Goal: Task Accomplishment & Management: Use online tool/utility

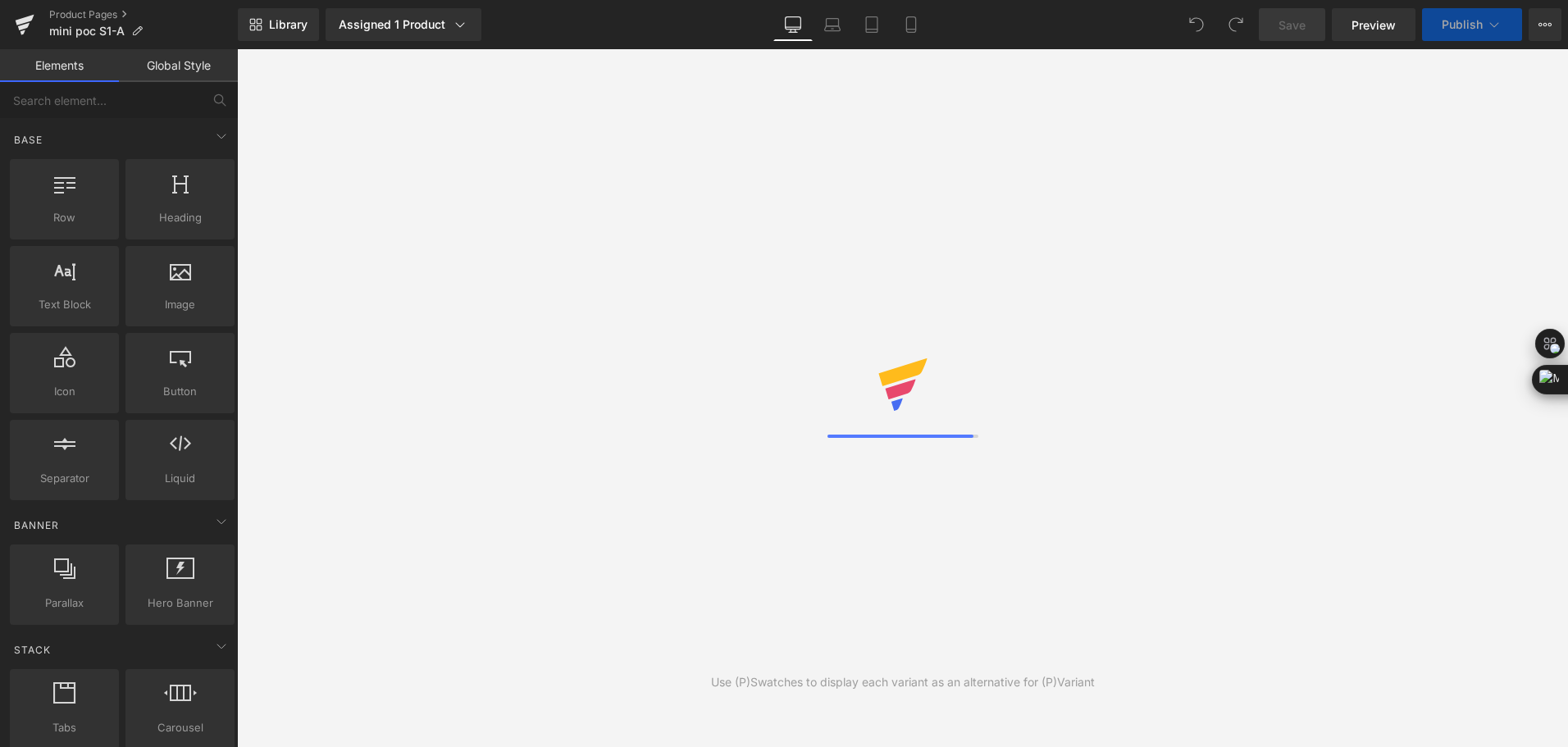
click at [702, 7] on div "Library Assigned 1 Product Product Preview Mini Portable O2 Concentrator Manage…" at bounding box center [903, 24] width 1330 height 49
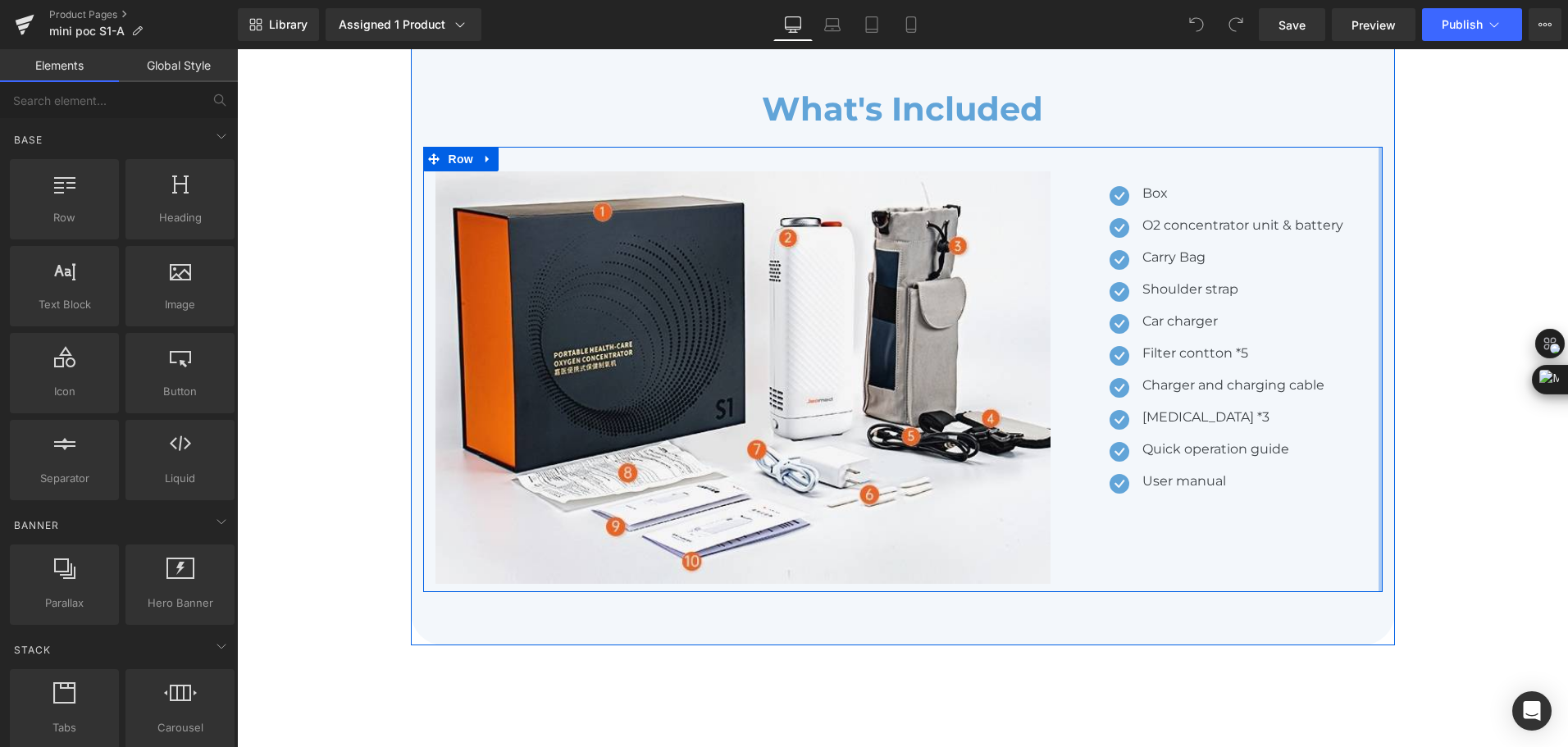
scroll to position [4511, 0]
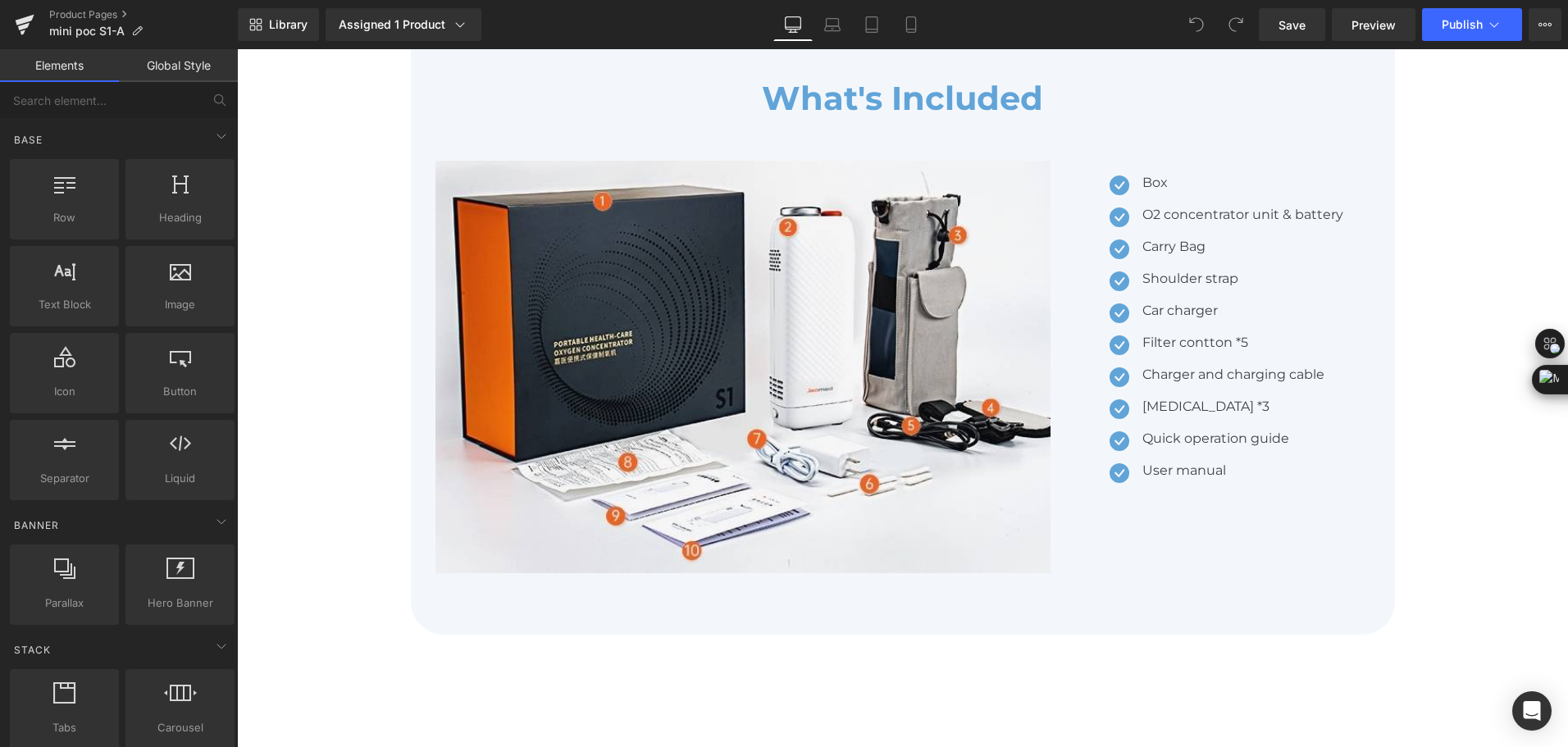
drag, startPoint x: 1437, startPoint y: 483, endPoint x: 1277, endPoint y: 500, distance: 160.9
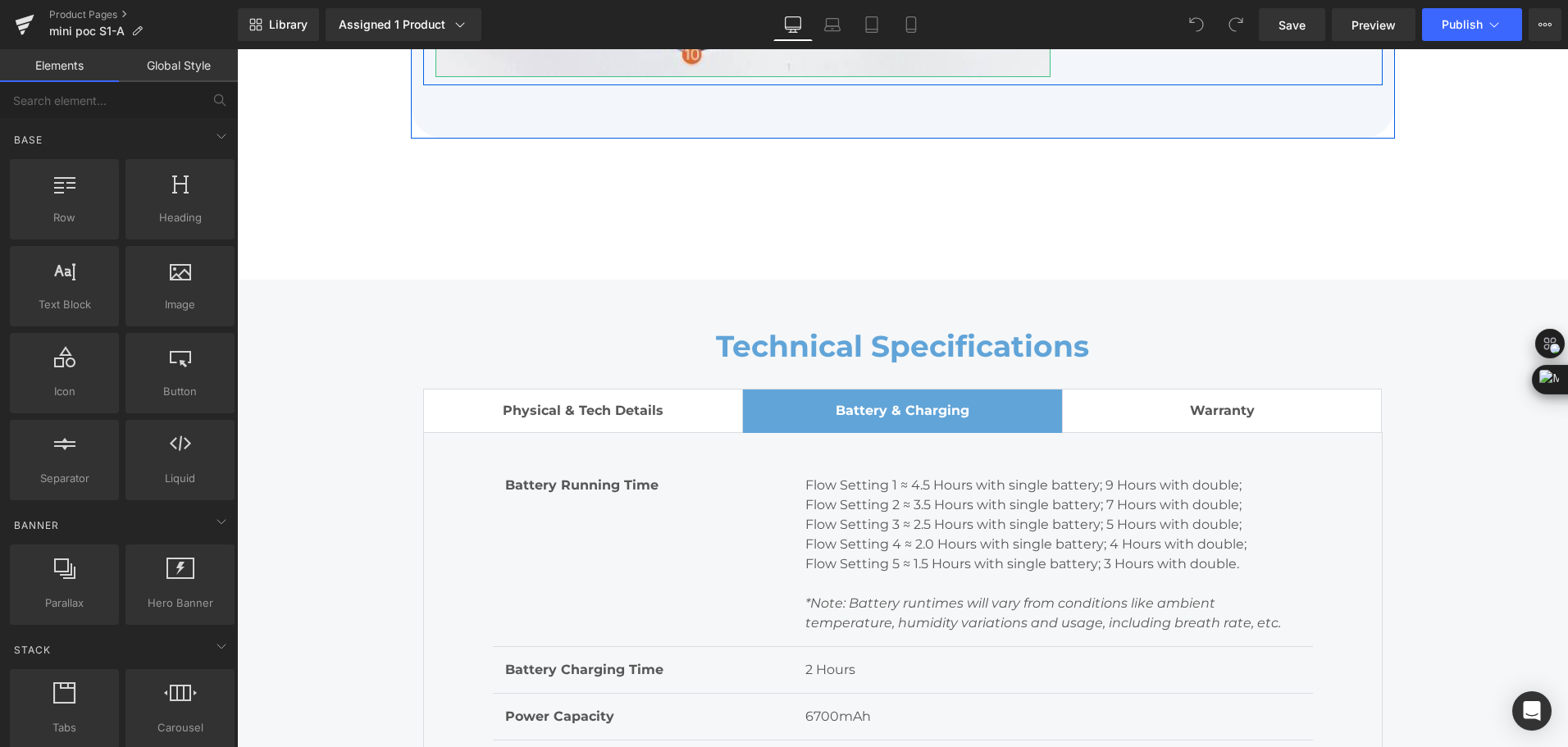
scroll to position [5249, 0]
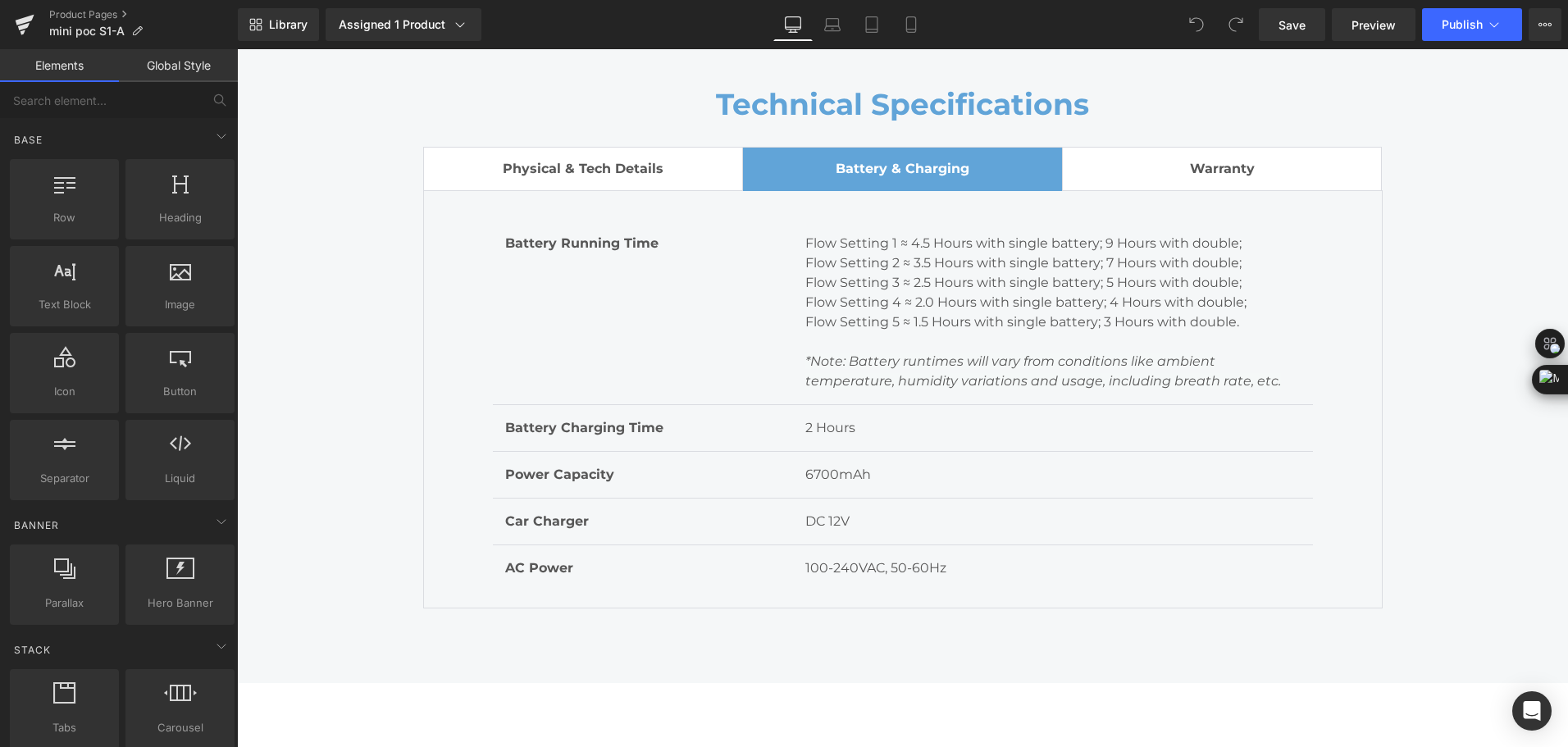
click at [615, 13] on div "Library Assigned 1 Product Product Preview Mini Portable O2 Concentrator Manage…" at bounding box center [903, 24] width 1330 height 32
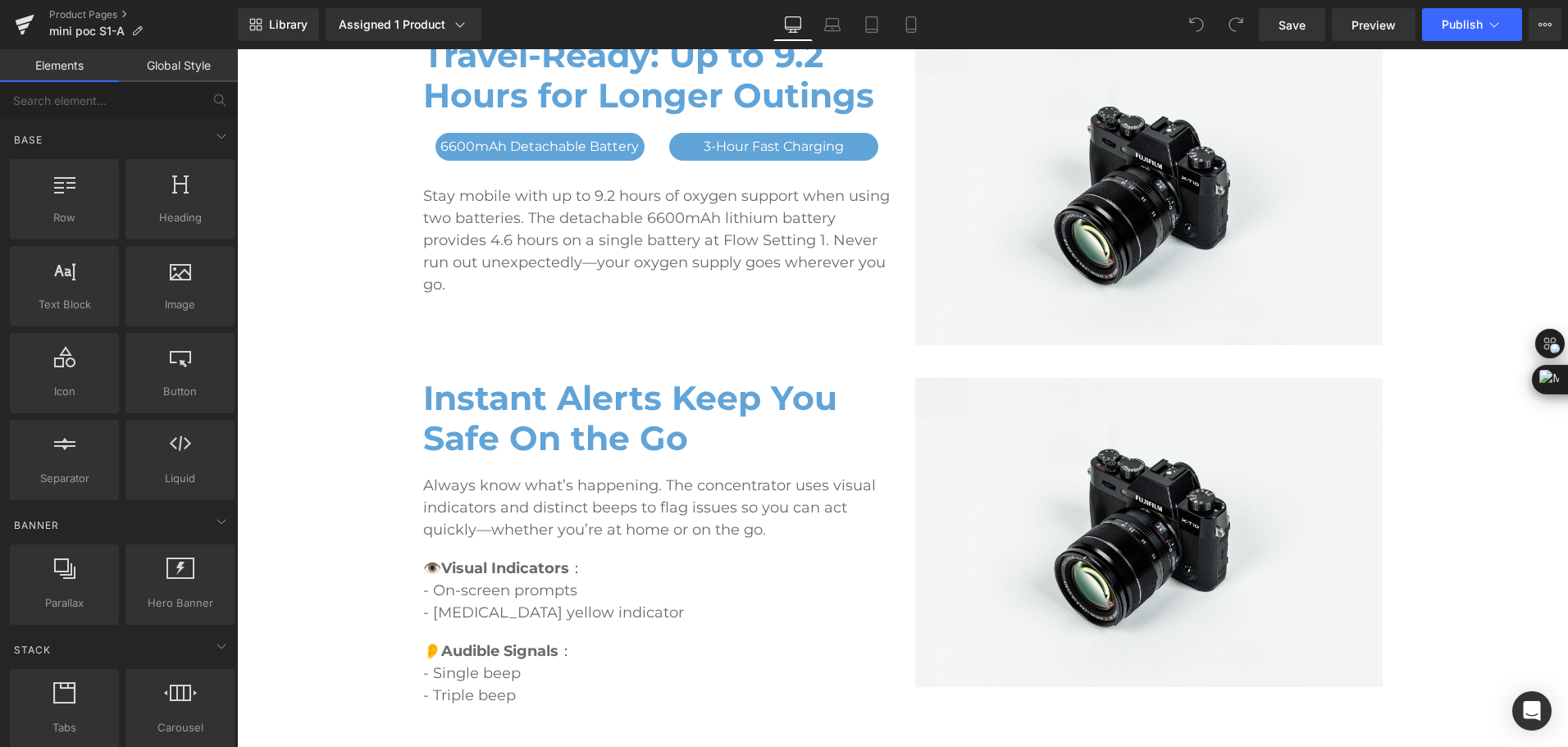
scroll to position [2297, 0]
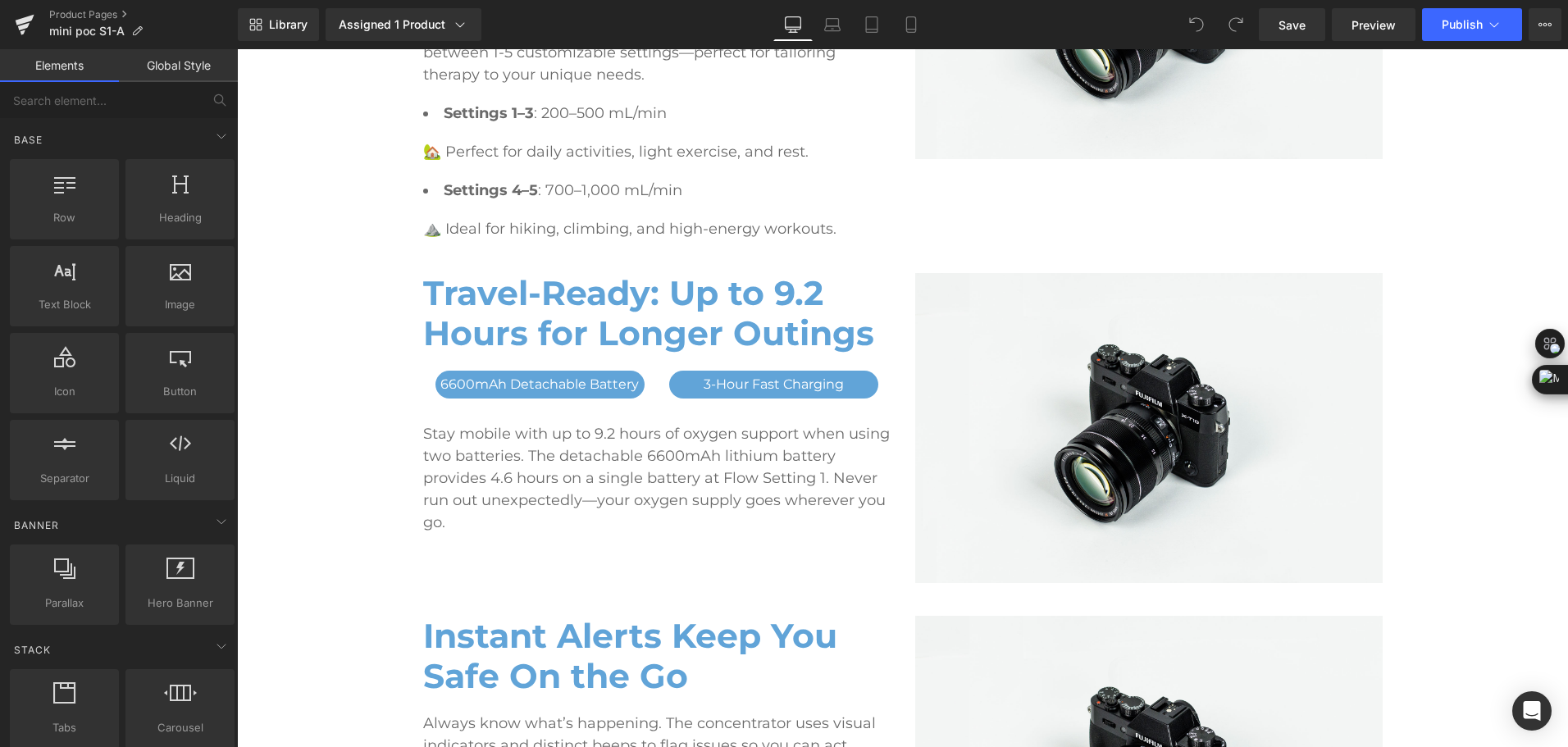
drag, startPoint x: 1235, startPoint y: 242, endPoint x: 721, endPoint y: 657, distance: 660.6
click at [237, 49] on div at bounding box center [237, 49] width 0 height 0
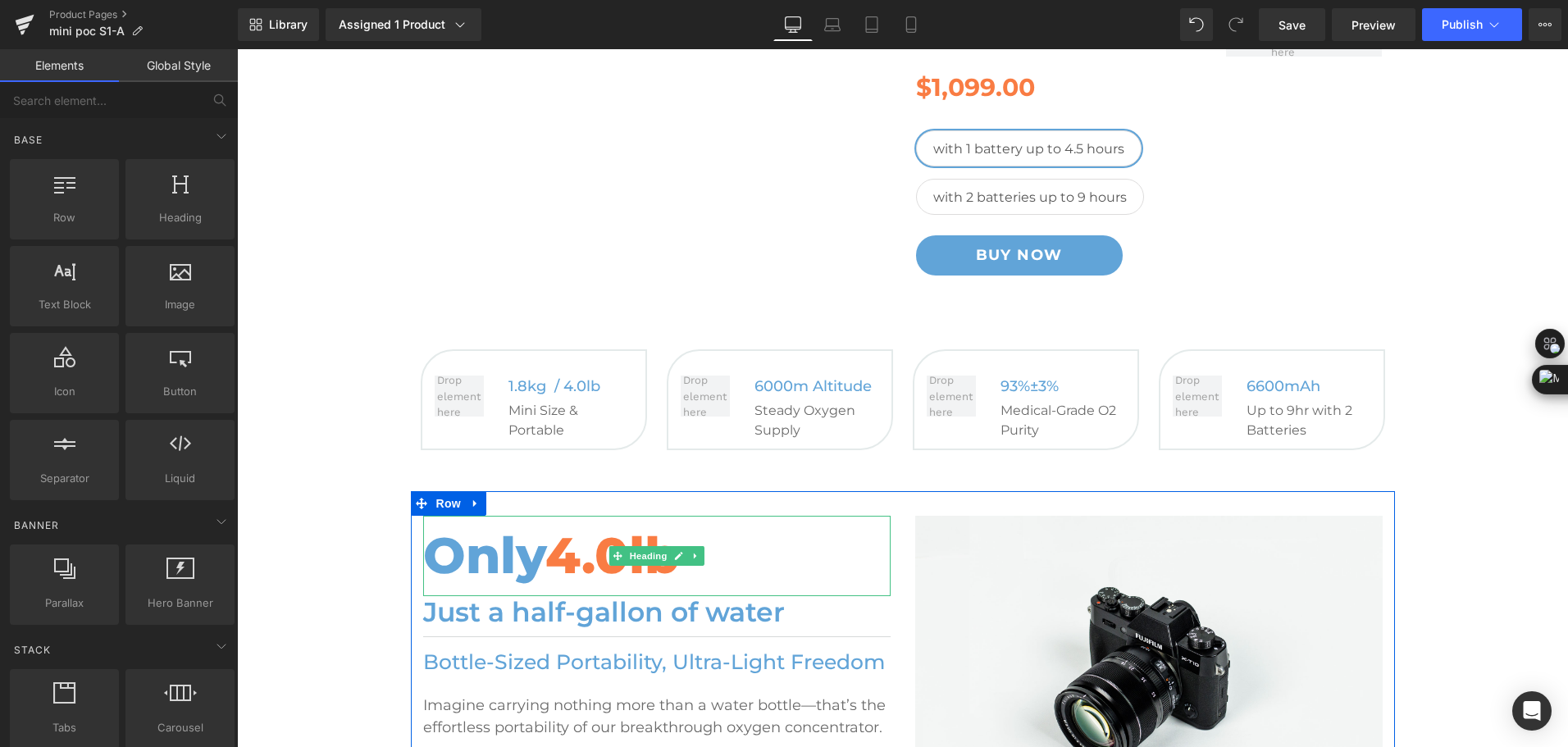
scroll to position [410, 0]
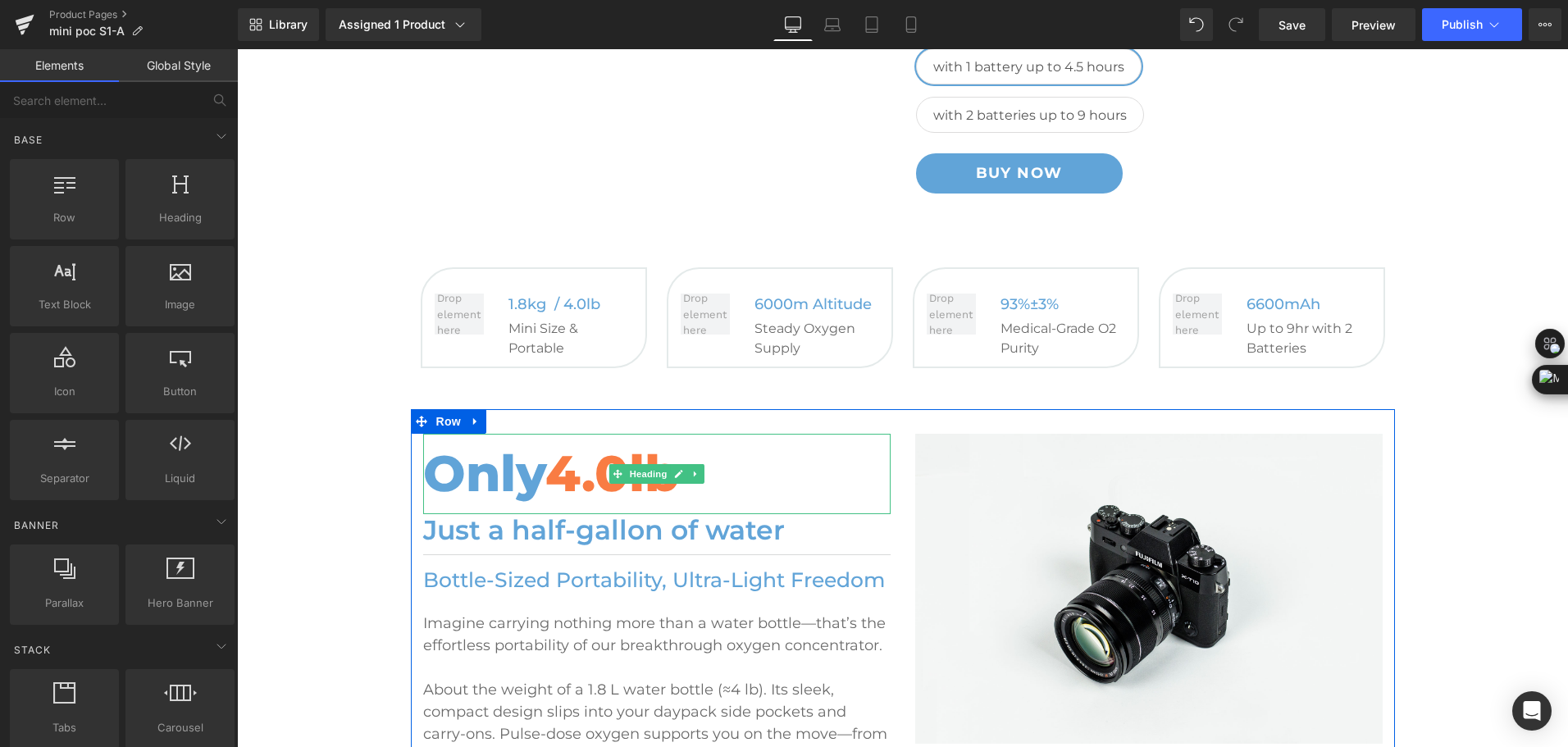
click at [546, 471] on span "4.0lb" at bounding box center [612, 472] width 134 height 60
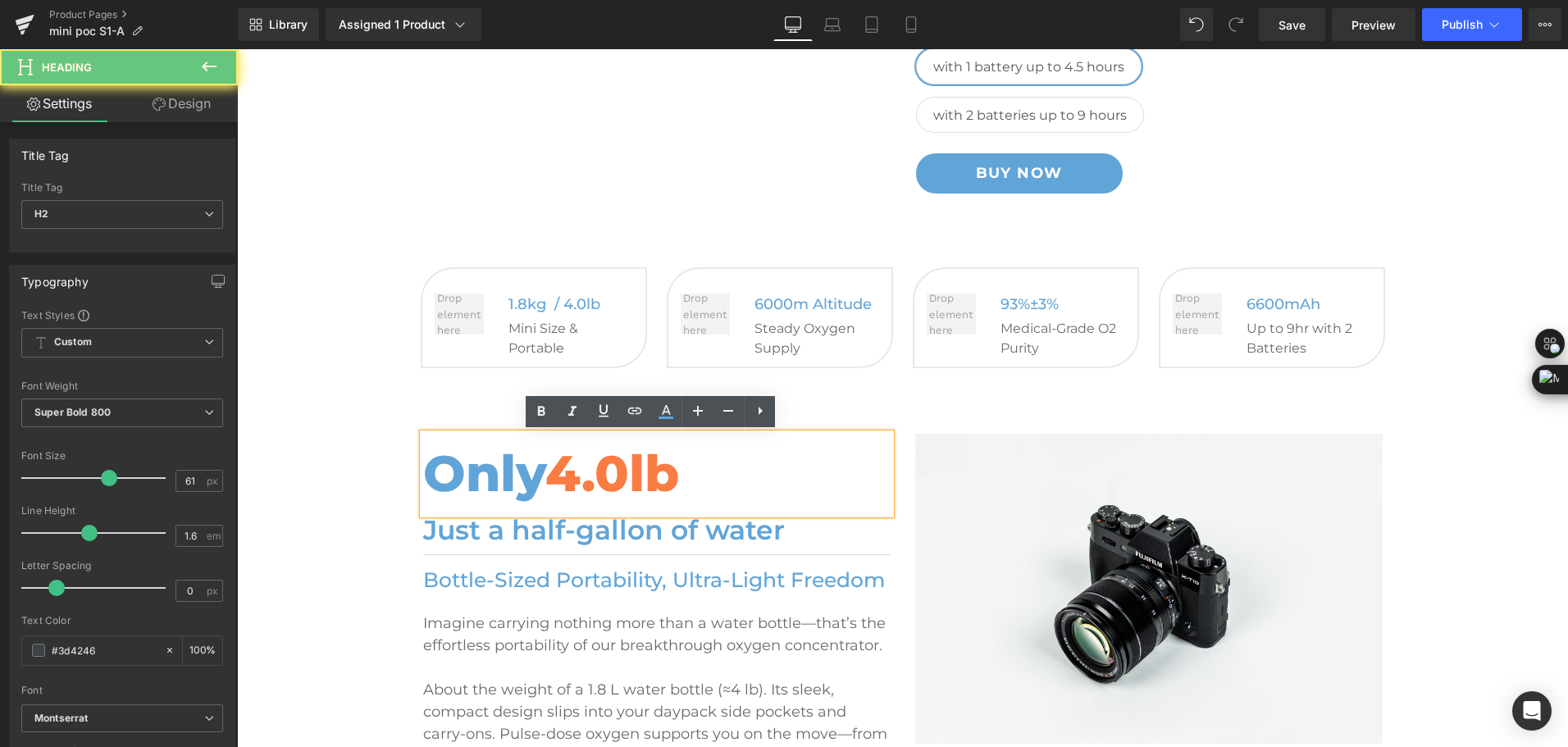
click at [546, 471] on span "4.0lb" at bounding box center [612, 472] width 134 height 60
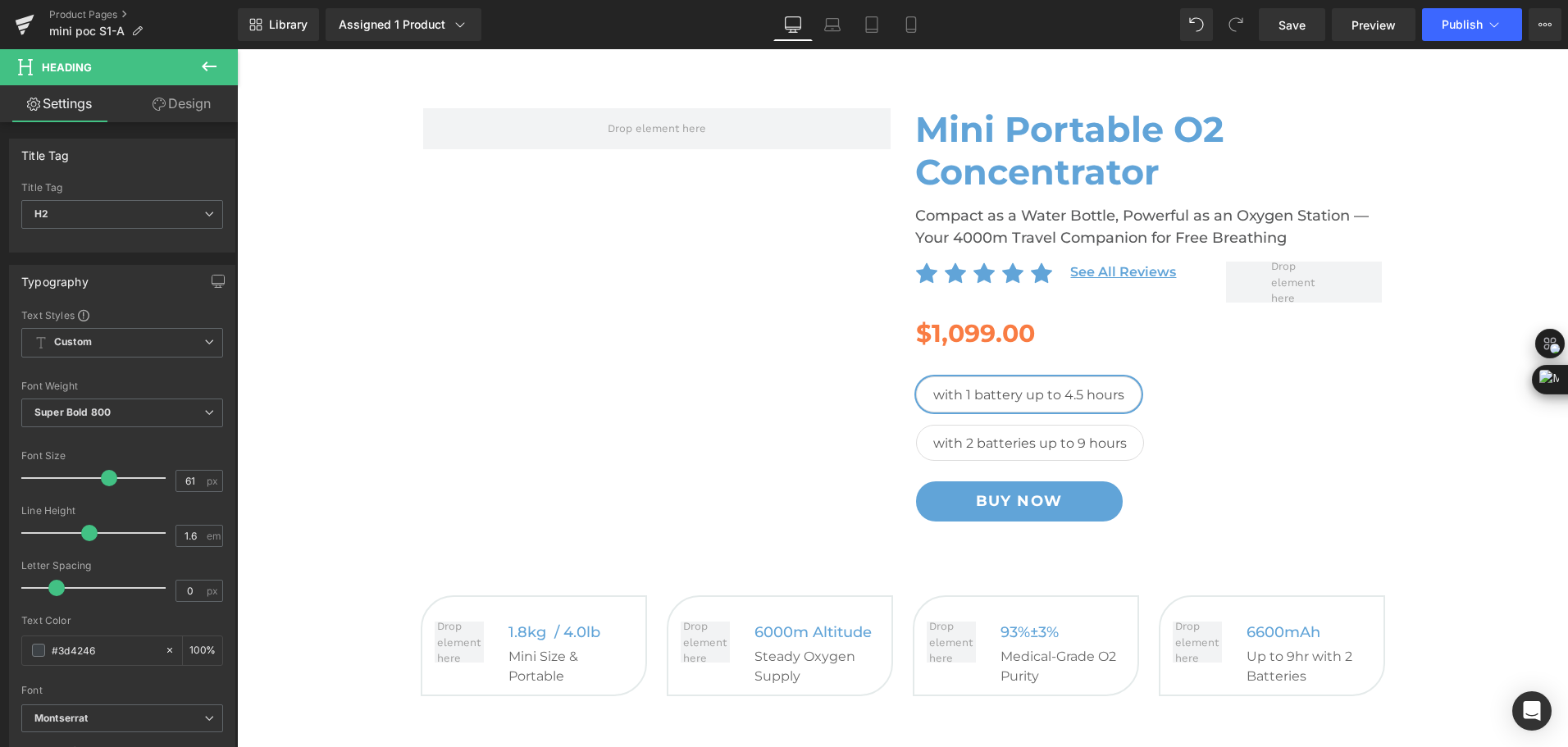
scroll to position [0, 0]
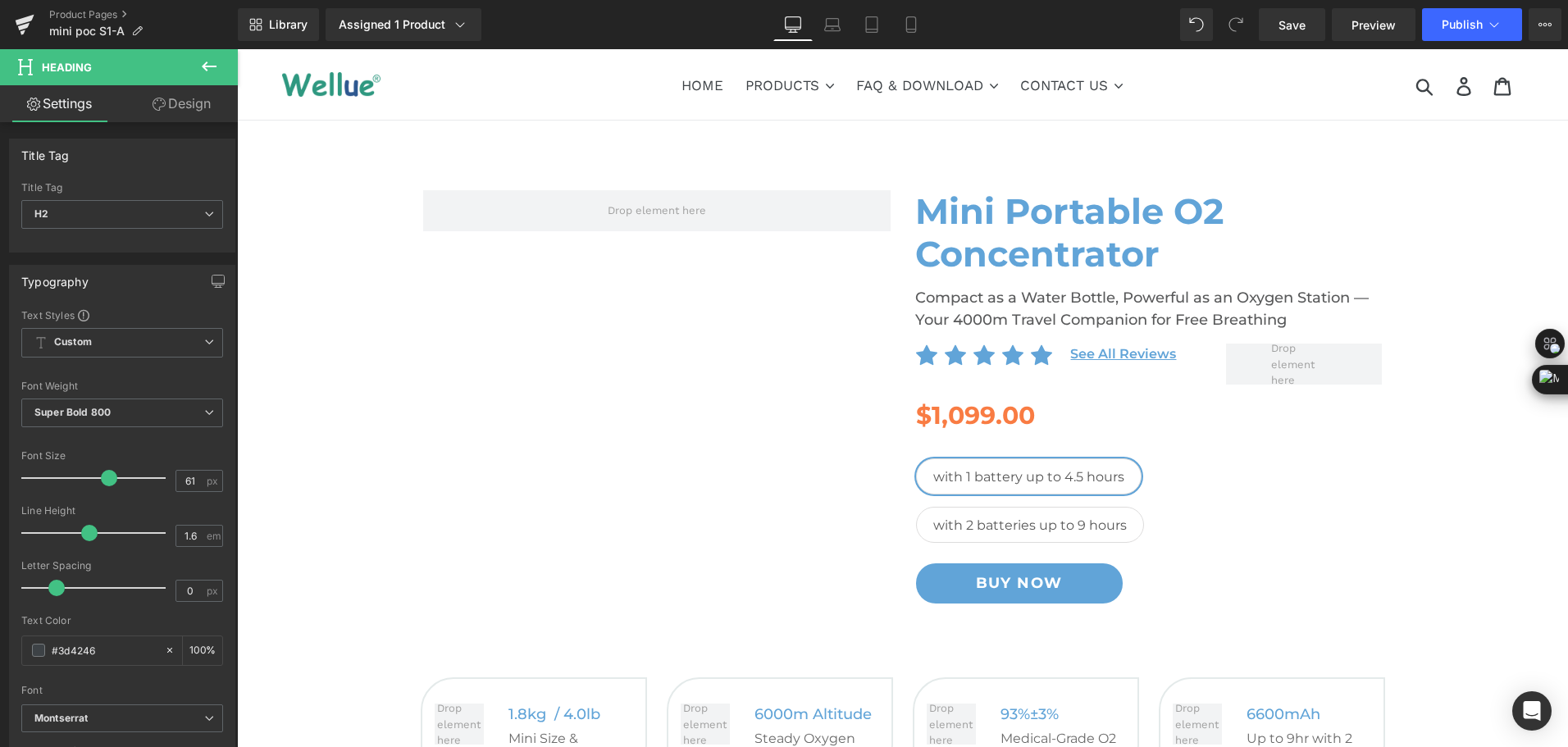
click at [204, 69] on icon at bounding box center [209, 66] width 15 height 10
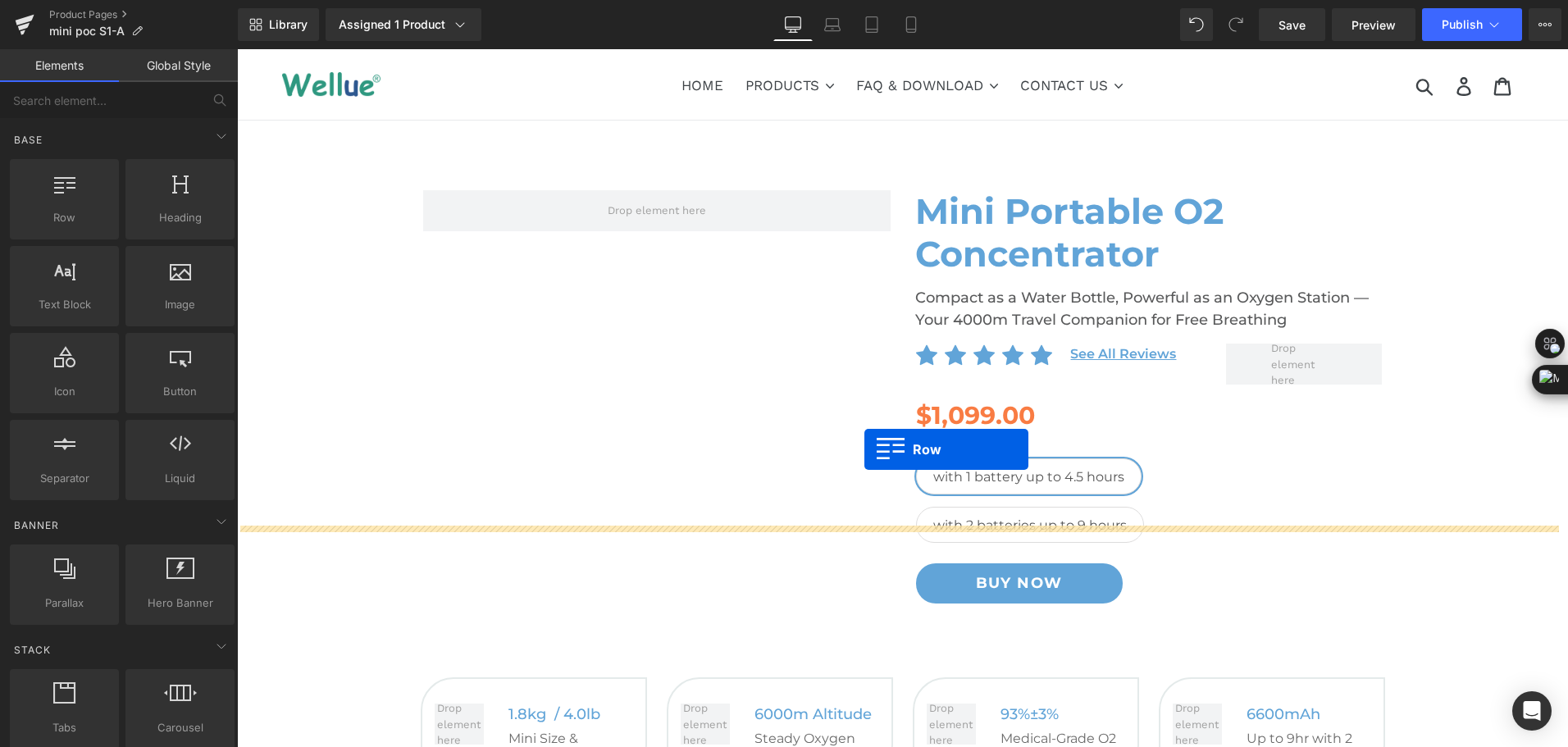
scroll to position [246, 0]
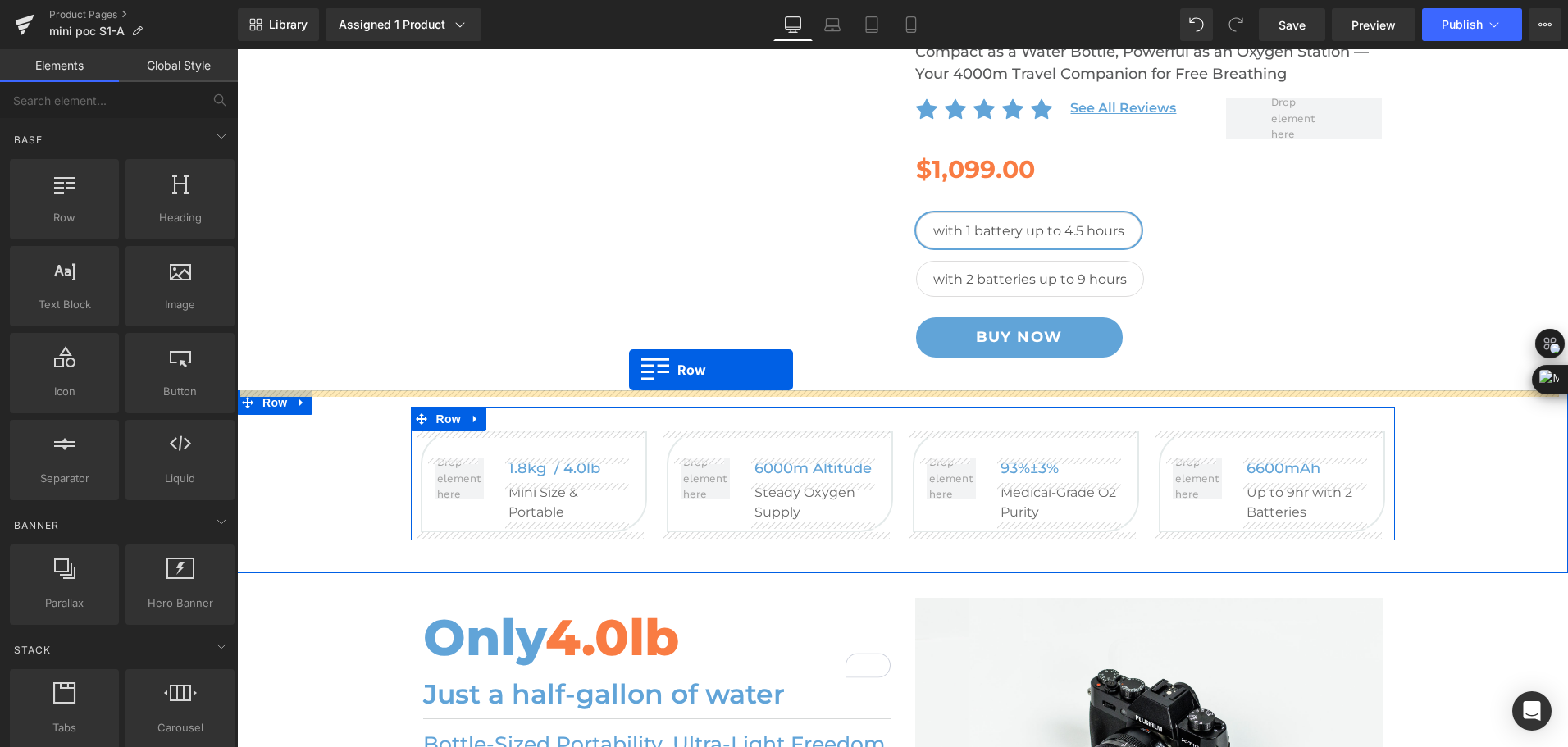
drag, startPoint x: 300, startPoint y: 258, endPoint x: 629, endPoint y: 370, distance: 347.5
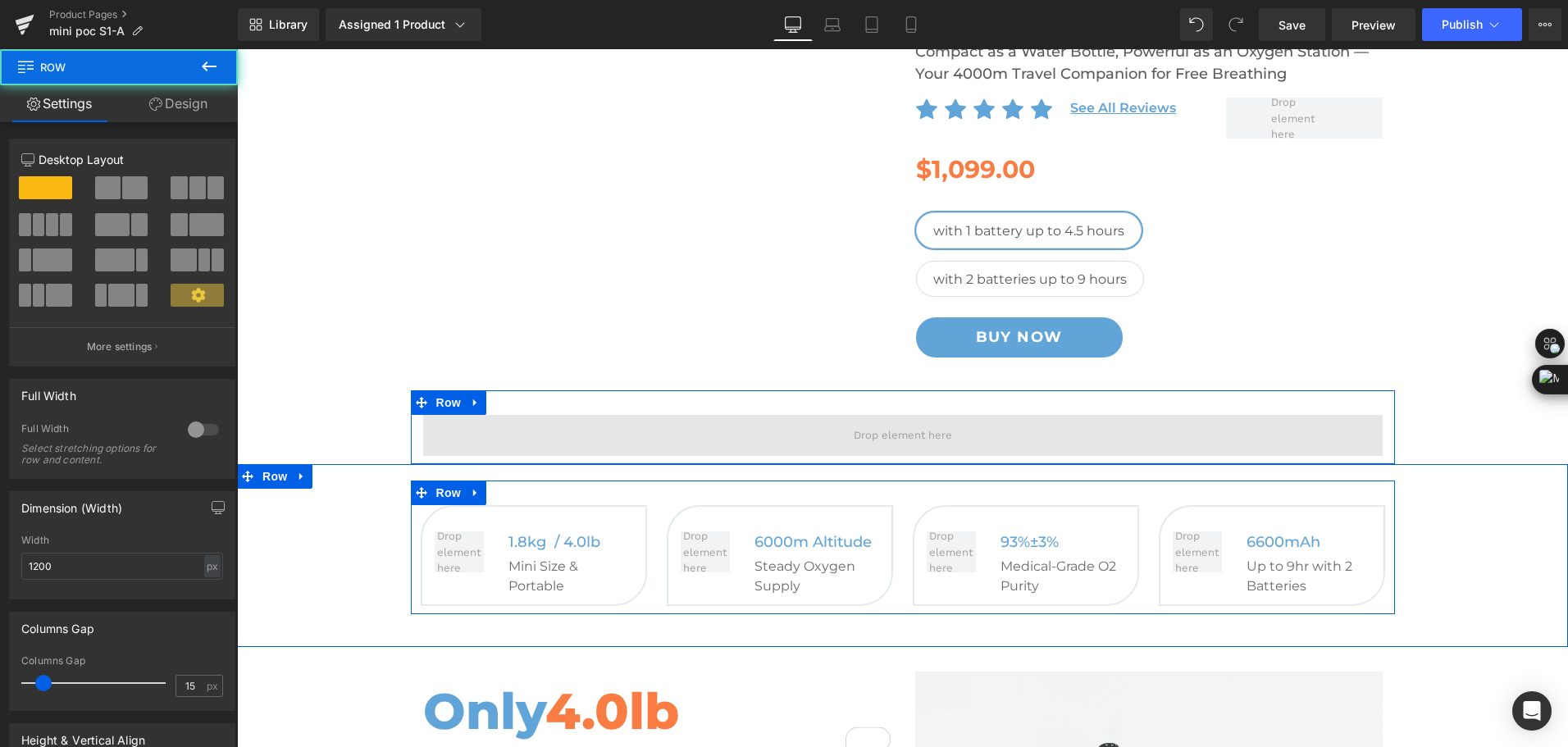
click at [642, 426] on span at bounding box center [903, 435] width 959 height 41
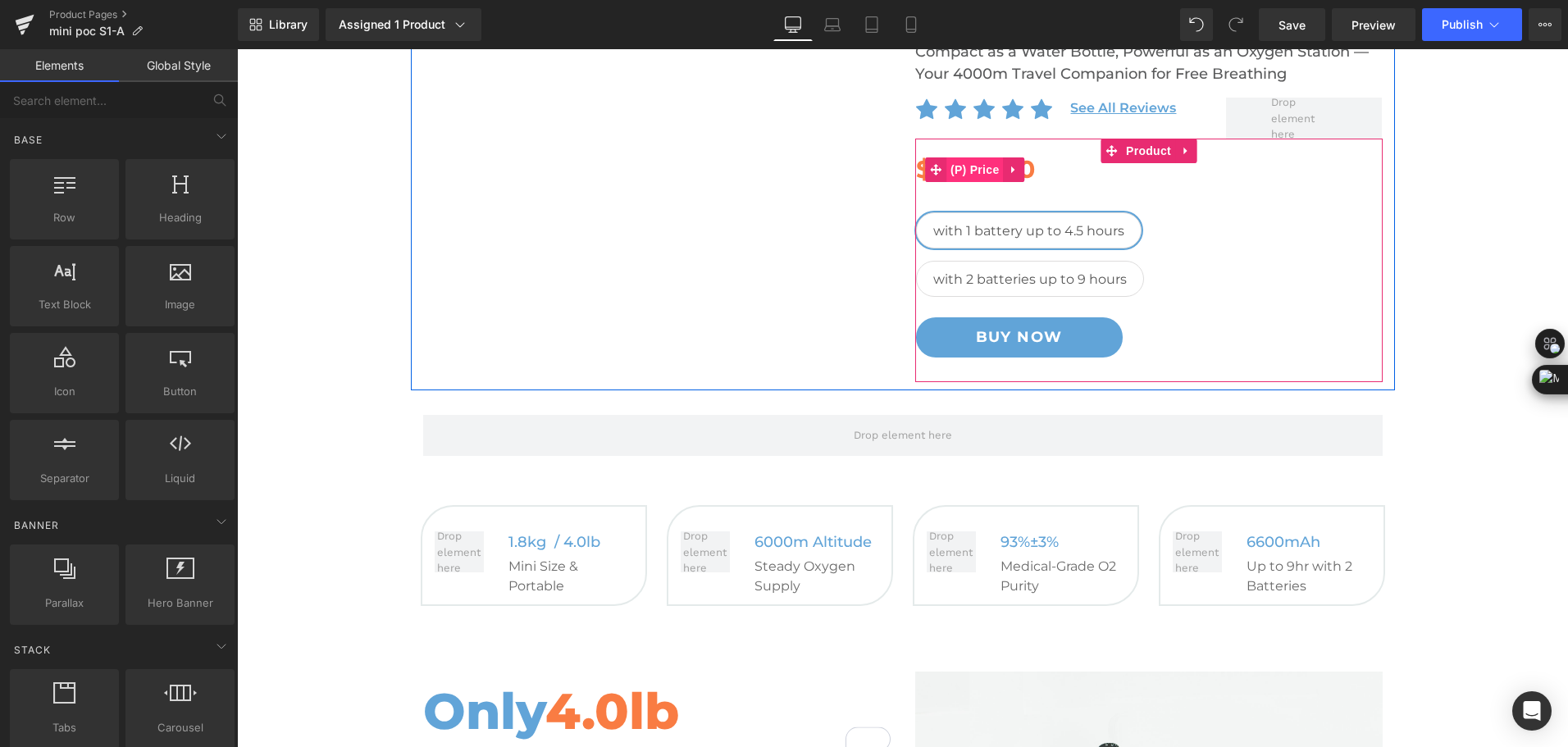
click at [957, 166] on span "(P) Price" at bounding box center [975, 170] width 58 height 25
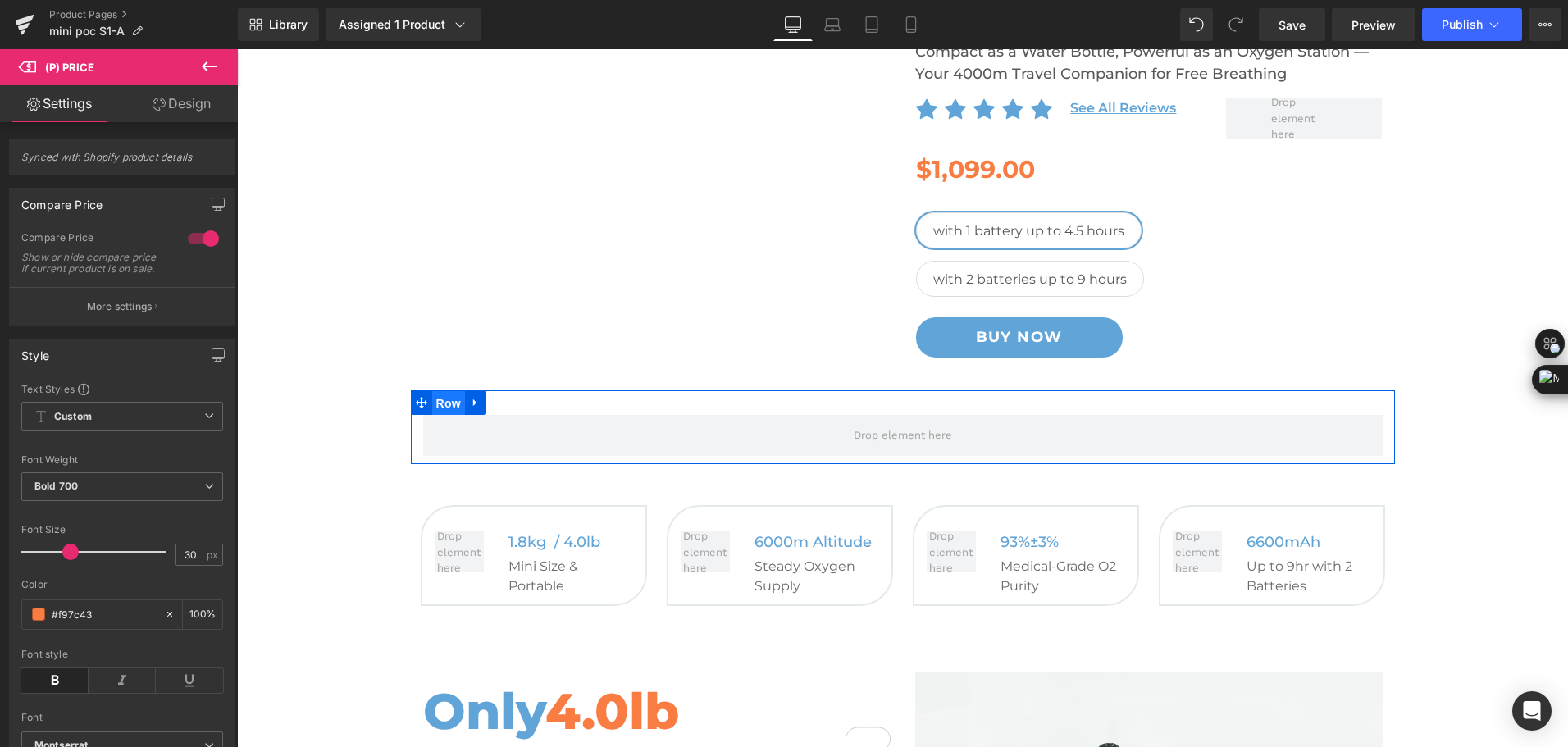
click at [441, 407] on span "Row" at bounding box center [448, 404] width 32 height 25
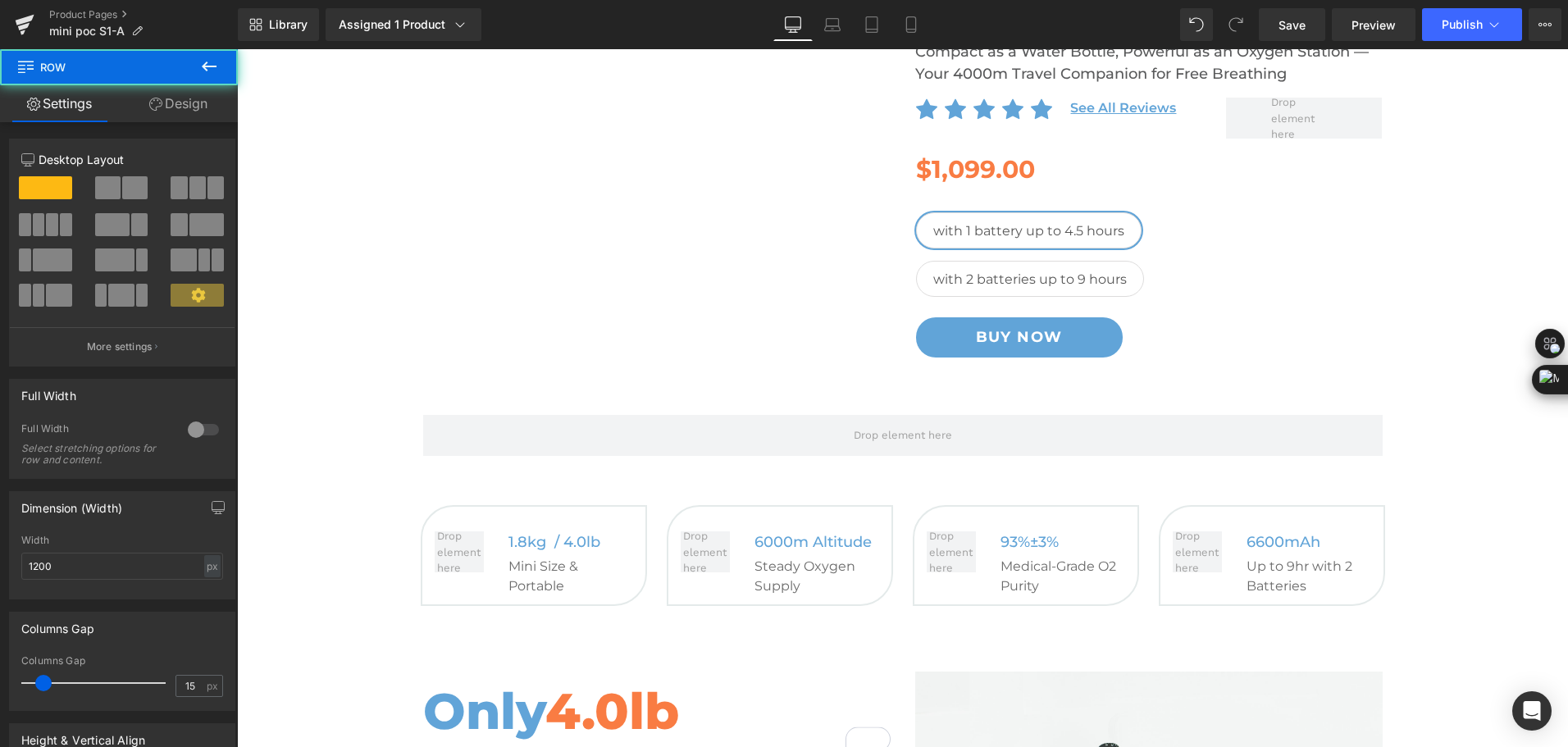
click at [207, 77] on button at bounding box center [209, 67] width 58 height 36
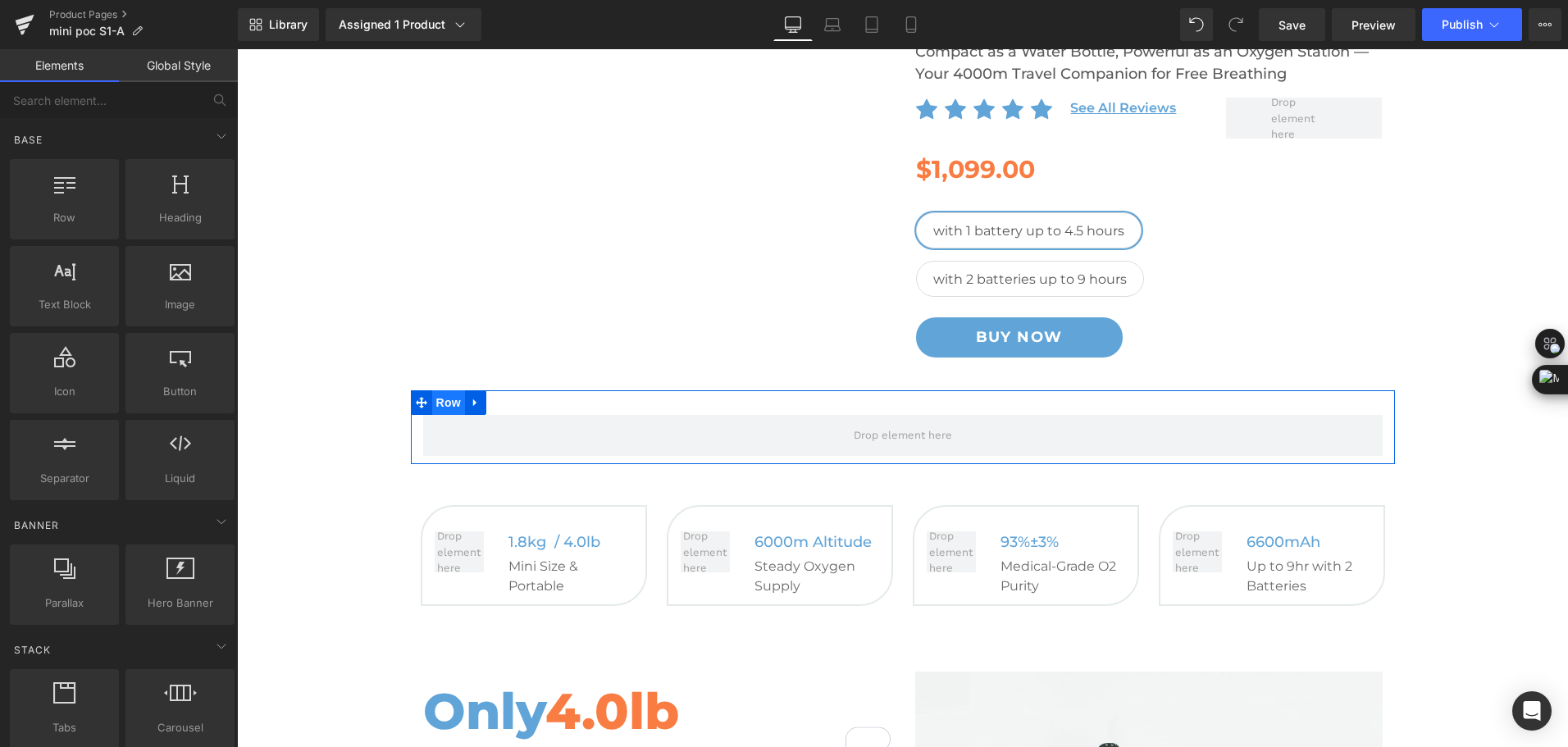
click at [438, 406] on span "Row" at bounding box center [448, 403] width 32 height 25
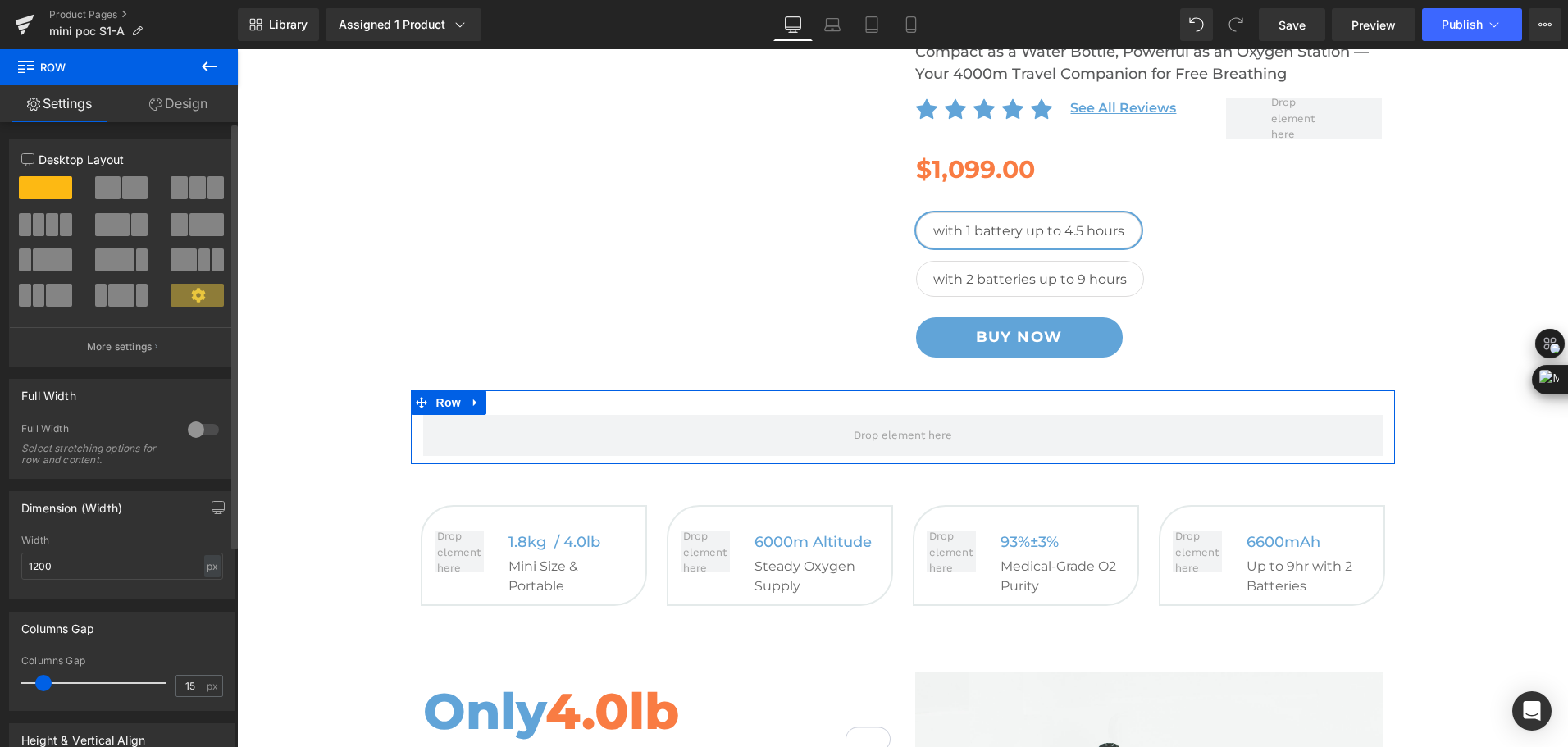
click at [53, 225] on span at bounding box center [51, 225] width 12 height 23
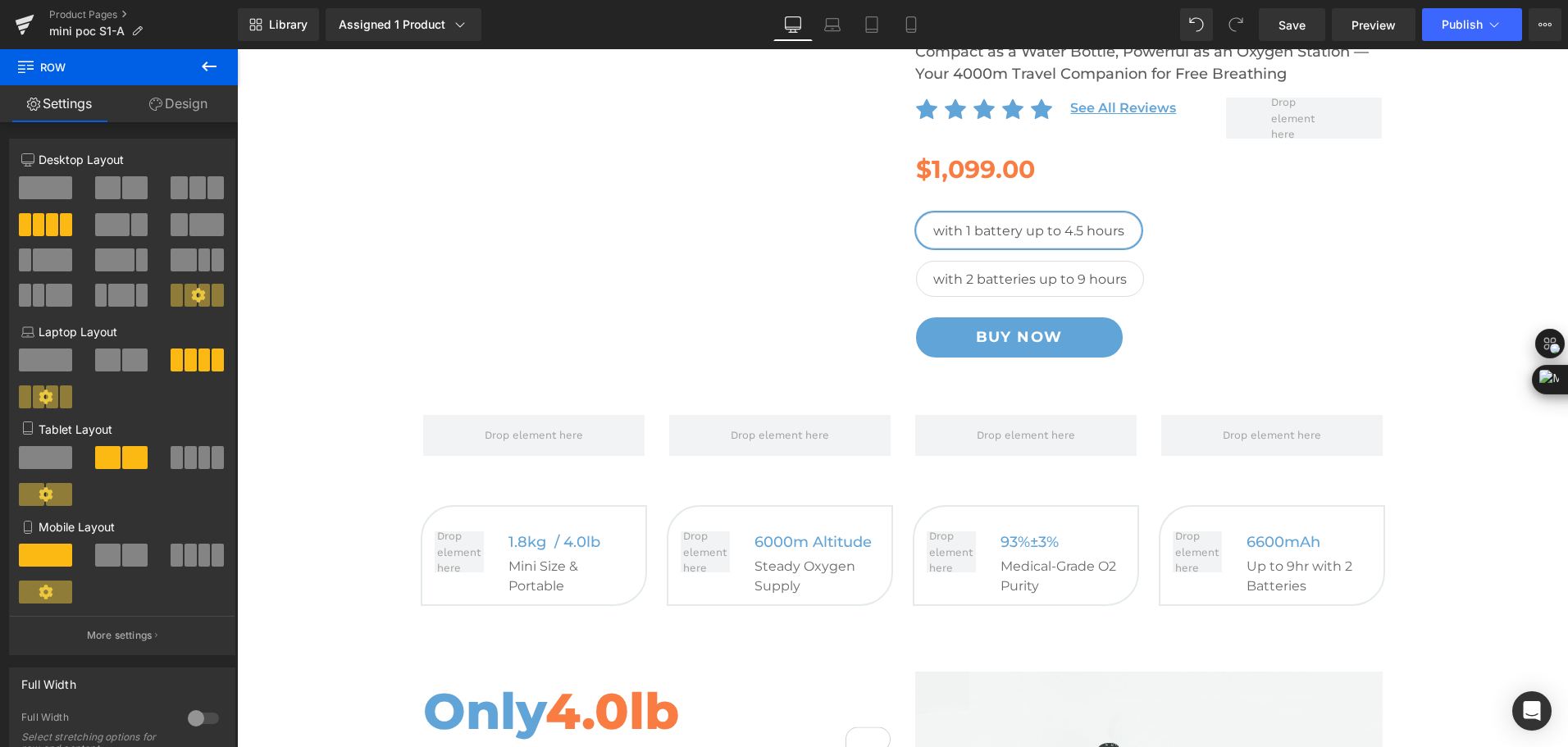
click at [204, 79] on button at bounding box center [209, 67] width 58 height 36
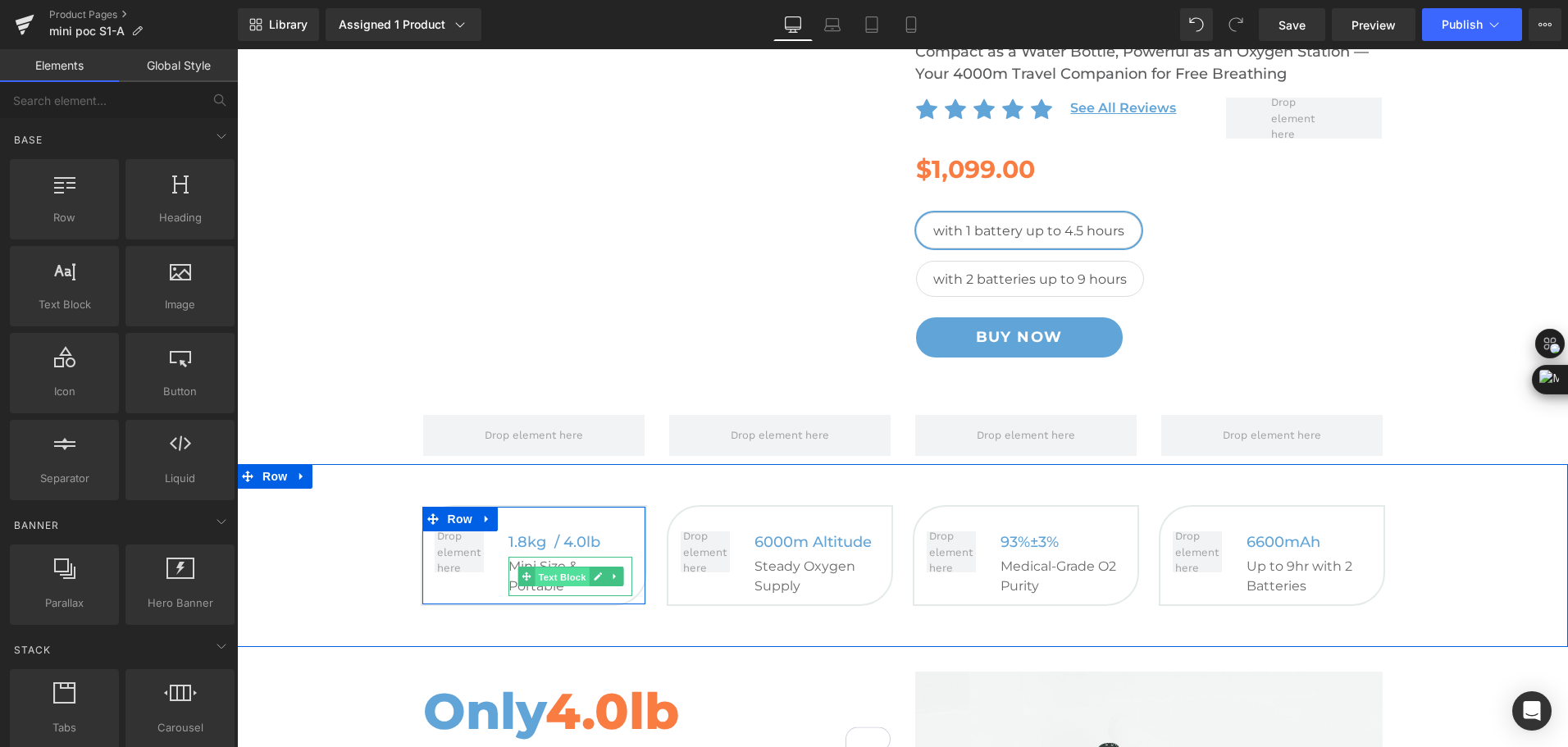
click at [534, 577] on span "Text Block" at bounding box center [561, 577] width 54 height 19
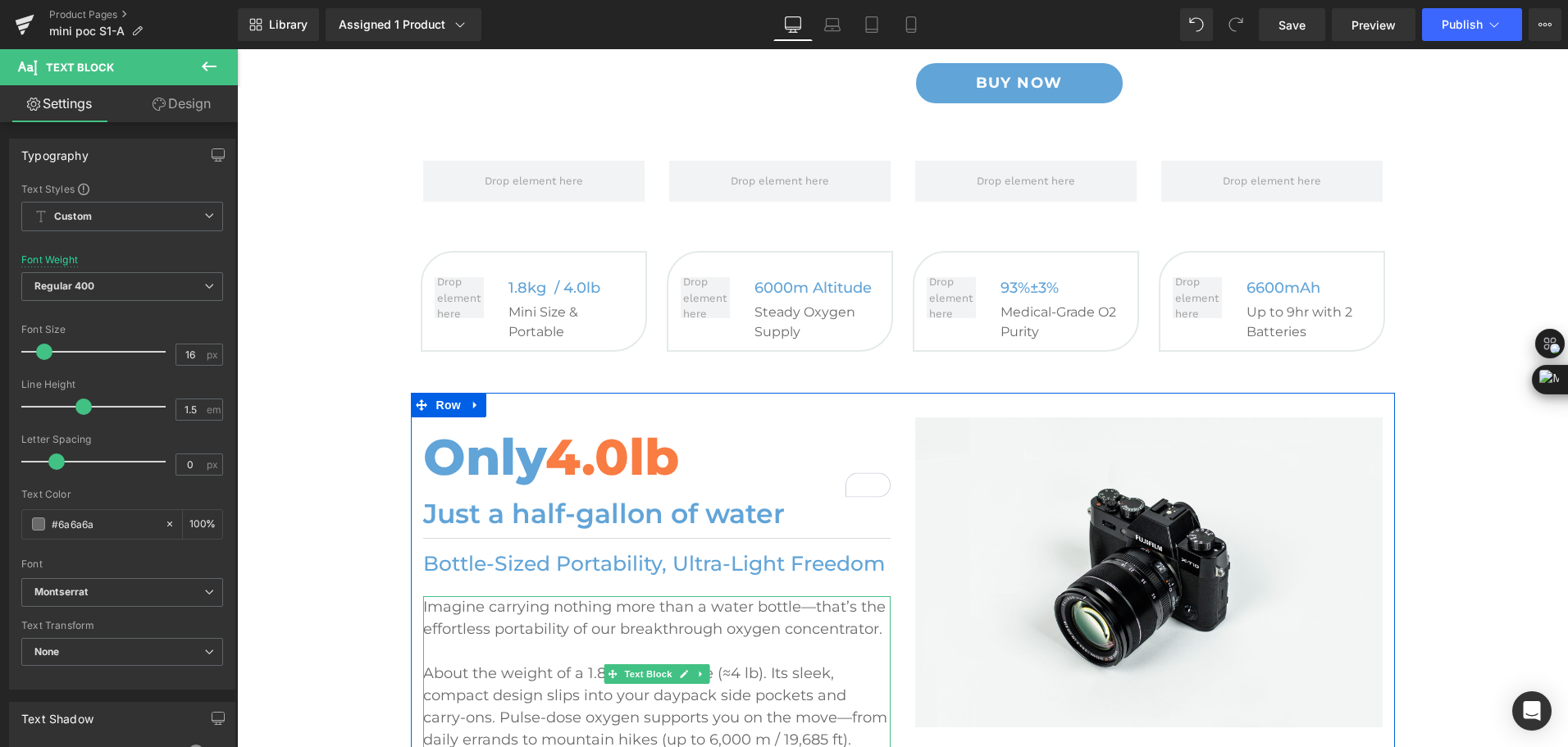
scroll to position [328, 0]
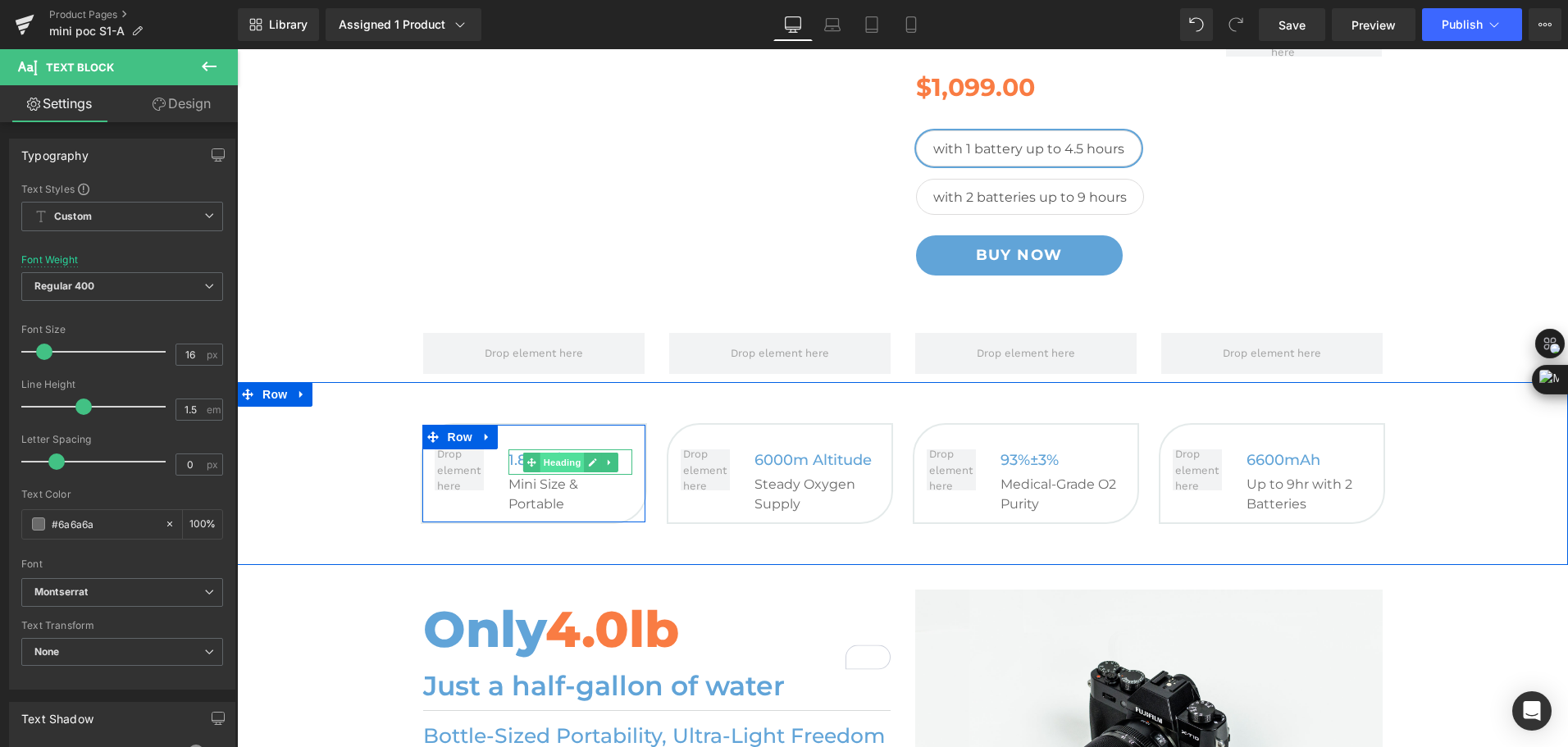
click at [554, 459] on span "Heading" at bounding box center [562, 462] width 45 height 19
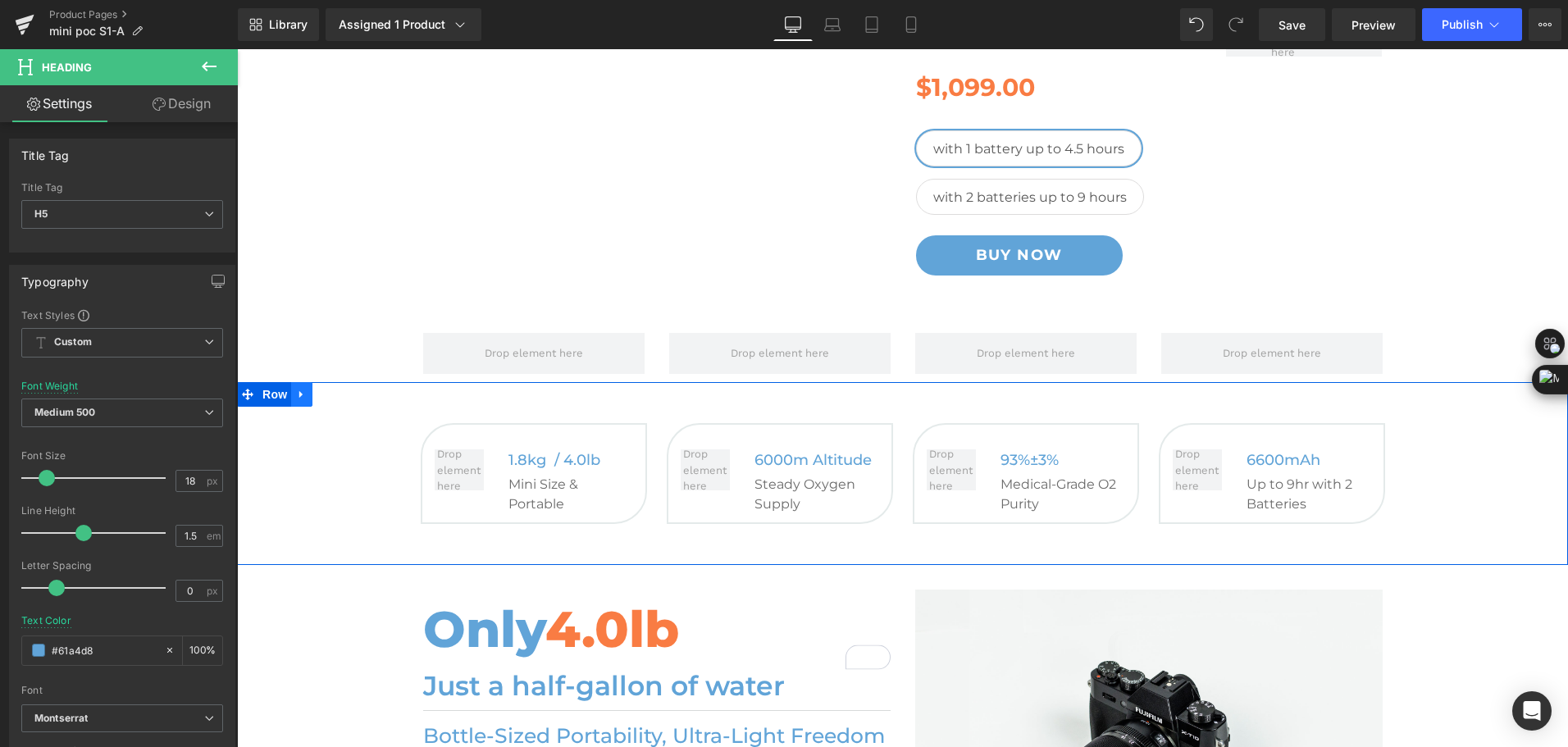
click at [296, 400] on icon at bounding box center [302, 394] width 11 height 12
click at [298, 396] on icon at bounding box center [302, 394] width 11 height 11
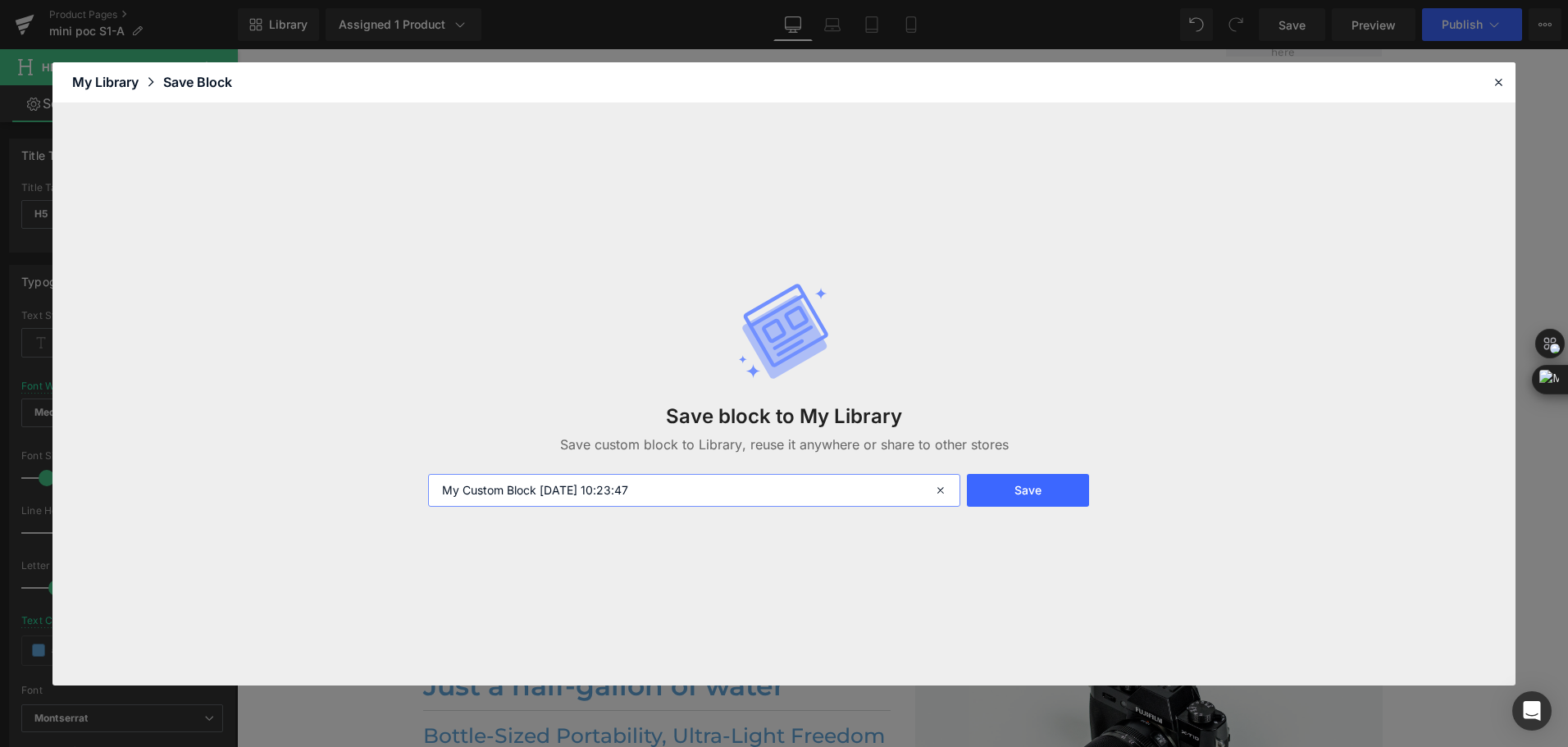
drag, startPoint x: 677, startPoint y: 493, endPoint x: 272, endPoint y: 497, distance: 405.0
click at [272, 497] on div "Save block to My Library Save custom block to Library, reuse it anywhere or sha…" at bounding box center [784, 394] width 1463 height 583
type input "mini poc feature -shen"
click at [992, 494] on button "Save" at bounding box center [1028, 490] width 122 height 32
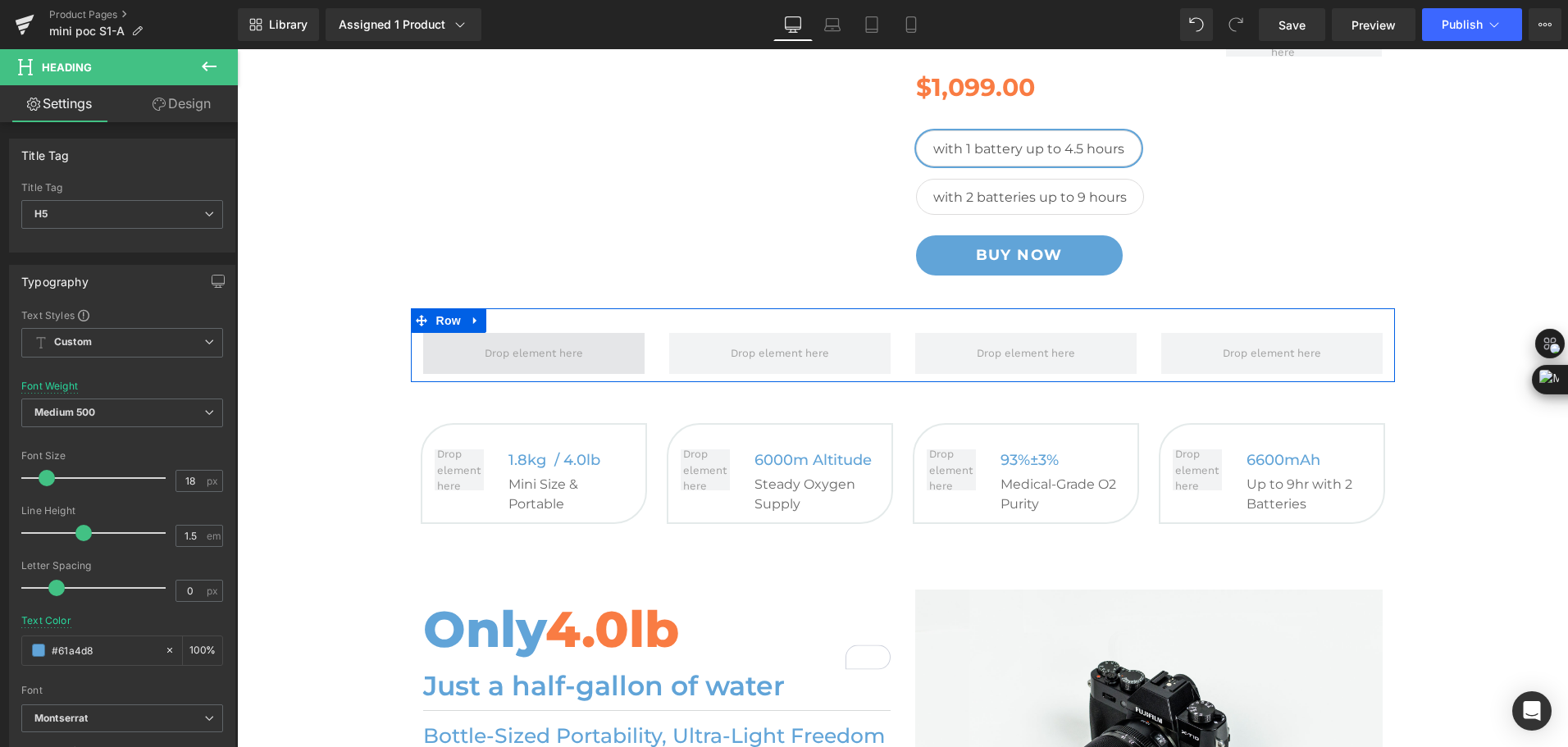
click at [462, 343] on span at bounding box center [533, 354] width 222 height 41
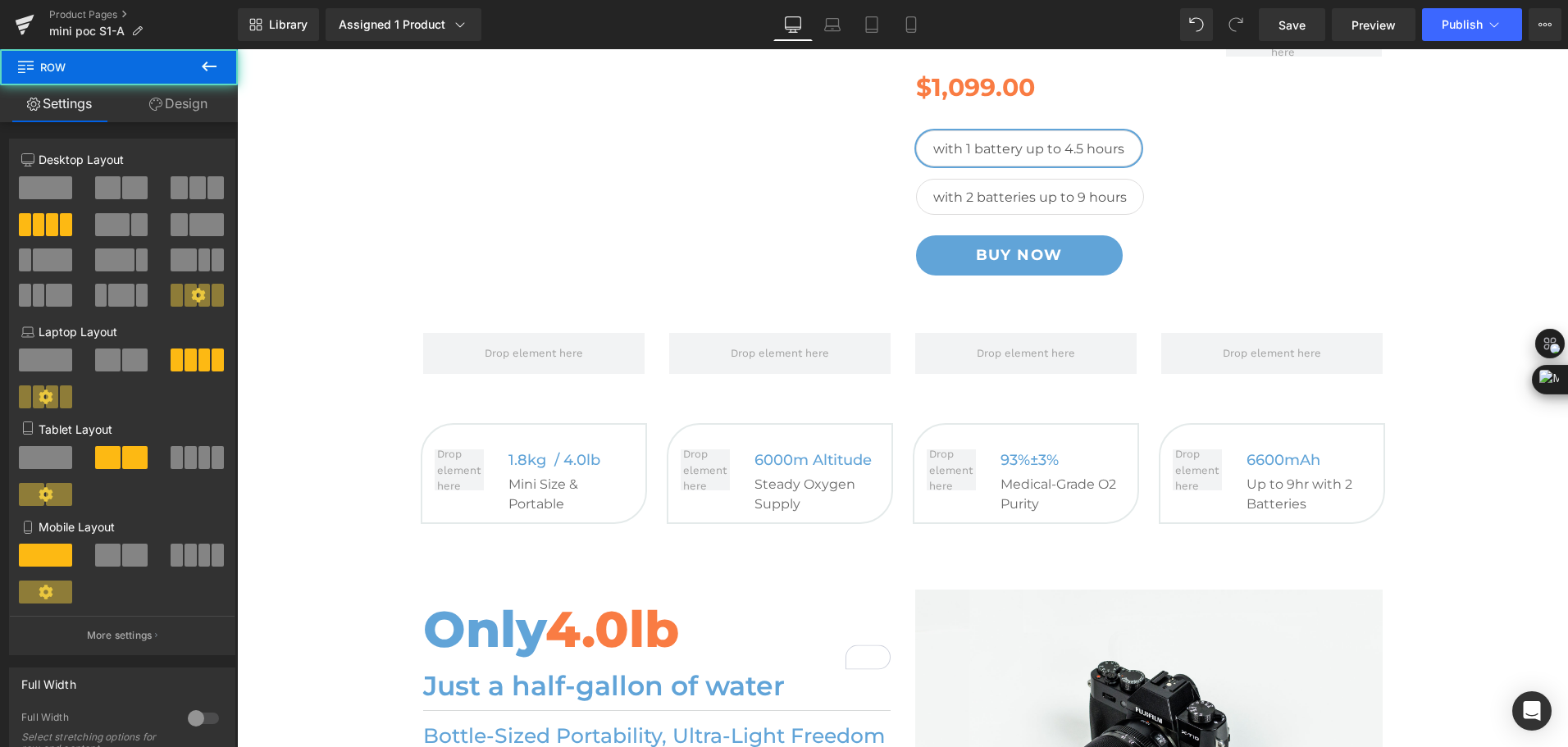
click at [196, 65] on button at bounding box center [209, 67] width 58 height 36
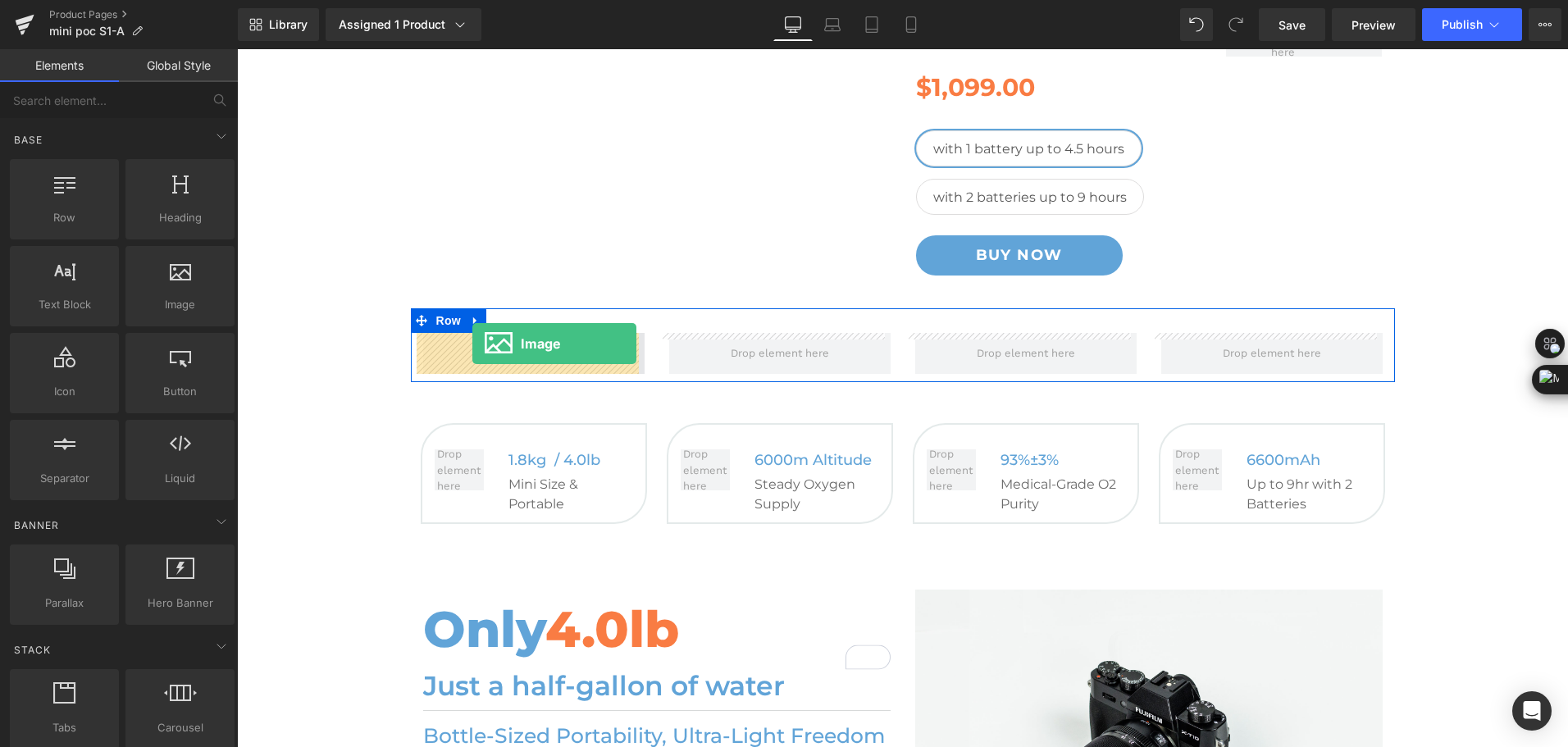
drag, startPoint x: 429, startPoint y: 336, endPoint x: 472, endPoint y: 343, distance: 43.6
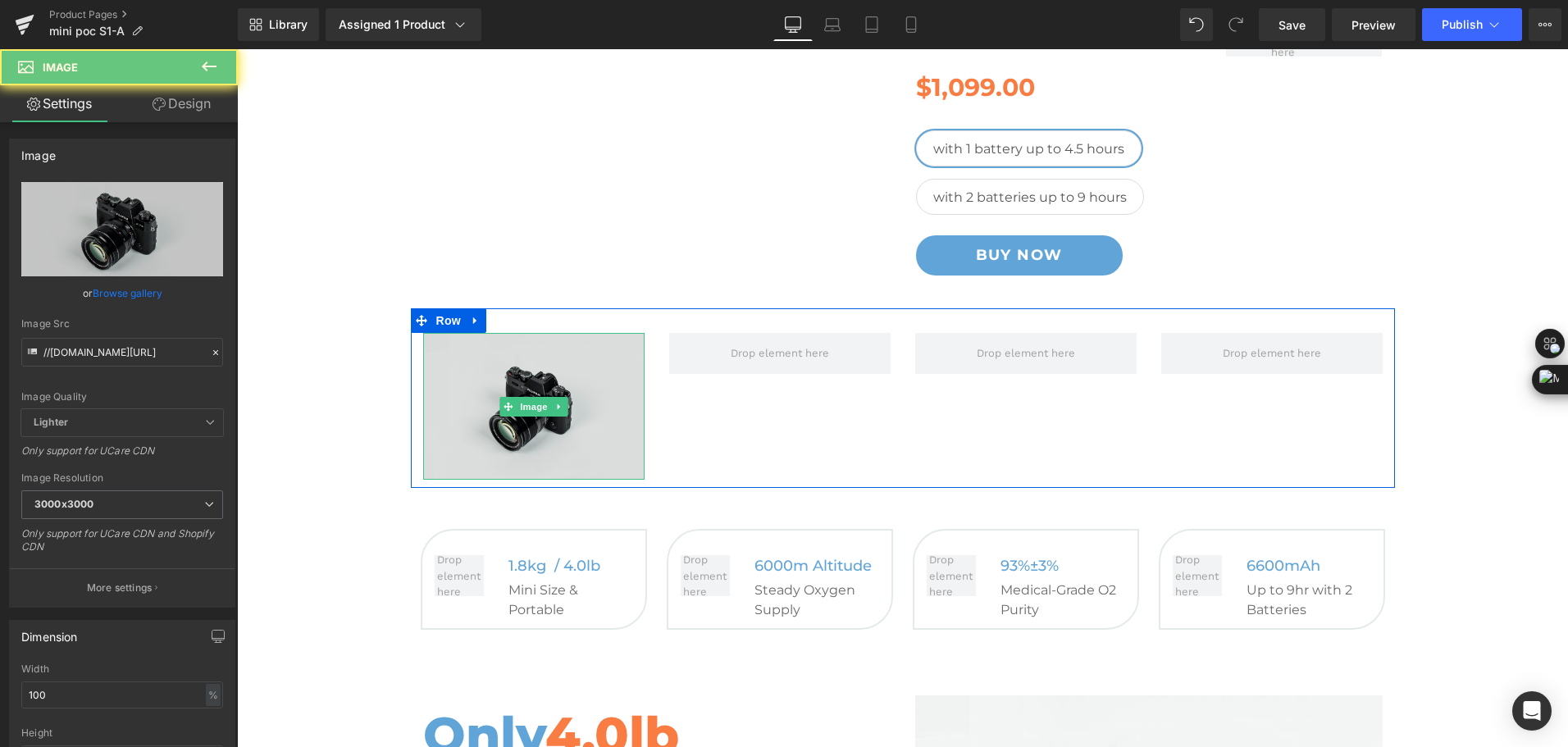
click at [500, 383] on img at bounding box center [533, 406] width 222 height 147
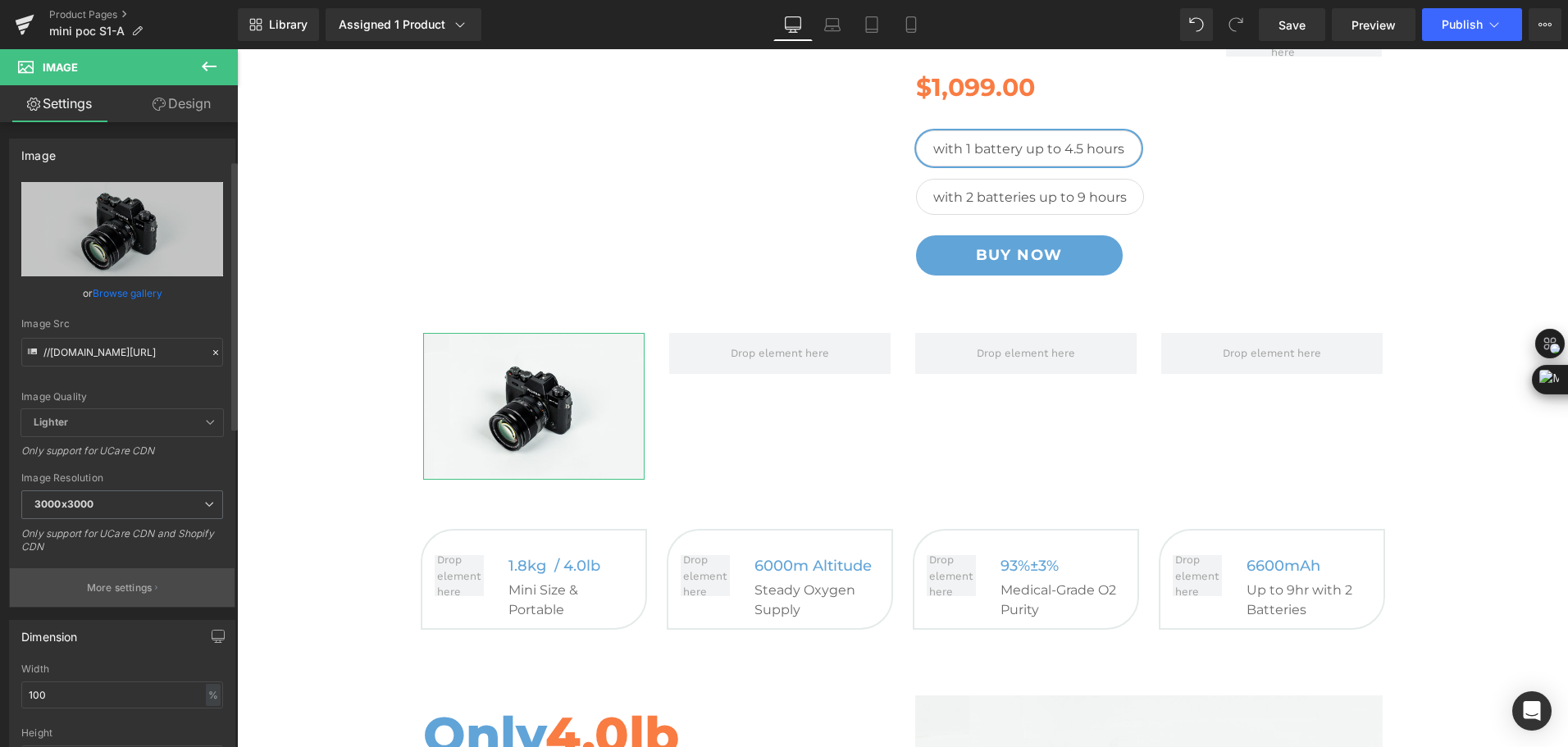
scroll to position [246, 0]
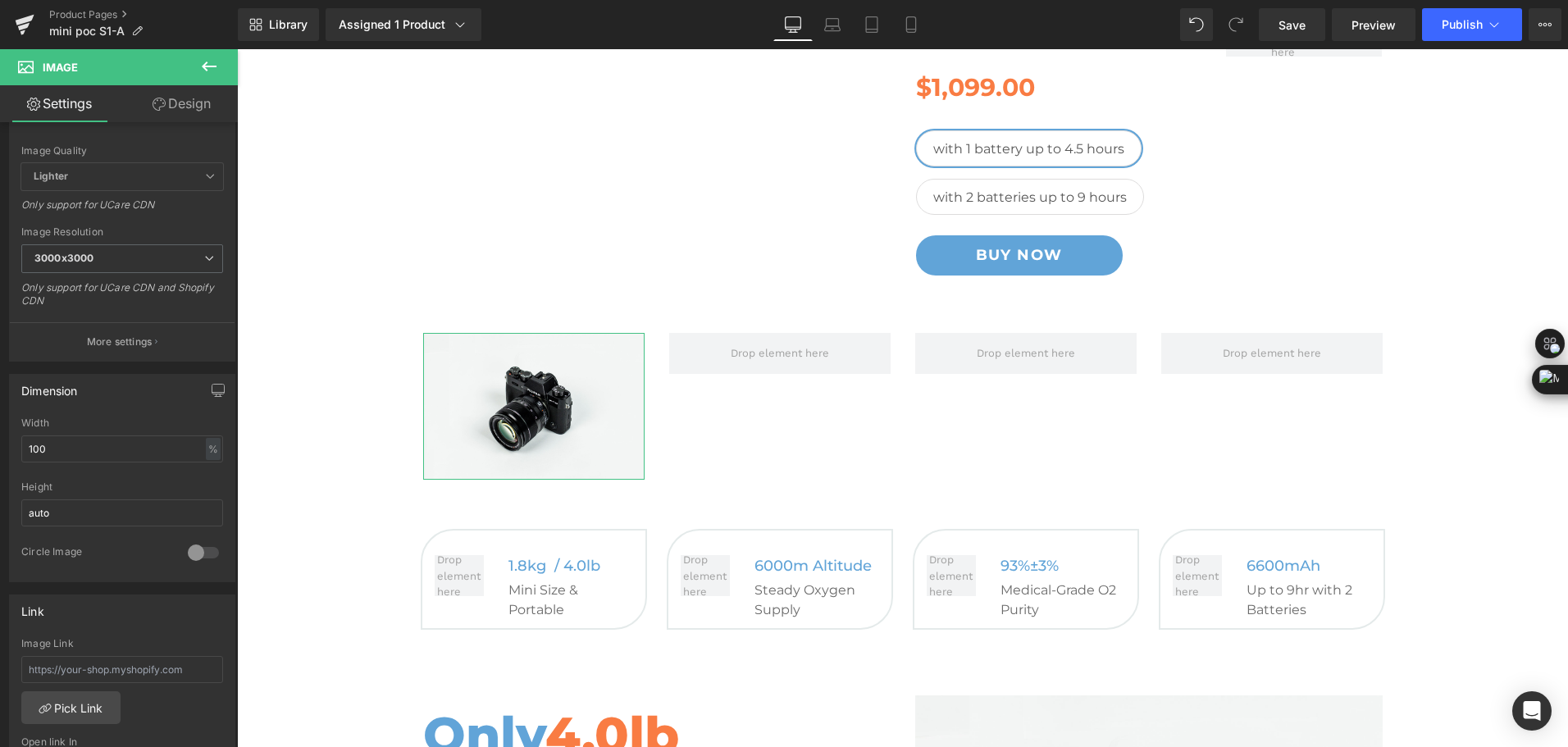
click at [171, 117] on link "Design" at bounding box center [182, 104] width 119 height 37
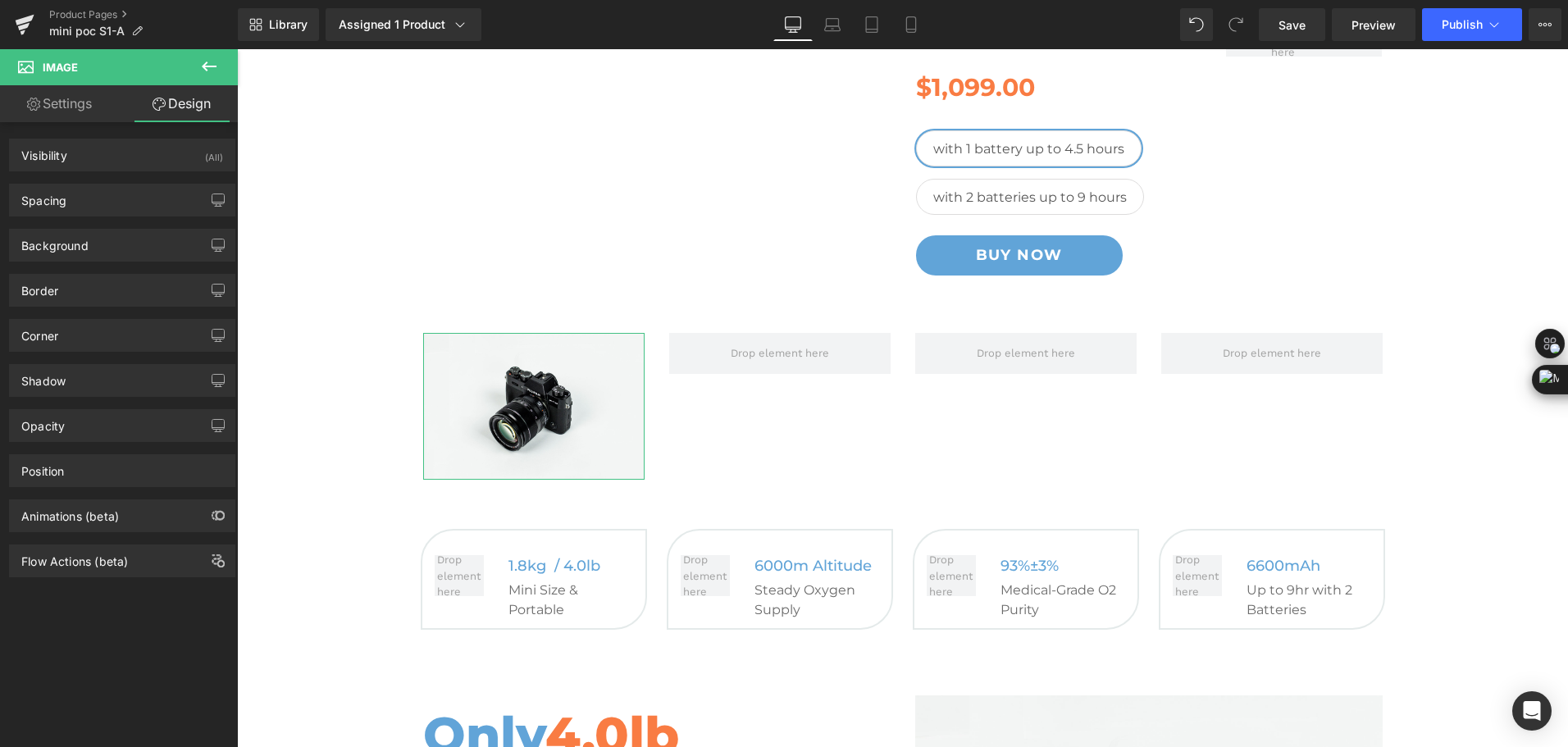
click at [82, 96] on link "Settings" at bounding box center [59, 104] width 119 height 37
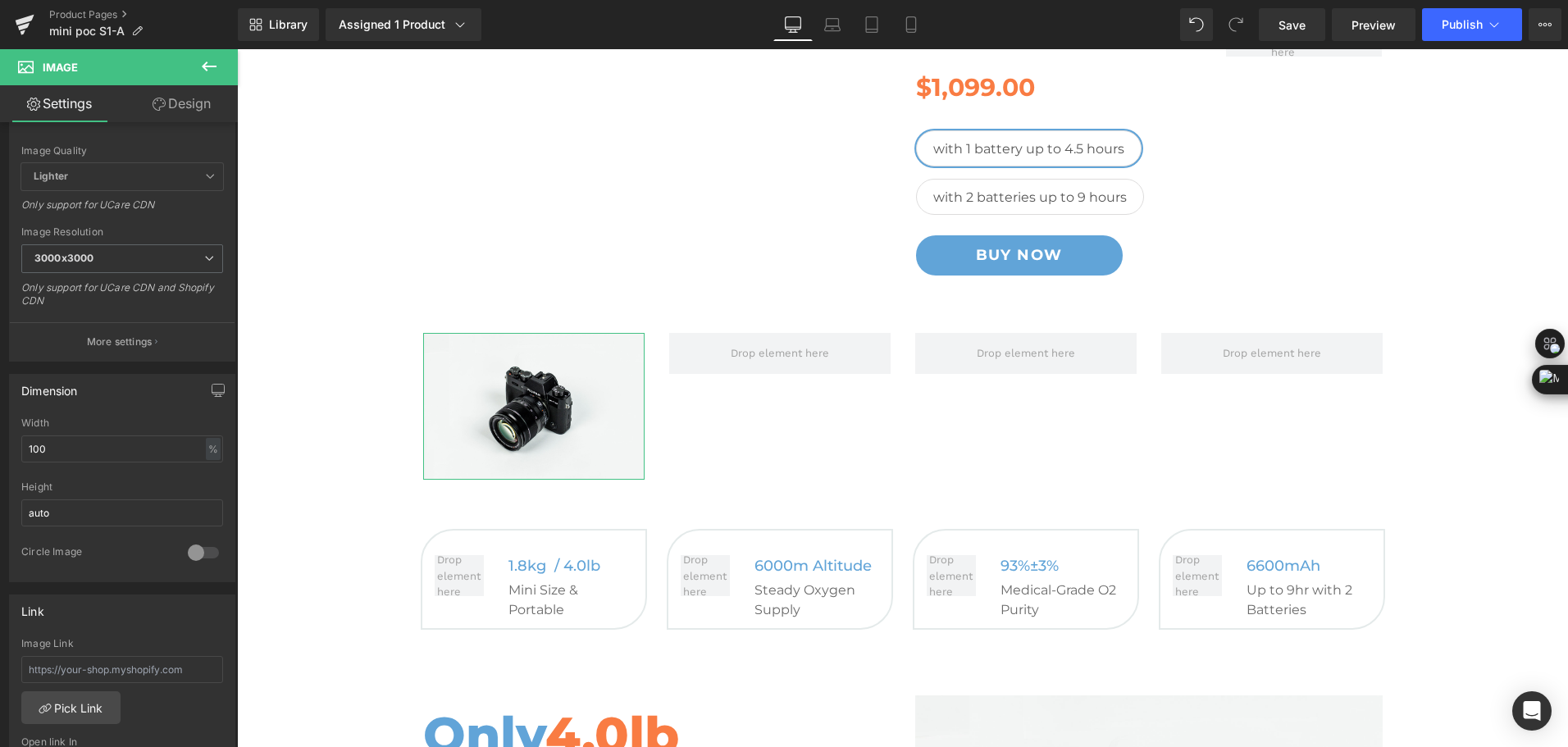
click at [160, 98] on icon at bounding box center [159, 104] width 13 height 13
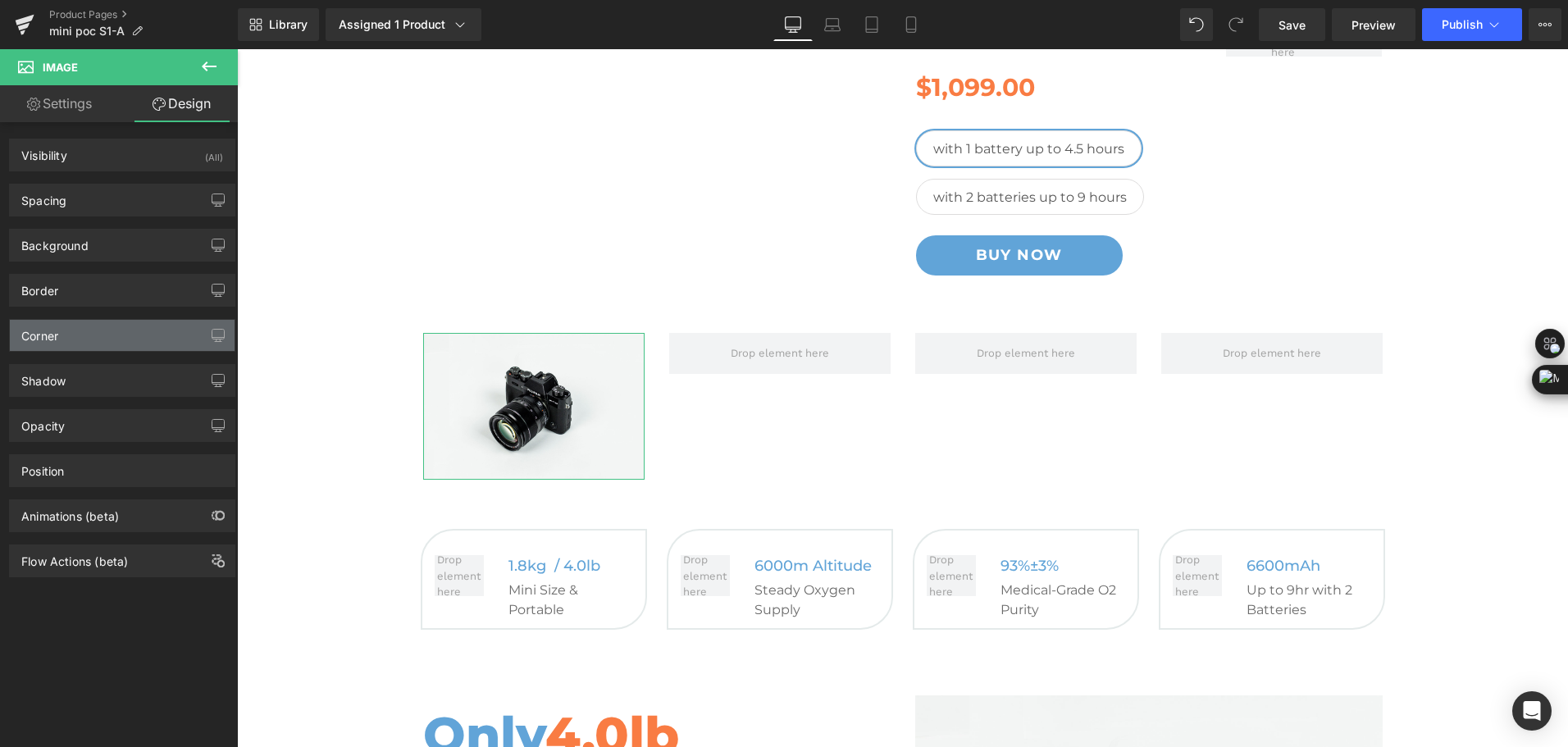
click at [100, 333] on div "Corner" at bounding box center [122, 336] width 225 height 32
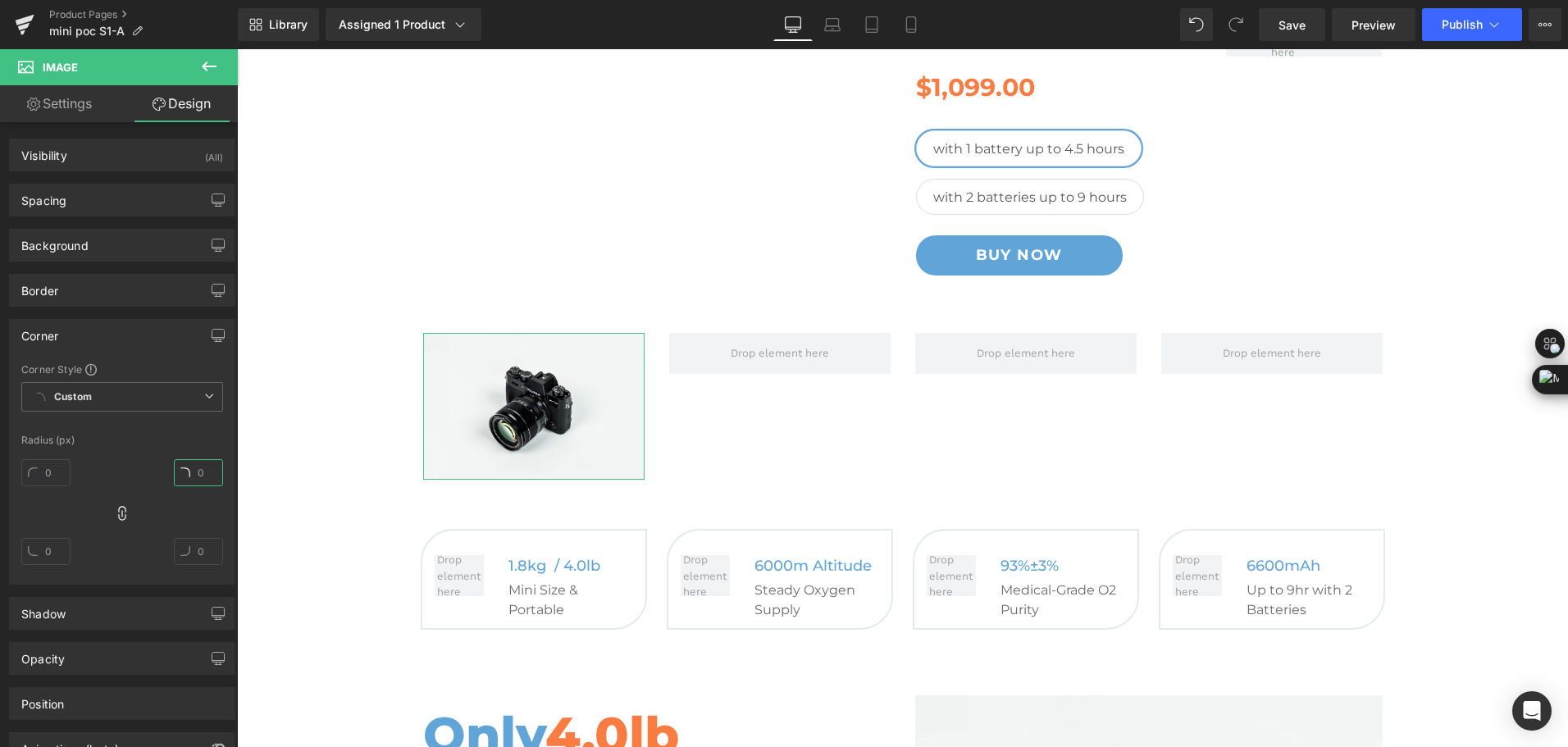
click at [204, 475] on input "text" at bounding box center [198, 472] width 49 height 27
type input "3"
drag, startPoint x: 212, startPoint y: 475, endPoint x: 185, endPoint y: 476, distance: 27.0
click at [185, 476] on input "100" at bounding box center [198, 472] width 49 height 27
type input "99"
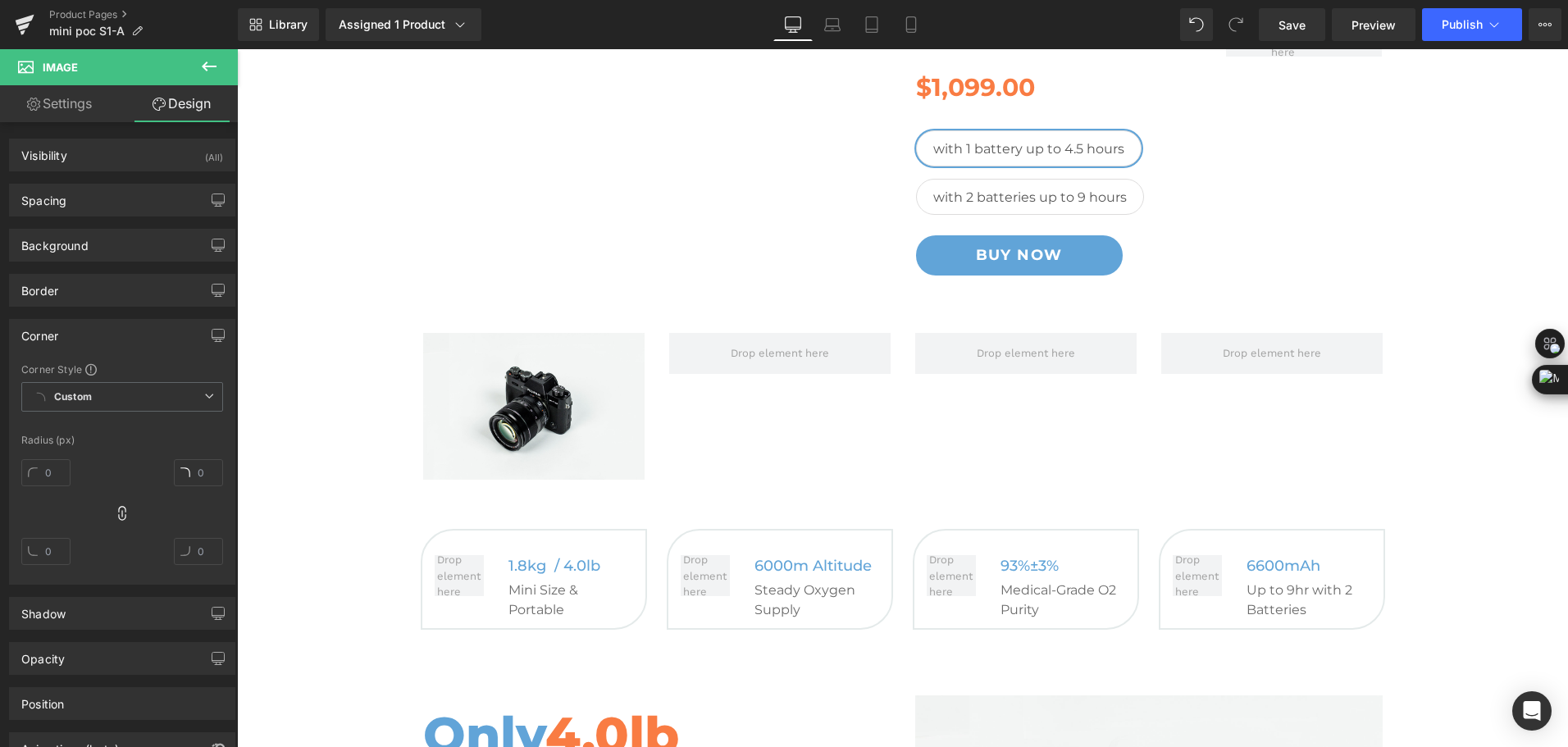
click at [211, 69] on icon at bounding box center [209, 66] width 19 height 19
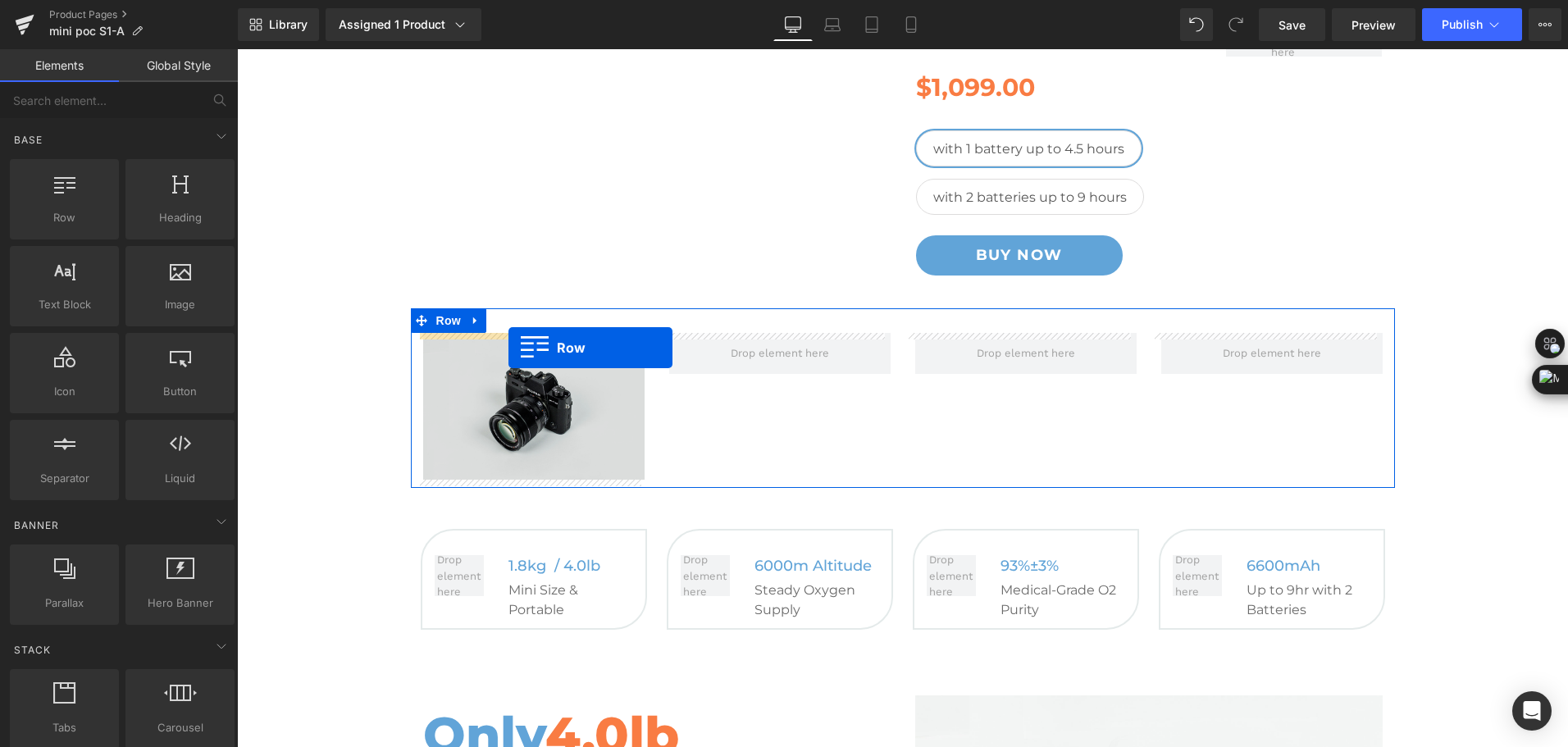
drag, startPoint x: 329, startPoint y: 272, endPoint x: 508, endPoint y: 338, distance: 190.8
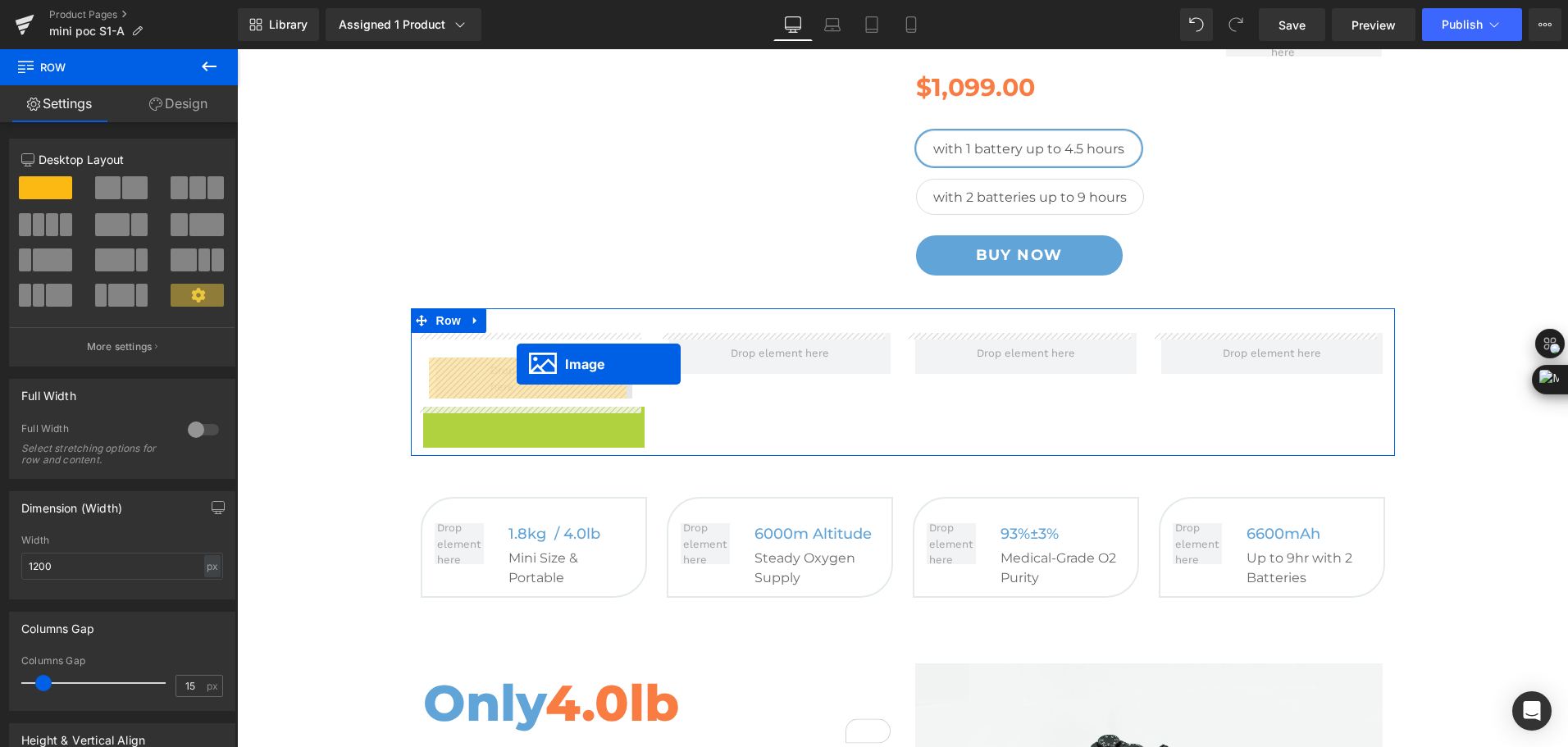
drag, startPoint x: 550, startPoint y: 459, endPoint x: 517, endPoint y: 364, distance: 100.6
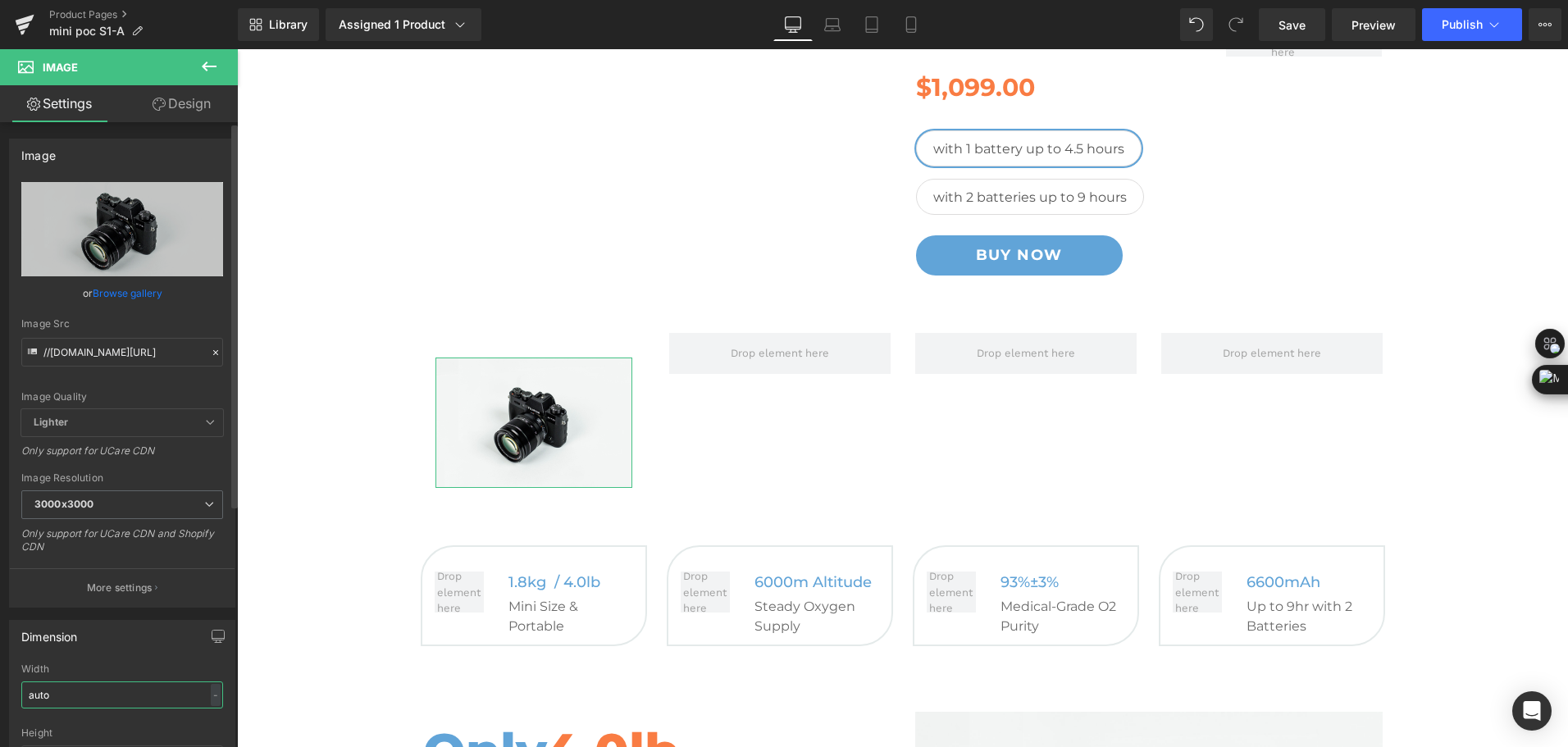
drag, startPoint x: 64, startPoint y: 696, endPoint x: 4, endPoint y: 707, distance: 61.0
click at [4, 707] on div "Dimension auto Width auto - % px auto Height auto 0 Circle Image" at bounding box center [122, 718] width 245 height 221
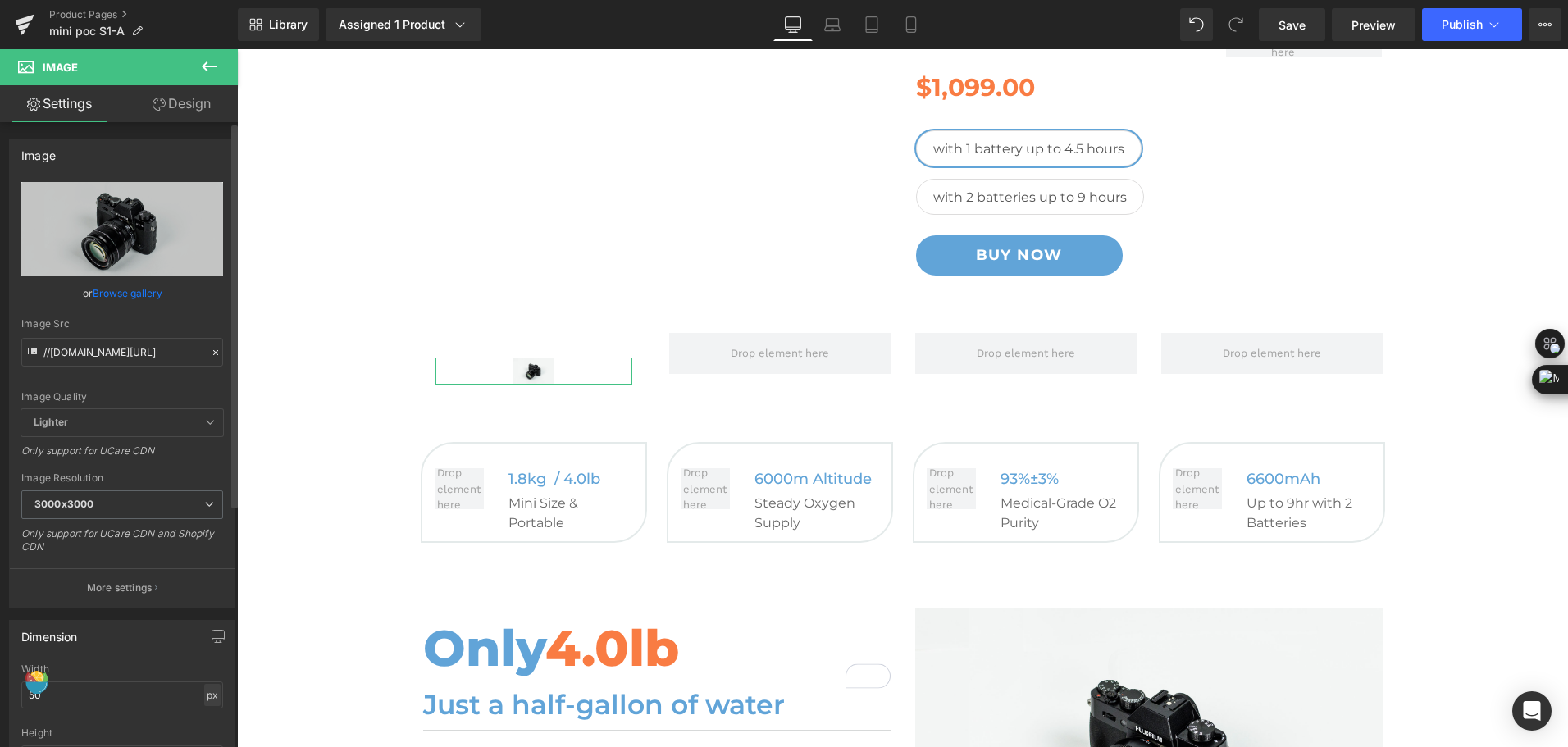
click at [204, 696] on div "px" at bounding box center [212, 695] width 17 height 22
click at [204, 726] on li "%" at bounding box center [212, 721] width 20 height 24
drag, startPoint x: 76, startPoint y: 700, endPoint x: -4, endPoint y: 707, distance: 80.3
click at [0, 707] on html "Image You are previewing how the will restyle your page. You can not edit Eleme…" at bounding box center [784, 373] width 1568 height 747
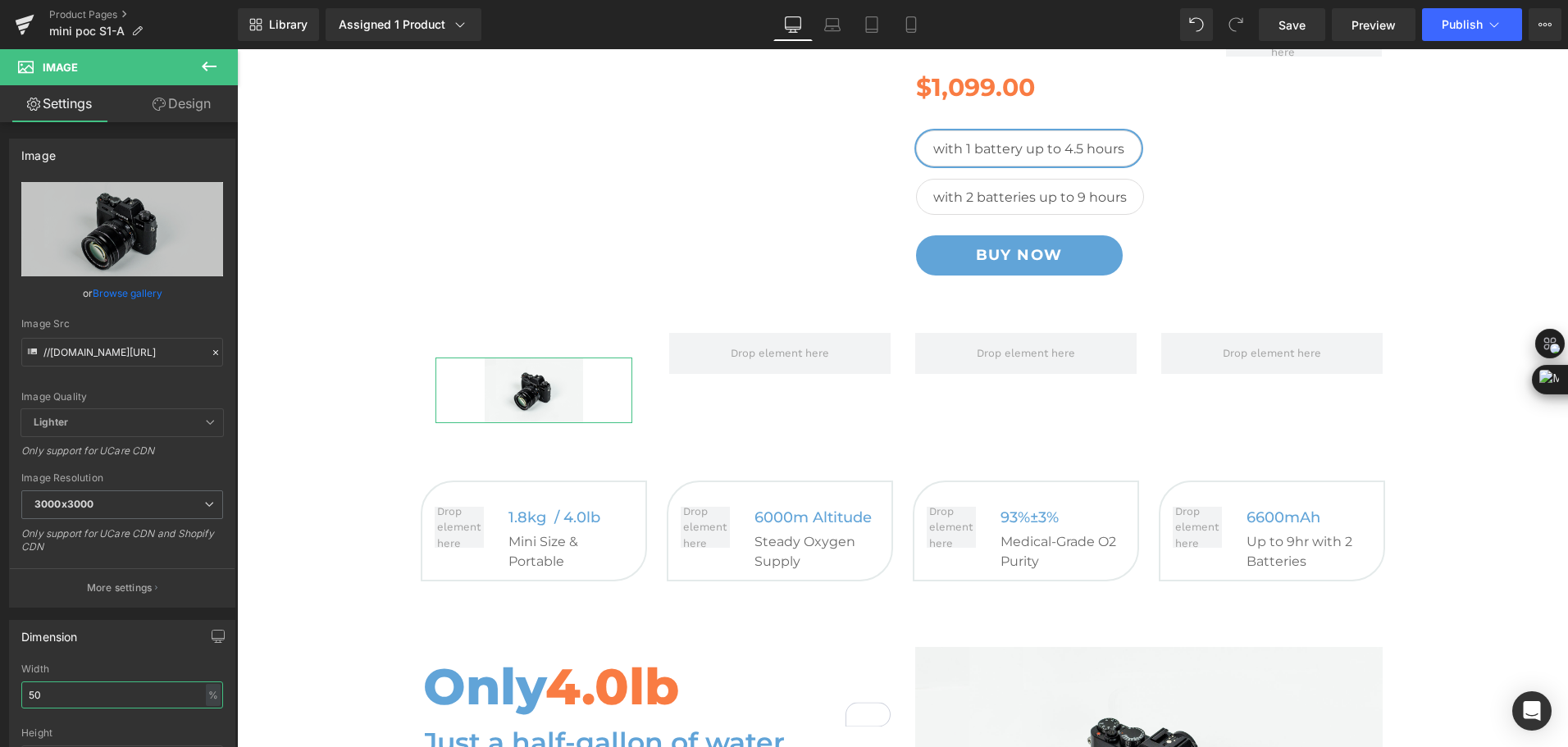
type input "50"
click at [179, 108] on link "Design" at bounding box center [182, 104] width 119 height 37
click at [0, 0] on div "Corner" at bounding box center [0, 0] width 0 height 0
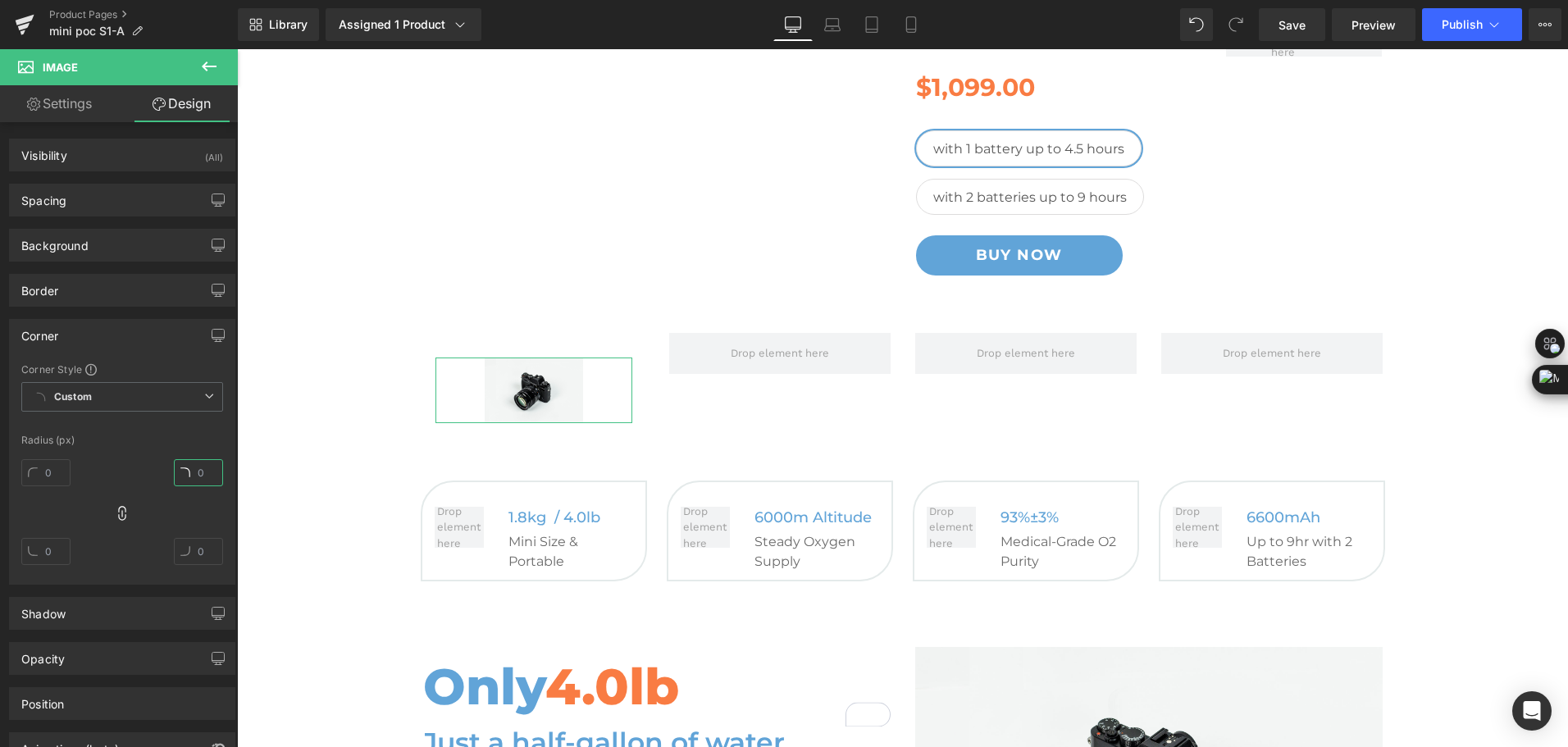
click at [192, 470] on input "text" at bounding box center [198, 472] width 49 height 27
click at [197, 473] on input "500" at bounding box center [198, 472] width 49 height 27
type input "1"
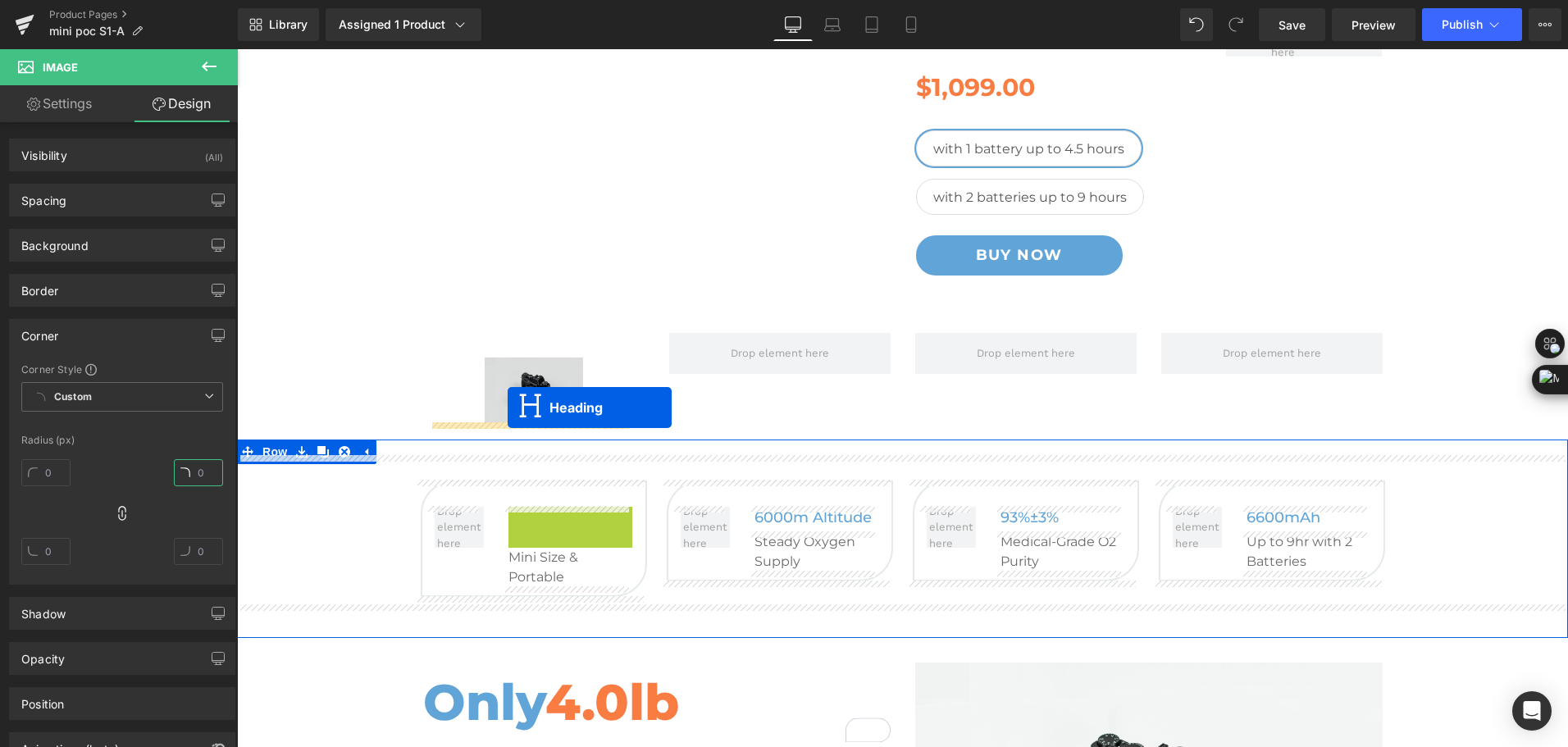
drag, startPoint x: 527, startPoint y: 522, endPoint x: 508, endPoint y: 407, distance: 116.6
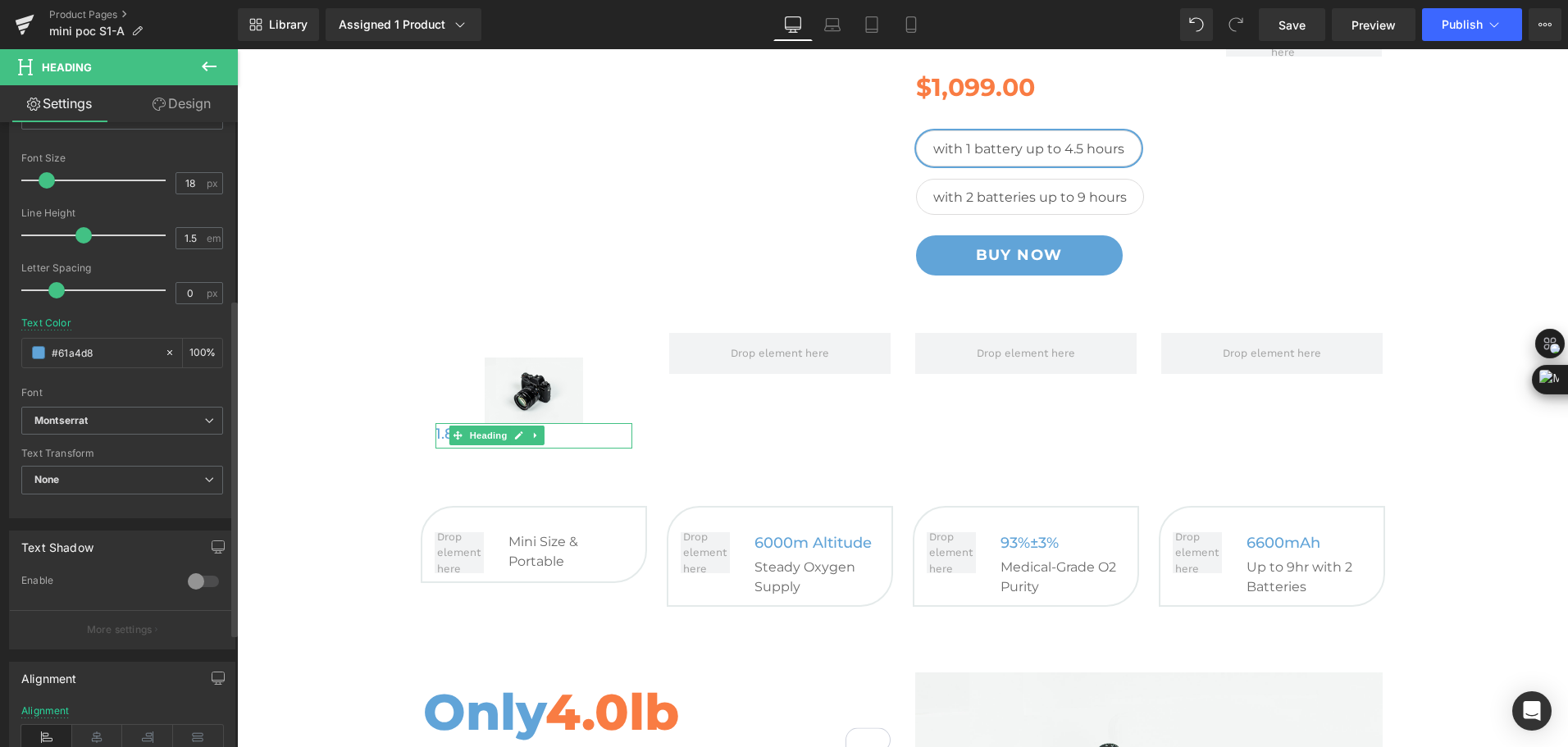
scroll to position [328, 0]
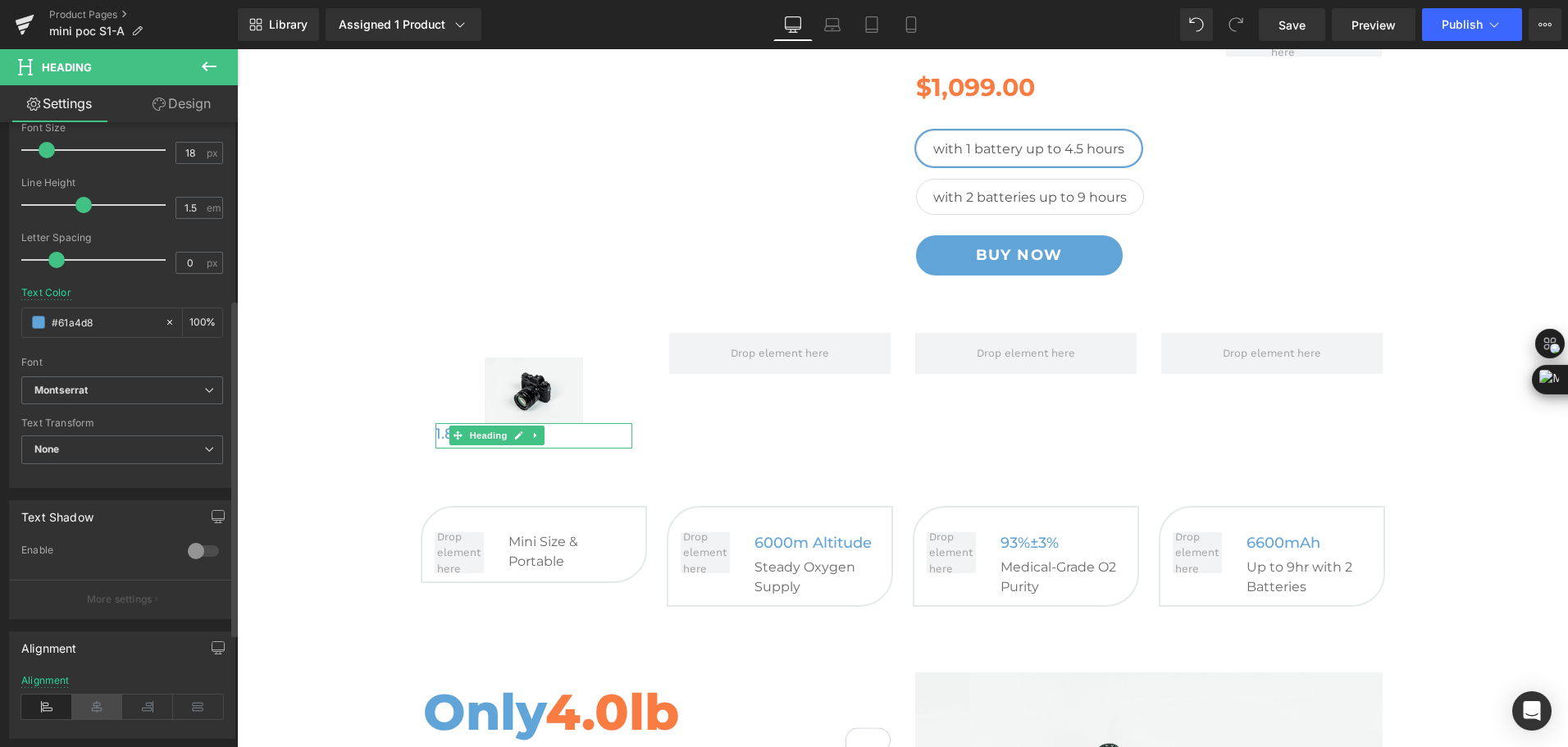
click at [93, 707] on icon at bounding box center [97, 707] width 51 height 25
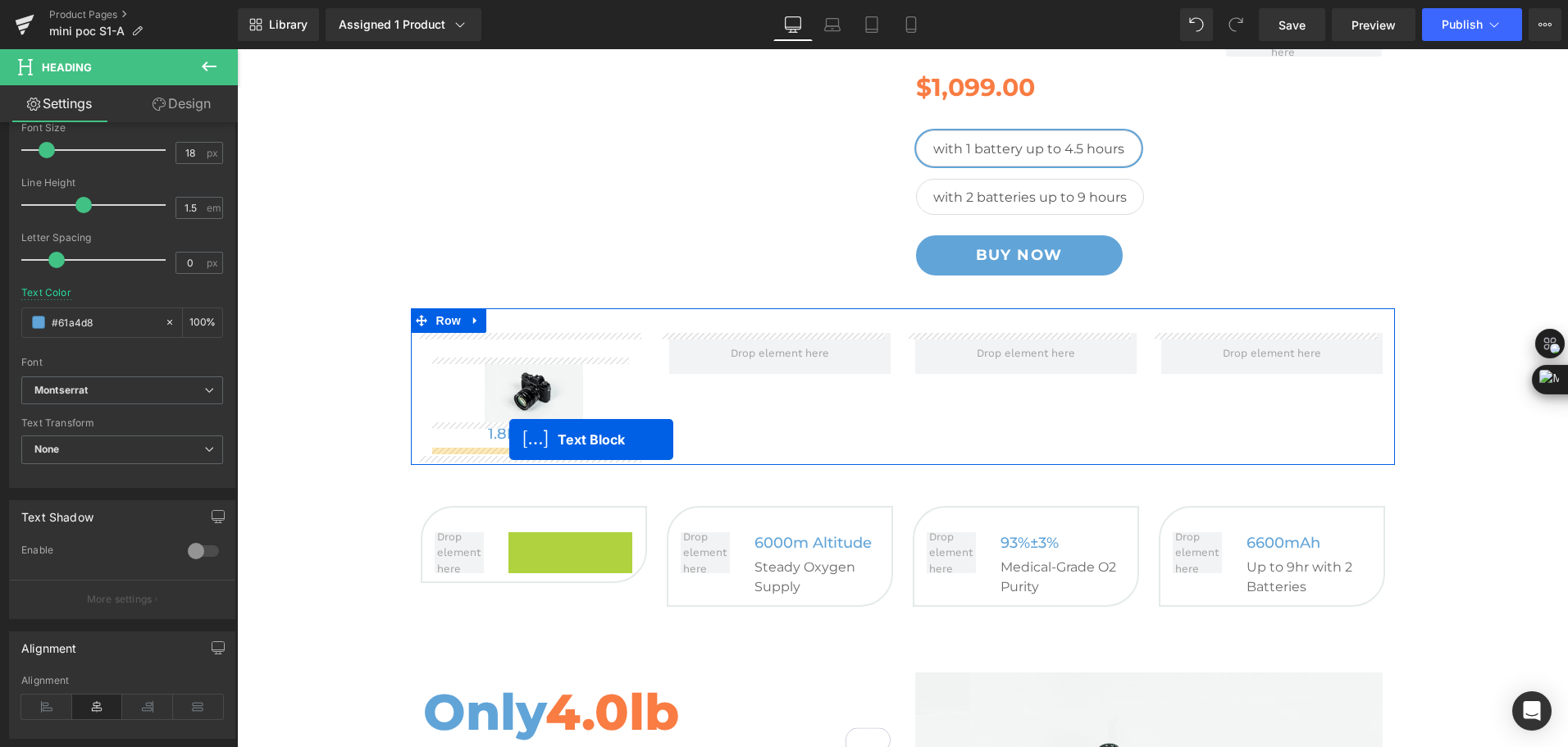
drag, startPoint x: 533, startPoint y: 550, endPoint x: 509, endPoint y: 440, distance: 112.6
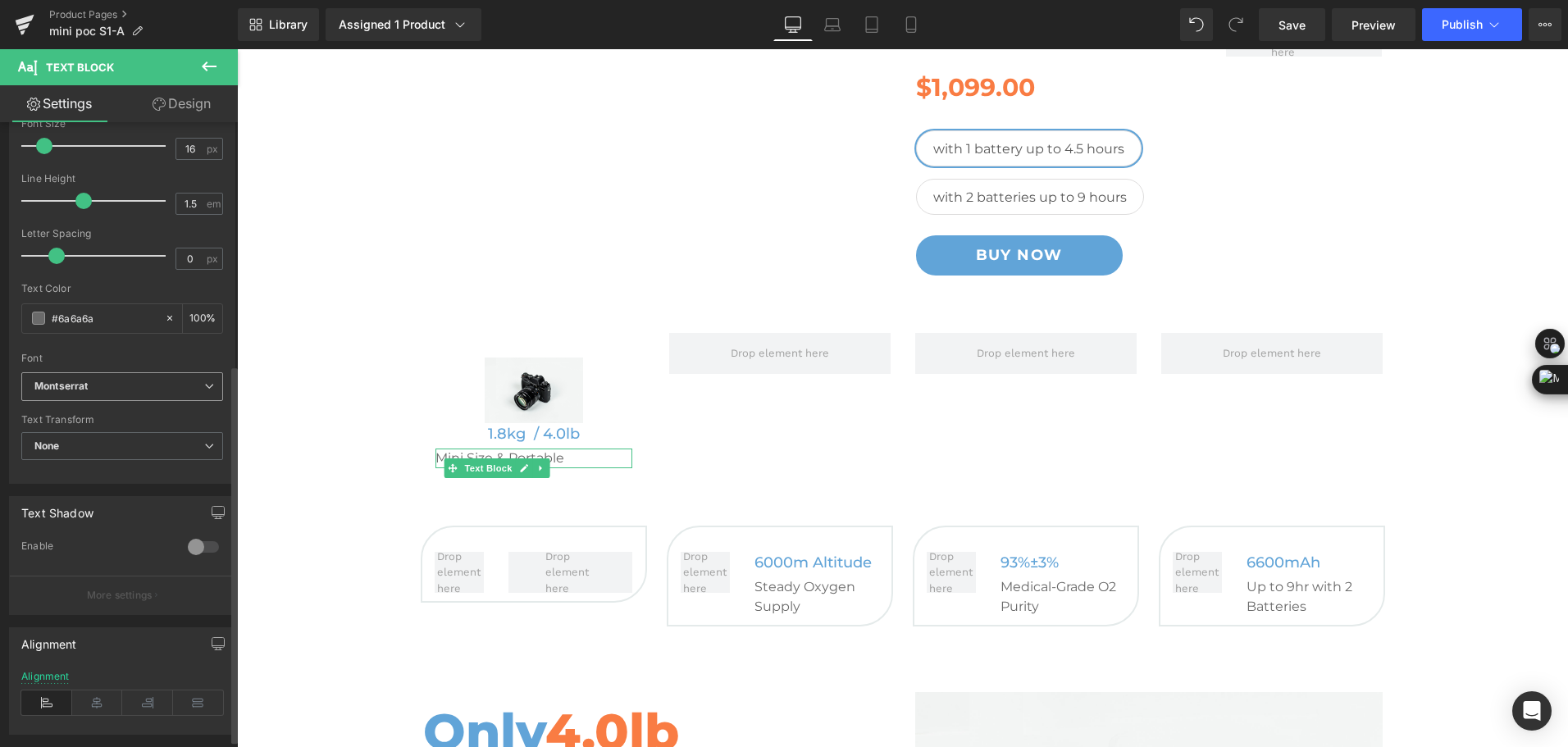
scroll to position [410, 0]
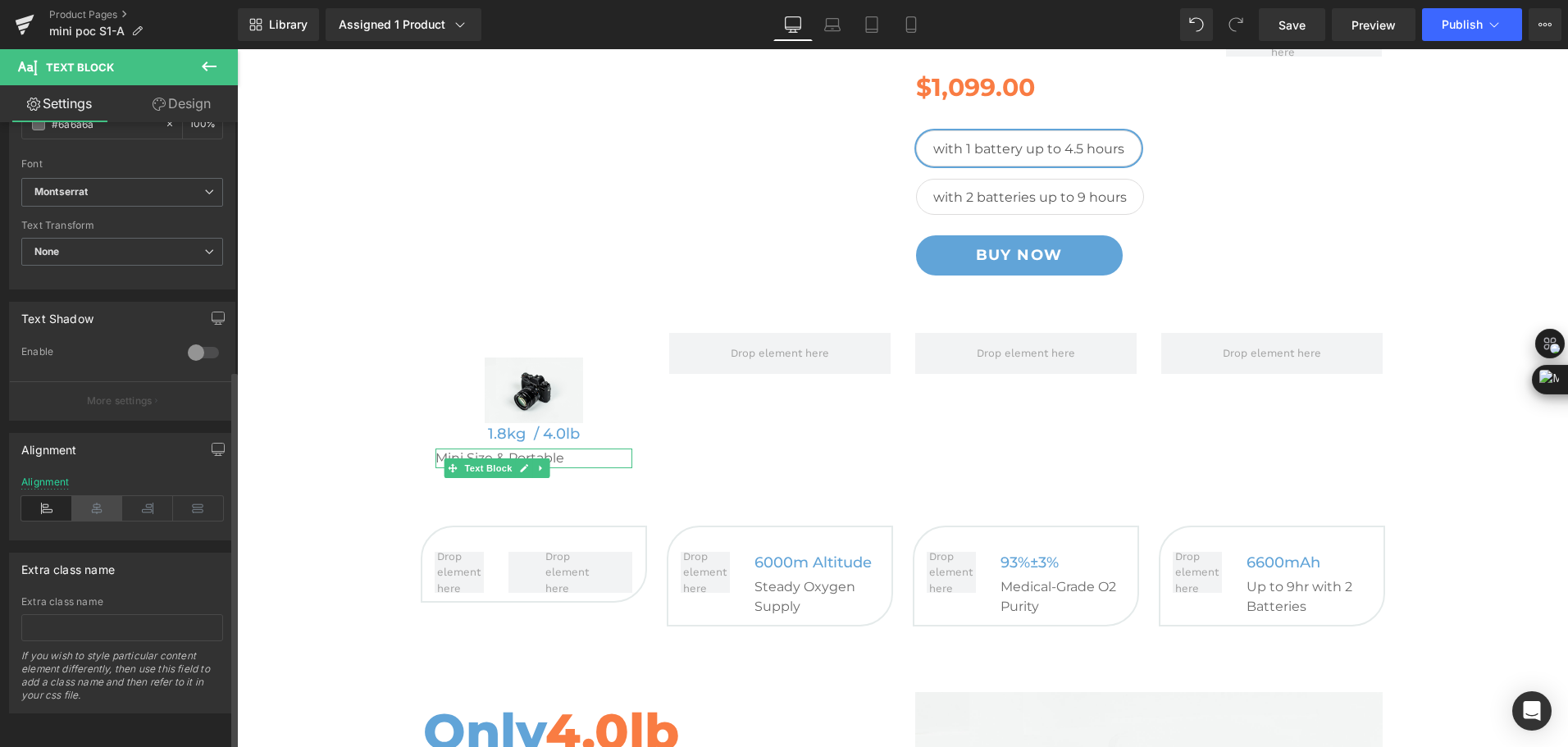
click at [96, 496] on icon at bounding box center [97, 509] width 51 height 25
click at [1139, 6] on div "Library Assigned 1 Product Product Preview Mini Portable O2 Concentrator Manage…" at bounding box center [903, 24] width 1330 height 49
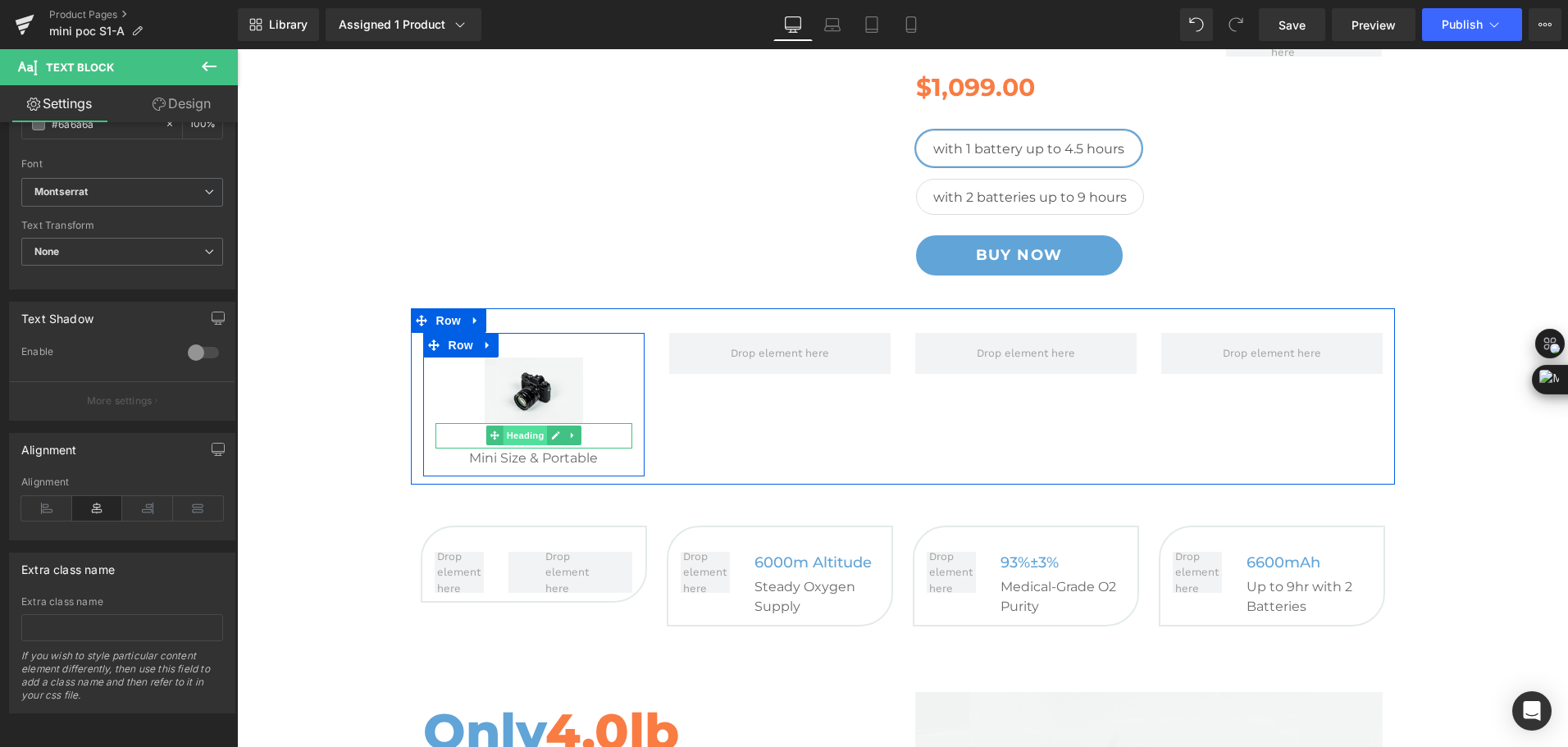
click at [511, 434] on span "Heading" at bounding box center [525, 435] width 45 height 19
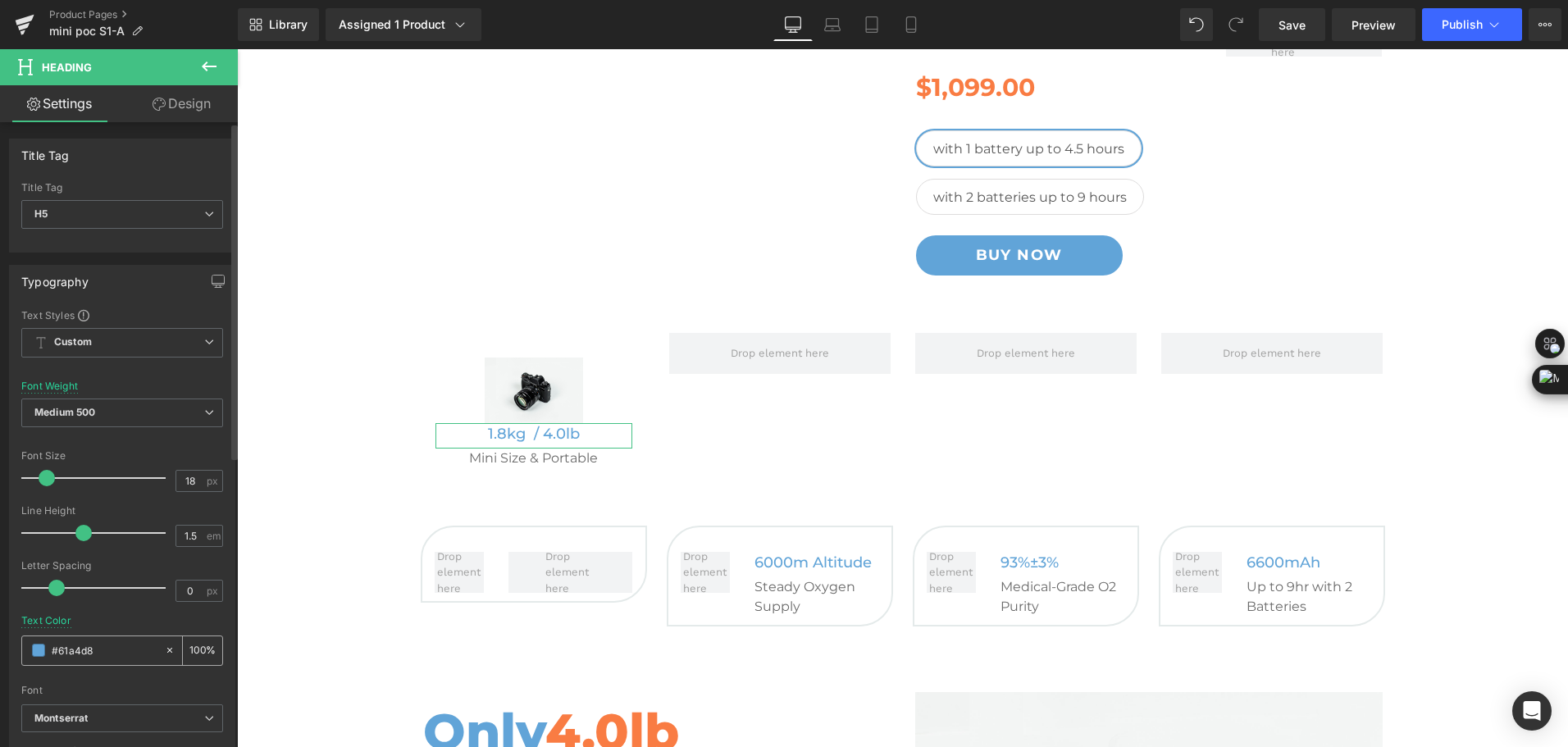
drag, startPoint x: 106, startPoint y: 654, endPoint x: 59, endPoint y: 656, distance: 47.0
click at [59, 656] on input "#61a4d8" at bounding box center [104, 650] width 105 height 18
type input "#5a5757"
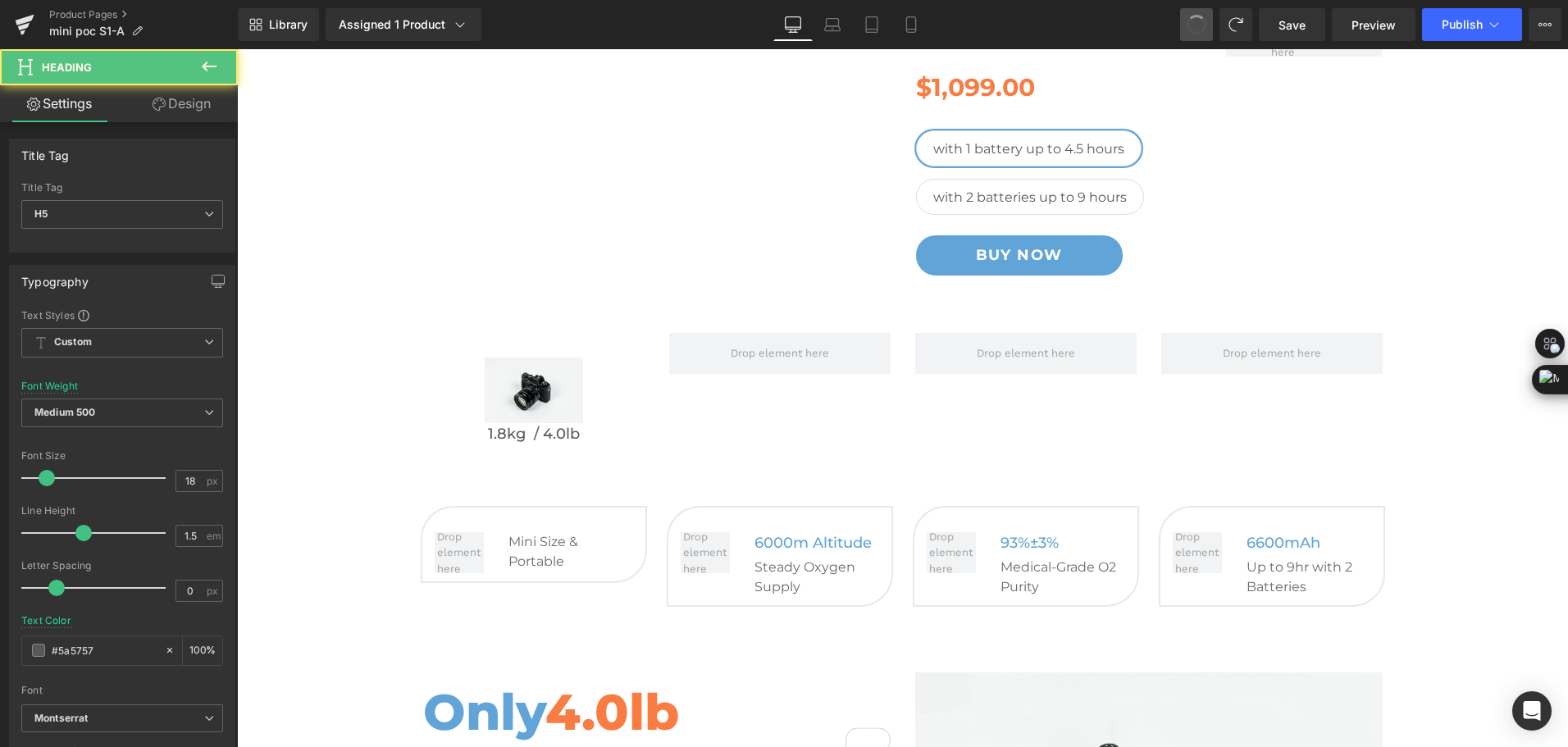
click at [1208, 24] on span at bounding box center [1196, 24] width 23 height 23
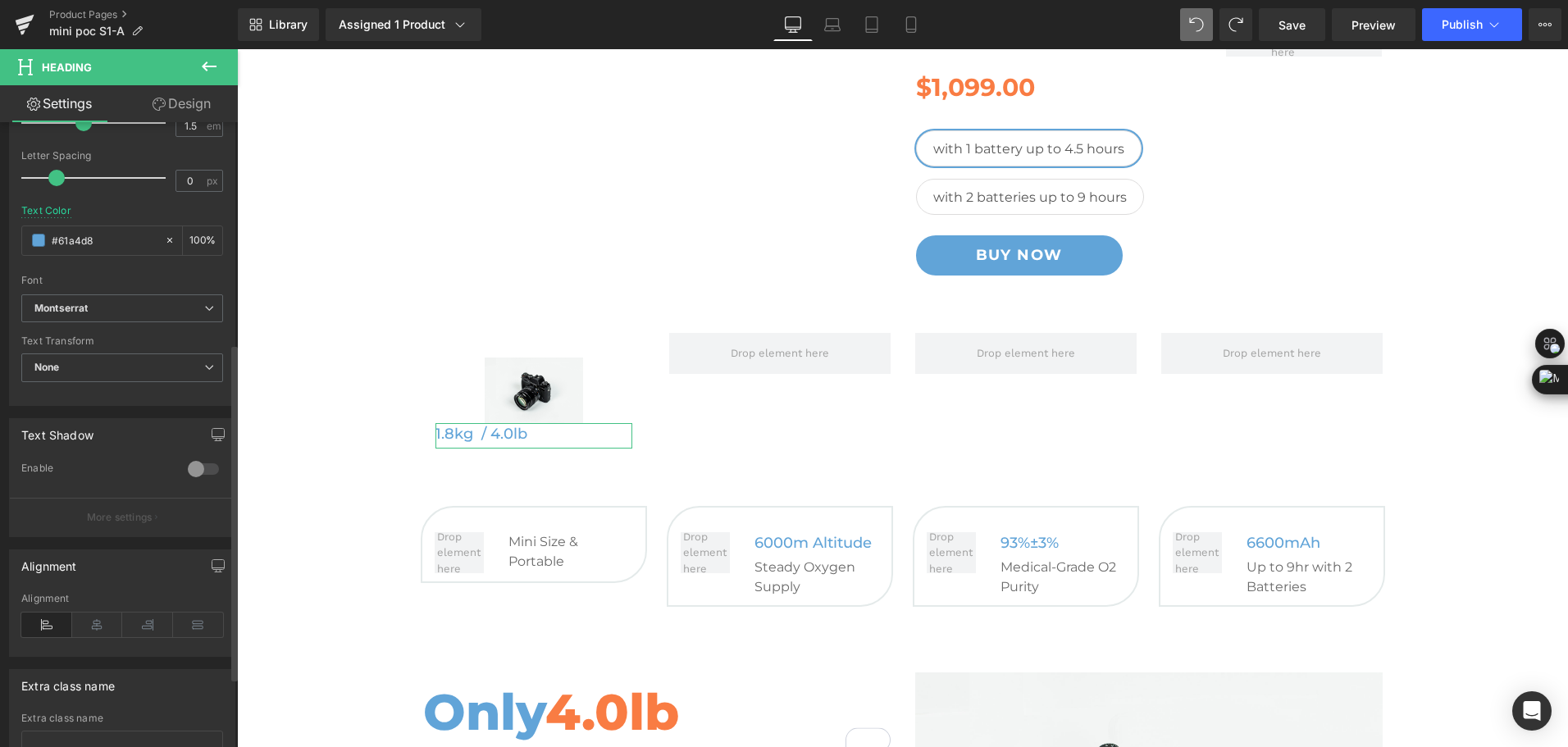
click at [83, 625] on icon at bounding box center [97, 625] width 51 height 25
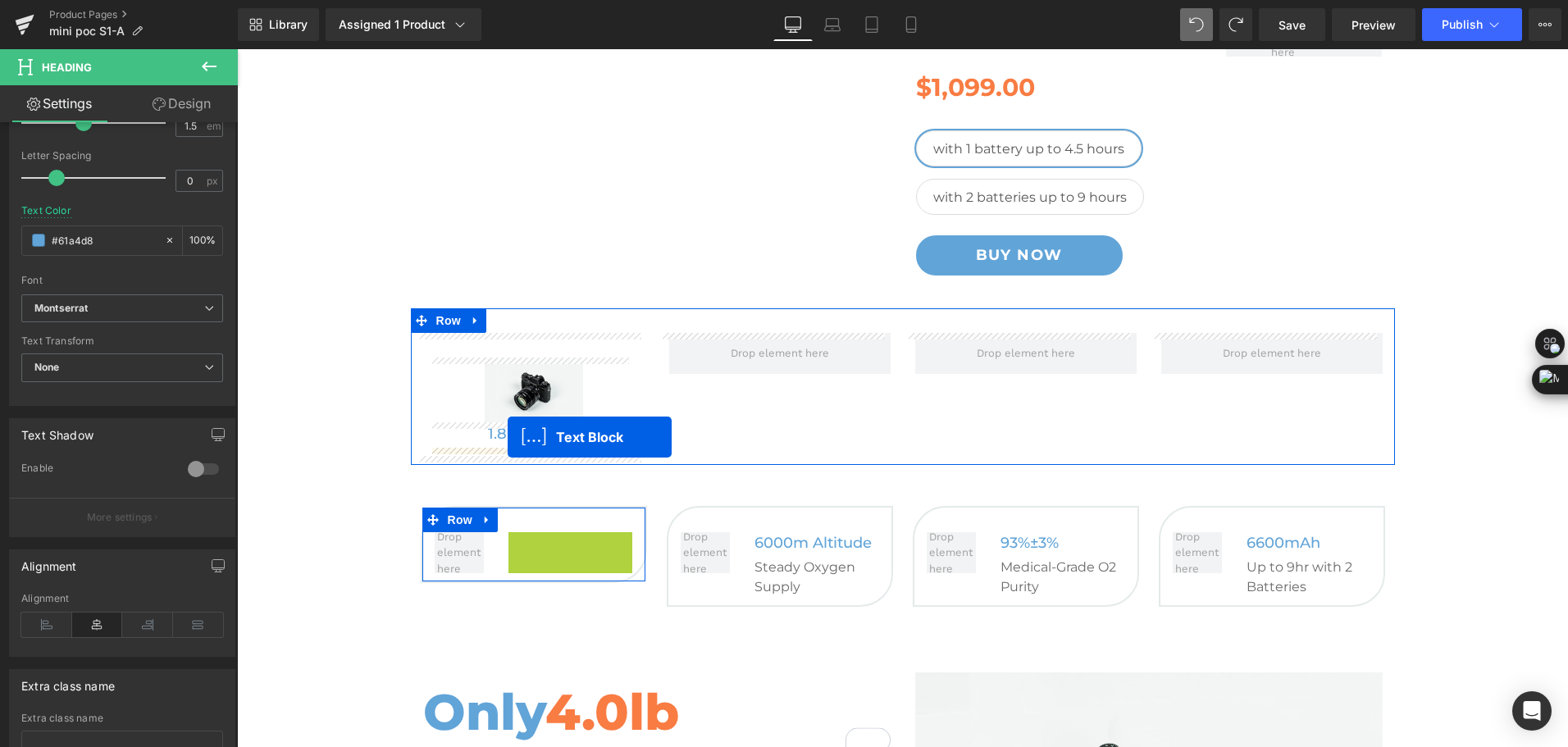
drag, startPoint x: 536, startPoint y: 551, endPoint x: 508, endPoint y: 437, distance: 117.4
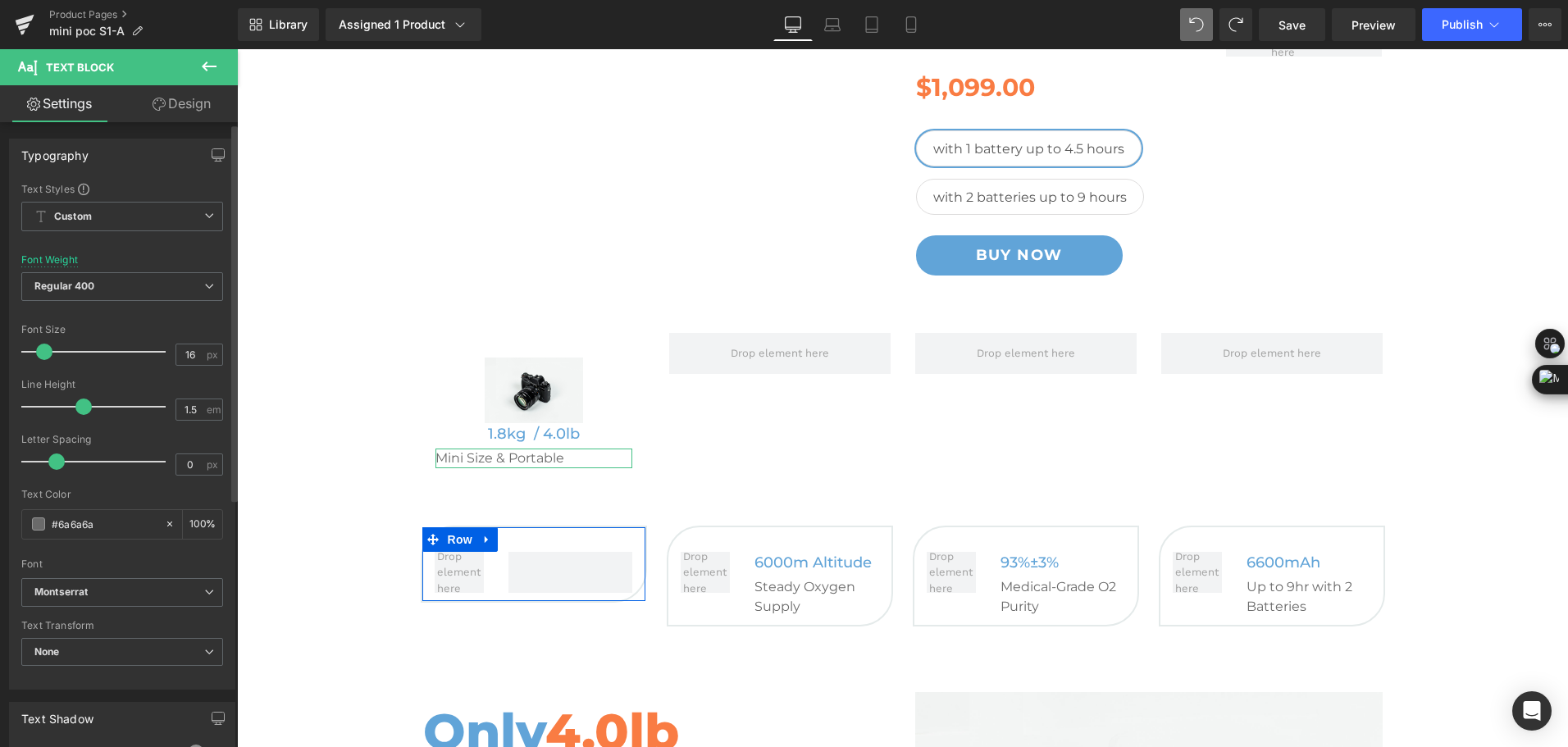
scroll to position [246, 0]
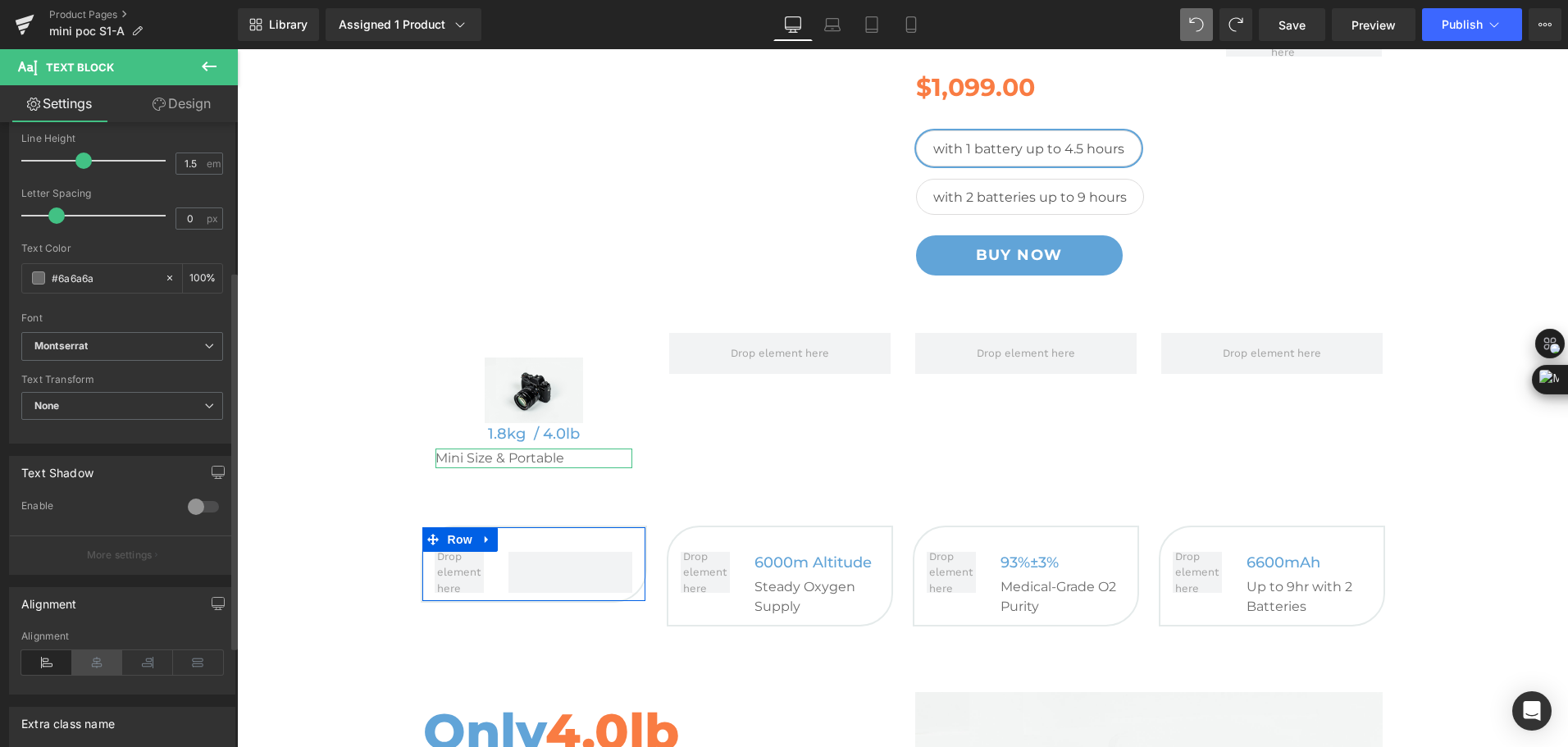
click at [89, 664] on icon at bounding box center [97, 663] width 51 height 25
click at [199, 66] on button at bounding box center [209, 67] width 58 height 36
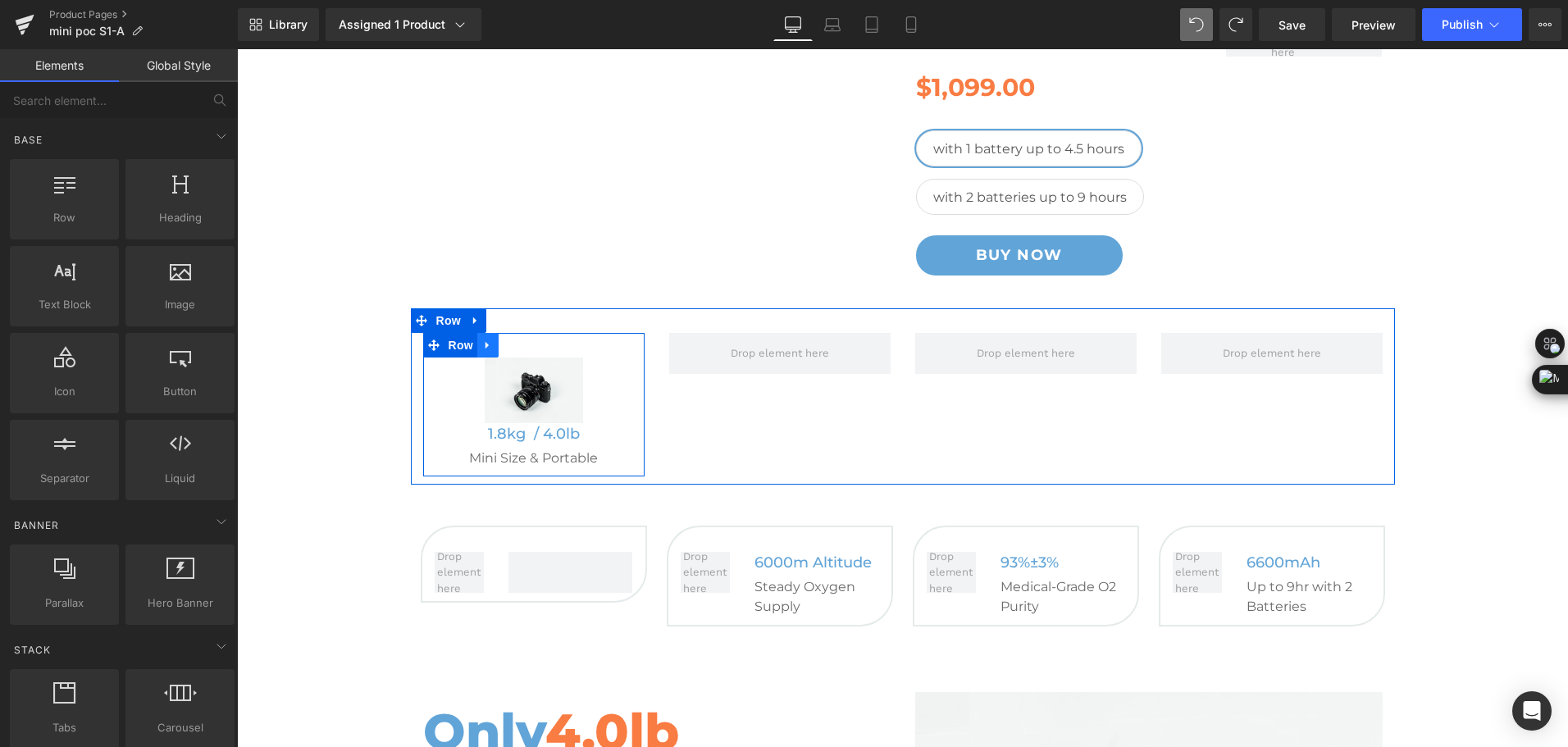
click at [485, 346] on icon at bounding box center [487, 346] width 4 height 7
click at [504, 347] on icon at bounding box center [509, 345] width 11 height 11
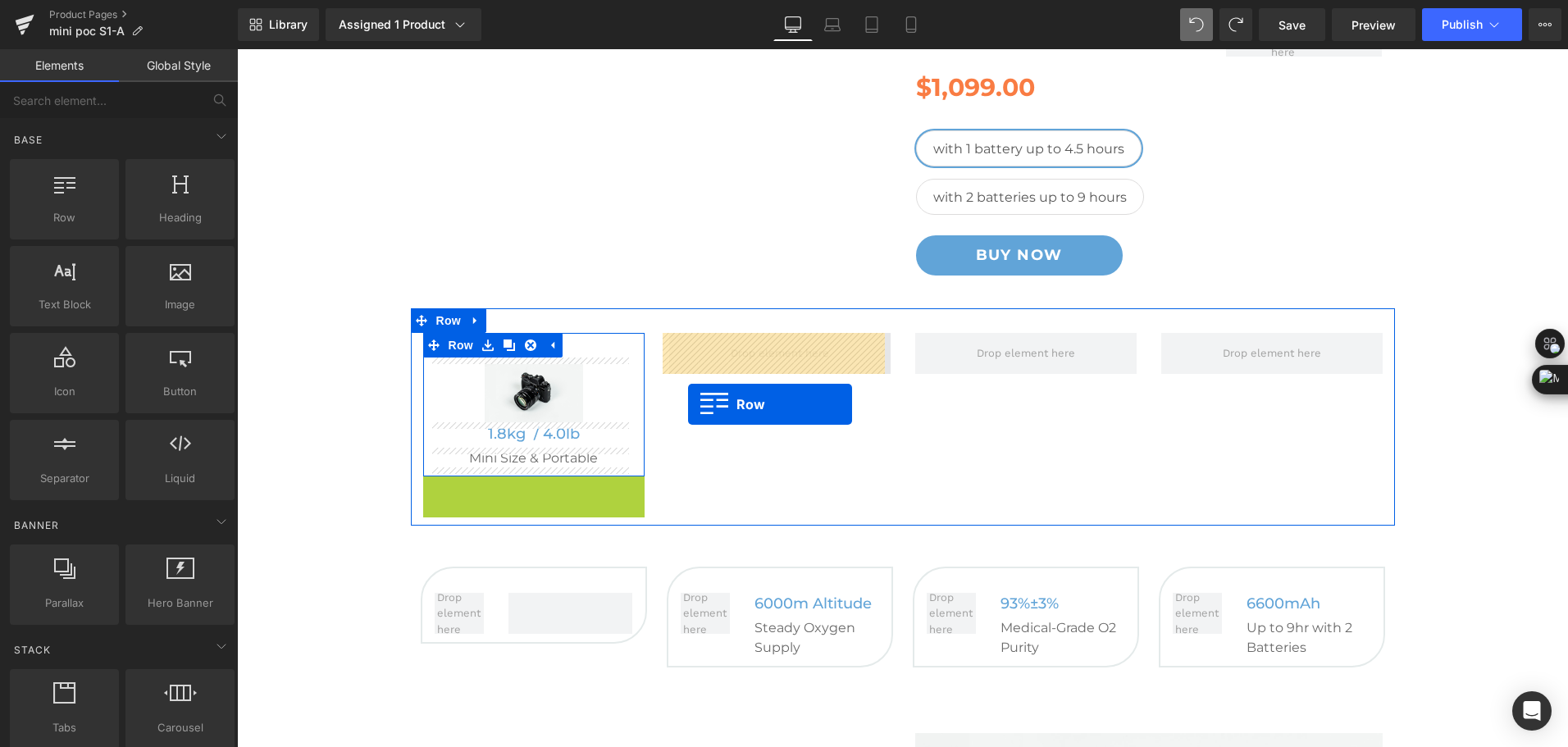
drag, startPoint x: 522, startPoint y: 470, endPoint x: 710, endPoint y: 369, distance: 213.4
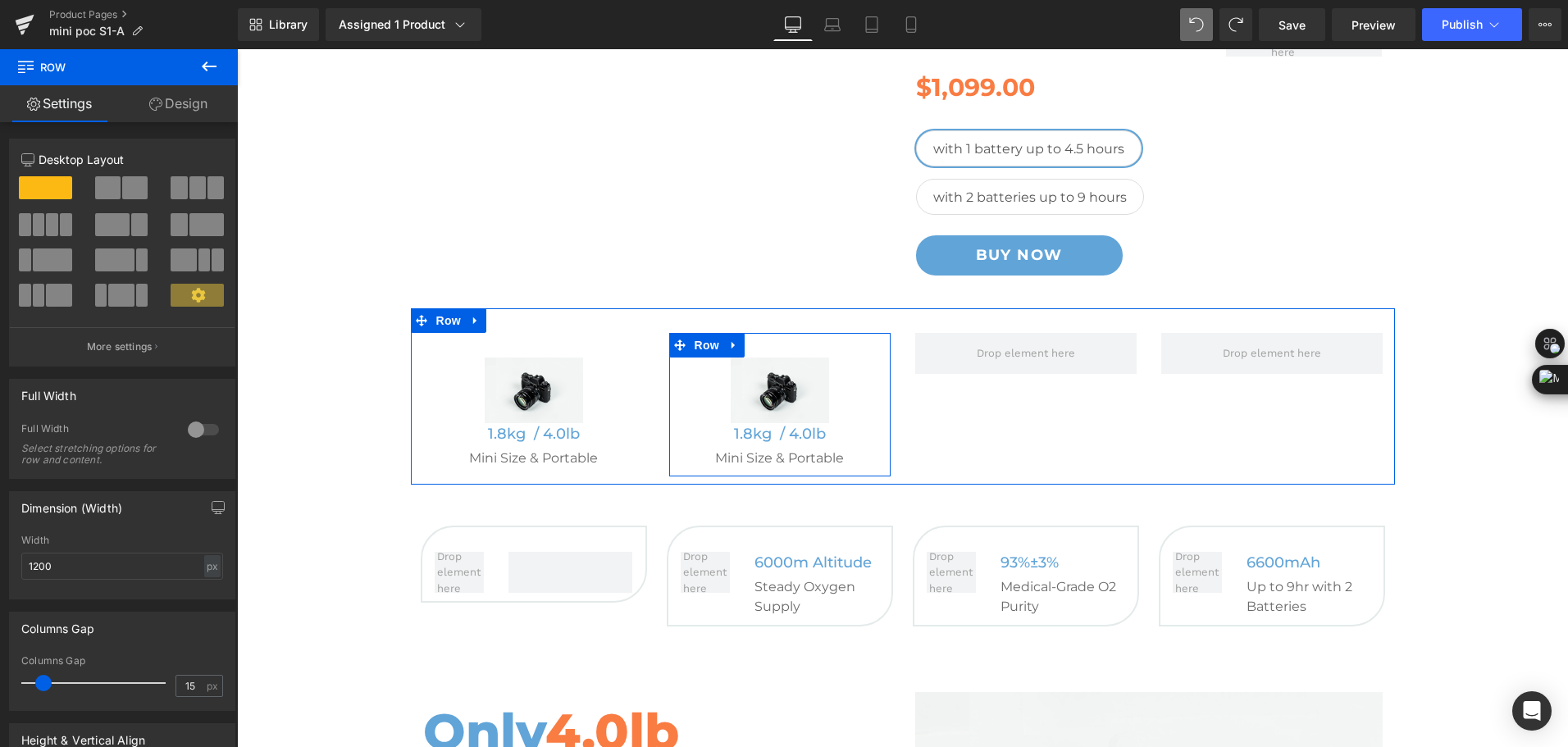
click at [733, 346] on icon at bounding box center [734, 345] width 11 height 12
click at [750, 350] on icon at bounding box center [755, 345] width 11 height 11
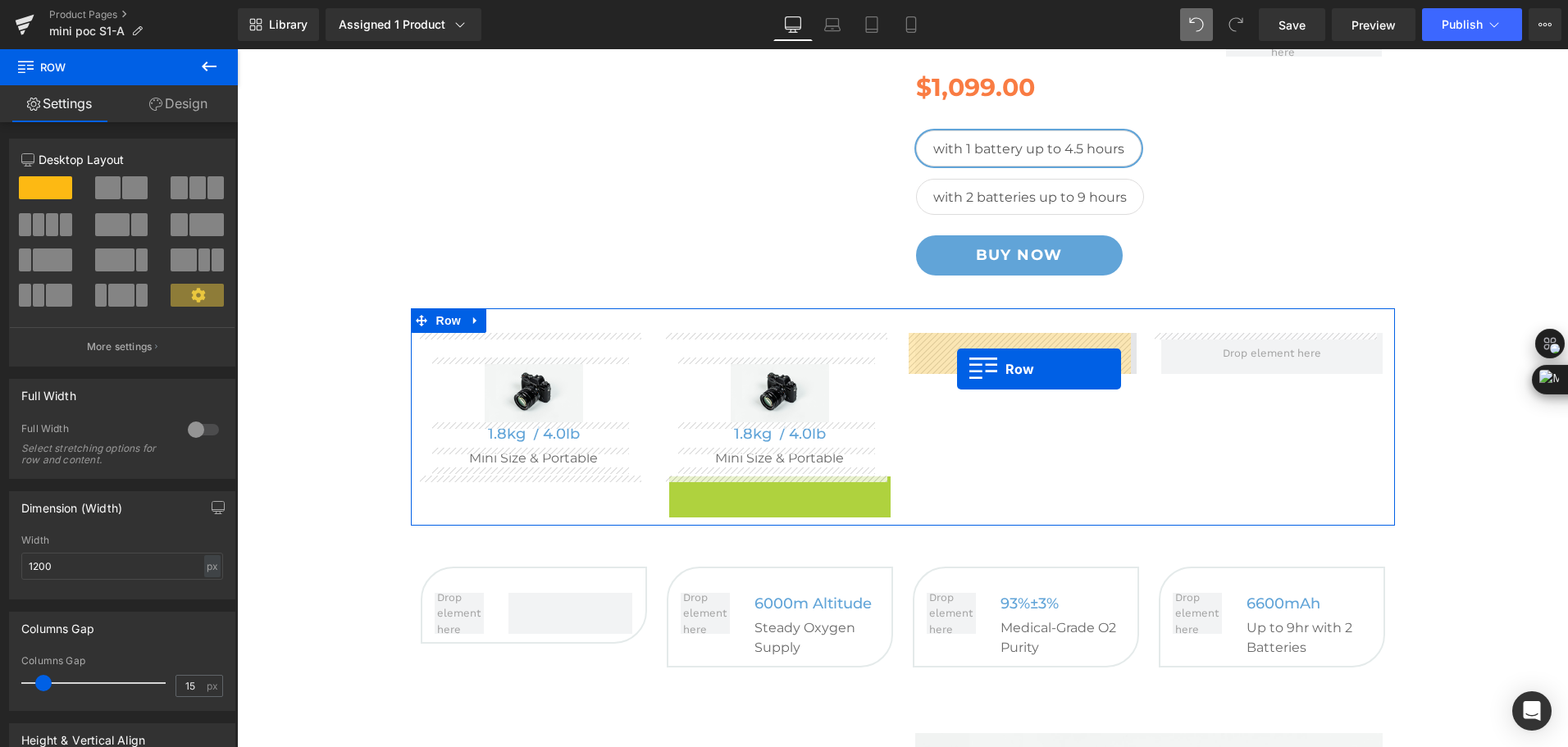
drag, startPoint x: 726, startPoint y: 491, endPoint x: 957, endPoint y: 363, distance: 264.1
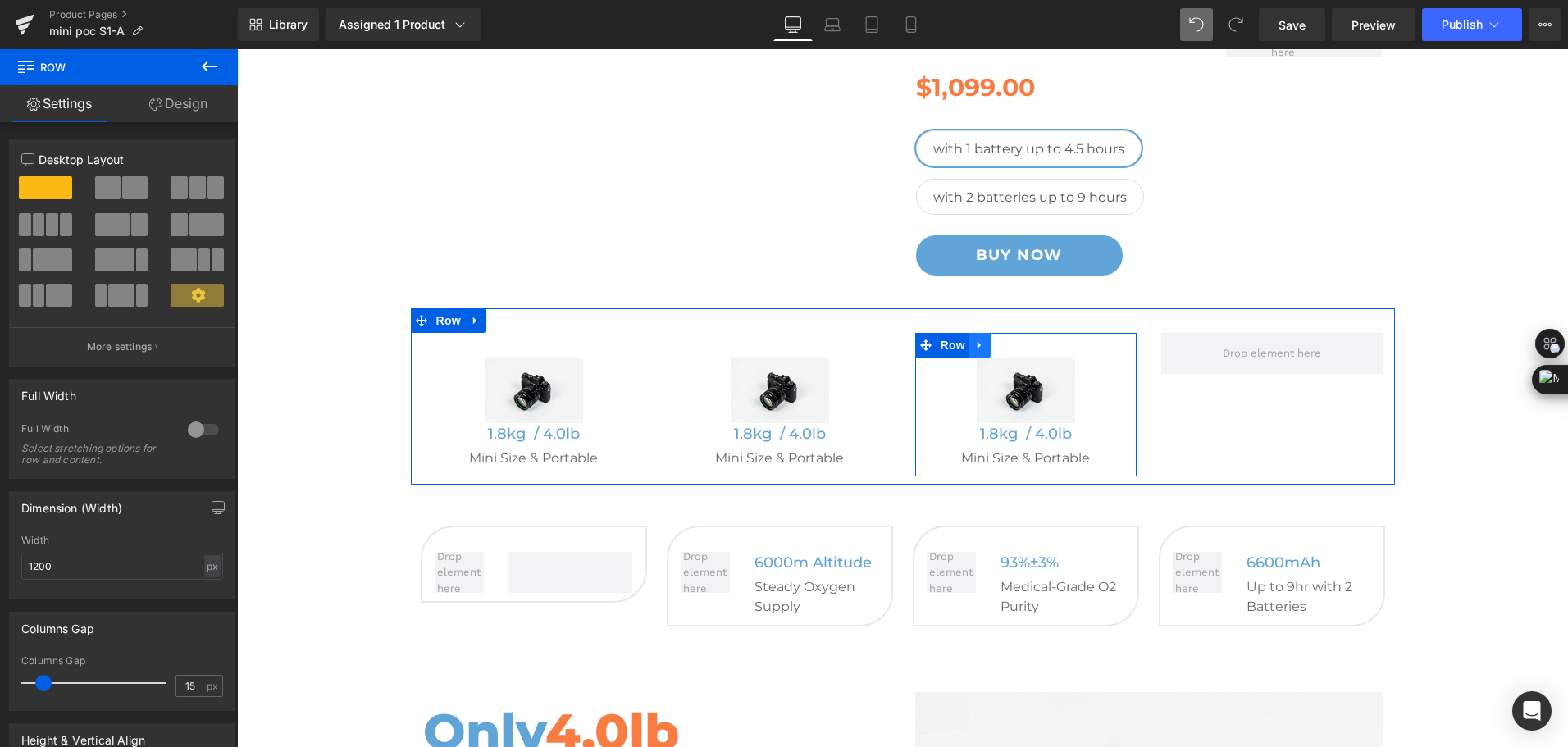
click at [978, 348] on icon at bounding box center [980, 346] width 4 height 7
click at [996, 347] on icon at bounding box center [1001, 345] width 11 height 11
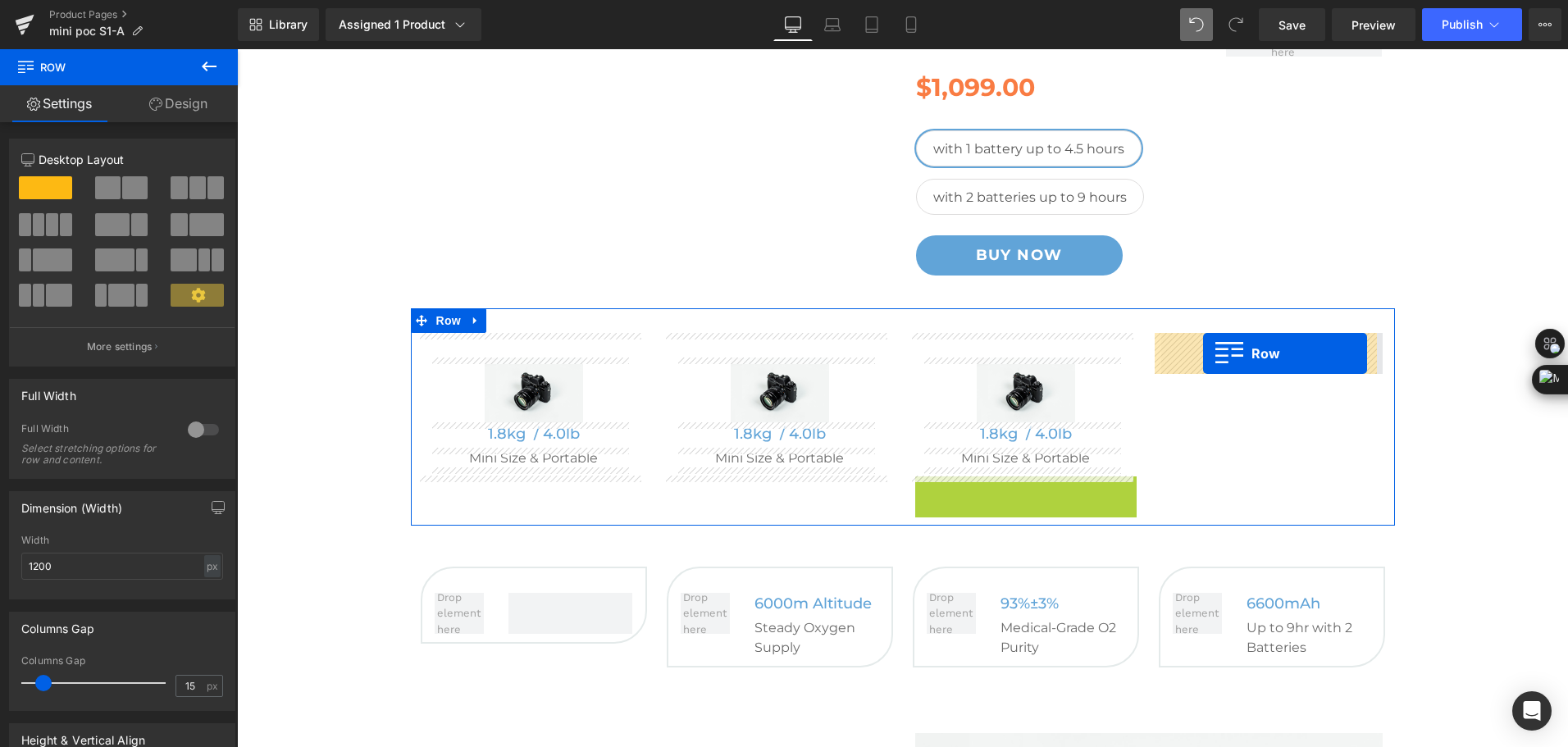
drag, startPoint x: 950, startPoint y: 491, endPoint x: 1203, endPoint y: 354, distance: 287.7
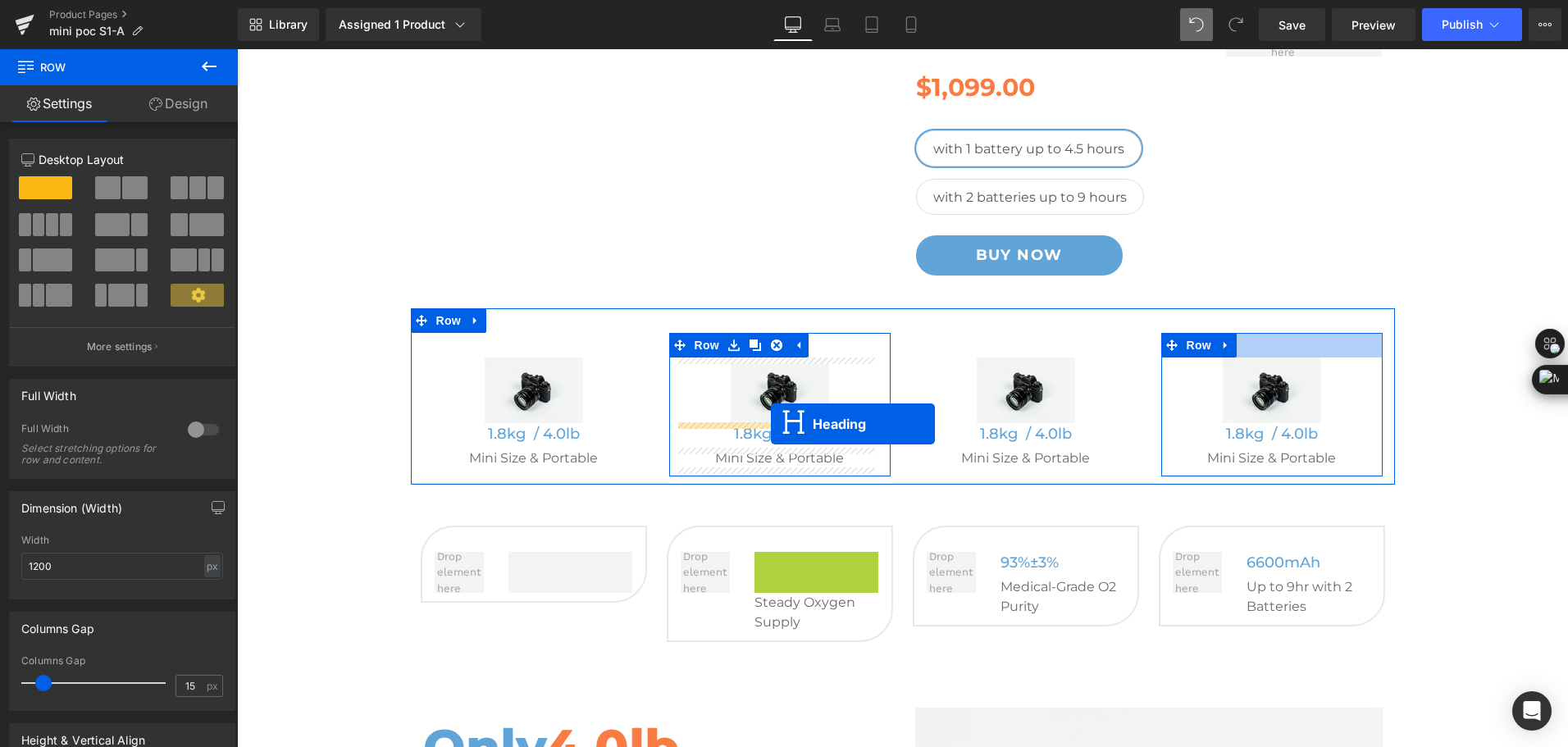
drag, startPoint x: 798, startPoint y: 561, endPoint x: 771, endPoint y: 424, distance: 139.6
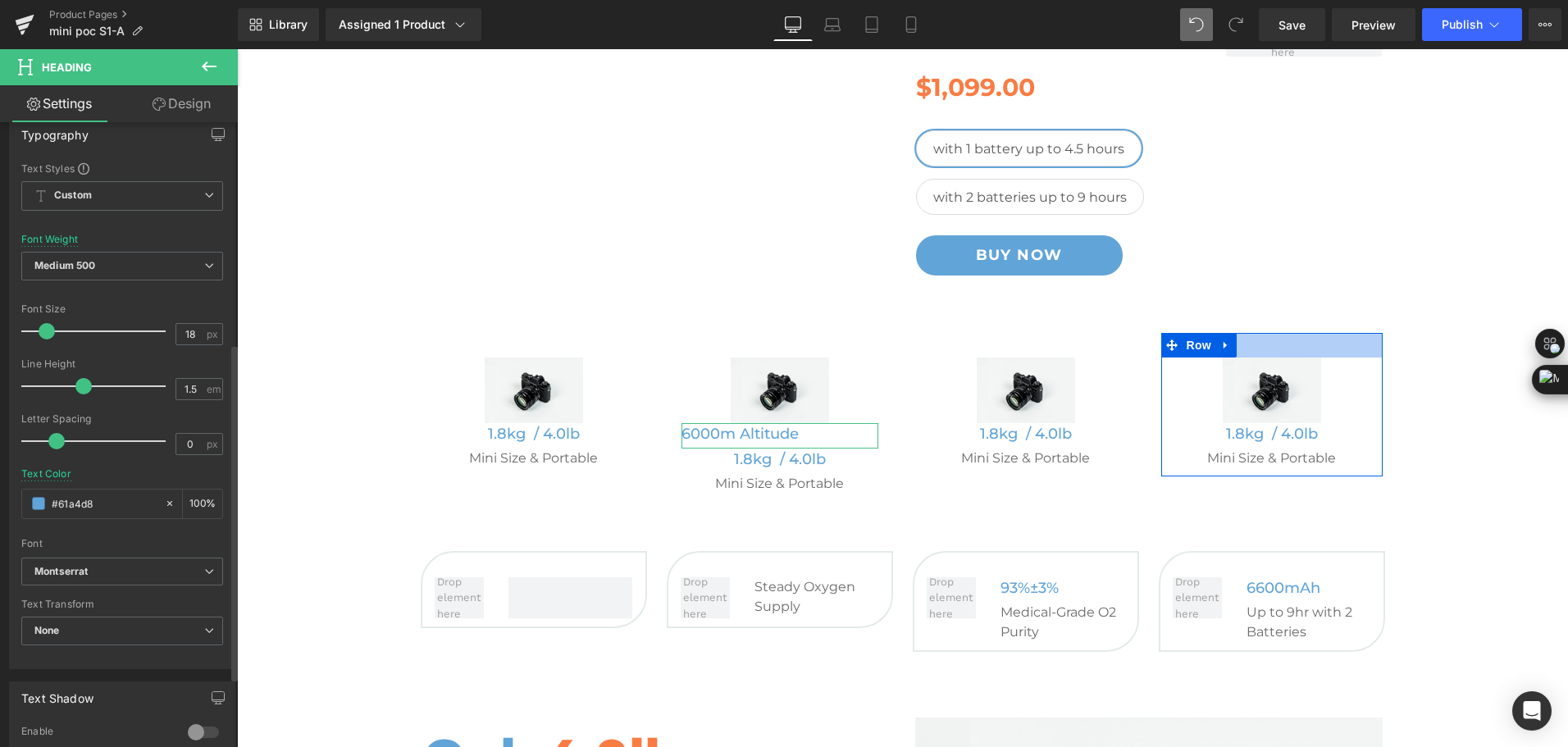
scroll to position [410, 0]
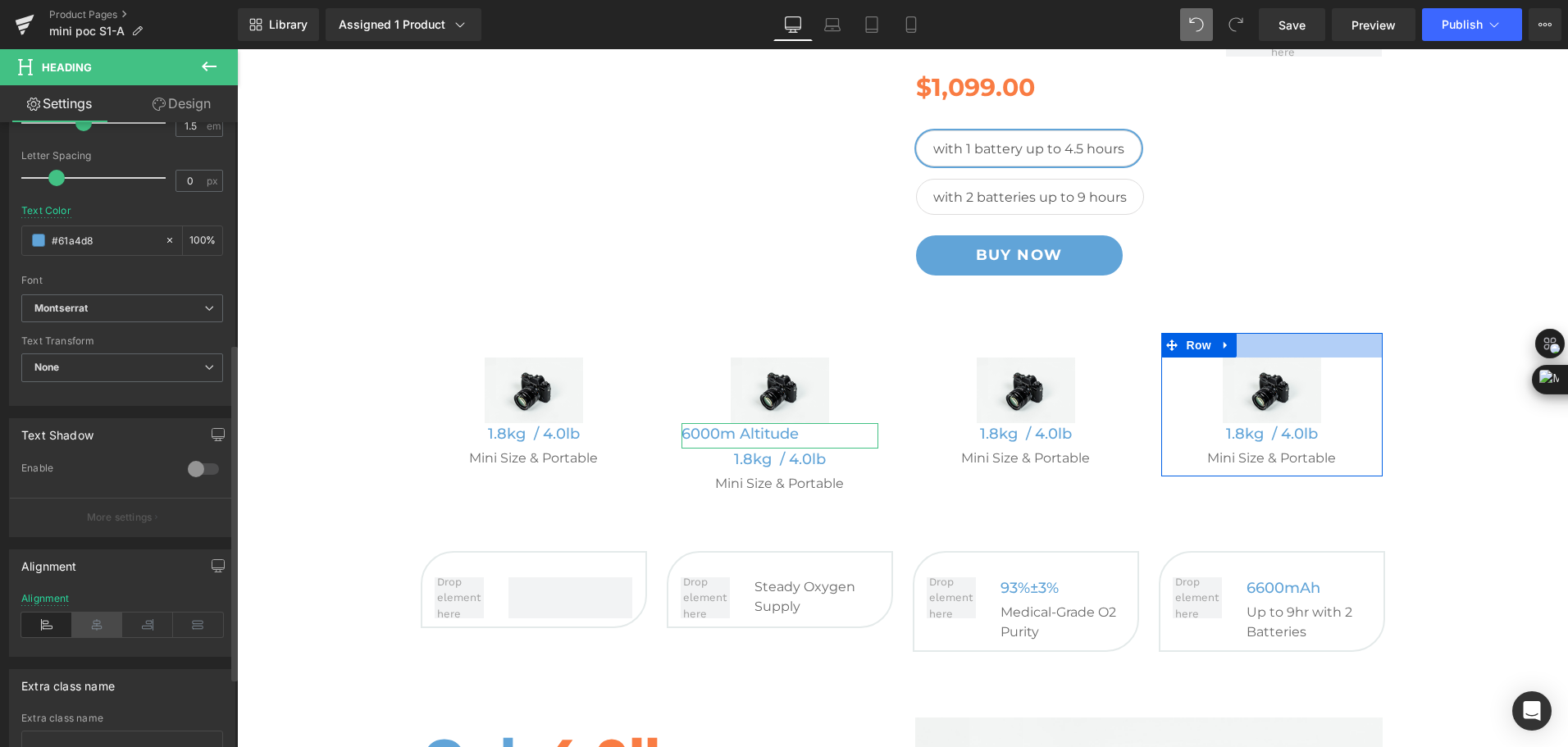
click at [91, 625] on icon at bounding box center [97, 625] width 51 height 25
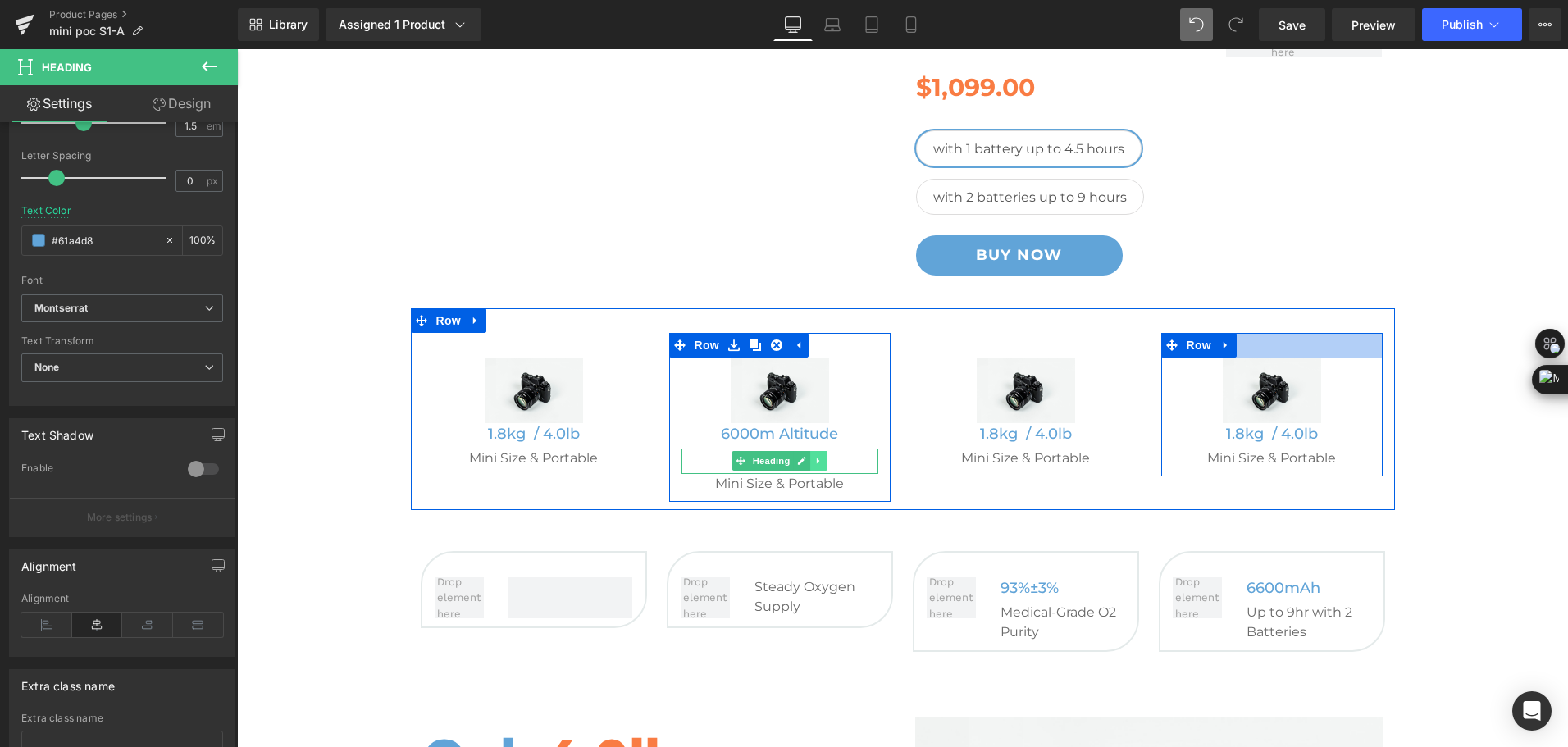
click at [816, 462] on icon at bounding box center [817, 461] width 3 height 6
click at [823, 463] on icon at bounding box center [828, 461] width 9 height 9
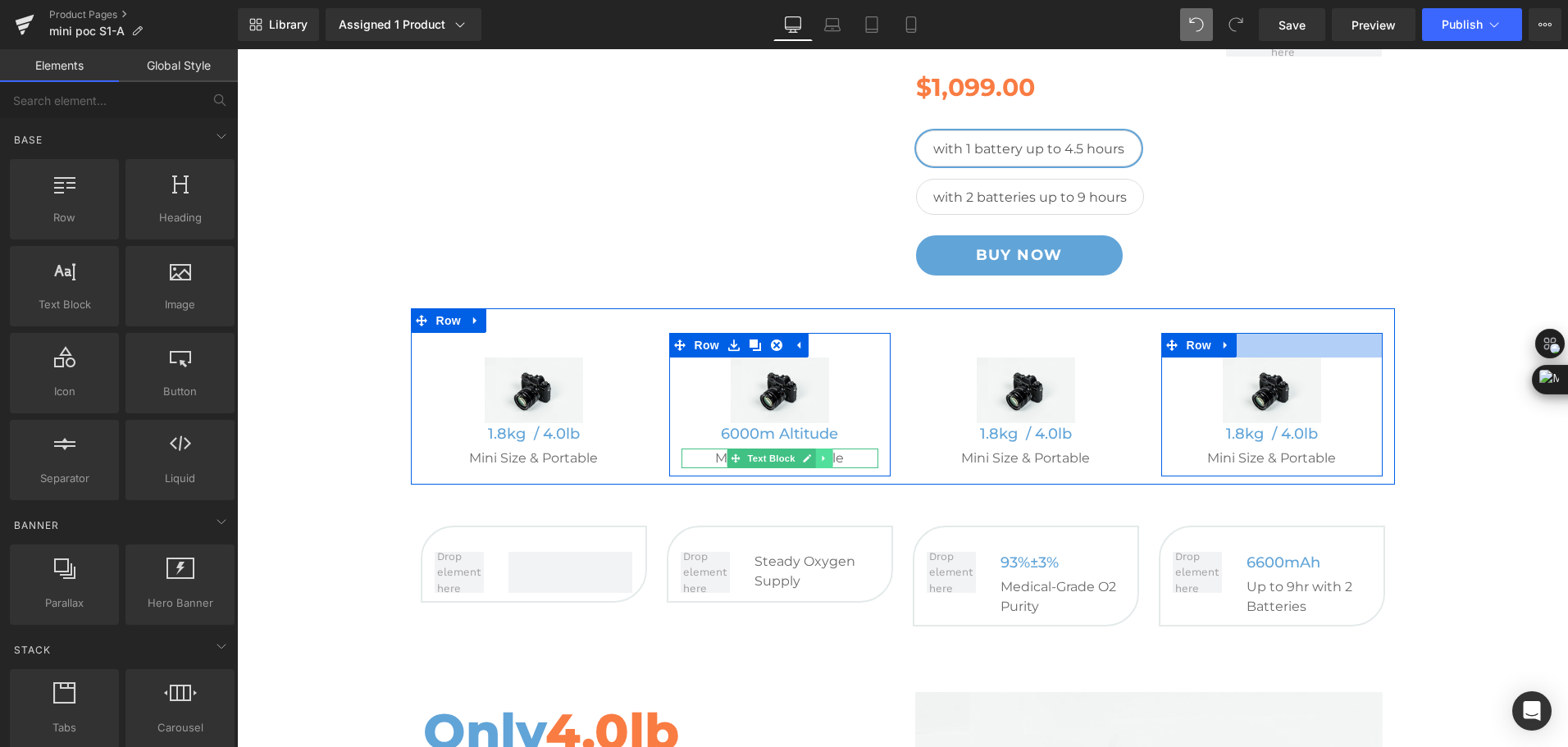
click at [822, 463] on link at bounding box center [824, 457] width 18 height 19
click at [823, 463] on link at bounding box center [831, 457] width 18 height 19
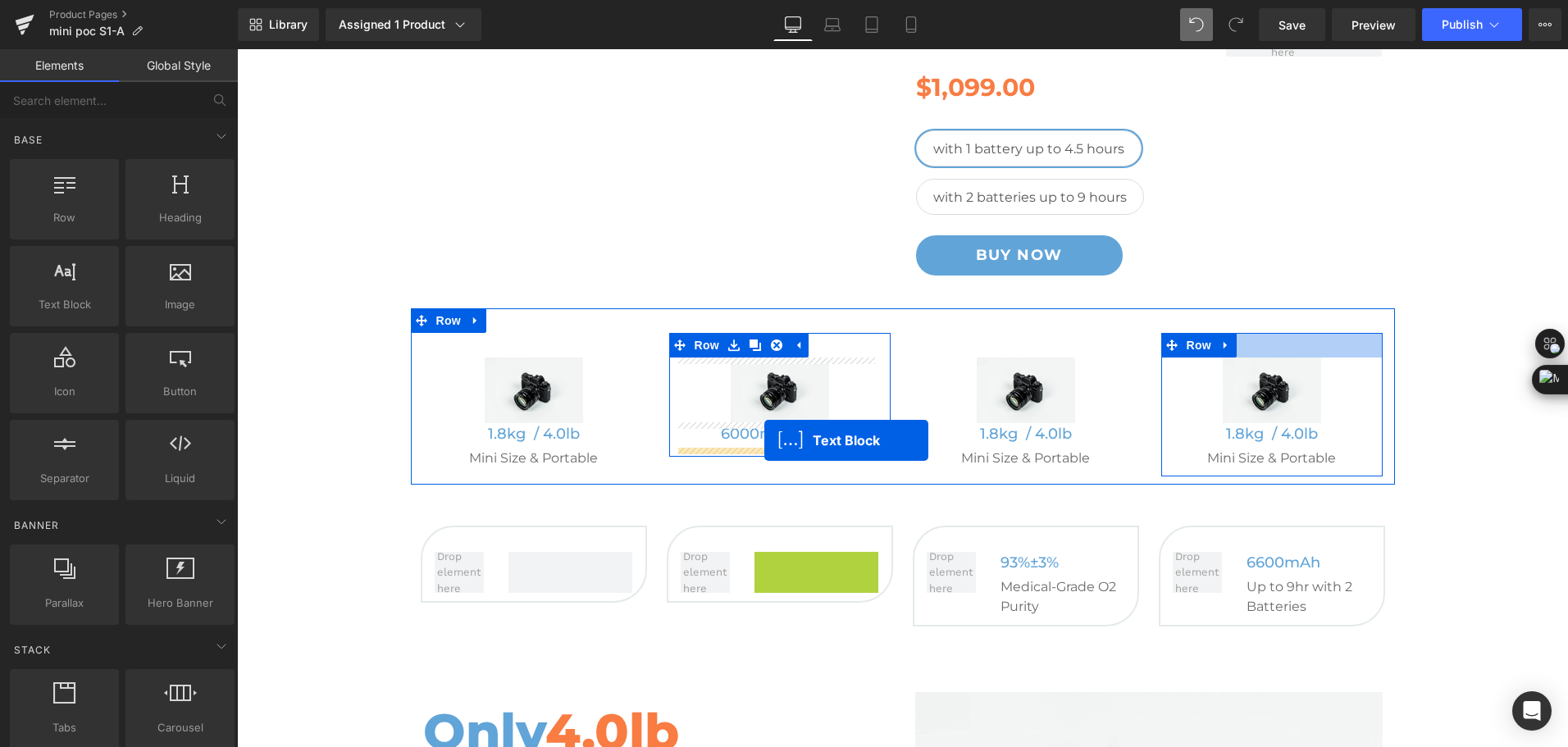
drag, startPoint x: 781, startPoint y: 569, endPoint x: 765, endPoint y: 441, distance: 129.0
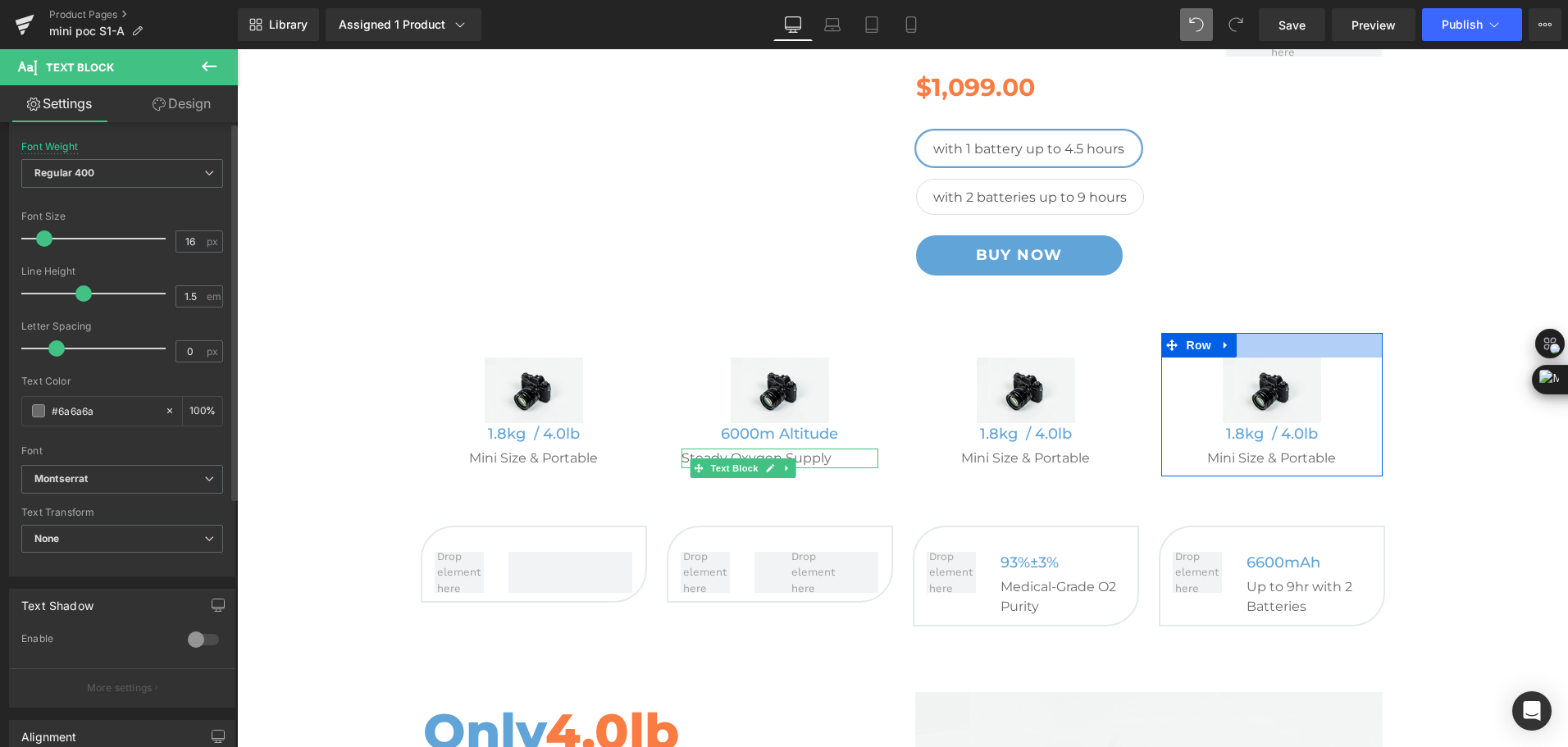
scroll to position [328, 0]
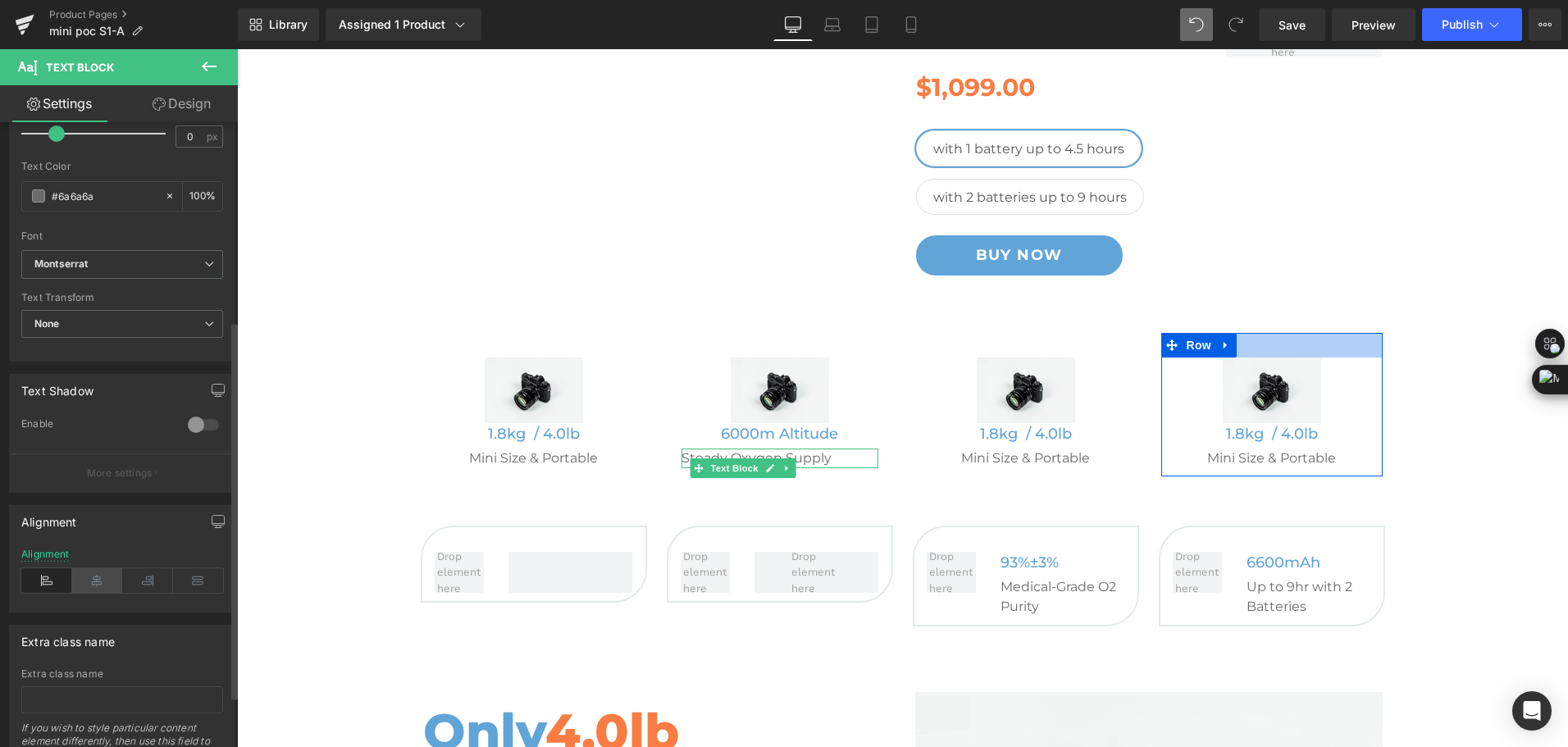
click at [96, 581] on icon at bounding box center [97, 581] width 51 height 25
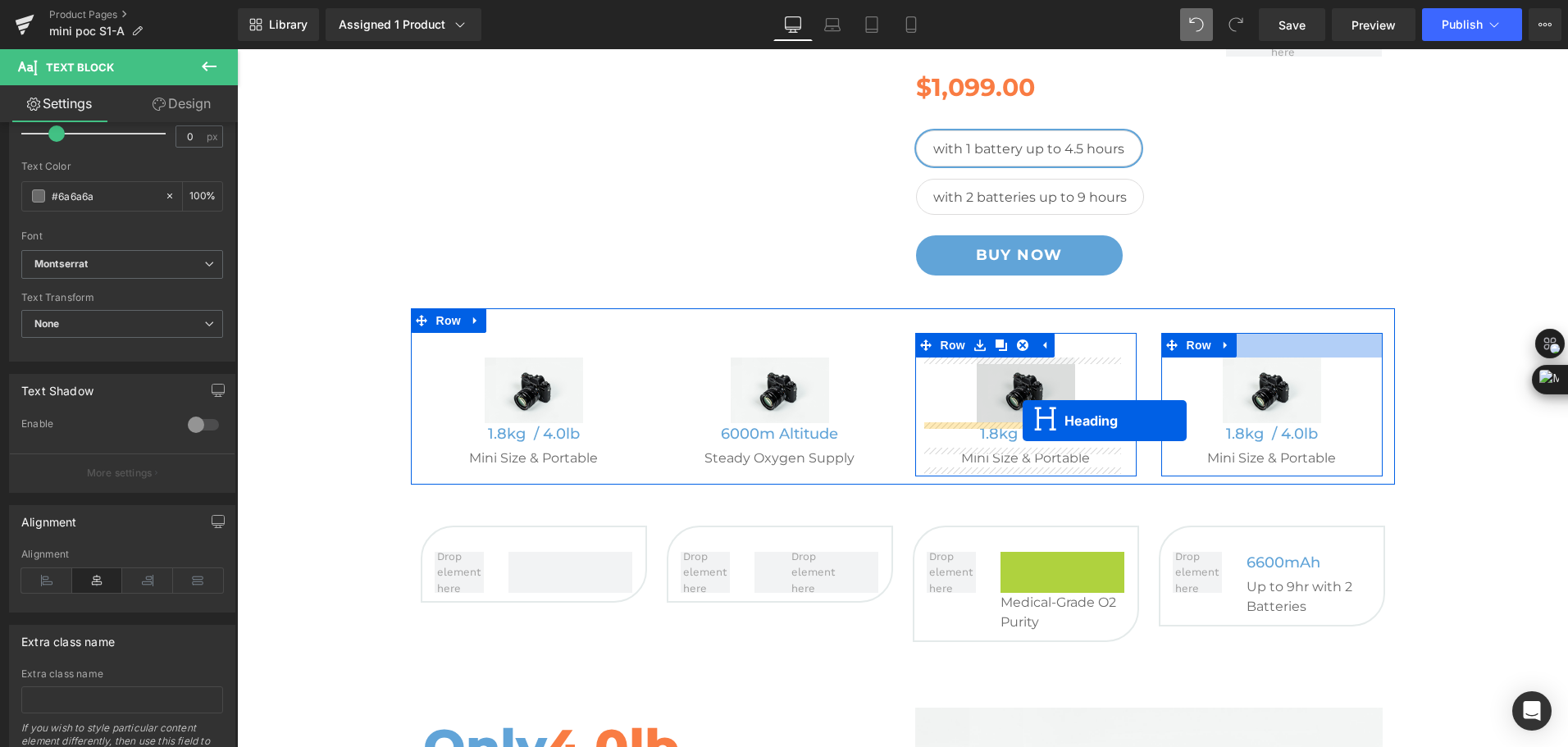
drag, startPoint x: 1035, startPoint y: 559, endPoint x: 1022, endPoint y: 420, distance: 139.6
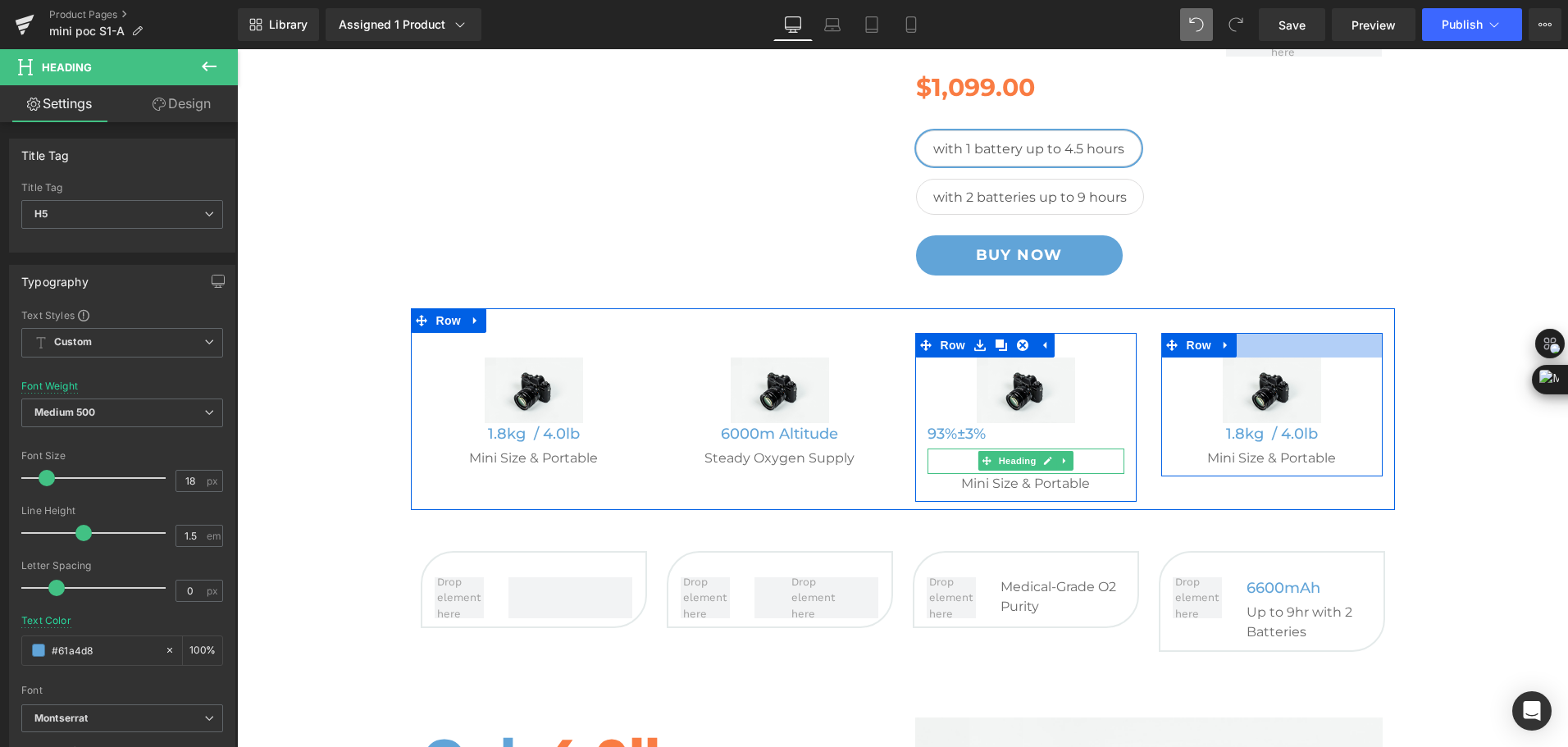
click at [1060, 463] on icon at bounding box center [1065, 460] width 9 height 10
click at [1069, 464] on icon at bounding box center [1073, 460] width 9 height 10
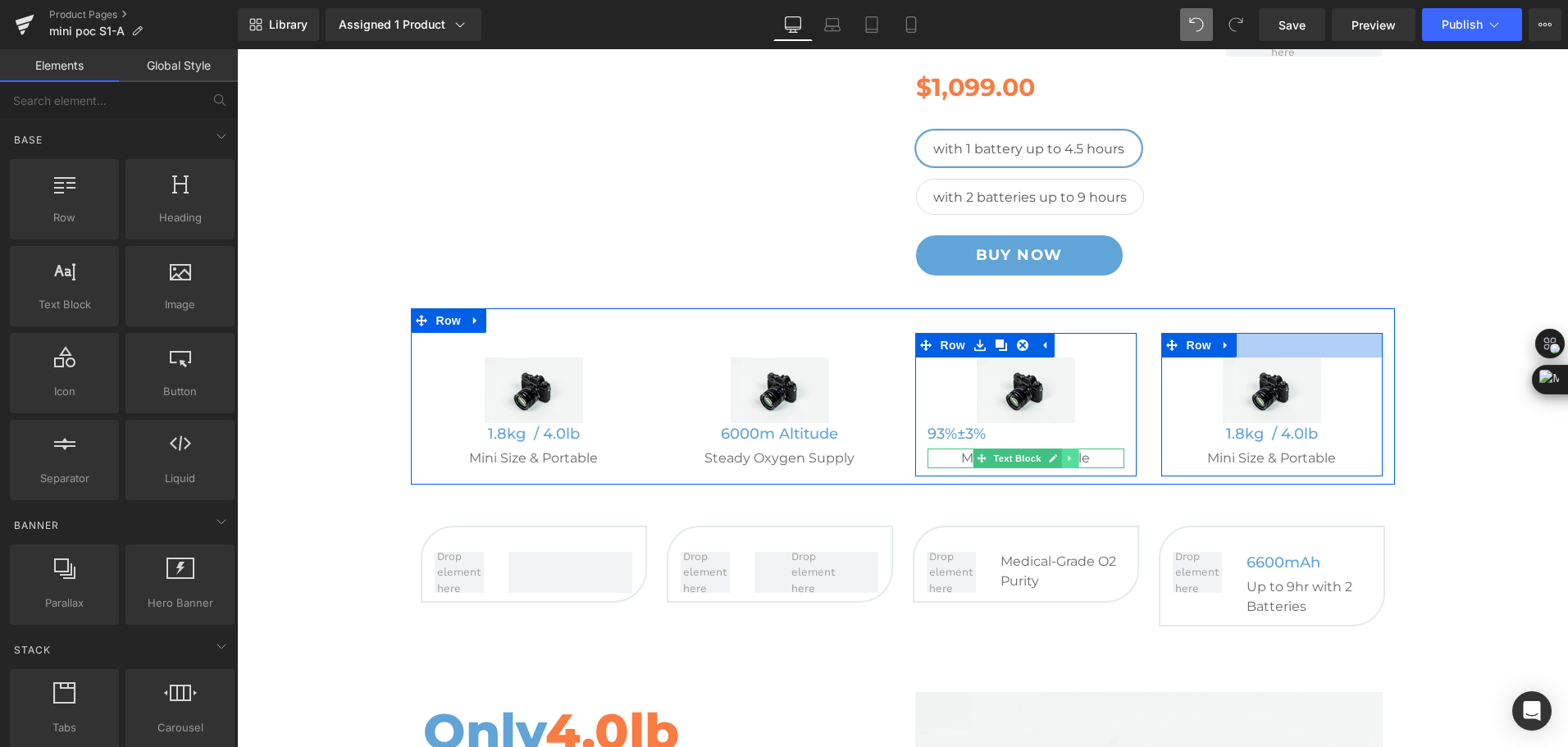
click at [1068, 460] on icon at bounding box center [1069, 458] width 3 height 6
click at [1072, 463] on link at bounding box center [1078, 457] width 18 height 19
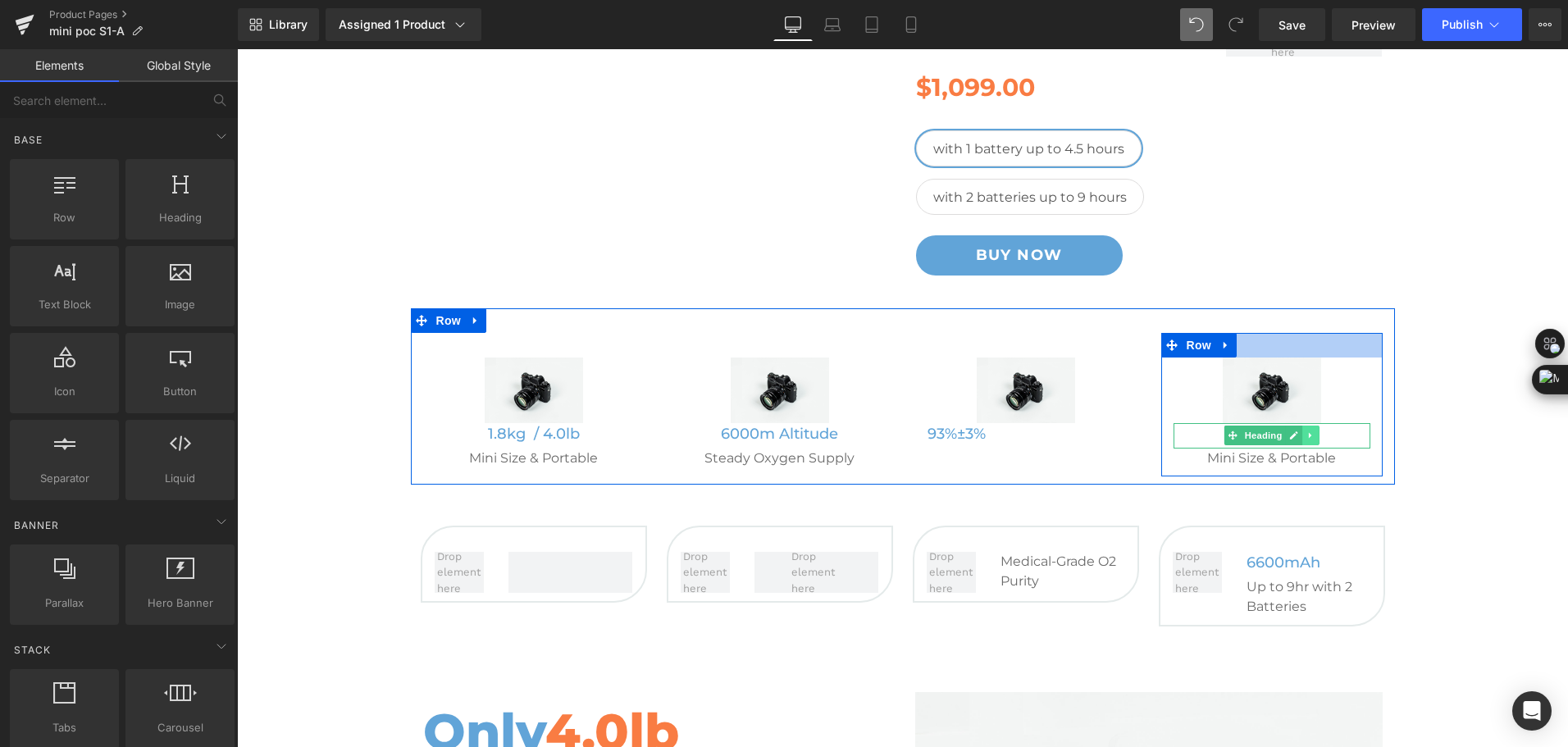
click at [1309, 436] on icon at bounding box center [1310, 436] width 3 height 6
click at [1310, 439] on link at bounding box center [1318, 435] width 18 height 19
click at [1311, 435] on icon at bounding box center [1316, 432] width 9 height 10
click at [1318, 438] on link at bounding box center [1324, 432] width 18 height 19
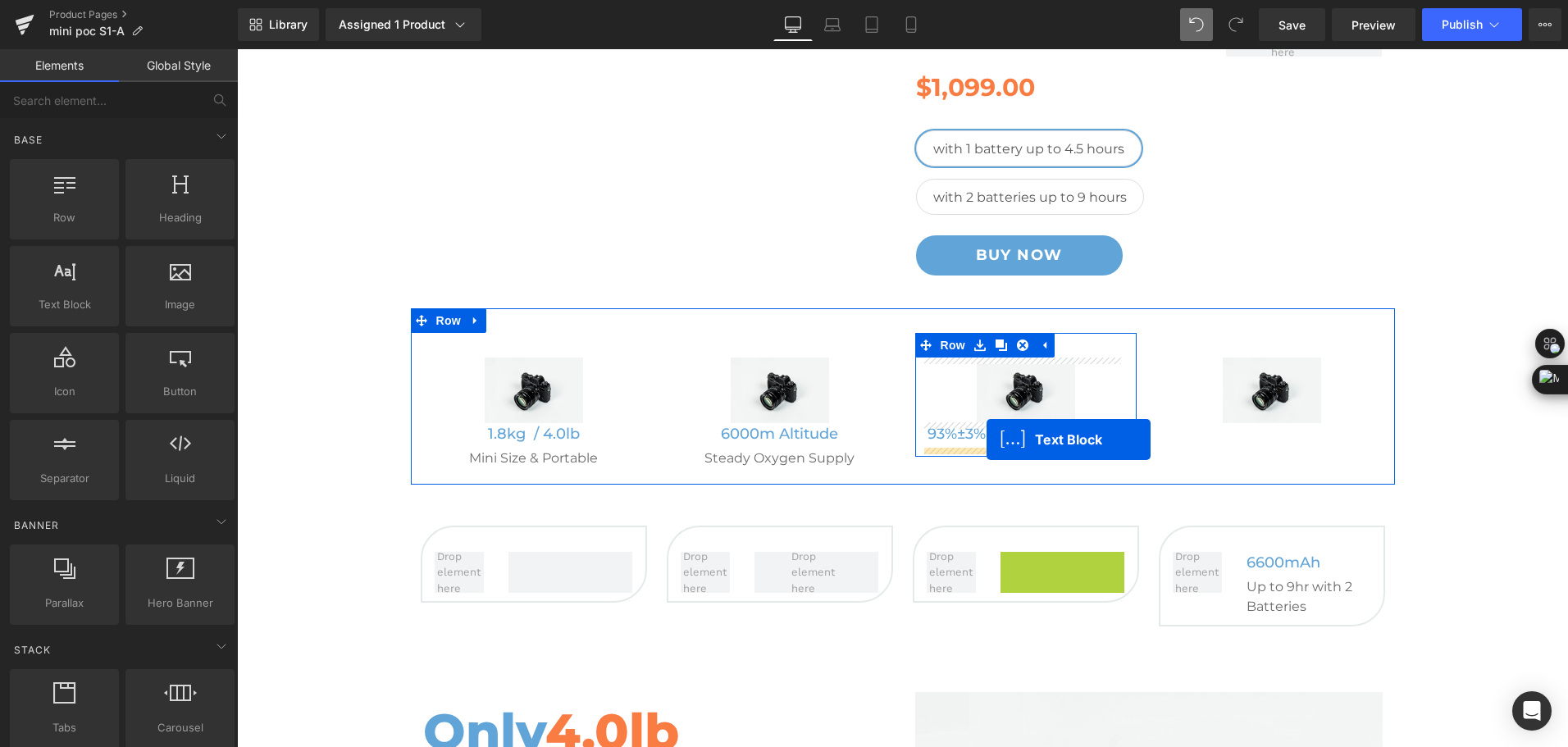
drag, startPoint x: 1031, startPoint y: 562, endPoint x: 986, endPoint y: 440, distance: 130.0
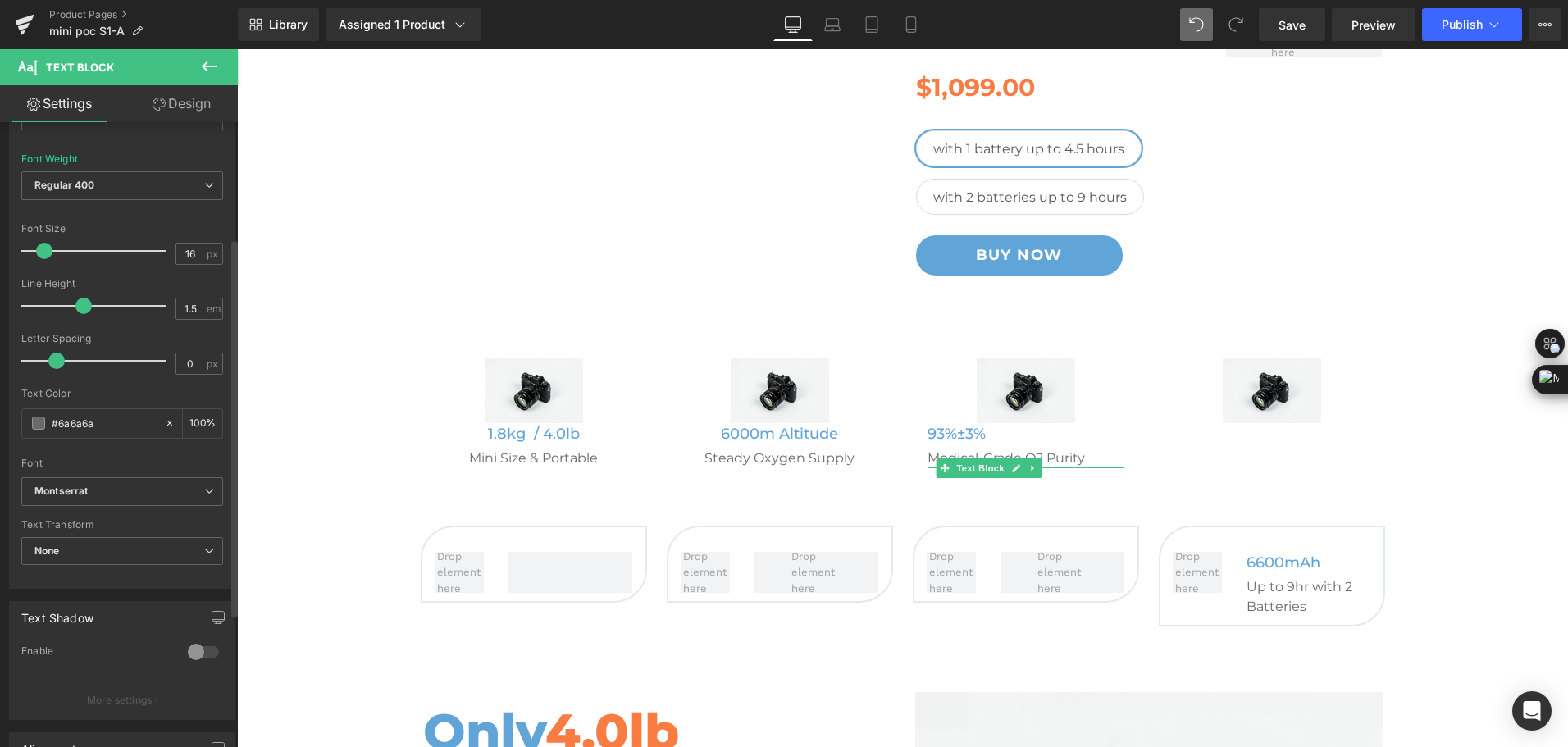
scroll to position [246, 0]
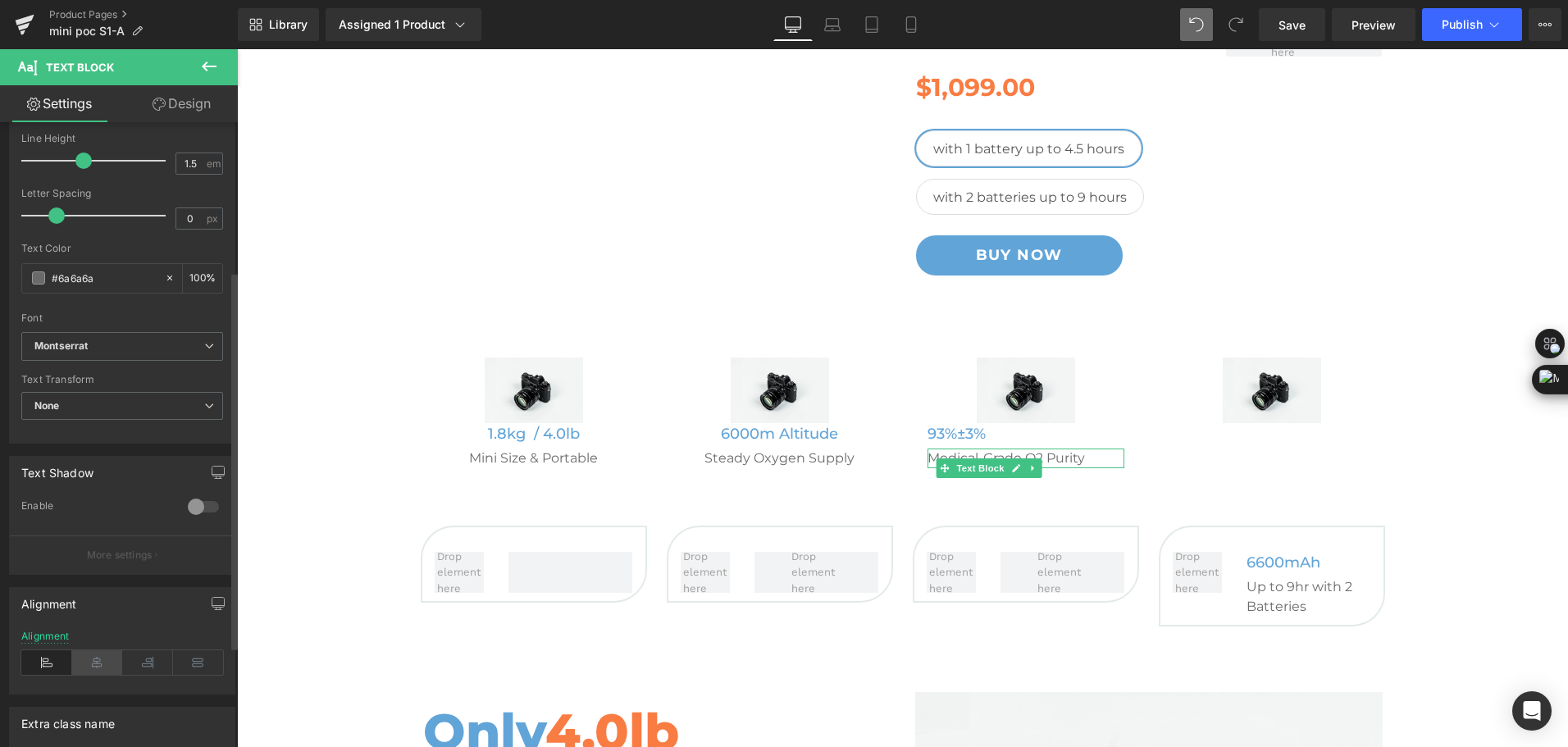
click at [88, 659] on icon at bounding box center [97, 663] width 51 height 25
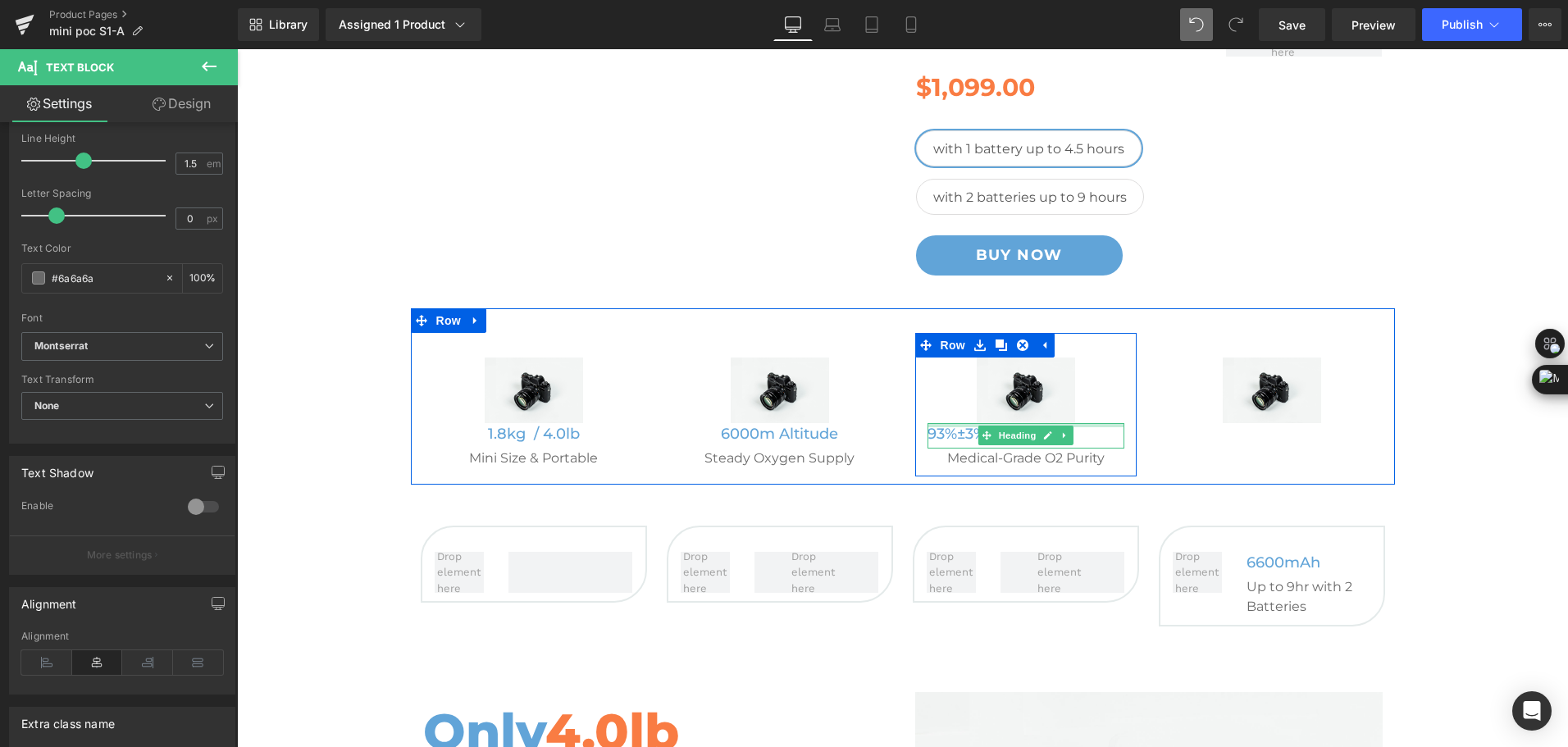
click at [940, 436] on h5 "93%±3%" at bounding box center [1026, 434] width 197 height 22
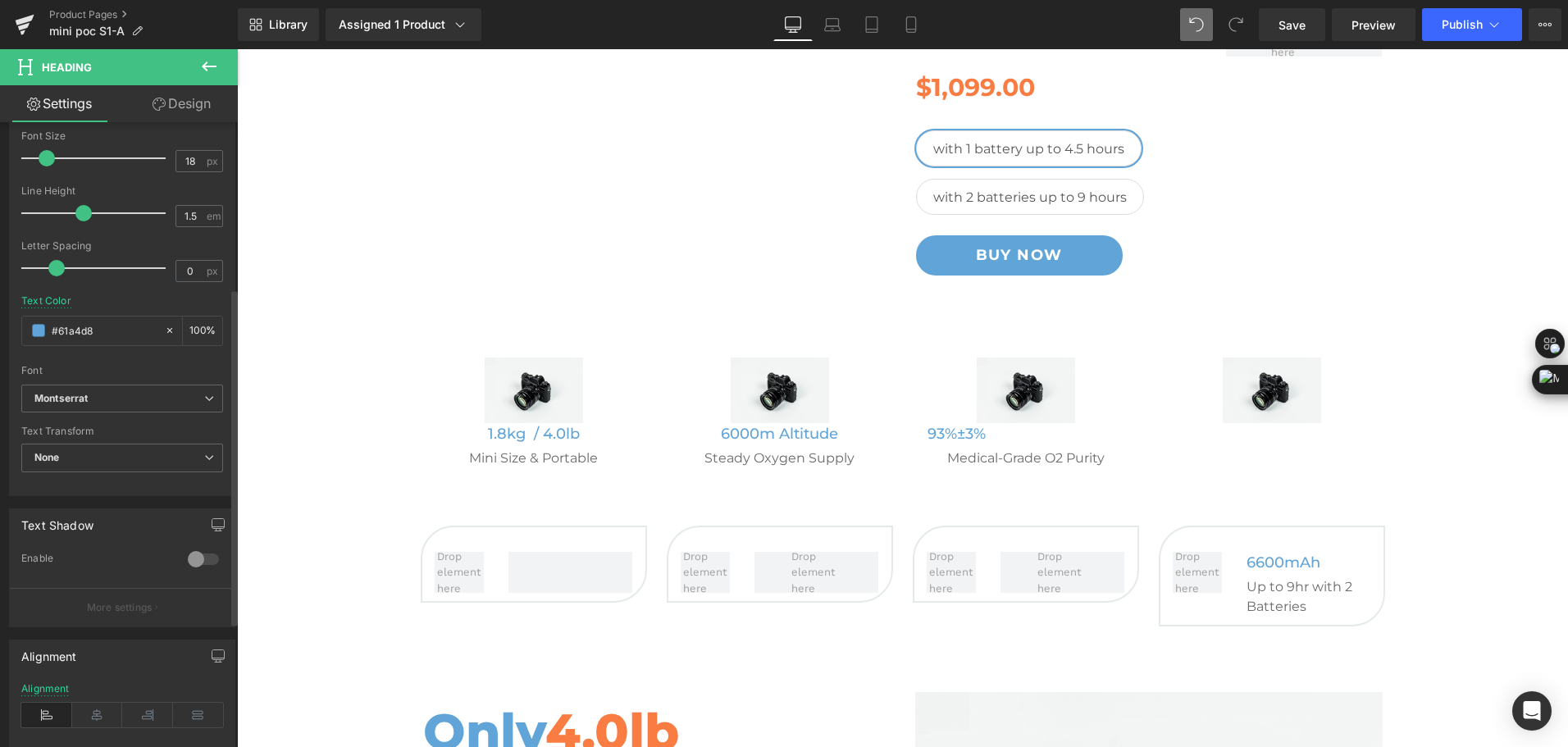
scroll to position [328, 0]
drag, startPoint x: 101, startPoint y: 702, endPoint x: 495, endPoint y: 481, distance: 451.7
click at [101, 702] on icon at bounding box center [97, 707] width 51 height 25
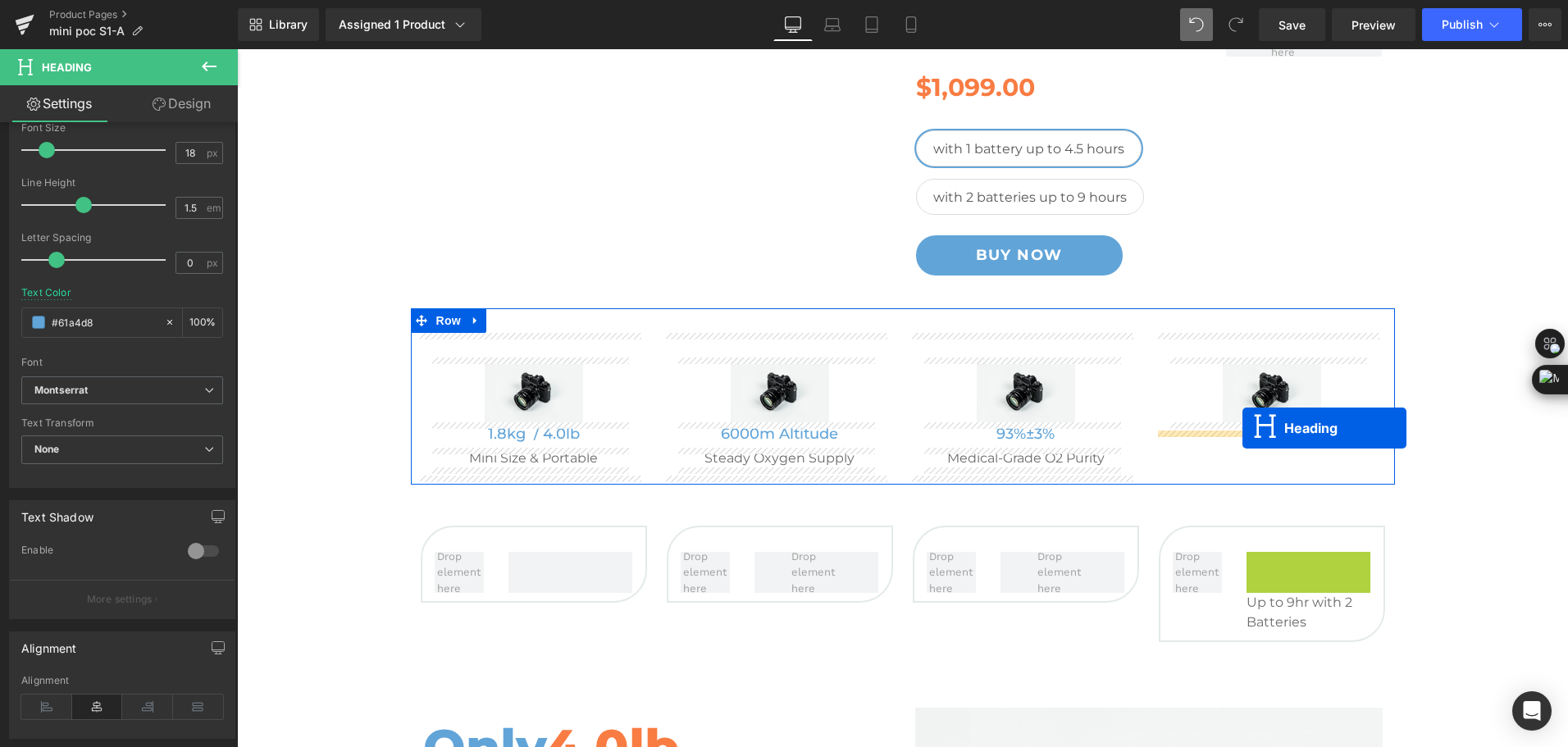
drag, startPoint x: 1297, startPoint y: 567, endPoint x: 1240, endPoint y: 427, distance: 151.2
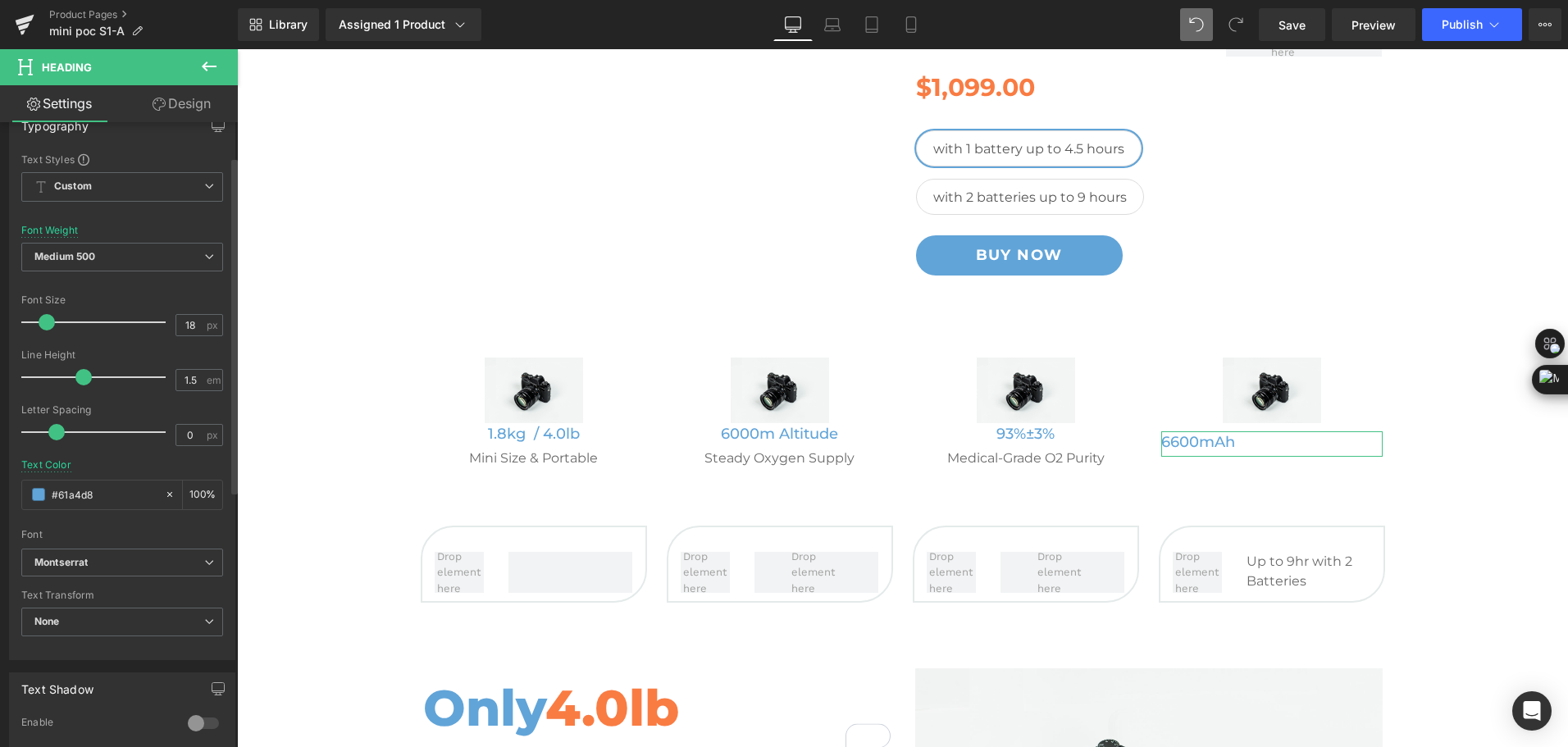
scroll to position [410, 0]
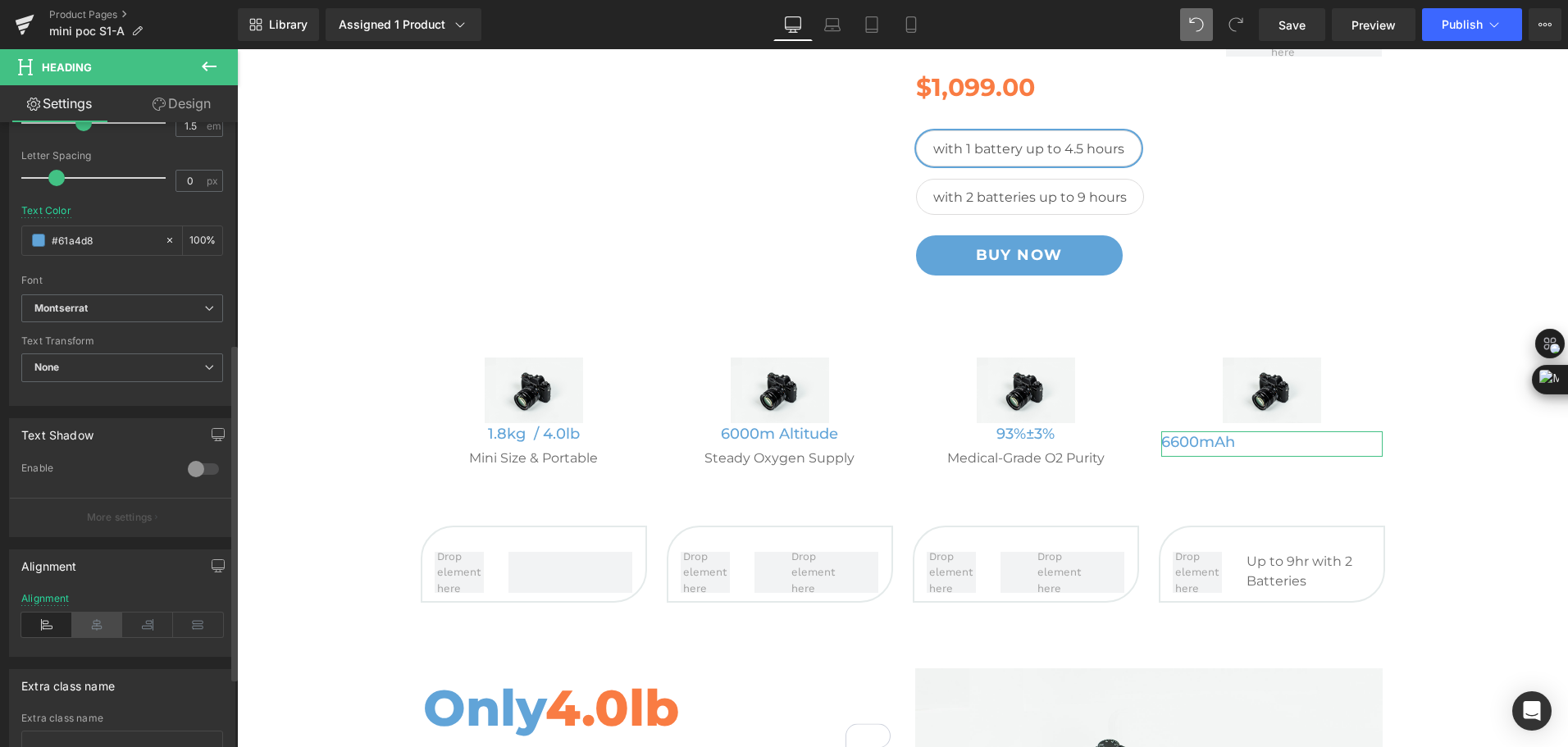
click at [113, 621] on icon at bounding box center [97, 625] width 51 height 25
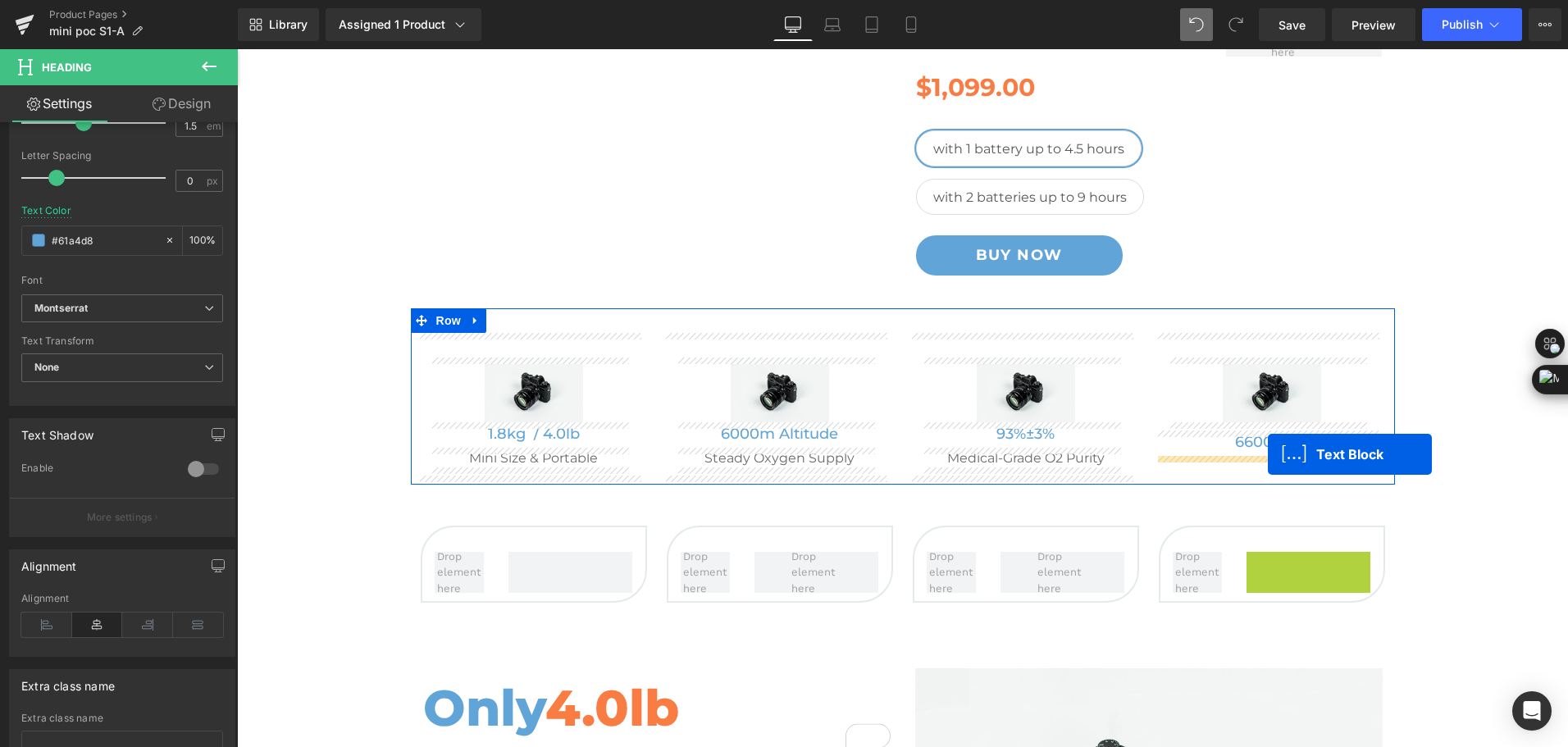
drag, startPoint x: 1294, startPoint y: 569, endPoint x: 1267, endPoint y: 455, distance: 117.2
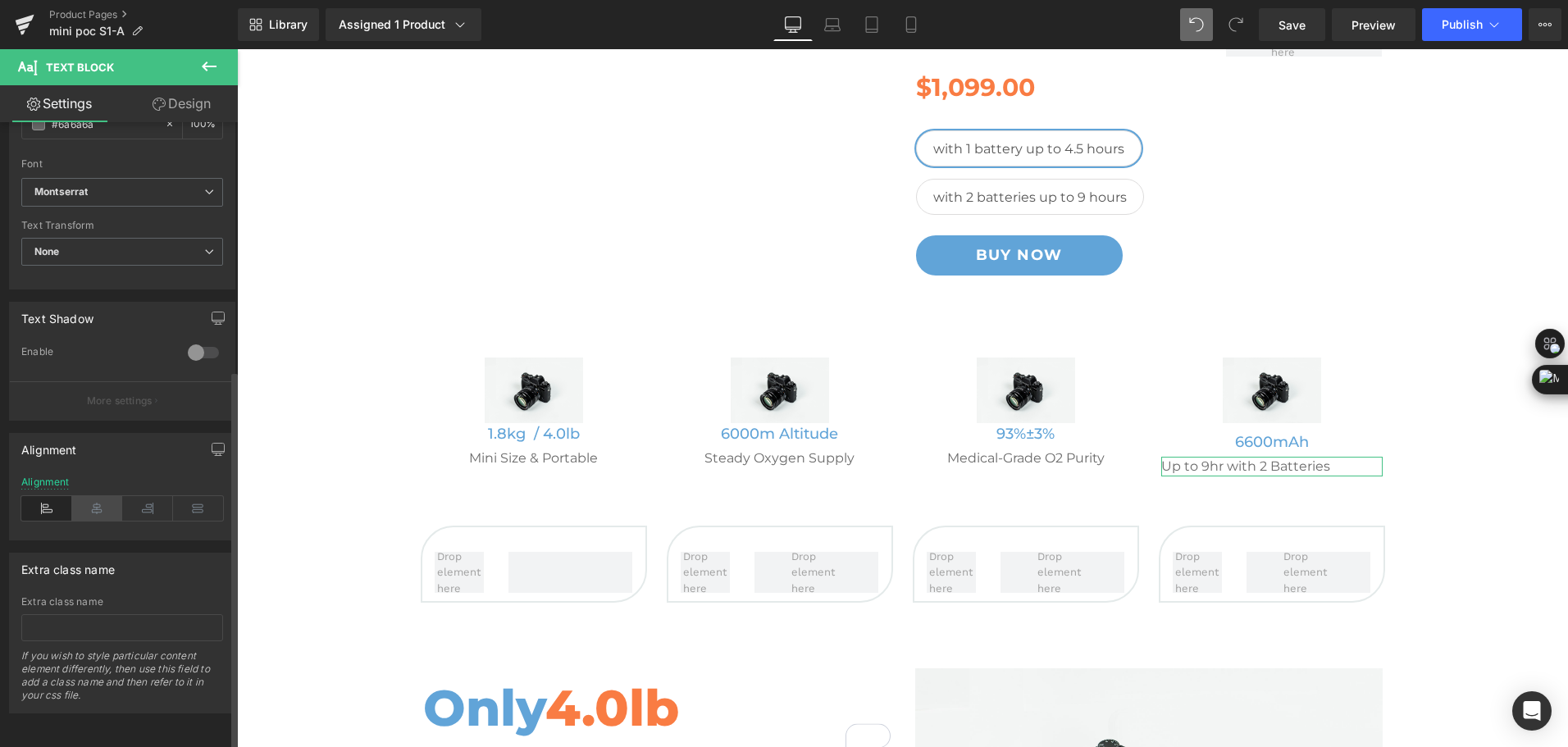
click at [101, 496] on icon at bounding box center [97, 509] width 51 height 25
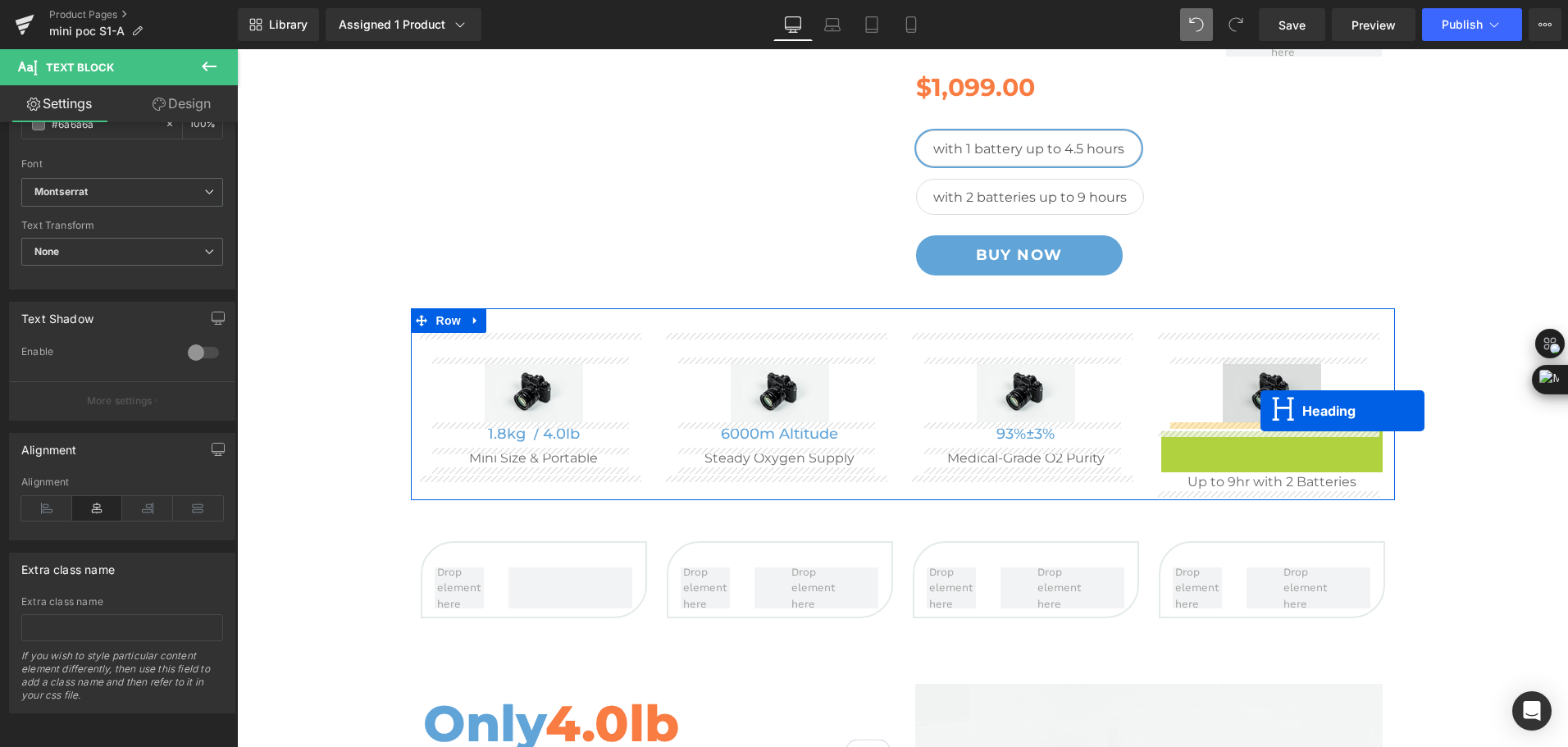
drag, startPoint x: 1243, startPoint y: 438, endPoint x: 1261, endPoint y: 411, distance: 32.4
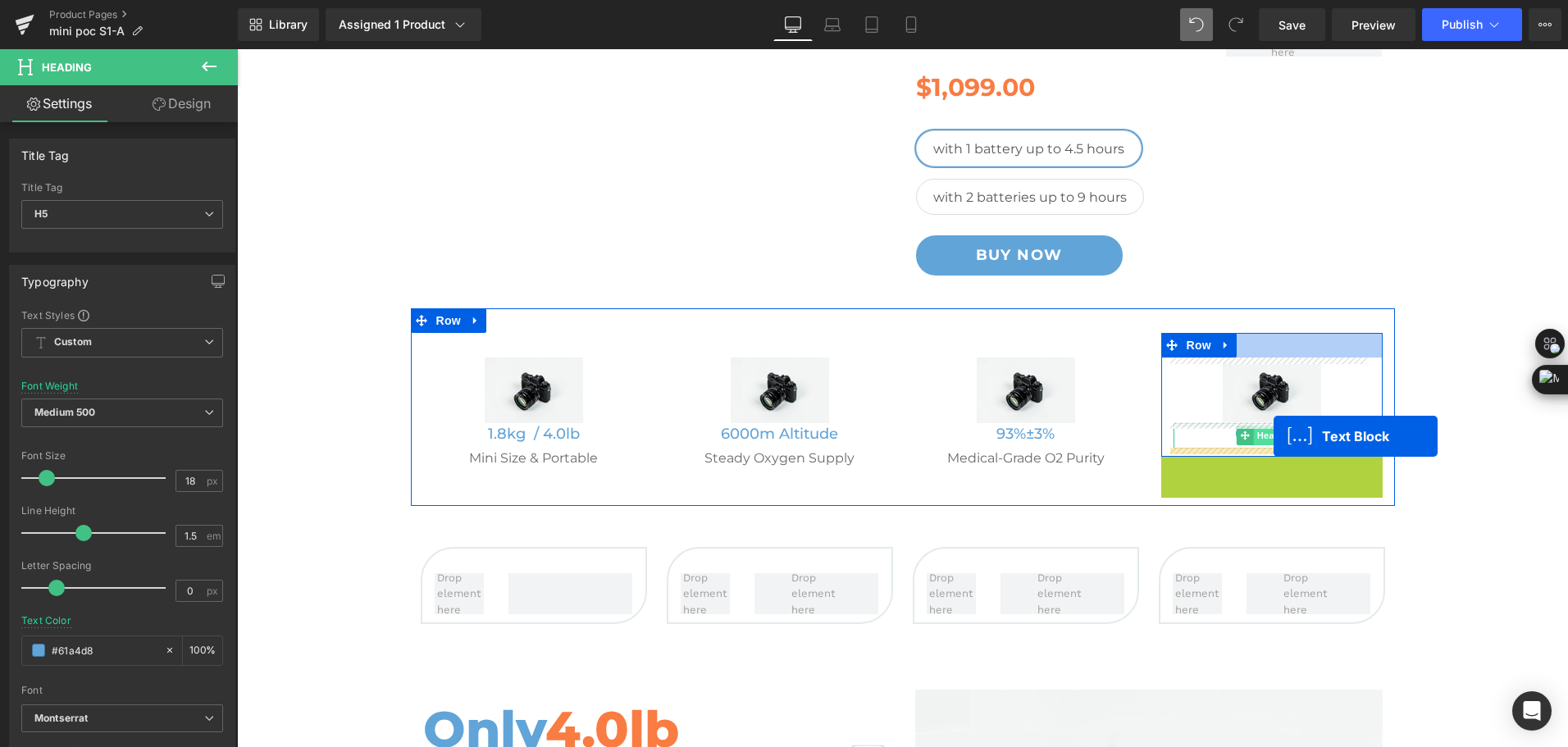
drag, startPoint x: 1244, startPoint y: 469, endPoint x: 1274, endPoint y: 436, distance: 44.6
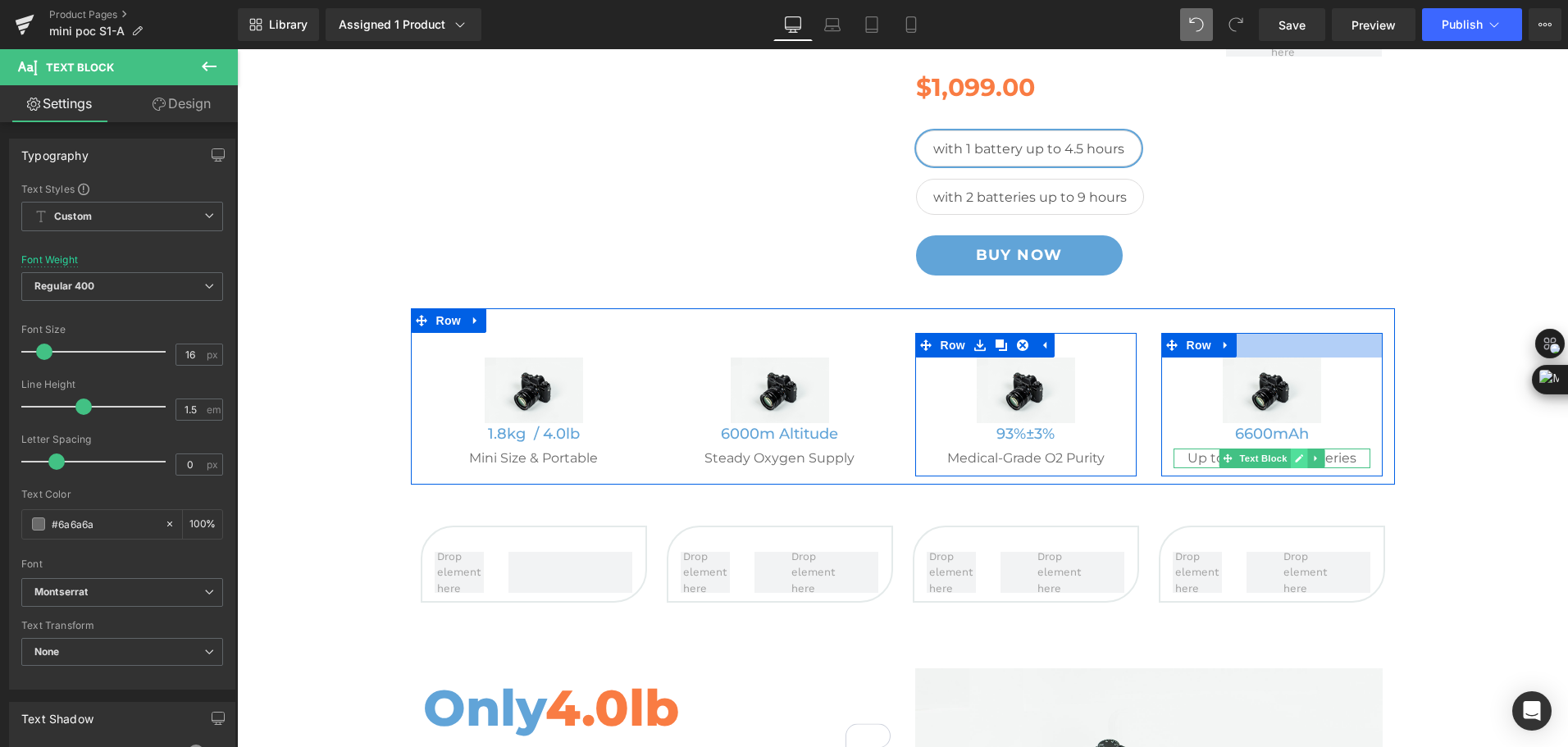
click at [1295, 463] on icon at bounding box center [1299, 458] width 8 height 8
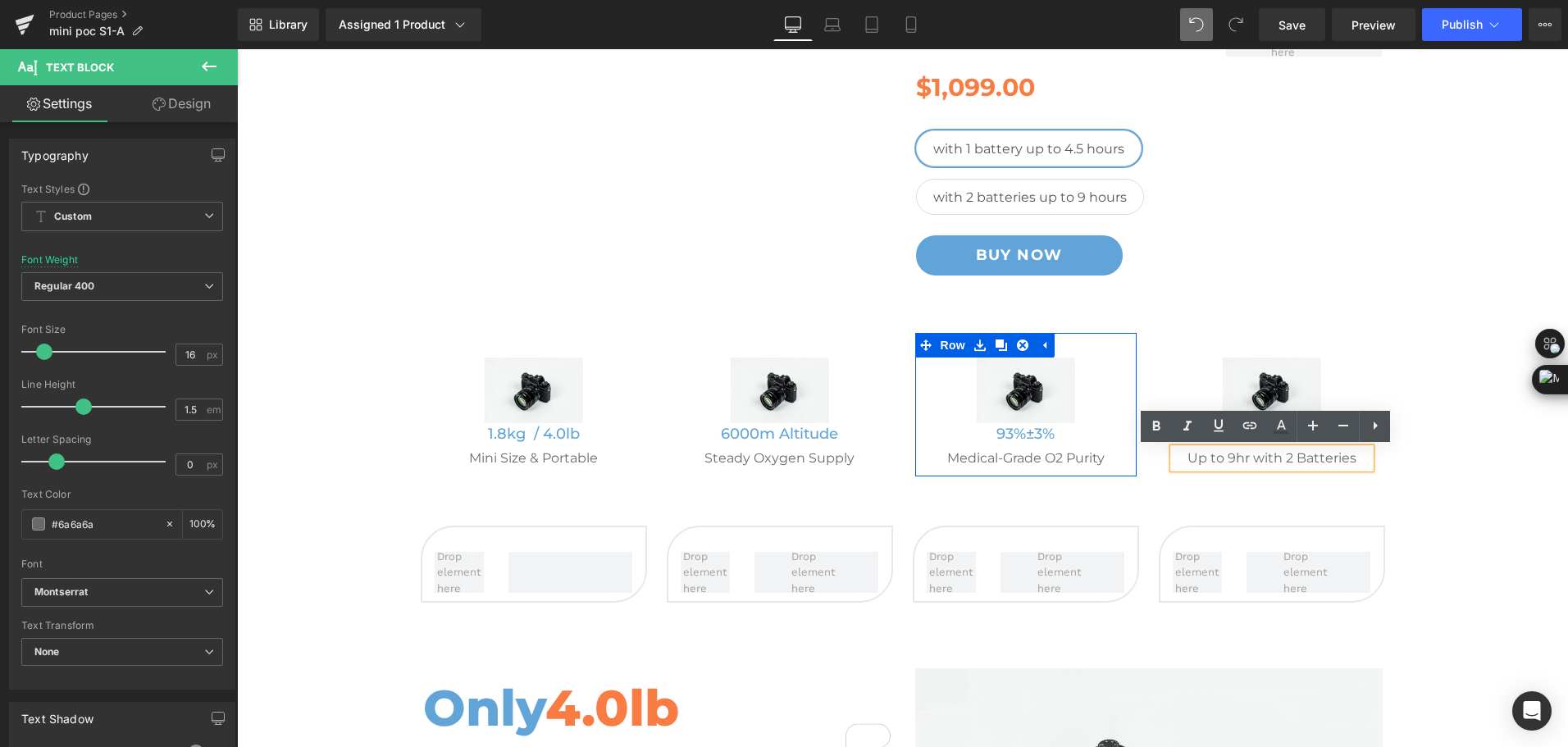
click at [1231, 459] on p "Up to 9hr with 2 Batteries" at bounding box center [1272, 457] width 197 height 19
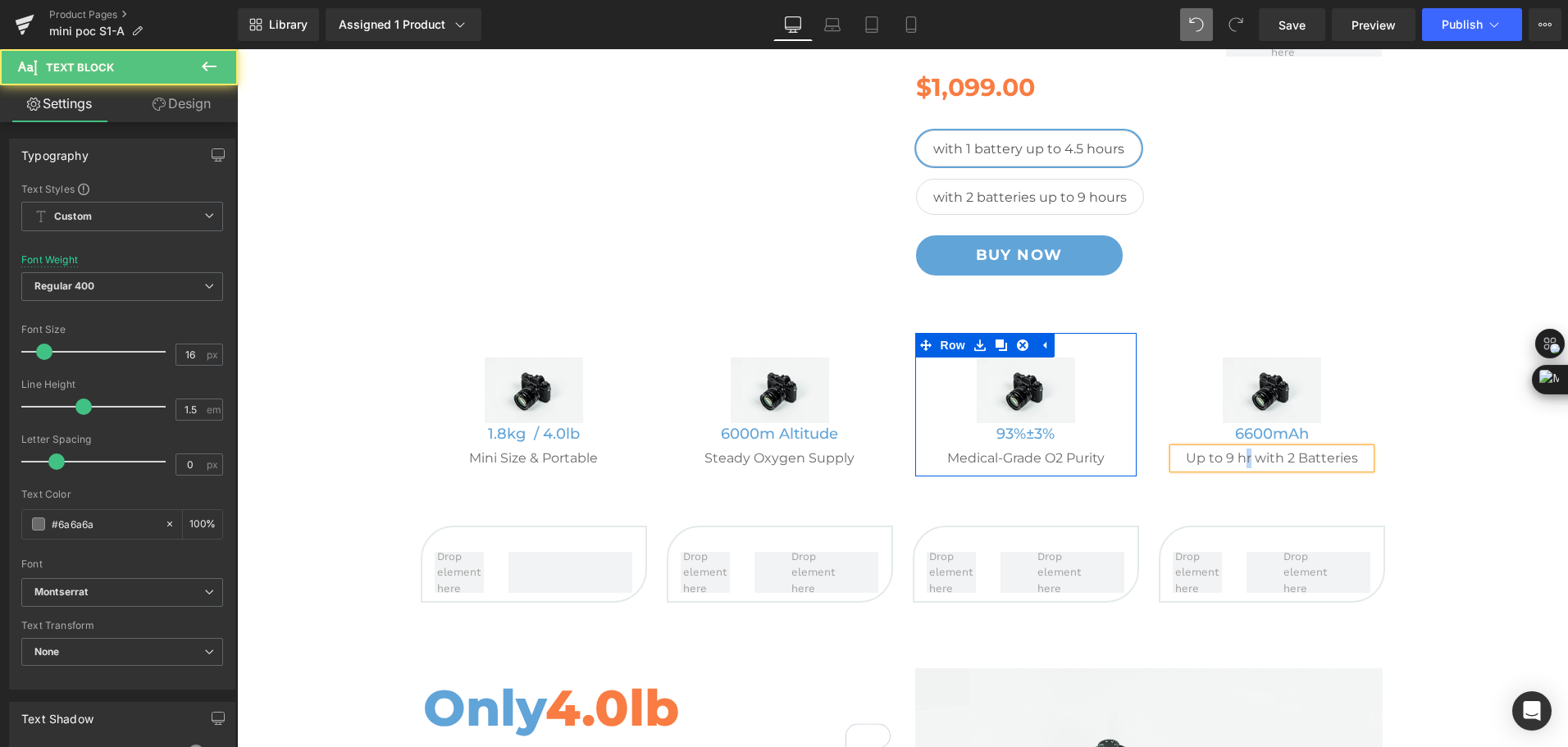
click at [1245, 457] on p "Up to 9 hr with 2 Batteries" at bounding box center [1272, 457] width 197 height 19
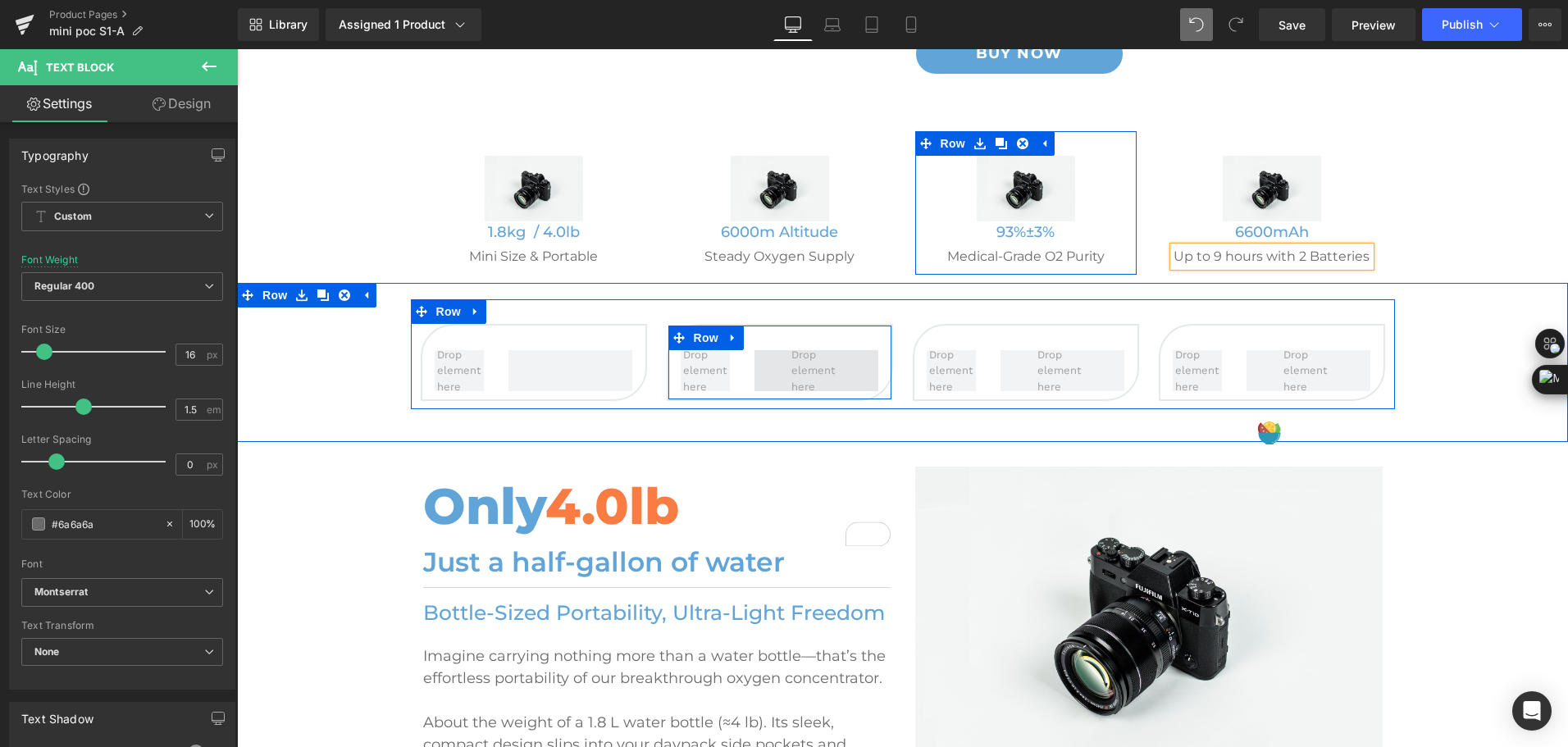
scroll to position [574, 0]
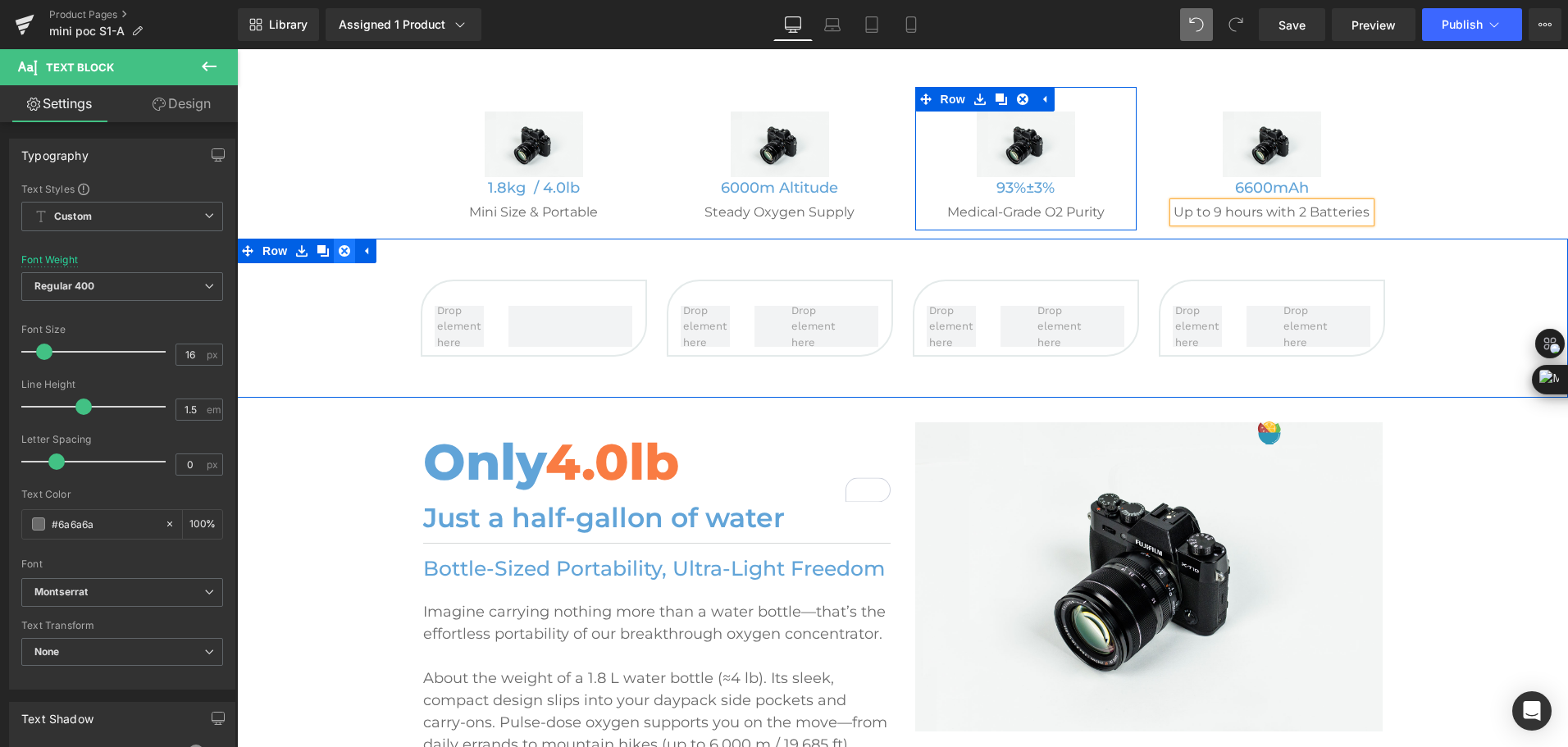
click at [339, 252] on icon at bounding box center [344, 251] width 11 height 11
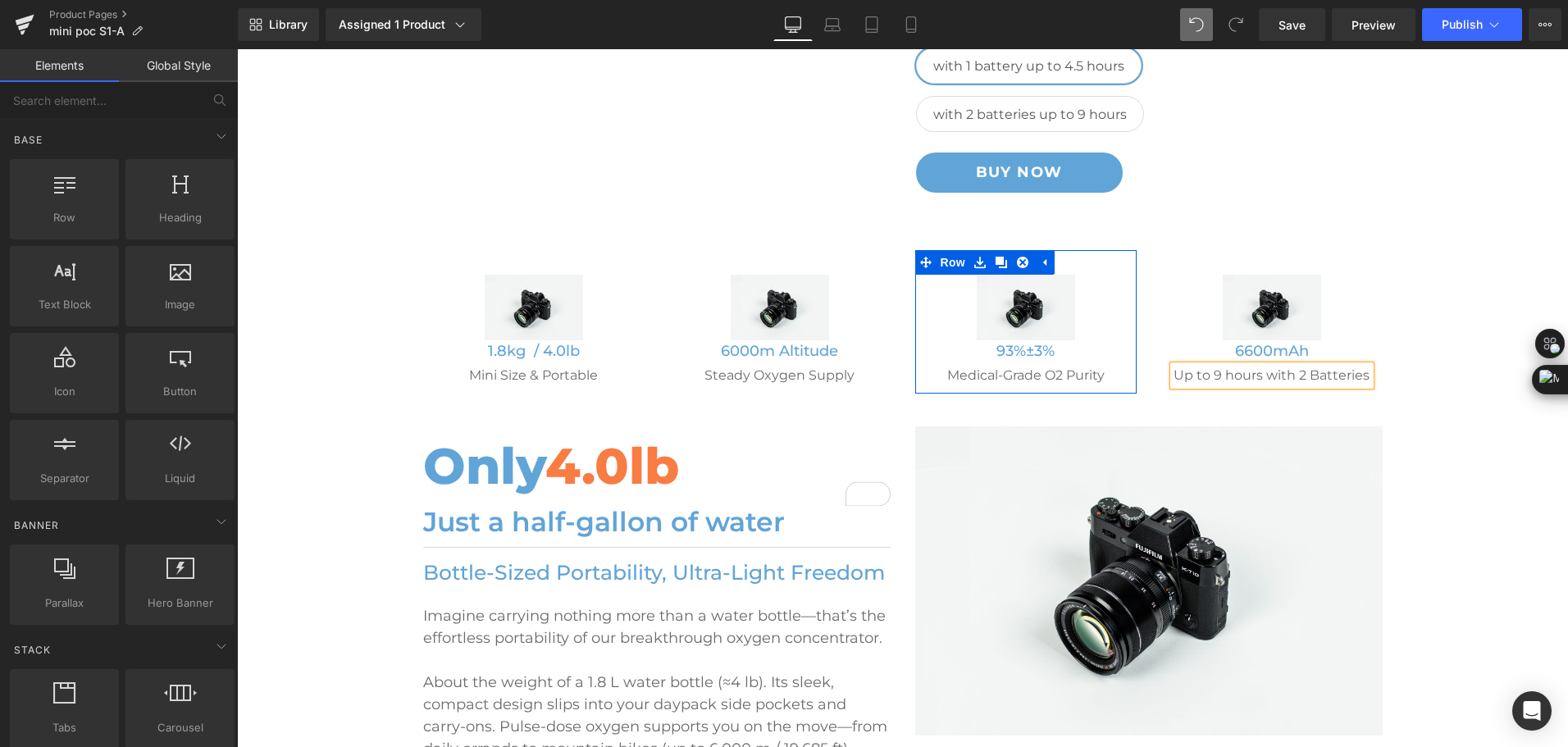
scroll to position [410, 0]
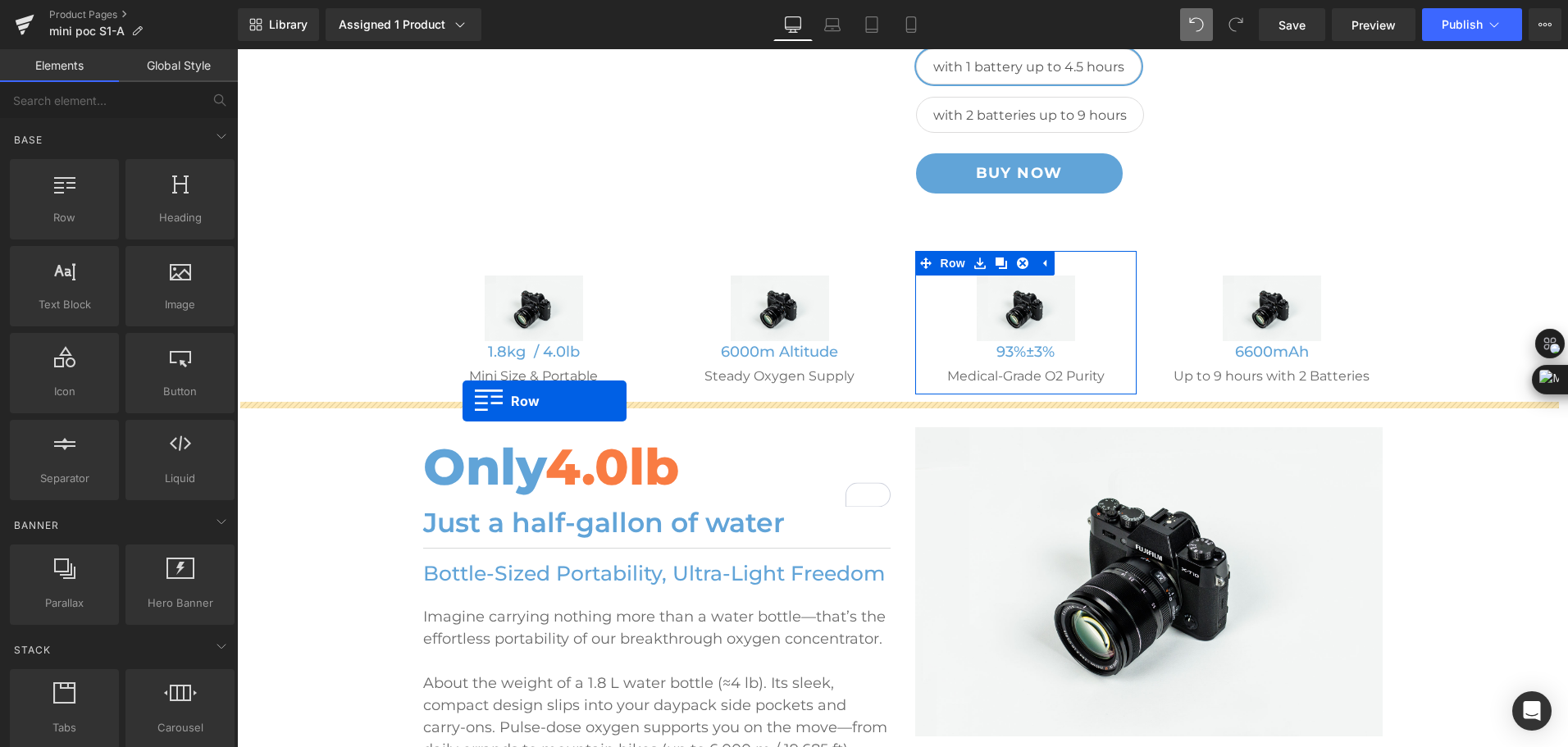
drag, startPoint x: 308, startPoint y: 258, endPoint x: 463, endPoint y: 401, distance: 210.9
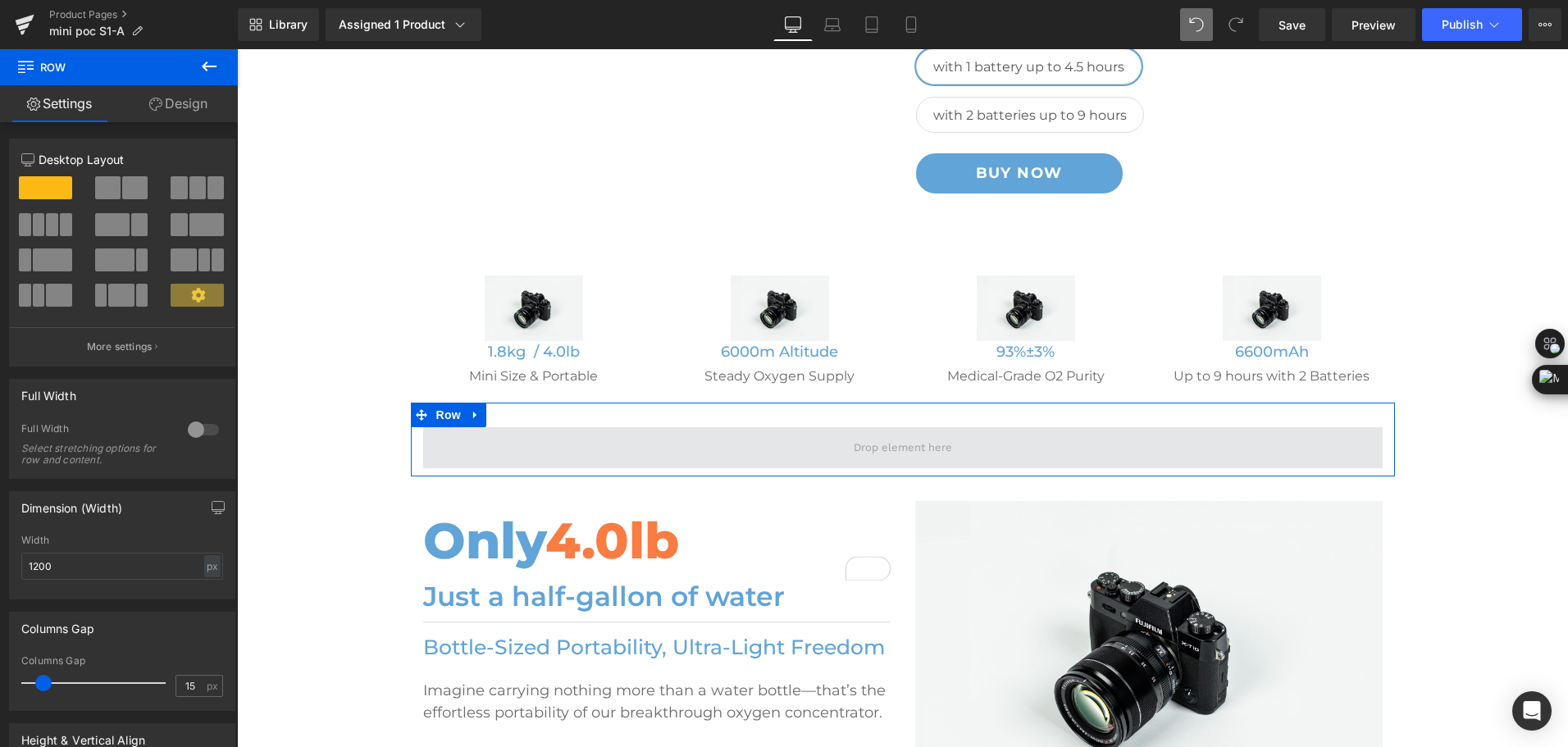
click at [516, 454] on span at bounding box center [903, 447] width 959 height 41
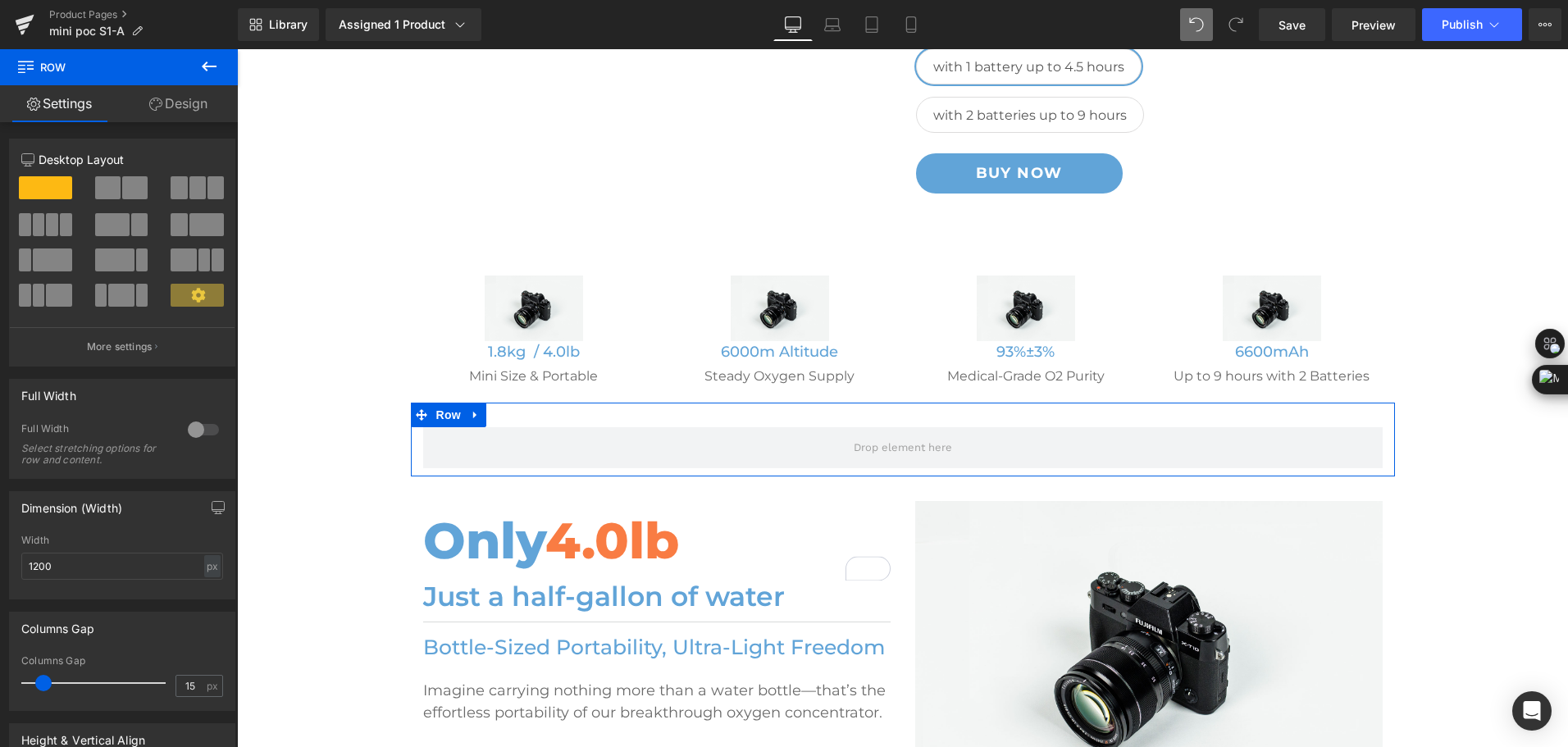
click at [173, 103] on link "Design" at bounding box center [178, 104] width 119 height 37
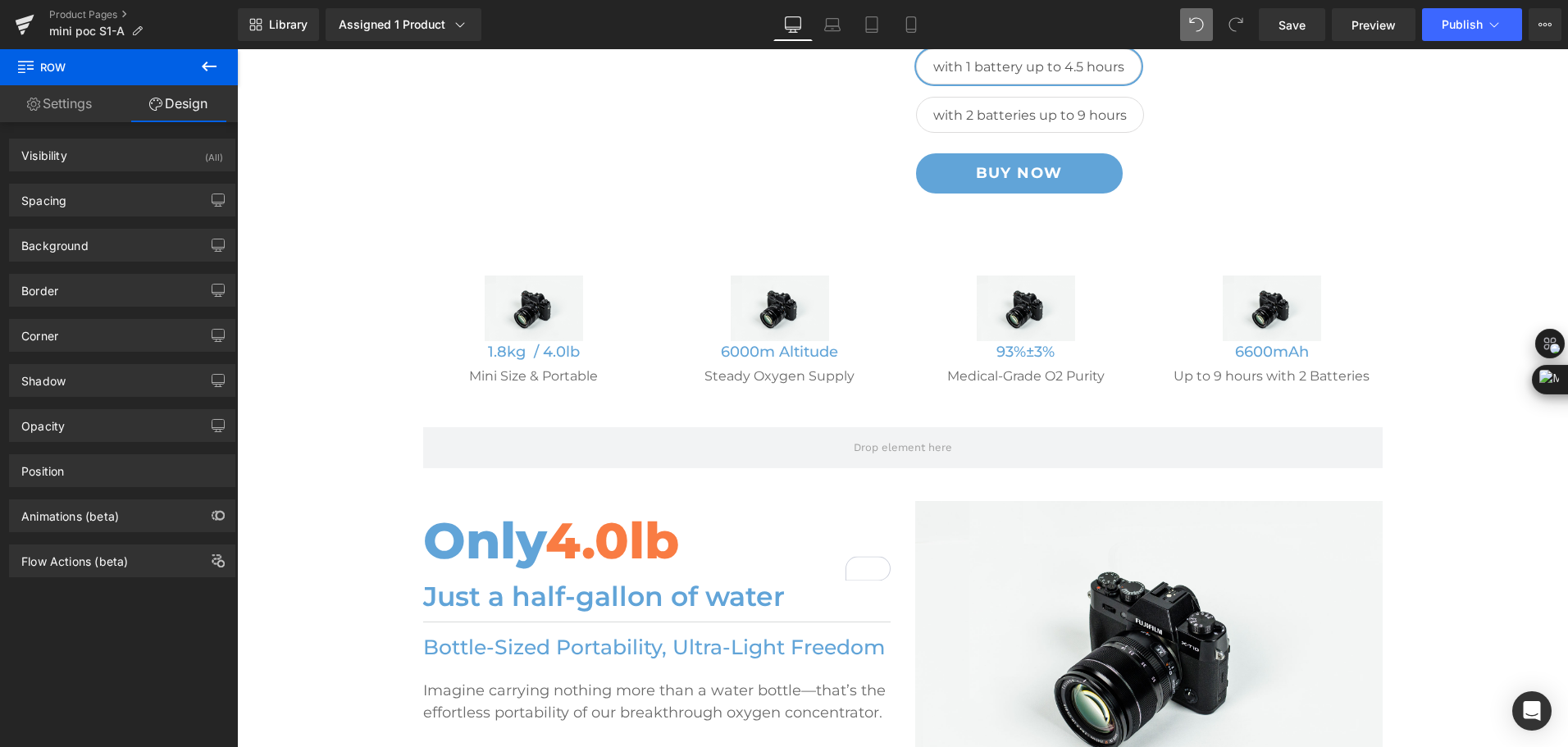
click at [202, 60] on icon at bounding box center [209, 66] width 19 height 19
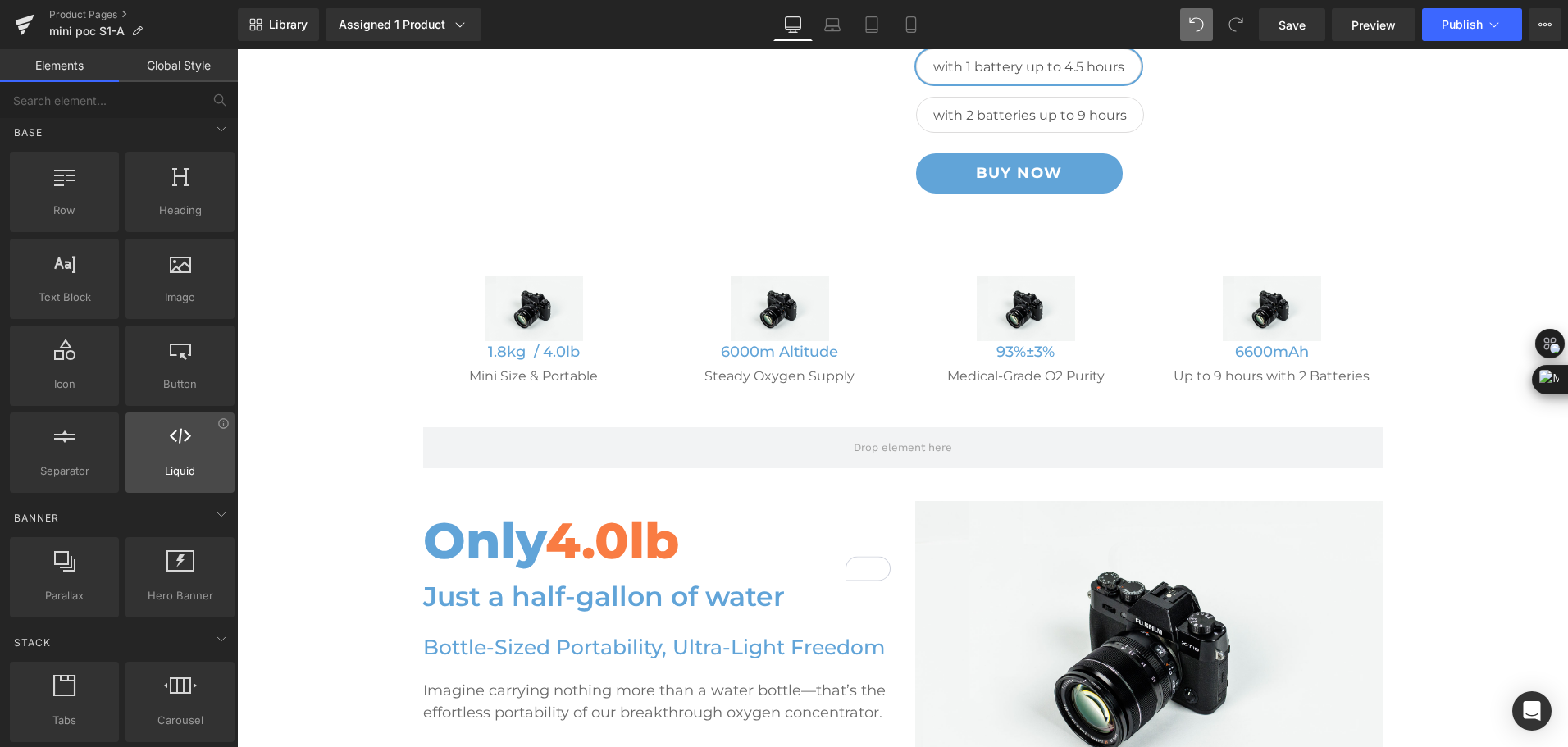
scroll to position [0, 0]
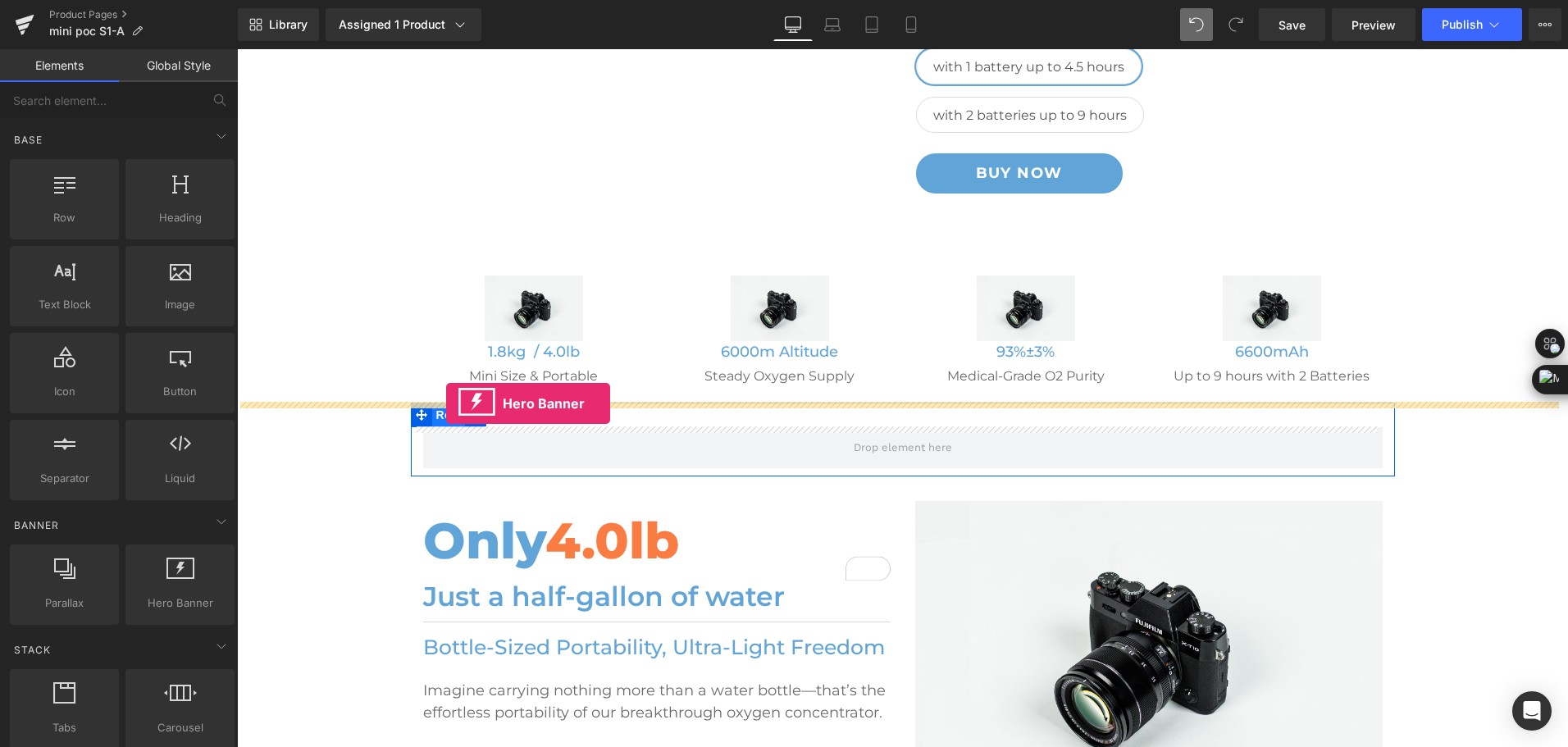
drag, startPoint x: 406, startPoint y: 632, endPoint x: 446, endPoint y: 404, distance: 231.5
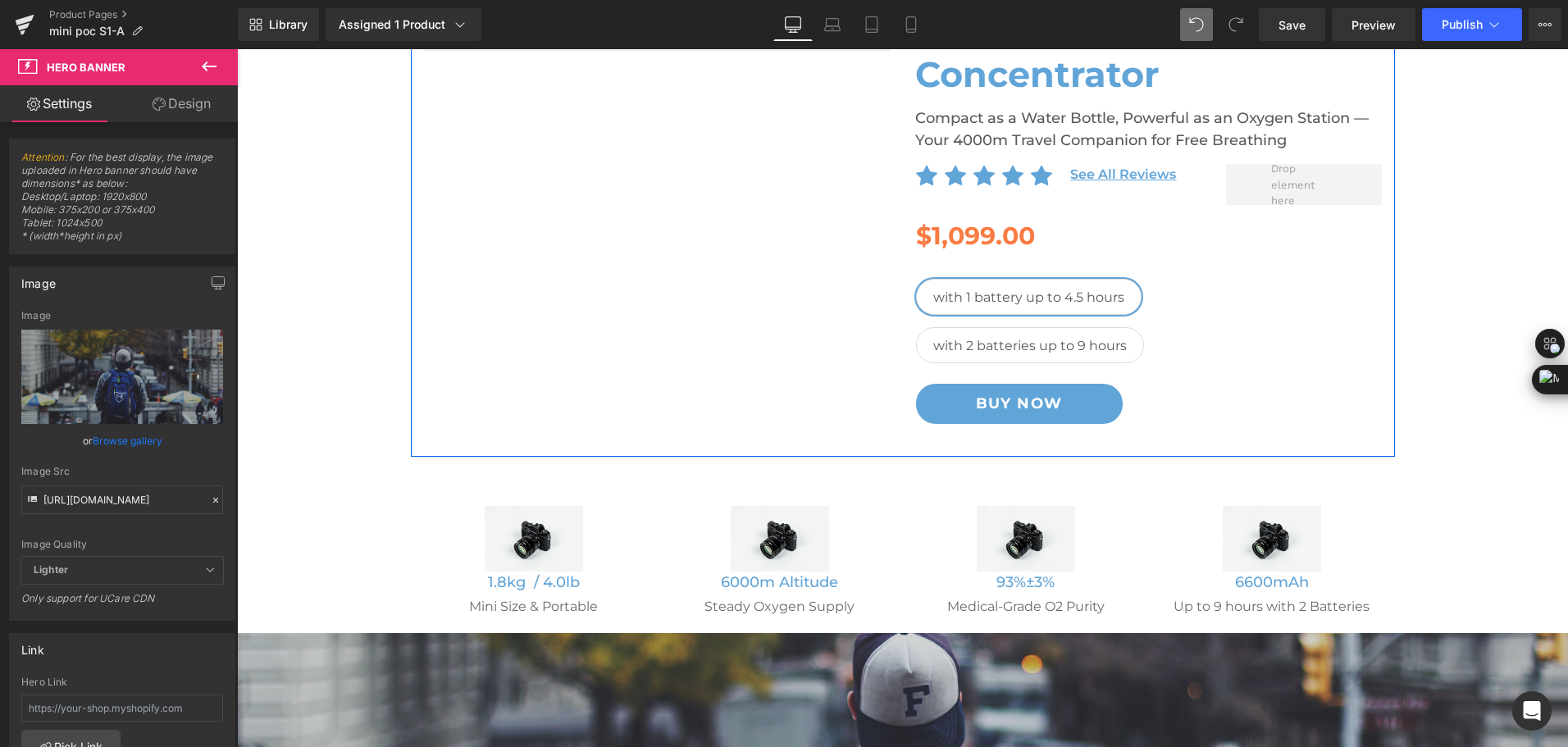
scroll to position [492, 0]
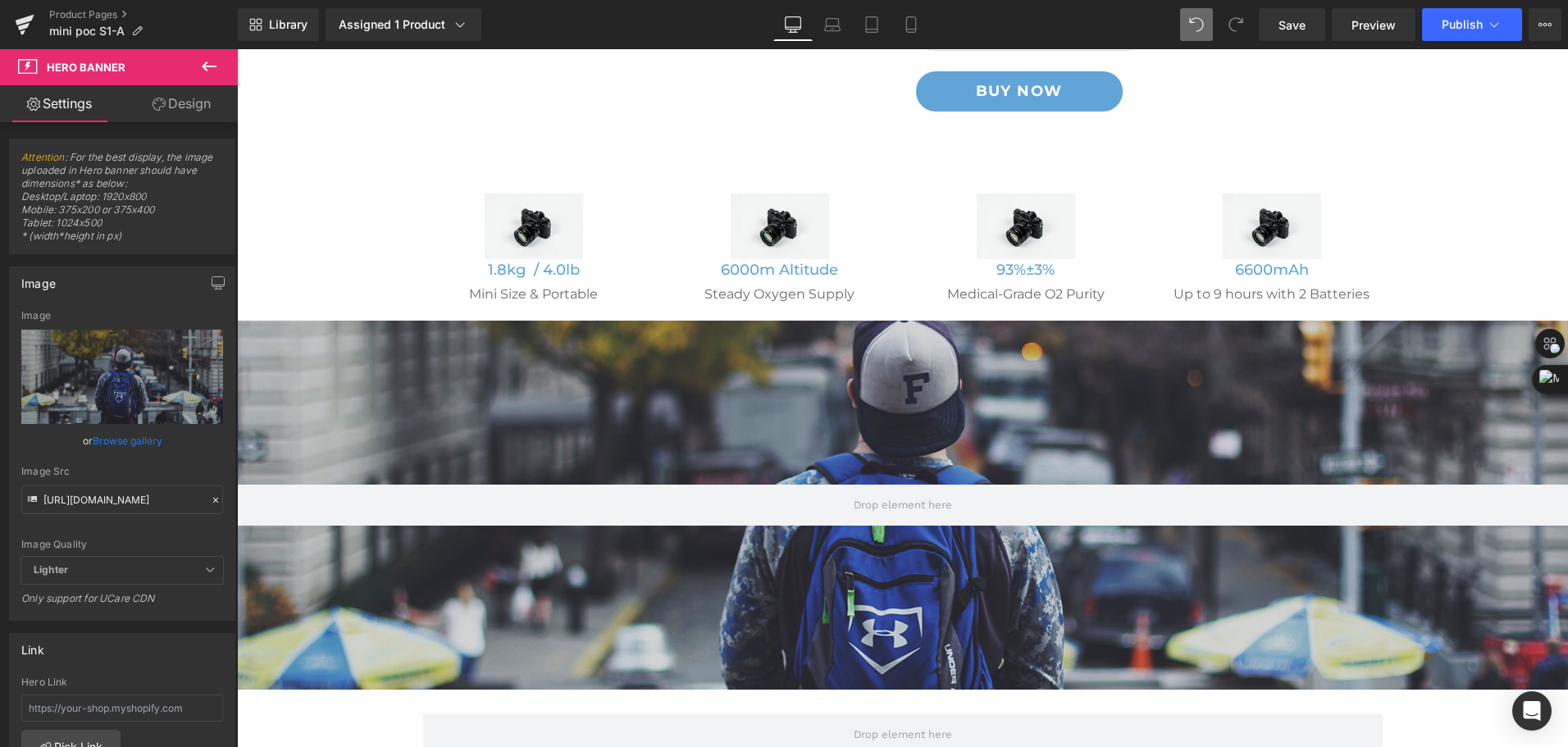
click at [210, 53] on button at bounding box center [209, 67] width 58 height 36
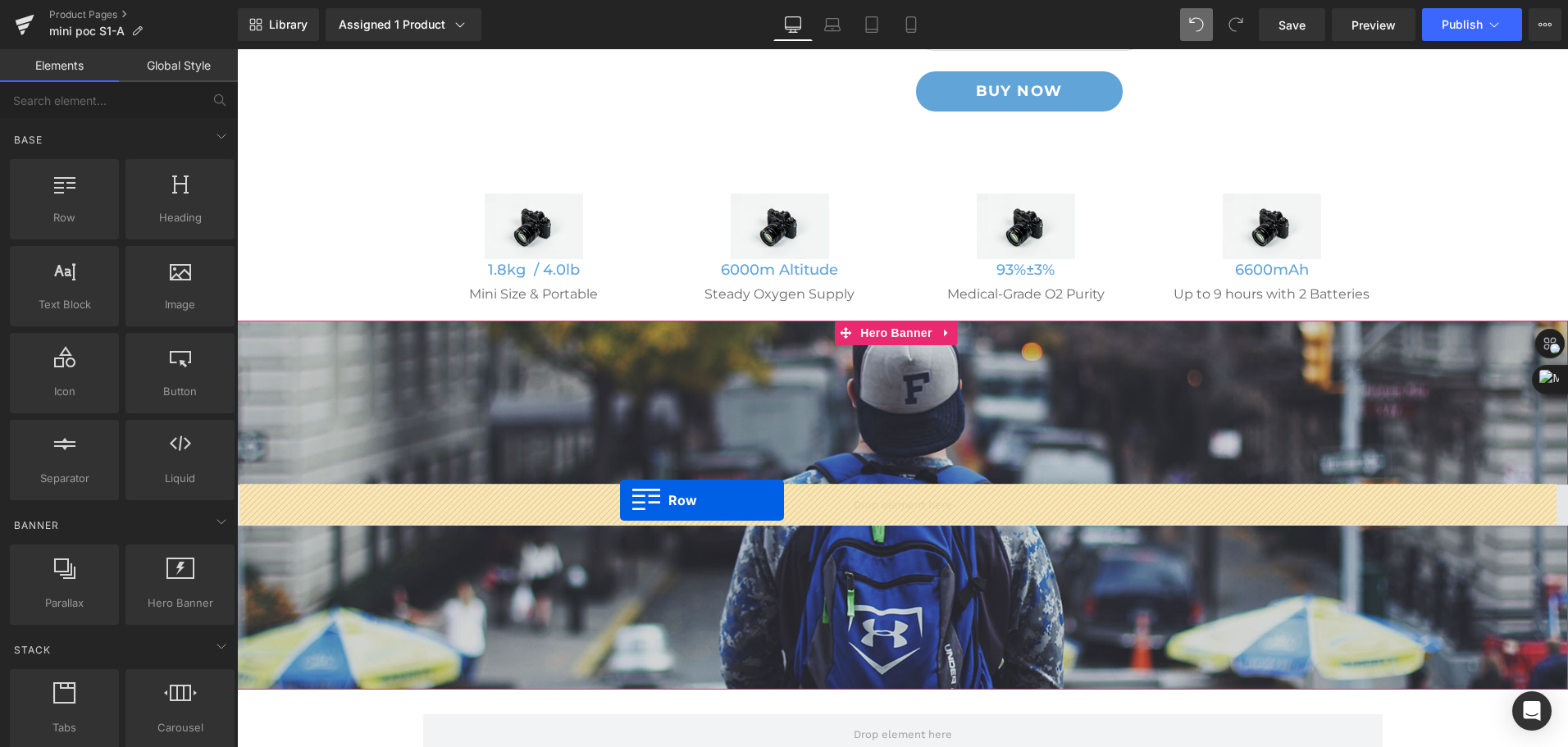
drag, startPoint x: 465, startPoint y: 394, endPoint x: 620, endPoint y: 500, distance: 187.8
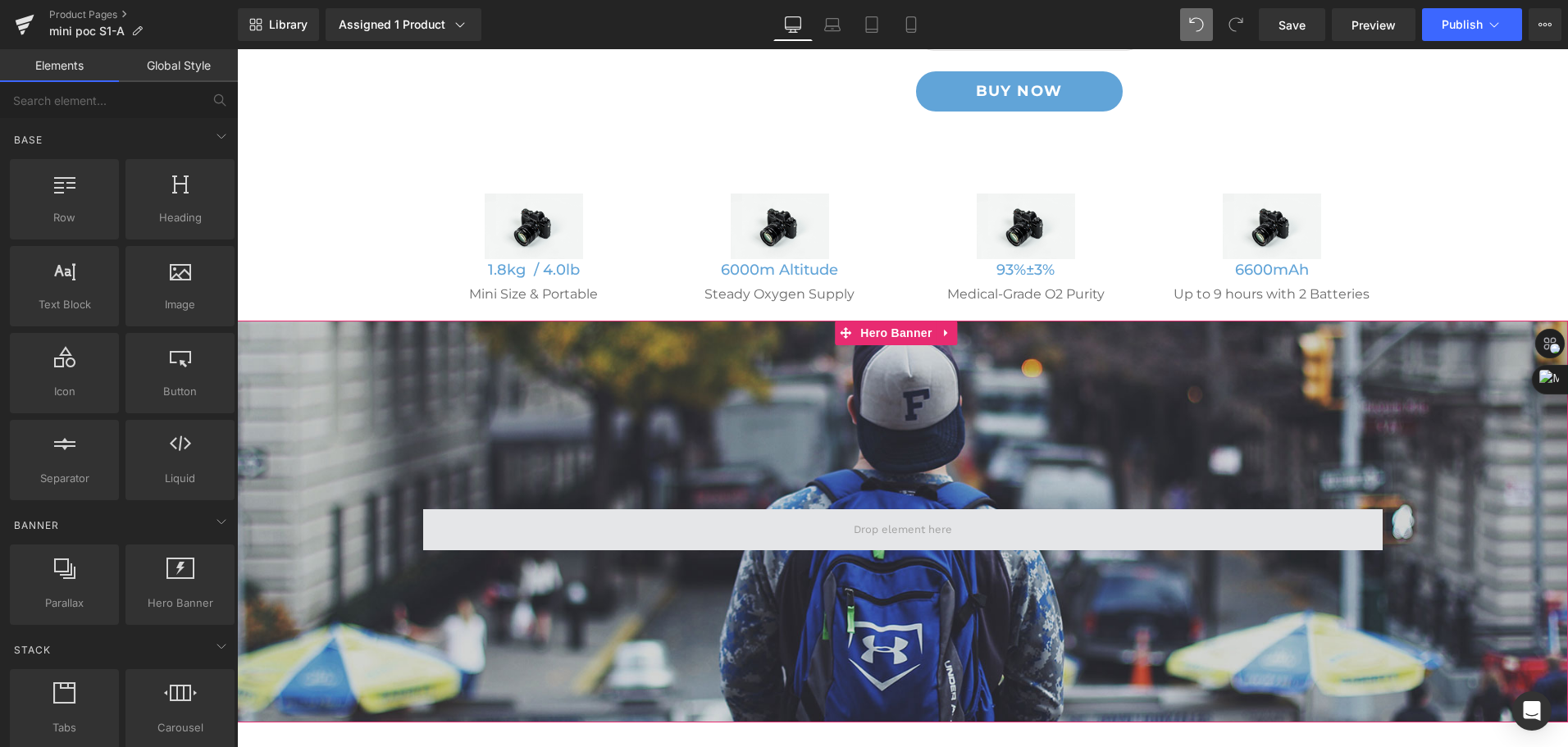
click at [710, 532] on span at bounding box center [903, 530] width 959 height 41
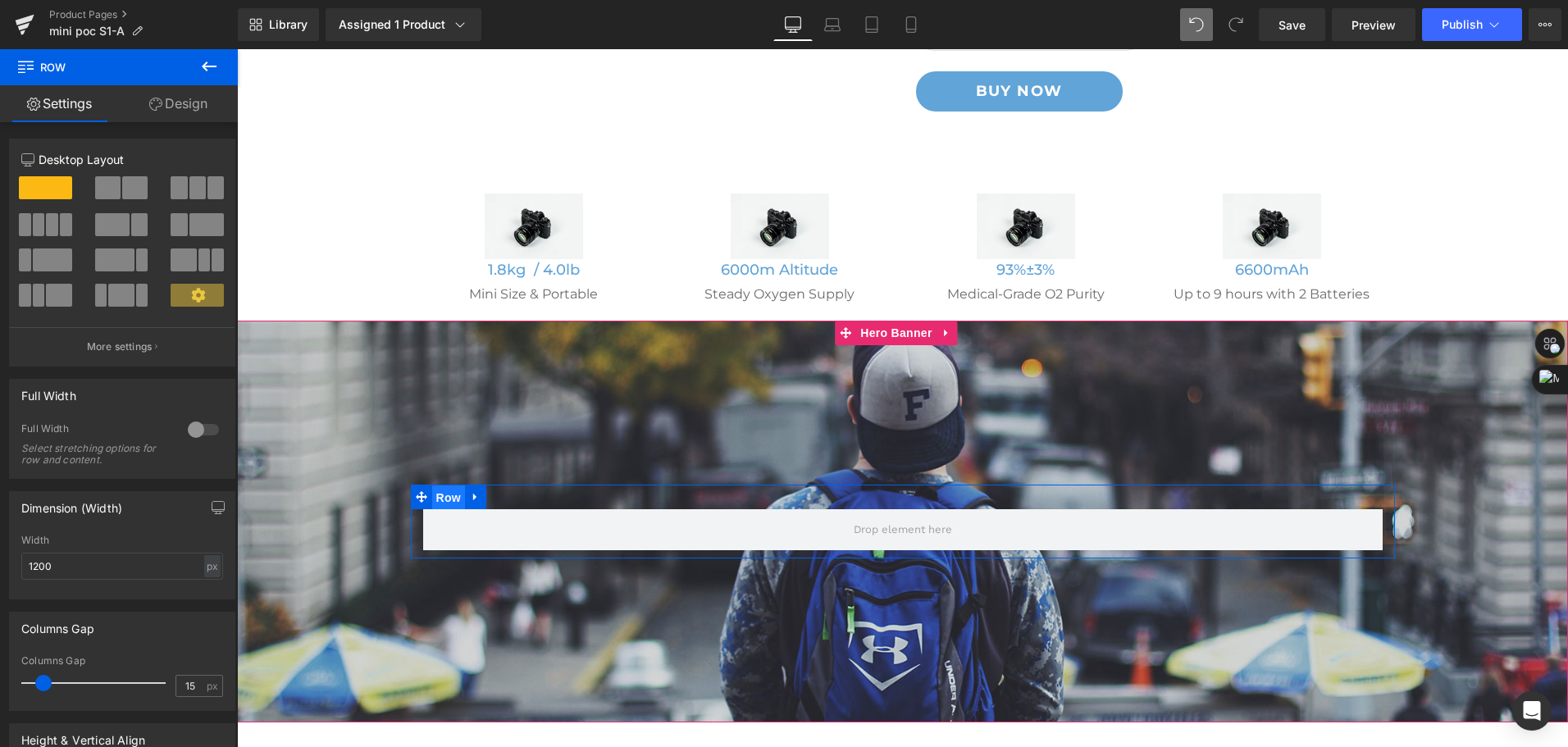
click at [454, 500] on span "Row" at bounding box center [448, 497] width 32 height 25
click at [186, 108] on link "Design" at bounding box center [178, 104] width 119 height 37
click at [0, 0] on div "Spacing" at bounding box center [0, 0] width 0 height 0
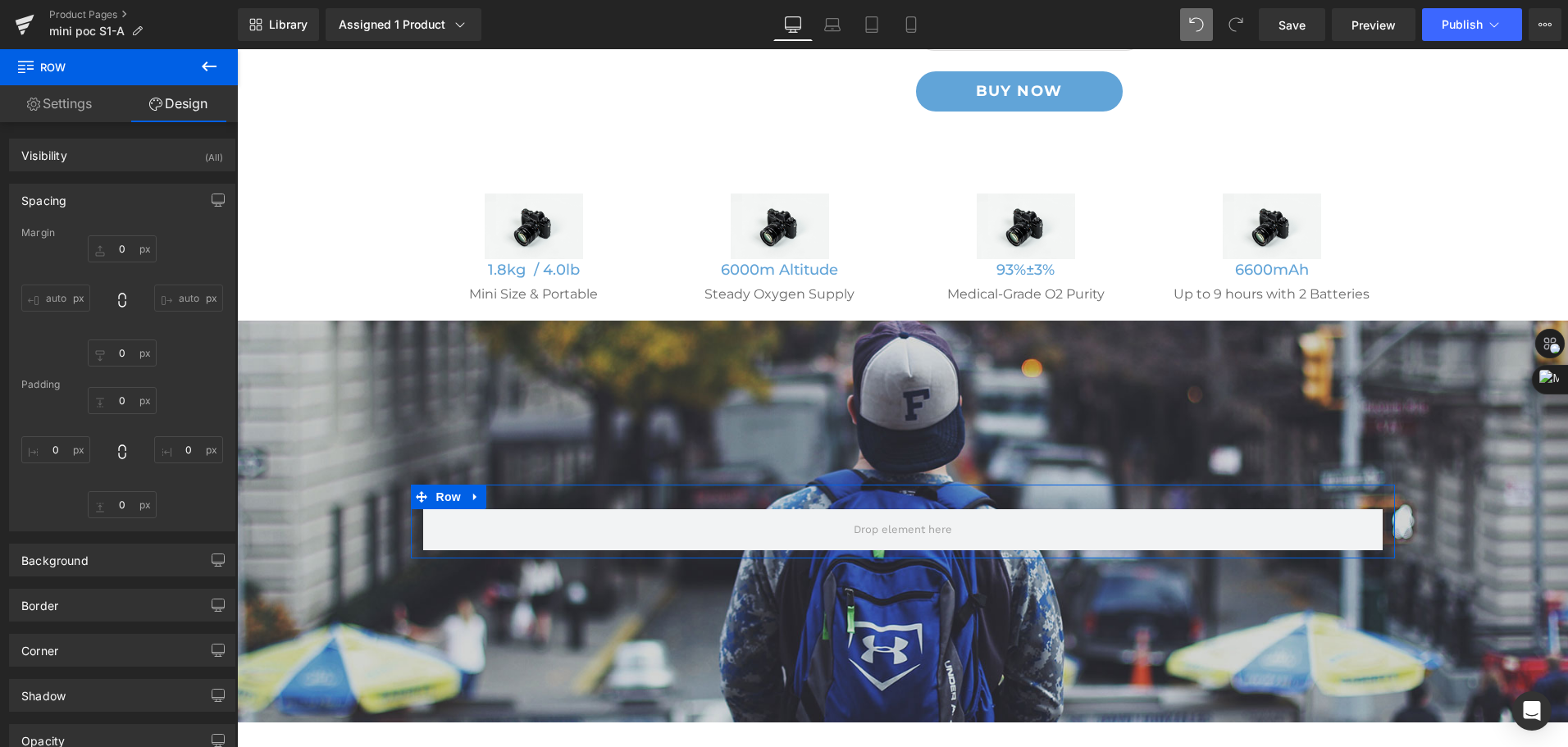
click at [60, 195] on div "Spacing" at bounding box center [44, 196] width 45 height 23
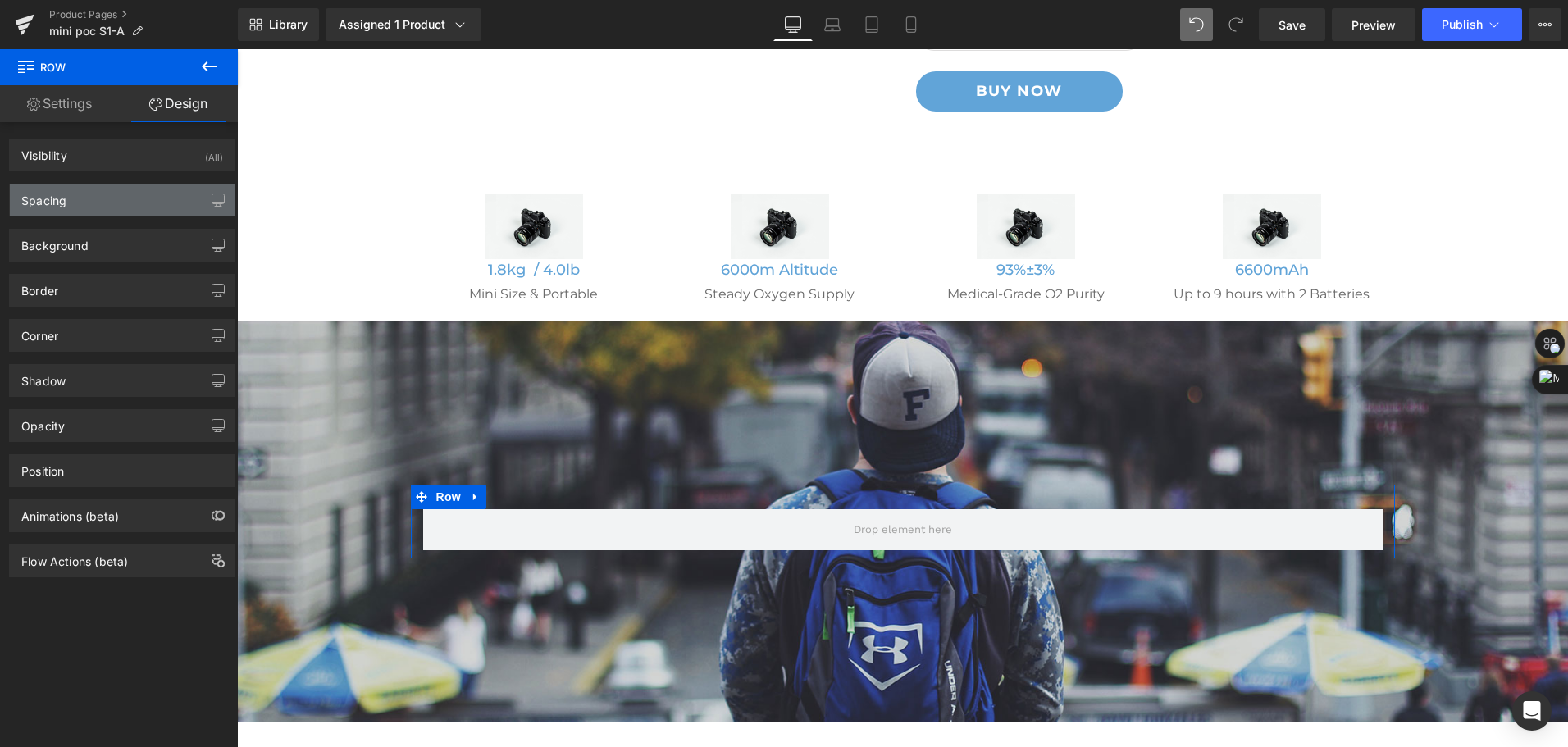
click at [60, 195] on div "Spacing" at bounding box center [44, 196] width 45 height 23
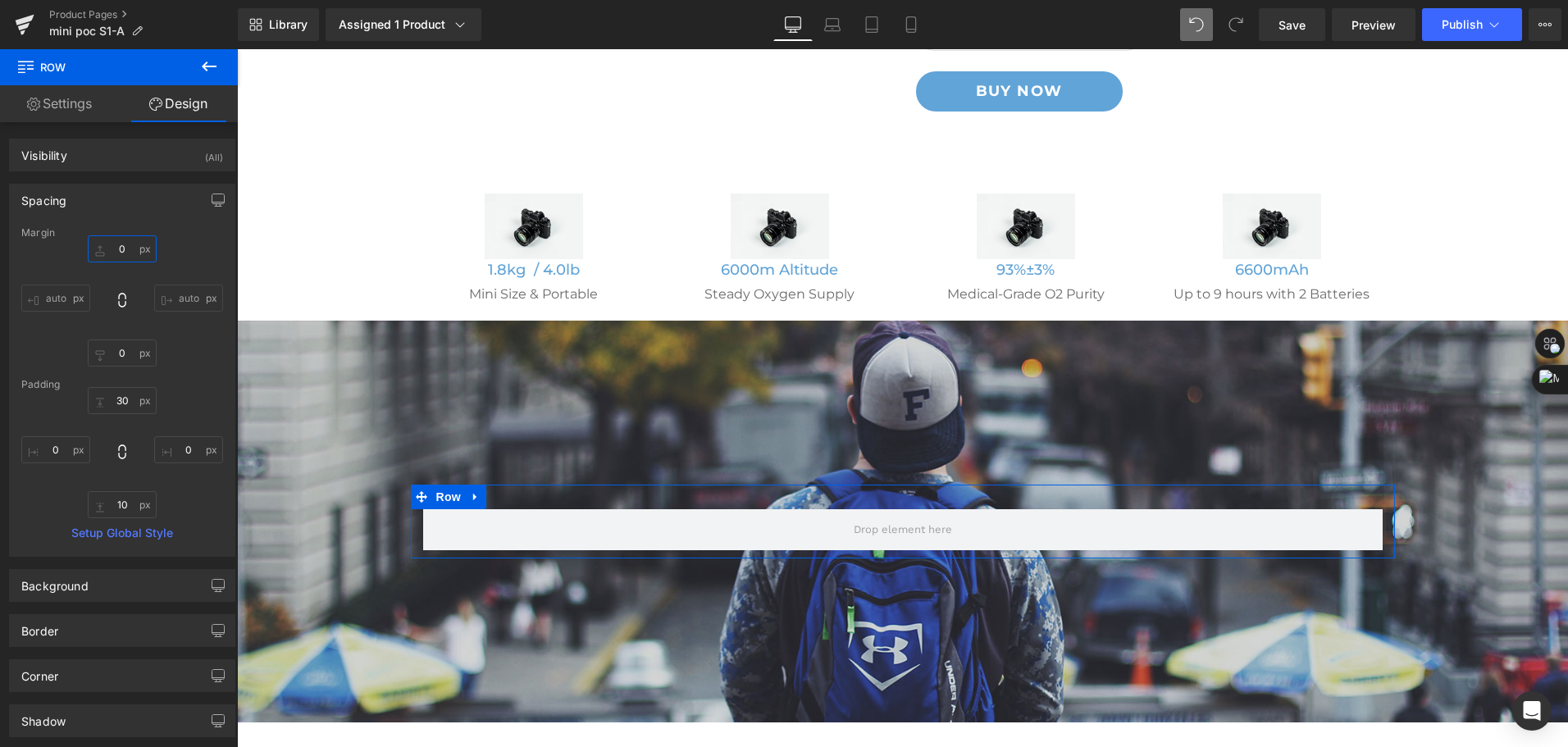
click at [114, 254] on input "text" at bounding box center [122, 249] width 69 height 27
type input "-50"
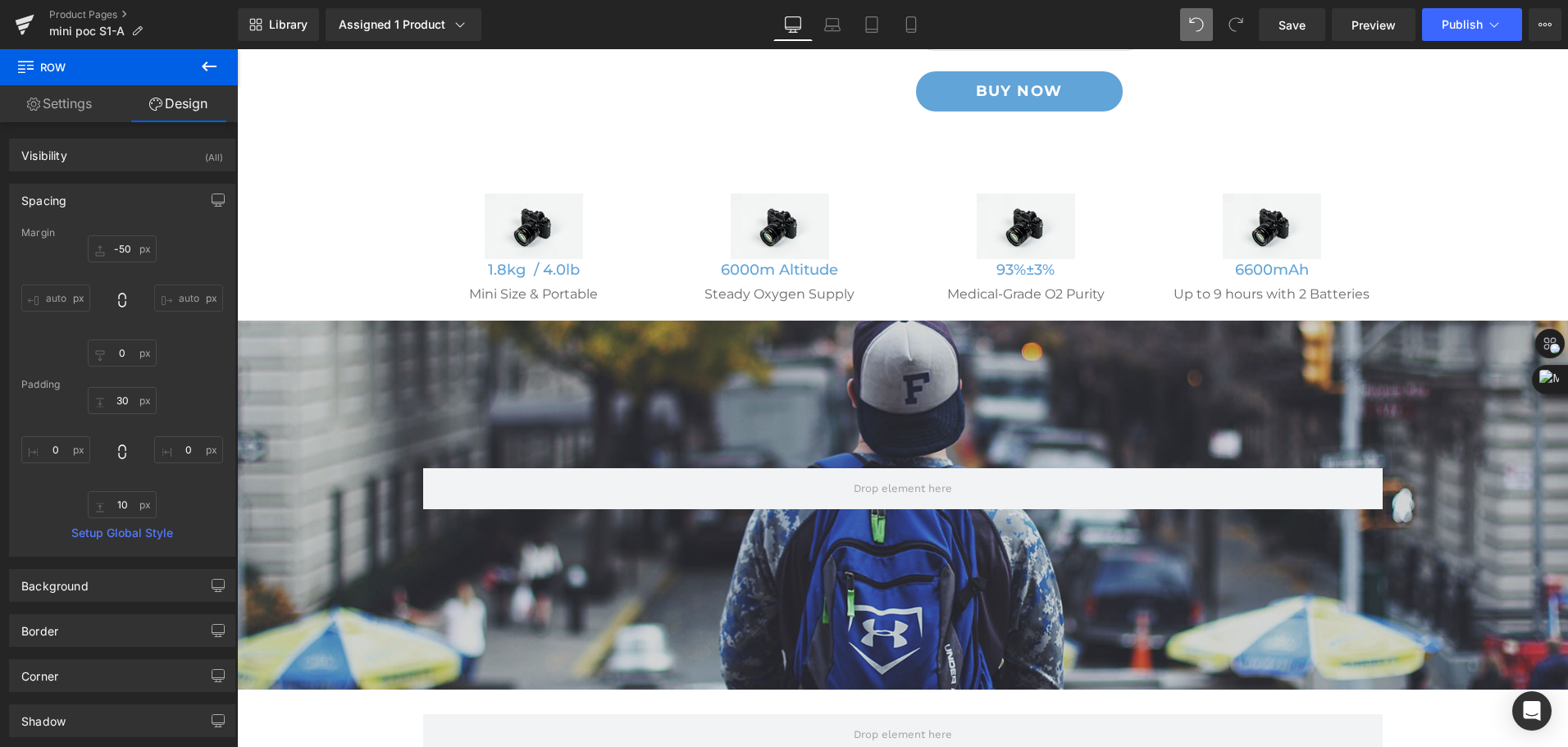
click at [211, 67] on icon at bounding box center [209, 66] width 15 height 10
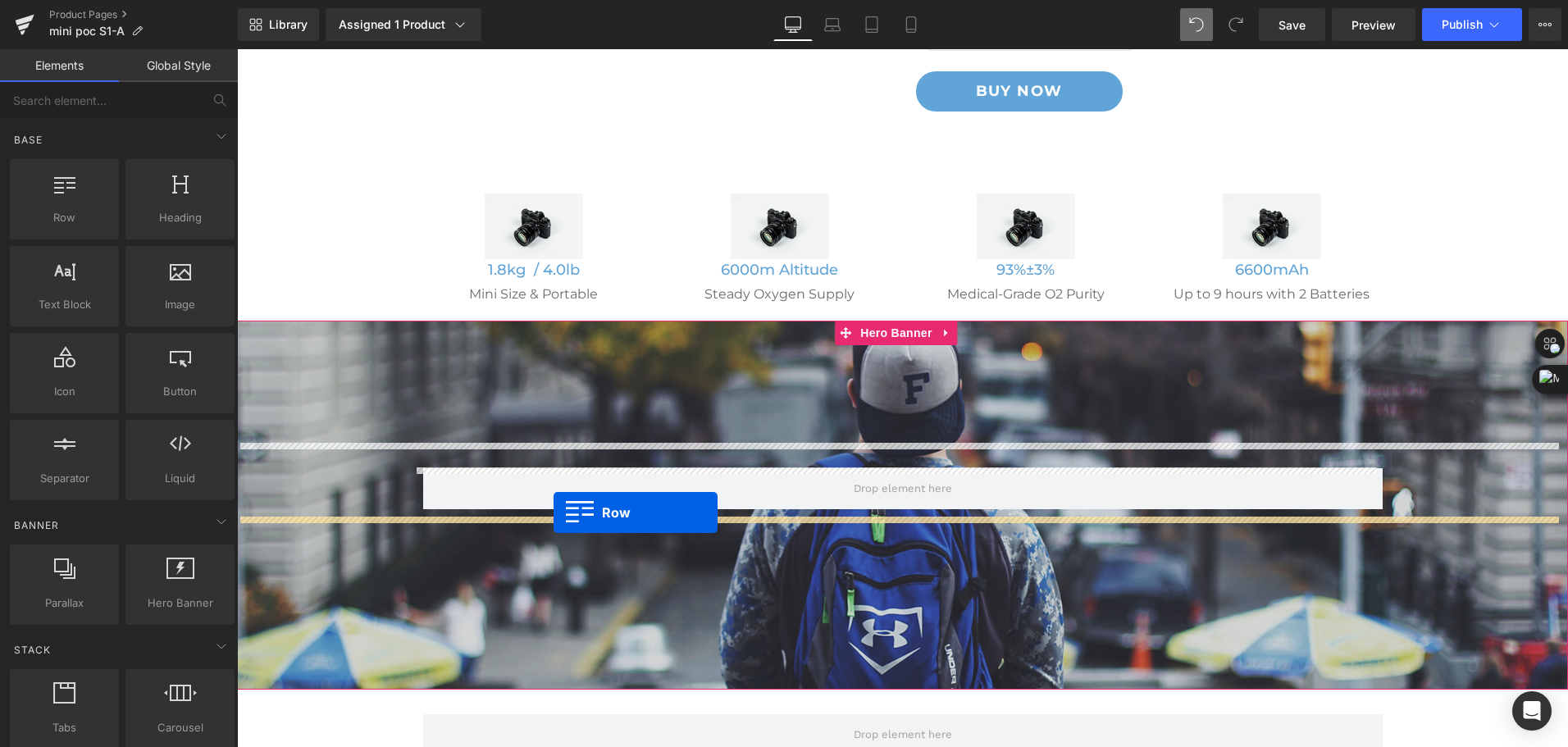
drag, startPoint x: 453, startPoint y: 383, endPoint x: 554, endPoint y: 512, distance: 163.8
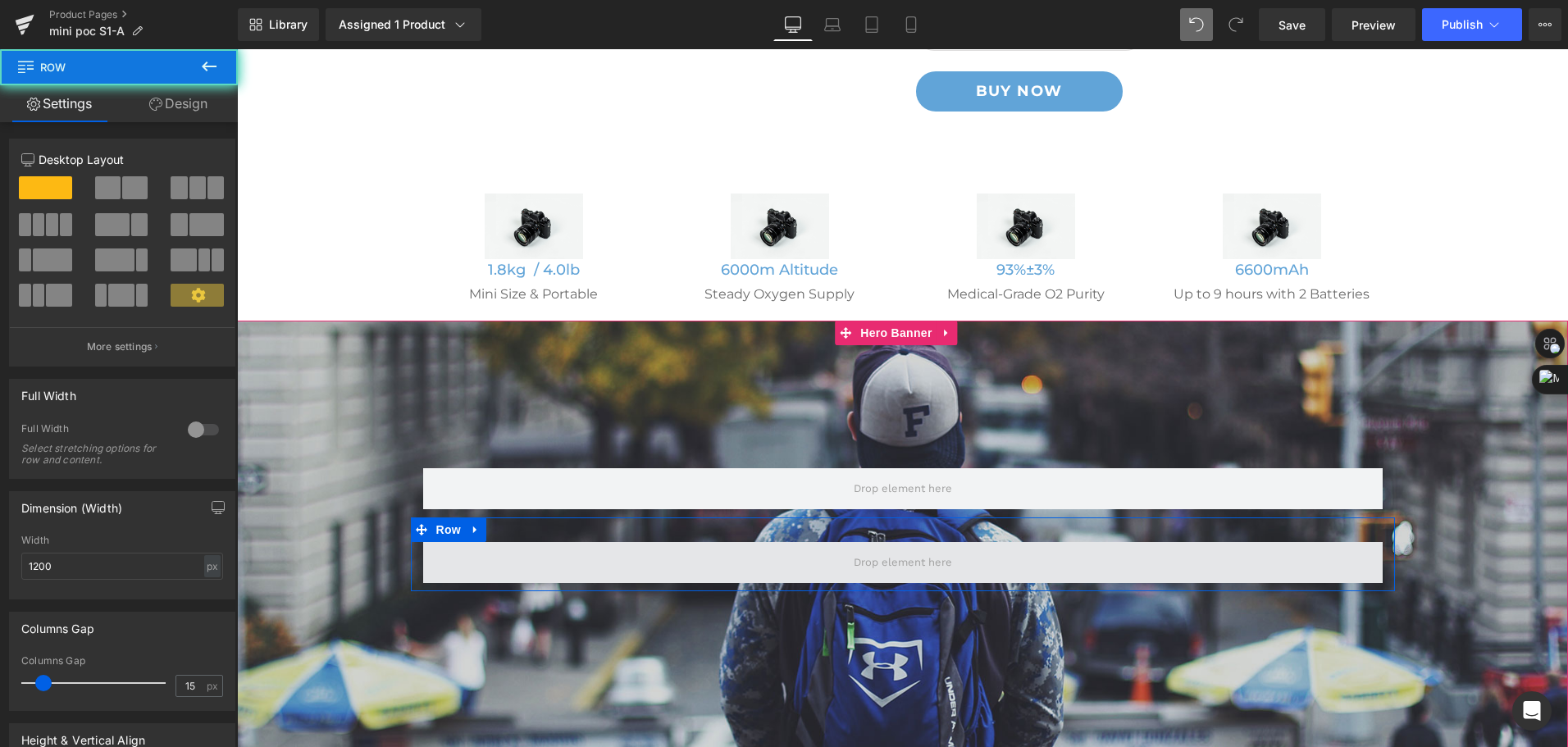
click at [546, 571] on span at bounding box center [903, 562] width 959 height 41
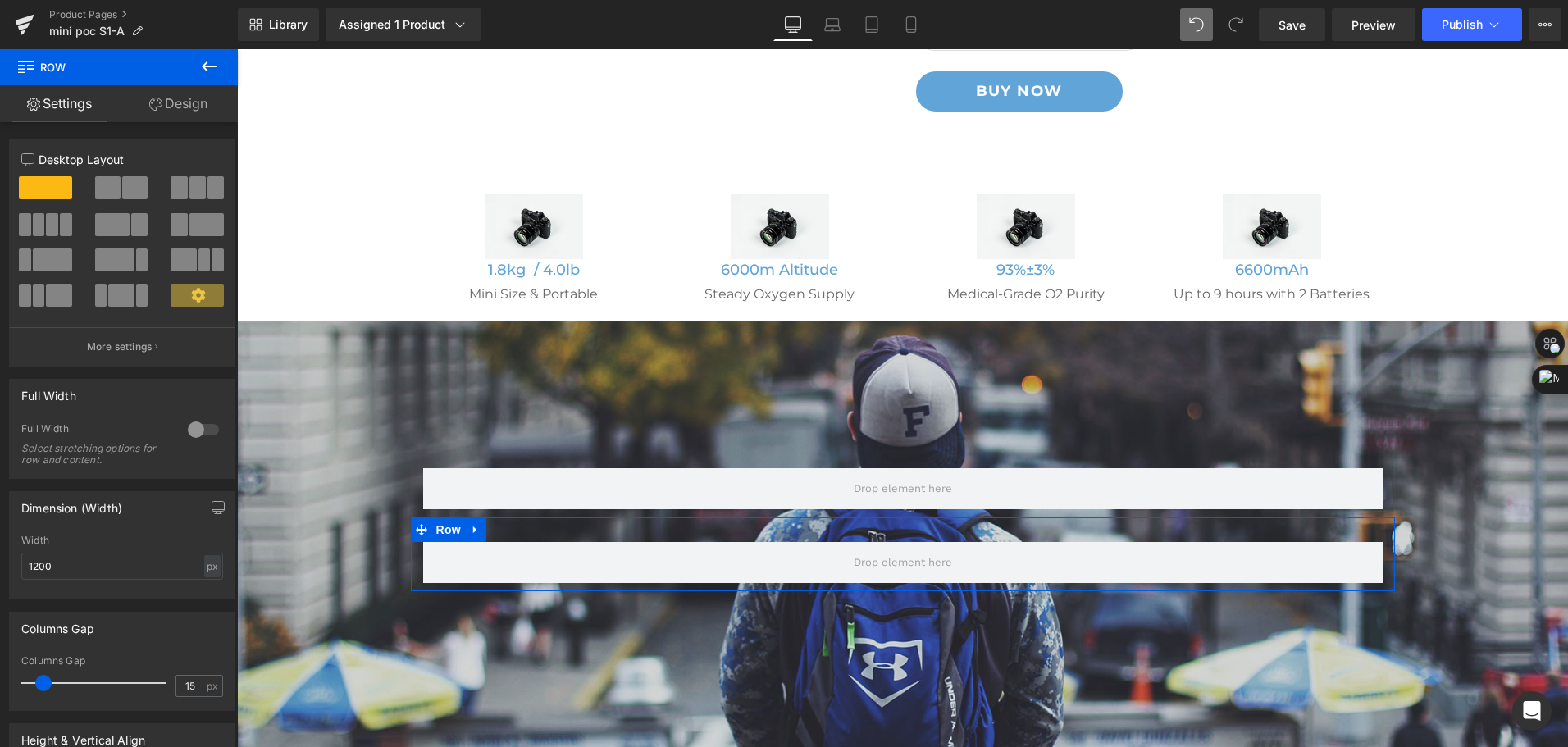
click at [107, 196] on span at bounding box center [108, 187] width 25 height 23
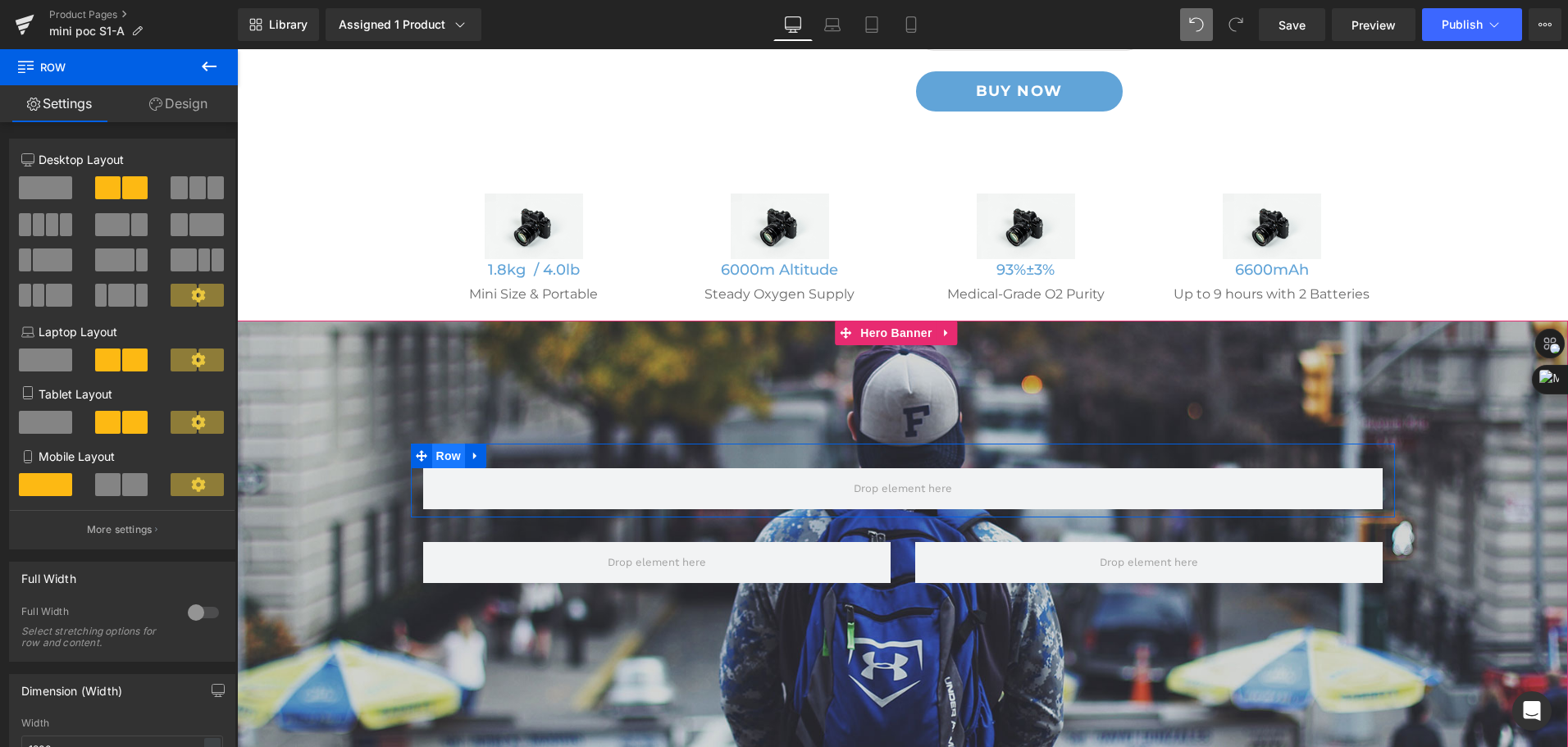
click at [443, 460] on span "Row" at bounding box center [448, 456] width 32 height 25
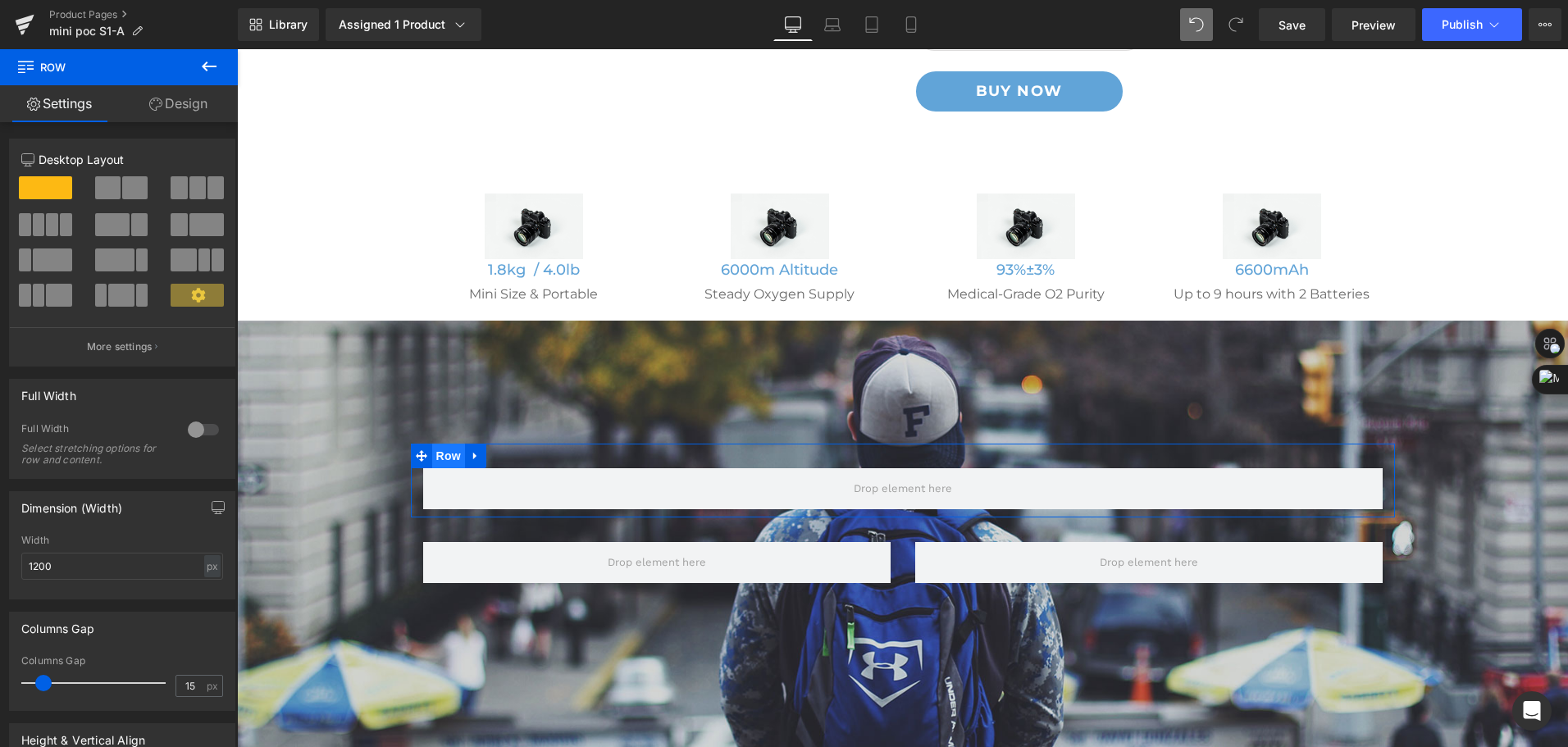
click at [190, 114] on link "Design" at bounding box center [178, 104] width 119 height 37
click at [0, 0] on div "Spacing" at bounding box center [0, 0] width 0 height 0
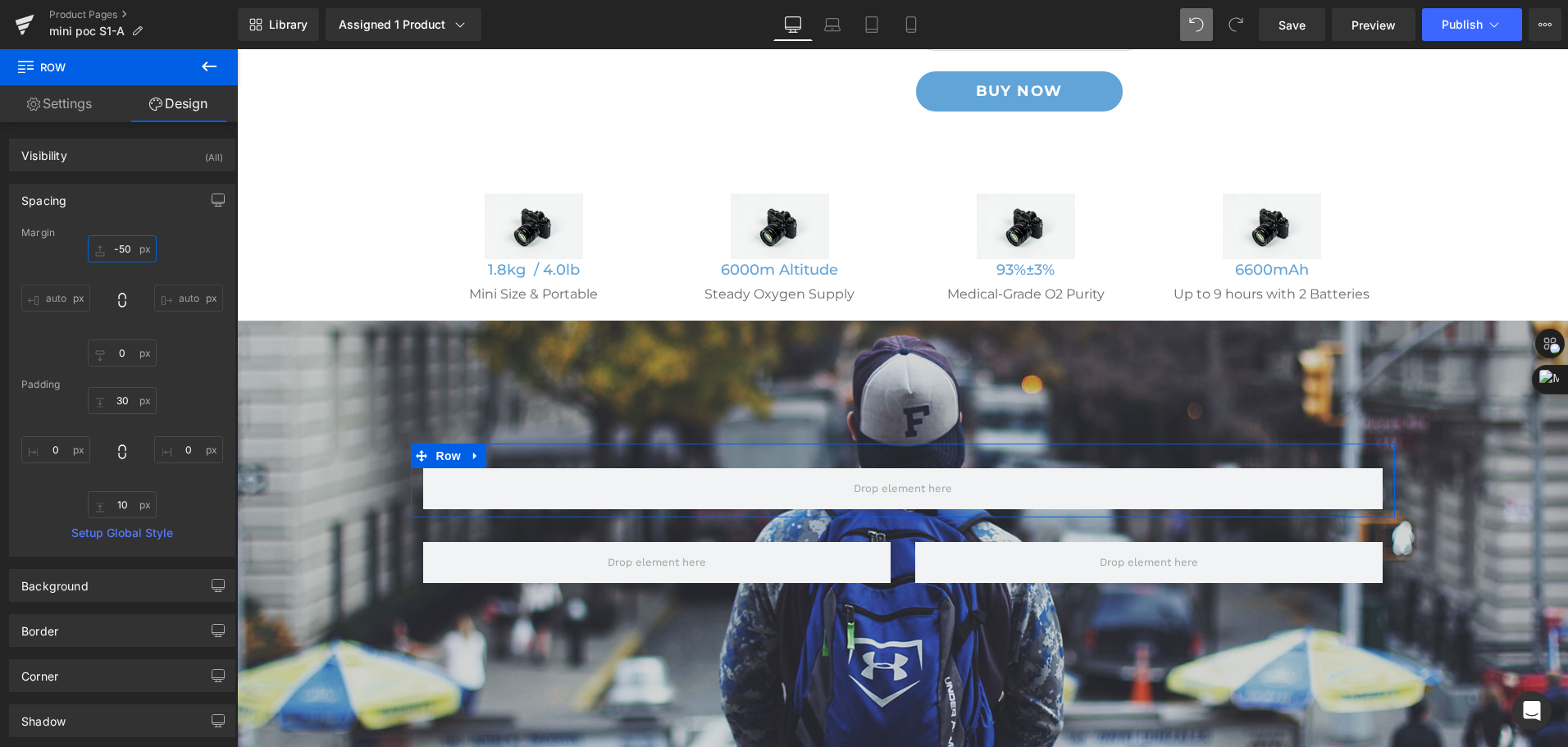
click at [118, 242] on input "text" at bounding box center [122, 249] width 69 height 27
type input "-50"
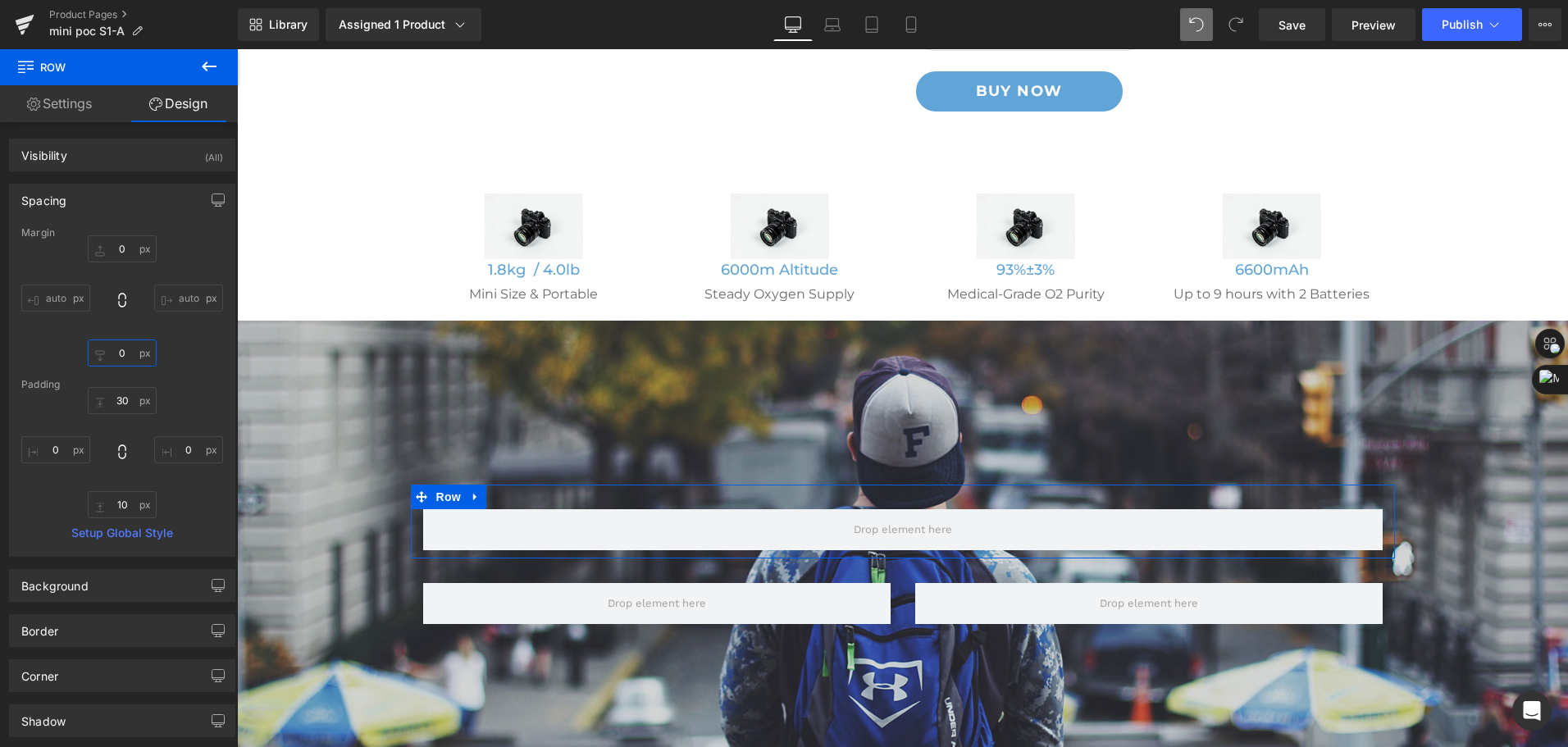
click at [119, 360] on input "text" at bounding box center [122, 353] width 69 height 27
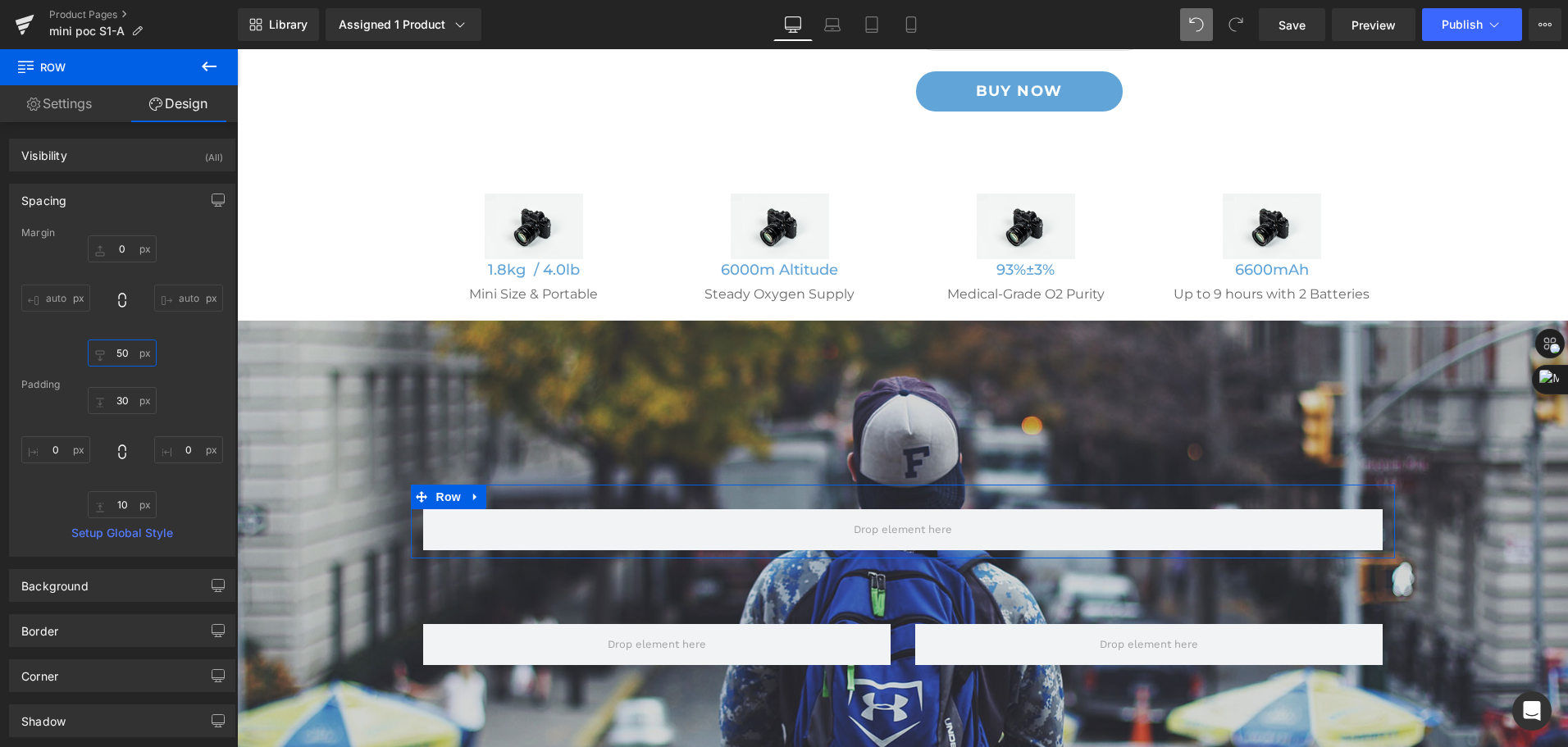
type input "5"
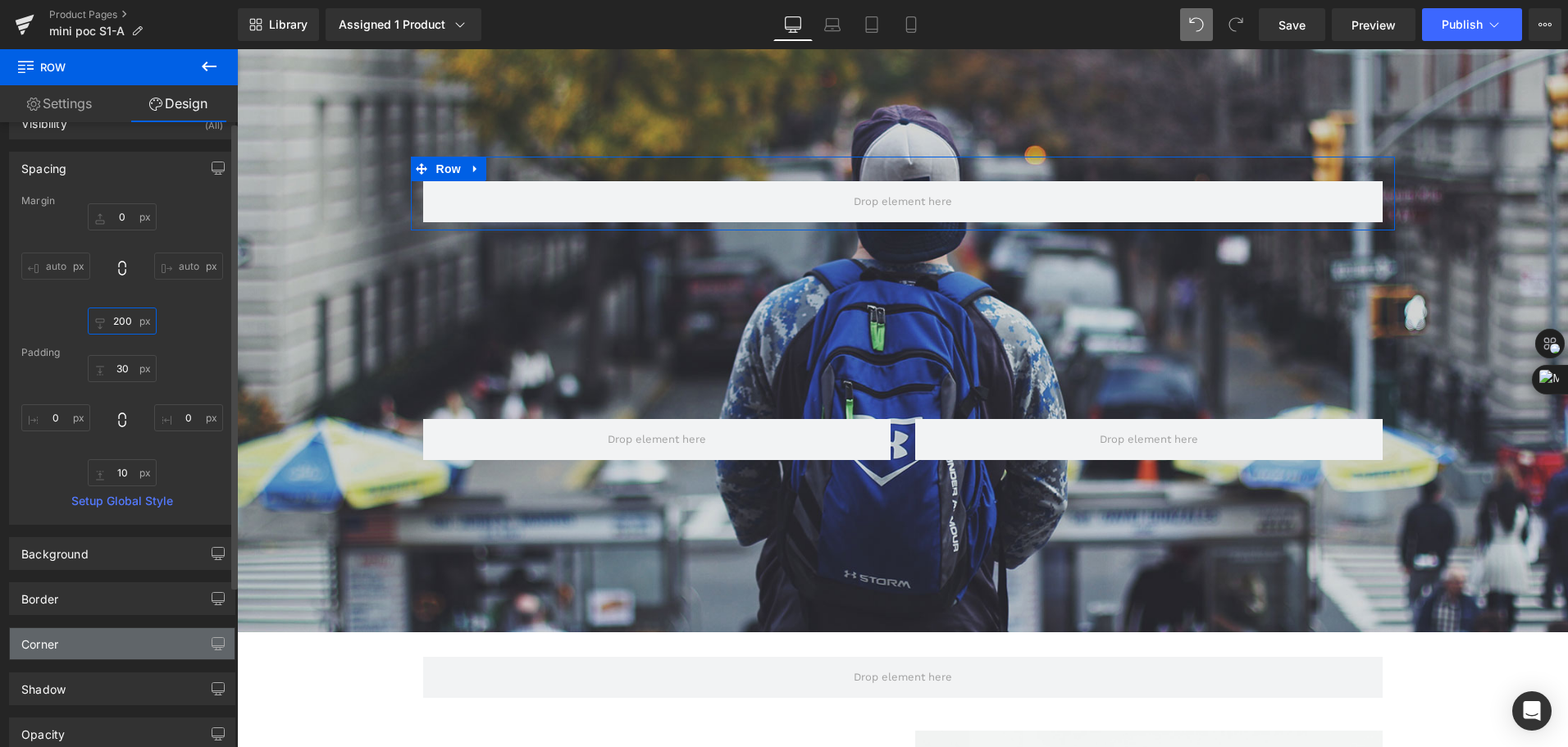
scroll to position [0, 0]
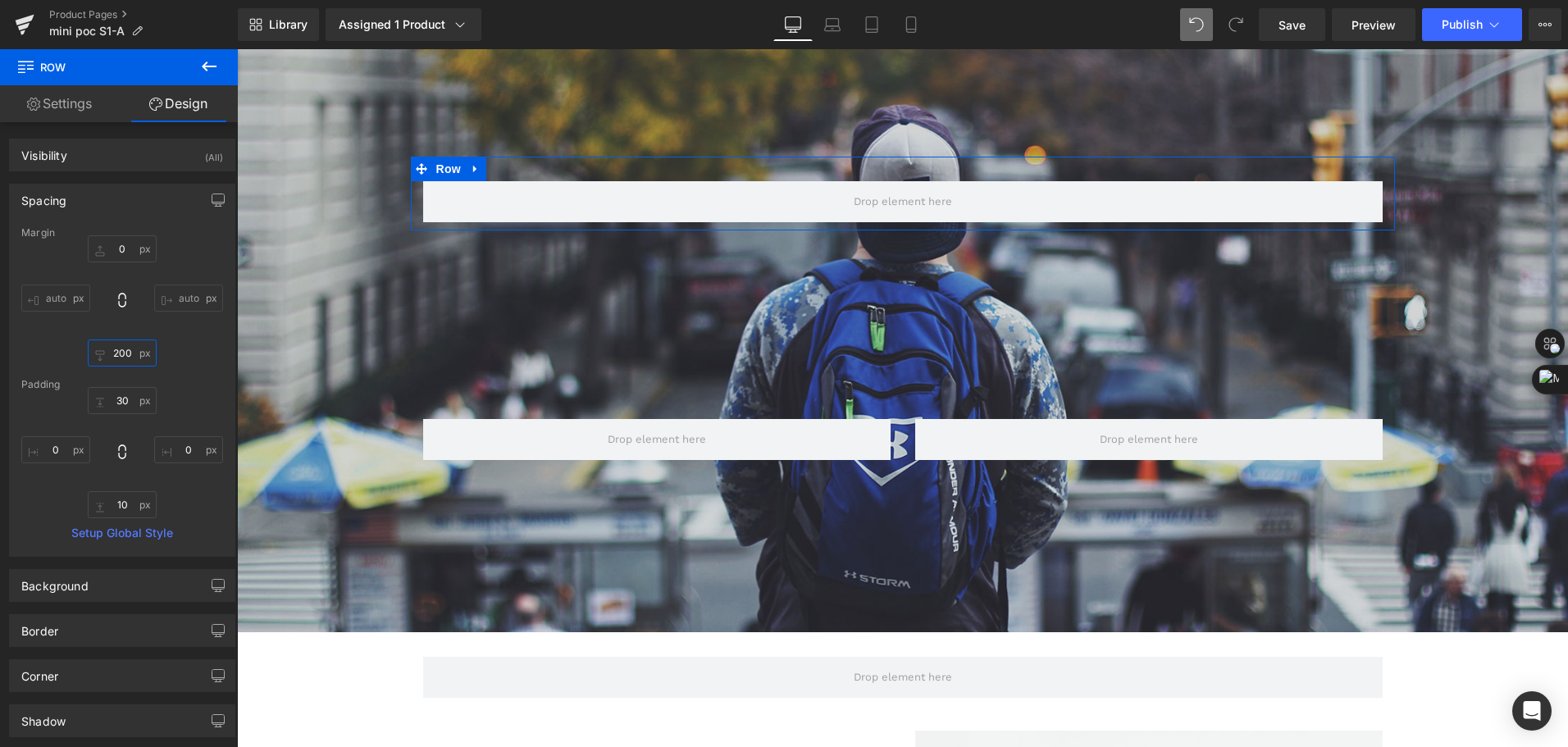
type input "200"
click at [77, 122] on link "Settings" at bounding box center [59, 104] width 119 height 37
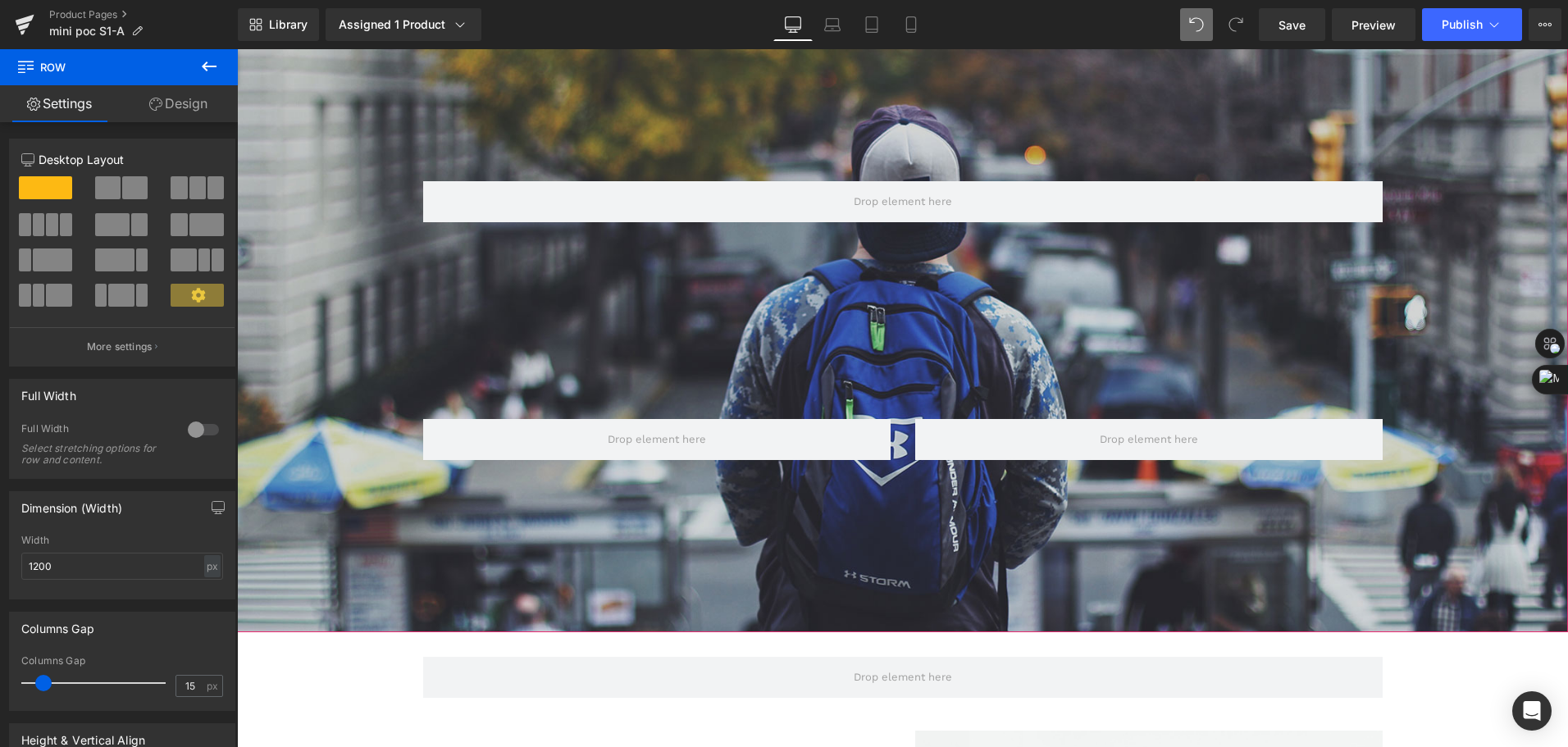
scroll to position [574, 0]
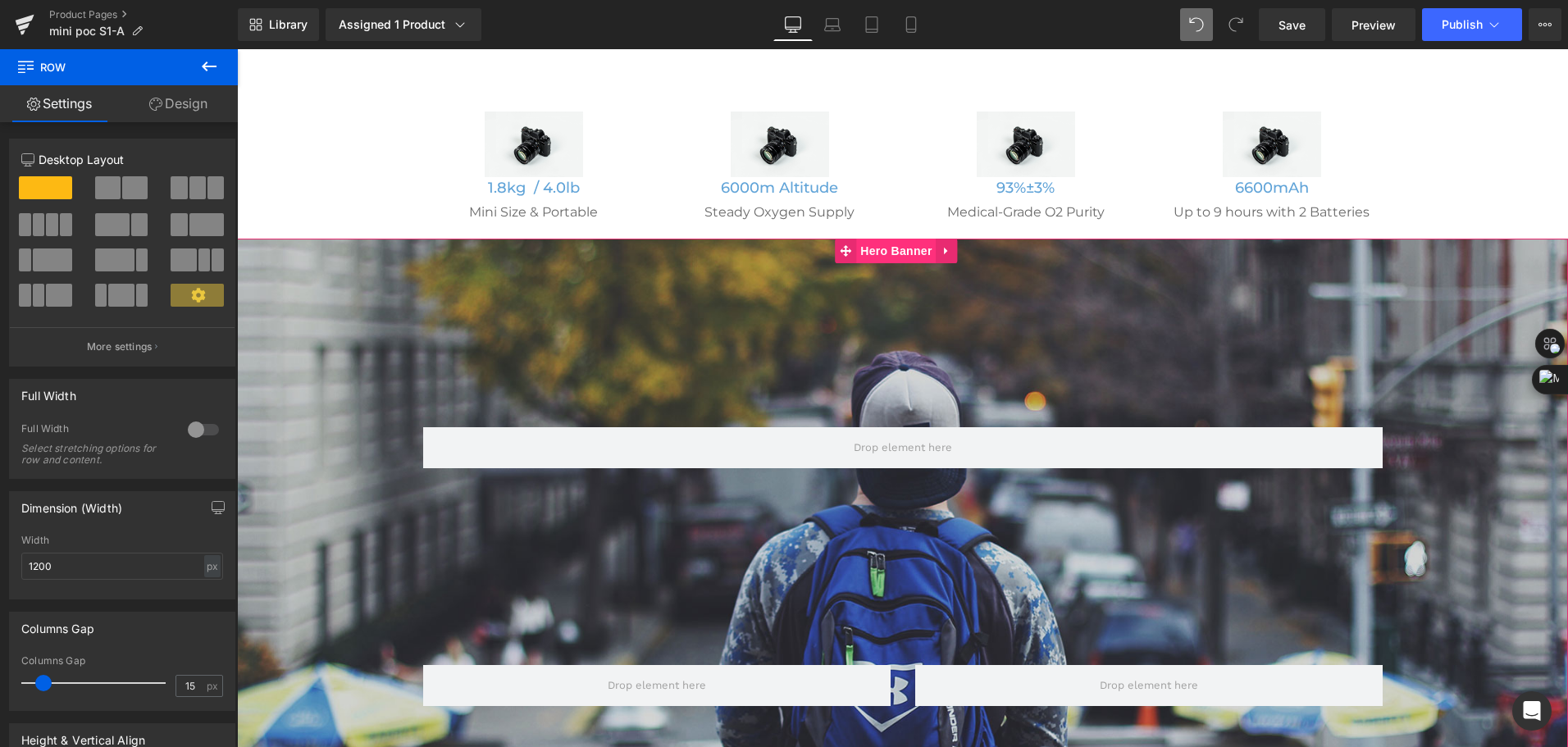
click at [881, 255] on span "Hero Banner" at bounding box center [896, 251] width 80 height 25
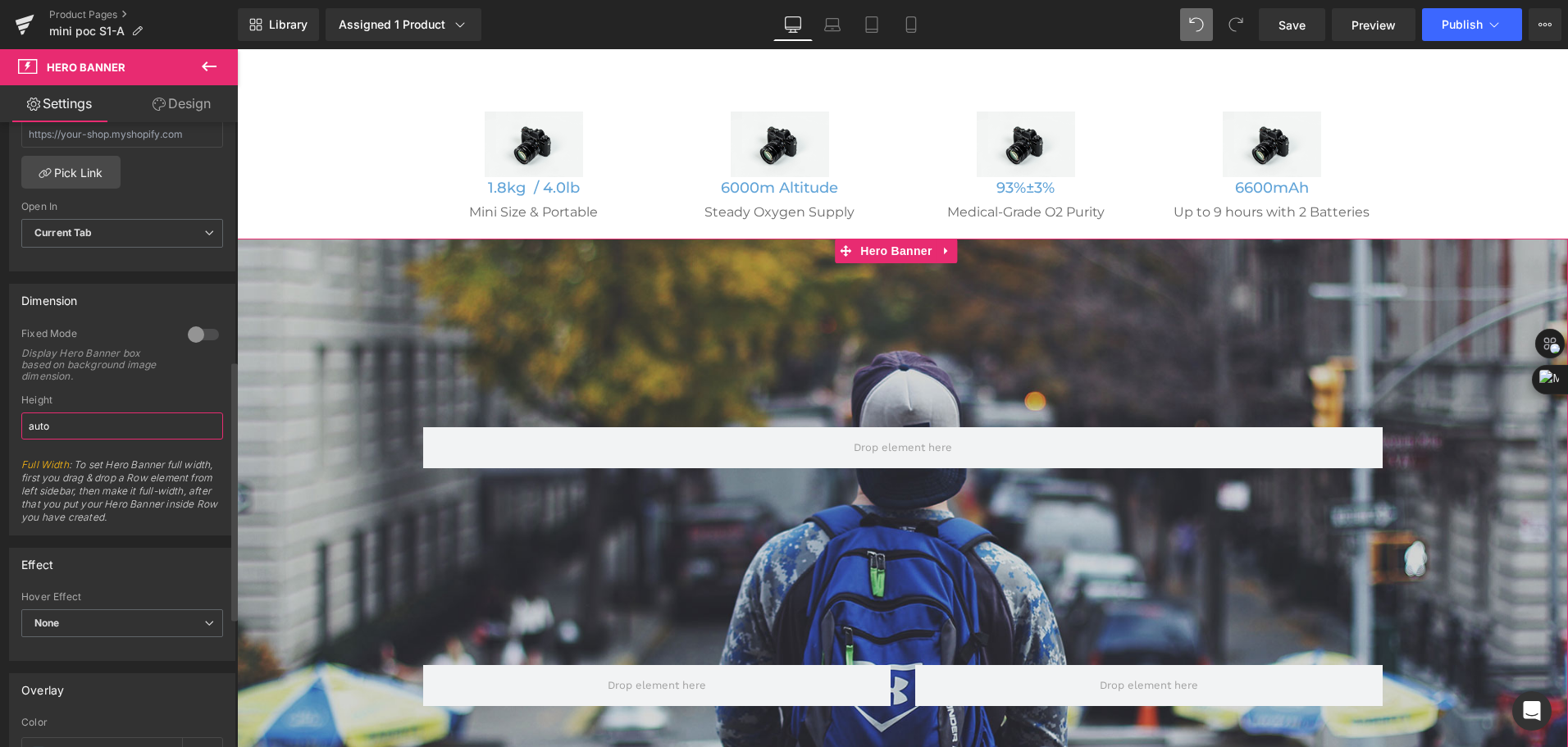
click at [136, 427] on input "auto" at bounding box center [122, 426] width 201 height 27
drag, startPoint x: 63, startPoint y: 427, endPoint x: 26, endPoint y: 426, distance: 37.0
click at [26, 426] on input "auto" at bounding box center [122, 426] width 201 height 27
click at [79, 428] on input "auto" at bounding box center [122, 426] width 201 height 27
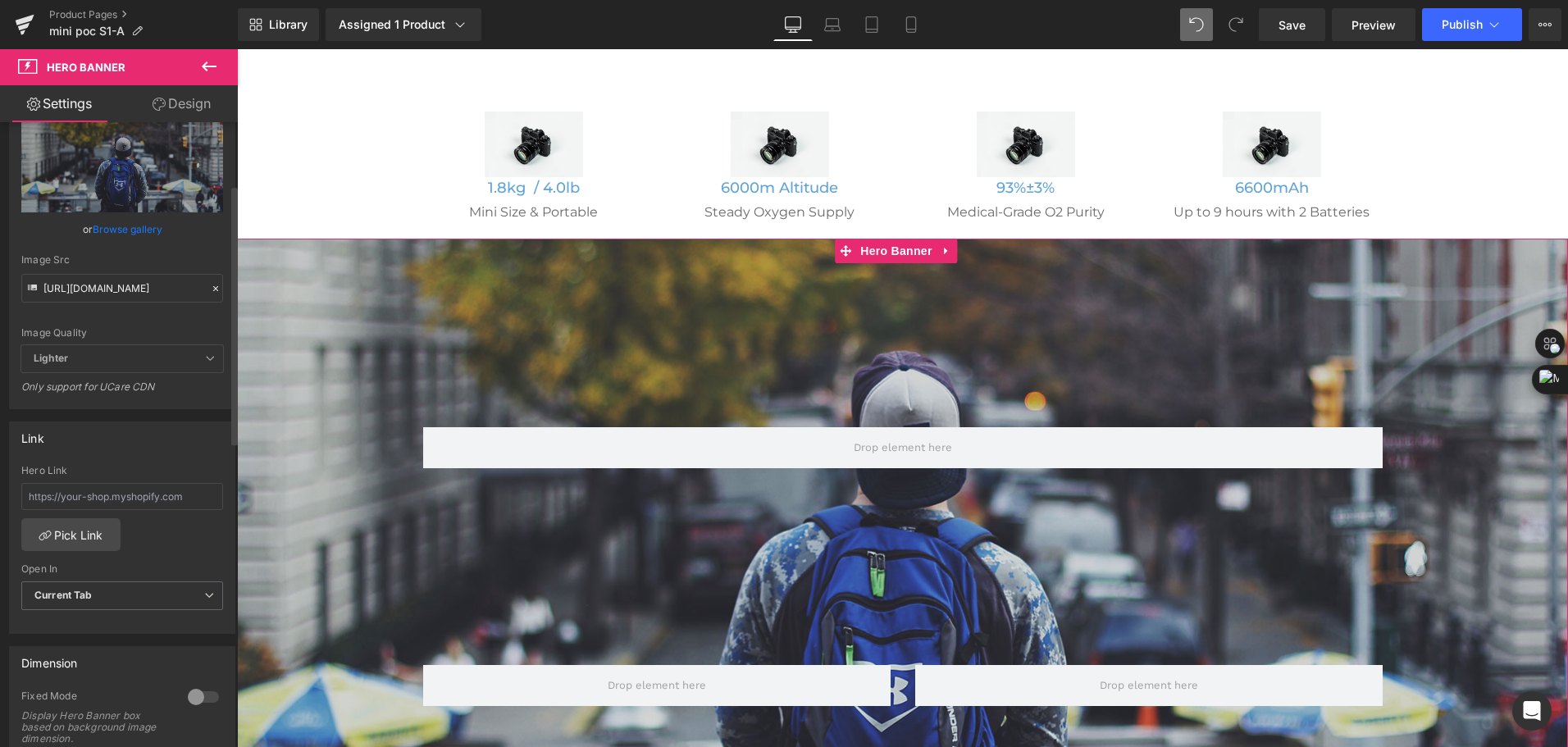
scroll to position [150, 0]
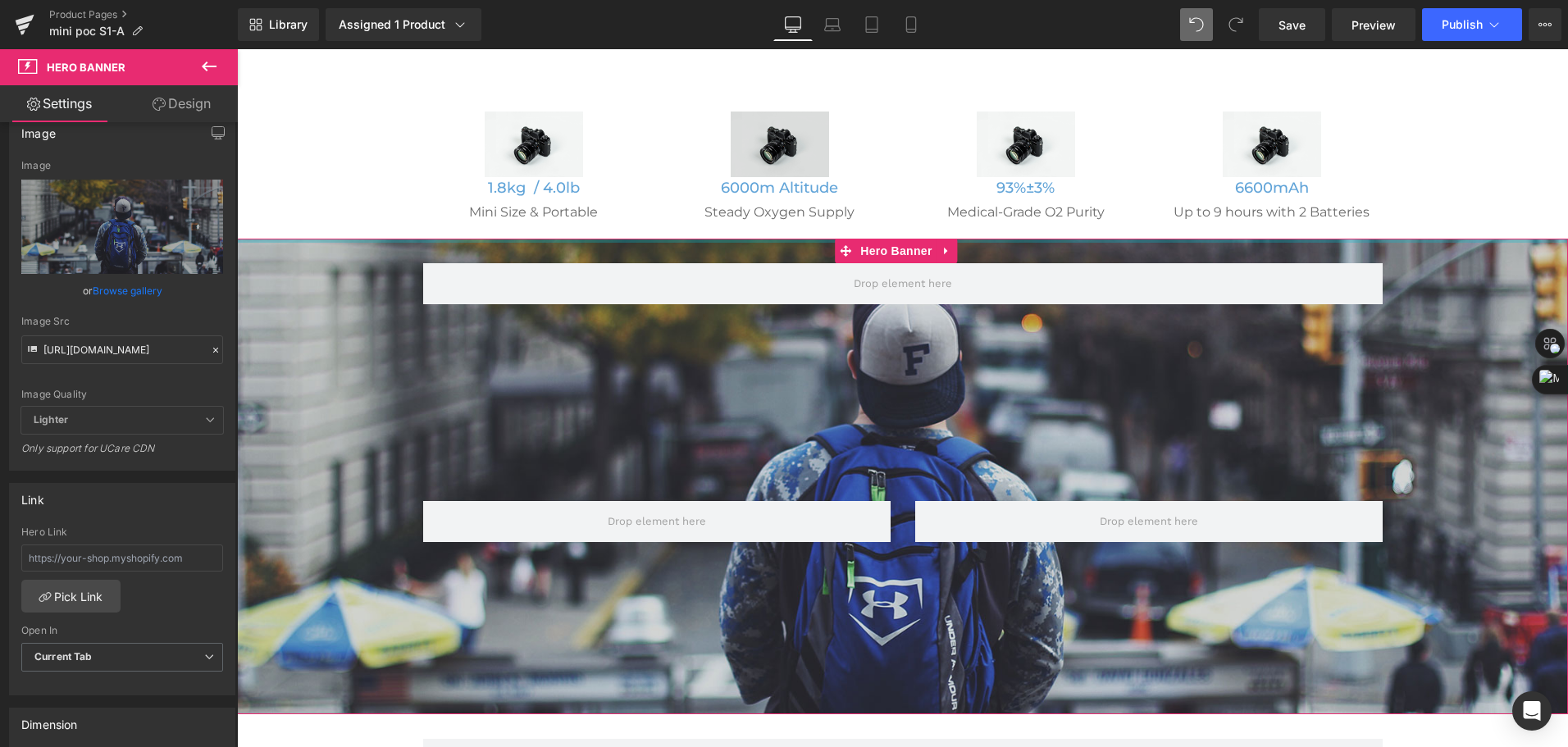
drag, startPoint x: 764, startPoint y: 340, endPoint x: 816, endPoint y: 166, distance: 181.6
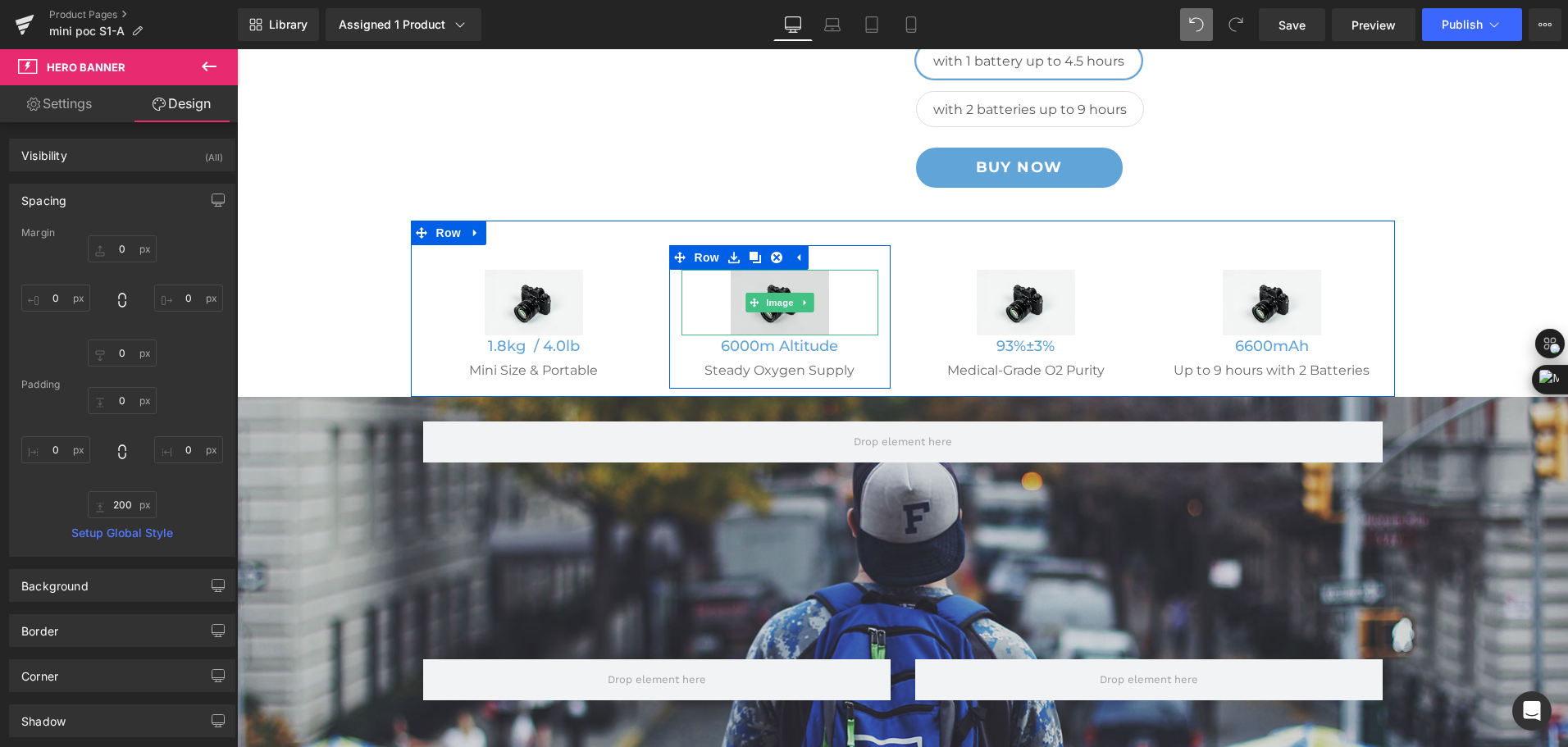
scroll to position [410, 0]
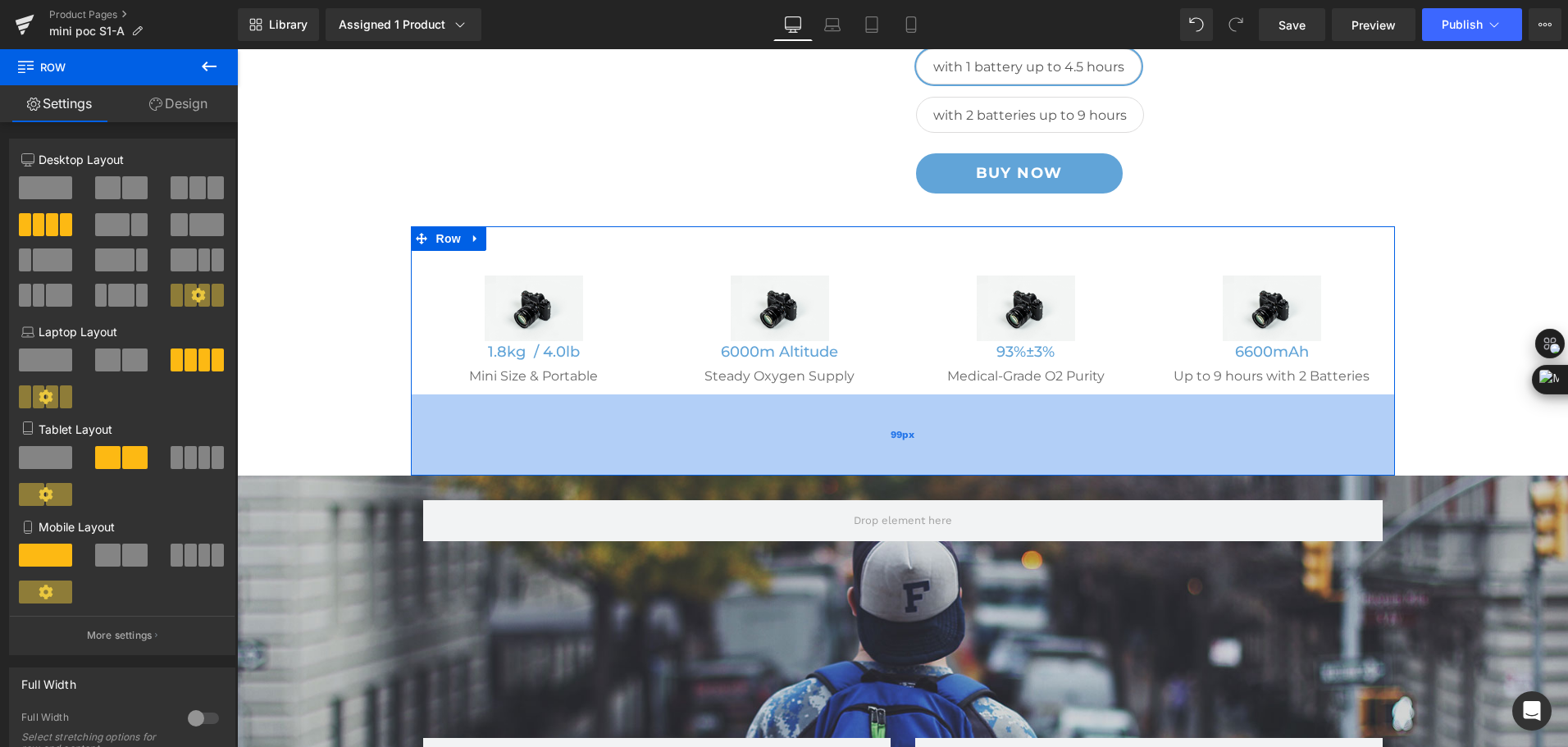
click at [519, 472] on div "99px" at bounding box center [903, 435] width 984 height 82
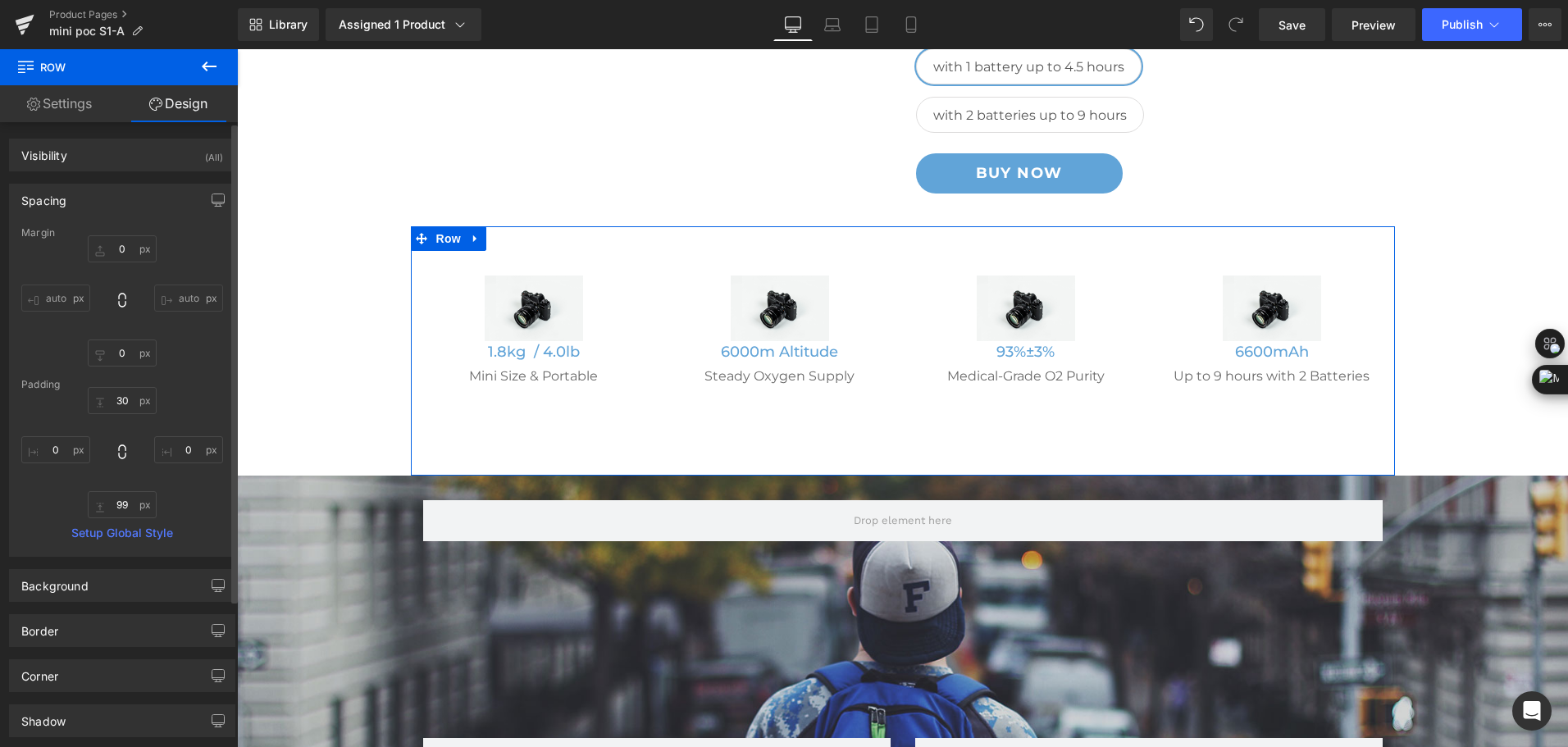
type input "0"
type input "30"
type input "0"
type input "99"
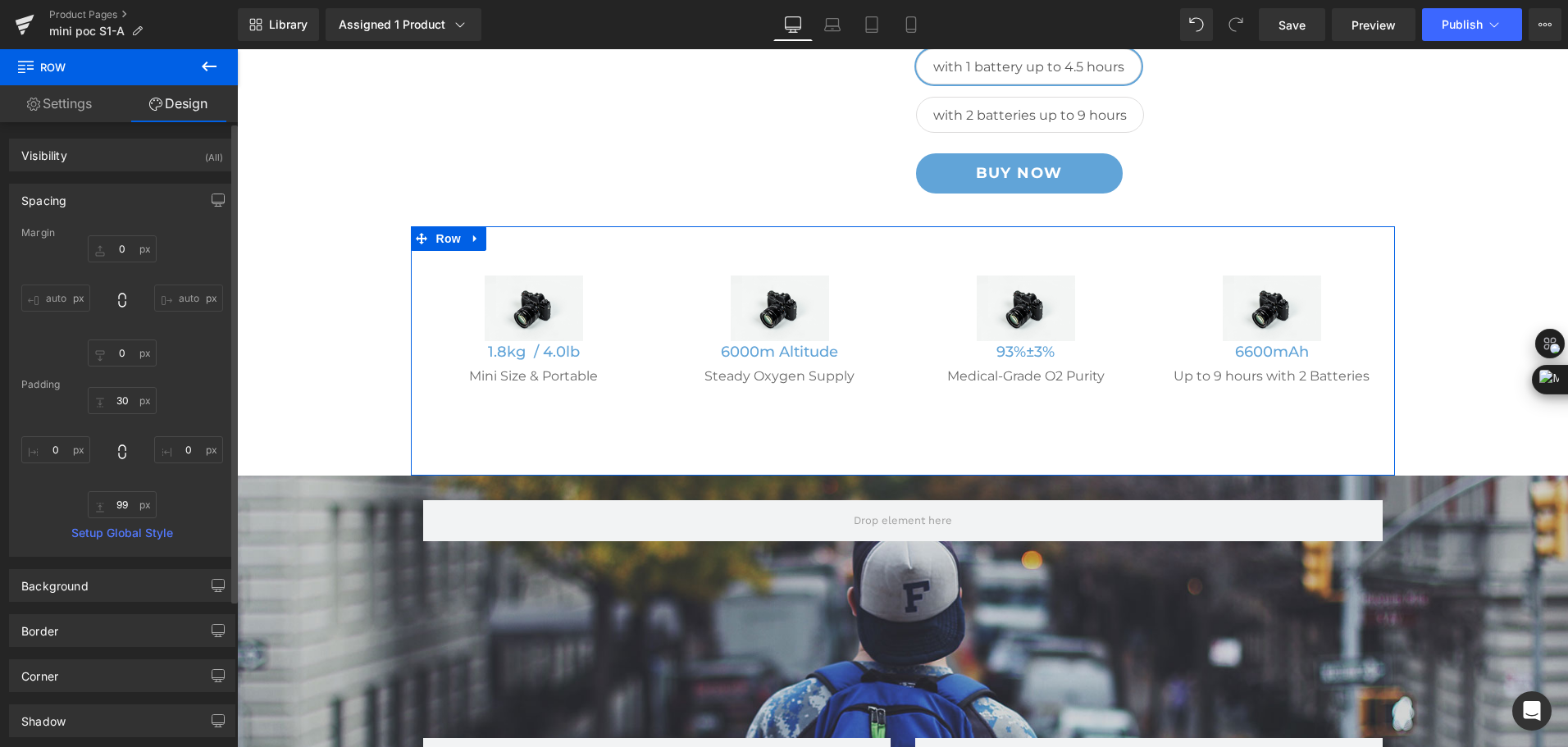
type input "0"
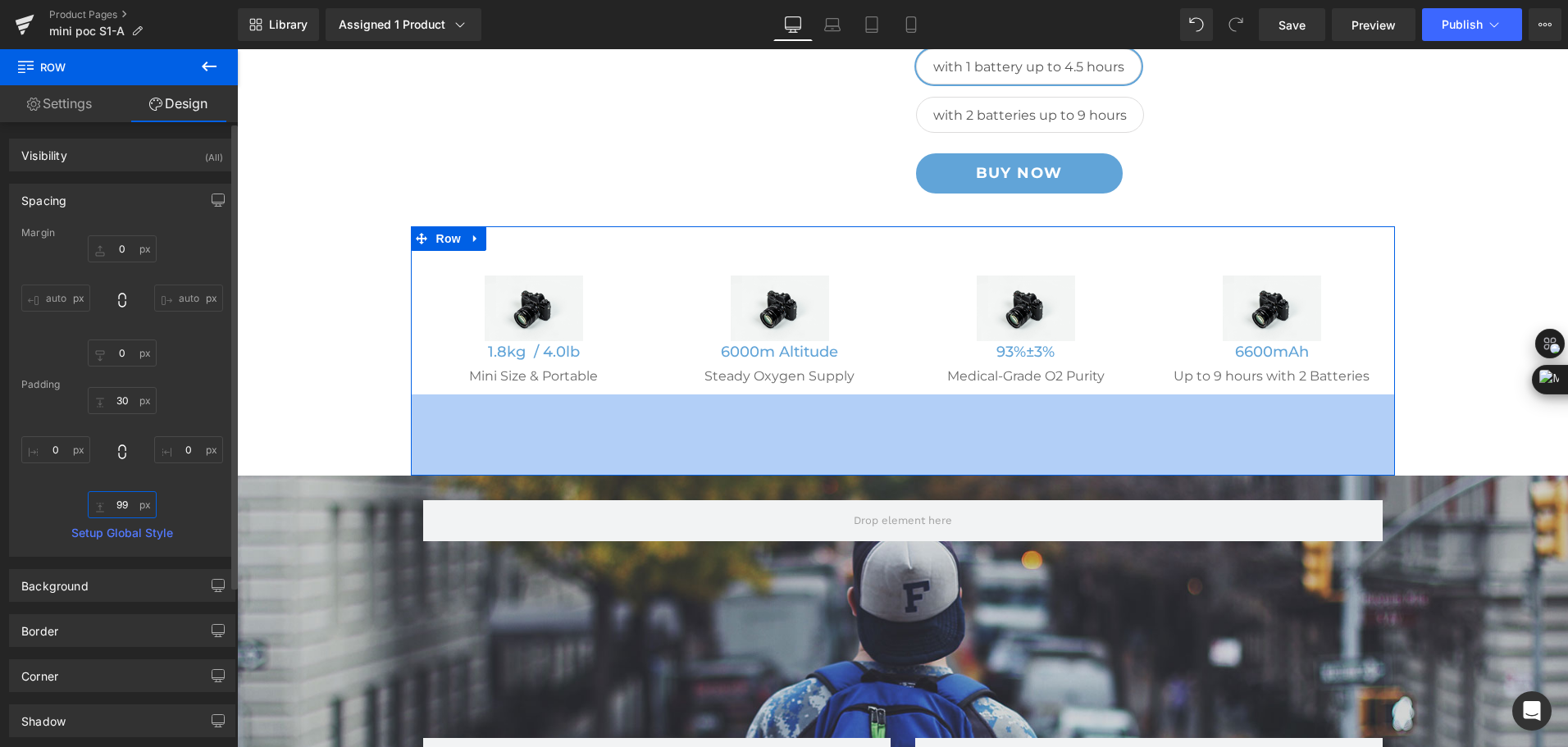
click at [123, 497] on input "99" at bounding box center [122, 504] width 69 height 27
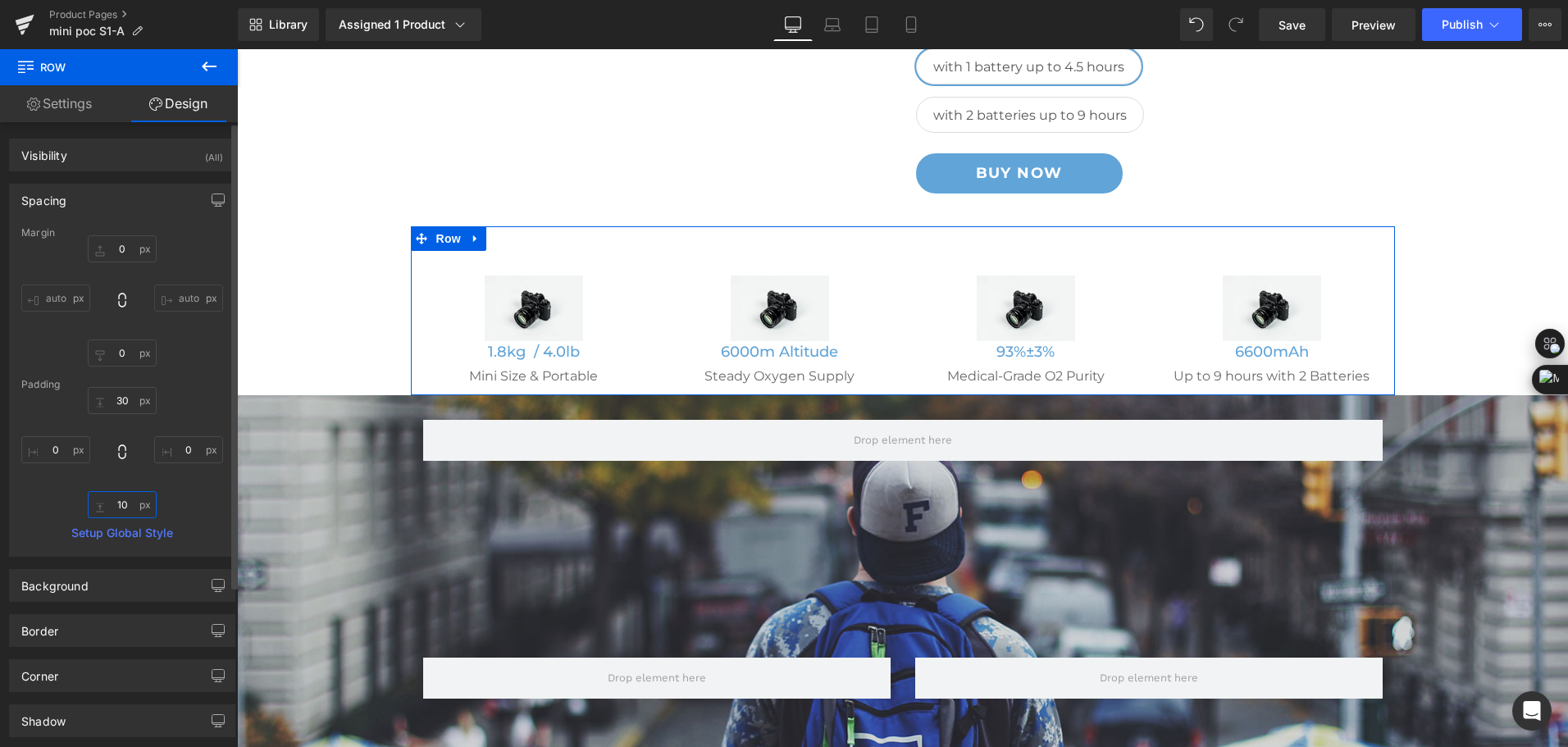
type input "100"
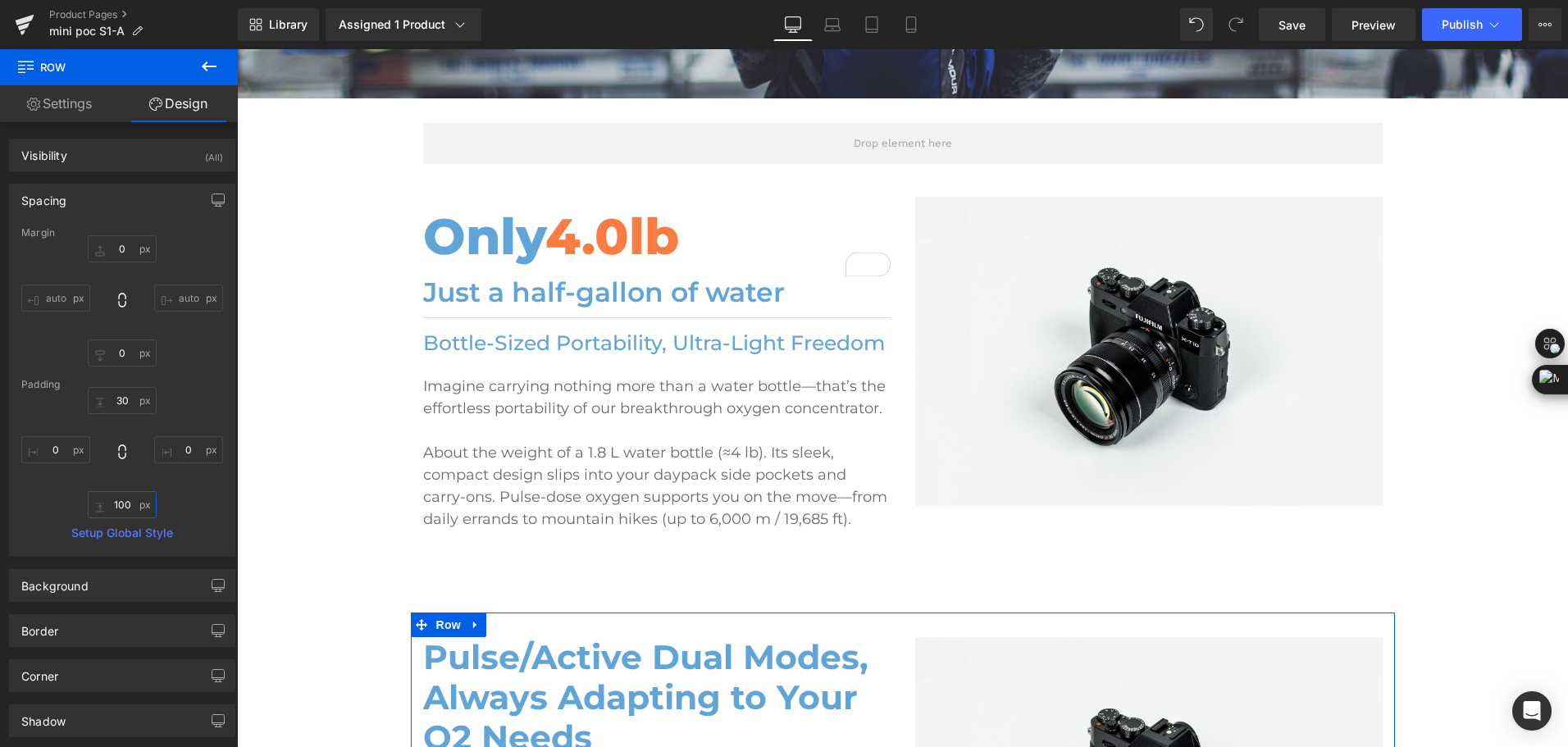
scroll to position [1066, 0]
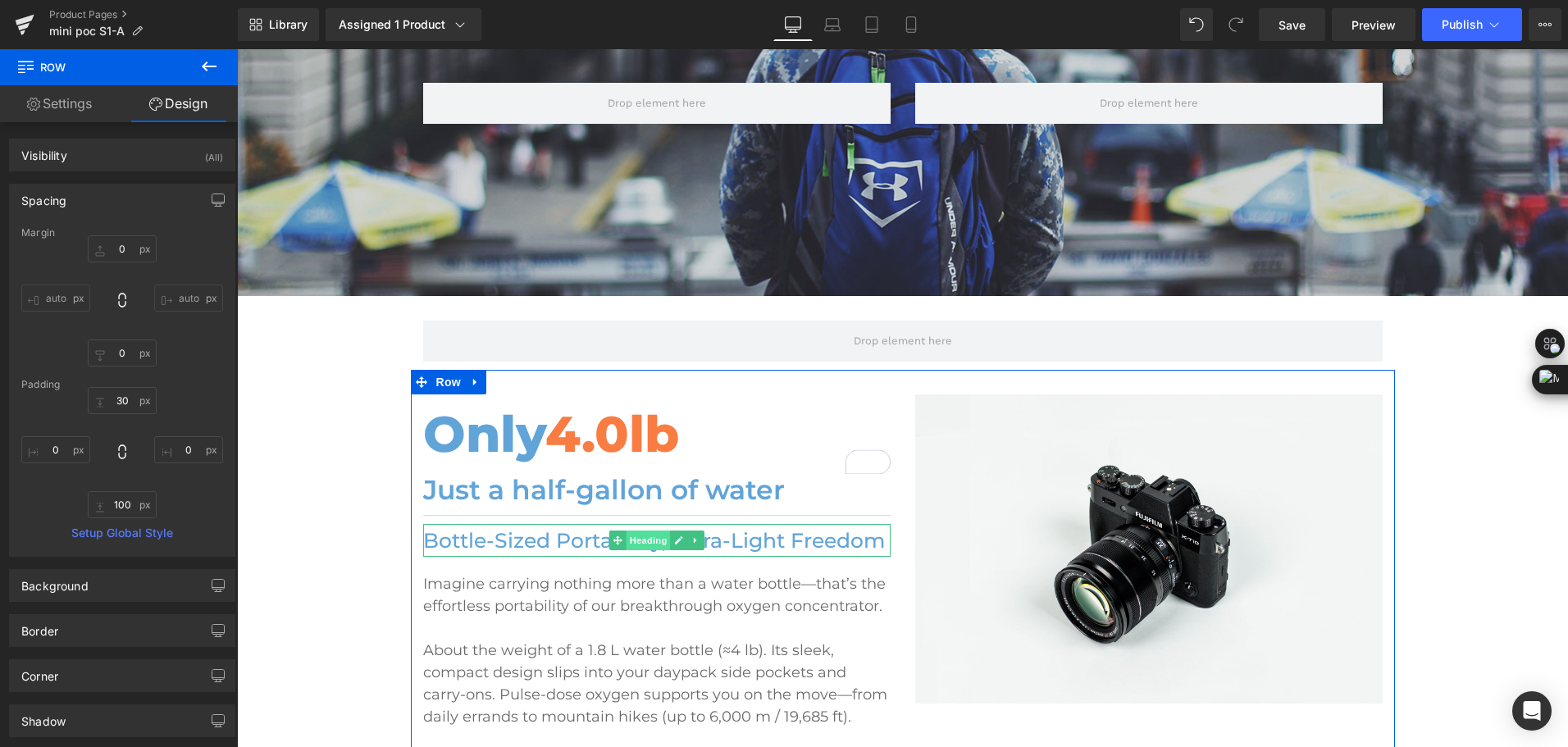
click at [662, 538] on span "Heading" at bounding box center [648, 540] width 45 height 19
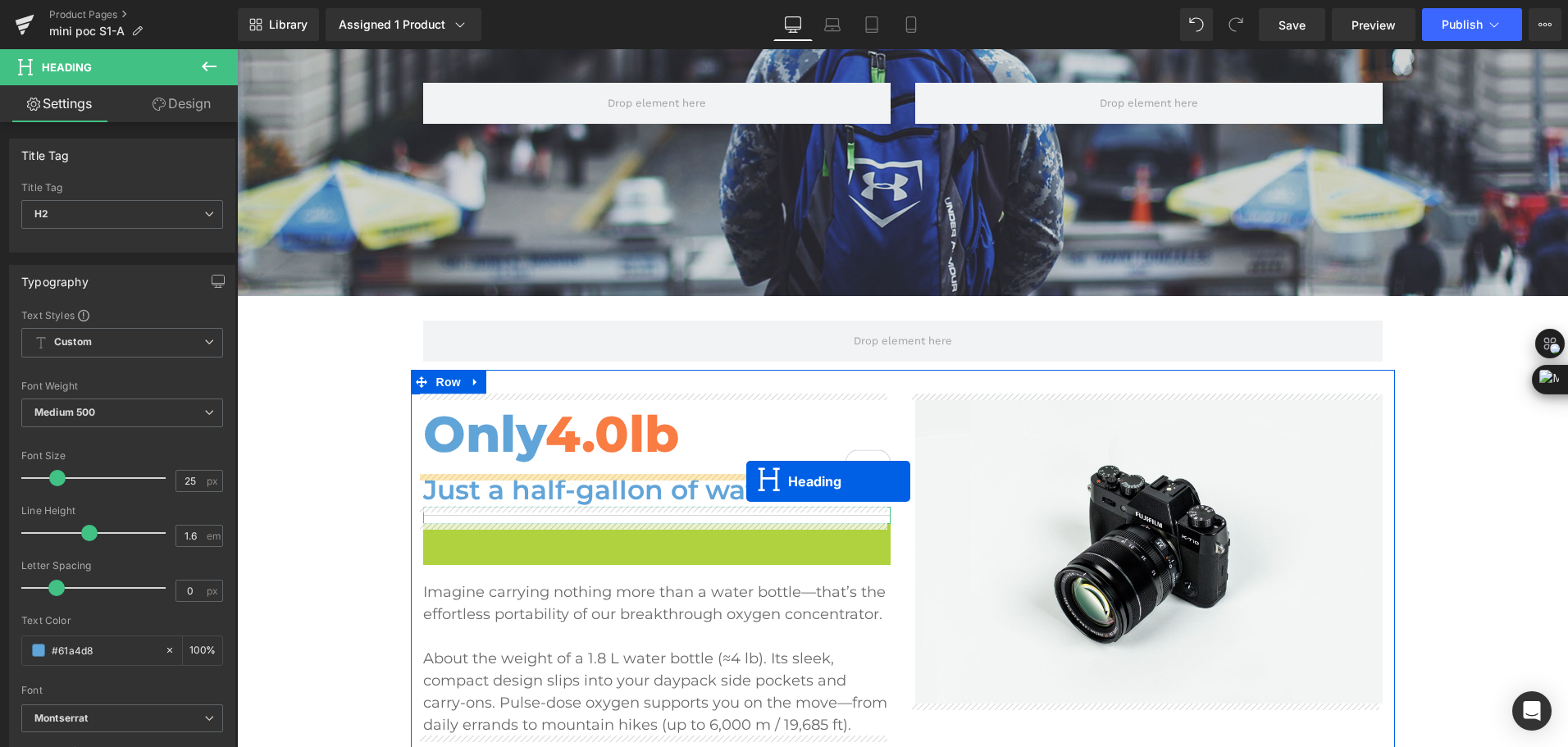
scroll to position [656, 0]
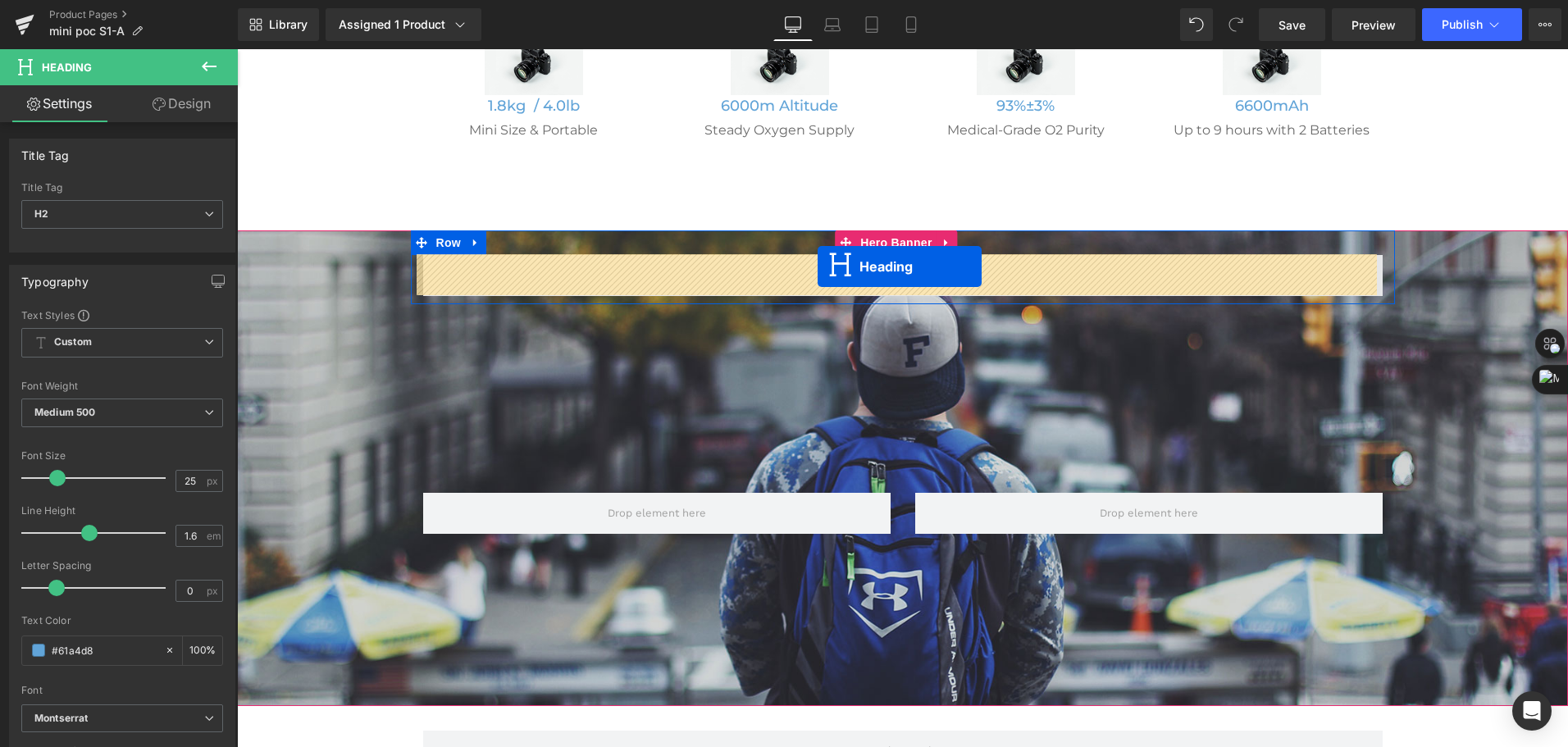
drag, startPoint x: 631, startPoint y: 540, endPoint x: 817, endPoint y: 266, distance: 331.2
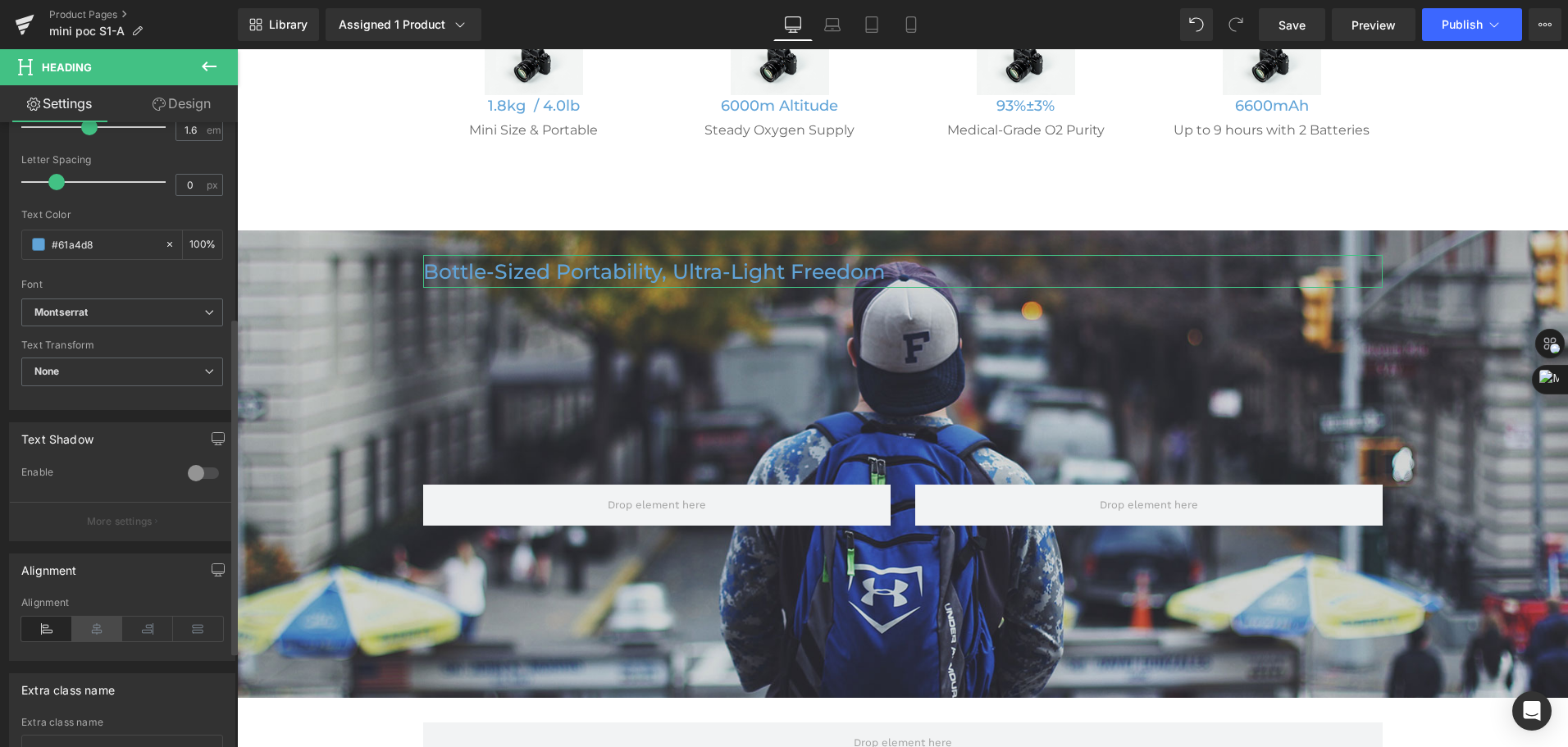
scroll to position [410, 0]
click at [96, 618] on icon at bounding box center [97, 625] width 51 height 25
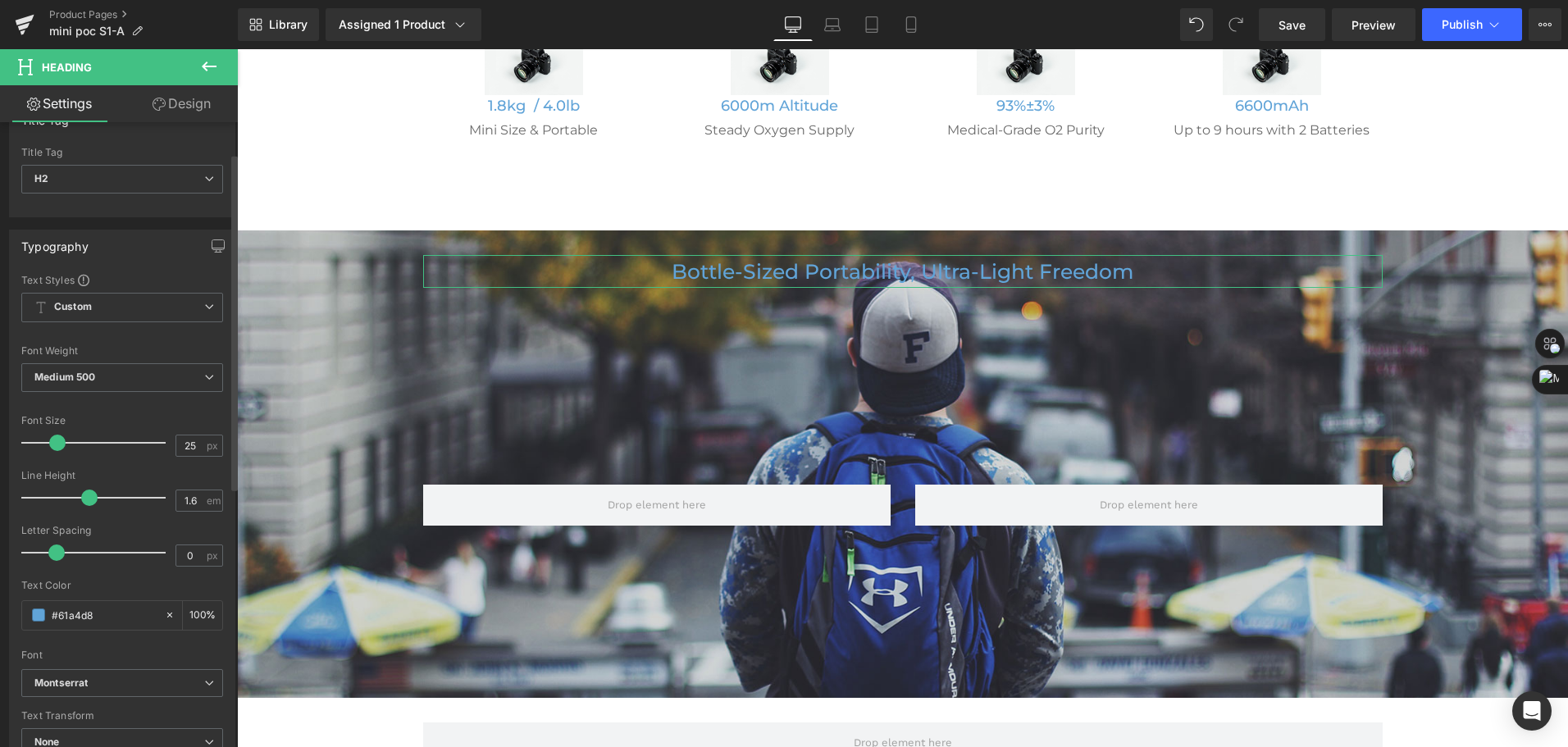
scroll to position [0, 0]
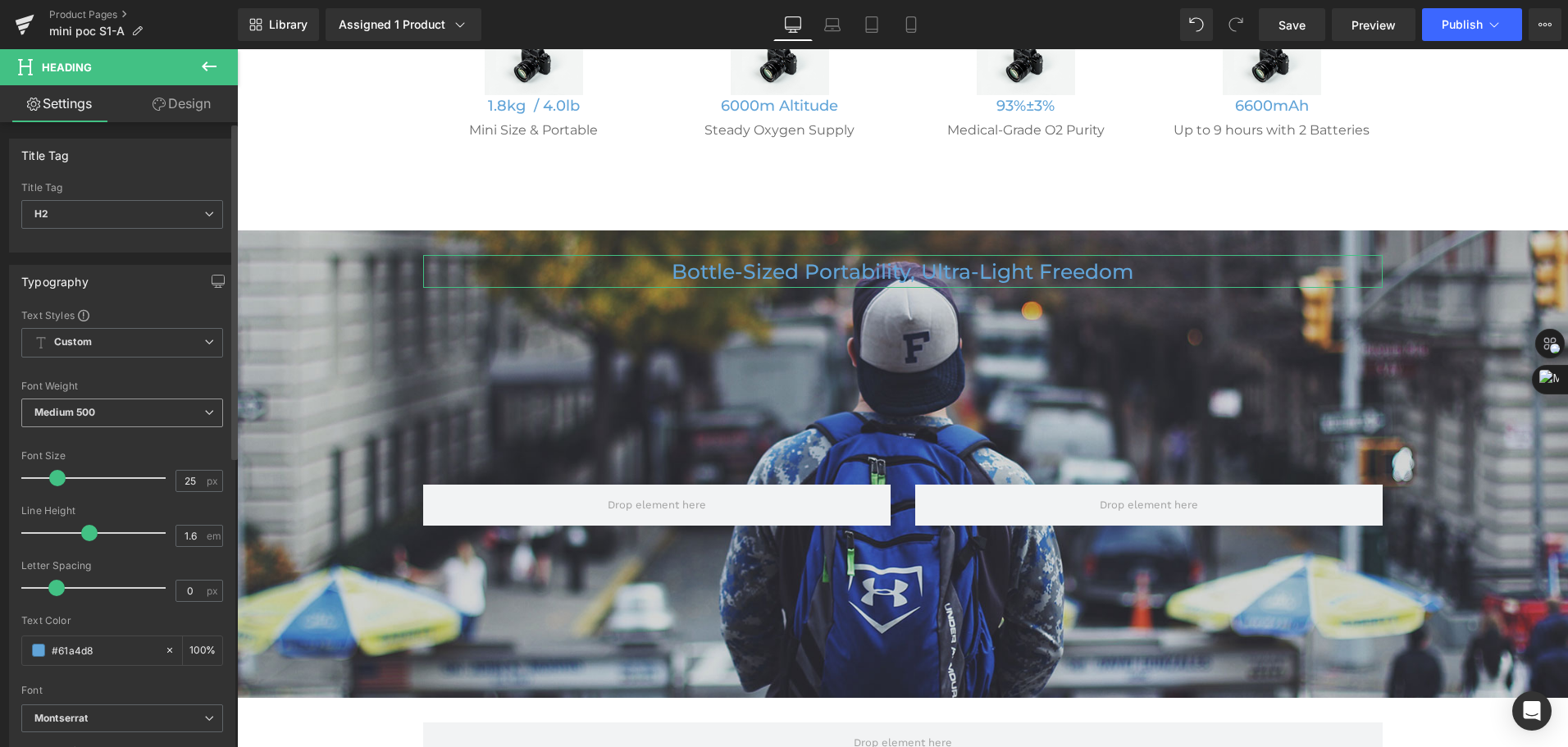
click at [105, 406] on span "Medium 500" at bounding box center [122, 413] width 201 height 29
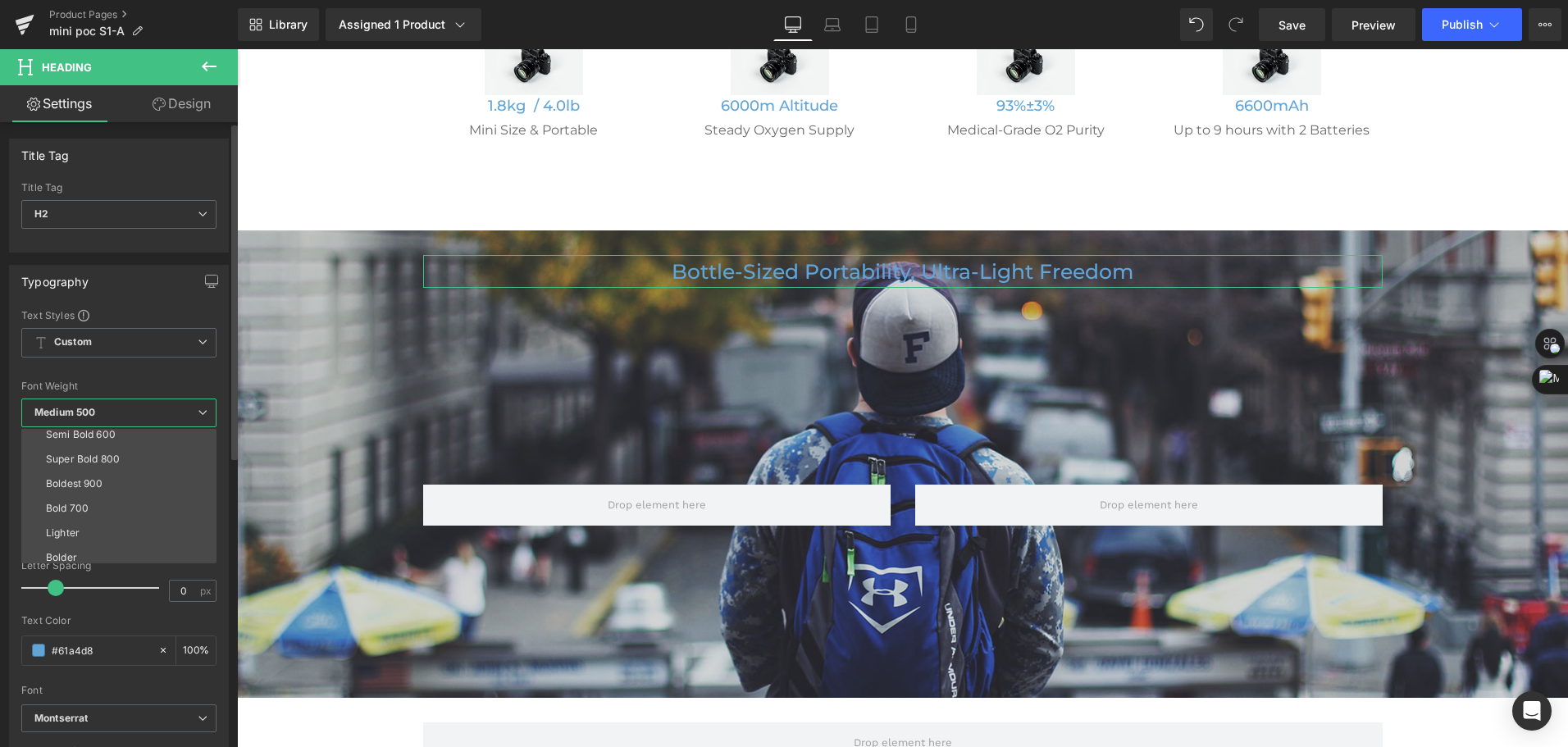
scroll to position [136, 0]
click at [122, 456] on li "Super Bold 800" at bounding box center [122, 453] width 202 height 25
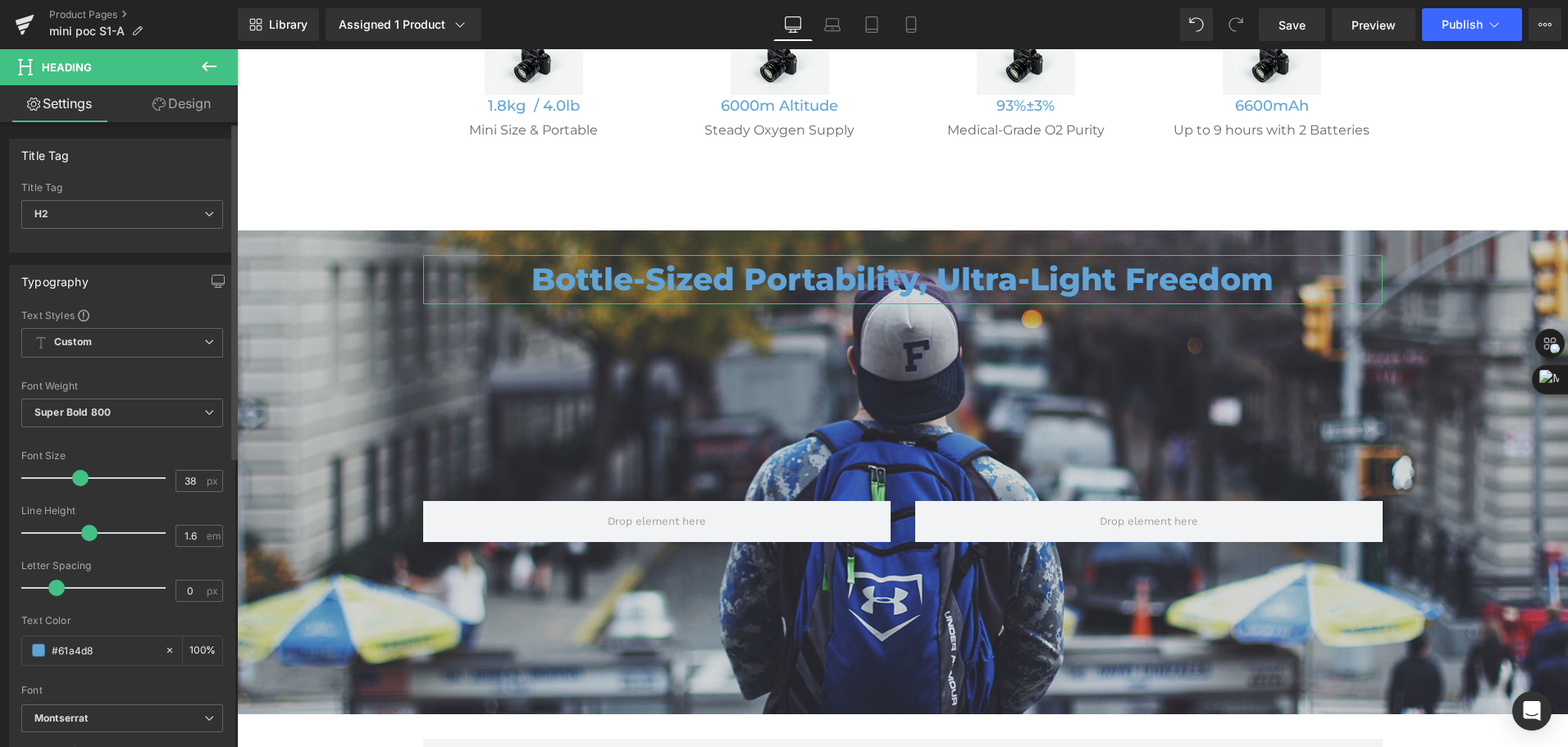
type input "42"
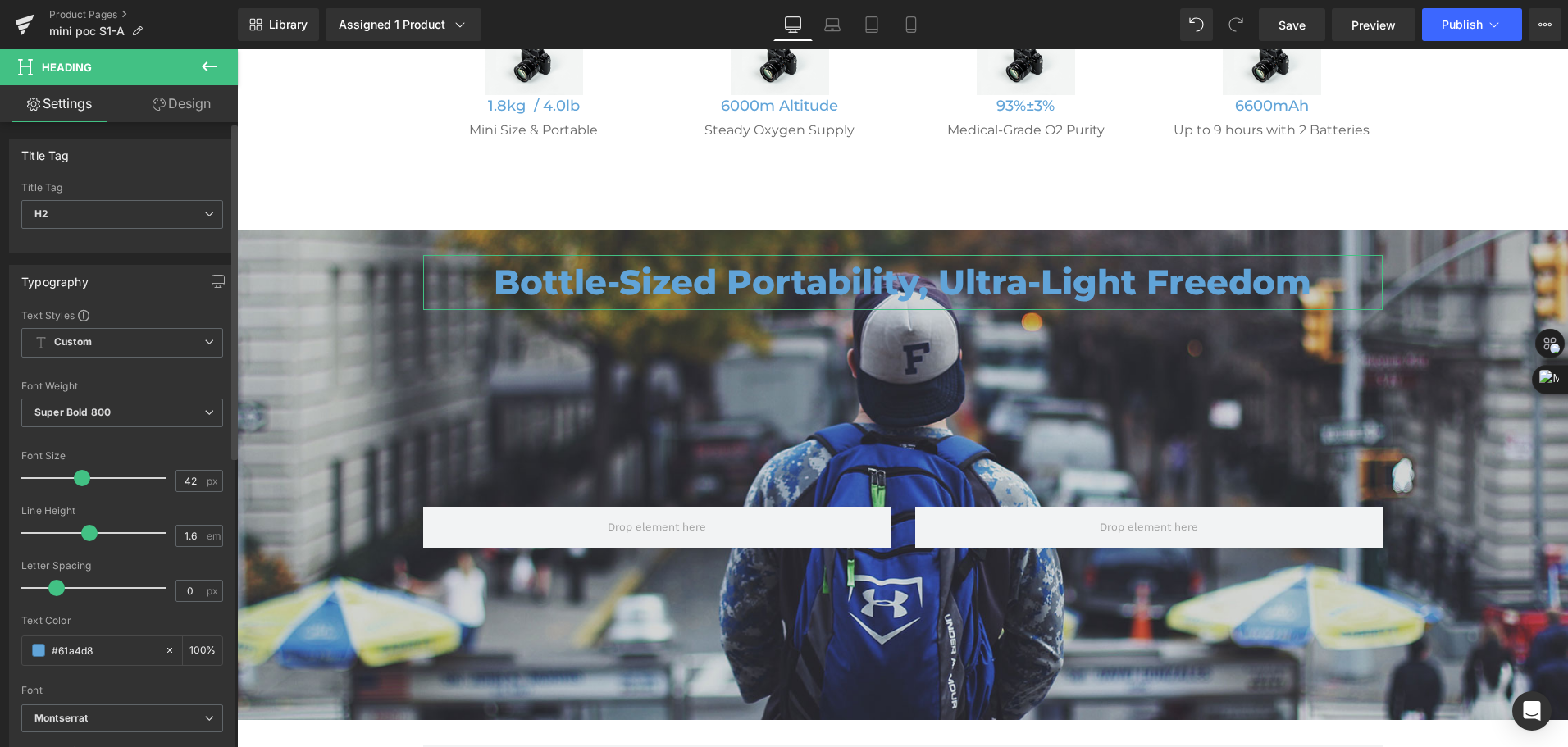
drag, startPoint x: 58, startPoint y: 480, endPoint x: 81, endPoint y: 481, distance: 23.0
click at [81, 481] on span at bounding box center [83, 478] width 17 height 17
click at [194, 103] on link "Design" at bounding box center [182, 104] width 119 height 37
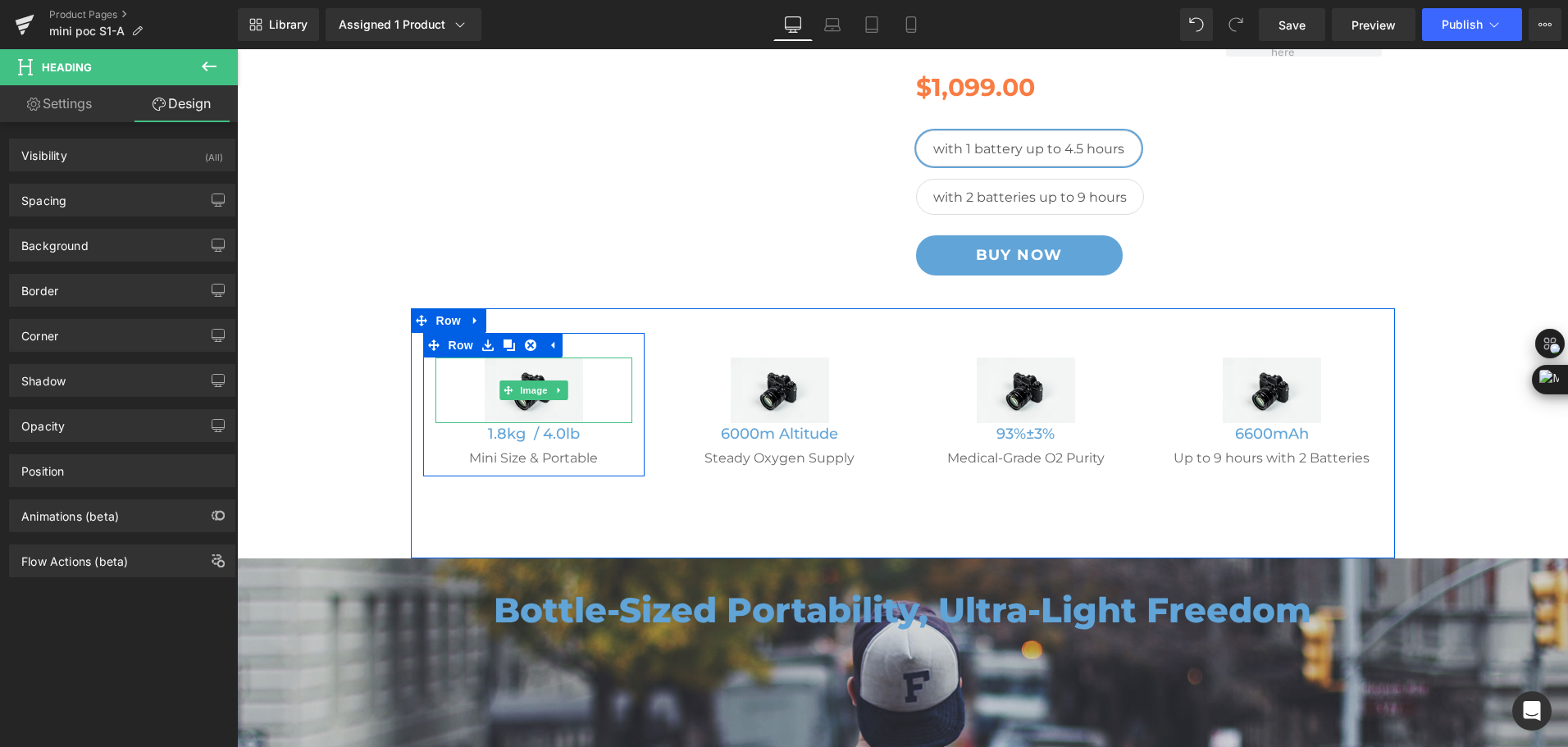
scroll to position [82, 0]
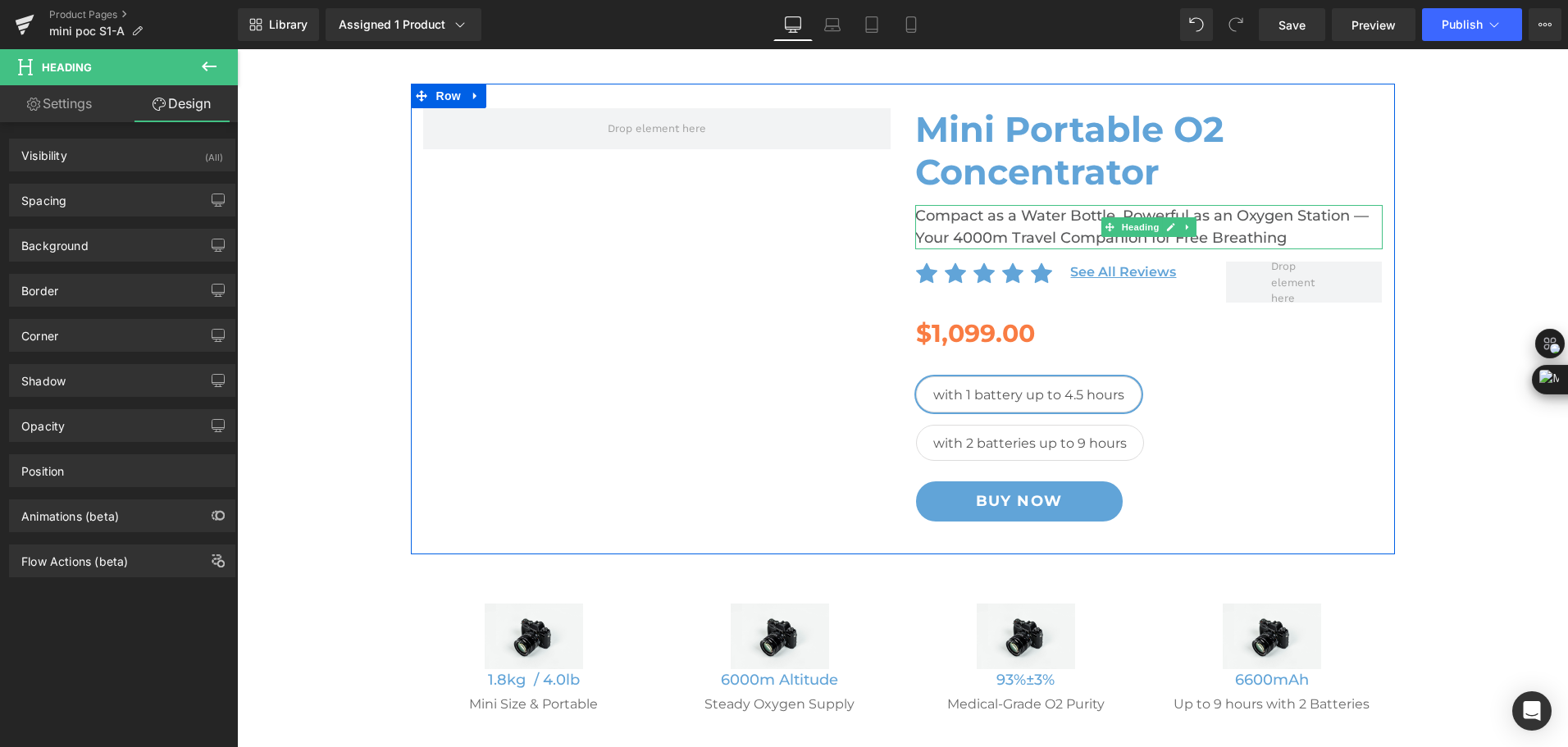
click at [929, 226] on h2 "Compact as a Water Bottle, Powerful as an Oxygen Station — Your 4000m Travel Co…" at bounding box center [1149, 227] width 468 height 45
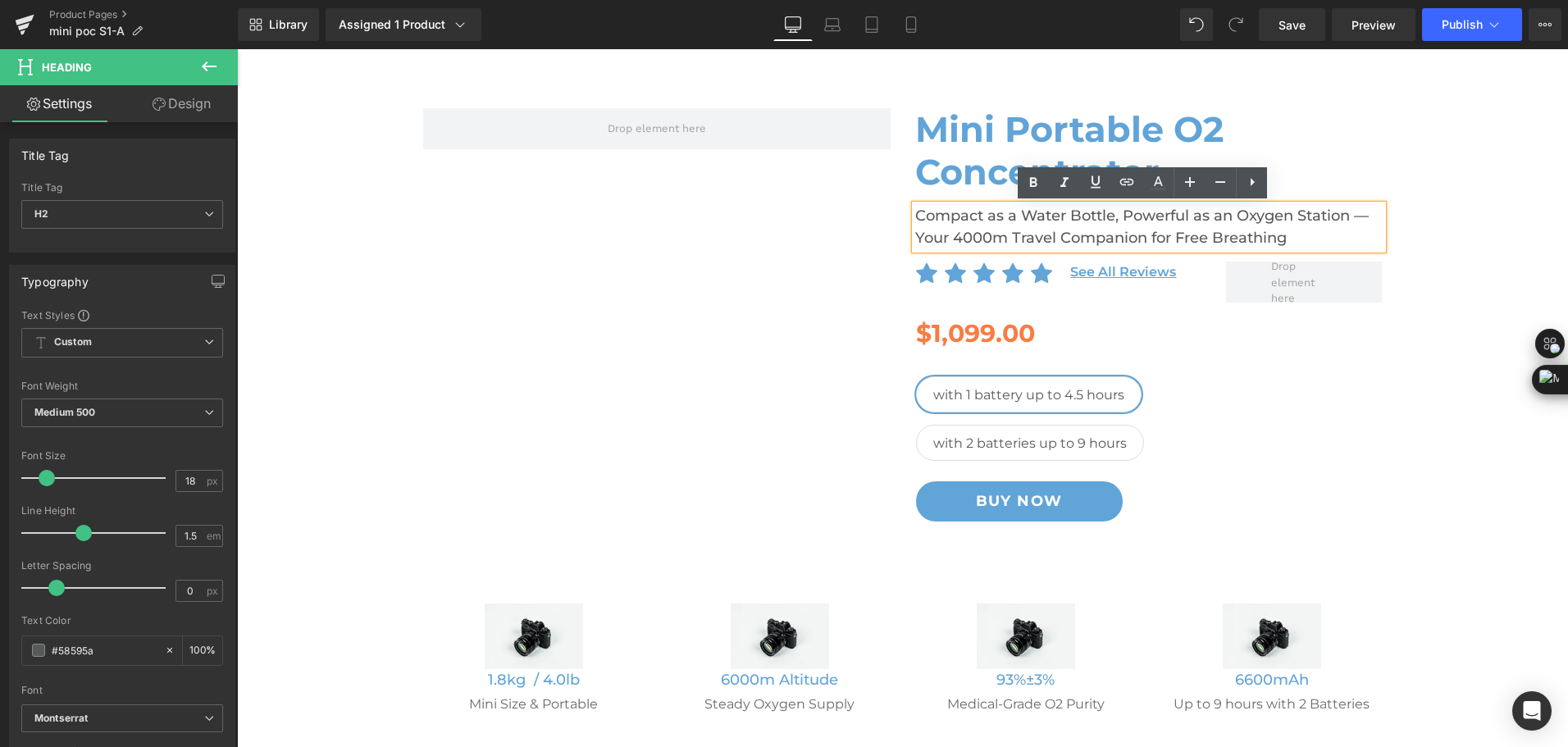
click at [929, 226] on h2 "Compact as a Water Bottle, Powerful as an Oxygen Station — Your 4000m Travel Co…" at bounding box center [1149, 227] width 468 height 45
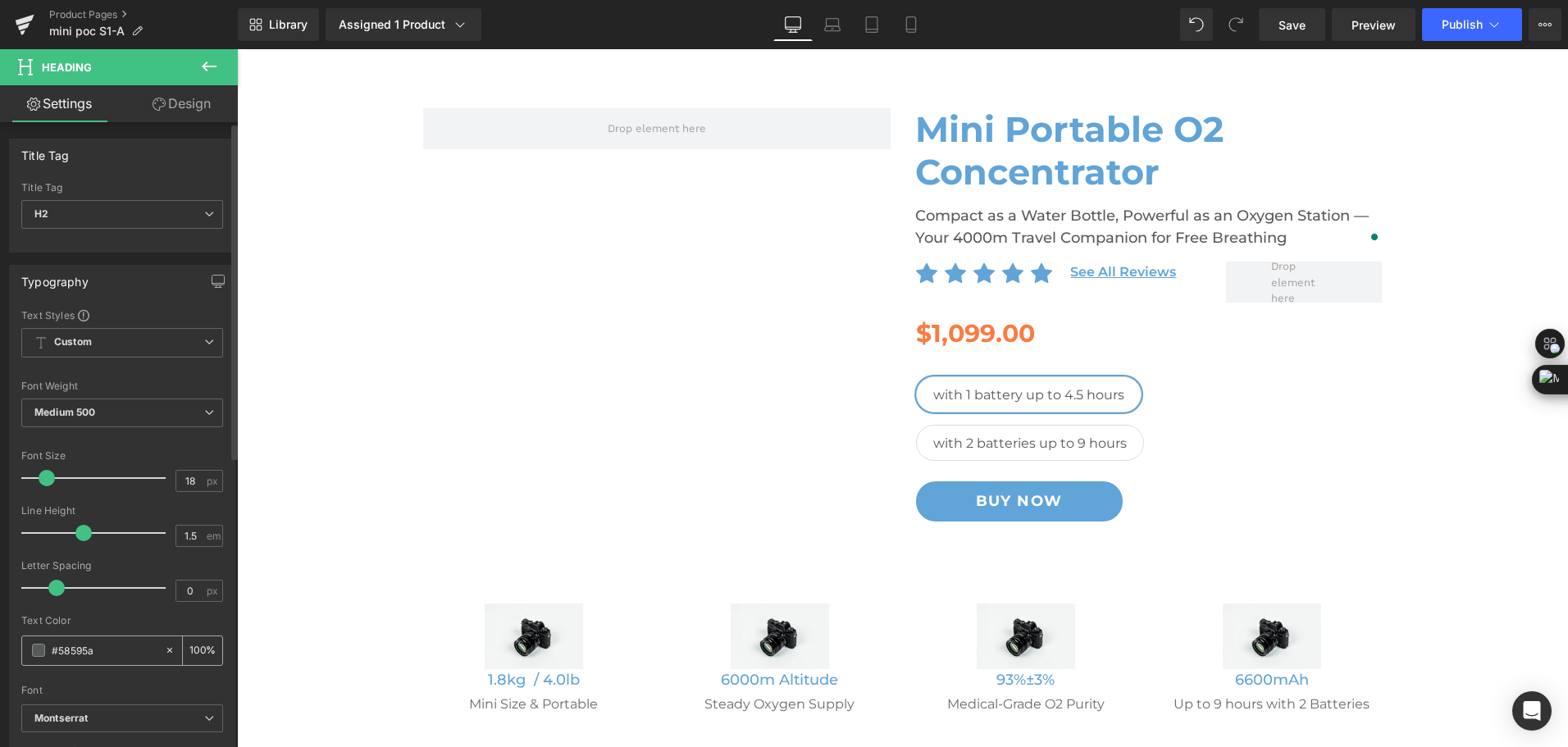
drag, startPoint x: 103, startPoint y: 653, endPoint x: 40, endPoint y: 653, distance: 63.0
click at [40, 653] on div "#58595a" at bounding box center [93, 650] width 142 height 29
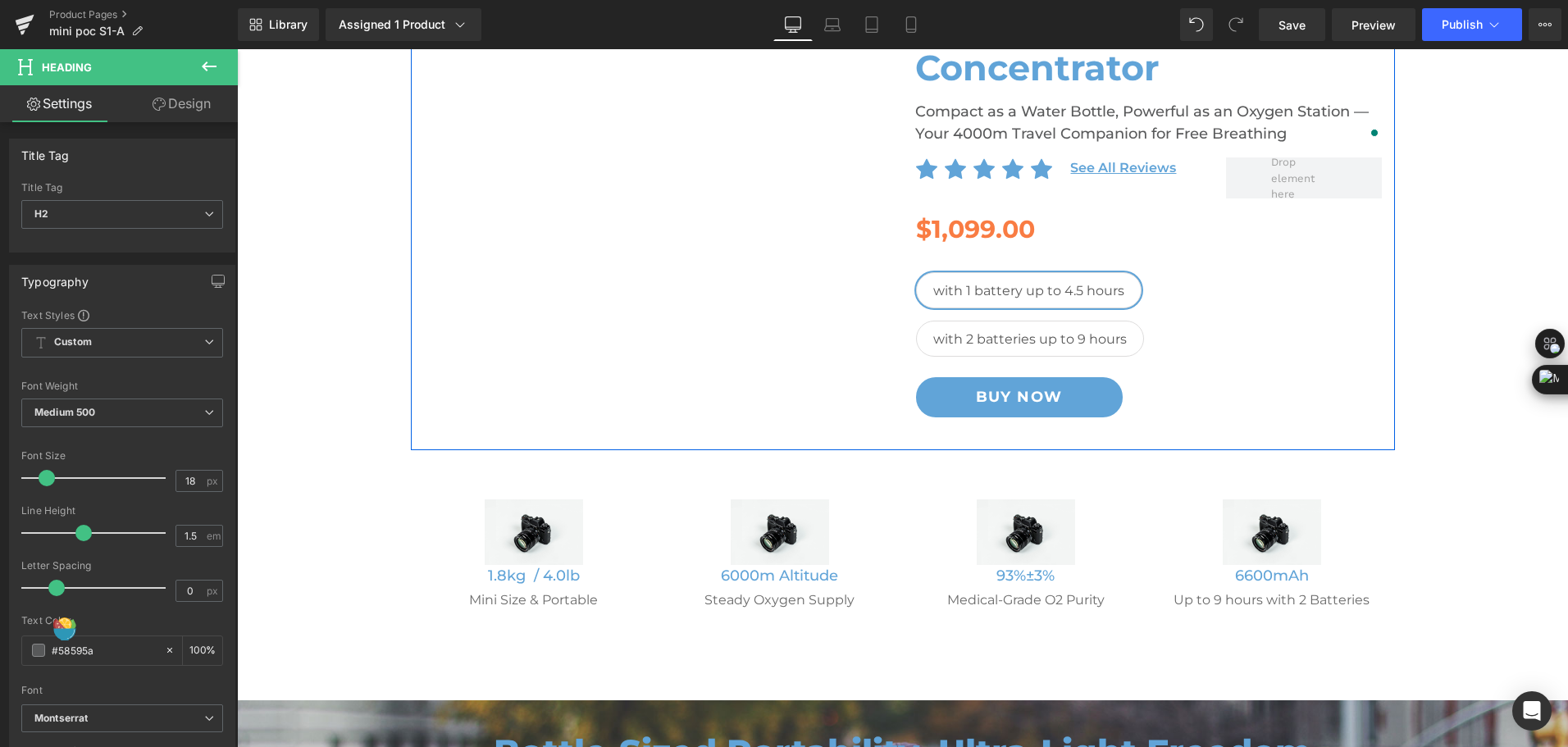
scroll to position [328, 0]
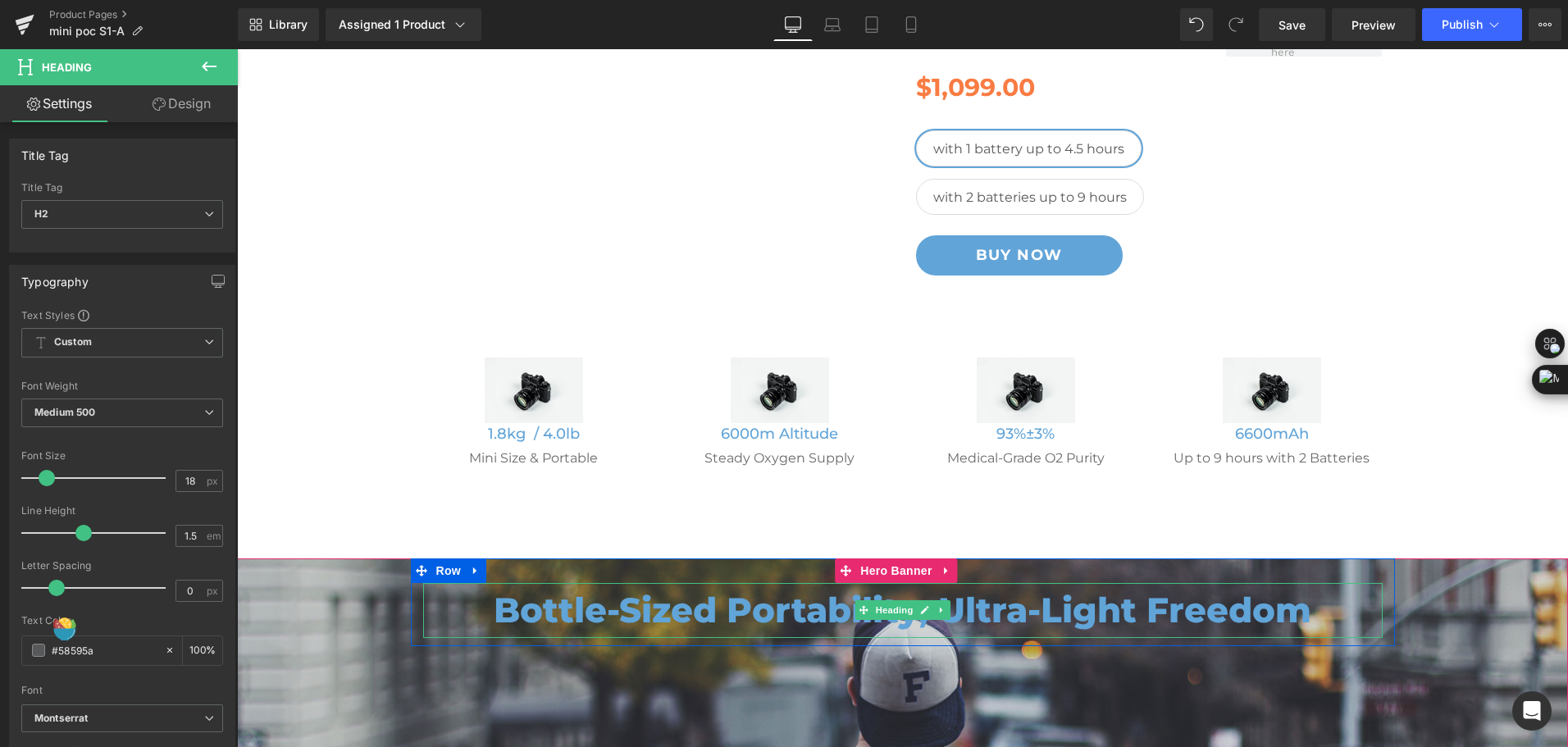
click at [727, 617] on h2 "Bottle-Sized Portability, Ultra-Light Freedom" at bounding box center [903, 610] width 959 height 55
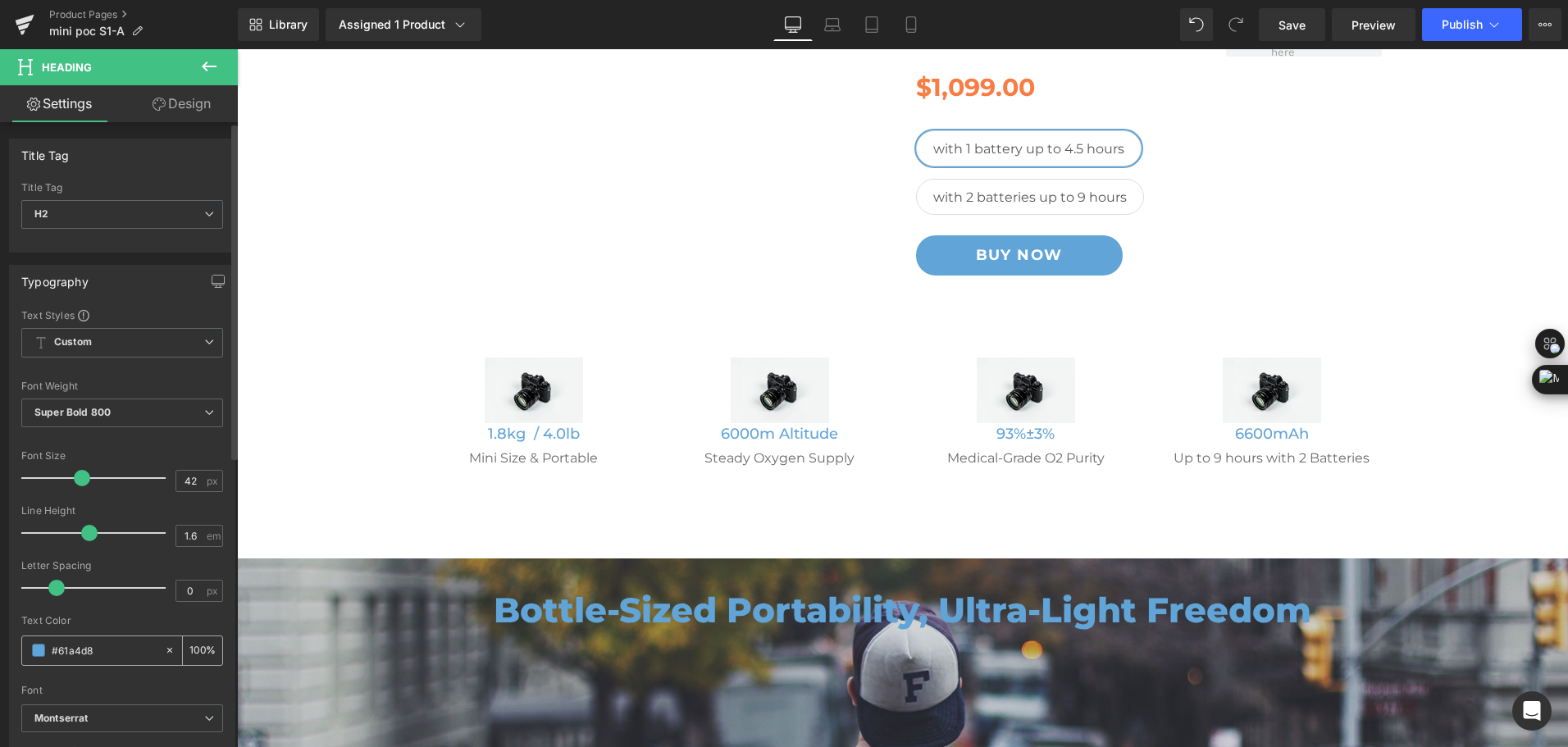
drag, startPoint x: 102, startPoint y: 660, endPoint x: 38, endPoint y: 650, distance: 64.8
click at [38, 650] on div "#61a4d8" at bounding box center [93, 650] width 142 height 29
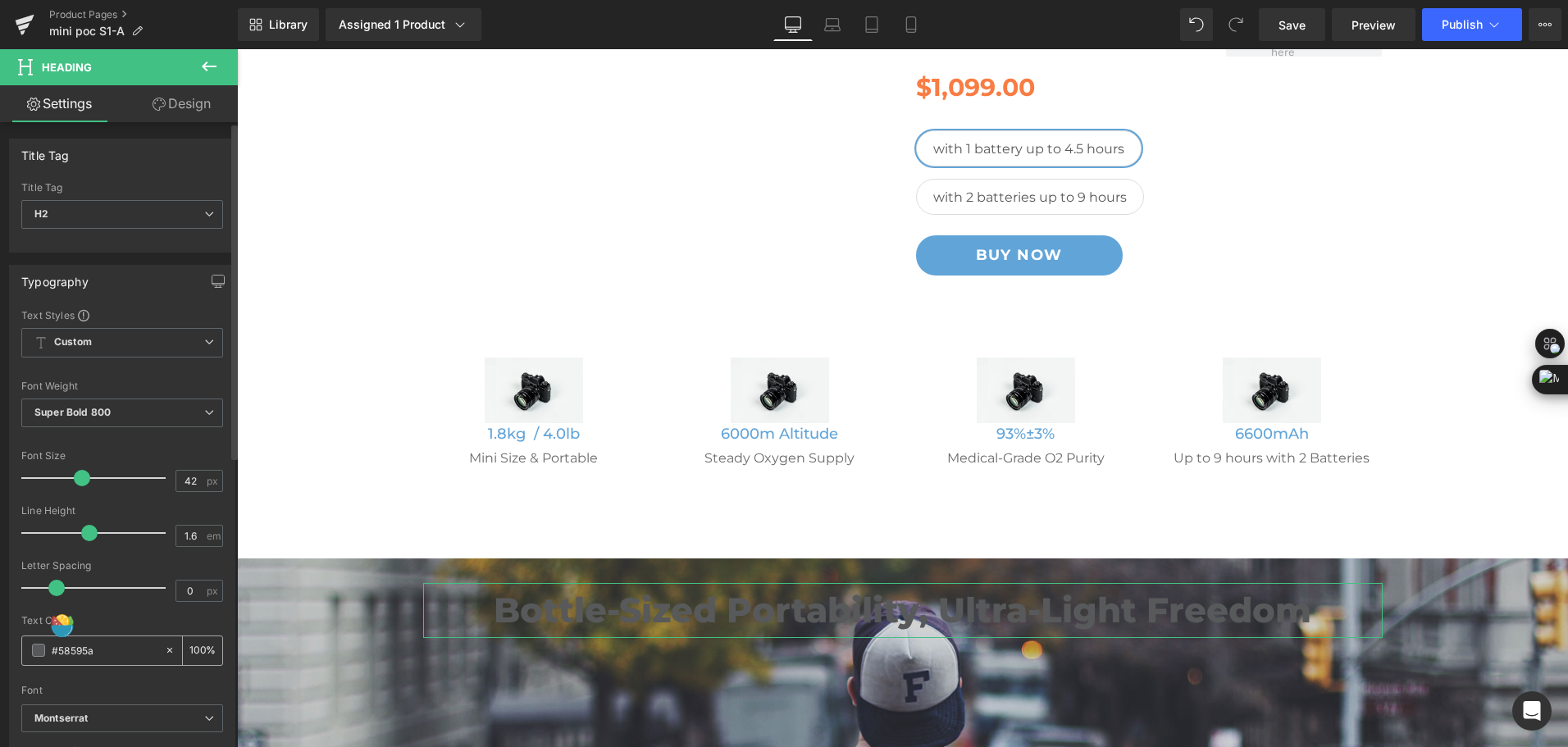
click at [104, 658] on input "#58595a" at bounding box center [104, 650] width 105 height 18
drag, startPoint x: 104, startPoint y: 658, endPoint x: 40, endPoint y: 661, distance: 64.1
click at [40, 661] on div "#58595a" at bounding box center [93, 650] width 142 height 29
paste input "5a5757"
type input "#5a5757"
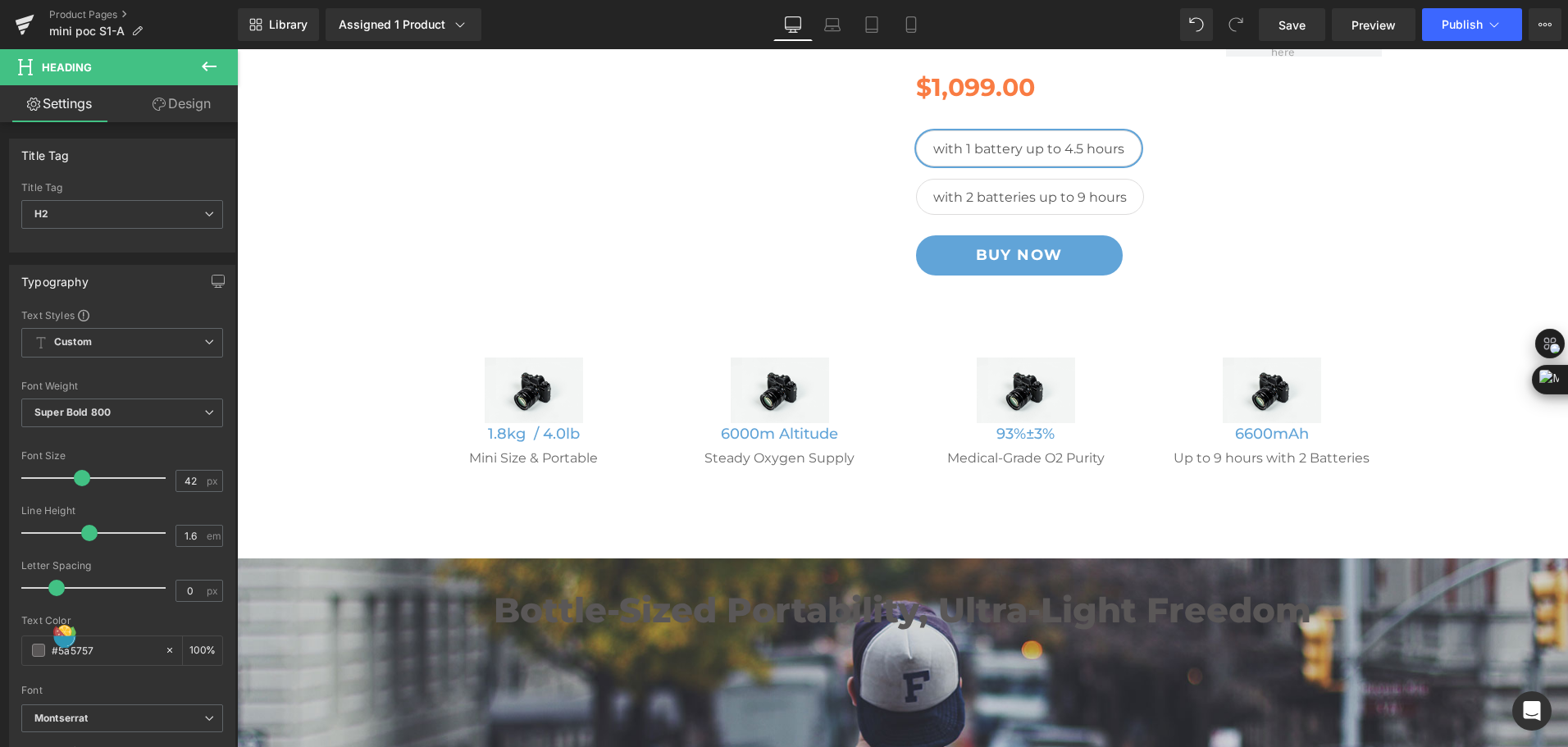
drag, startPoint x: 413, startPoint y: 587, endPoint x: 874, endPoint y: 569, distance: 461.4
click at [413, 587] on div "Bottle-Sized Portability, Ultra-Light Freedom Heading" at bounding box center [903, 610] width 984 height 55
click at [874, 569] on span "Hero Banner" at bounding box center [896, 571] width 64 height 19
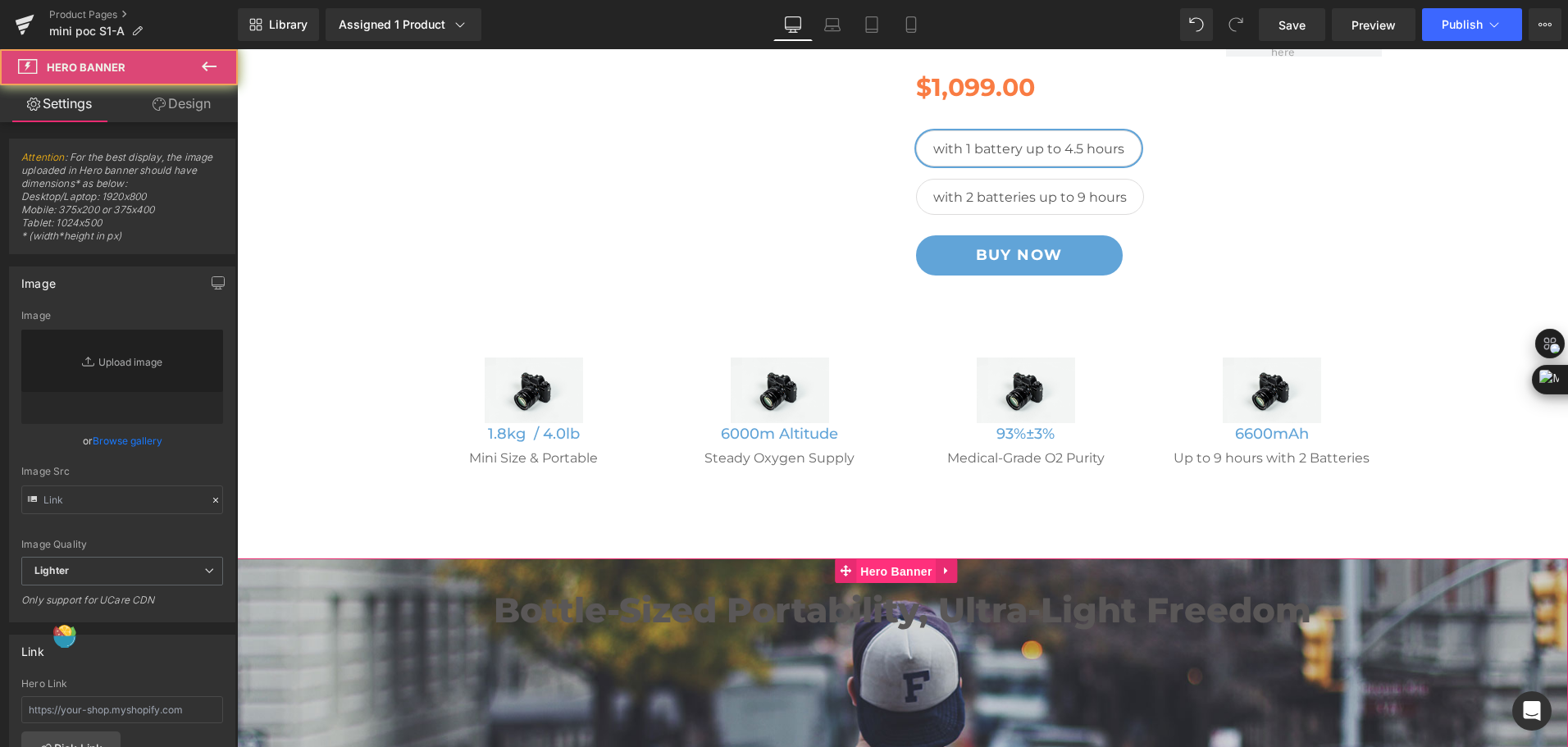
type input "https://d1um8515vdn9kb.cloudfront.net/images/hero.jpg"
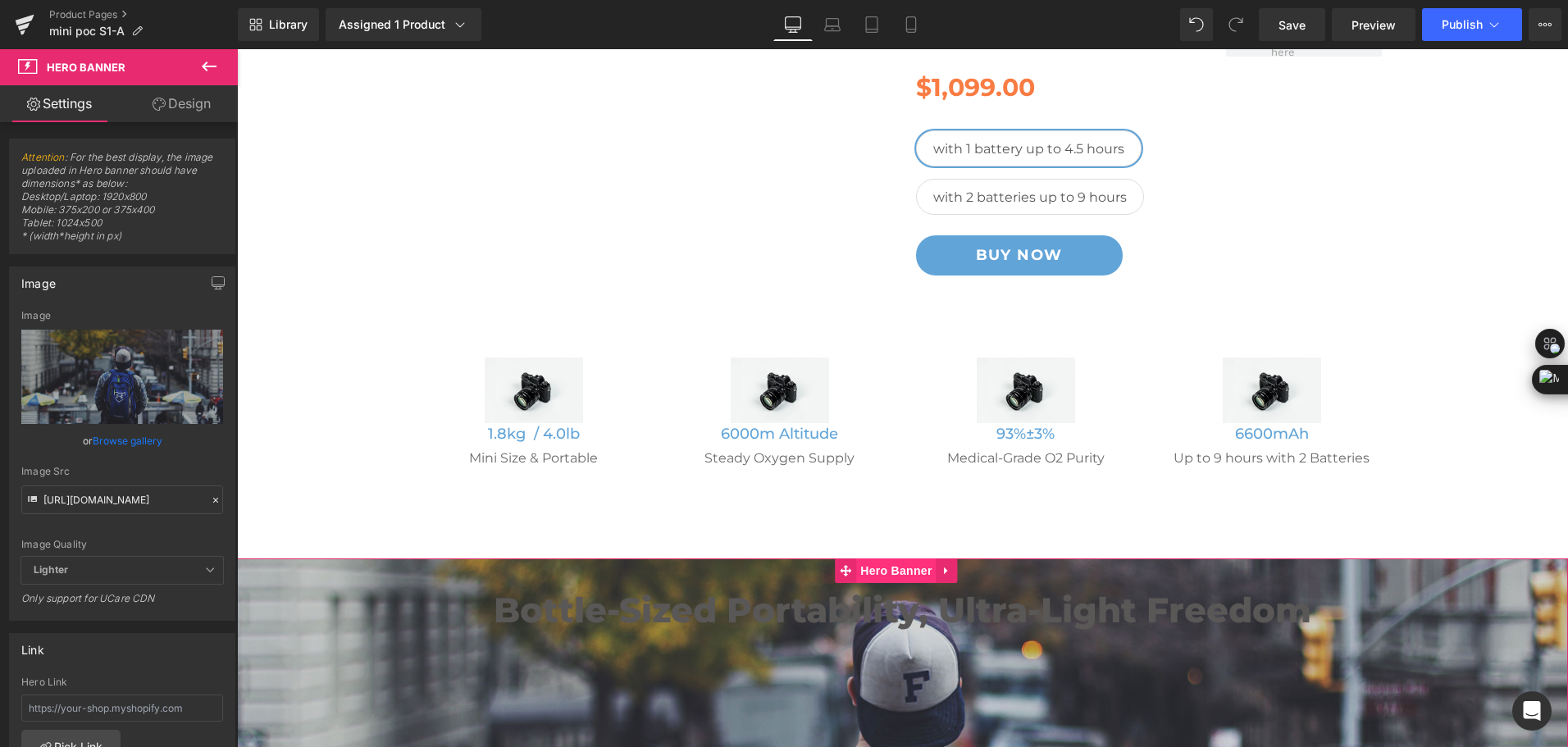
click at [874, 569] on span "Hero Banner" at bounding box center [896, 571] width 80 height 25
click at [210, 498] on icon at bounding box center [215, 500] width 11 height 11
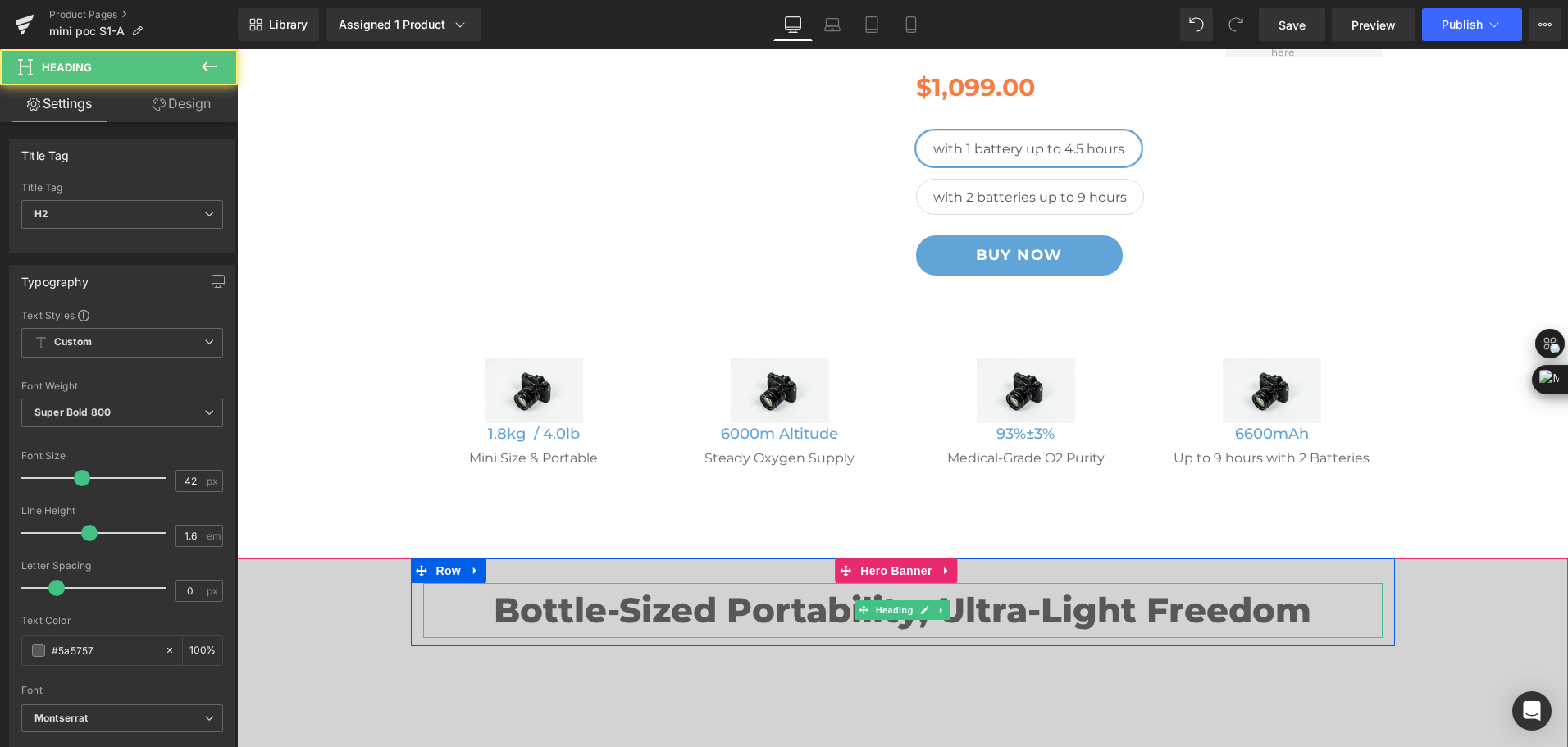
click at [535, 613] on h2 "Bottle-Sized Portability, Ultra-Light Freedom" at bounding box center [903, 610] width 959 height 55
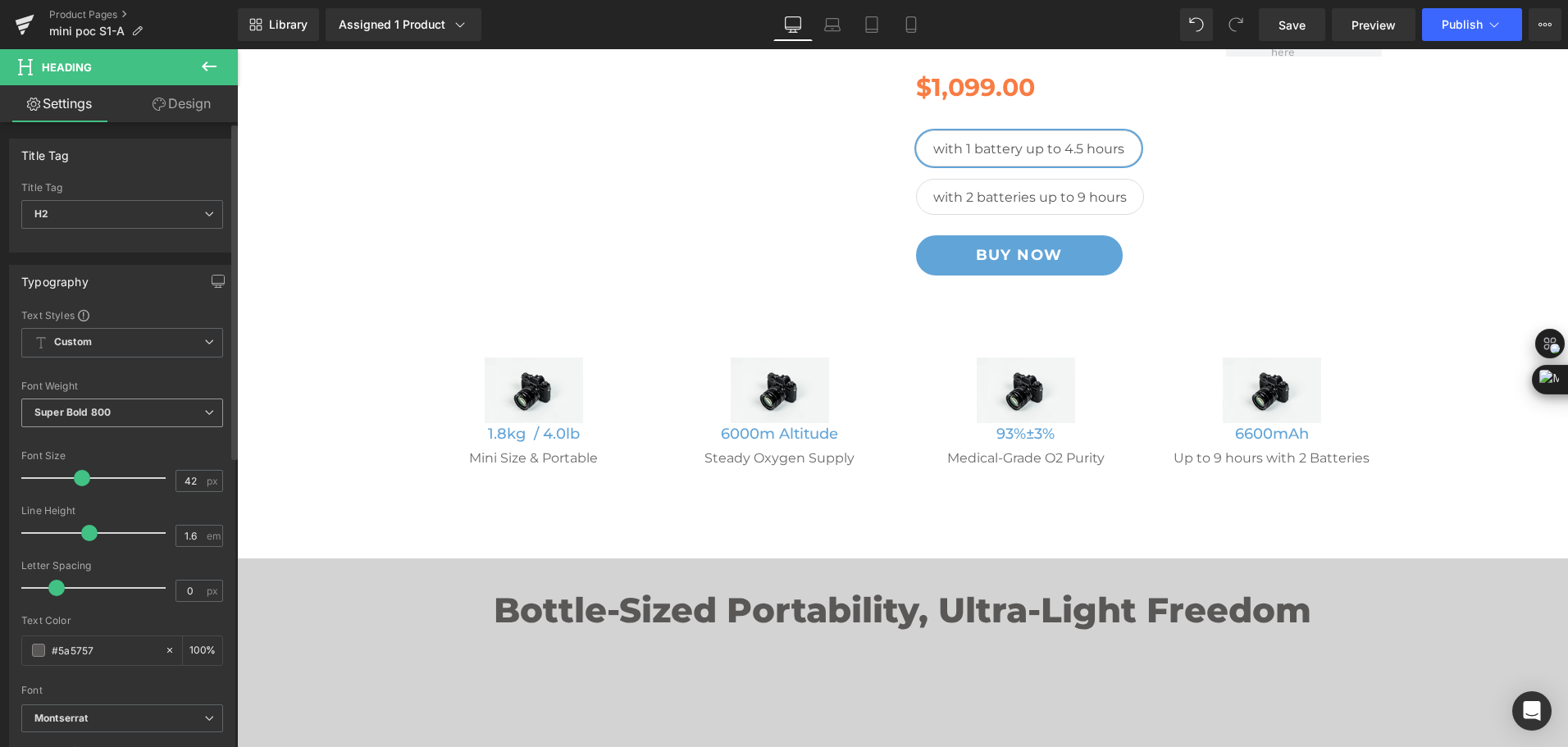
click at [134, 421] on span "Super Bold 800" at bounding box center [122, 413] width 201 height 29
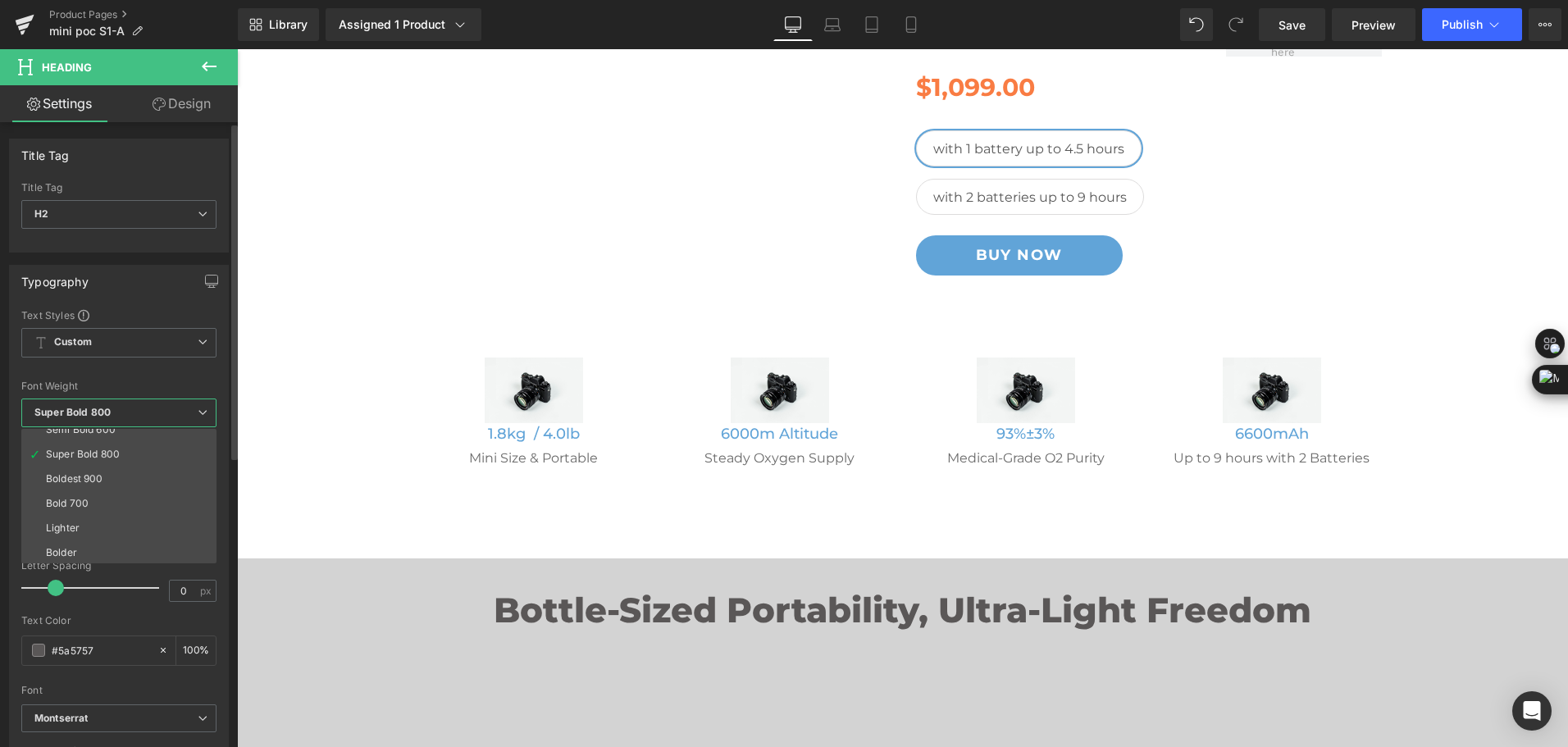
scroll to position [136, 0]
click at [127, 498] on li "Bold 700" at bounding box center [122, 502] width 202 height 25
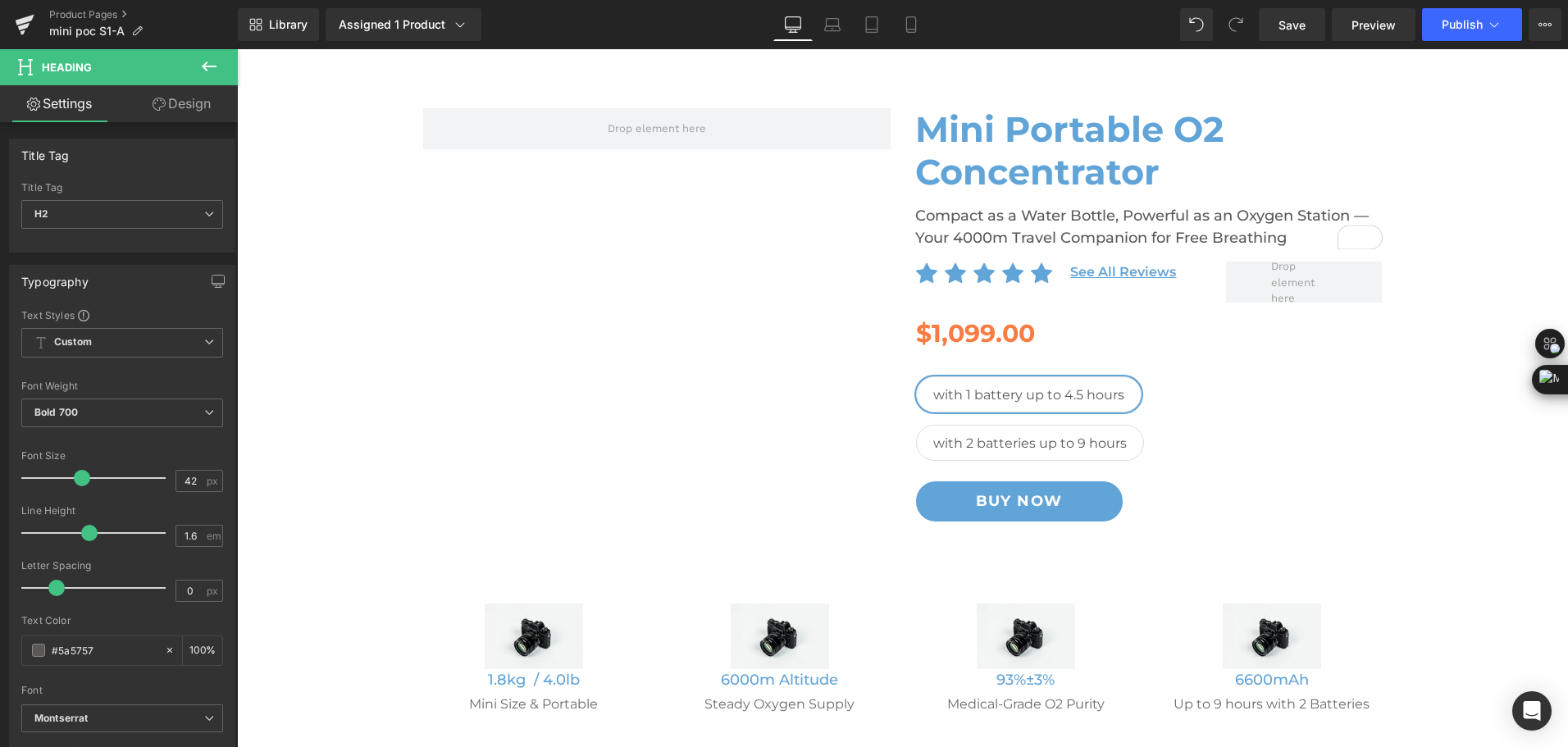
scroll to position [492, 0]
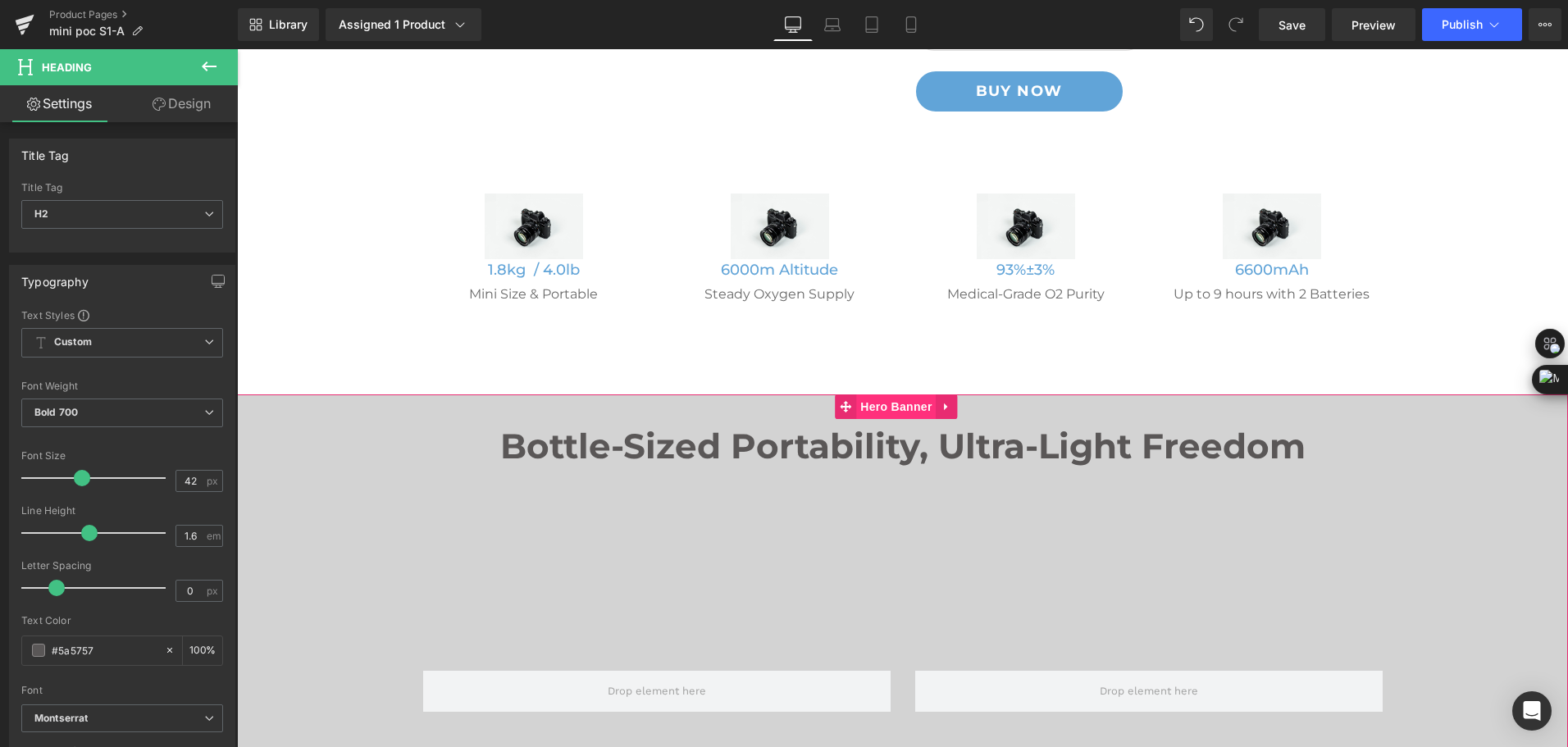
click at [887, 413] on span "Hero Banner" at bounding box center [896, 406] width 80 height 25
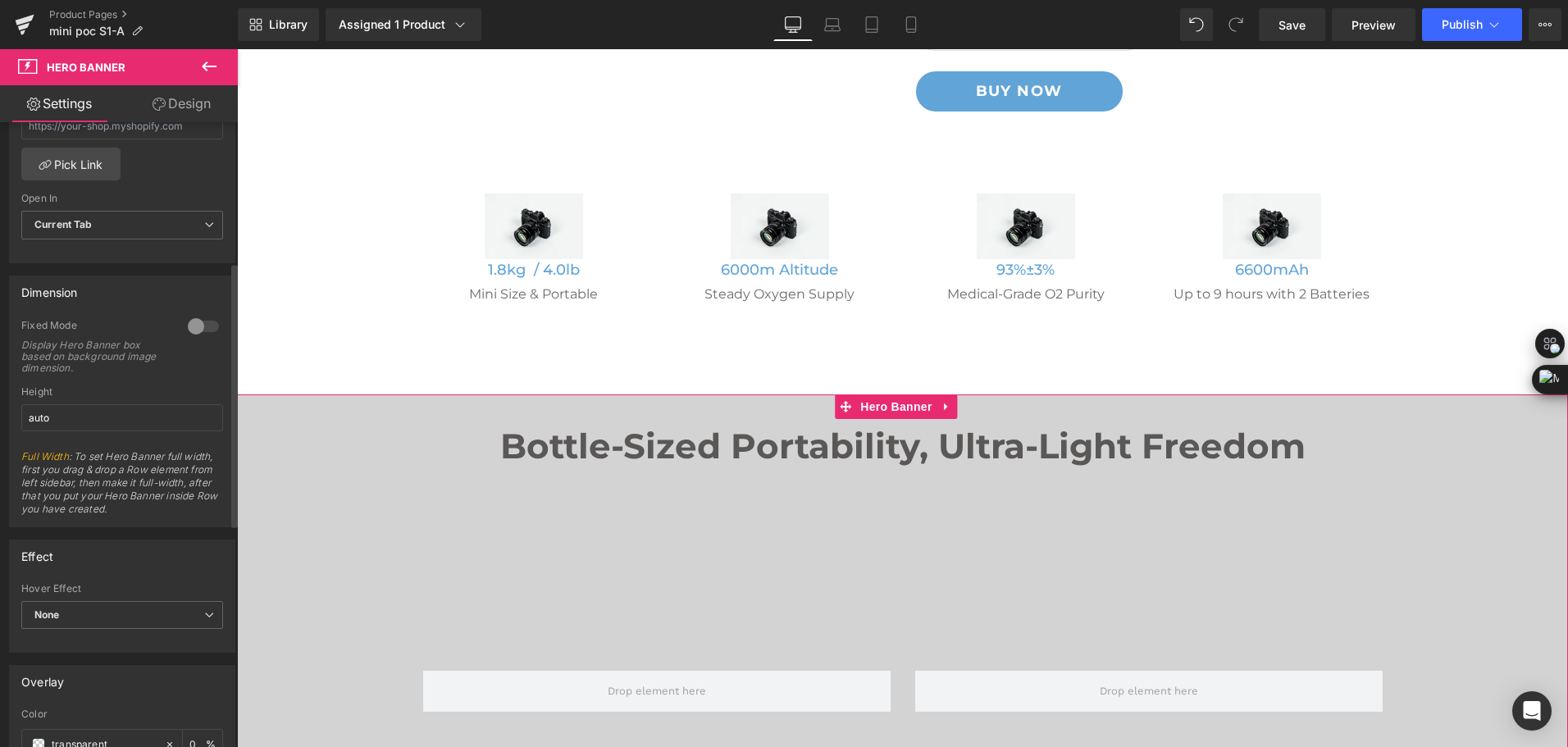
scroll to position [328, 0]
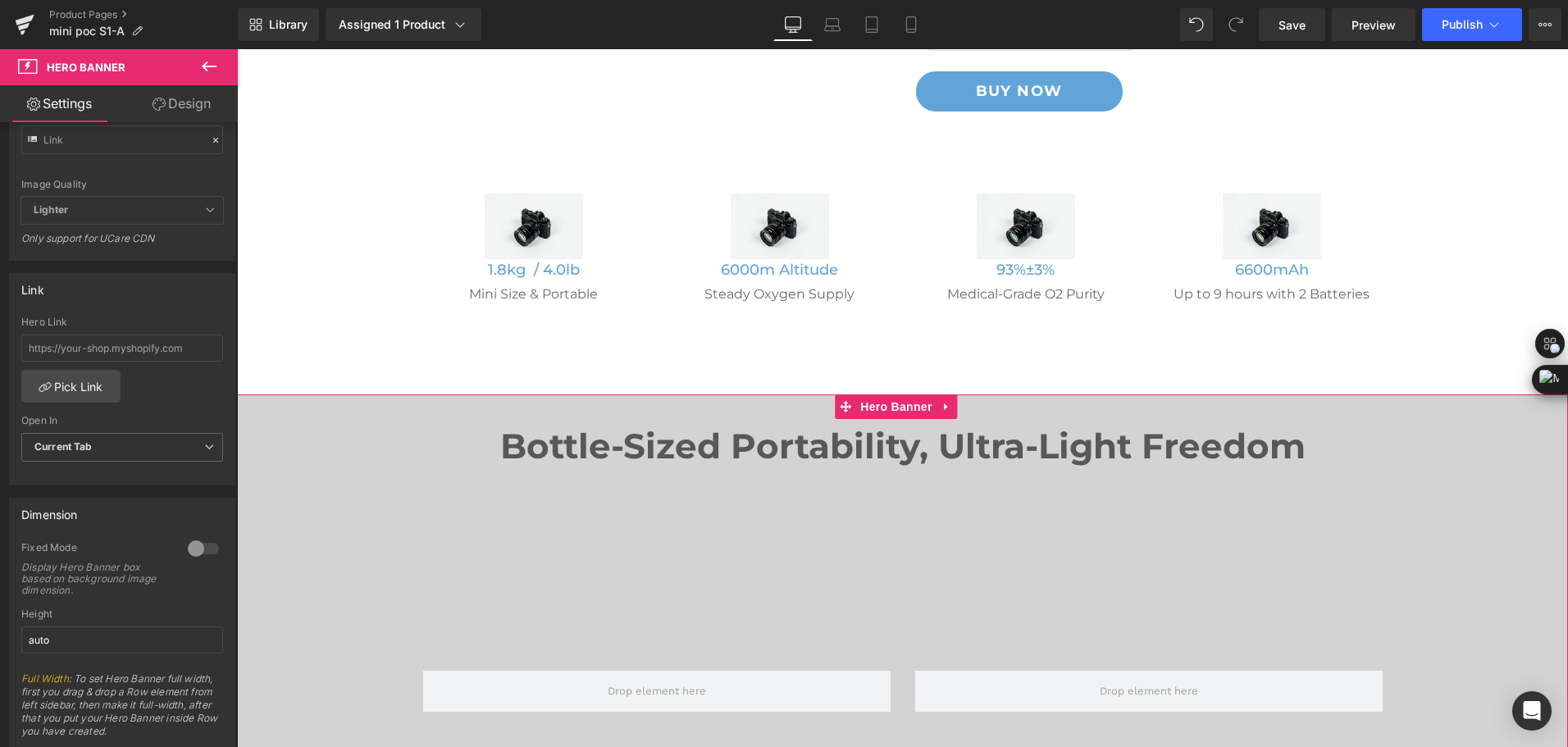
click at [166, 109] on link "Design" at bounding box center [182, 104] width 119 height 37
click at [0, 0] on div "Spacing" at bounding box center [0, 0] width 0 height 0
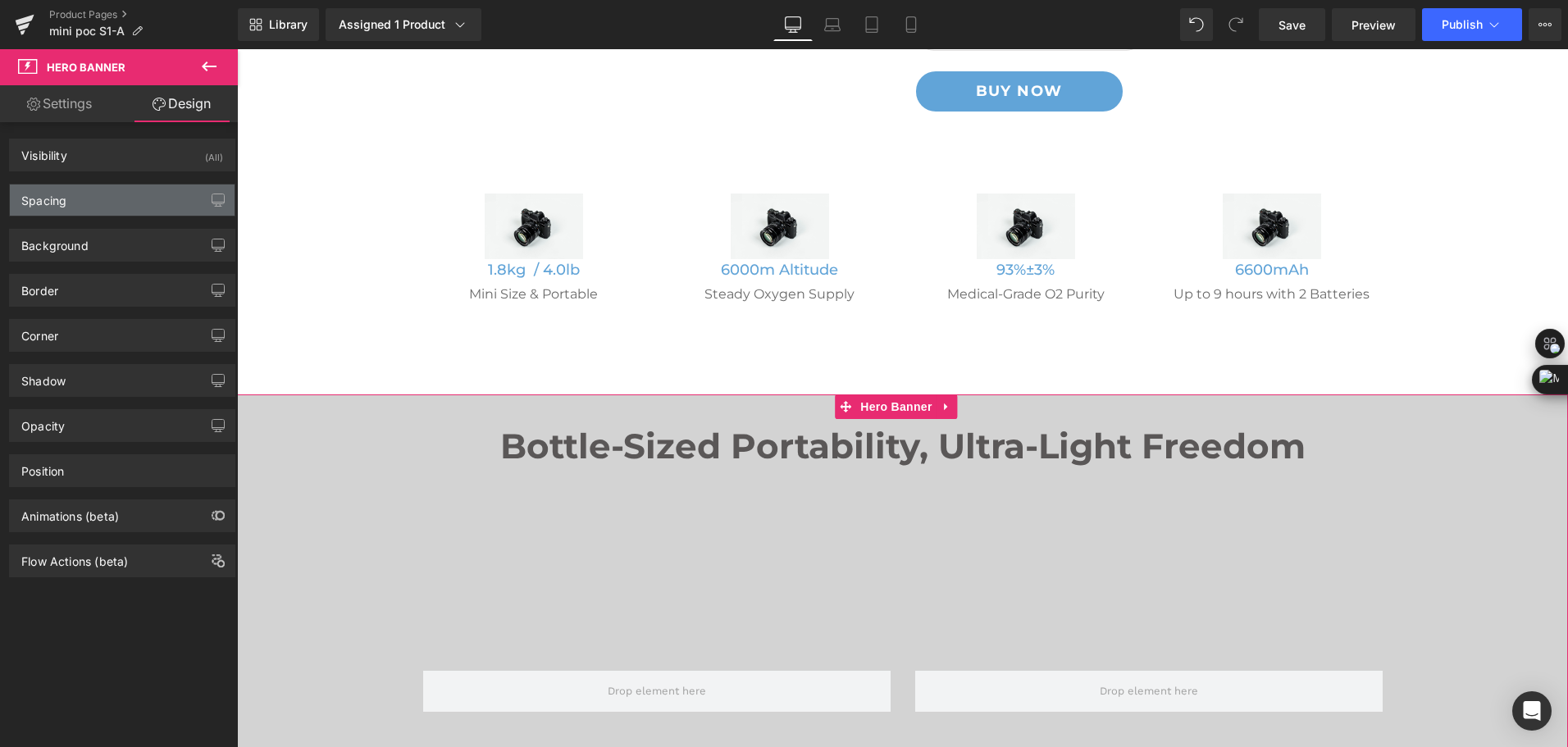
type input "0"
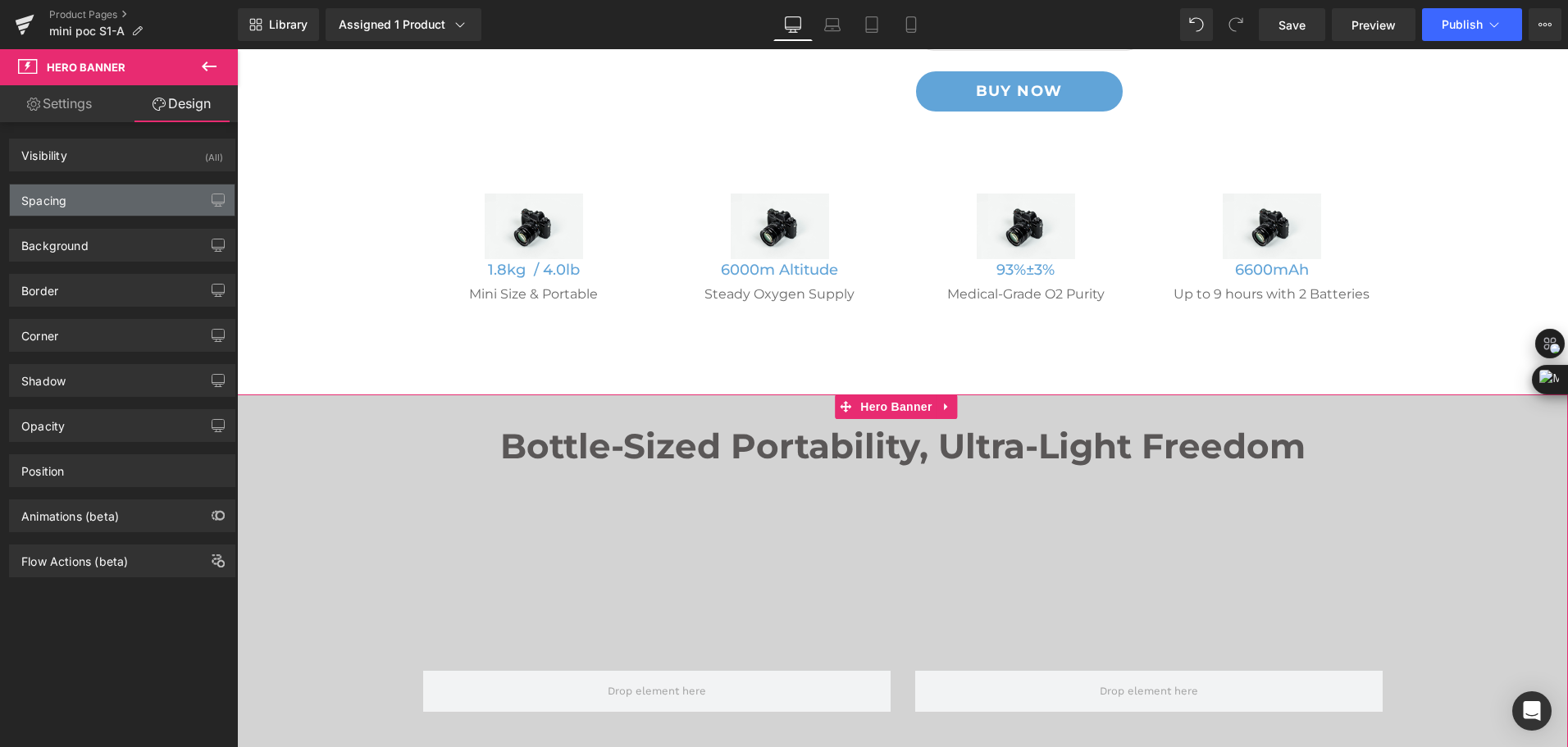
type input "0"
type input "200"
type input "0"
click at [63, 205] on div "Spacing" at bounding box center [44, 196] width 45 height 23
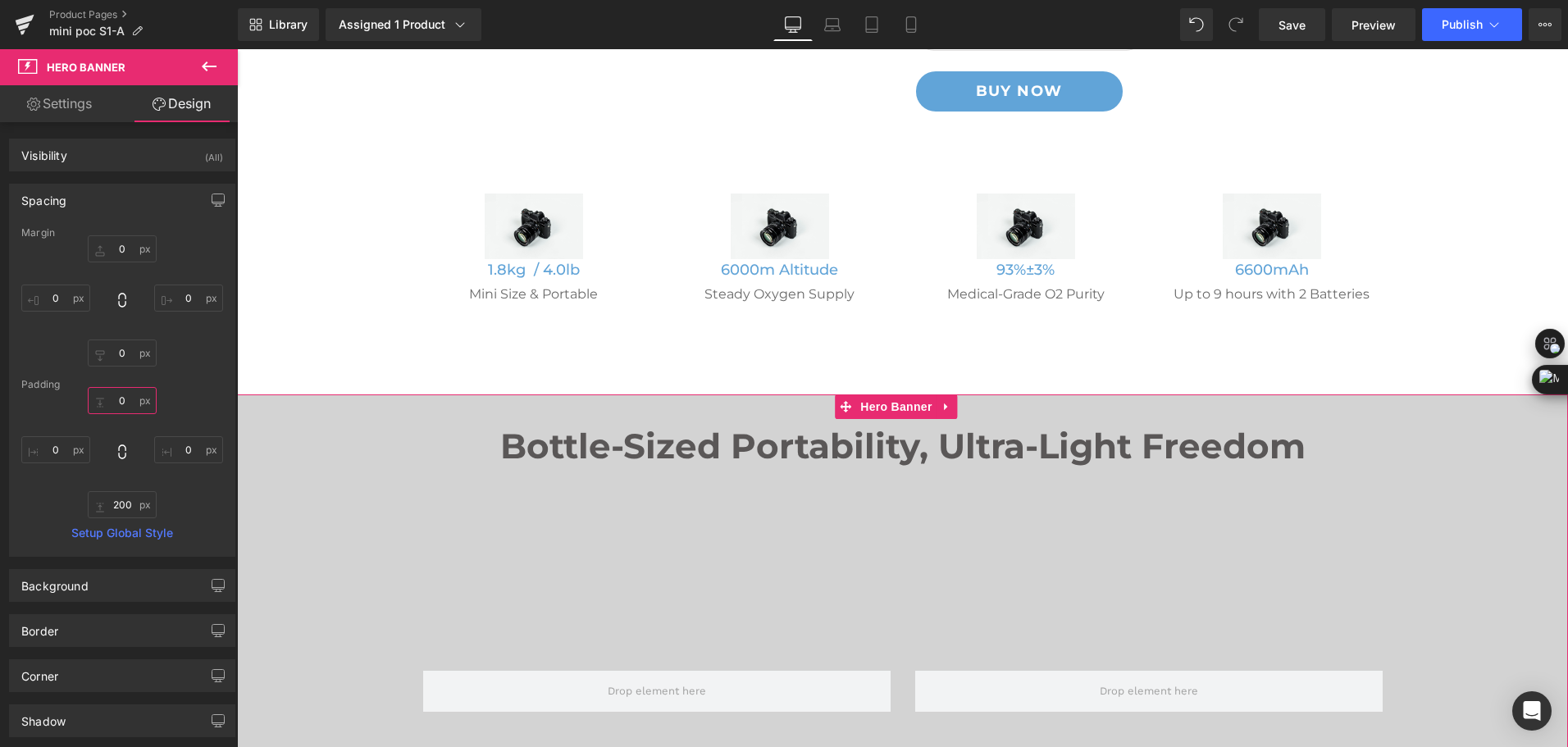
click at [120, 405] on input "0" at bounding box center [122, 400] width 69 height 27
type input "50"
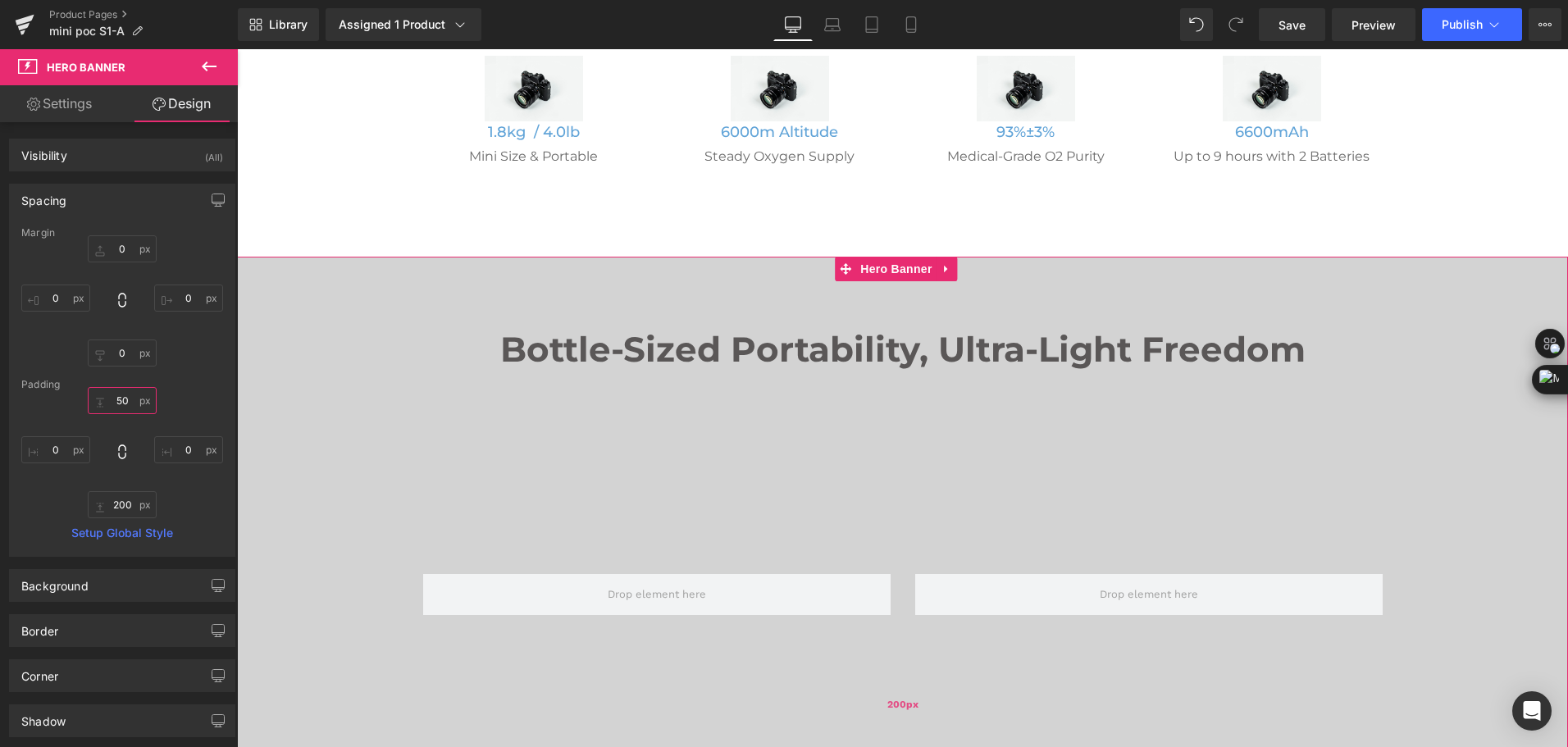
scroll to position [738, 0]
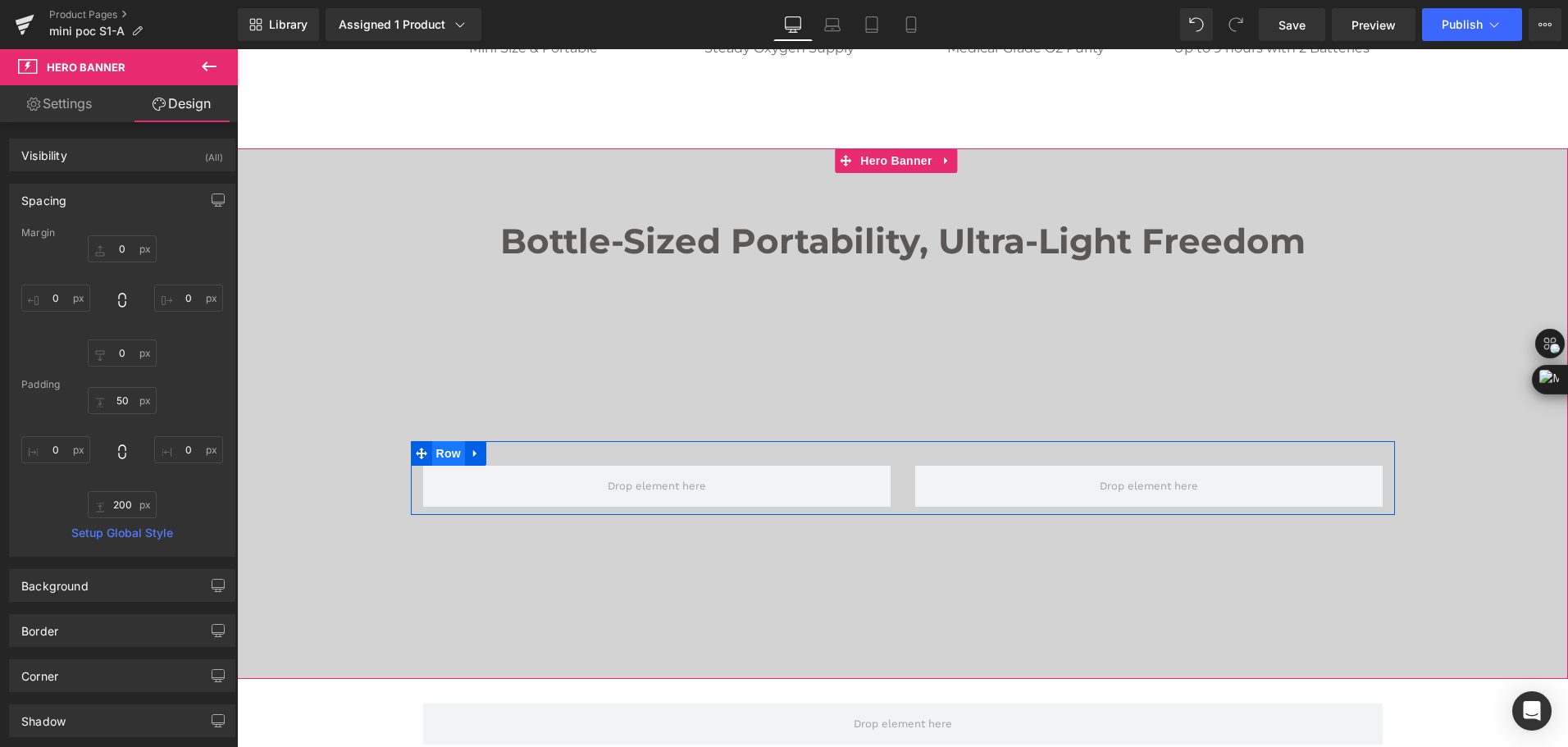
click at [438, 449] on span "Row" at bounding box center [448, 454] width 32 height 25
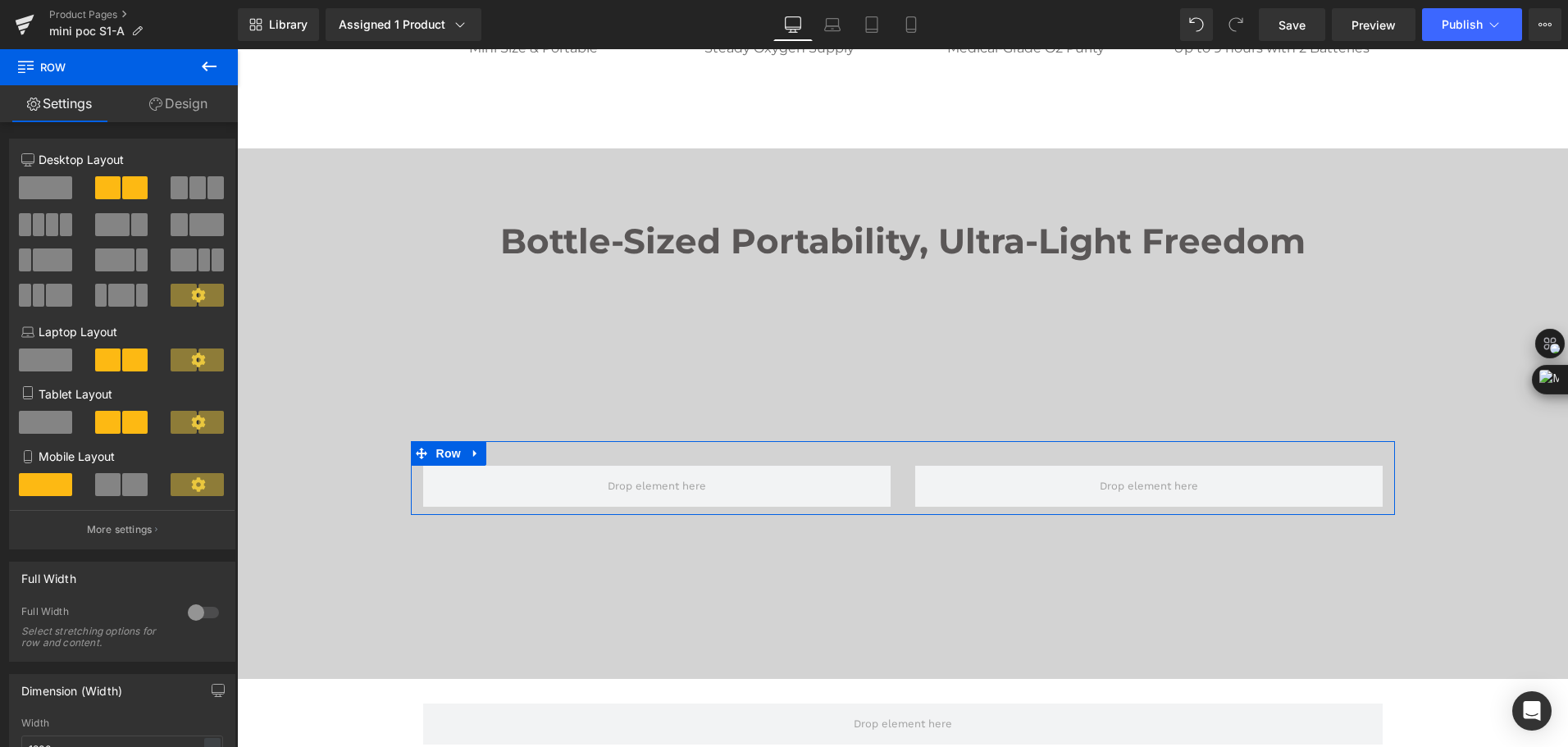
click at [171, 99] on link "Design" at bounding box center [178, 104] width 119 height 37
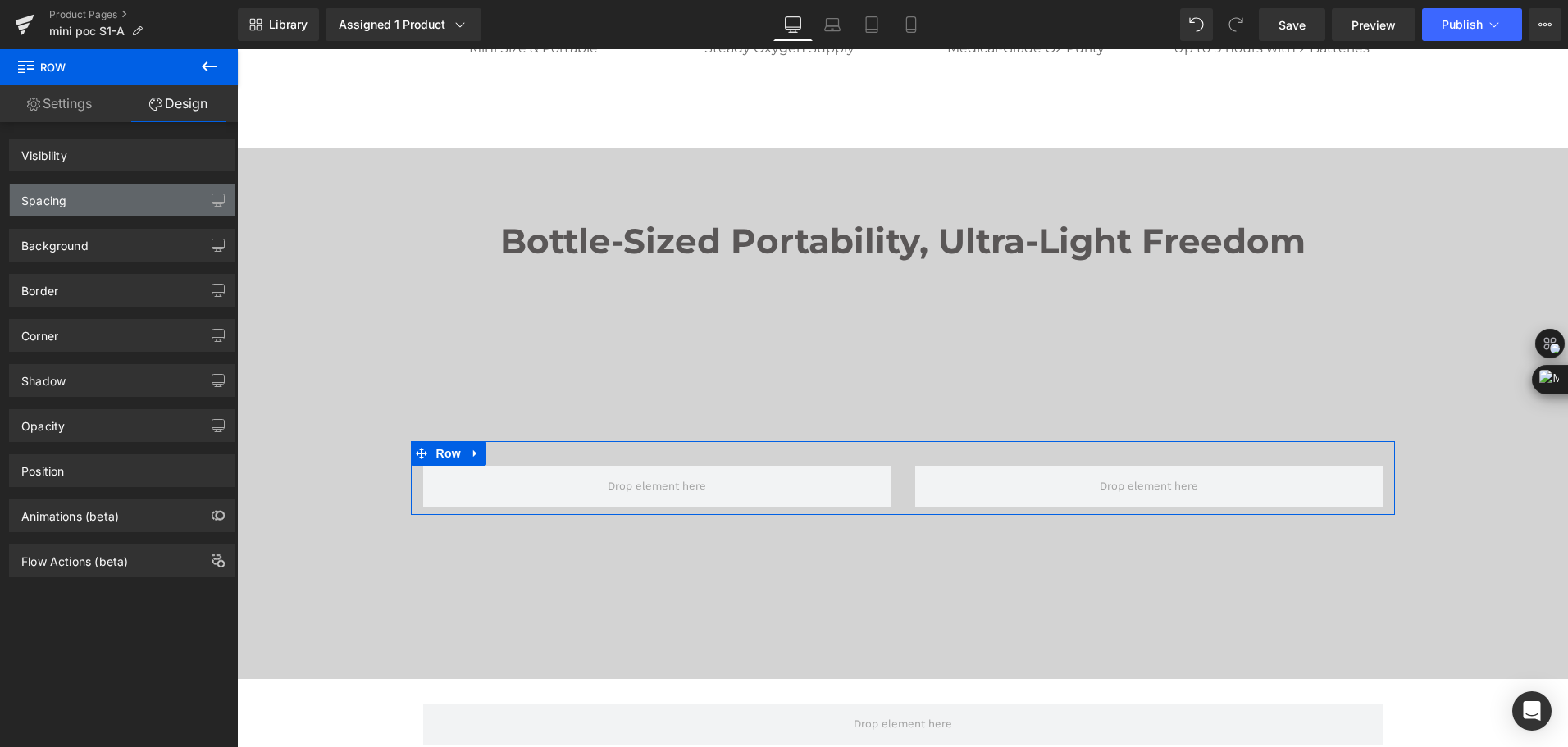
click at [117, 204] on div "Spacing" at bounding box center [122, 200] width 225 height 32
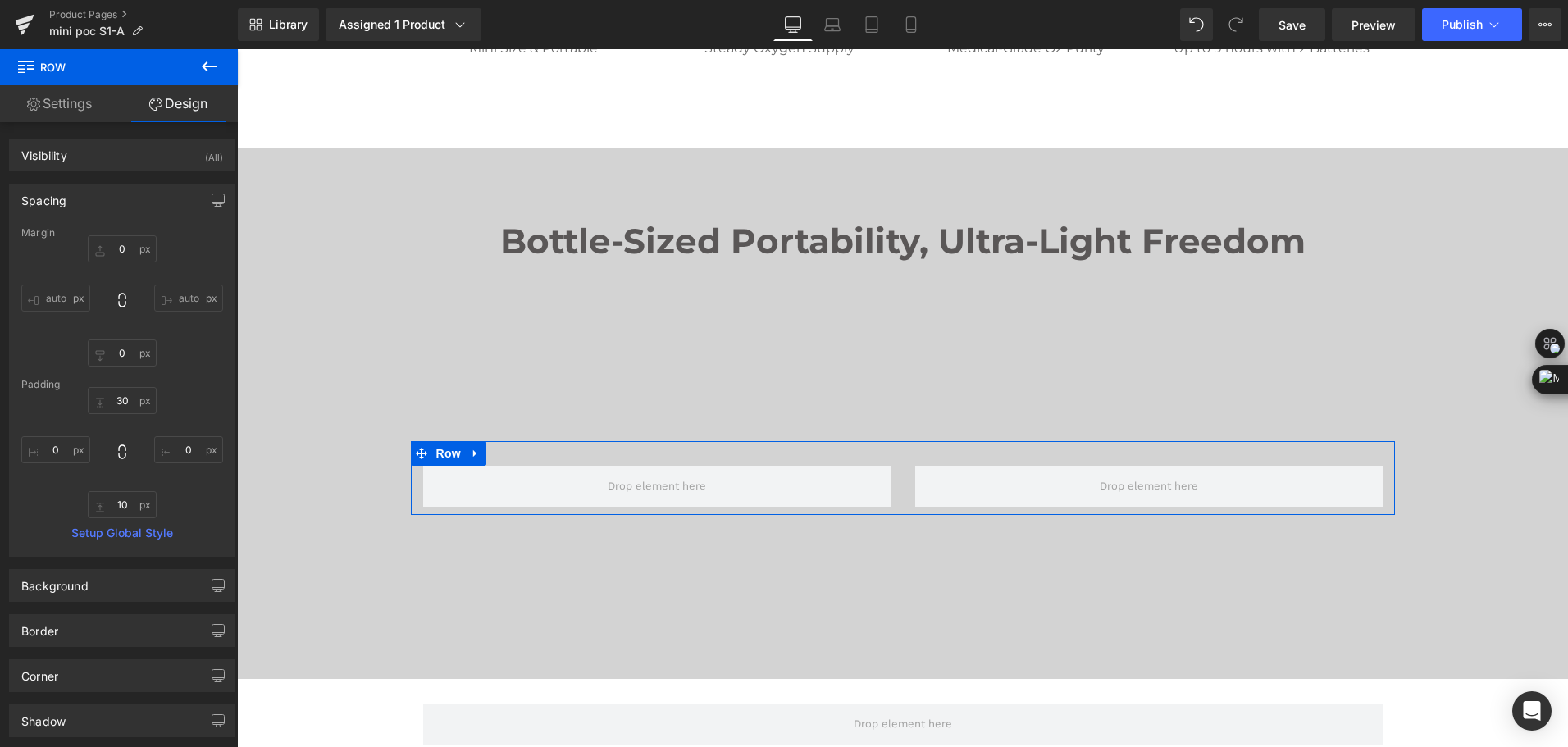
type input "0"
type input "30"
type input "0"
type input "10"
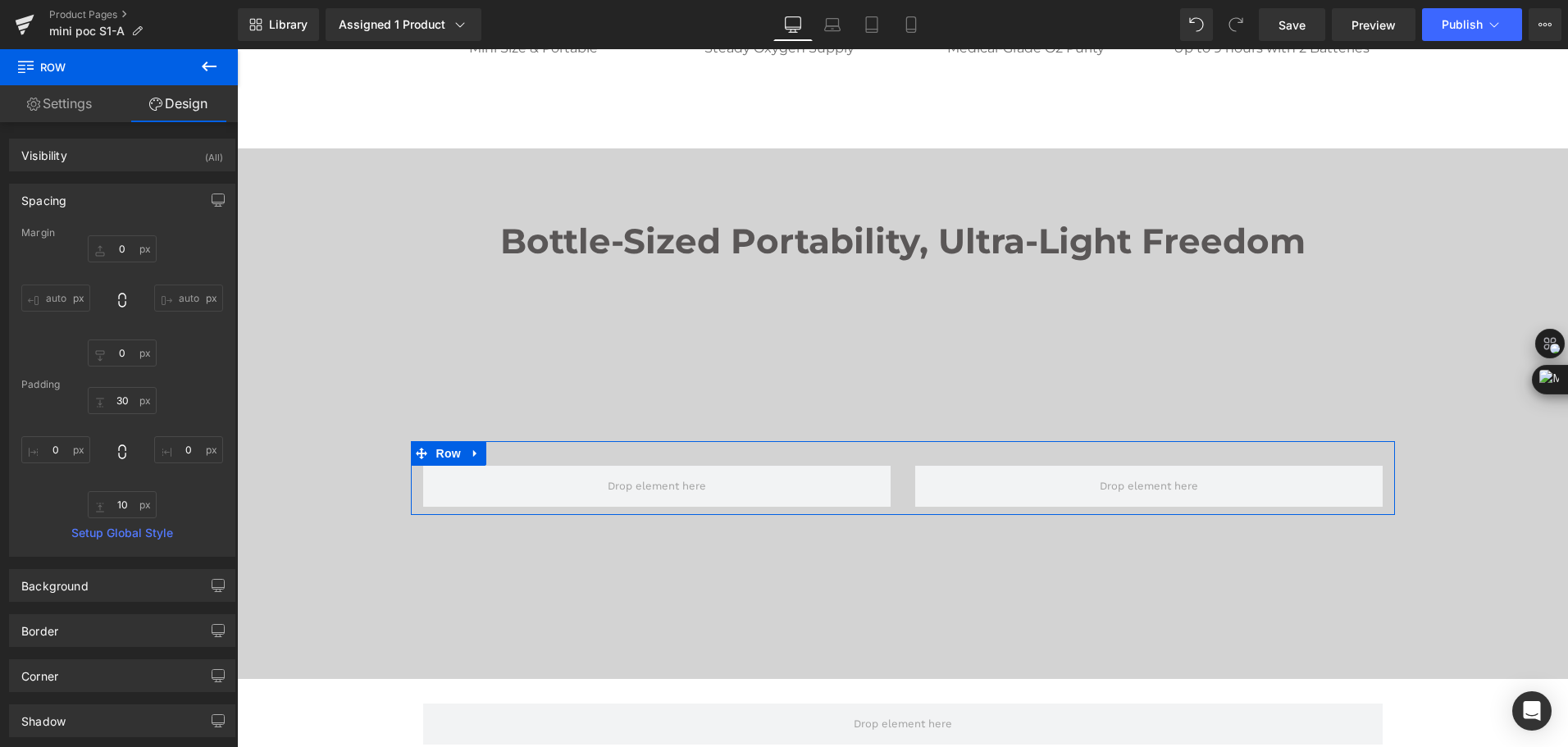
type input "0"
click at [97, 201] on div "Spacing" at bounding box center [122, 200] width 225 height 32
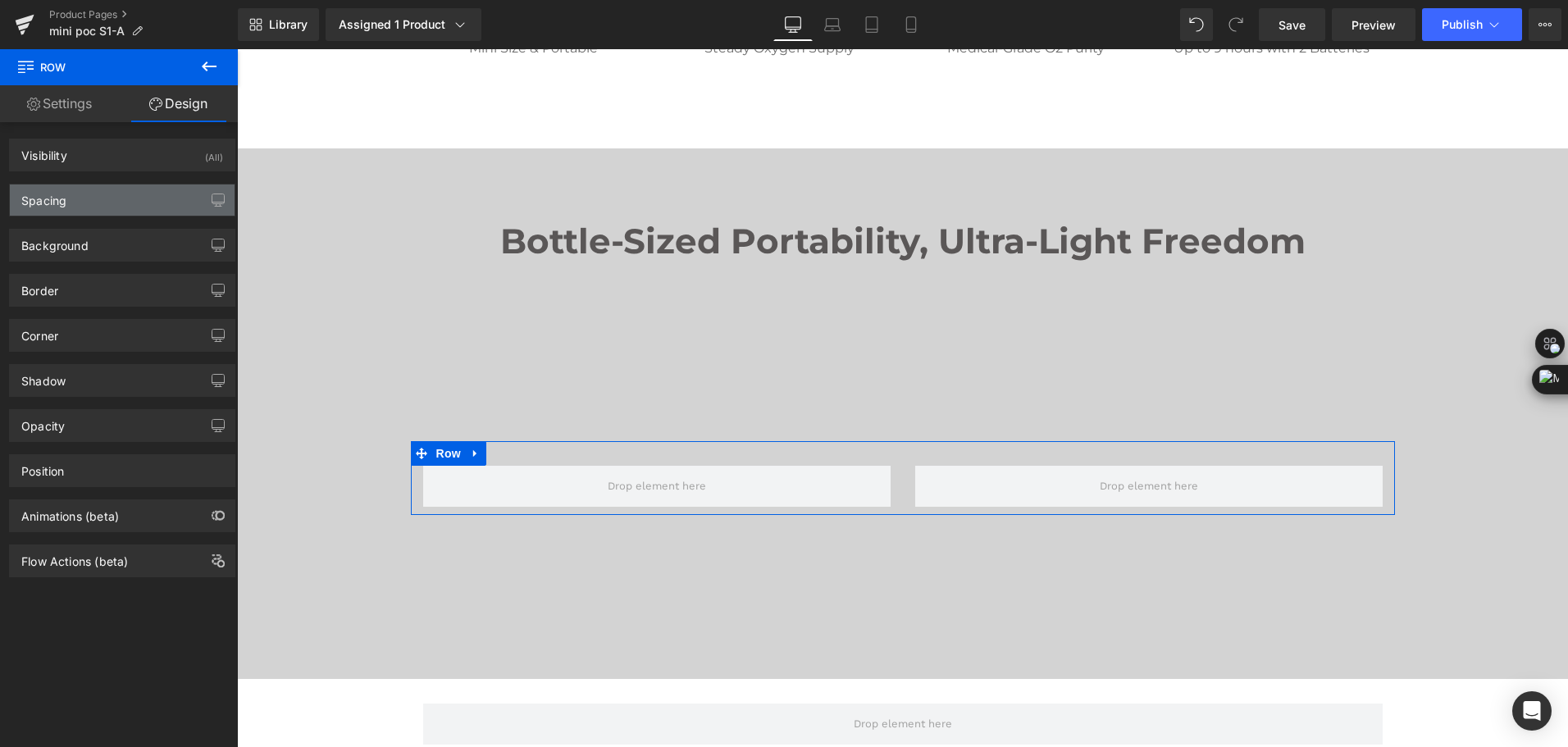
click at [97, 201] on div "Spacing" at bounding box center [122, 200] width 225 height 32
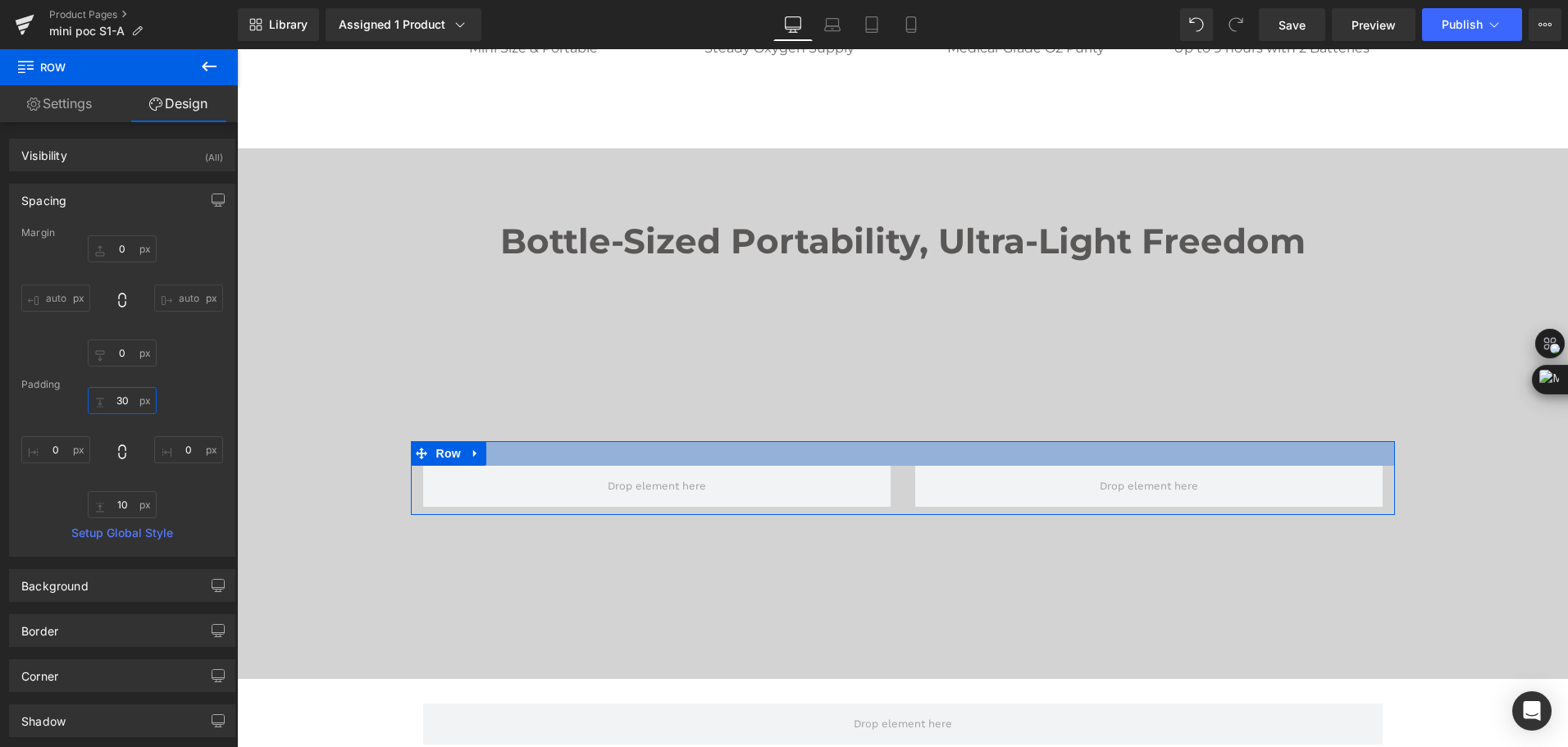
click at [126, 400] on input "30" at bounding box center [122, 400] width 69 height 27
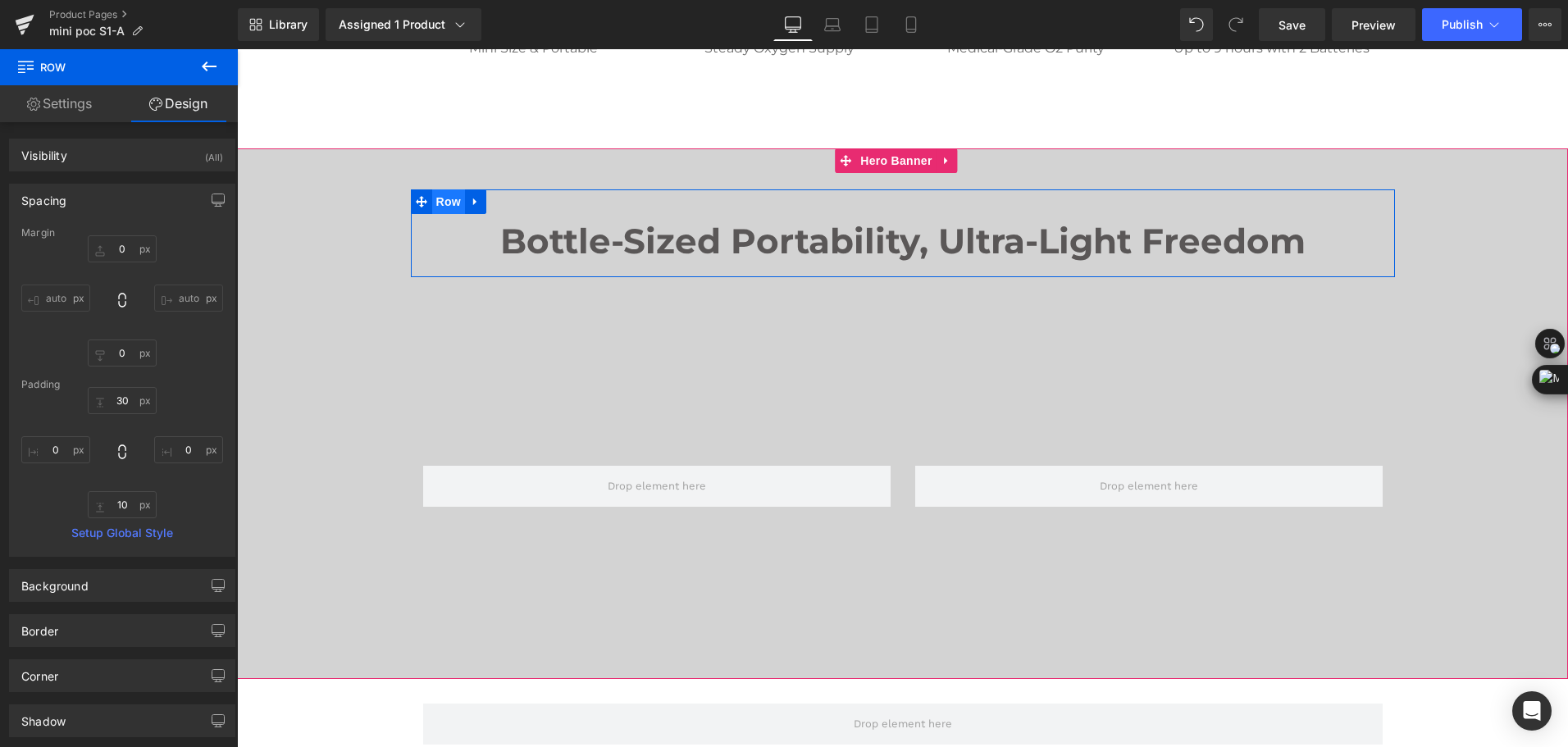
click at [433, 206] on span "Row" at bounding box center [448, 201] width 32 height 25
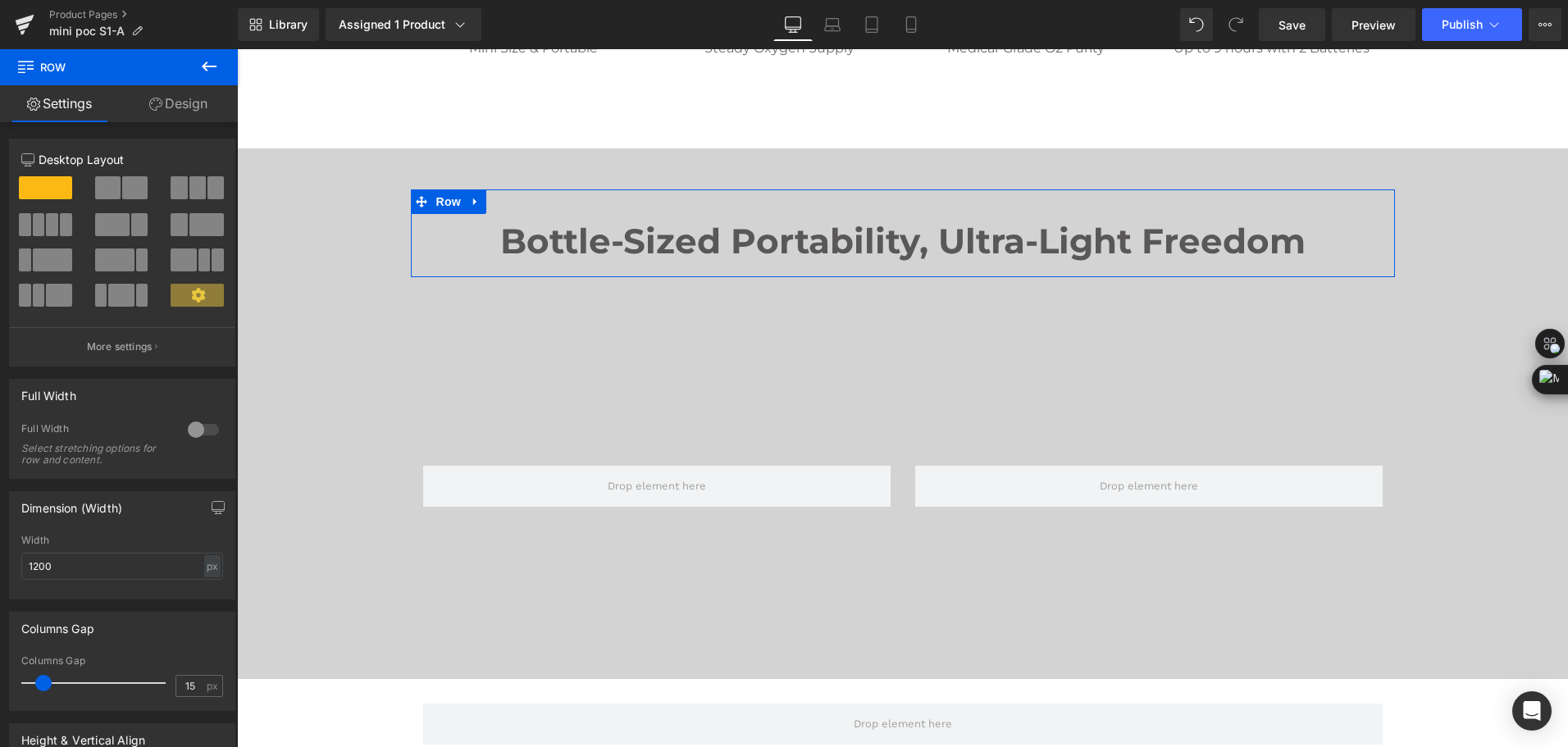
click at [173, 102] on link "Design" at bounding box center [178, 104] width 119 height 37
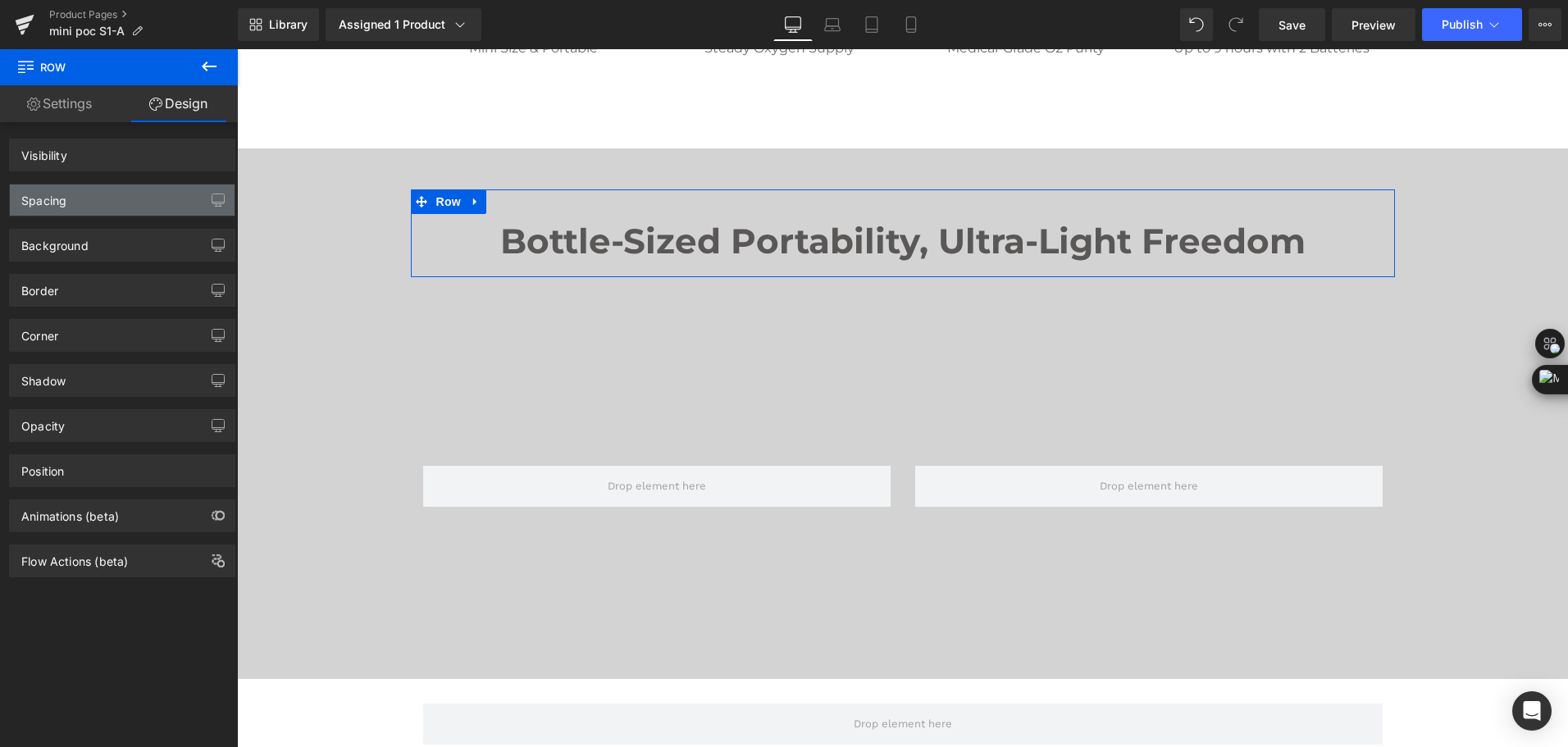
click at [96, 202] on div "Spacing" at bounding box center [122, 200] width 225 height 32
click at [123, 201] on div "Spacing" at bounding box center [122, 200] width 225 height 32
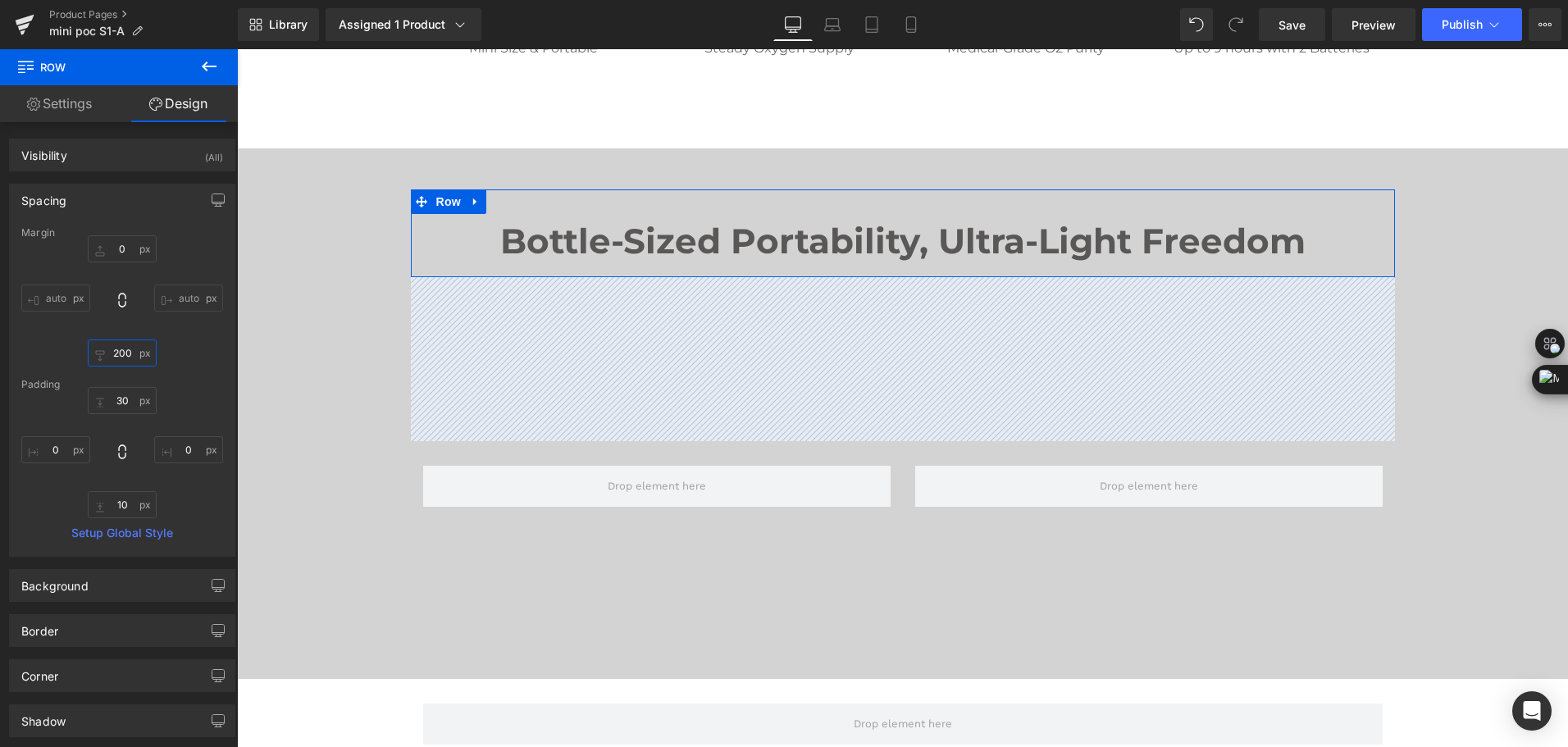
click at [130, 355] on input "200" at bounding box center [122, 353] width 69 height 27
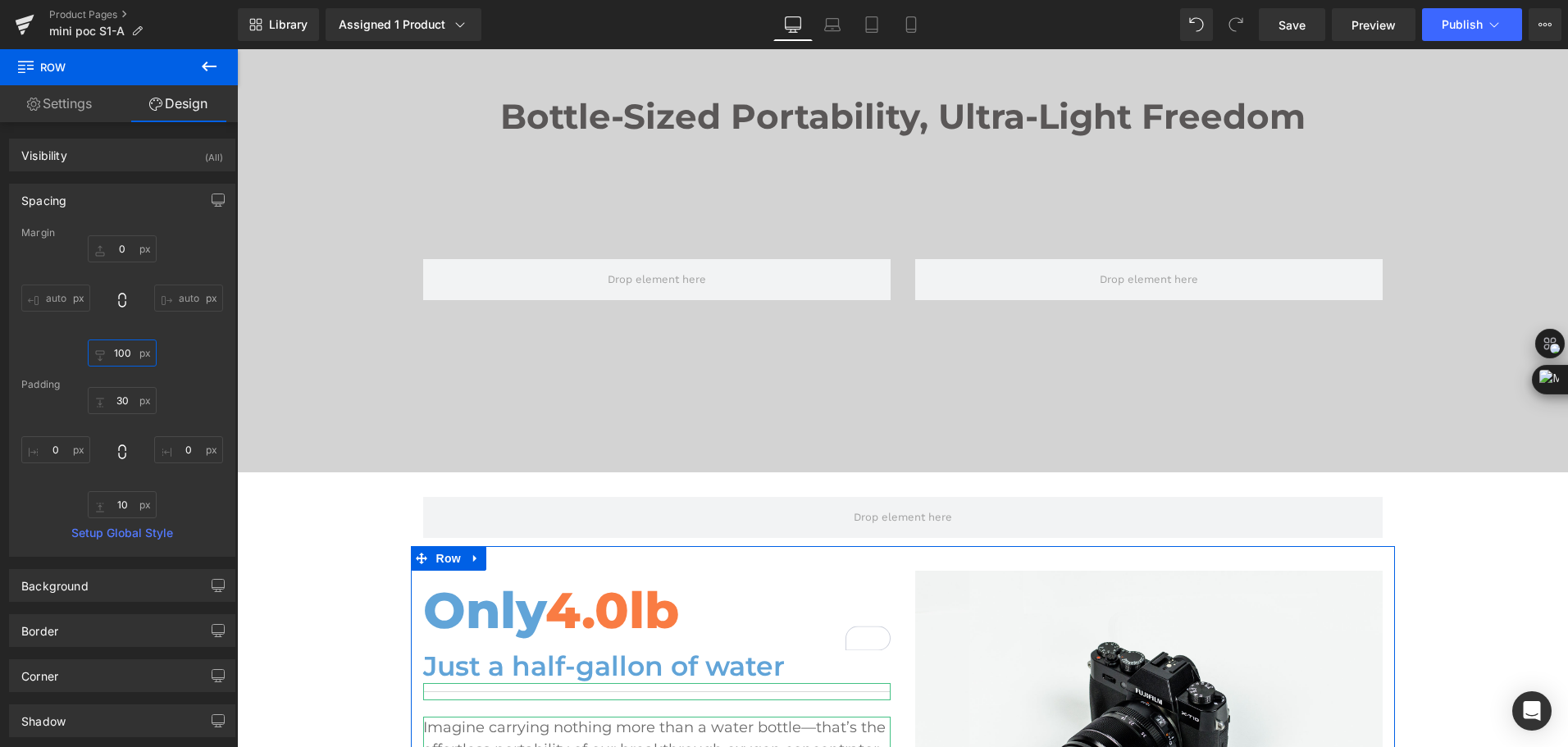
scroll to position [820, 0]
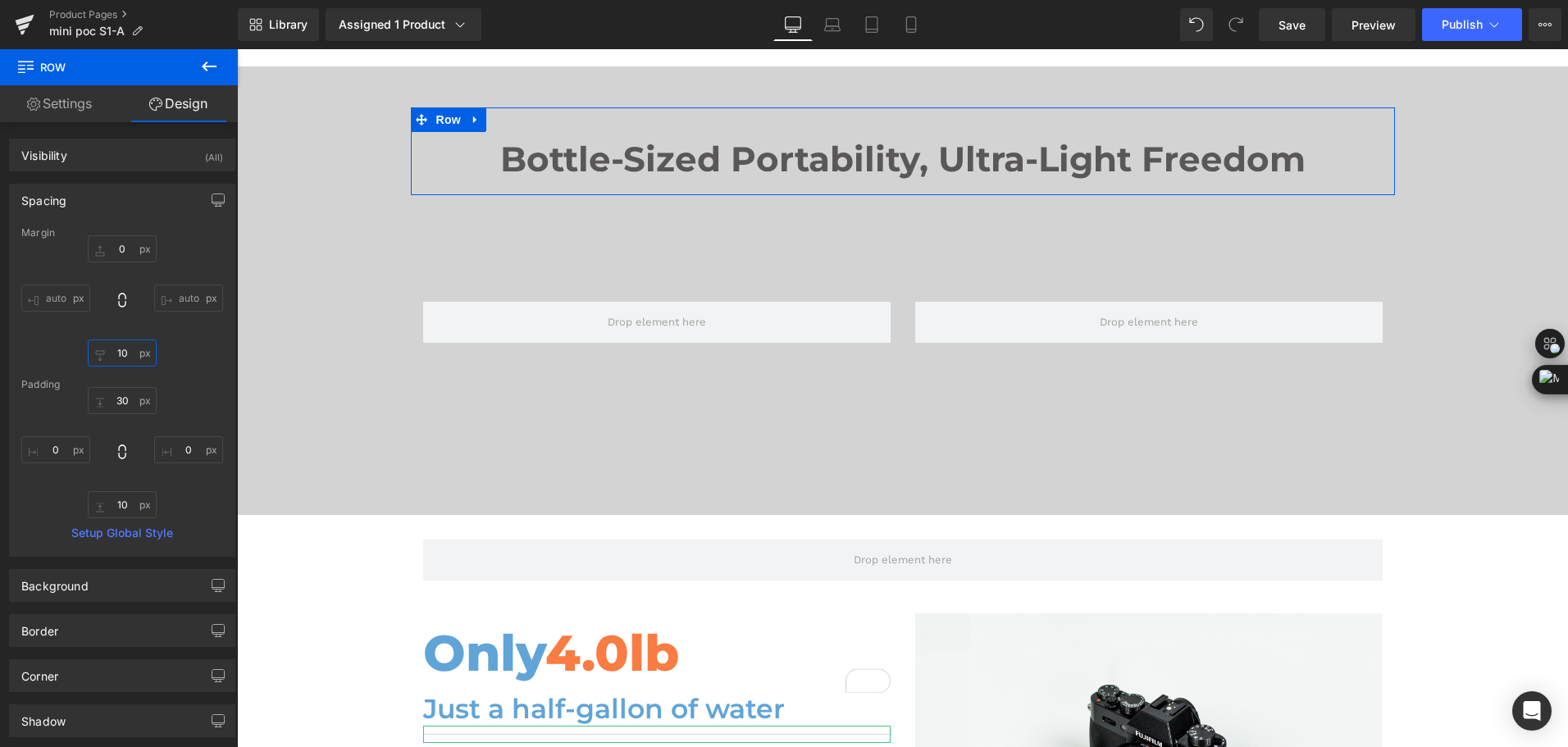
type input "1"
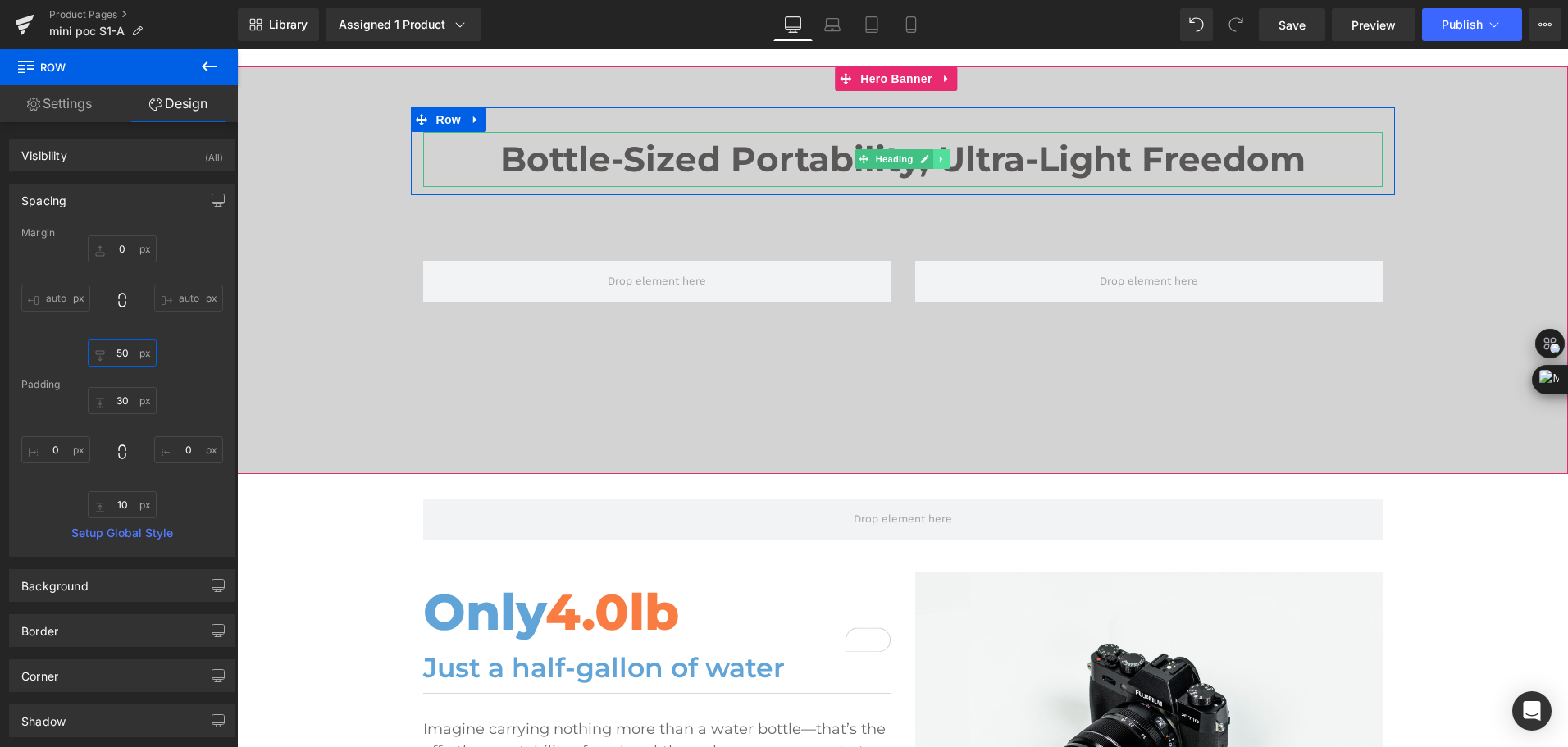
type input "50"
click at [935, 164] on link at bounding box center [942, 159] width 18 height 19
click at [929, 164] on link at bounding box center [932, 159] width 18 height 19
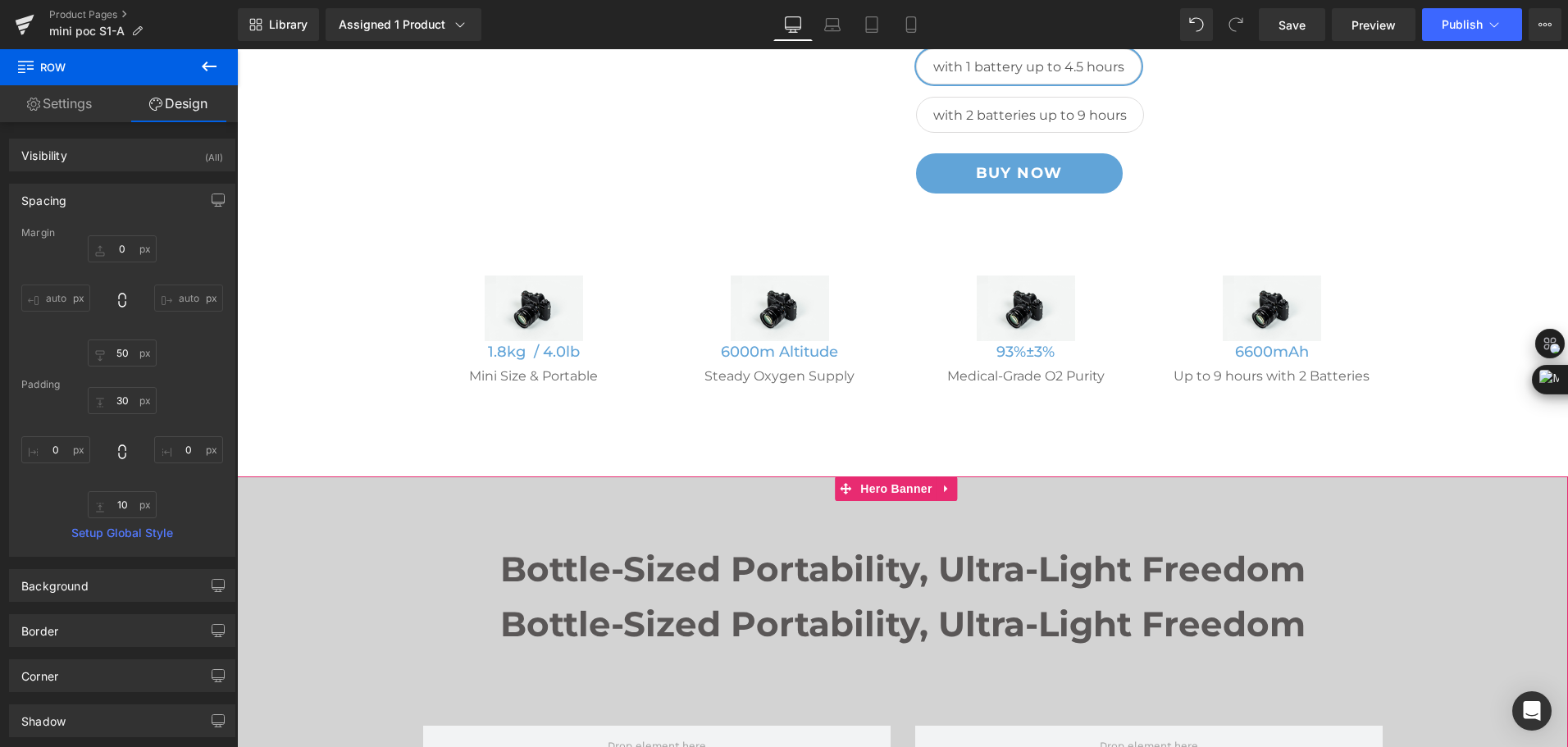
scroll to position [82, 0]
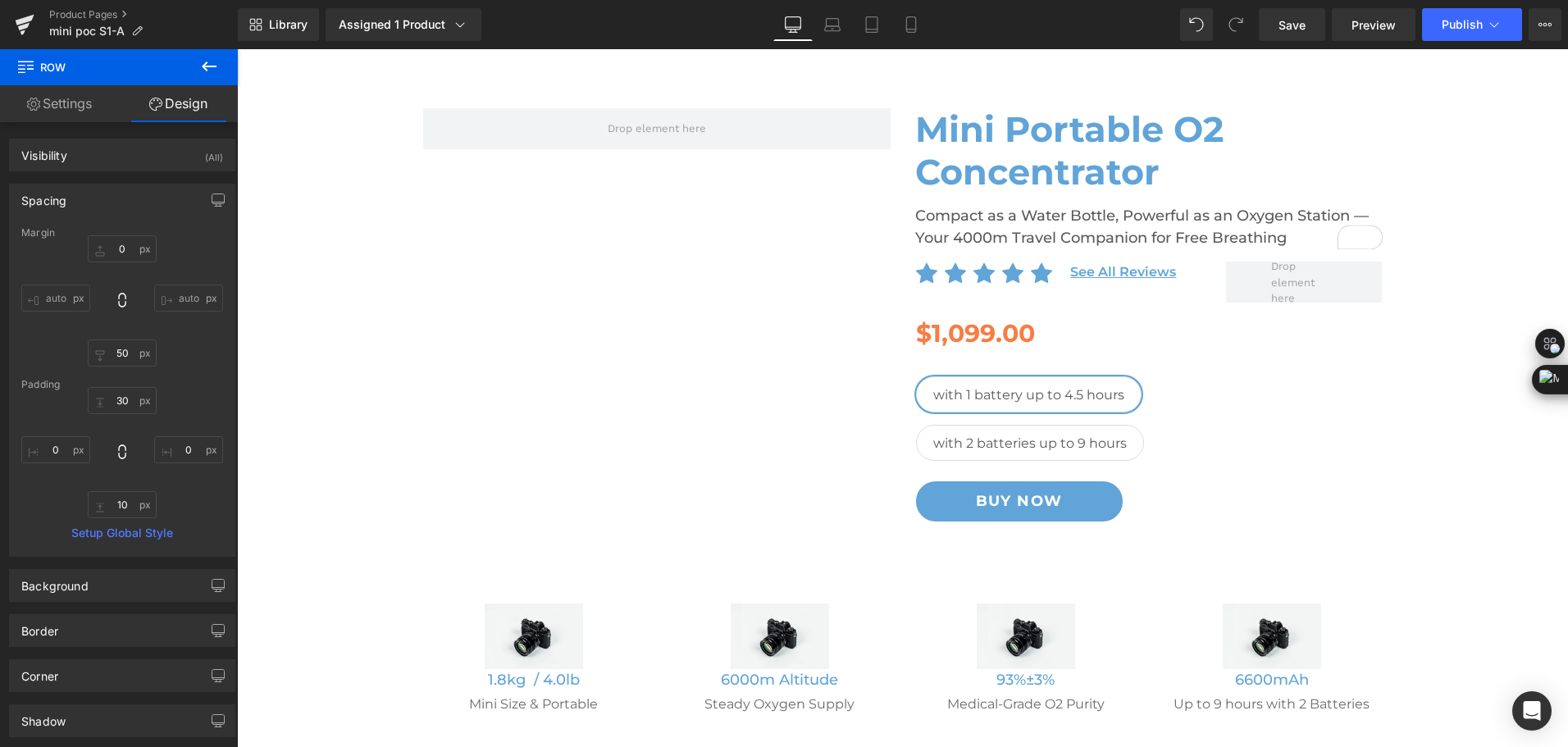
click at [1037, 223] on h2 "Compact as a Water Bottle, Powerful as an Oxygen Station — Your 4000m Travel Co…" at bounding box center [1149, 227] width 468 height 45
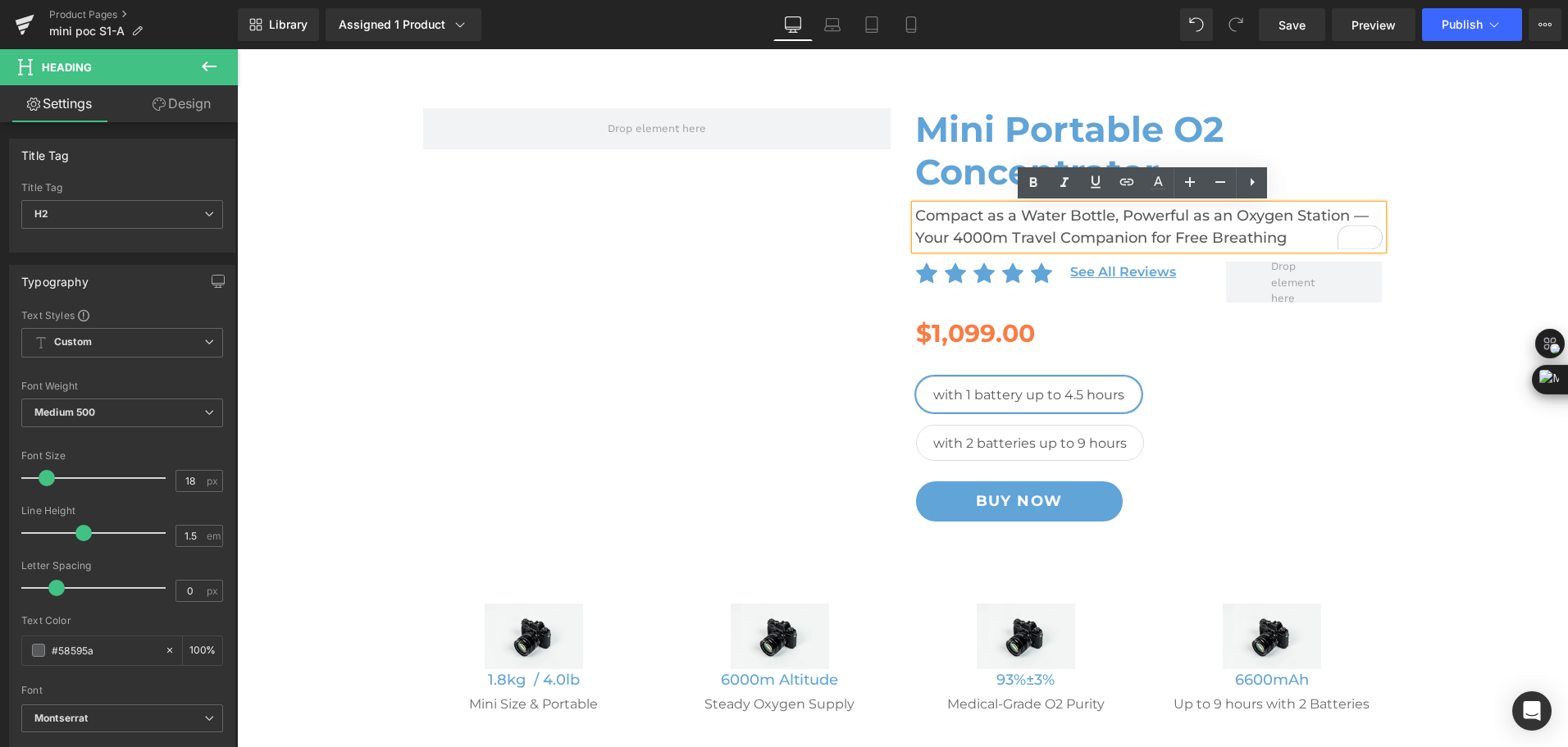
click at [1037, 223] on h2 "Compact as a Water Bottle, Powerful as an Oxygen Station — Your 4000m Travel Co…" at bounding box center [1149, 227] width 468 height 45
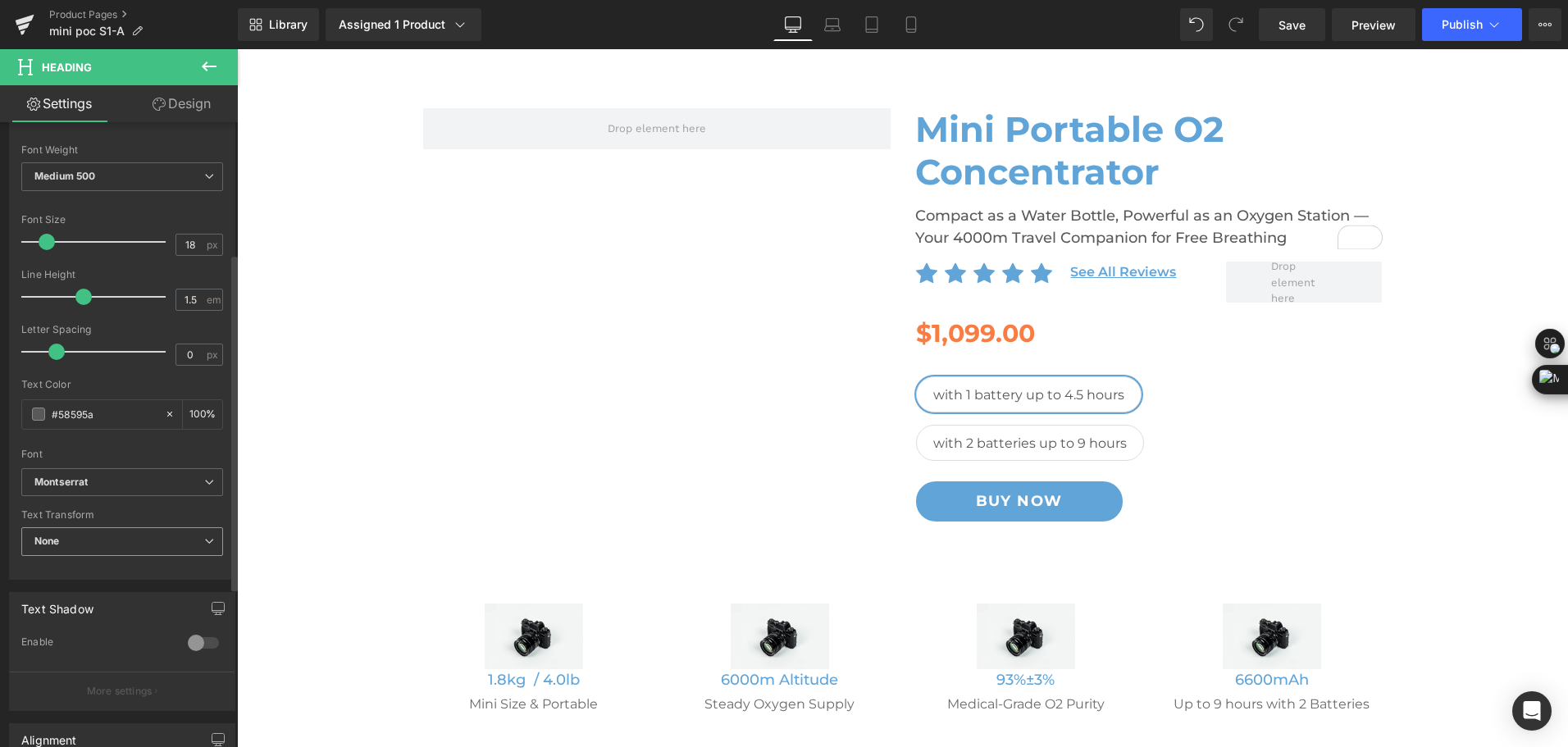
scroll to position [246, 0]
drag, startPoint x: 96, startPoint y: 406, endPoint x: 19, endPoint y: 410, distance: 77.1
click at [19, 410] on div "Text Styles Custom Custom Setup Global Style Custom Setup Global Style Thin 100…" at bounding box center [122, 316] width 225 height 507
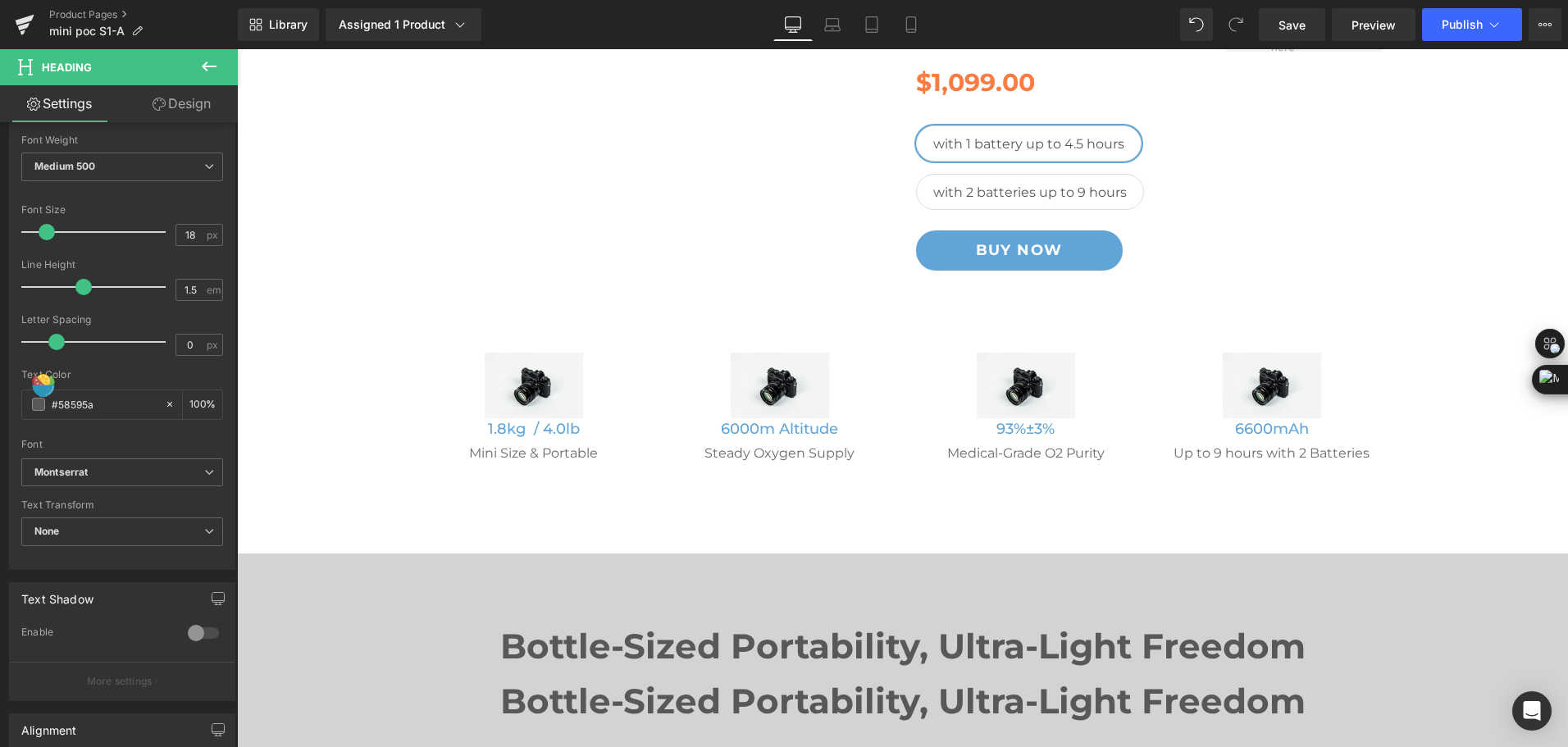
scroll to position [410, 0]
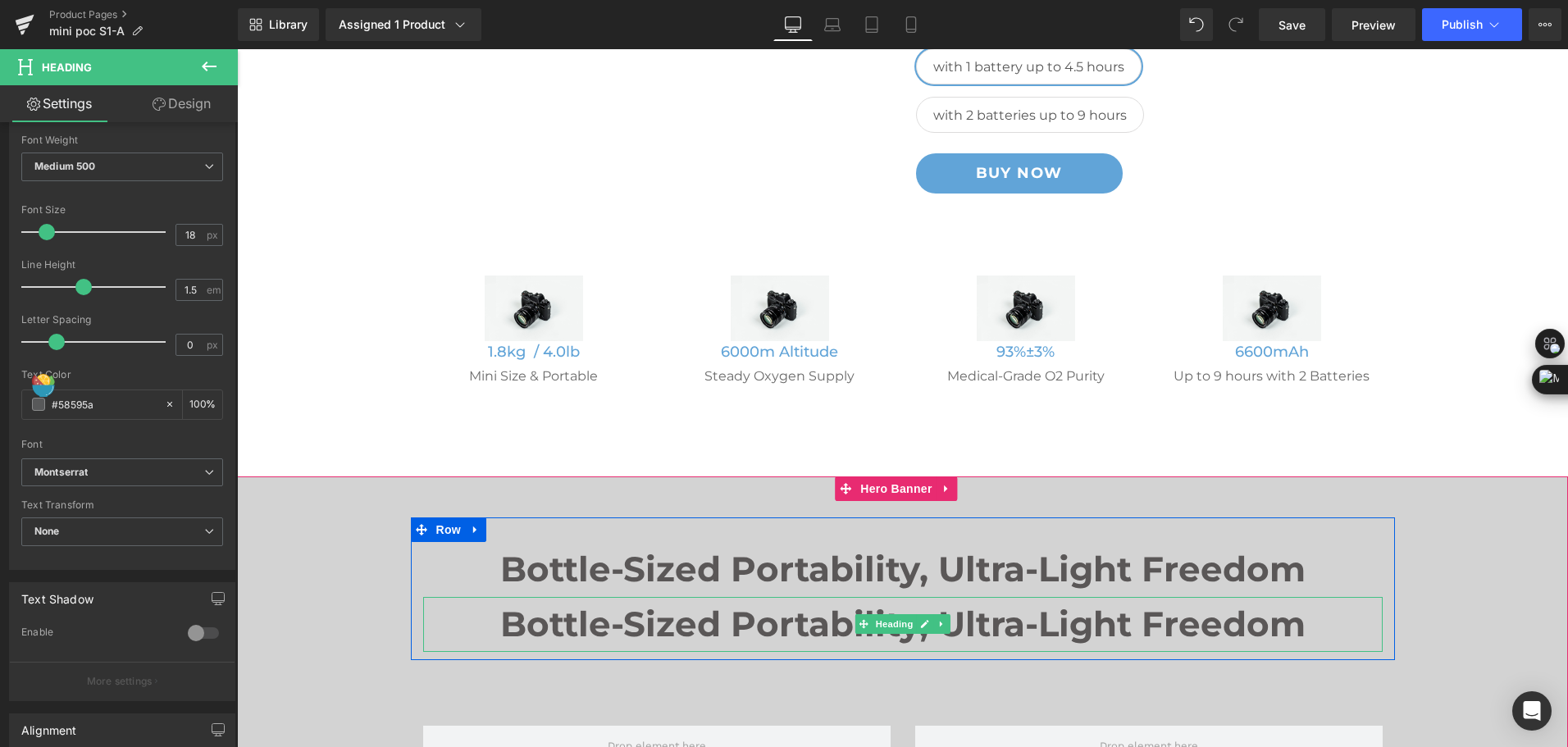
click at [643, 629] on h2 "Bottle-Sized Portability, Ultra-Light Freedom" at bounding box center [903, 624] width 959 height 55
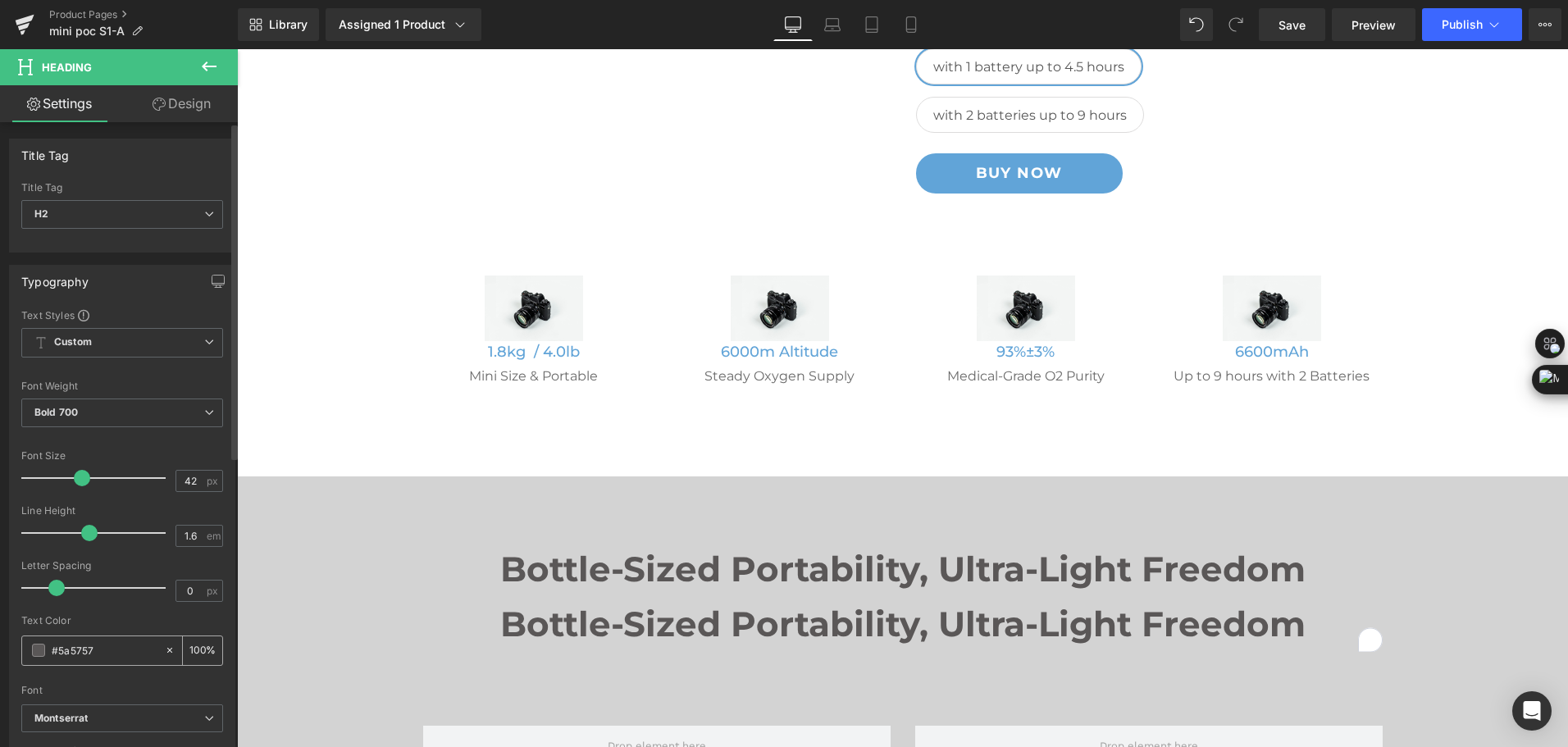
drag, startPoint x: 101, startPoint y: 645, endPoint x: 29, endPoint y: 642, distance: 72.1
click at [29, 642] on div "#5a5757" at bounding box center [93, 650] width 142 height 29
paste input "8595a"
type input "#58595a"
click at [143, 627] on div "Text Color #58595a 100 %" at bounding box center [122, 650] width 201 height 70
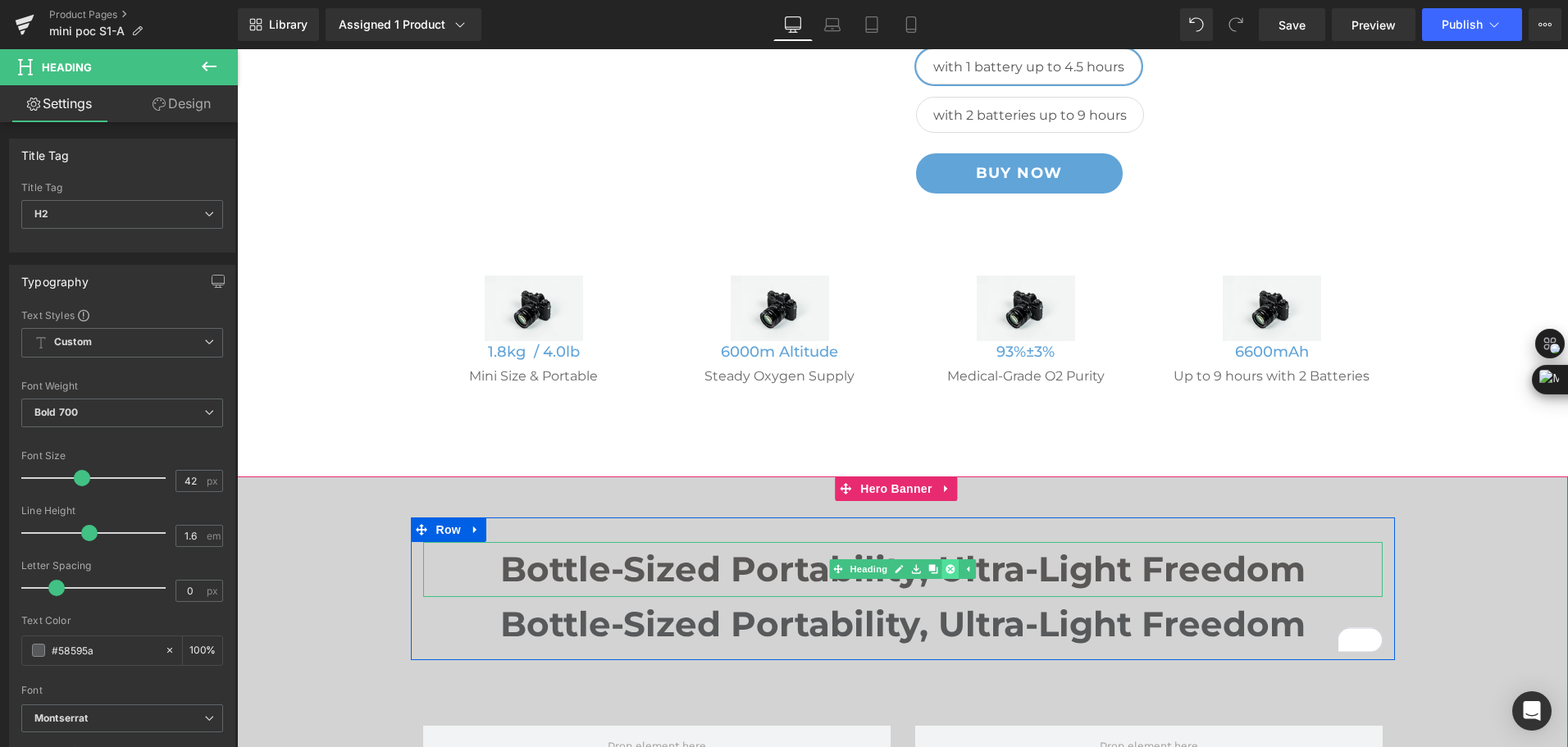
click at [945, 571] on icon at bounding box center [950, 570] width 9 height 9
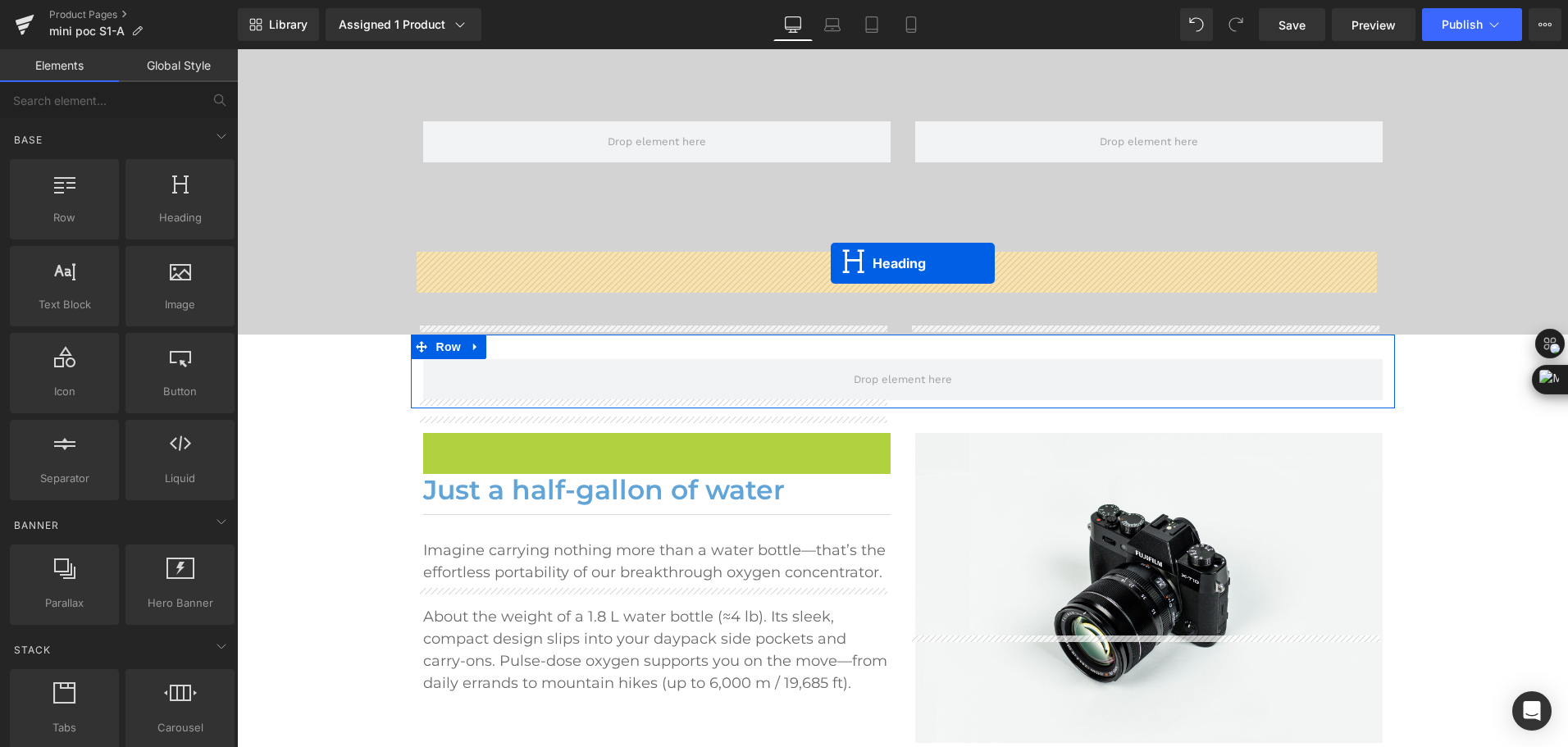
scroll to position [820, 0]
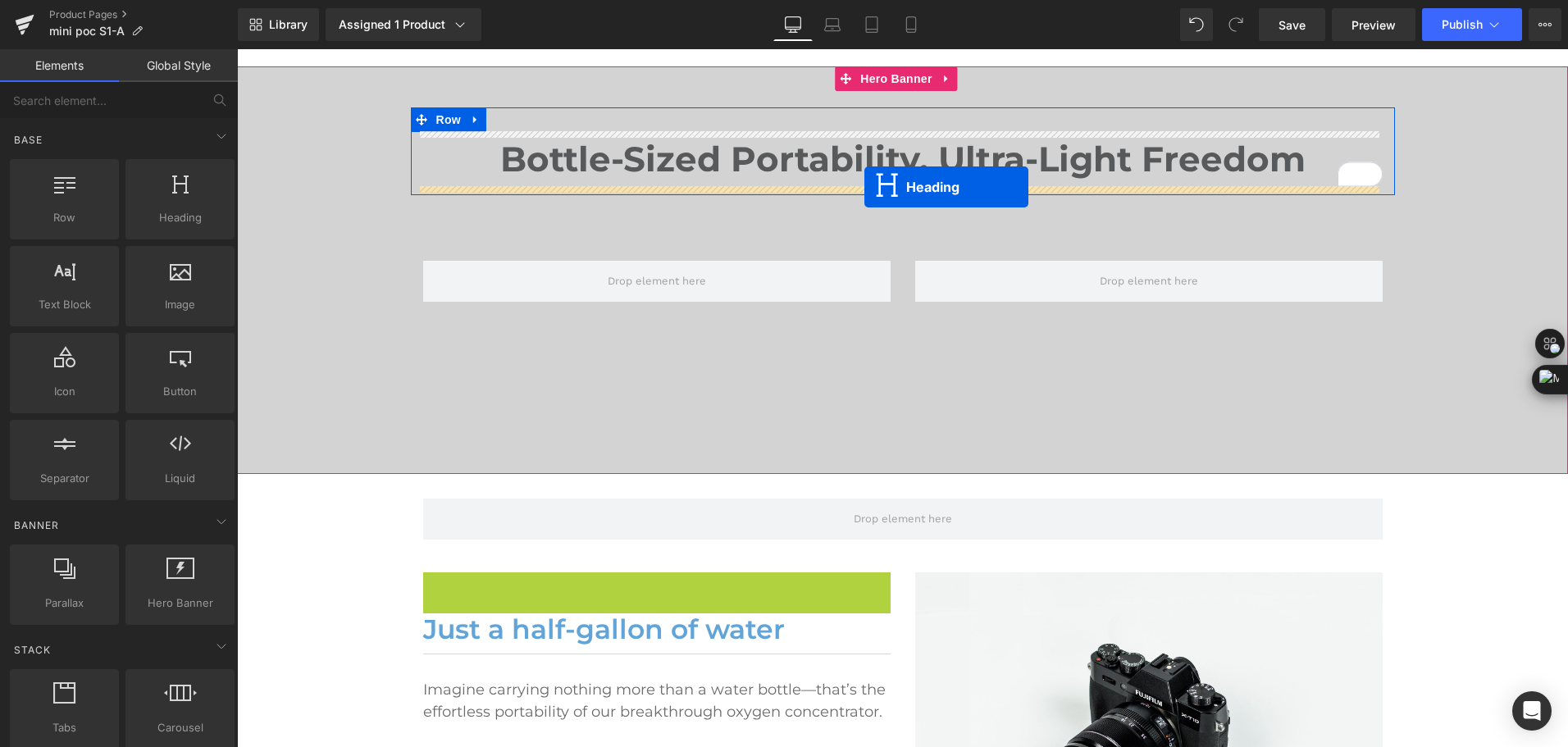
drag, startPoint x: 662, startPoint y: 370, endPoint x: 865, endPoint y: 187, distance: 273.3
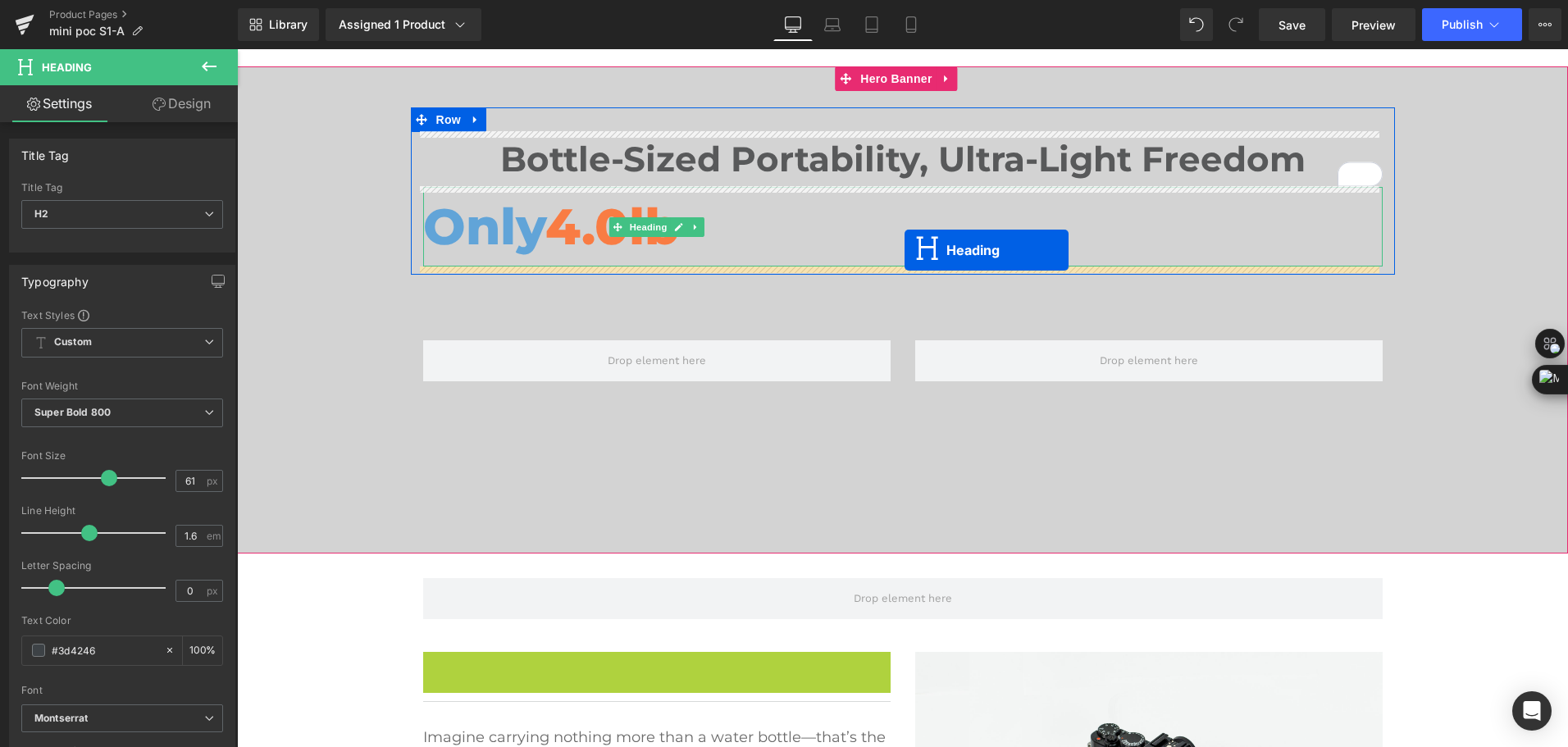
drag, startPoint x: 639, startPoint y: 669, endPoint x: 905, endPoint y: 251, distance: 495.5
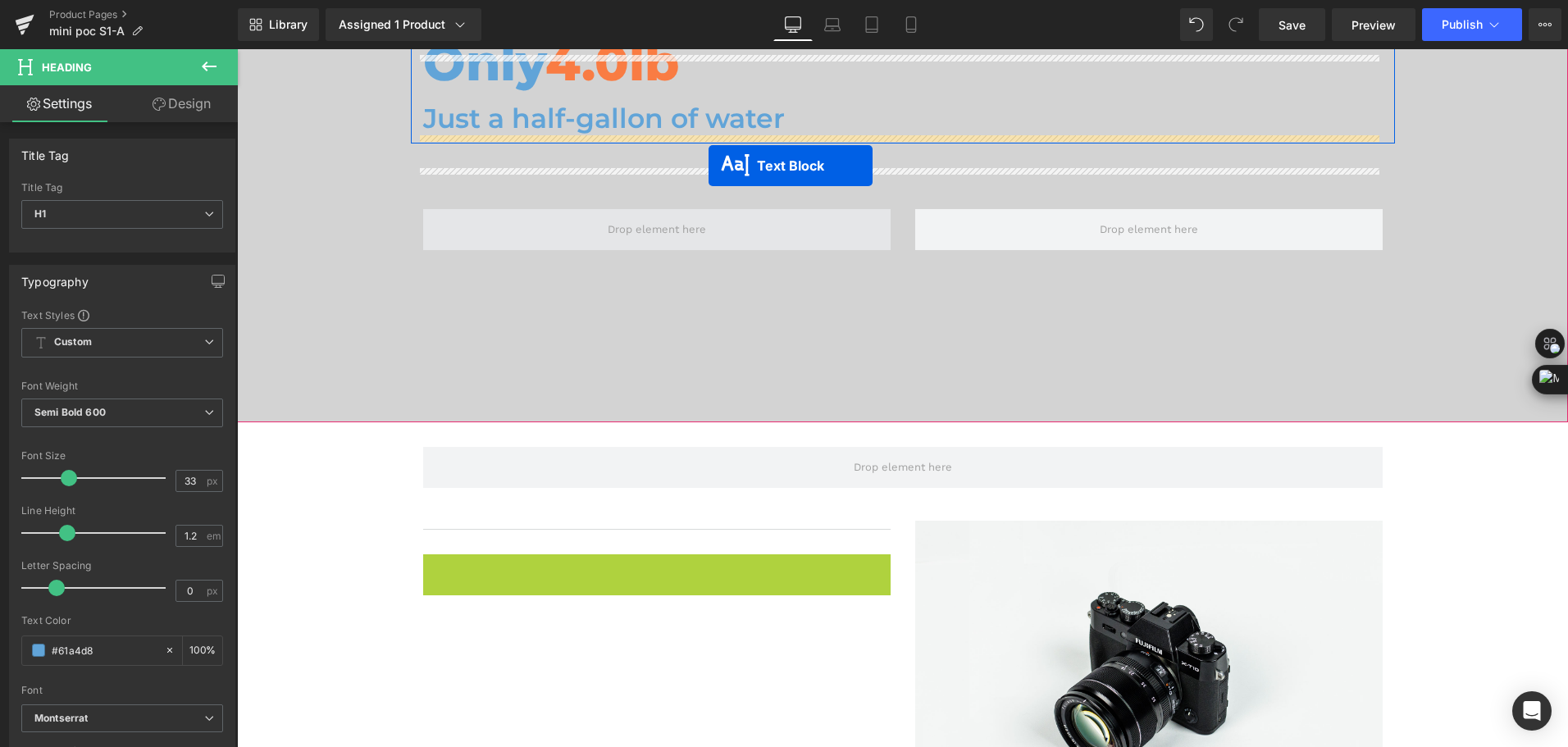
scroll to position [951, 0]
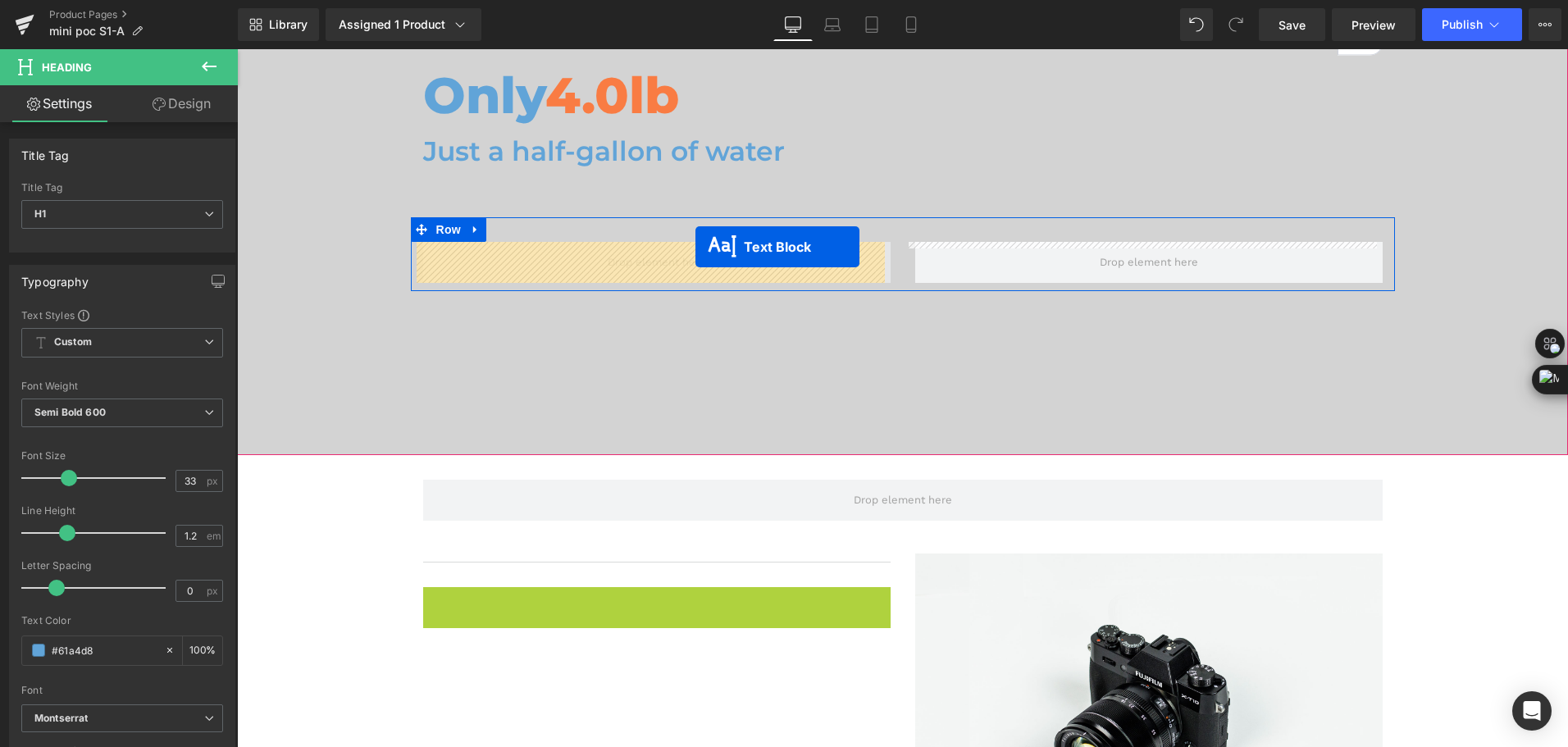
drag, startPoint x: 643, startPoint y: 464, endPoint x: 696, endPoint y: 247, distance: 223.4
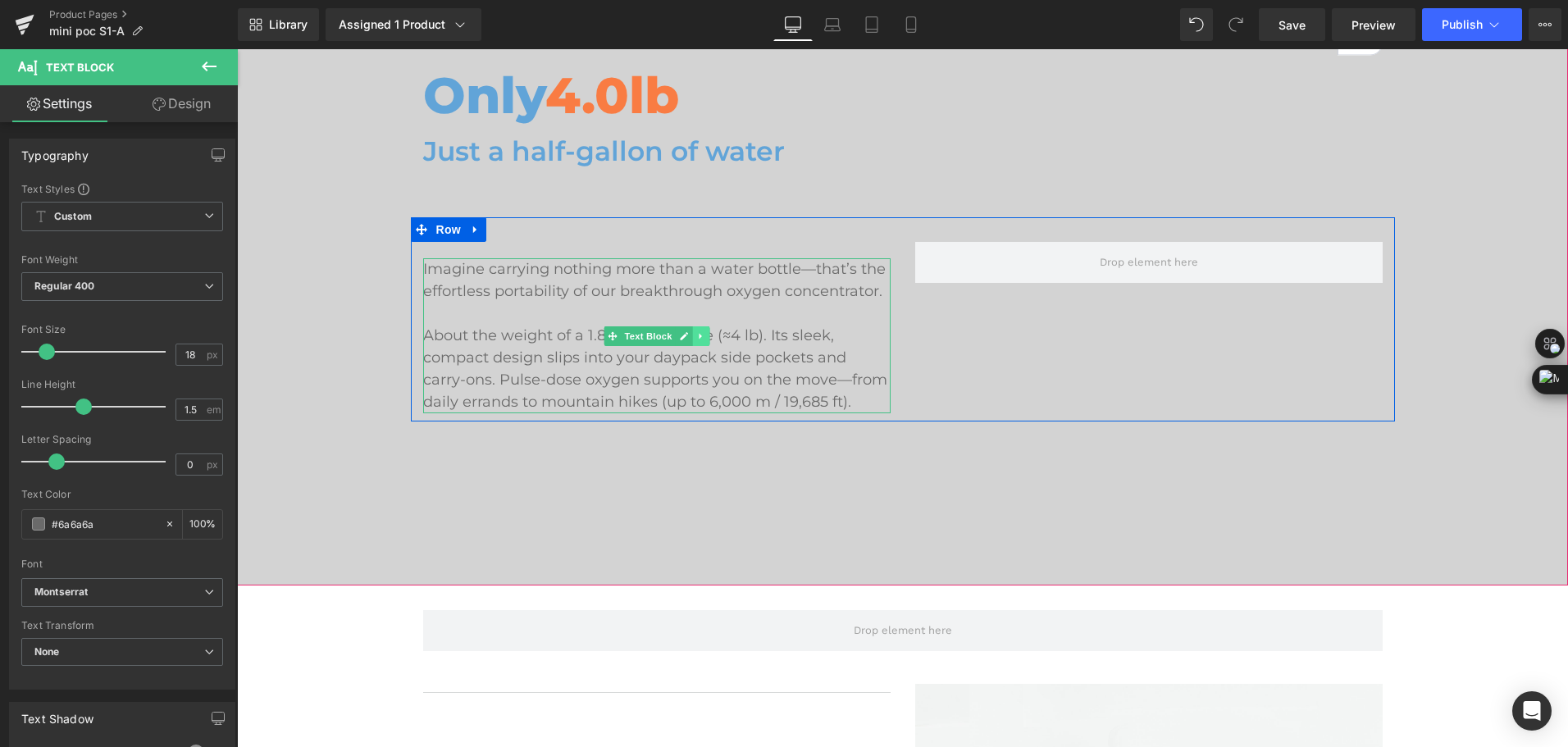
click at [696, 332] on icon at bounding box center [700, 336] width 9 height 10
click at [688, 337] on icon at bounding box center [692, 336] width 9 height 9
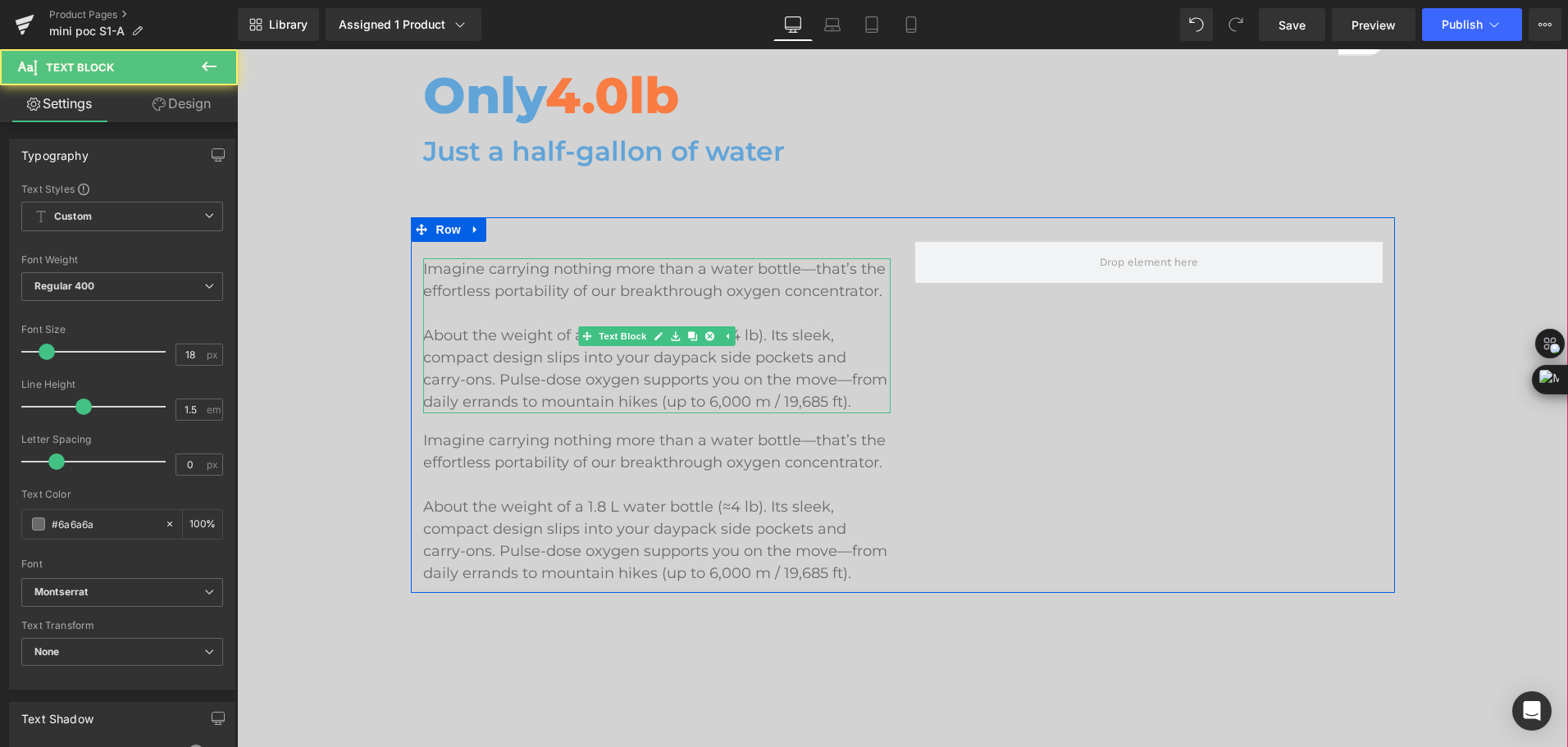
click at [809, 398] on p "About the weight of a 1.8 L water bottle (≈4 lb). Its sleek, compact design sli…" at bounding box center [657, 368] width 468 height 88
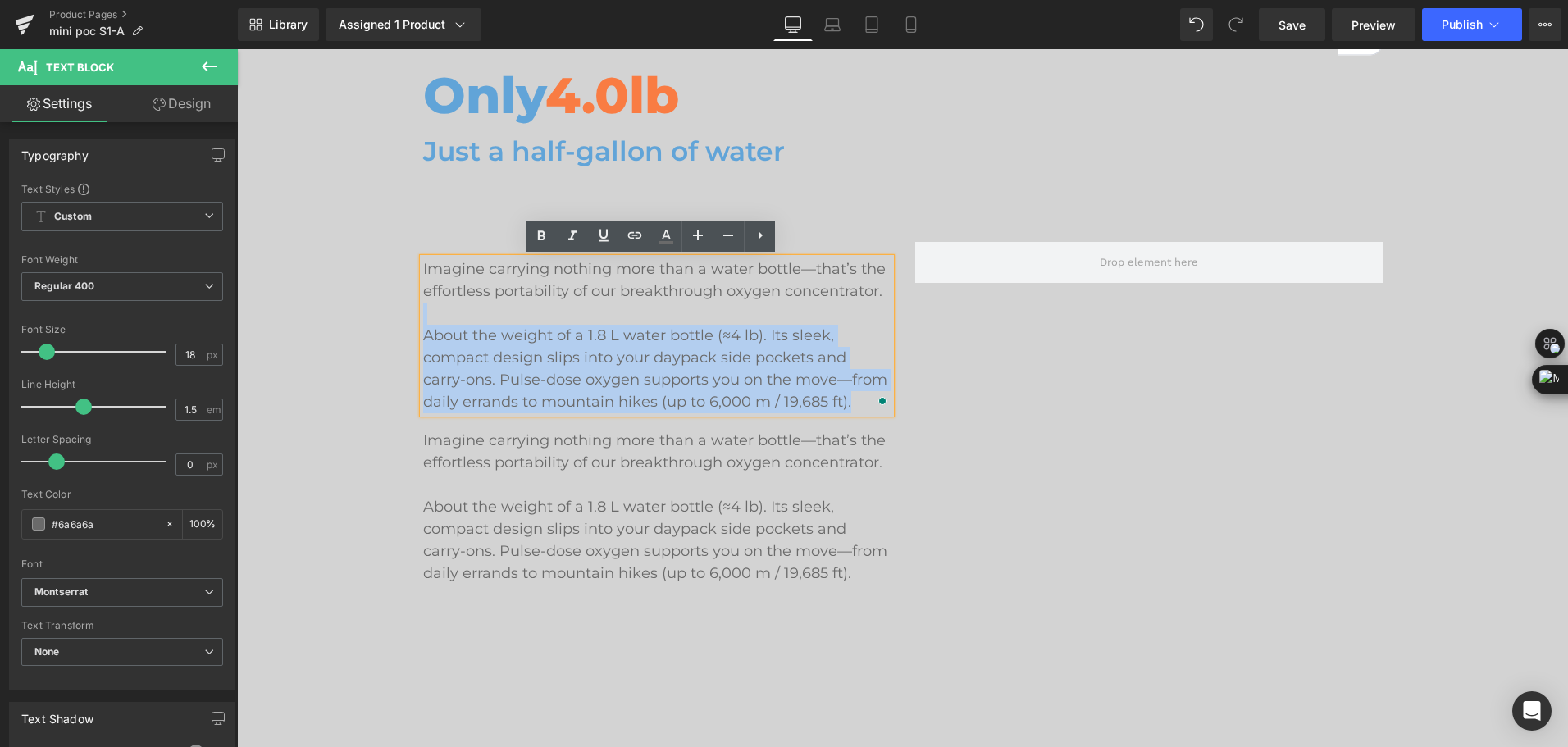
drag, startPoint x: 809, startPoint y: 398, endPoint x: 421, endPoint y: 324, distance: 395.0
click at [423, 324] on div "Imagine carrying nothing more than a water bottle—that’s the effortless portabi…" at bounding box center [657, 335] width 468 height 155
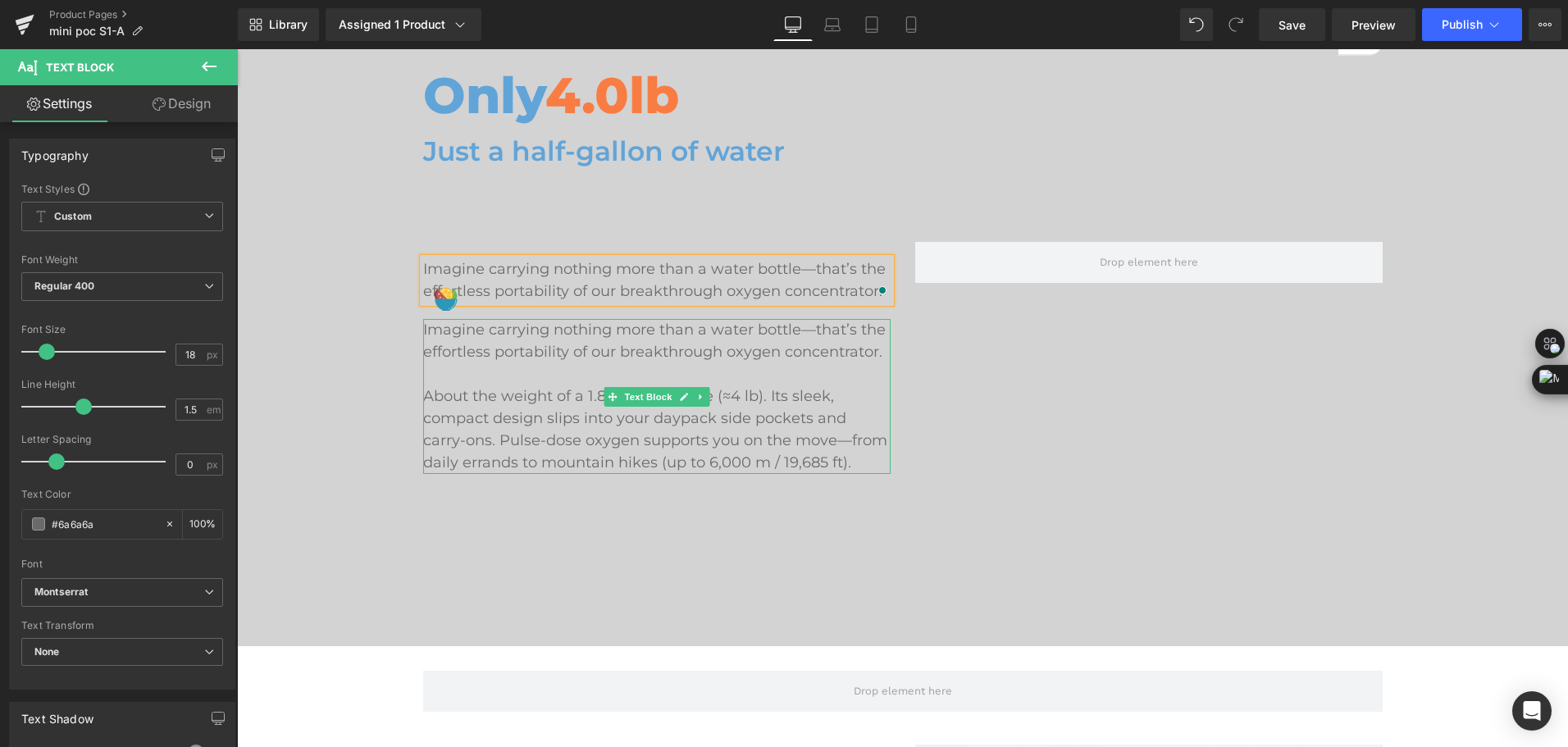
click at [527, 356] on p "Imagine carrying nothing more than a water bottle—that’s the effortless portabi…" at bounding box center [657, 341] width 468 height 45
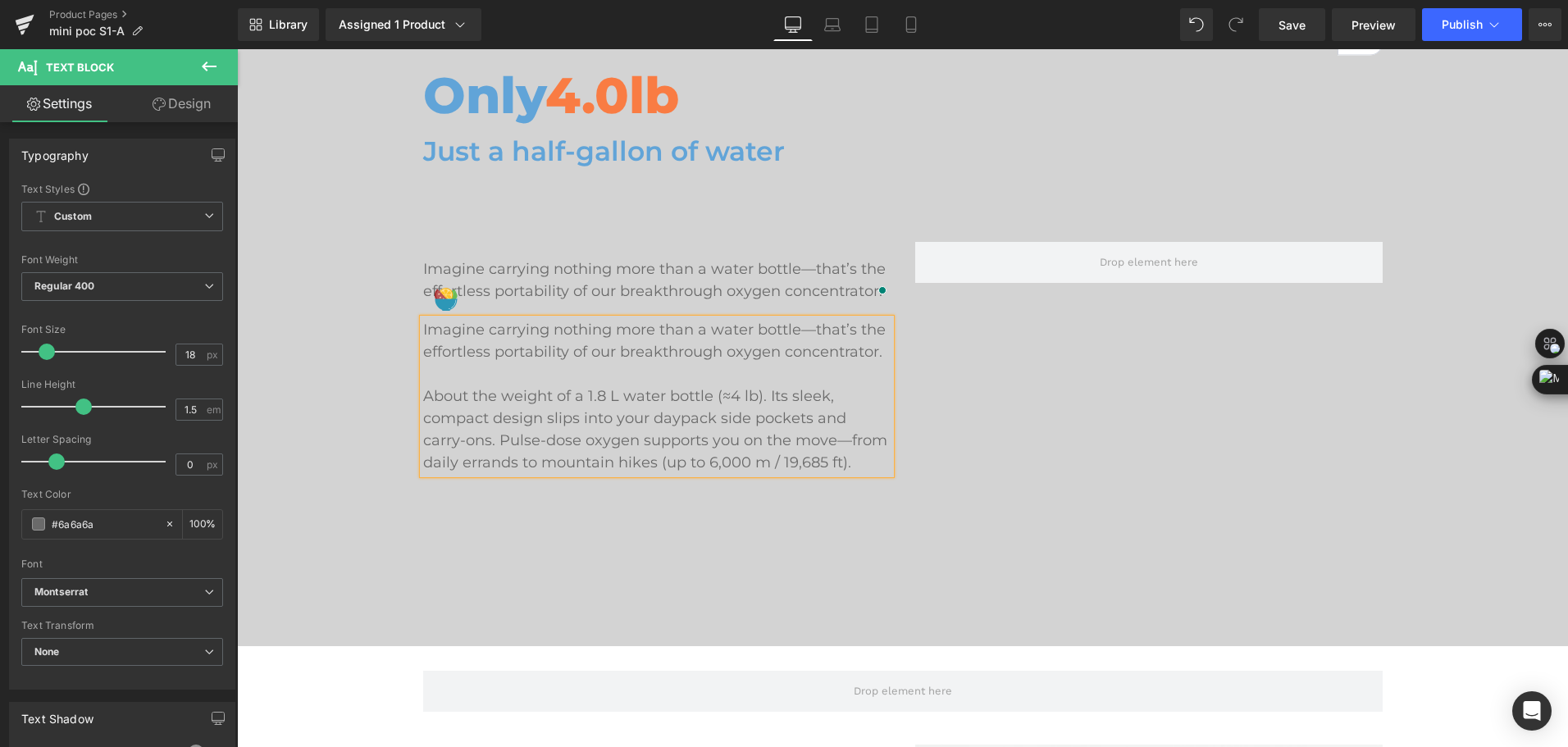
click at [511, 354] on p "Imagine carrying nothing more than a water bottle—that’s the effortless portabi…" at bounding box center [657, 341] width 468 height 45
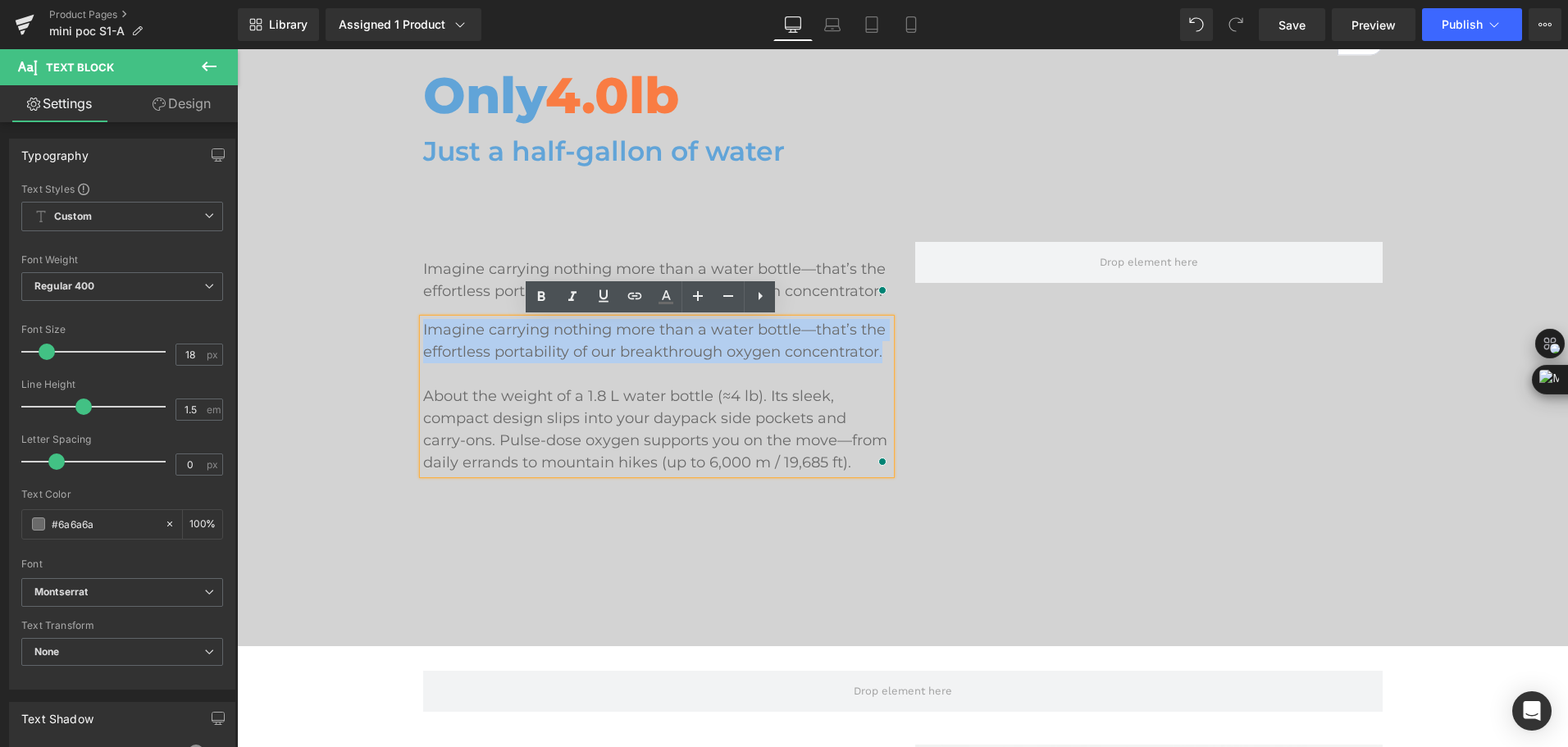
drag, startPoint x: 417, startPoint y: 333, endPoint x: 880, endPoint y: 350, distance: 463.3
click at [880, 350] on p "Imagine carrying nothing more than a water bottle—that’s the effortless portabi…" at bounding box center [657, 341] width 468 height 45
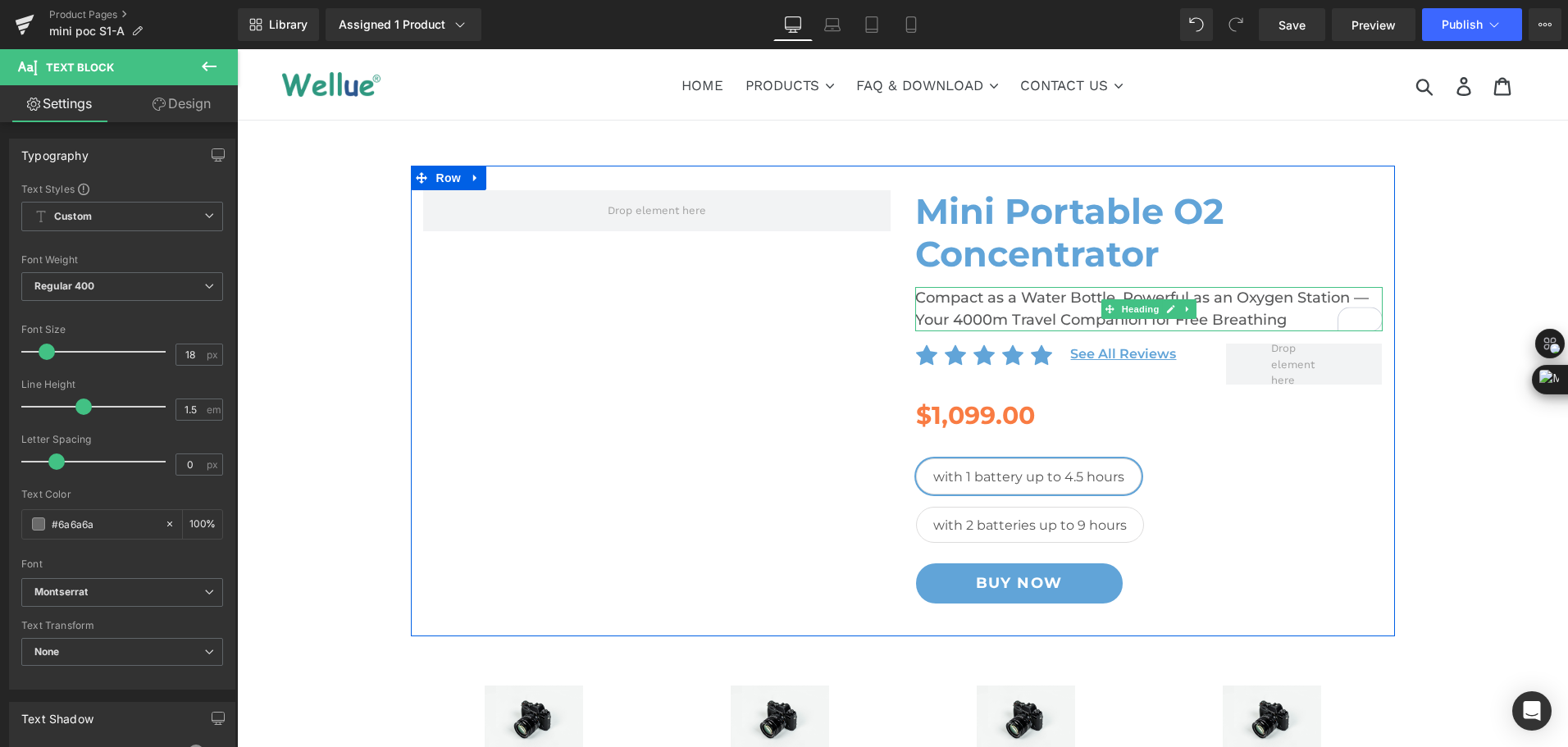
click at [954, 321] on h2 "Compact as a Water Bottle, Powerful as an Oxygen Station — Your 4000m Travel Co…" at bounding box center [1149, 309] width 468 height 45
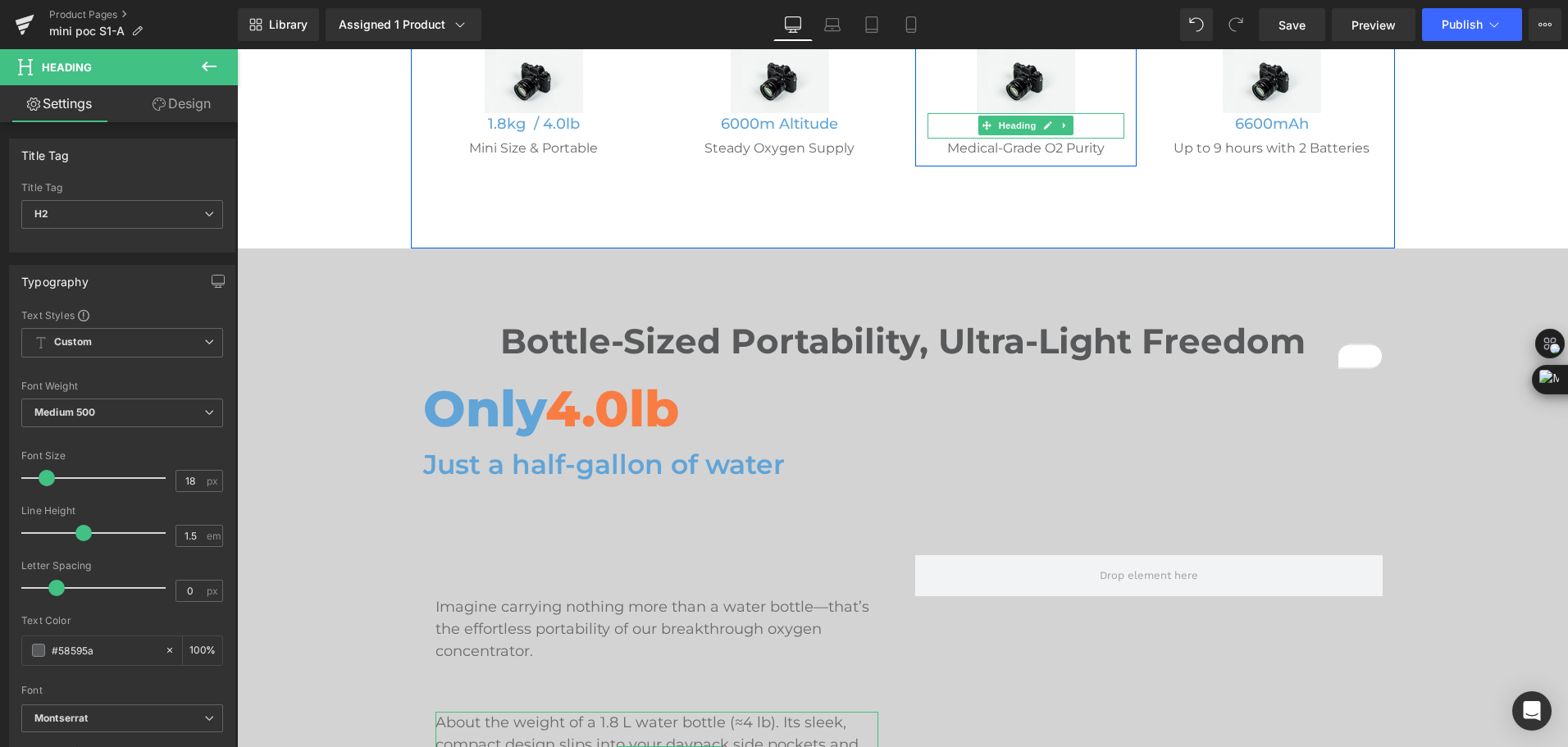
scroll to position [738, 0]
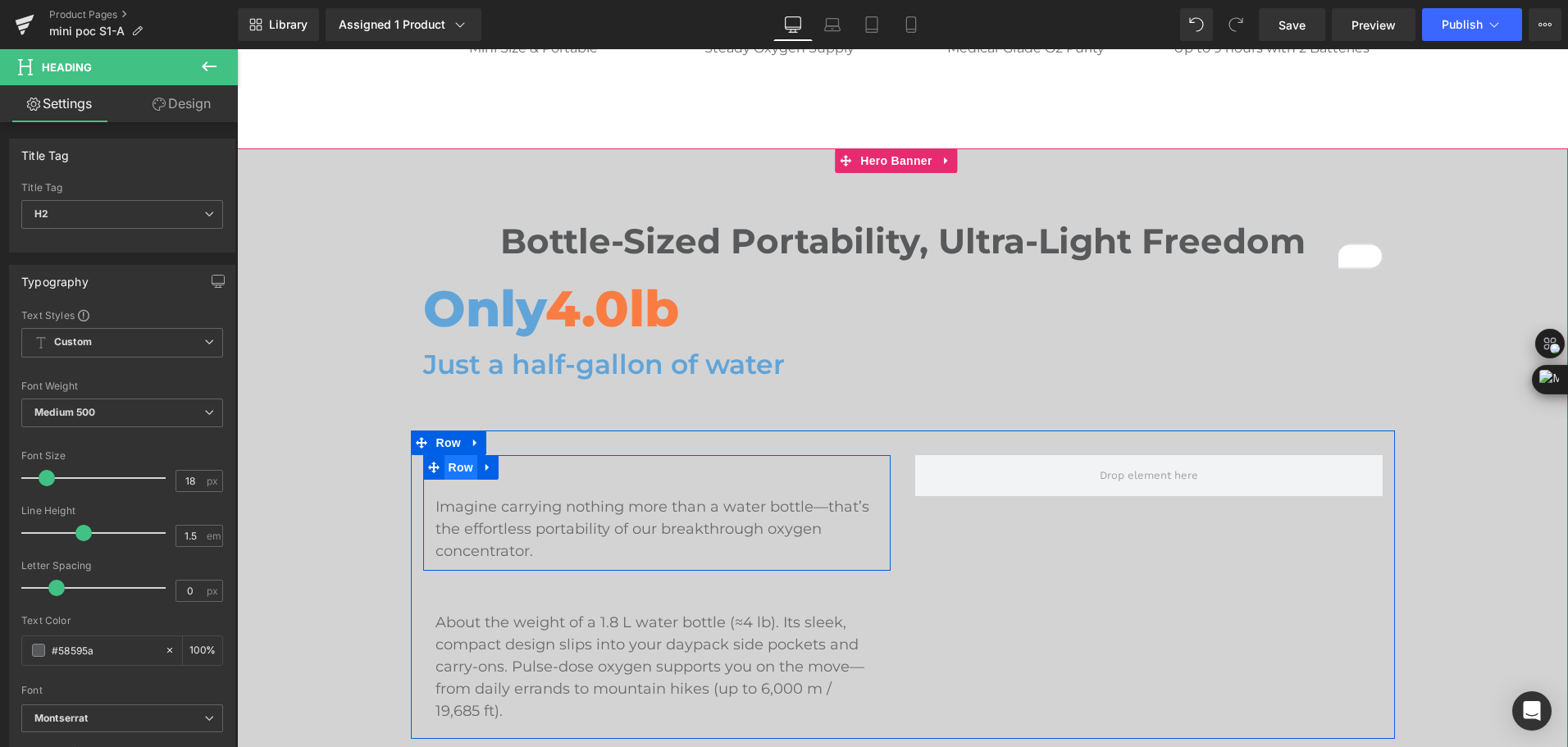
click at [444, 477] on span "Row" at bounding box center [460, 468] width 32 height 25
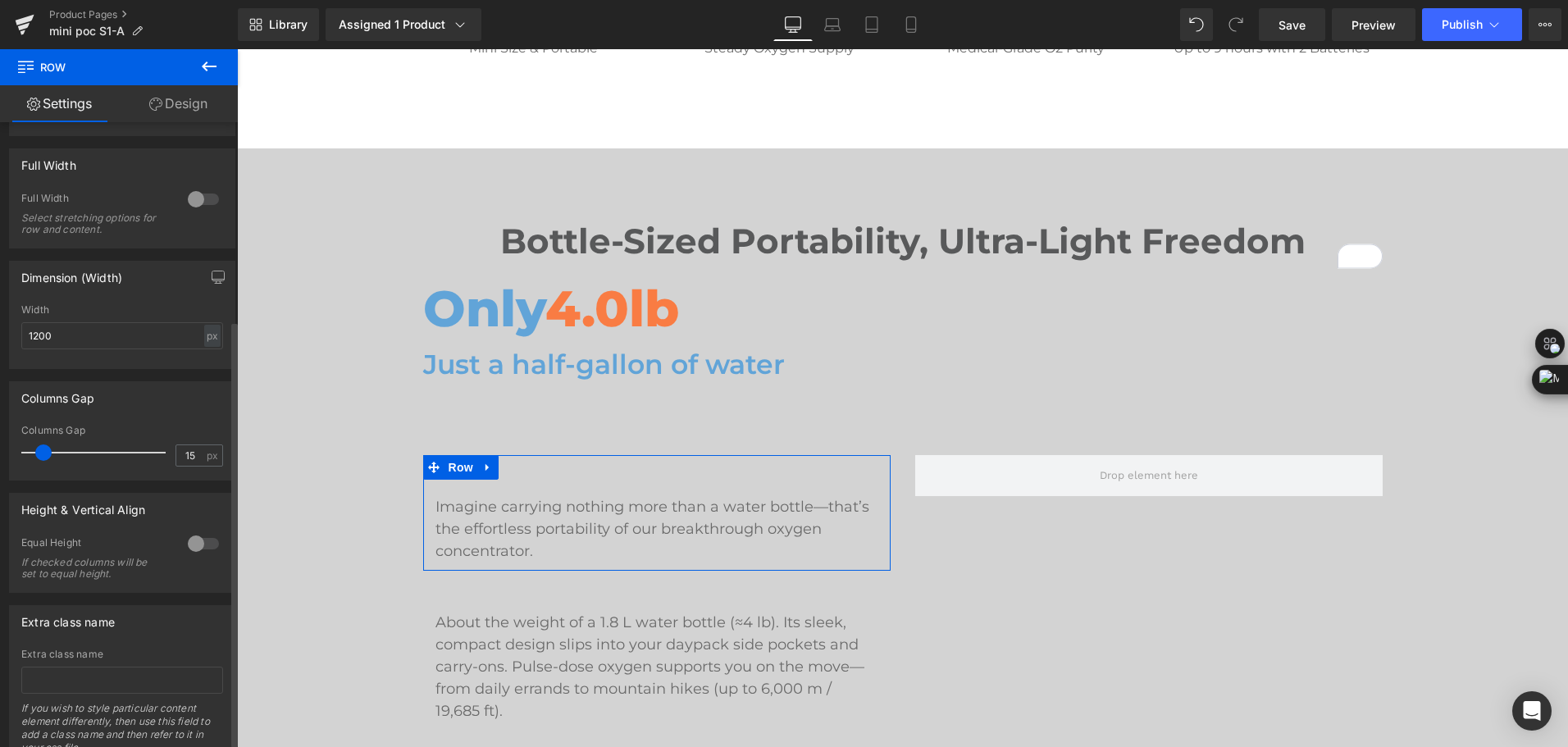
scroll to position [0, 0]
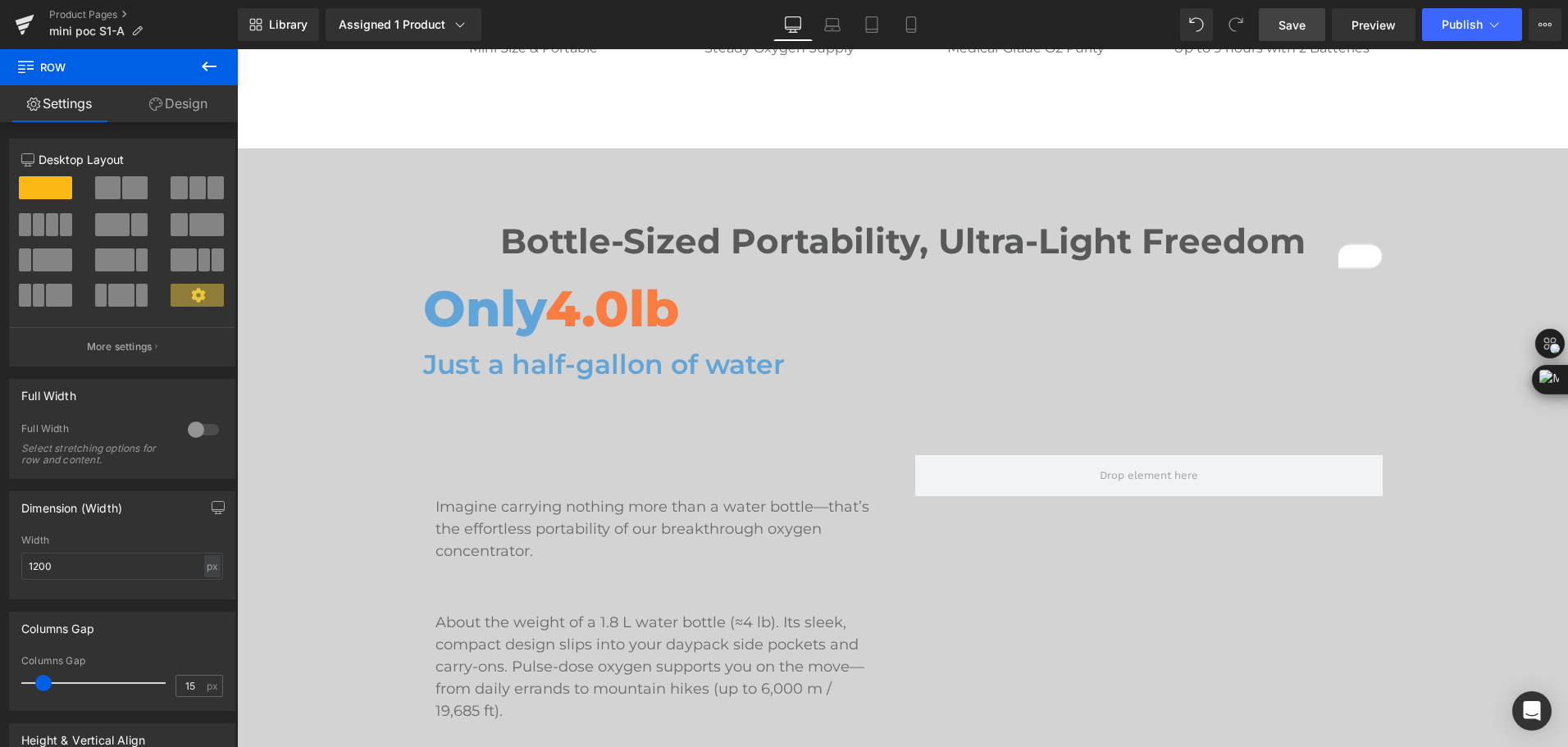
click at [1294, 23] on span "Save" at bounding box center [1292, 25] width 27 height 18
click at [665, 1] on div "Library Assigned 1 Product Product Preview Mini Portable O2 Concentrator Manage…" at bounding box center [903, 24] width 1330 height 49
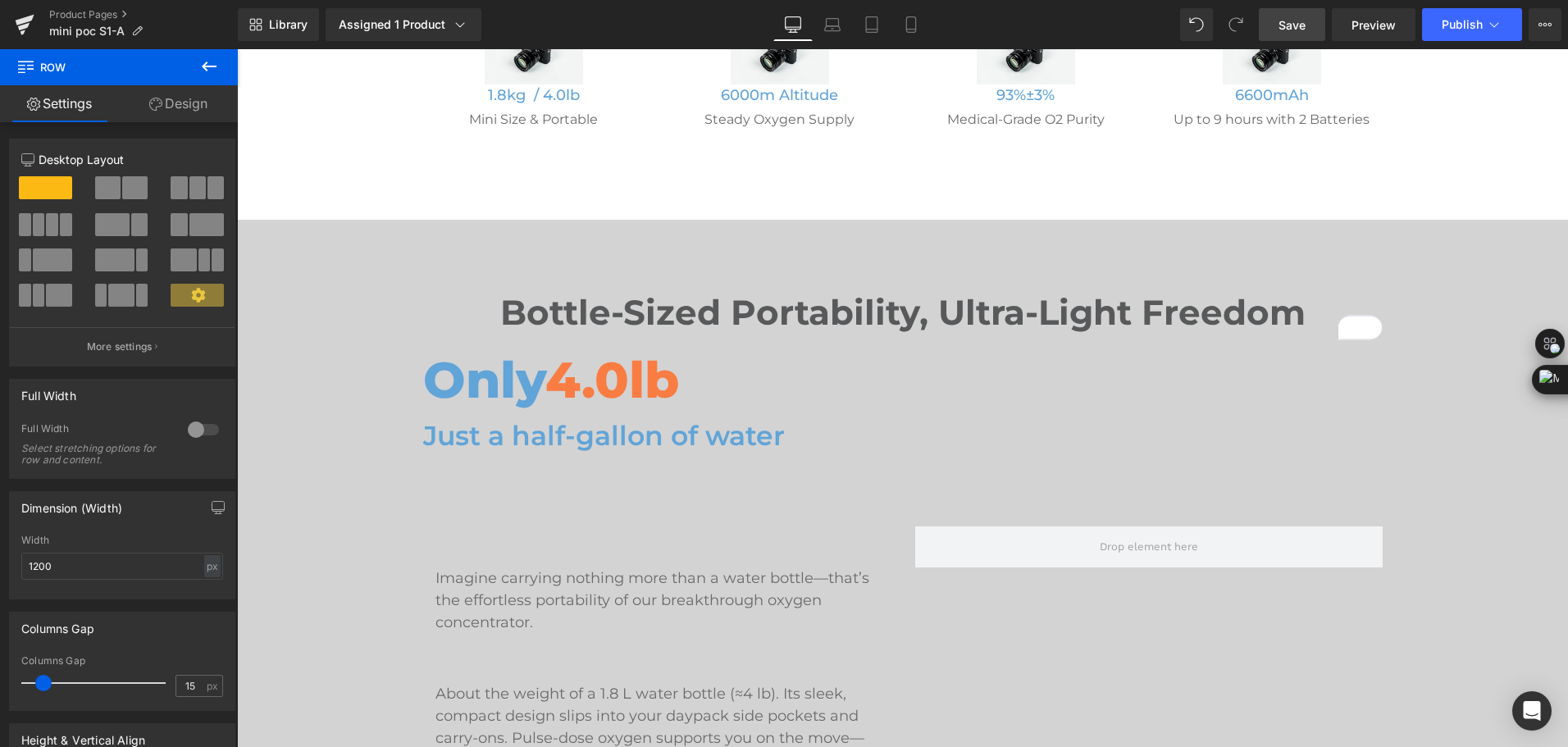
scroll to position [656, 0]
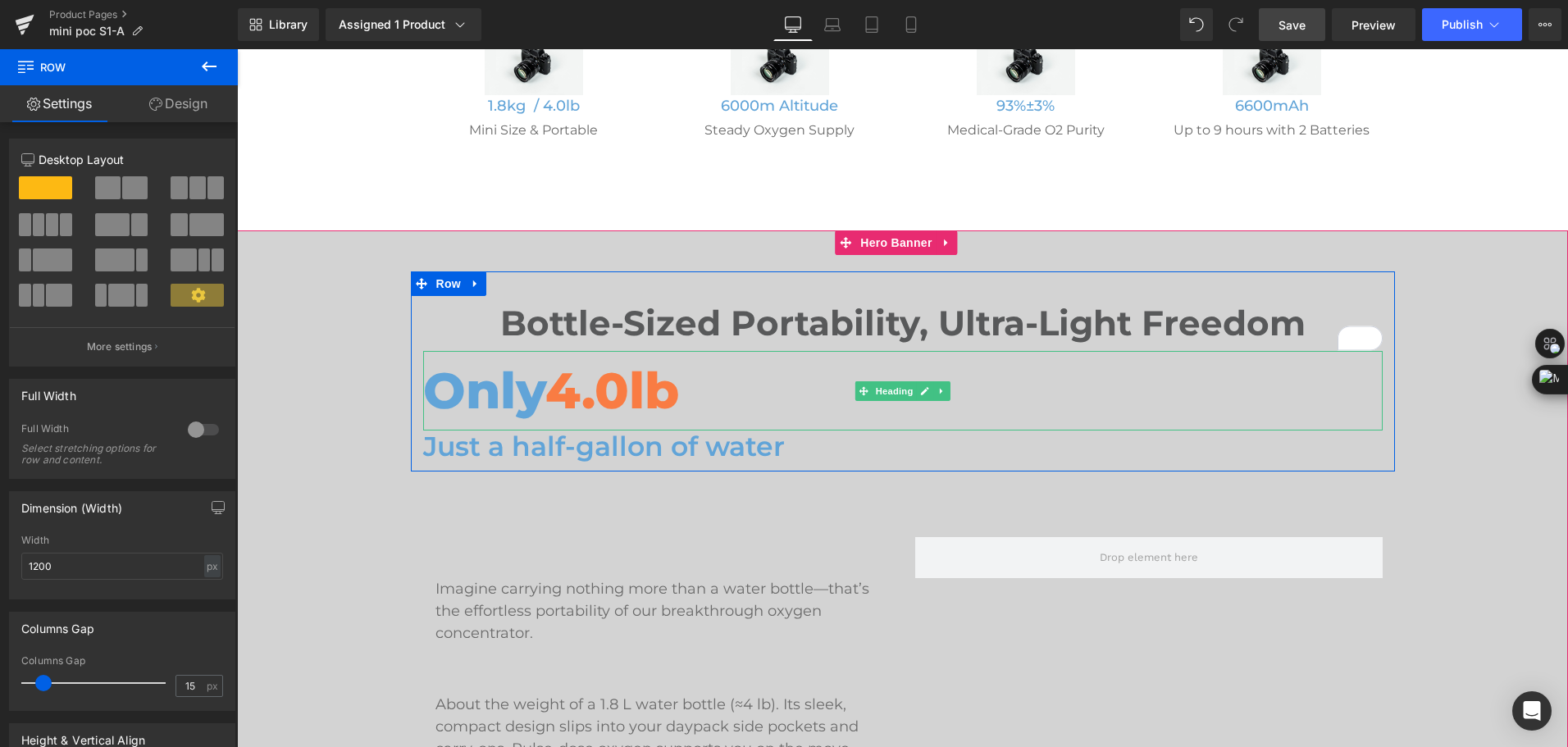
click at [616, 394] on span "4.0lb" at bounding box center [612, 390] width 134 height 60
click at [610, 393] on span "4.0lb" at bounding box center [612, 390] width 134 height 60
click at [609, 374] on span "4.0lb" at bounding box center [612, 390] width 134 height 60
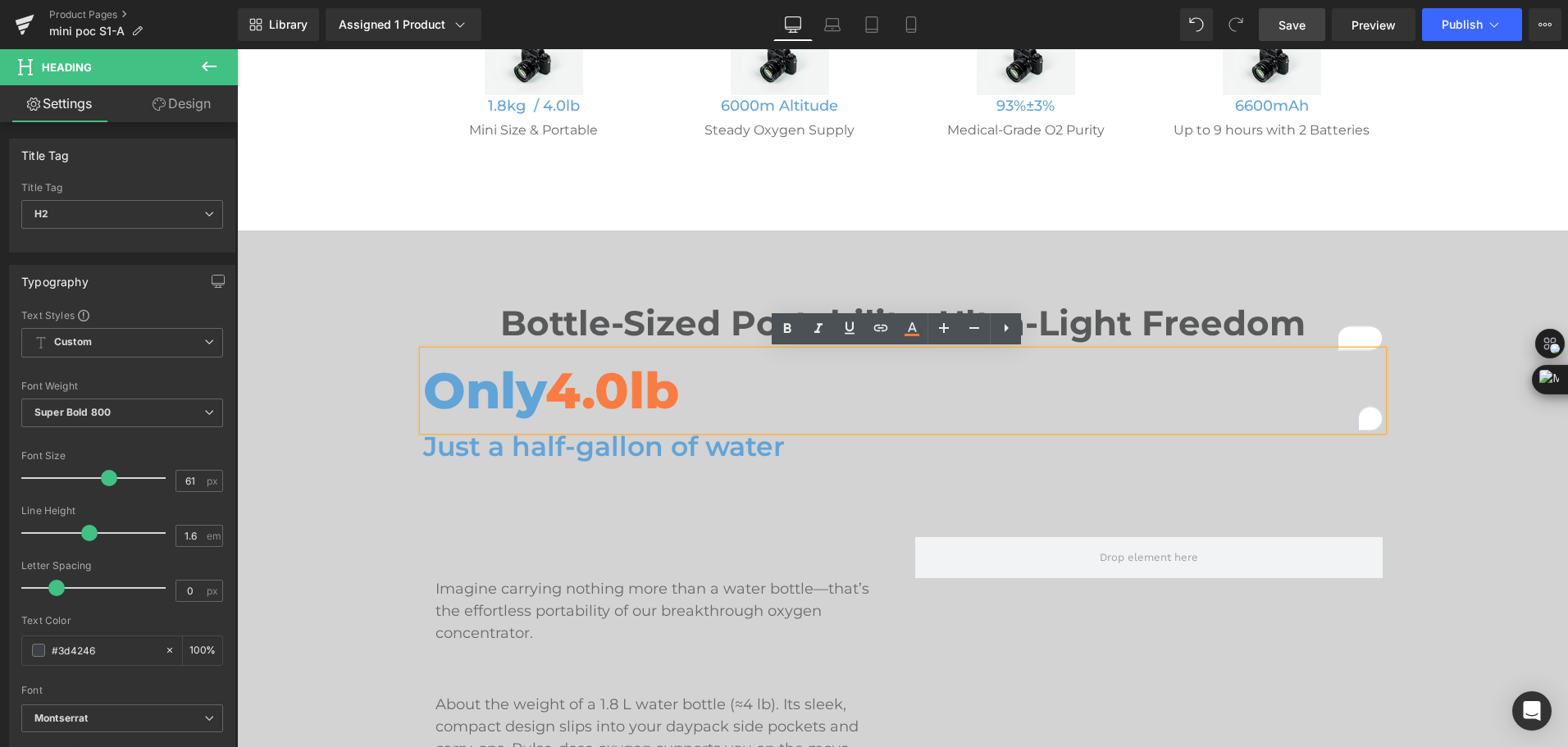
click at [593, 372] on span "4.0lb" at bounding box center [612, 390] width 134 height 60
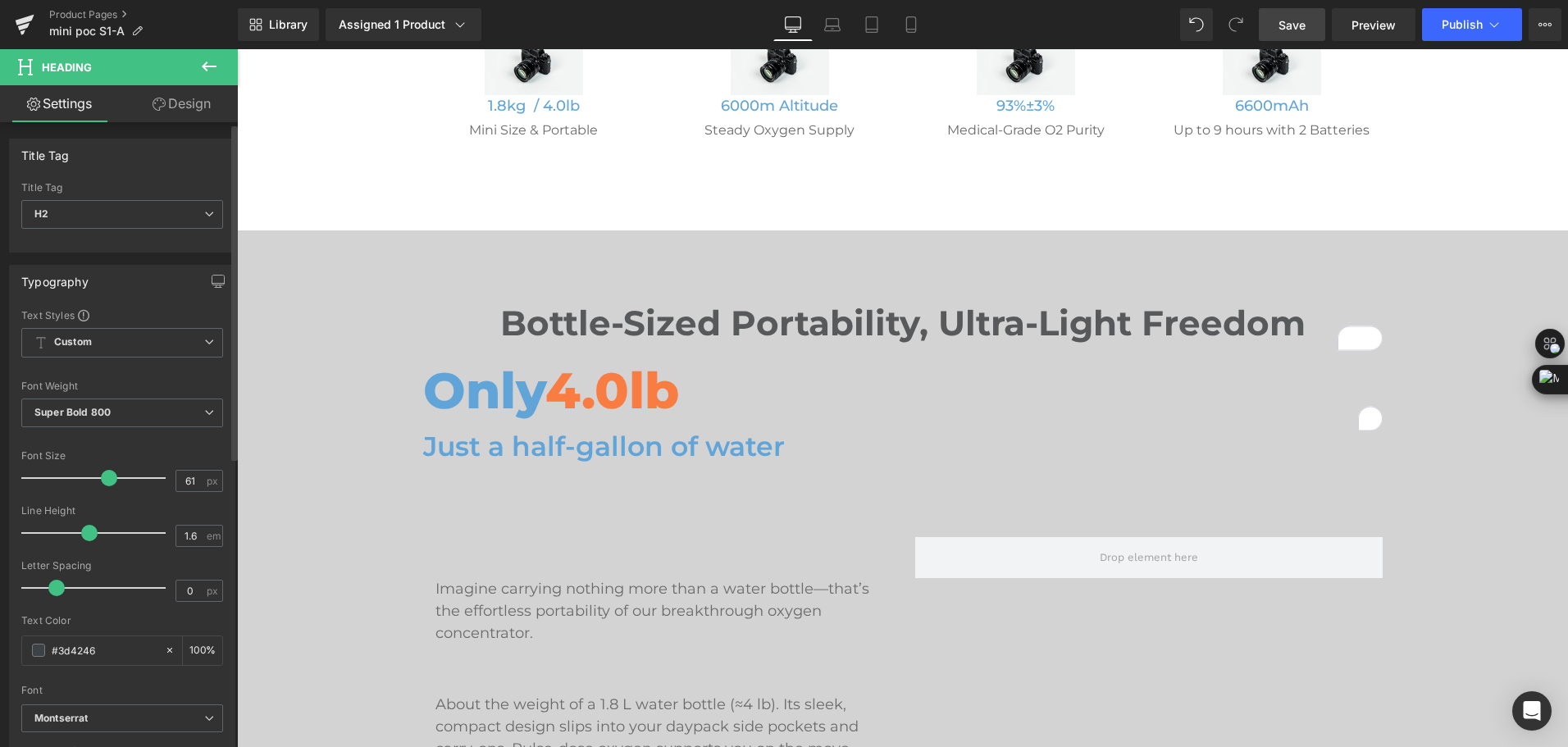
scroll to position [82, 0]
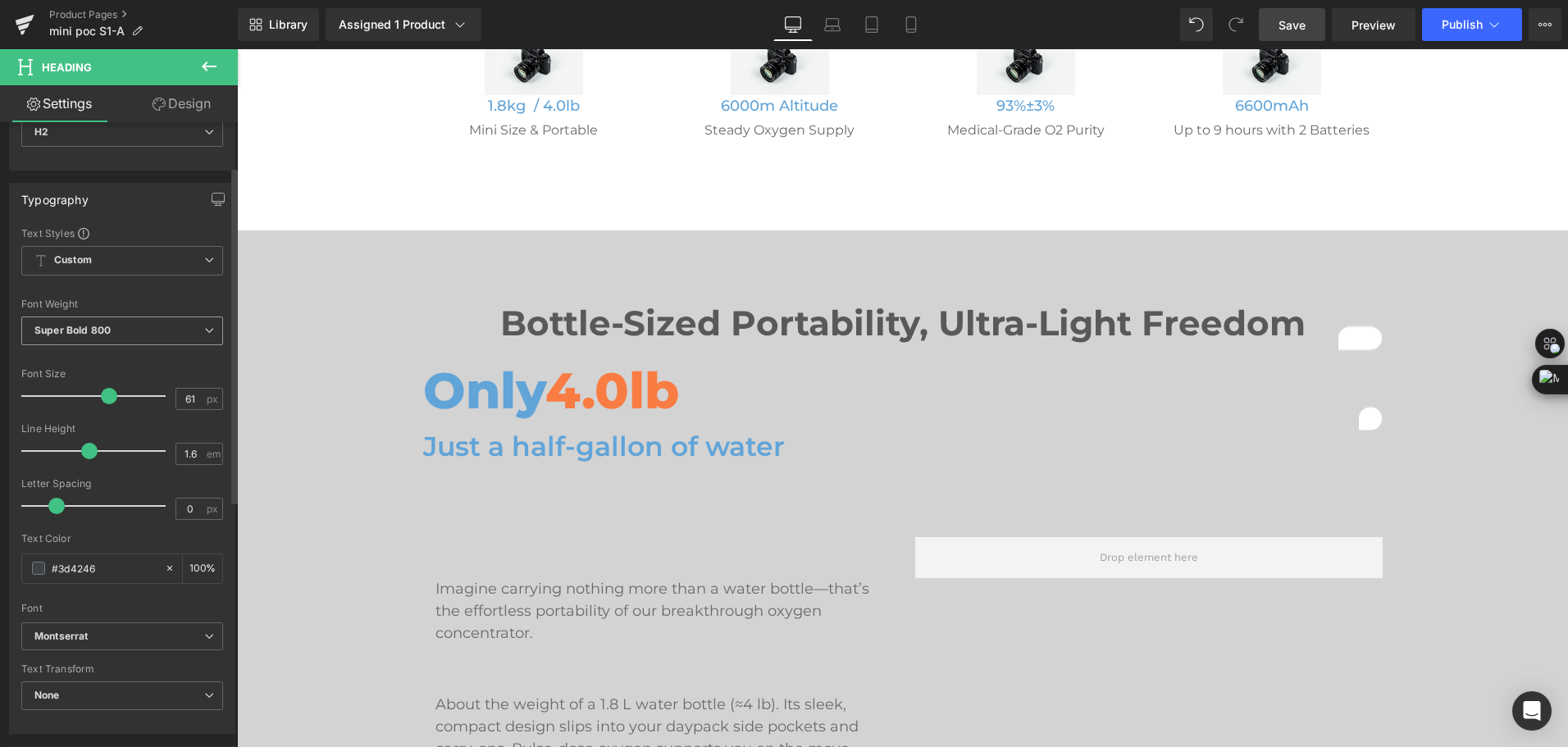
click at [127, 321] on span "Super Bold 800" at bounding box center [122, 330] width 201 height 29
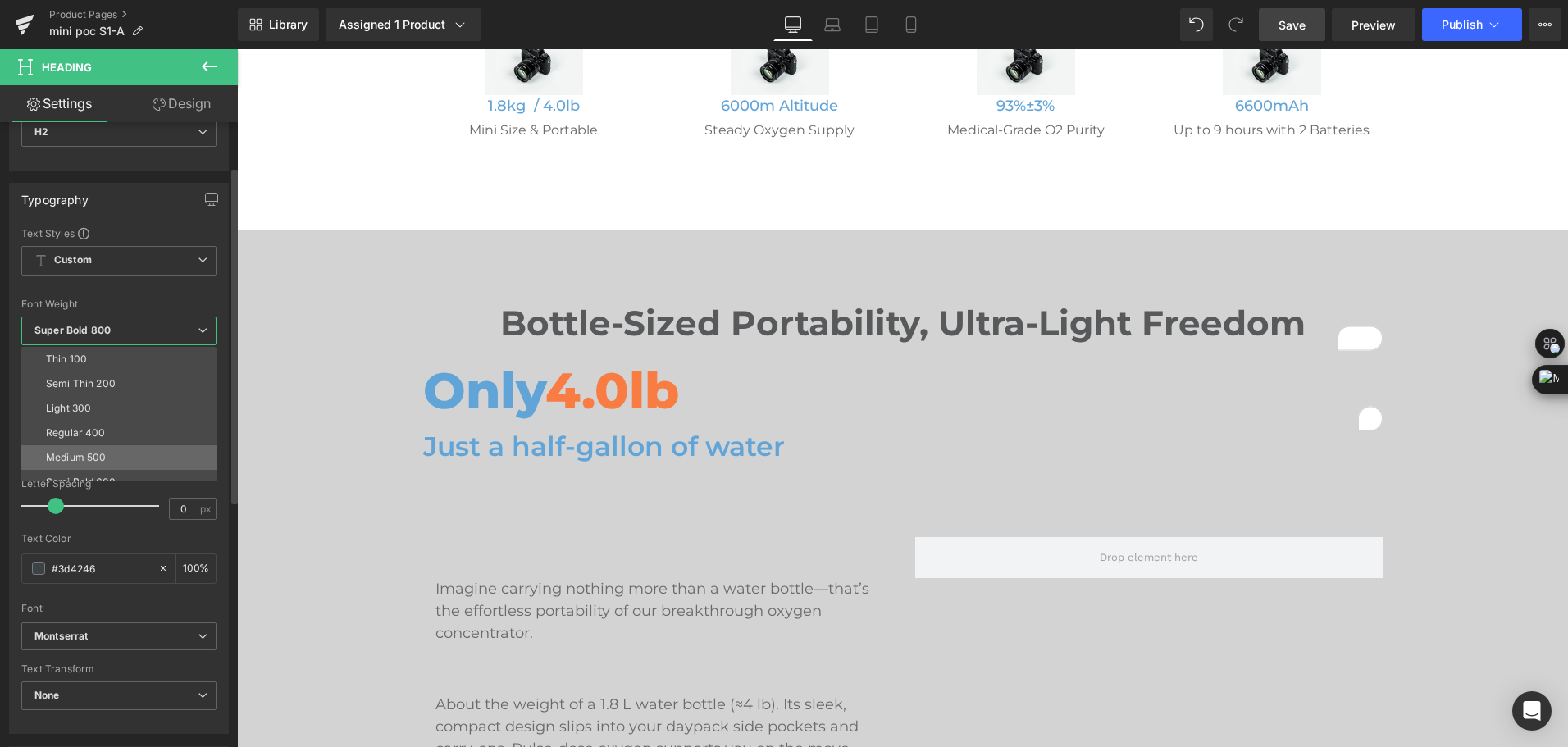
click at [126, 454] on li "Medium 500" at bounding box center [122, 457] width 202 height 25
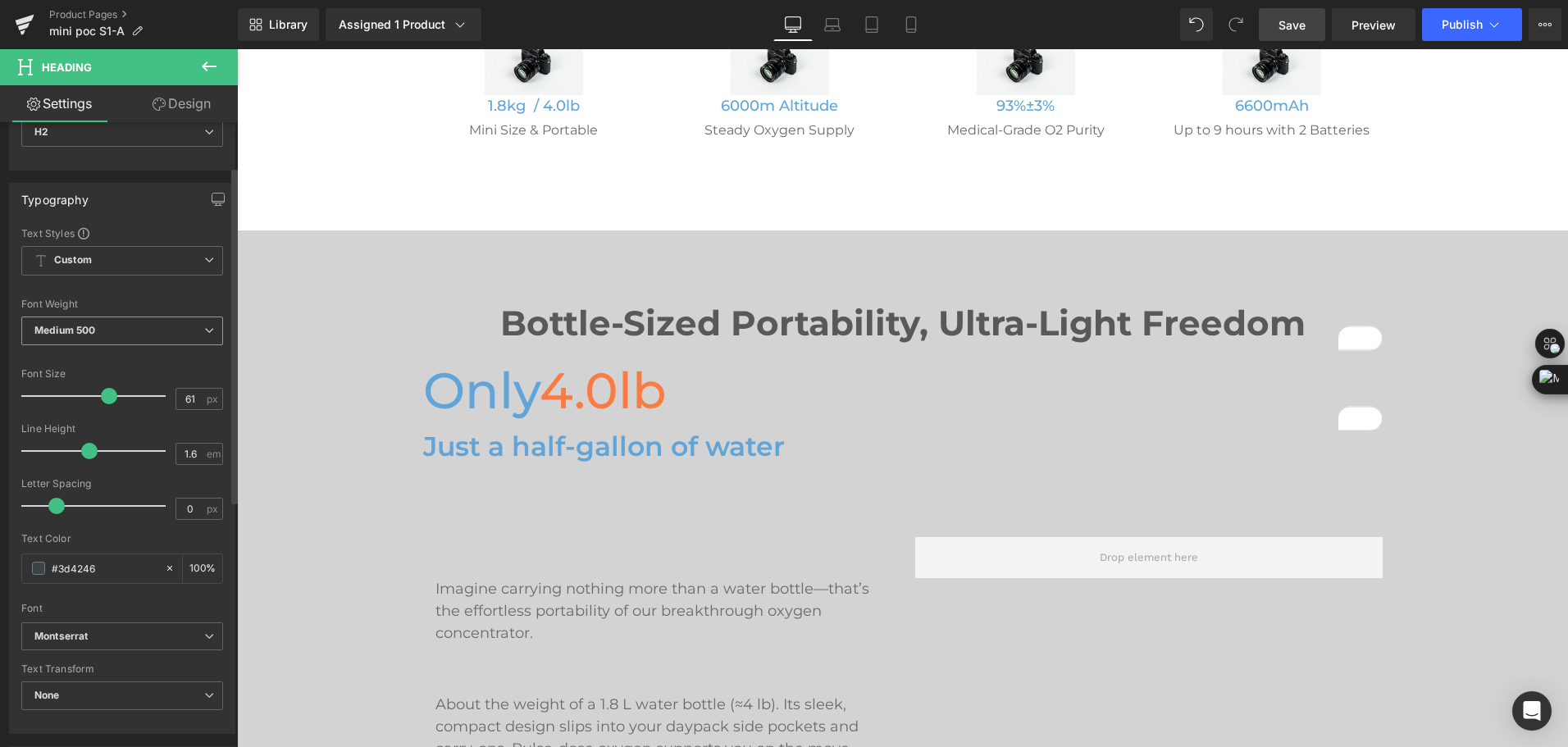
click at [159, 336] on span "Medium 500" at bounding box center [122, 330] width 201 height 29
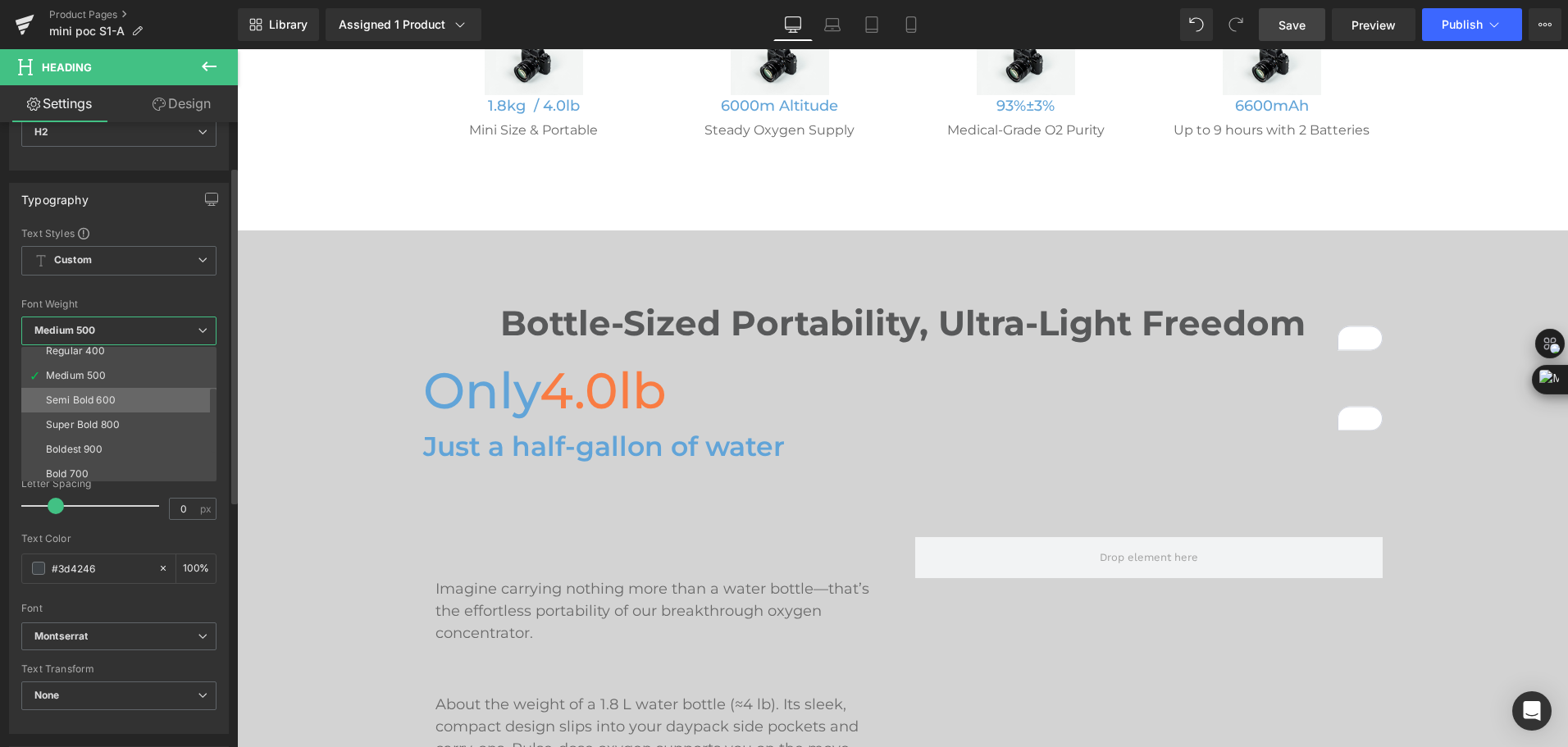
drag, startPoint x: 127, startPoint y: 394, endPoint x: 395, endPoint y: 687, distance: 397.1
click at [127, 394] on li "Semi Bold 600" at bounding box center [122, 400] width 202 height 25
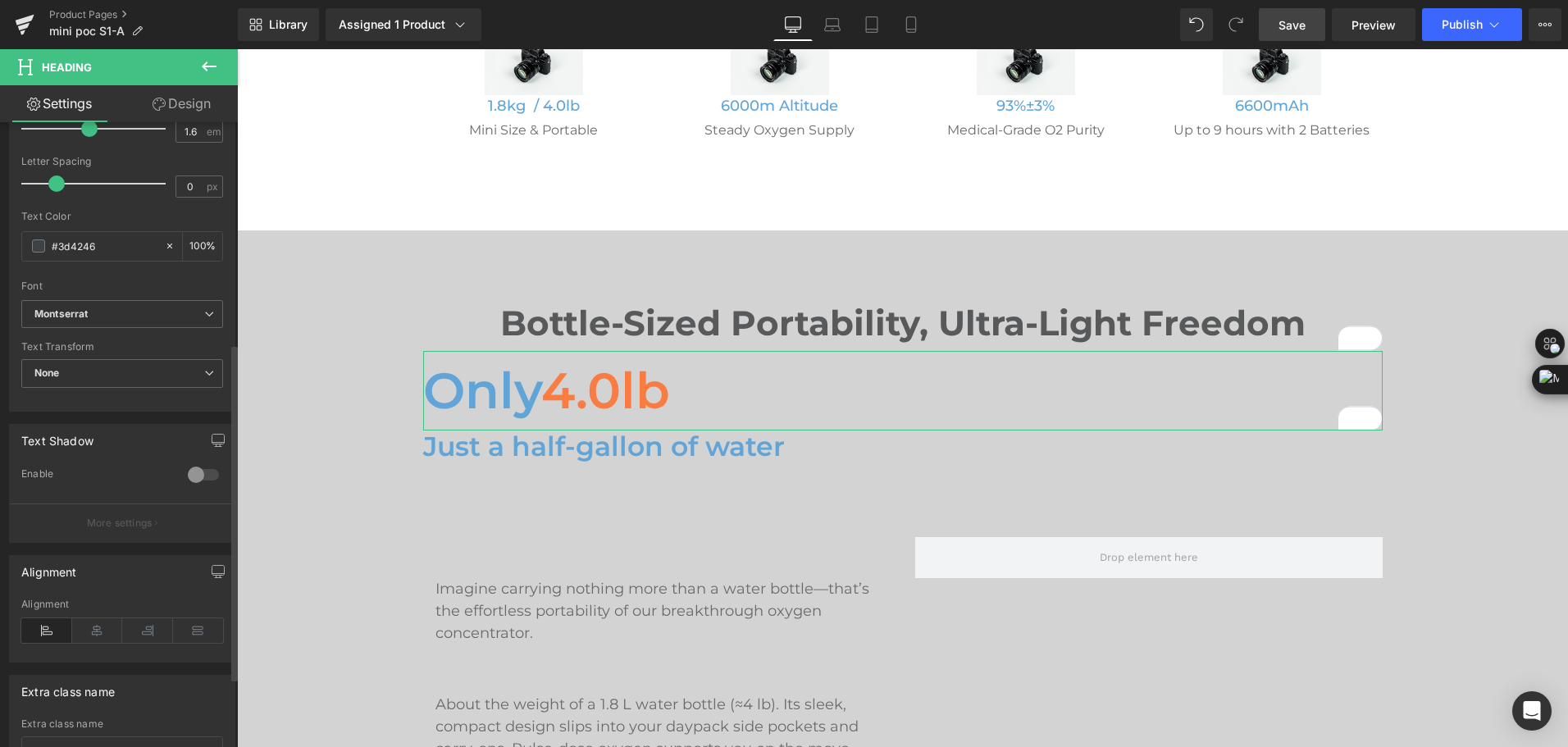
scroll to position [410, 0]
click at [94, 635] on icon at bounding box center [97, 625] width 51 height 25
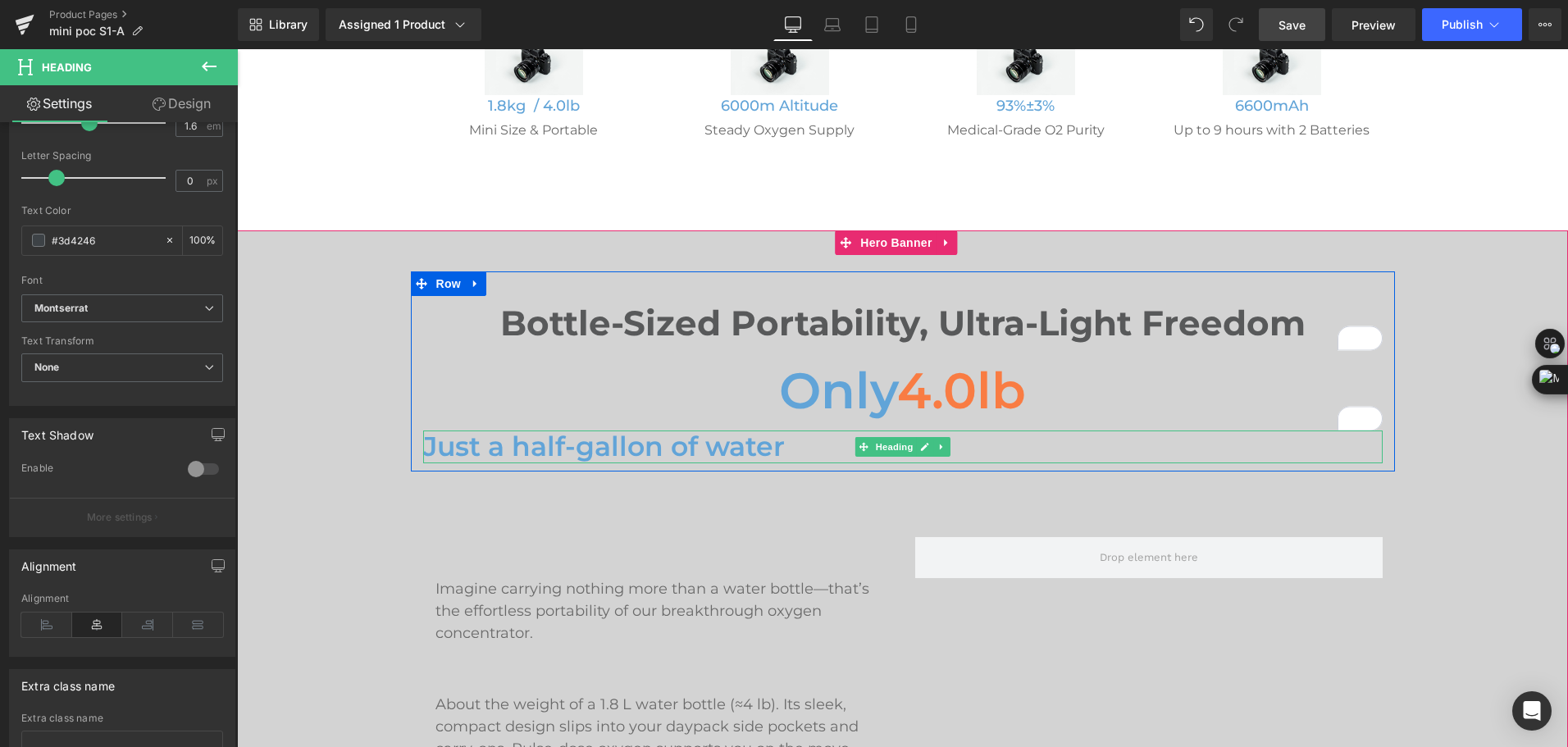
click at [661, 445] on h1 "Just a half-gallon of water" at bounding box center [903, 446] width 959 height 32
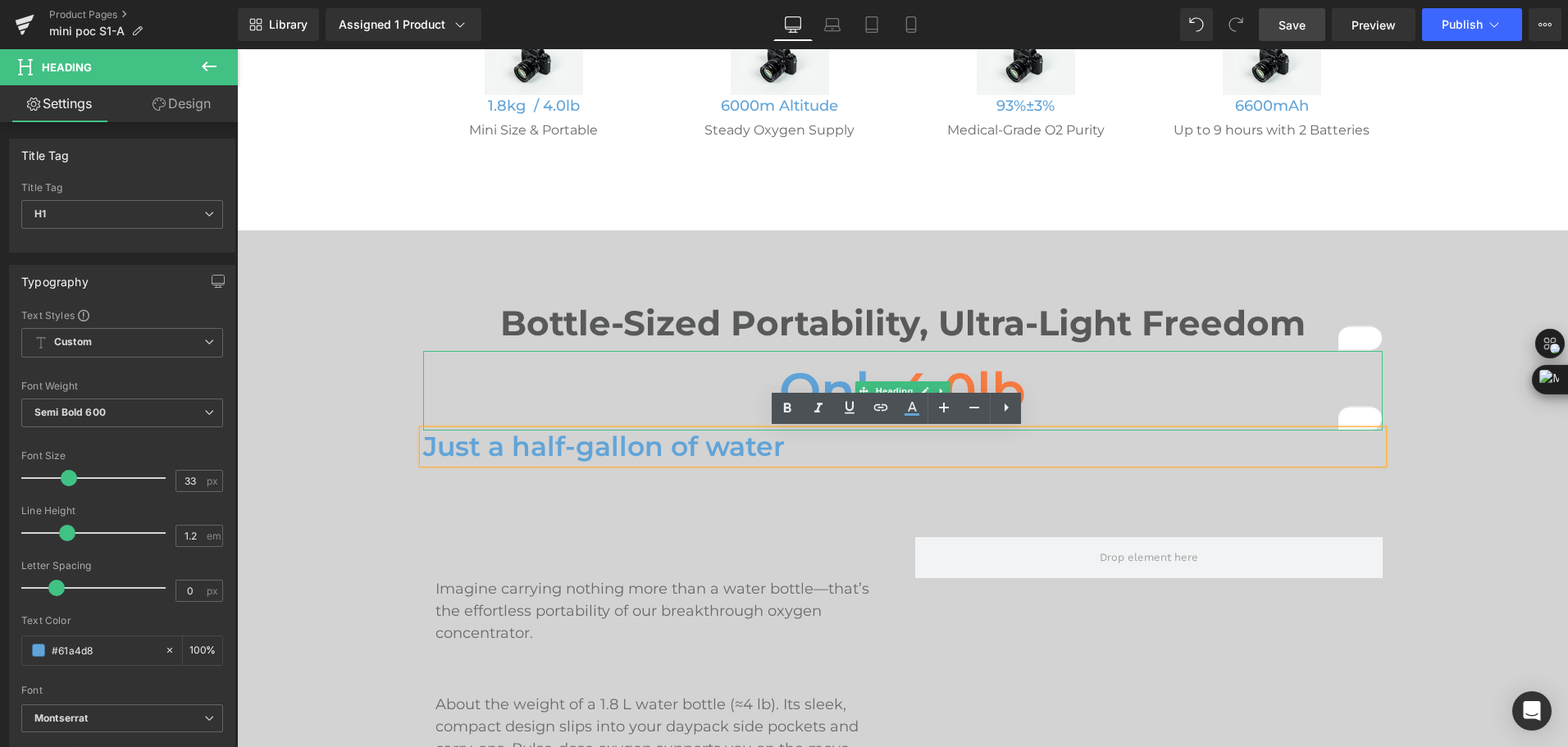
click at [759, 387] on h2 "Only 4.0lb" at bounding box center [903, 391] width 959 height 81
click at [752, 381] on h2 "Only 4.0lb" at bounding box center [903, 391] width 959 height 81
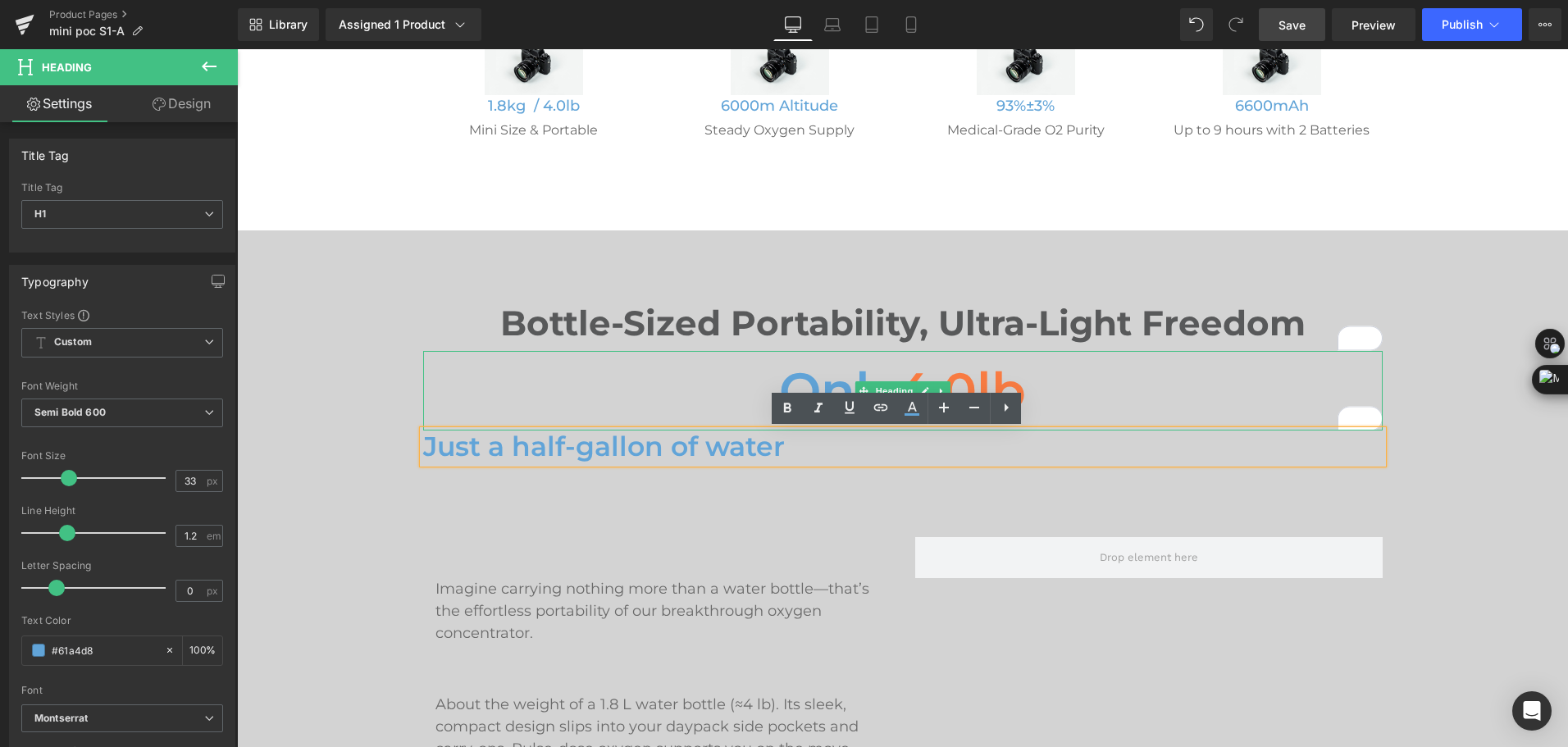
click at [752, 381] on h2 "Only 4.0lb" at bounding box center [903, 391] width 959 height 81
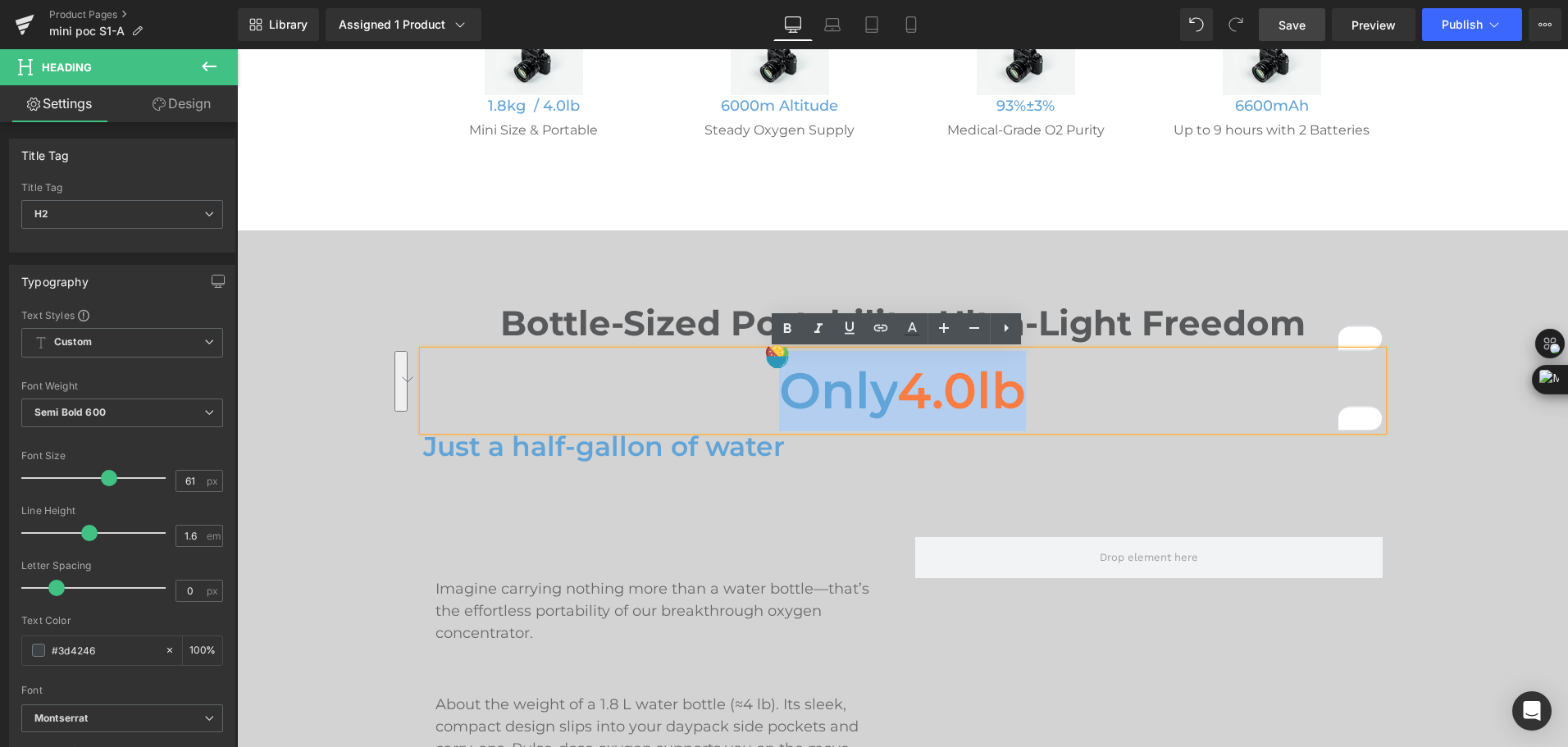
click at [752, 381] on h2 "Only 4.0lb" at bounding box center [903, 391] width 959 height 81
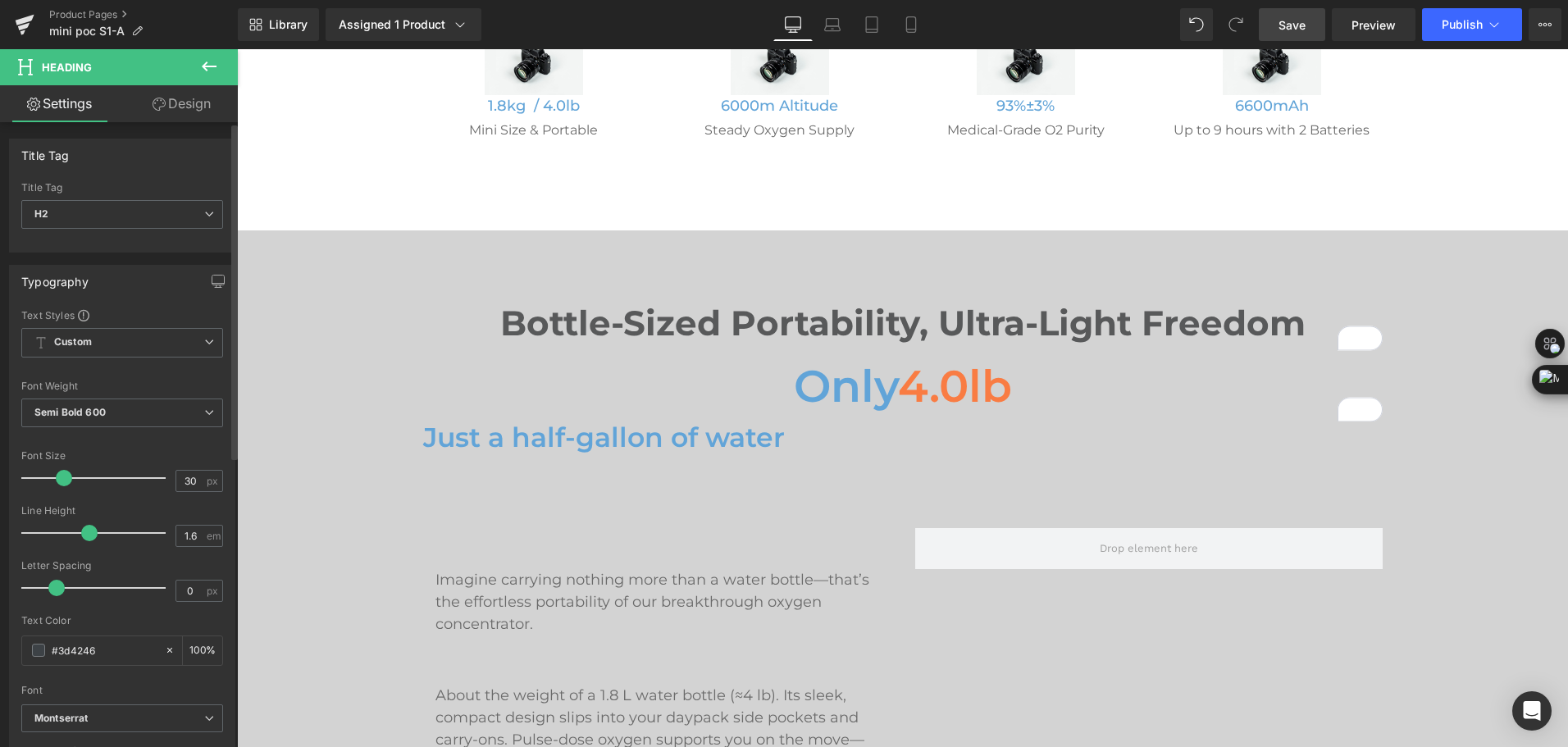
drag, startPoint x: 101, startPoint y: 477, endPoint x: 58, endPoint y: 465, distance: 44.6
click at [58, 465] on div at bounding box center [97, 478] width 136 height 32
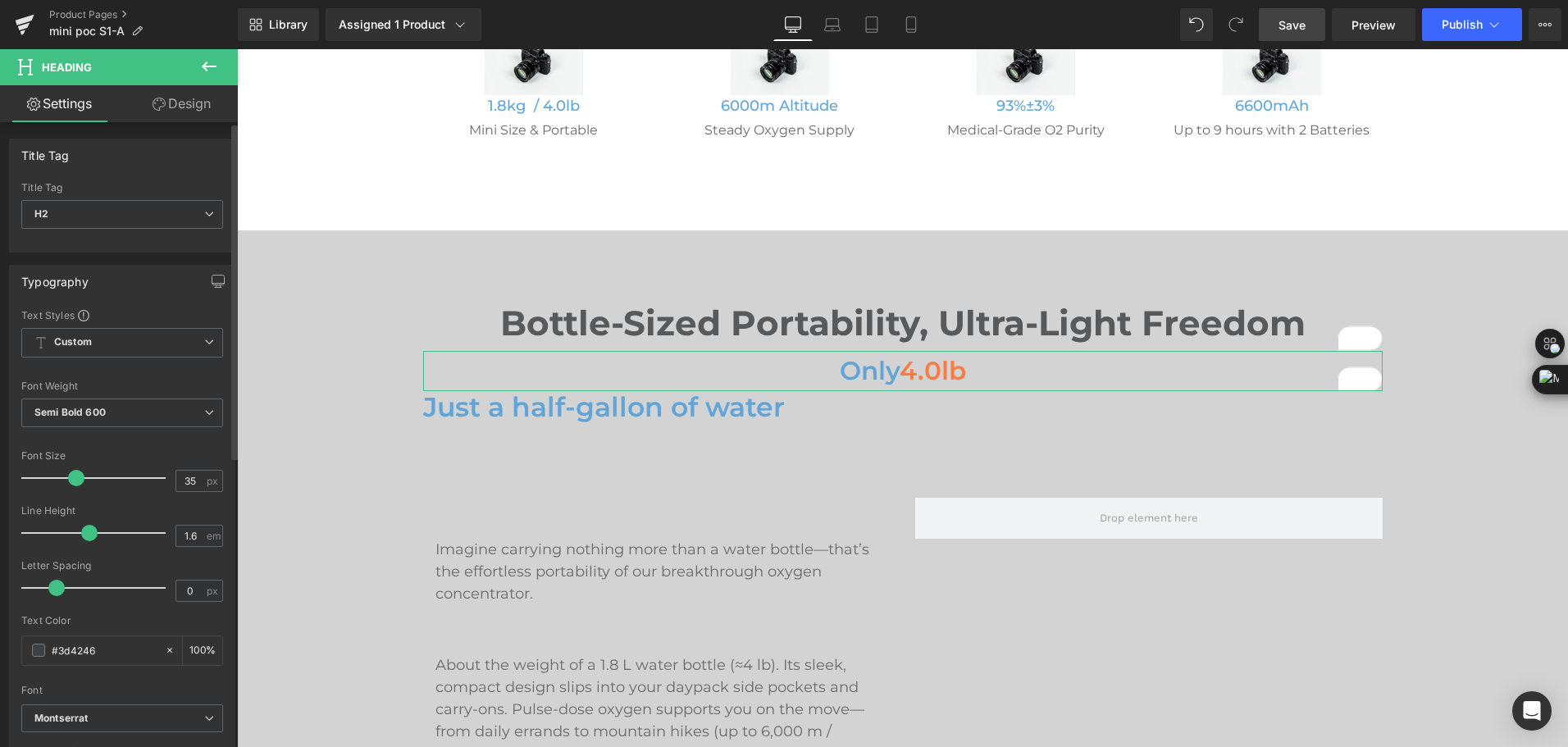
type input "38"
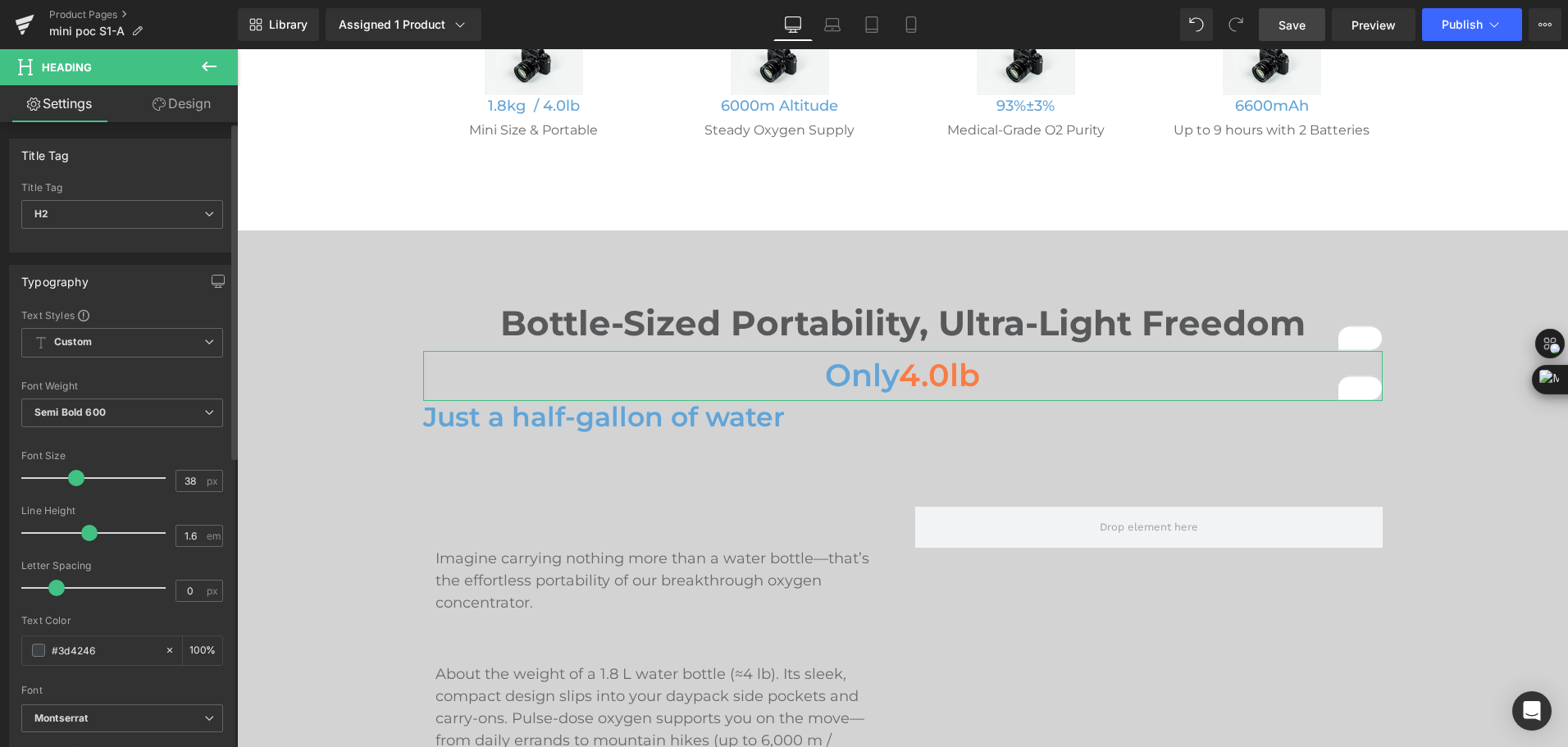
drag, startPoint x: 60, startPoint y: 482, endPoint x: 71, endPoint y: 481, distance: 11.0
click at [71, 481] on span at bounding box center [76, 478] width 17 height 17
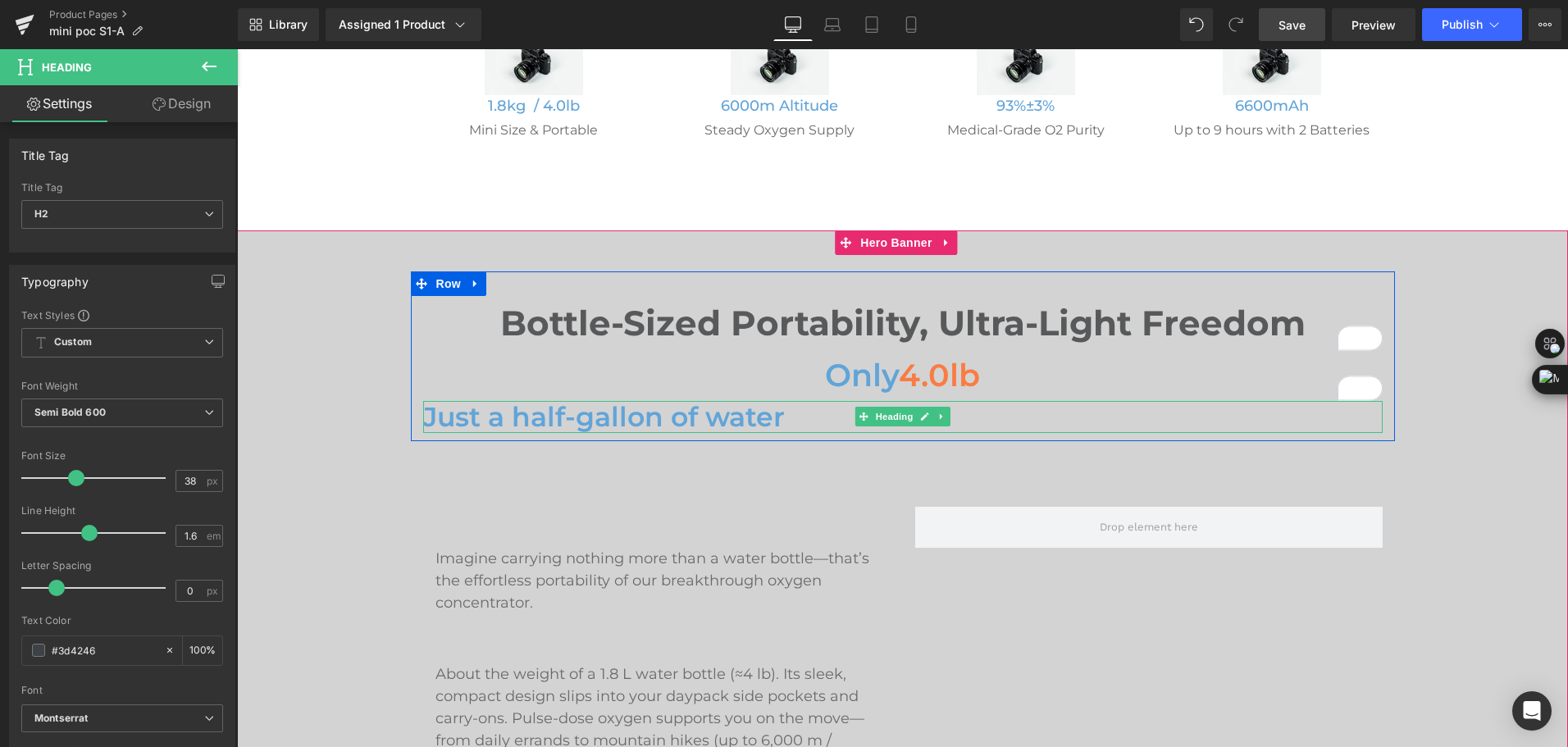
click at [532, 421] on h1 "Just a half-gallon of water" at bounding box center [903, 417] width 959 height 32
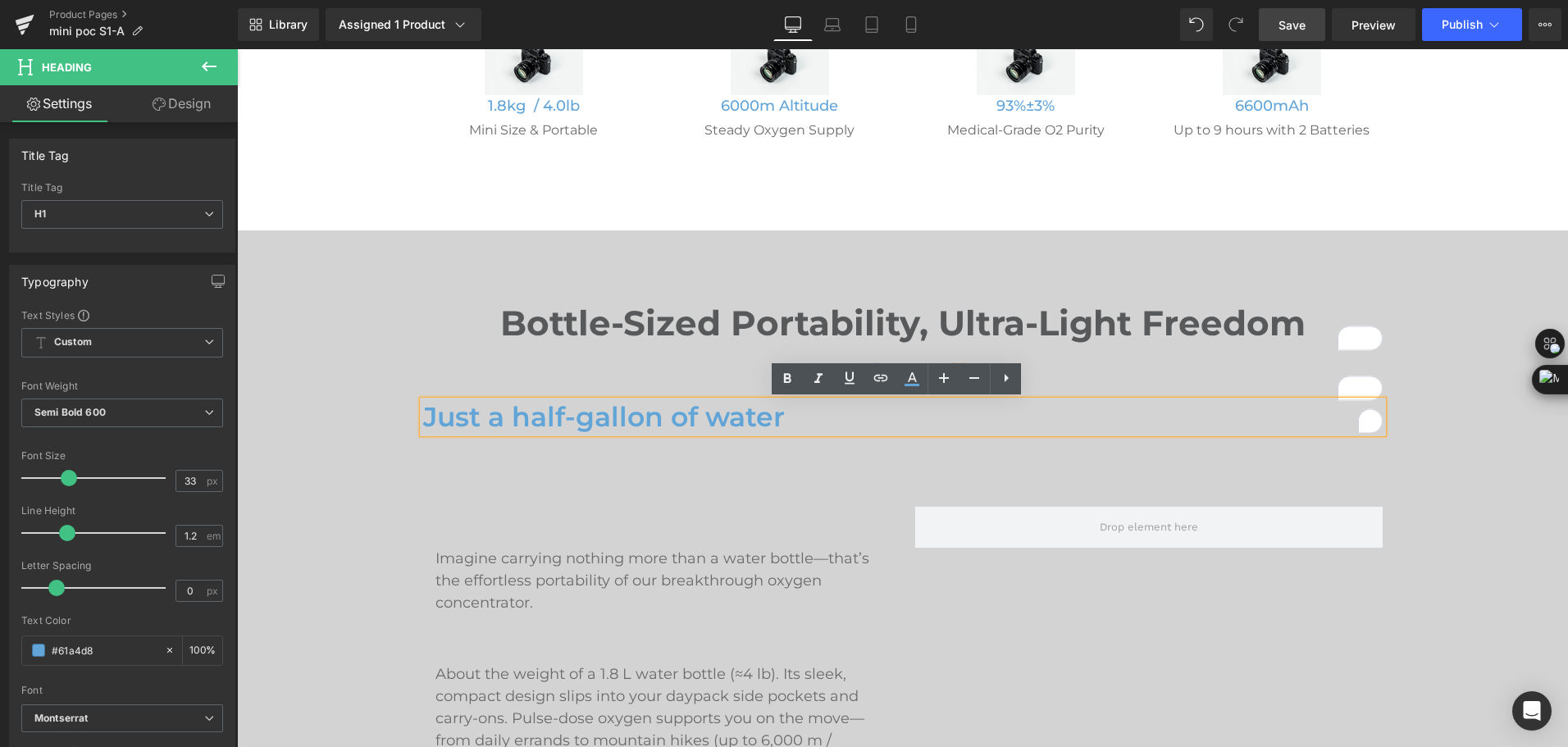
click at [532, 421] on h1 "Just a half-gallon of water" at bounding box center [903, 417] width 959 height 32
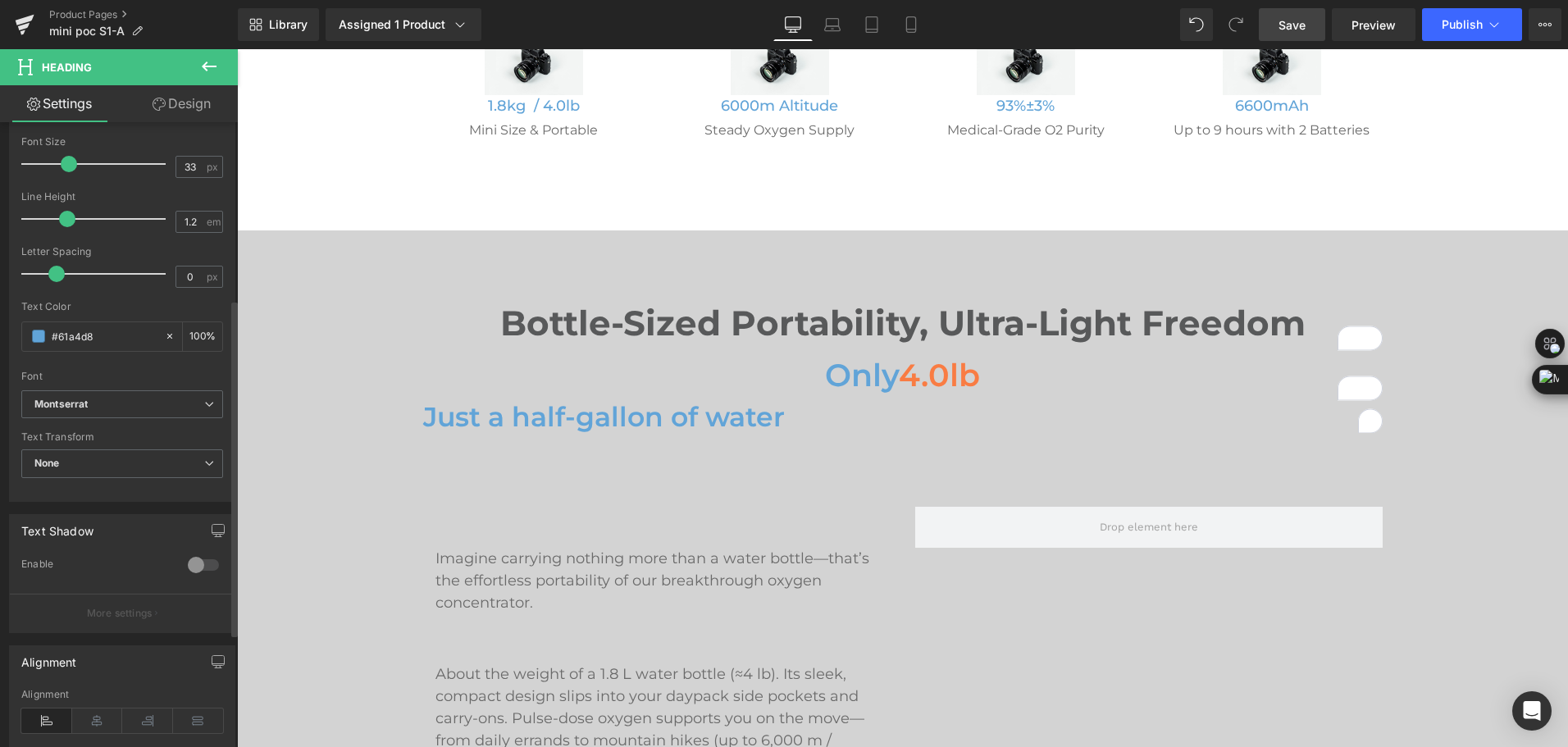
scroll to position [328, 0]
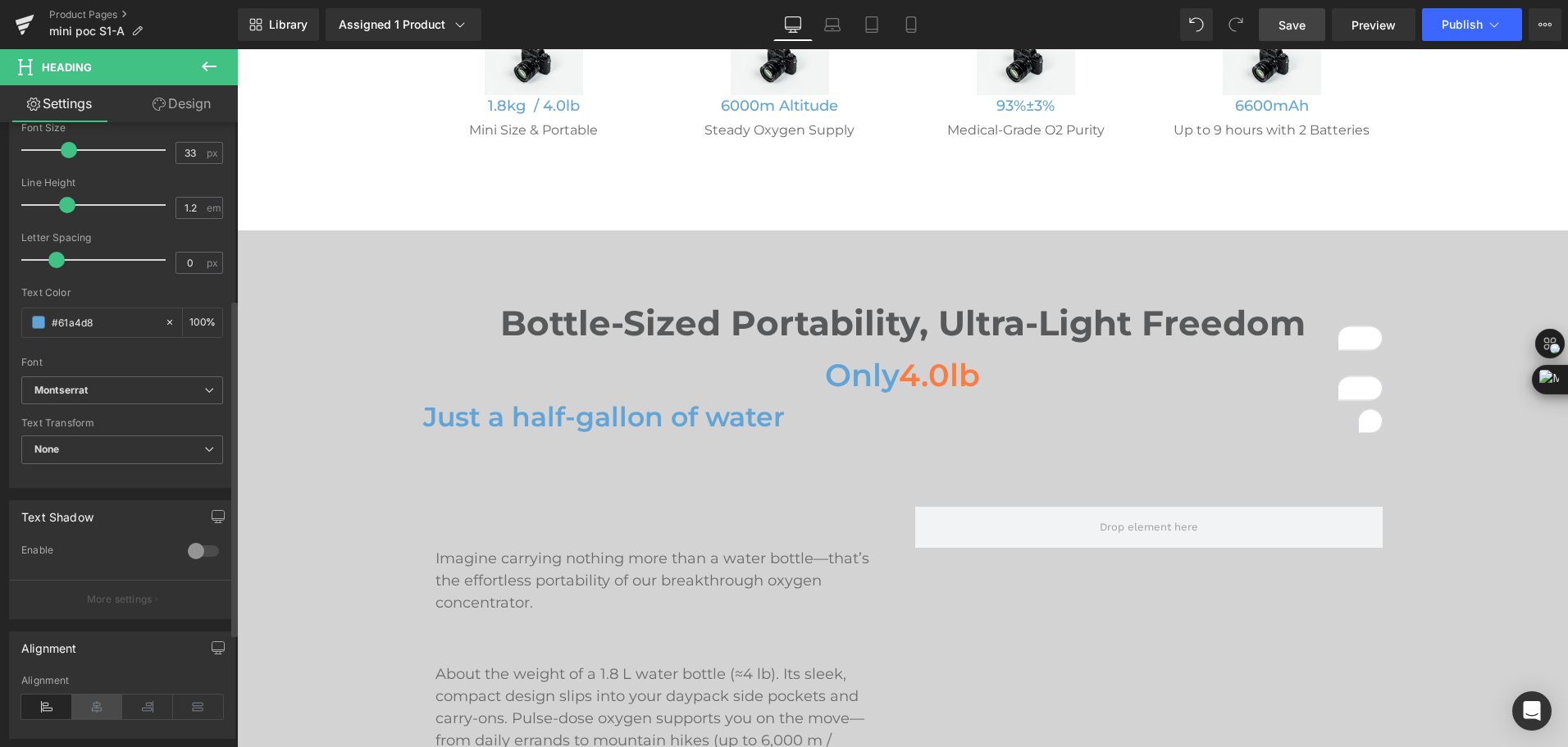
click at [102, 713] on icon at bounding box center [97, 707] width 51 height 25
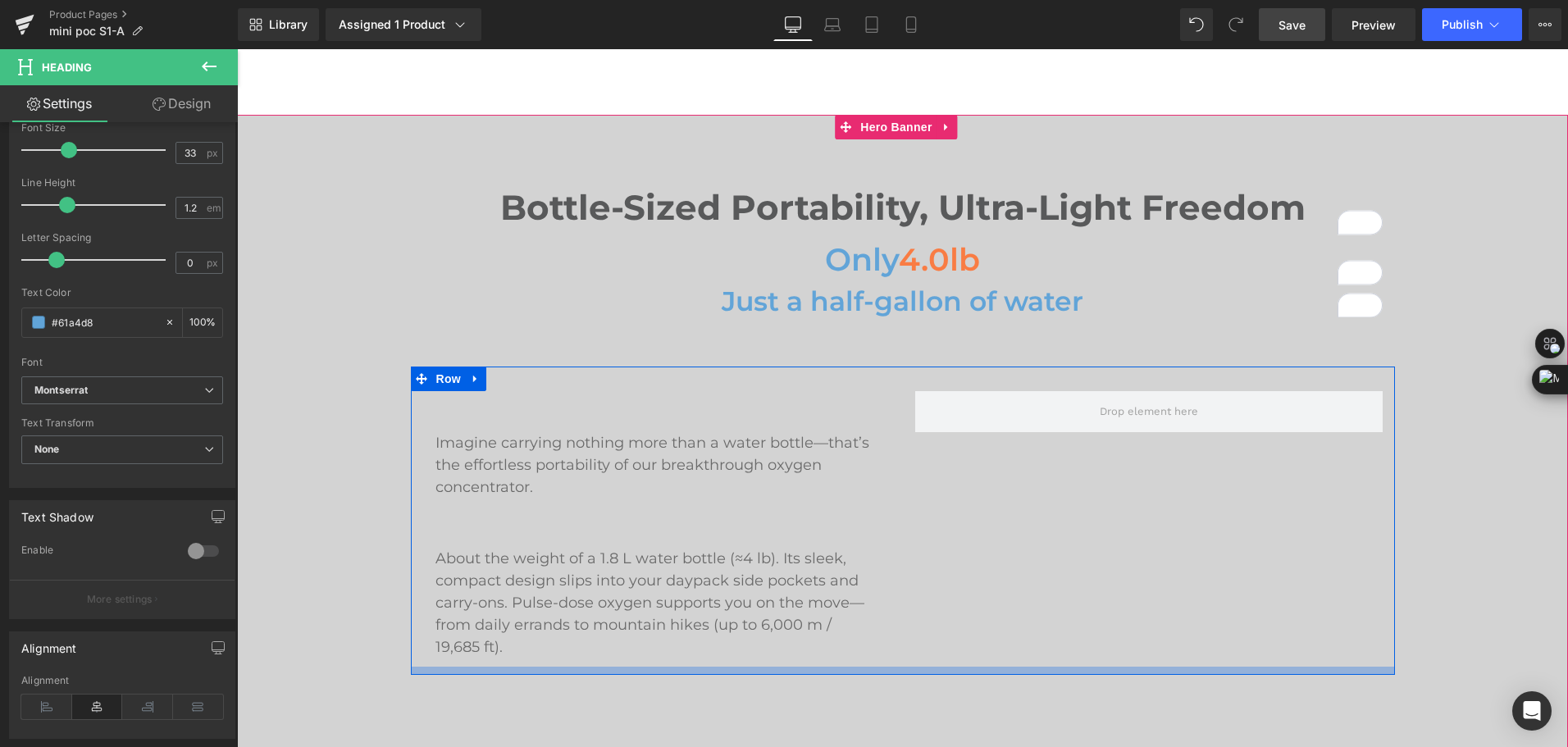
scroll to position [738, 0]
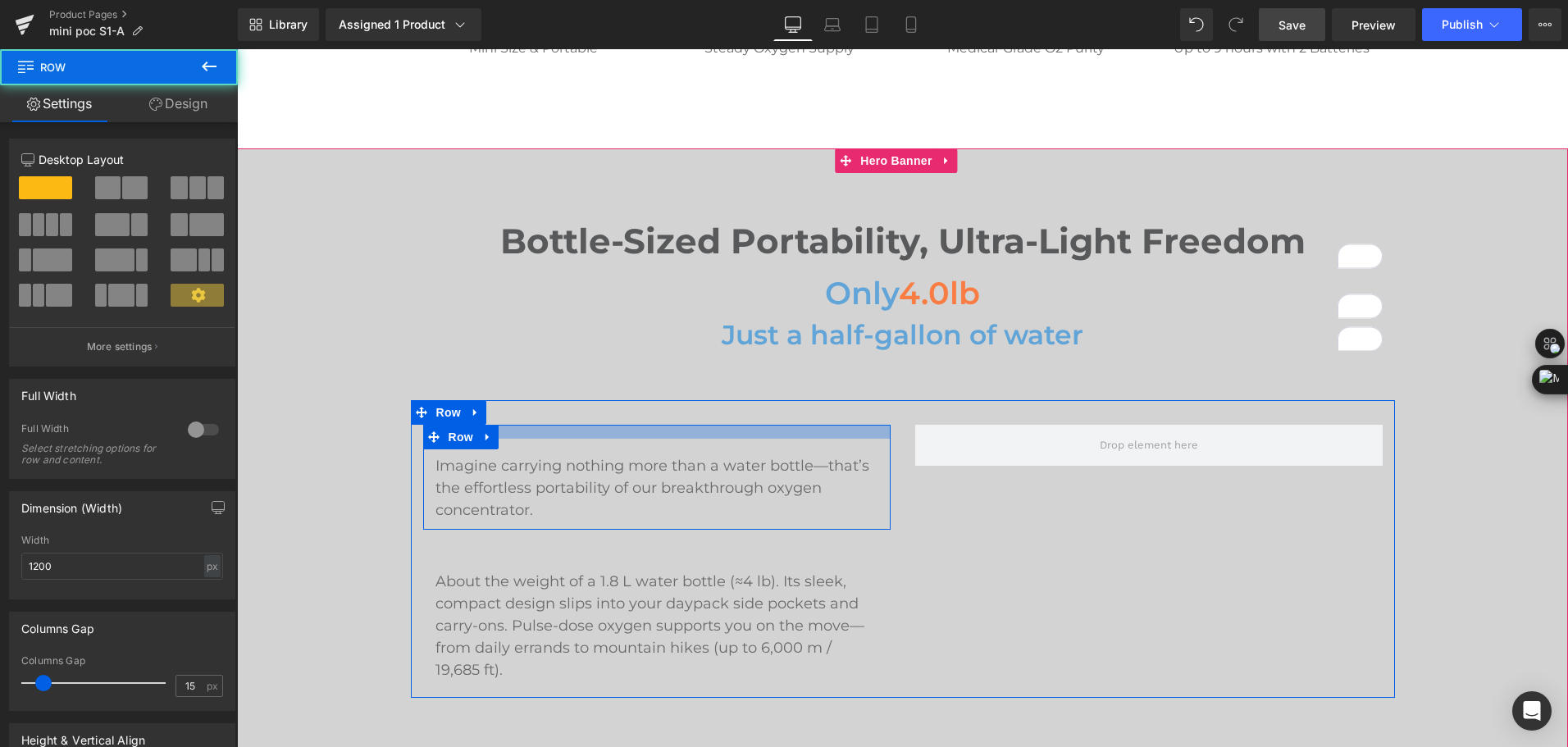
drag, startPoint x: 650, startPoint y: 442, endPoint x: 661, endPoint y: 431, distance: 15.6
click at [661, 431] on div at bounding box center [657, 431] width 468 height 14
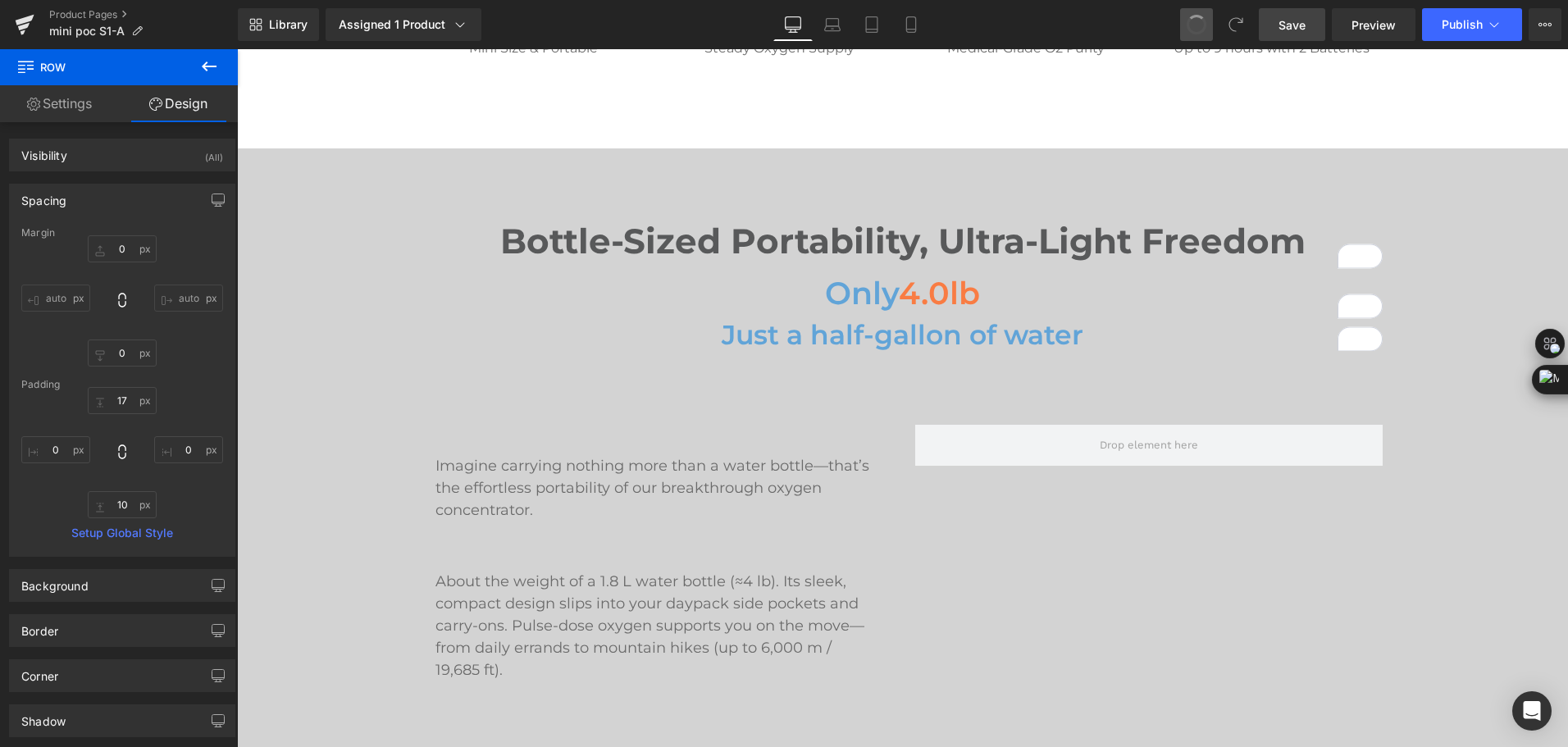
type input "0"
type input "17"
type input "0"
type input "10"
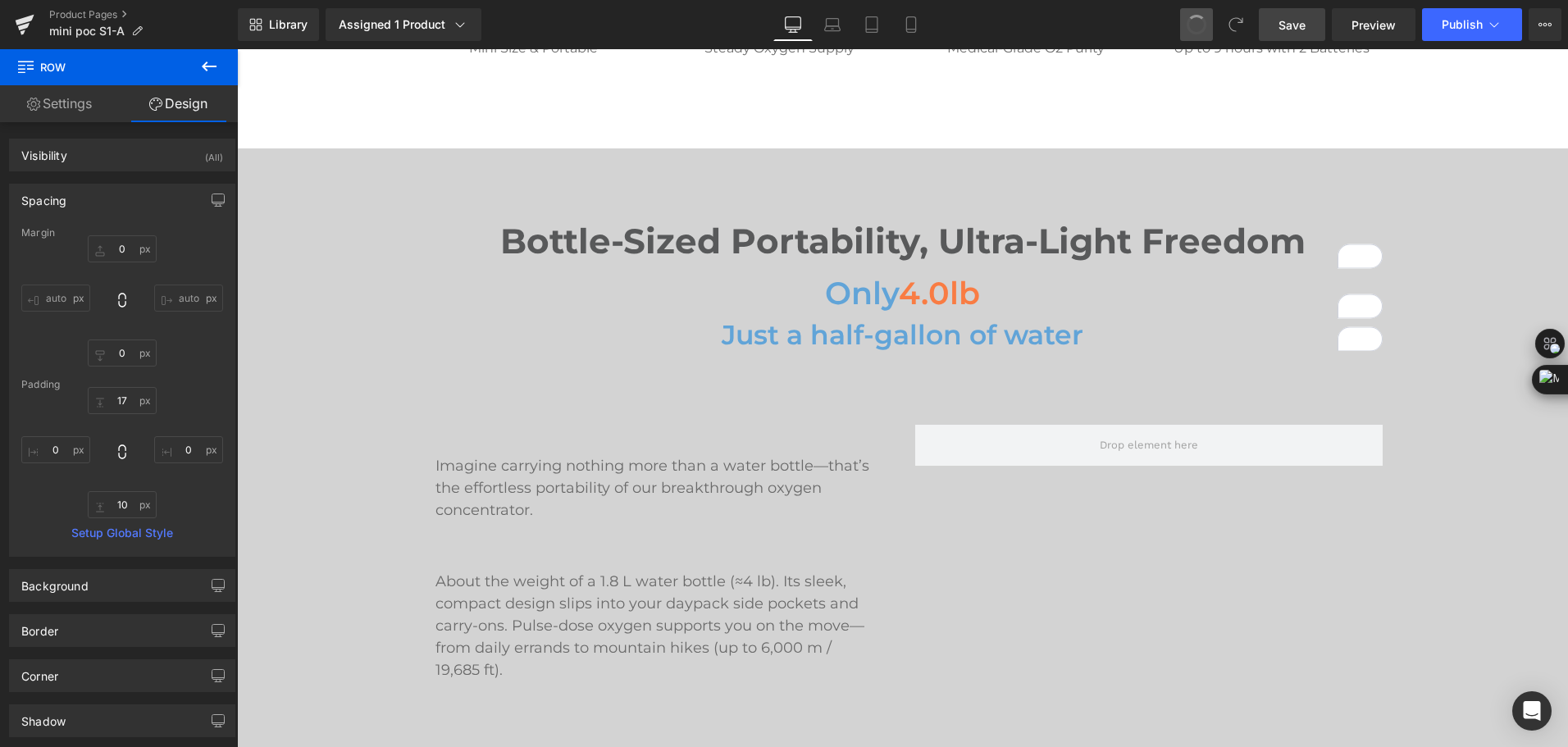
type input "0"
type input "17"
type input "0"
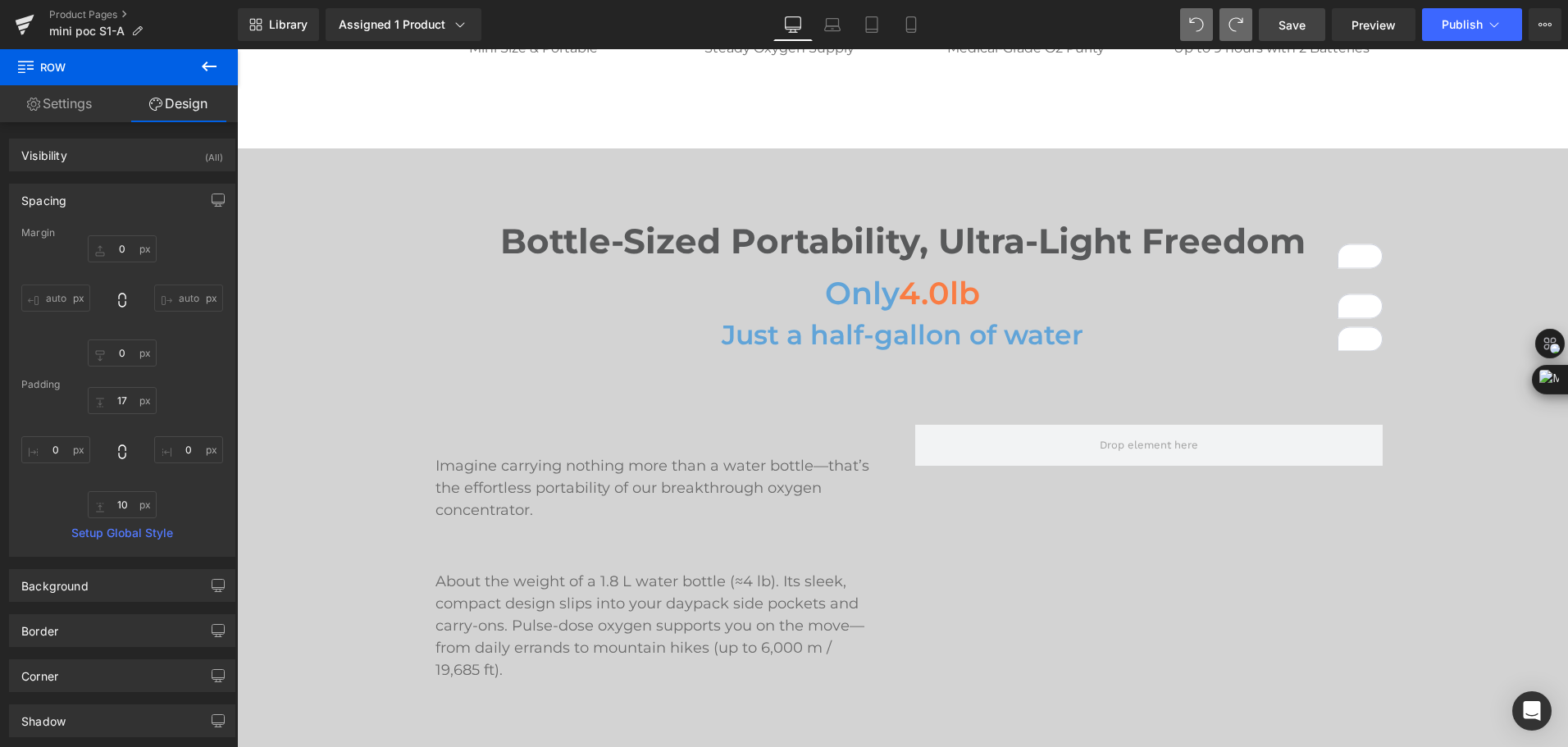
type input "10"
type input "0"
click at [1327, 16] on div "Save Preview Publish Scheduled View Live Page View with current Template Save T…" at bounding box center [1410, 24] width 315 height 32
click at [1281, 26] on span "Save" at bounding box center [1292, 25] width 27 height 18
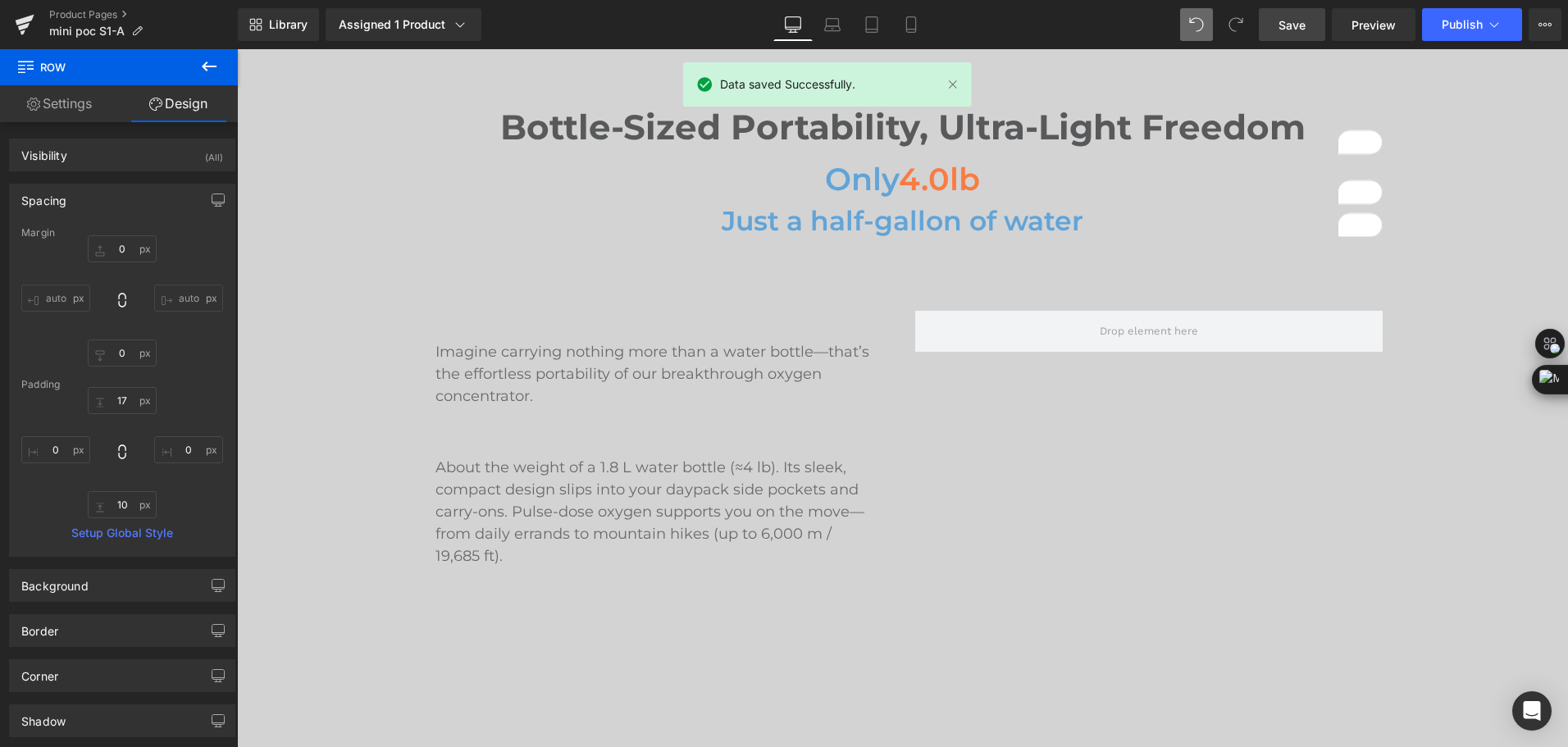
scroll to position [902, 0]
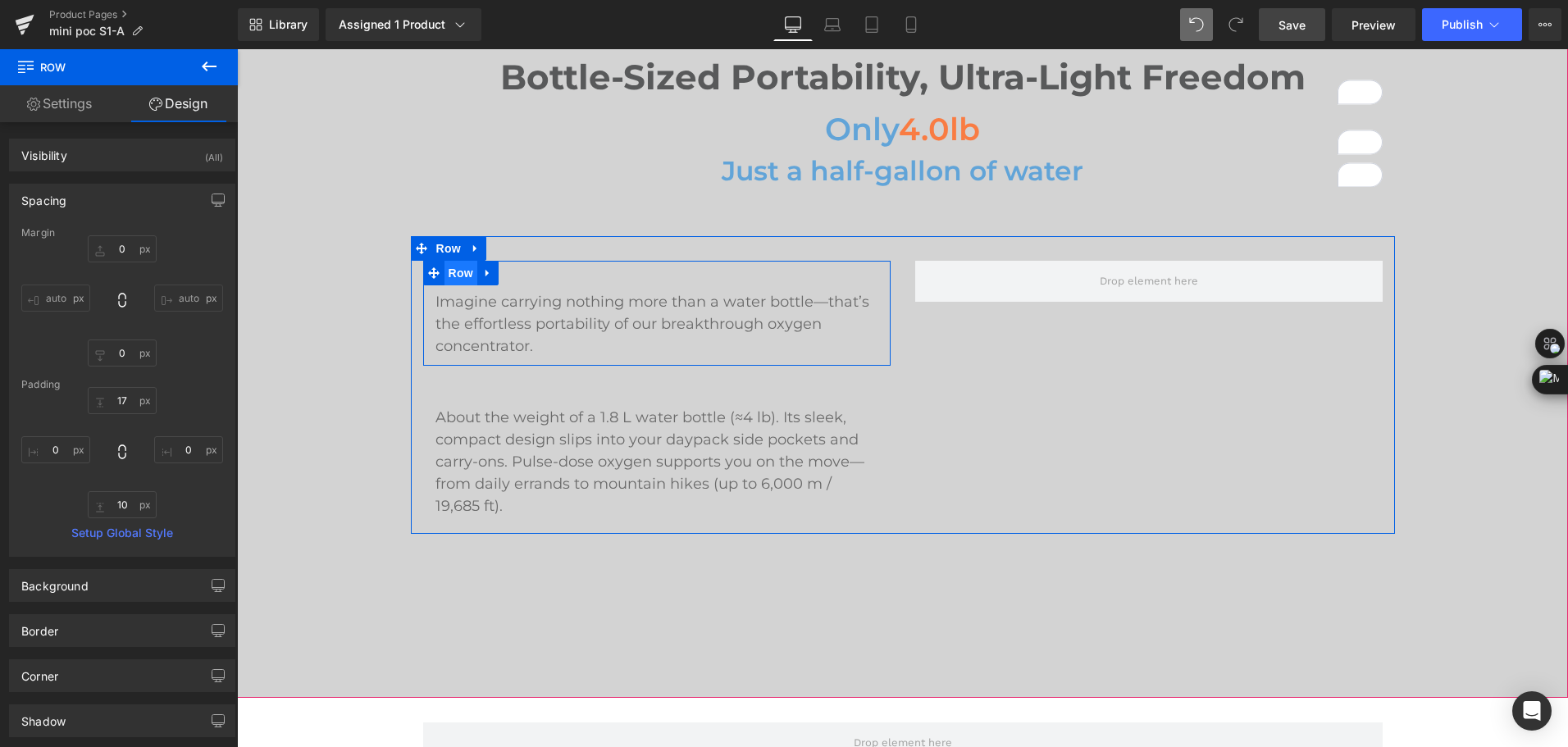
click at [444, 280] on span "Row" at bounding box center [460, 273] width 32 height 25
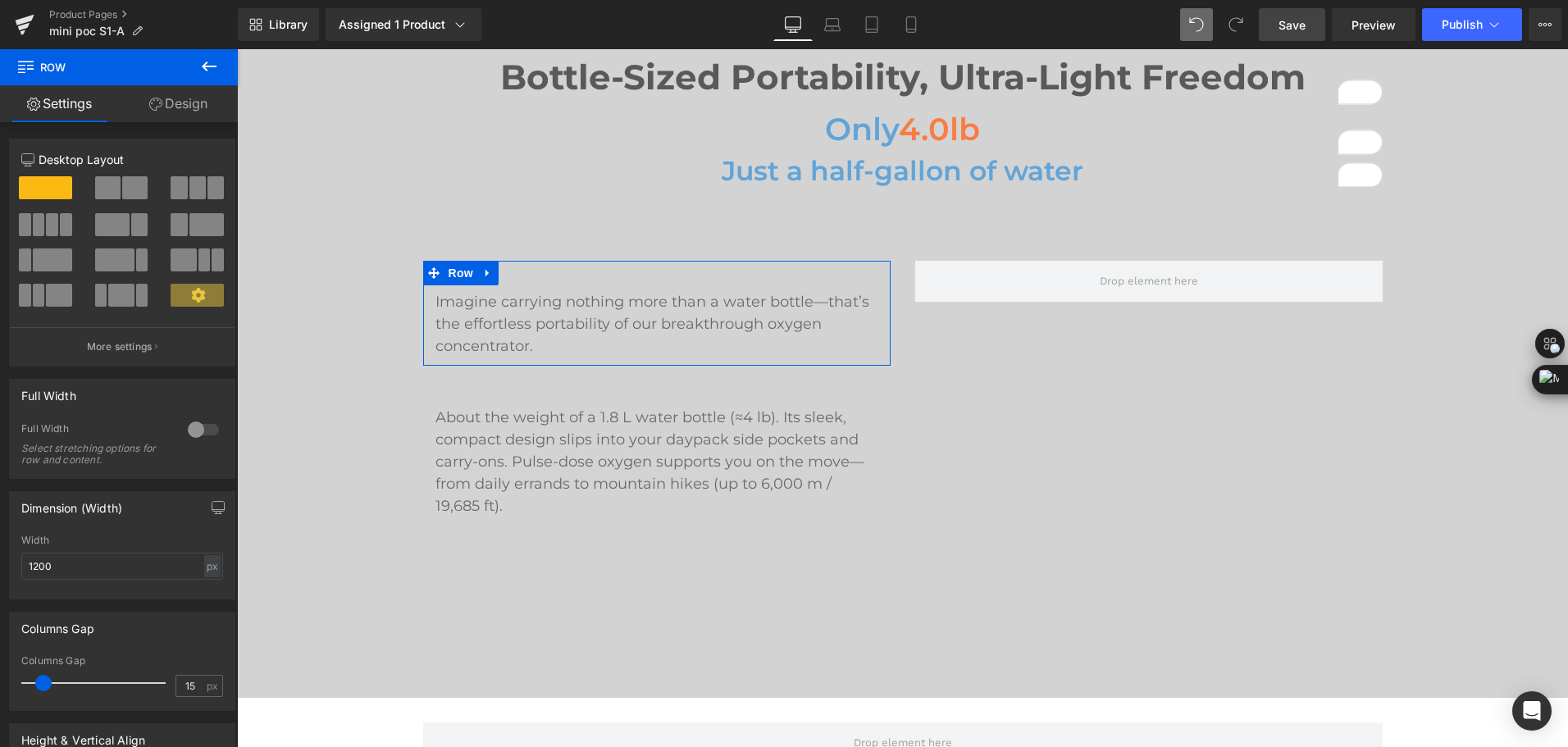
click at [186, 113] on link "Design" at bounding box center [178, 104] width 119 height 37
click at [0, 0] on div "Spacing" at bounding box center [0, 0] width 0 height 0
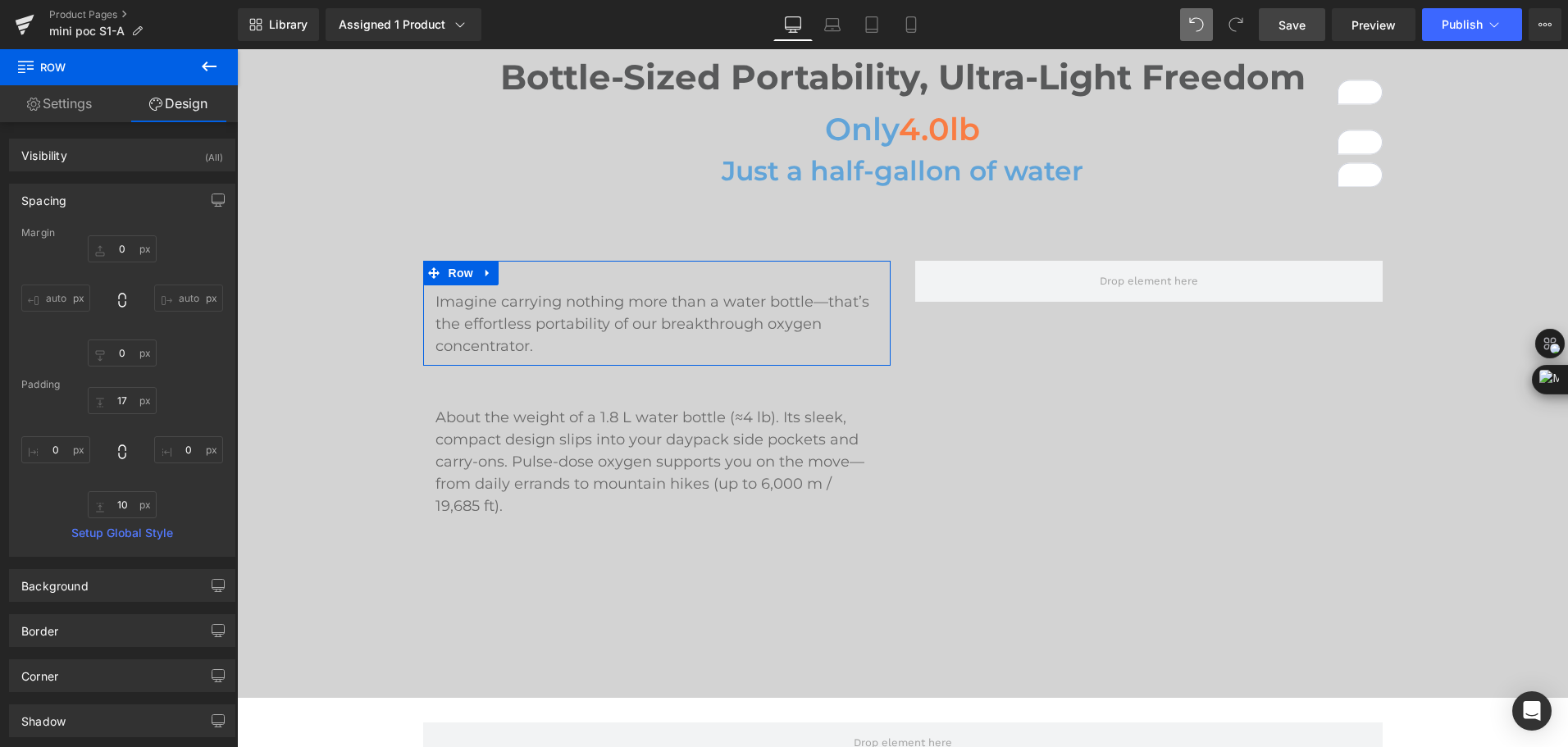
type input "0"
type input "17"
type input "0"
type input "10"
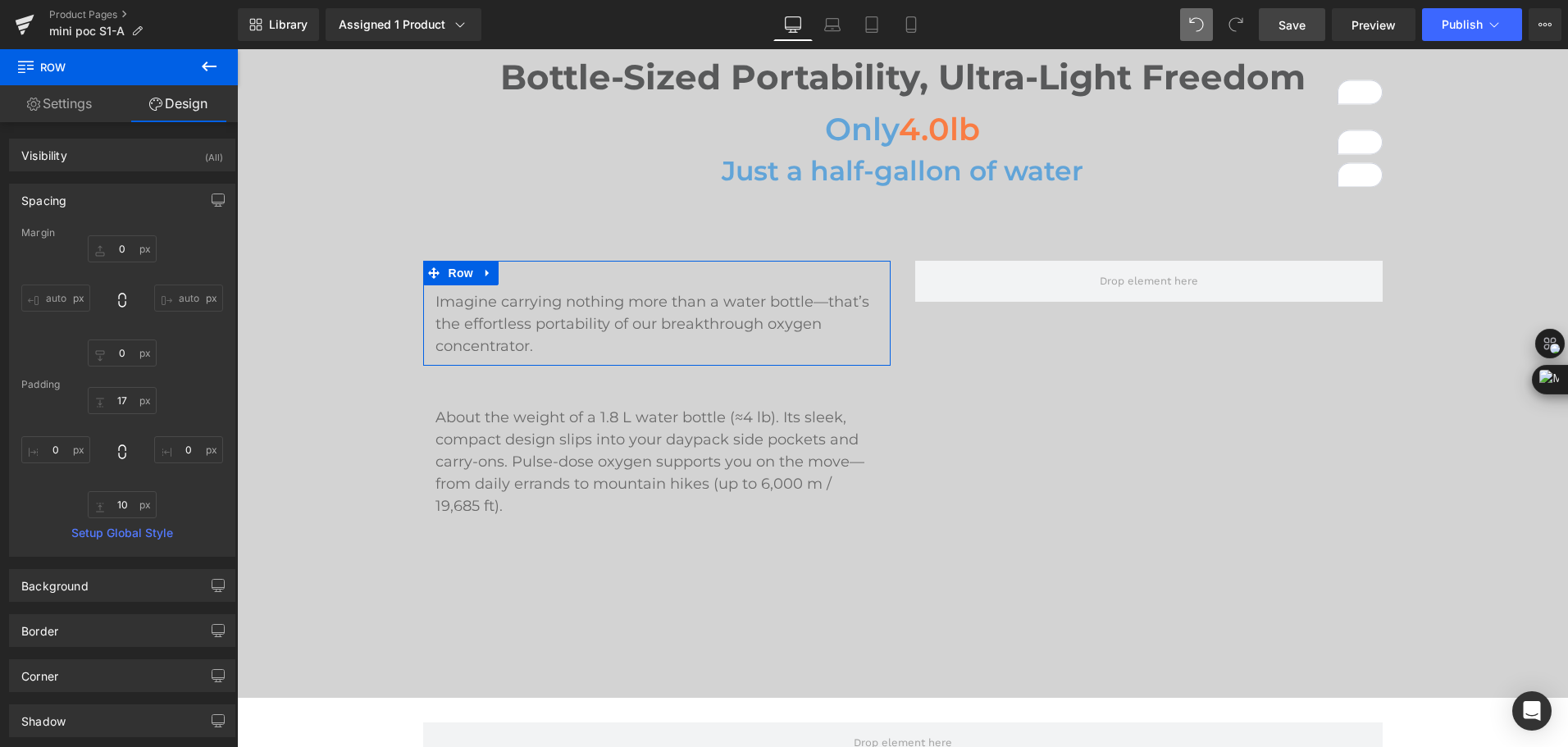
type input "0"
click at [61, 452] on input "0" at bounding box center [56, 449] width 69 height 27
click at [122, 400] on input "17" at bounding box center [122, 400] width 69 height 27
type input "20"
click at [123, 505] on input "10" at bounding box center [122, 504] width 69 height 27
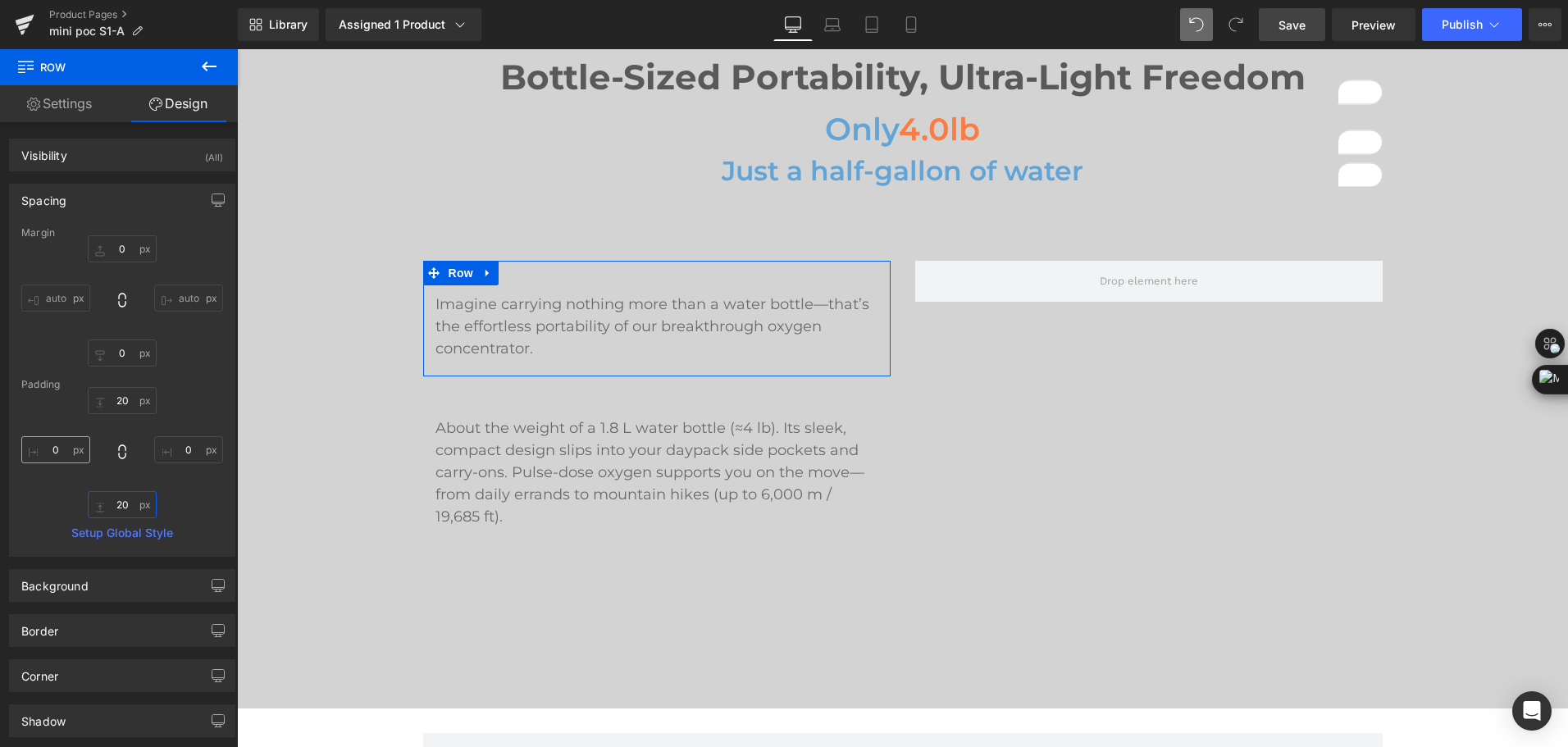
type input "20"
click at [59, 461] on input "0" at bounding box center [56, 449] width 69 height 27
type input "5"
click at [181, 455] on input "0" at bounding box center [188, 449] width 69 height 27
click at [183, 447] on input "5" at bounding box center [188, 449] width 69 height 27
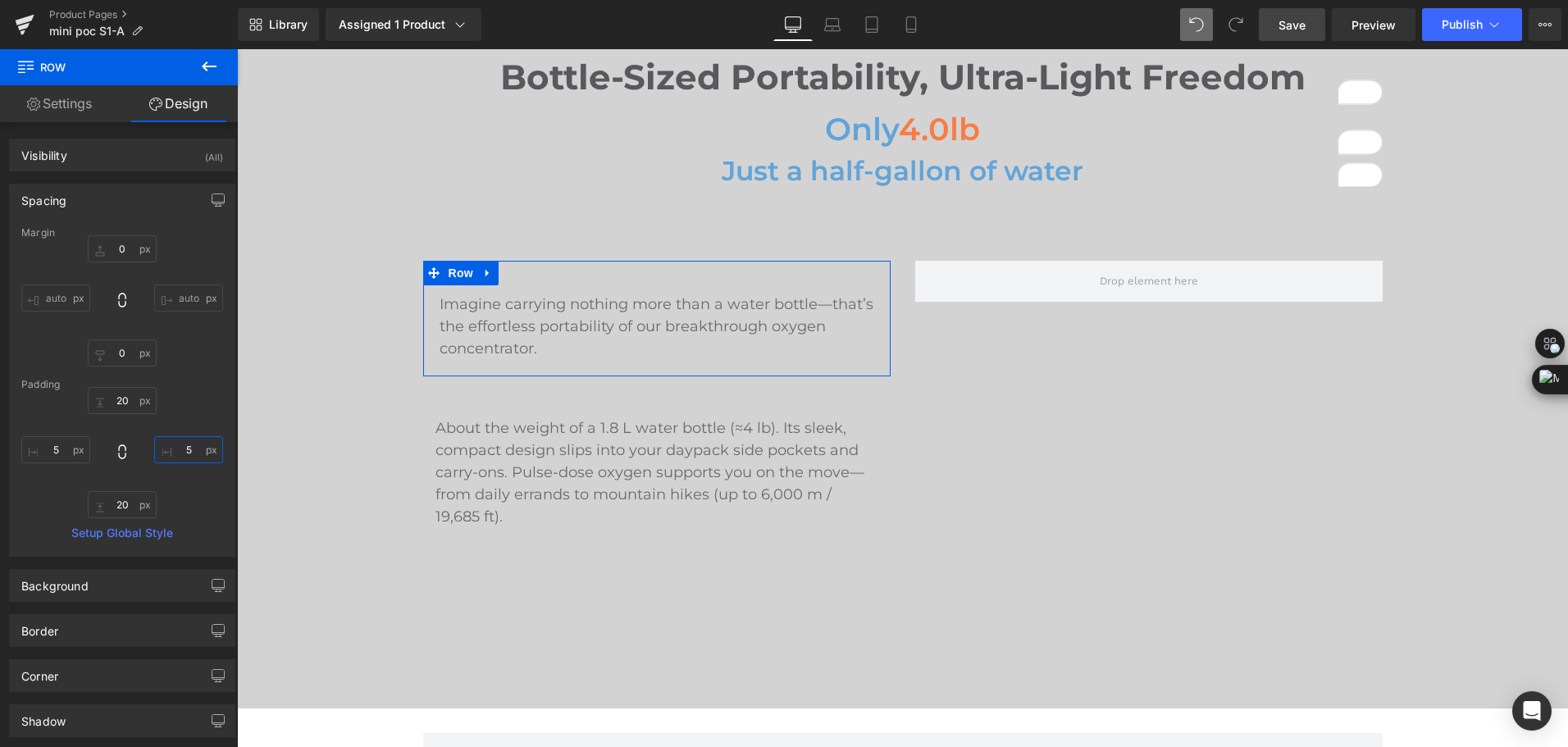
click at [183, 447] on input "5" at bounding box center [188, 449] width 69 height 27
click at [179, 450] on input "5" at bounding box center [188, 449] width 69 height 27
type input "15"
click at [55, 445] on input "5" at bounding box center [56, 449] width 69 height 27
type input "15"
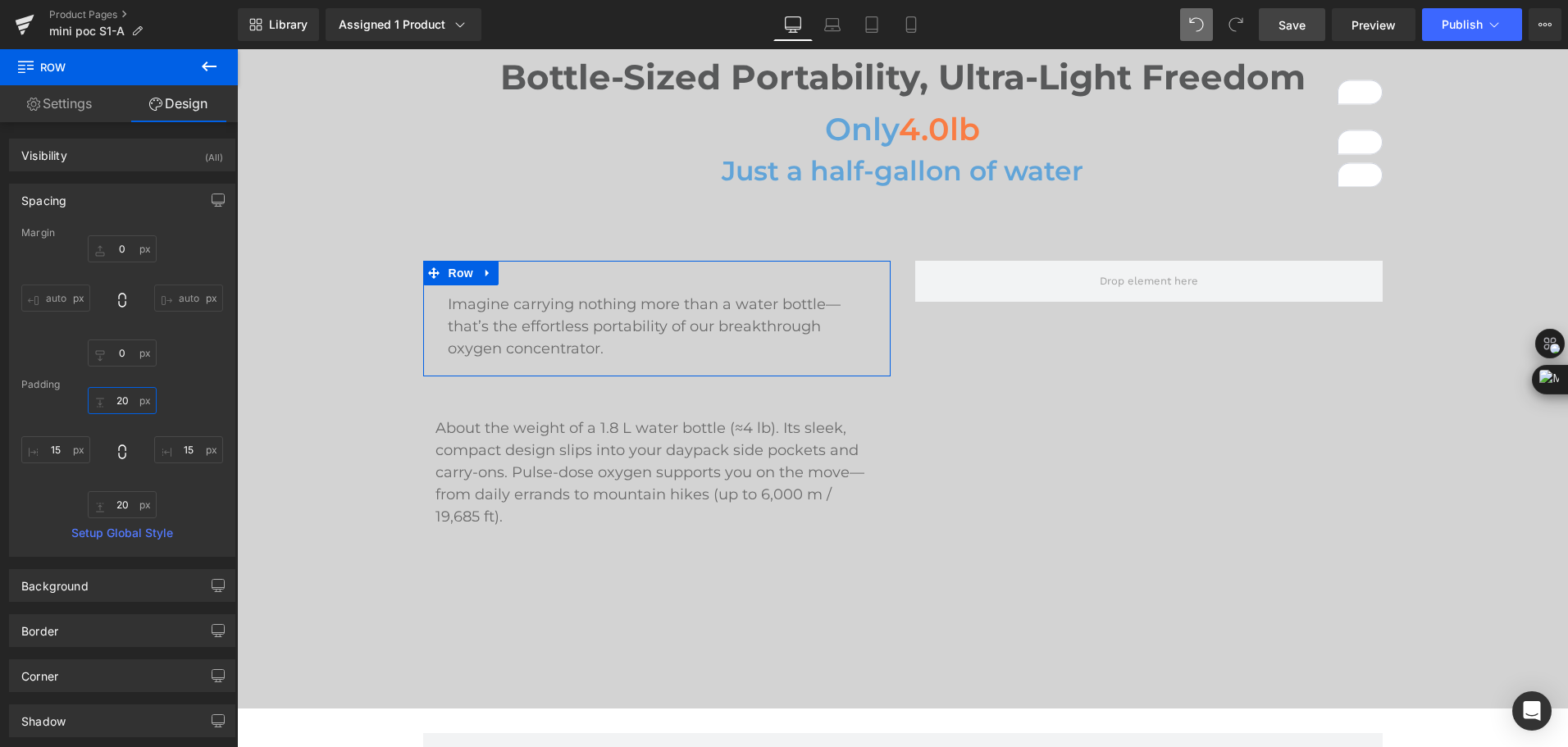
click at [122, 392] on input "20" at bounding box center [122, 400] width 69 height 27
click at [122, 400] on input "20" at bounding box center [122, 400] width 69 height 27
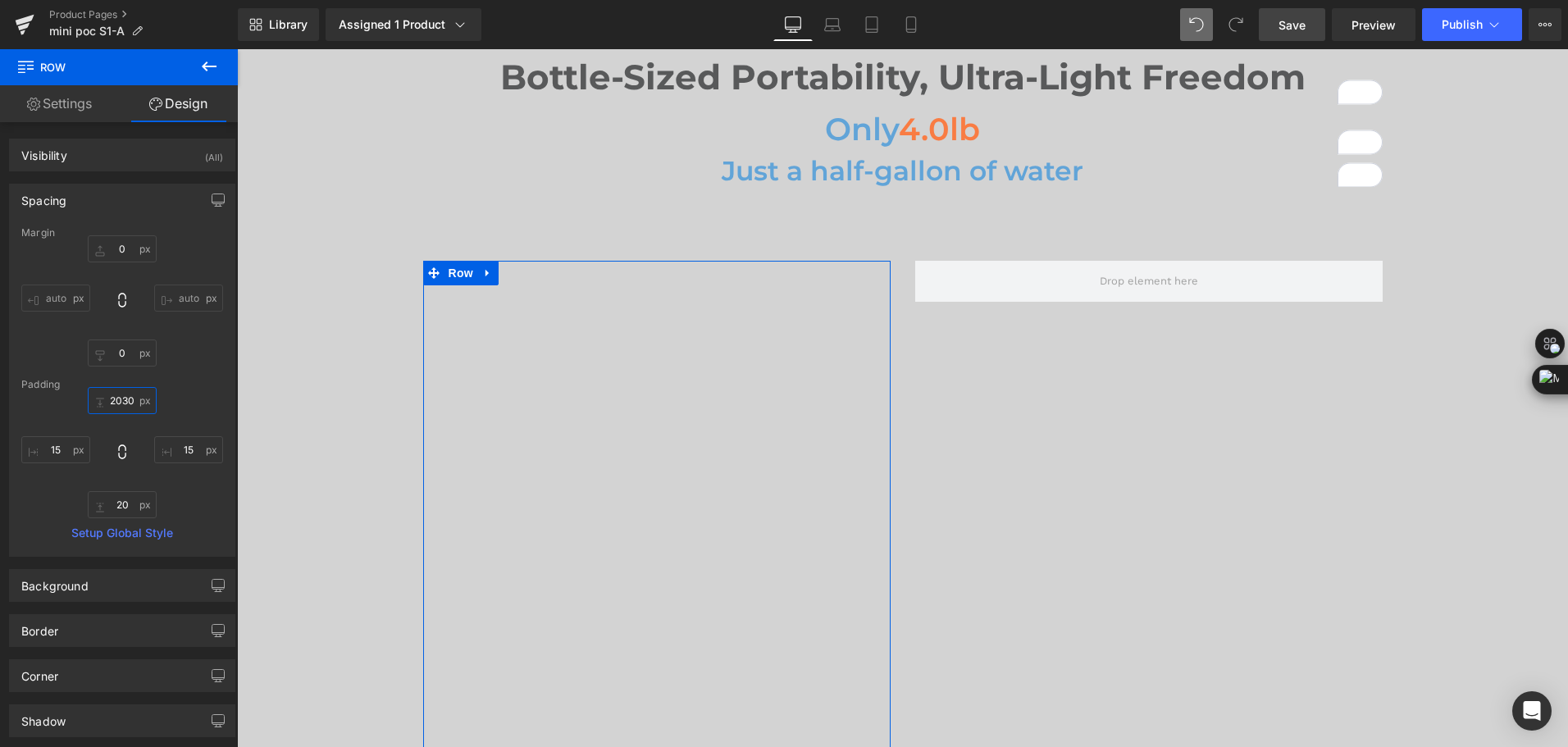
click at [122, 400] on input "2030" at bounding box center [122, 400] width 69 height 27
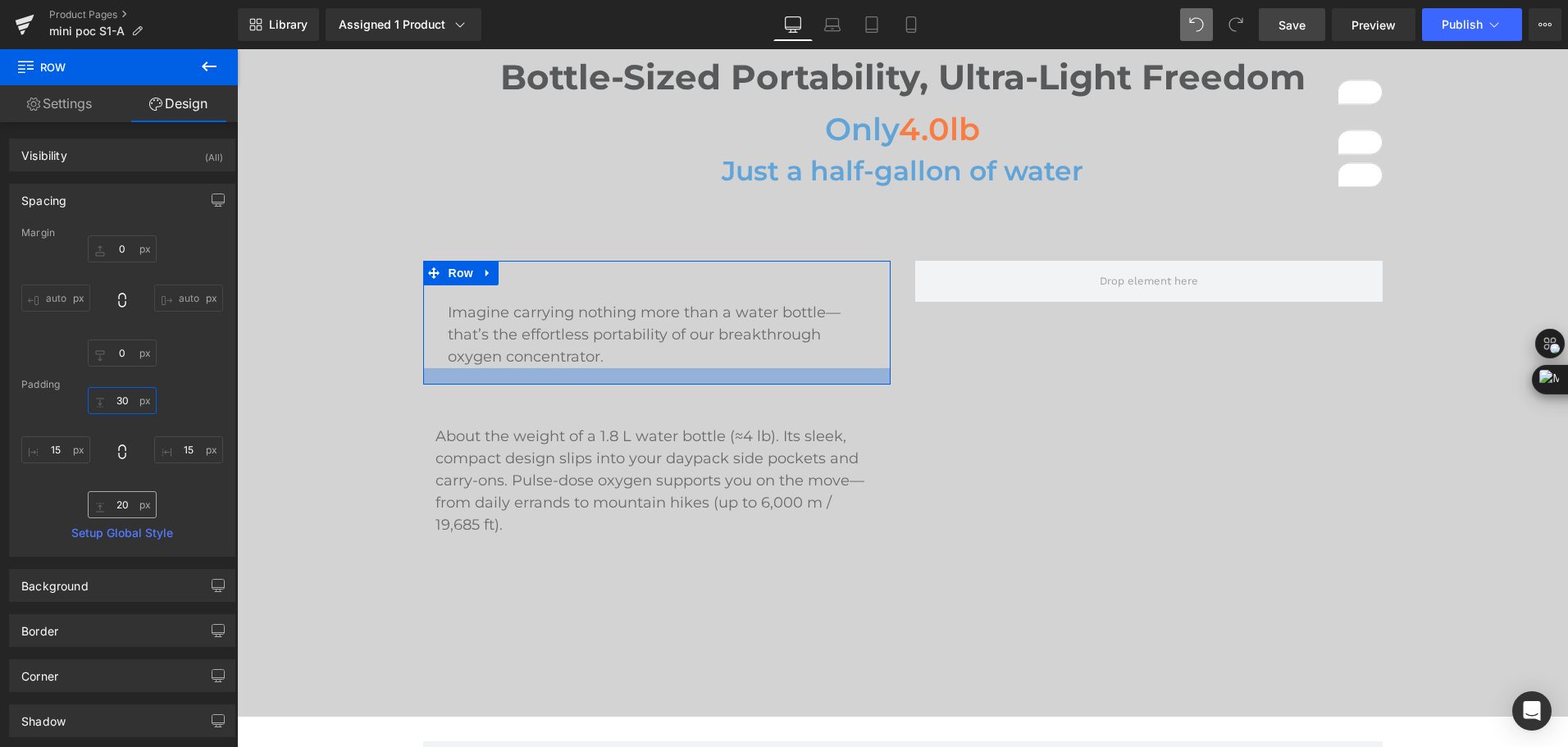
type input "30"
click at [117, 505] on input "20" at bounding box center [122, 504] width 69 height 27
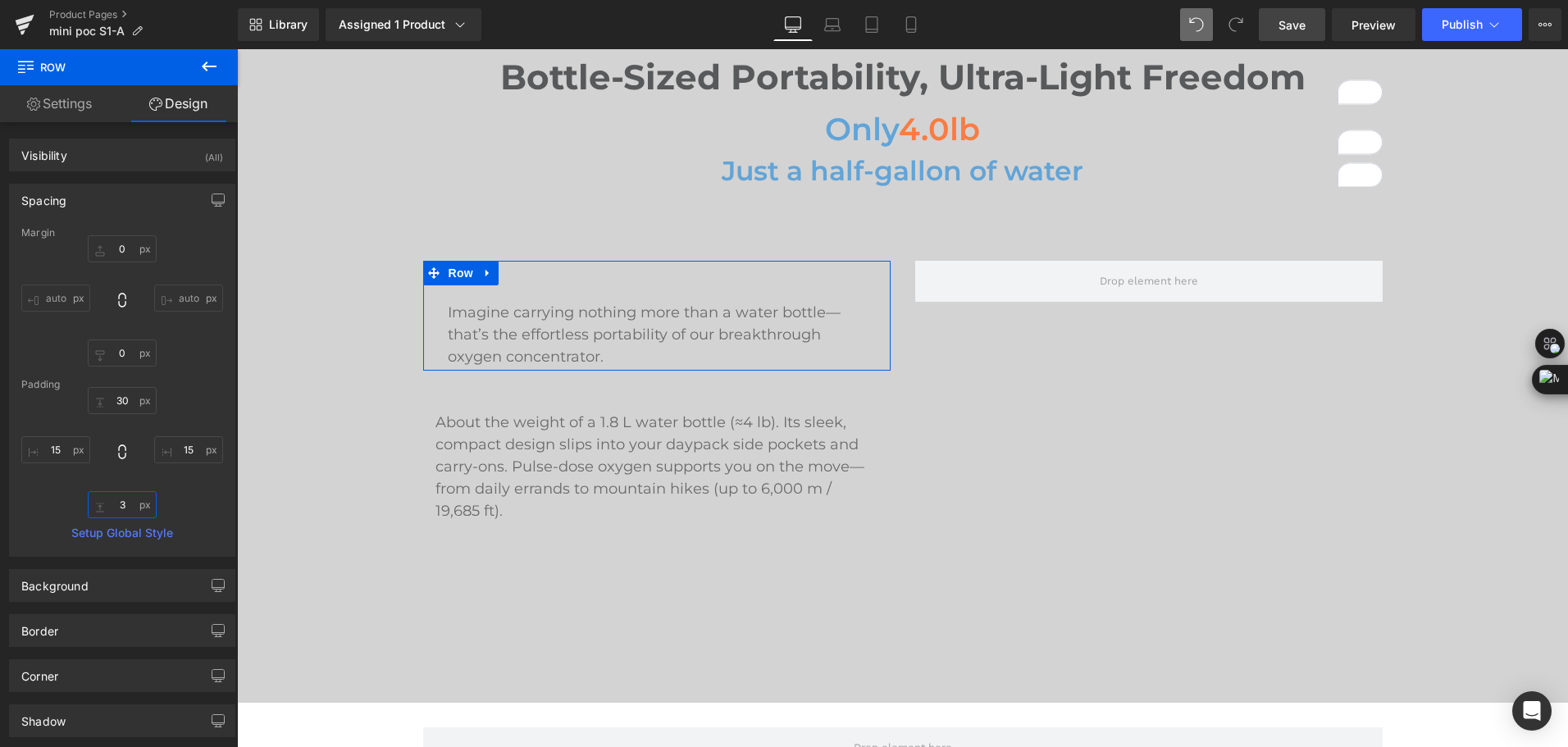
type input "30"
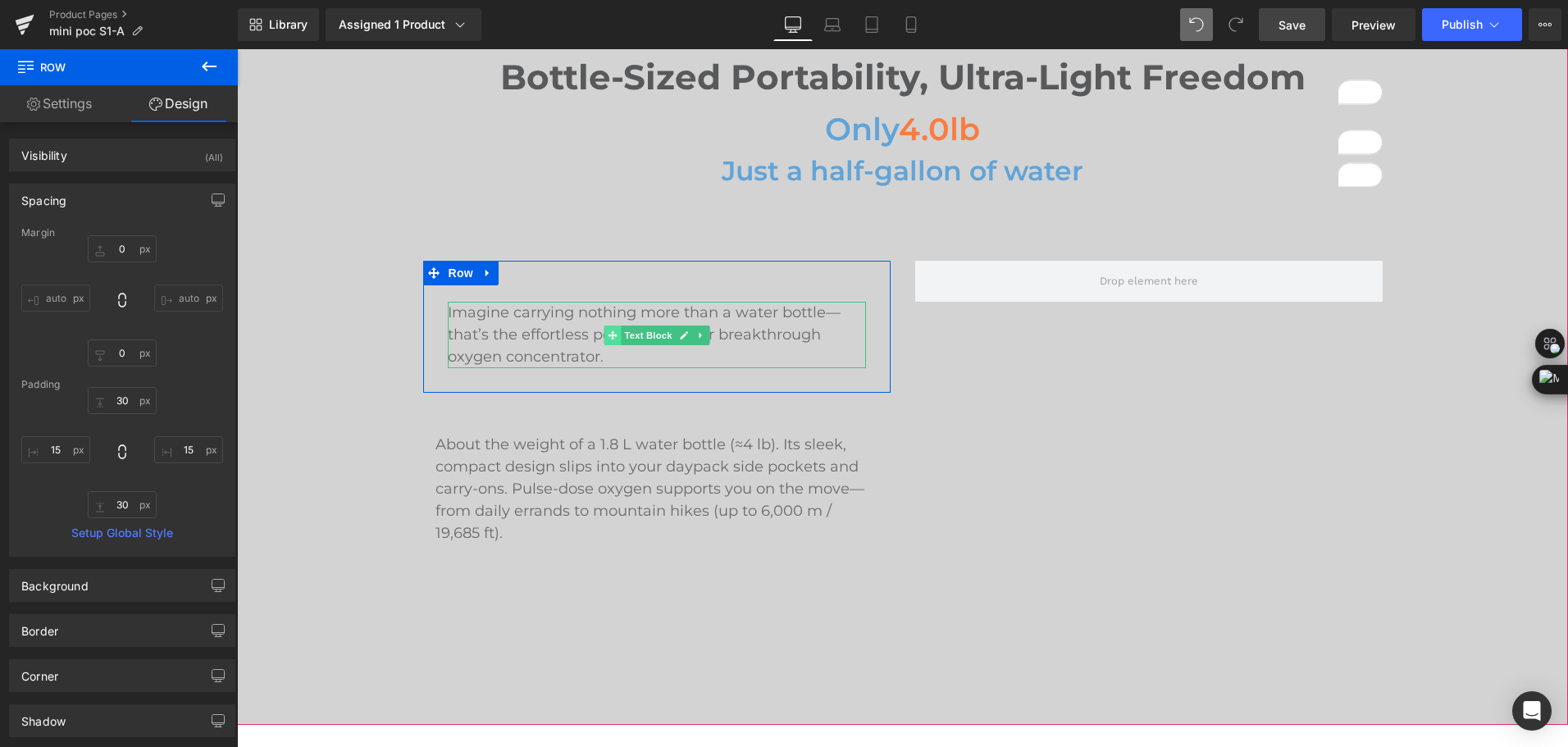
click at [611, 337] on span at bounding box center [612, 335] width 18 height 19
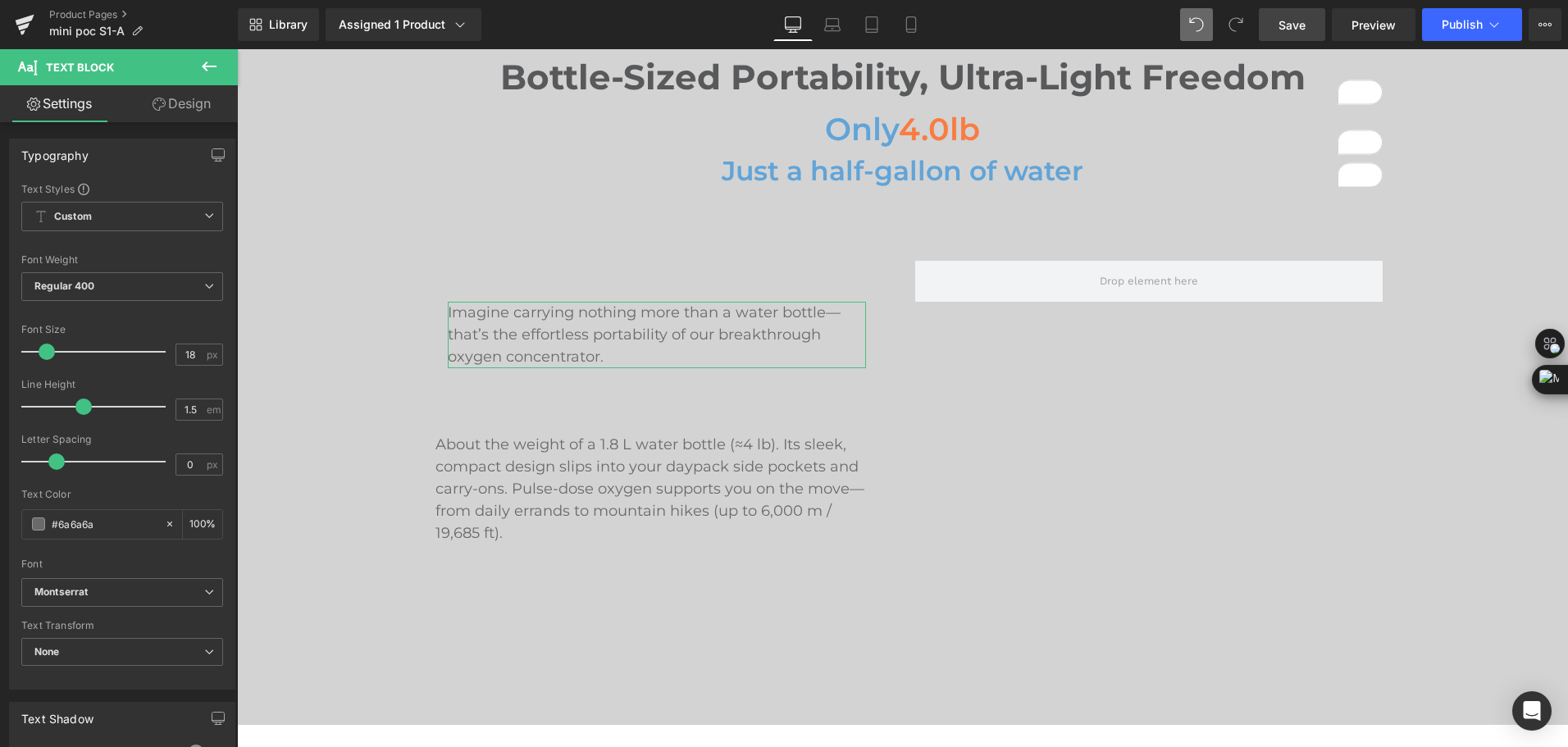
click at [166, 102] on link "Design" at bounding box center [182, 104] width 119 height 37
click at [0, 0] on div "Spacing" at bounding box center [0, 0] width 0 height 0
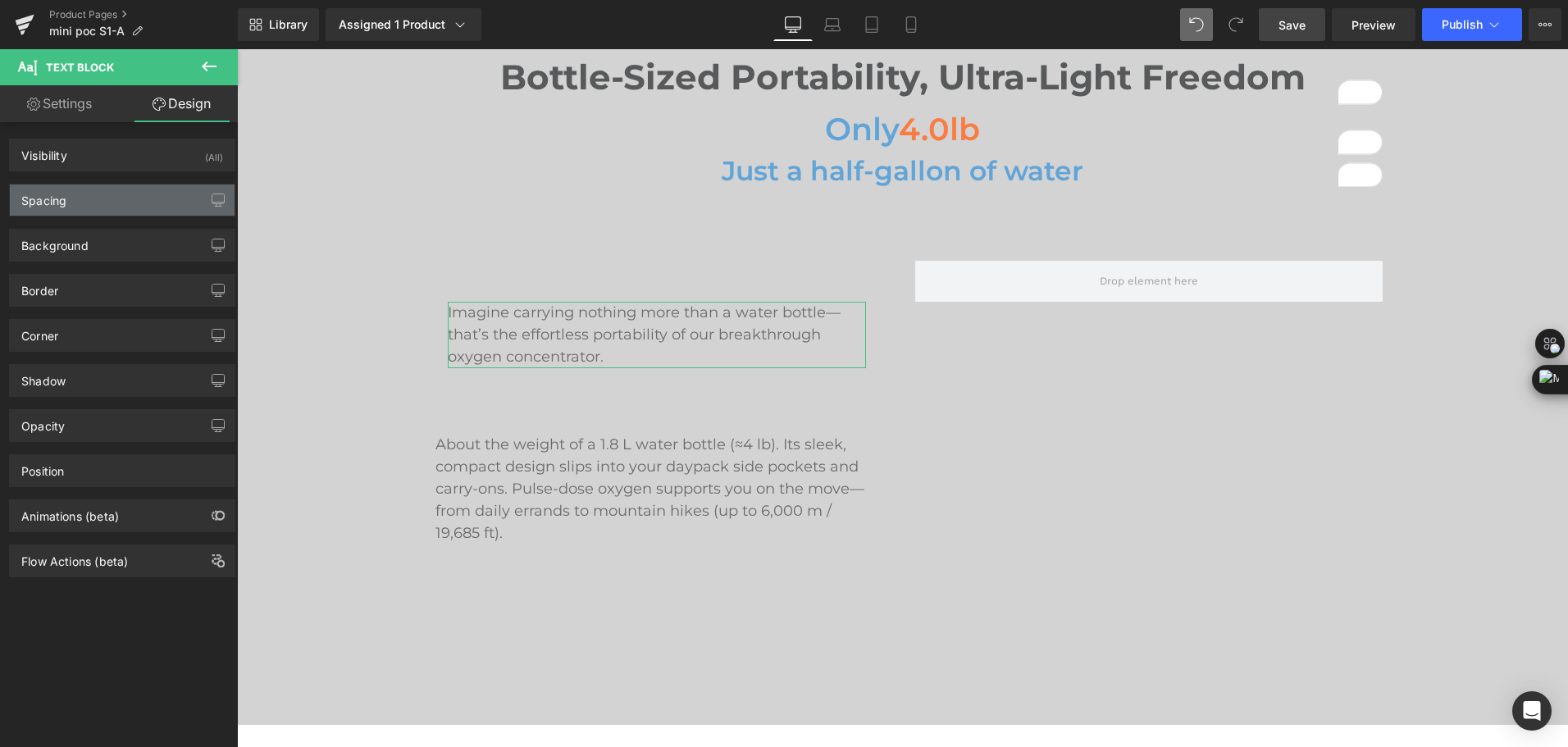
type input "20"
type input "0"
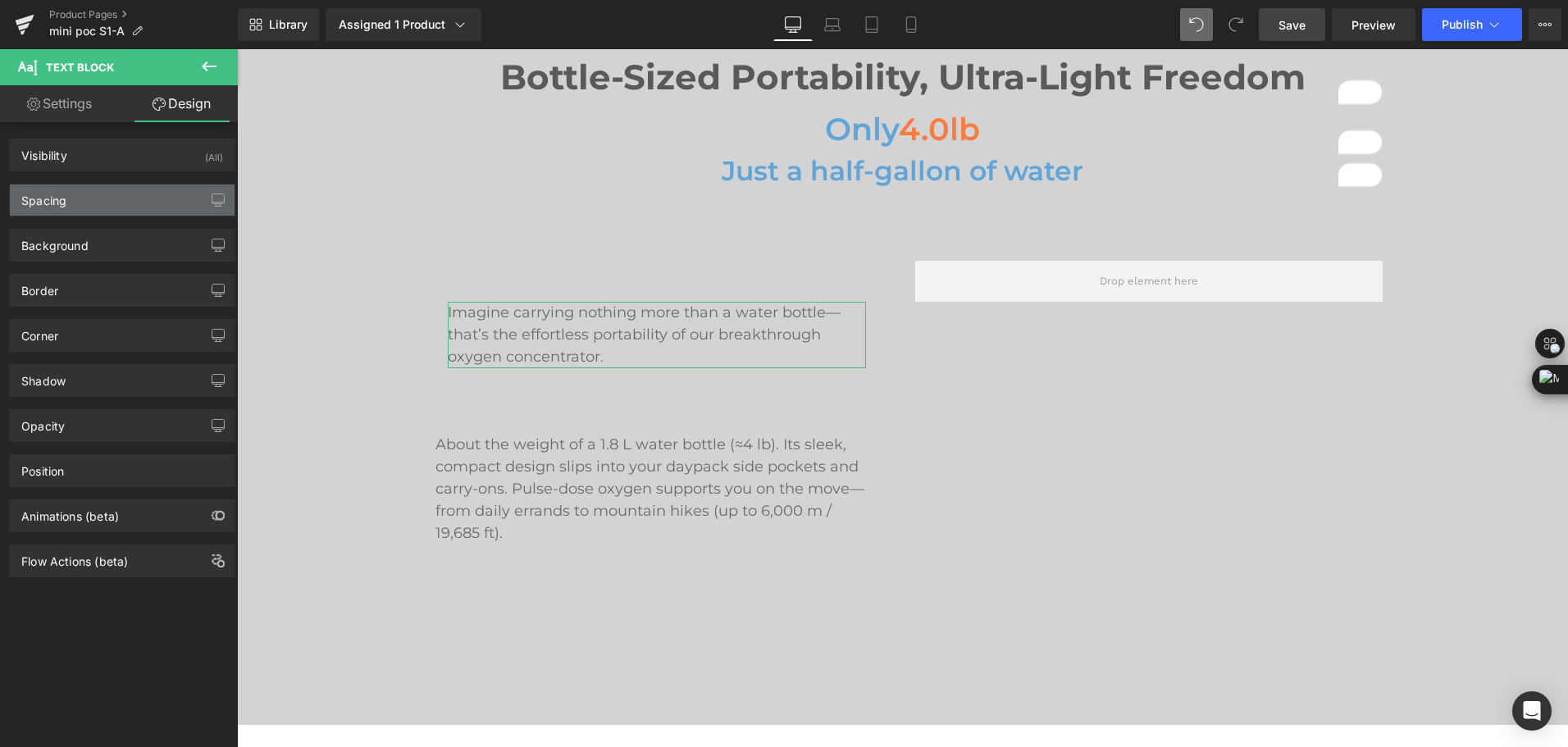
type input "0"
click at [65, 198] on div "Spacing" at bounding box center [44, 196] width 45 height 23
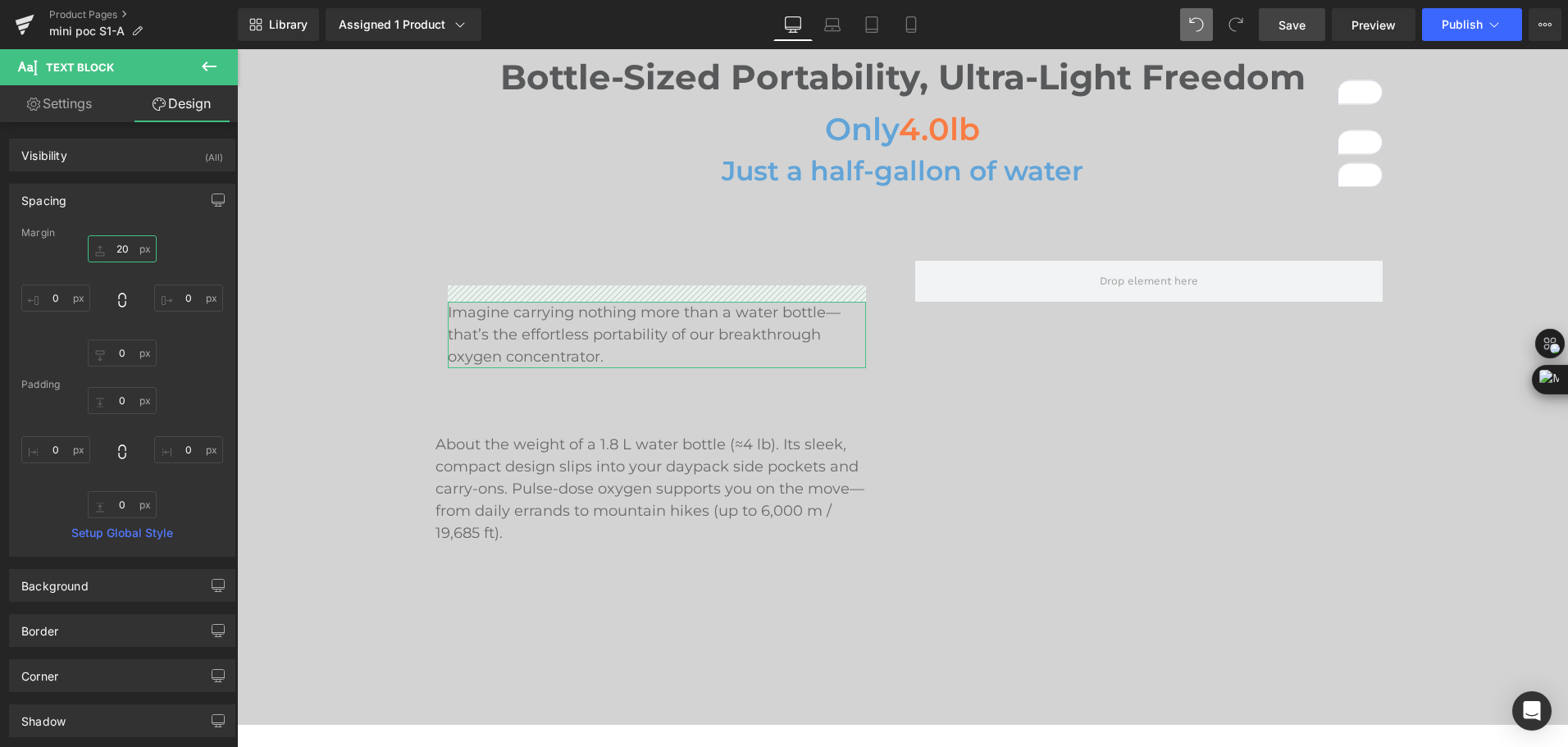
click at [121, 251] on input "20" at bounding box center [122, 249] width 69 height 27
type input "0"
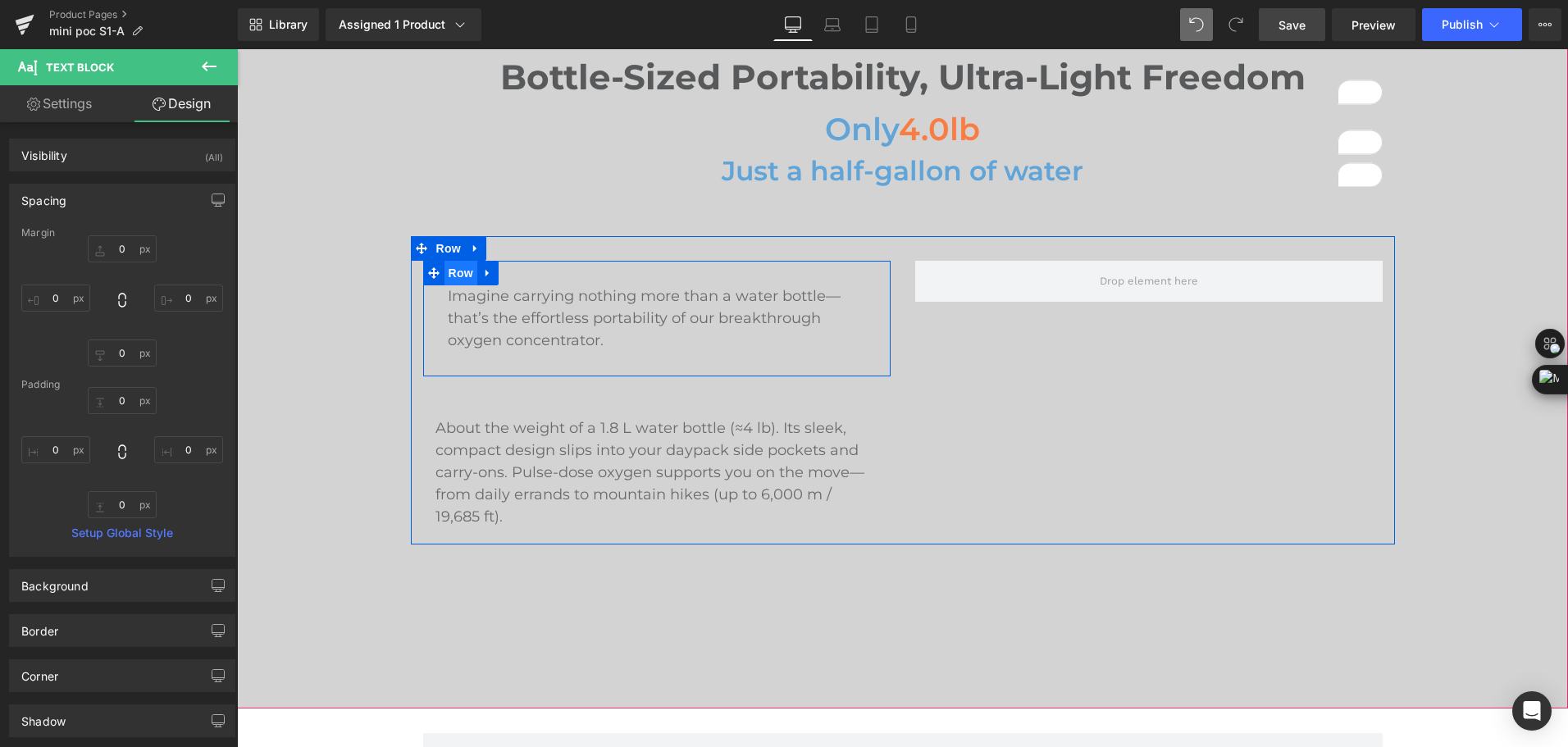
click at [444, 272] on span "Row" at bounding box center [460, 273] width 32 height 25
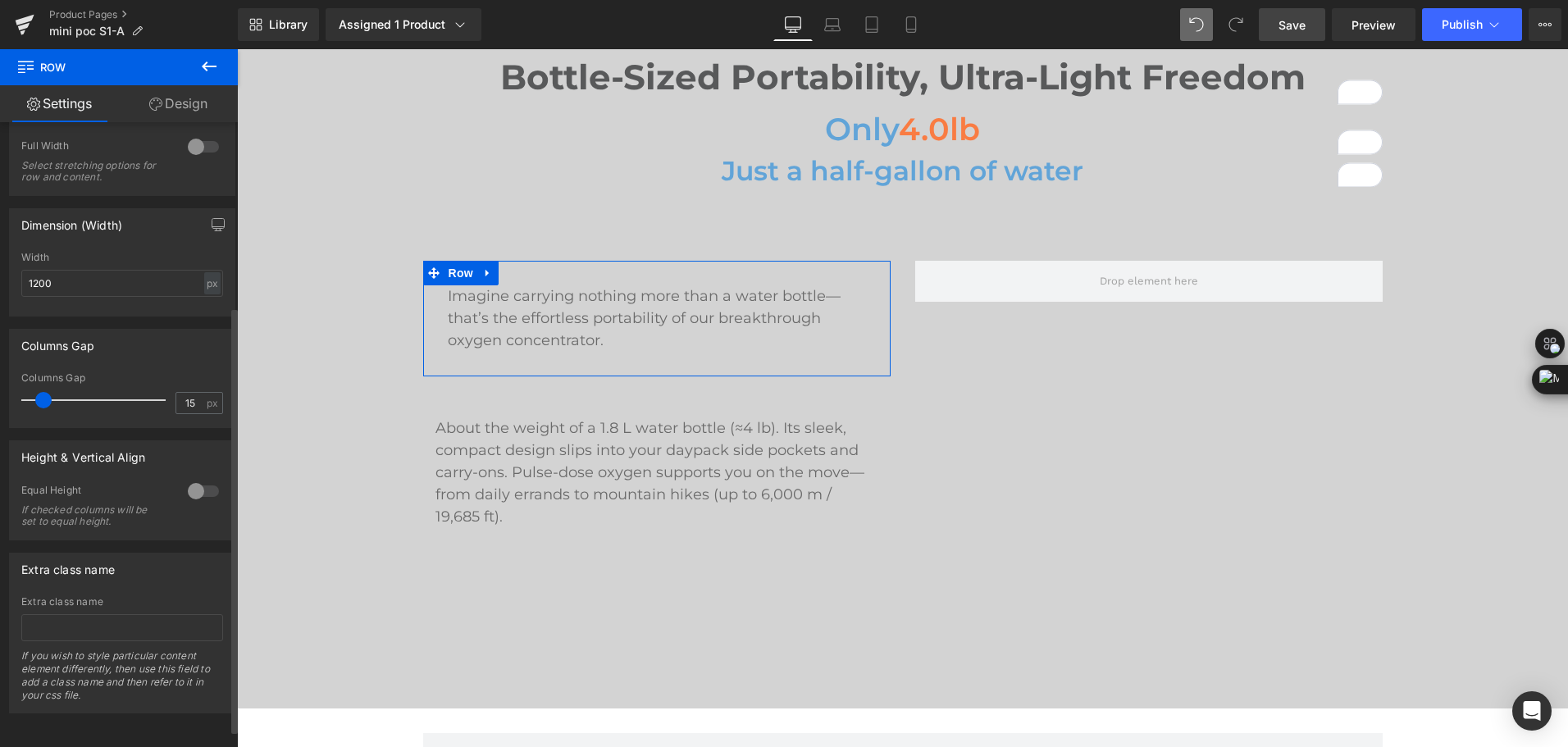
scroll to position [0, 0]
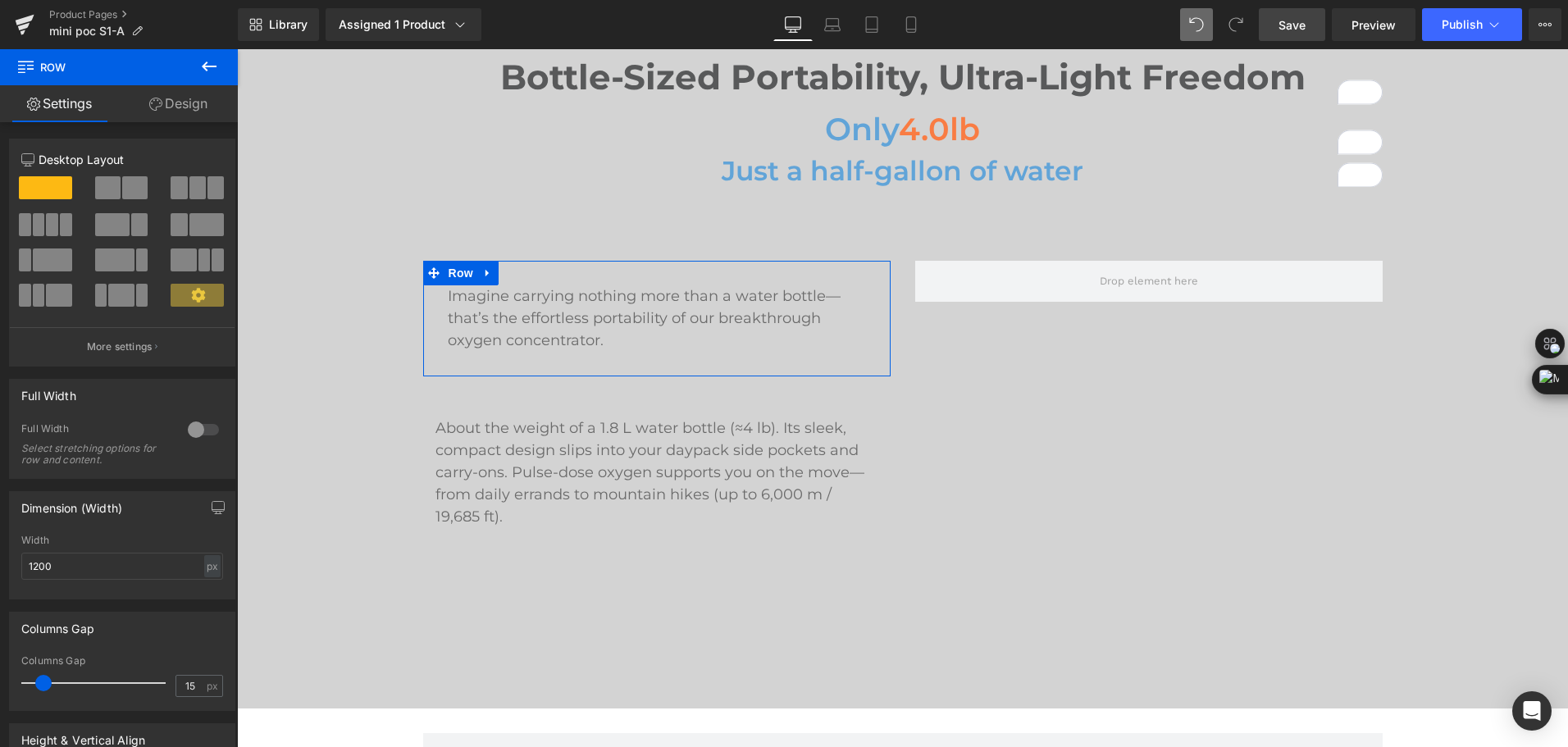
click at [153, 109] on icon at bounding box center [156, 104] width 13 height 13
click at [0, 0] on div "Background" at bounding box center [0, 0] width 0 height 0
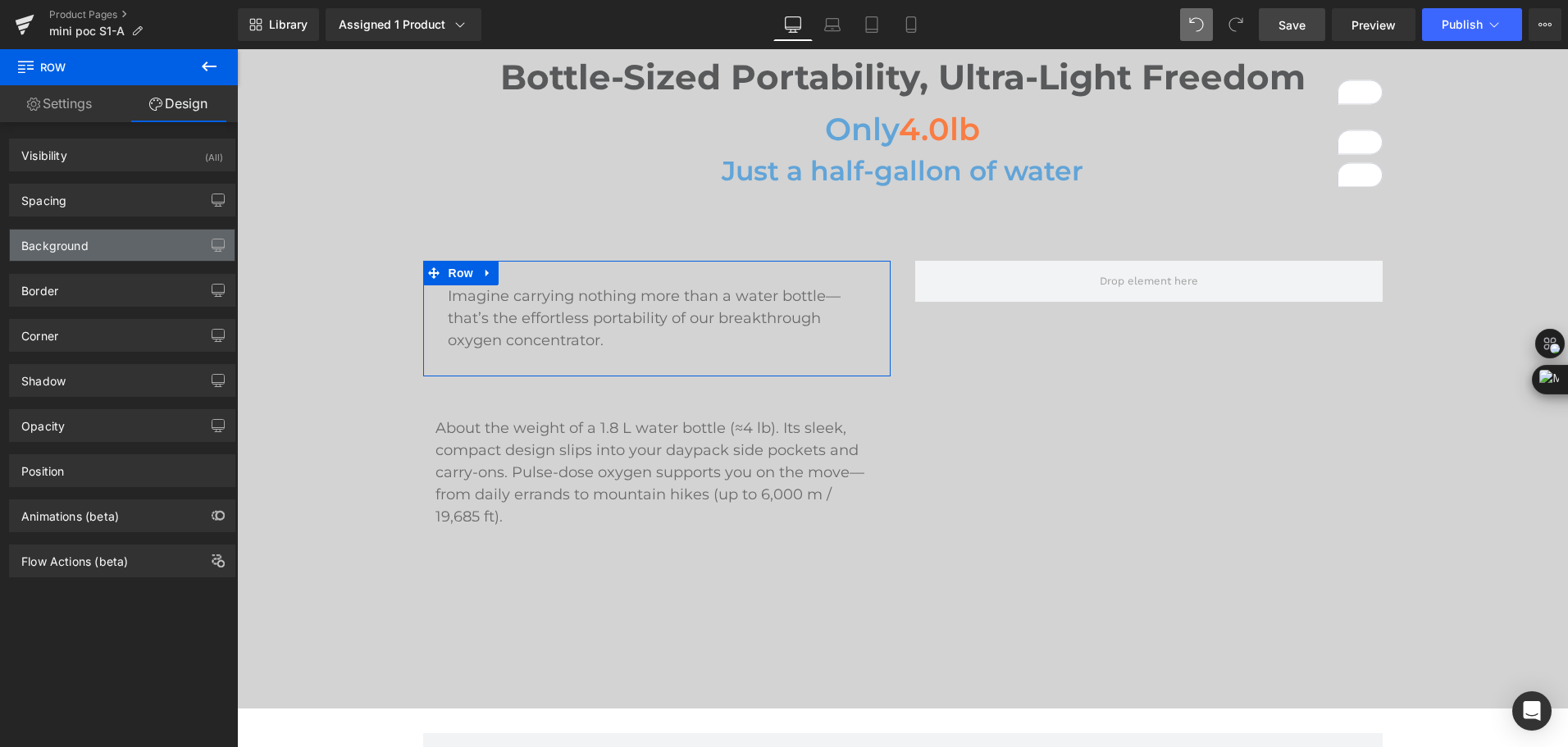
type input "transparent"
type input "0"
click at [87, 244] on div "Background" at bounding box center [55, 240] width 67 height 23
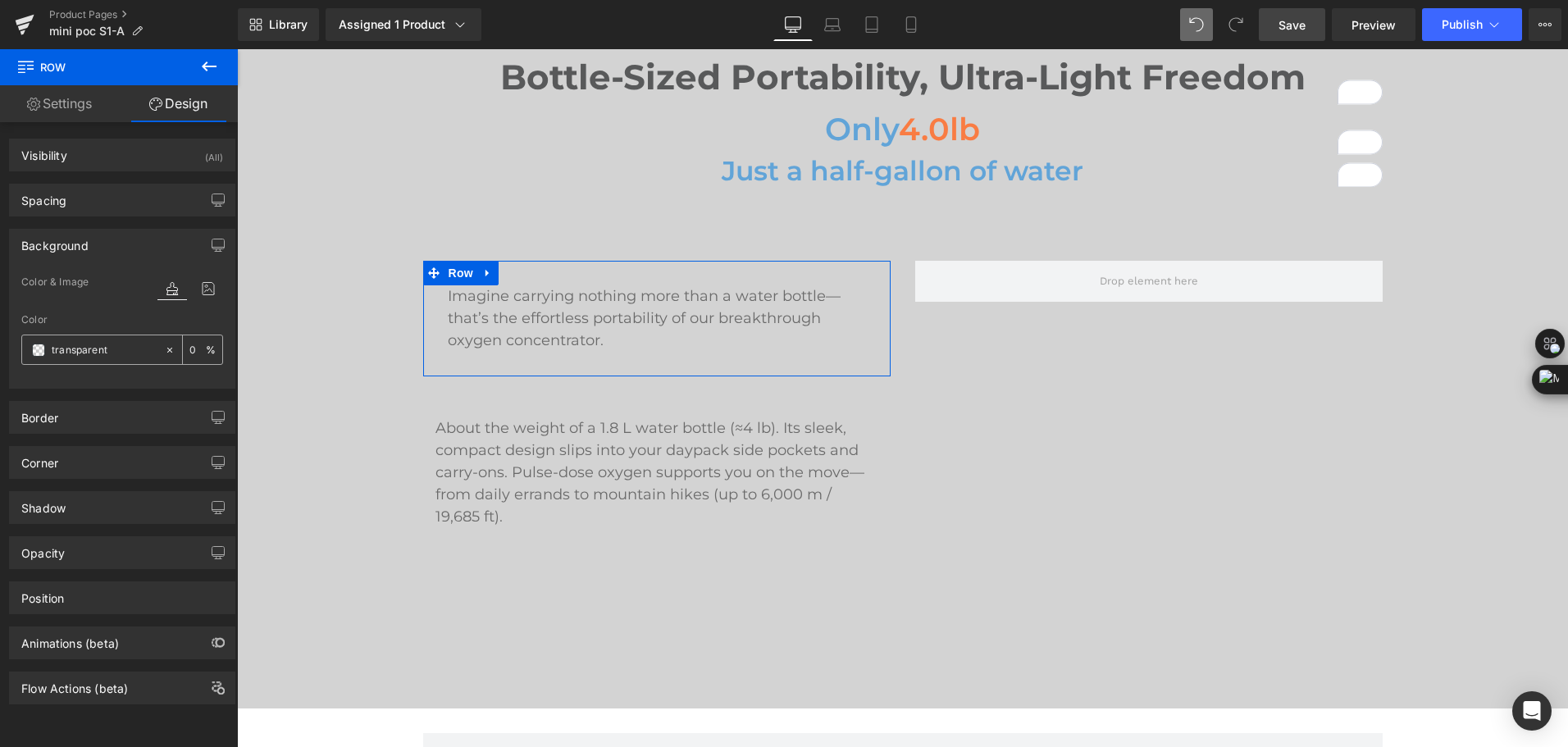
click at [122, 357] on input "transparent" at bounding box center [104, 350] width 105 height 18
type input "#ffff"
type input "100"
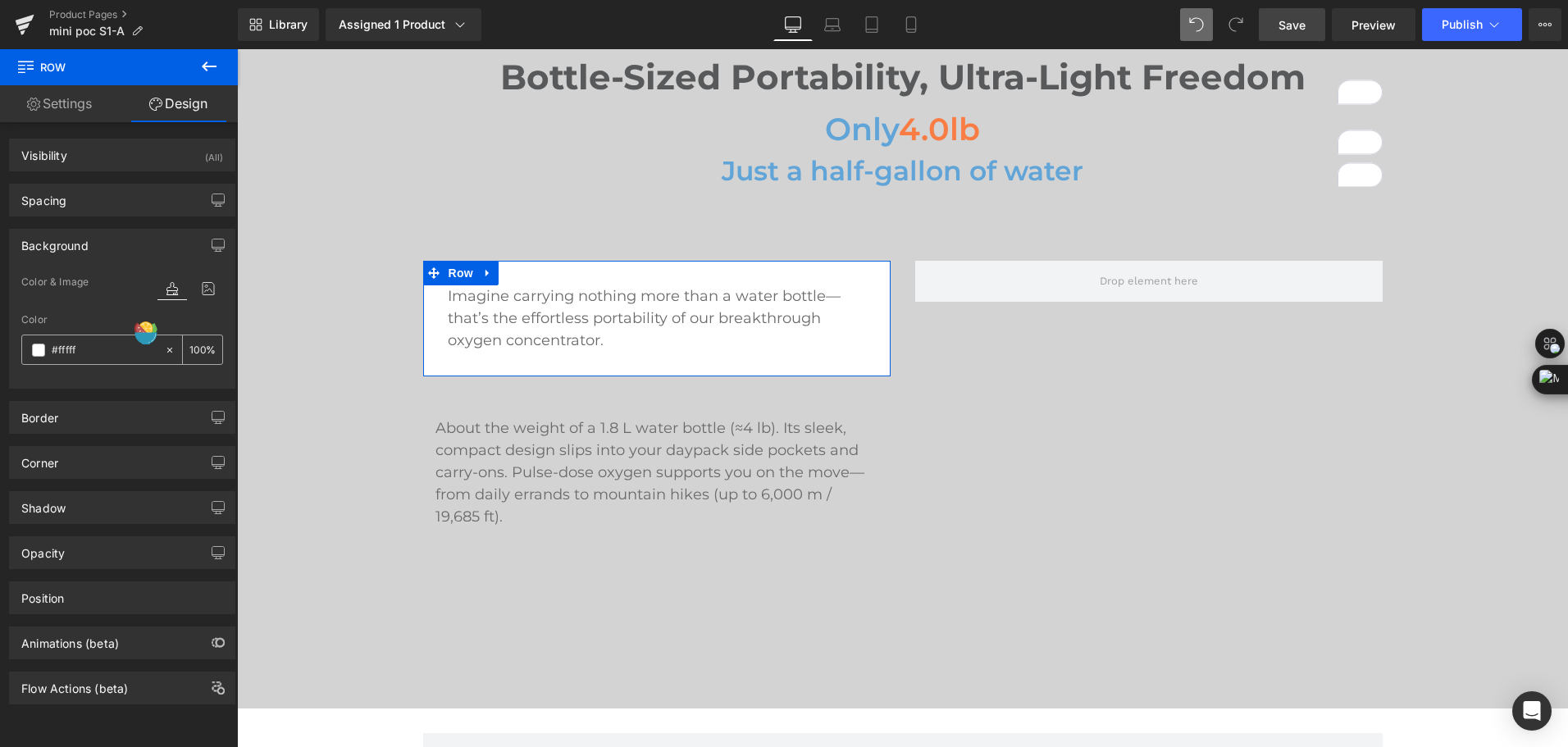
type input "#ffffff"
type input "100"
type input "#ffffff"
click at [117, 463] on div "Corner" at bounding box center [122, 463] width 225 height 32
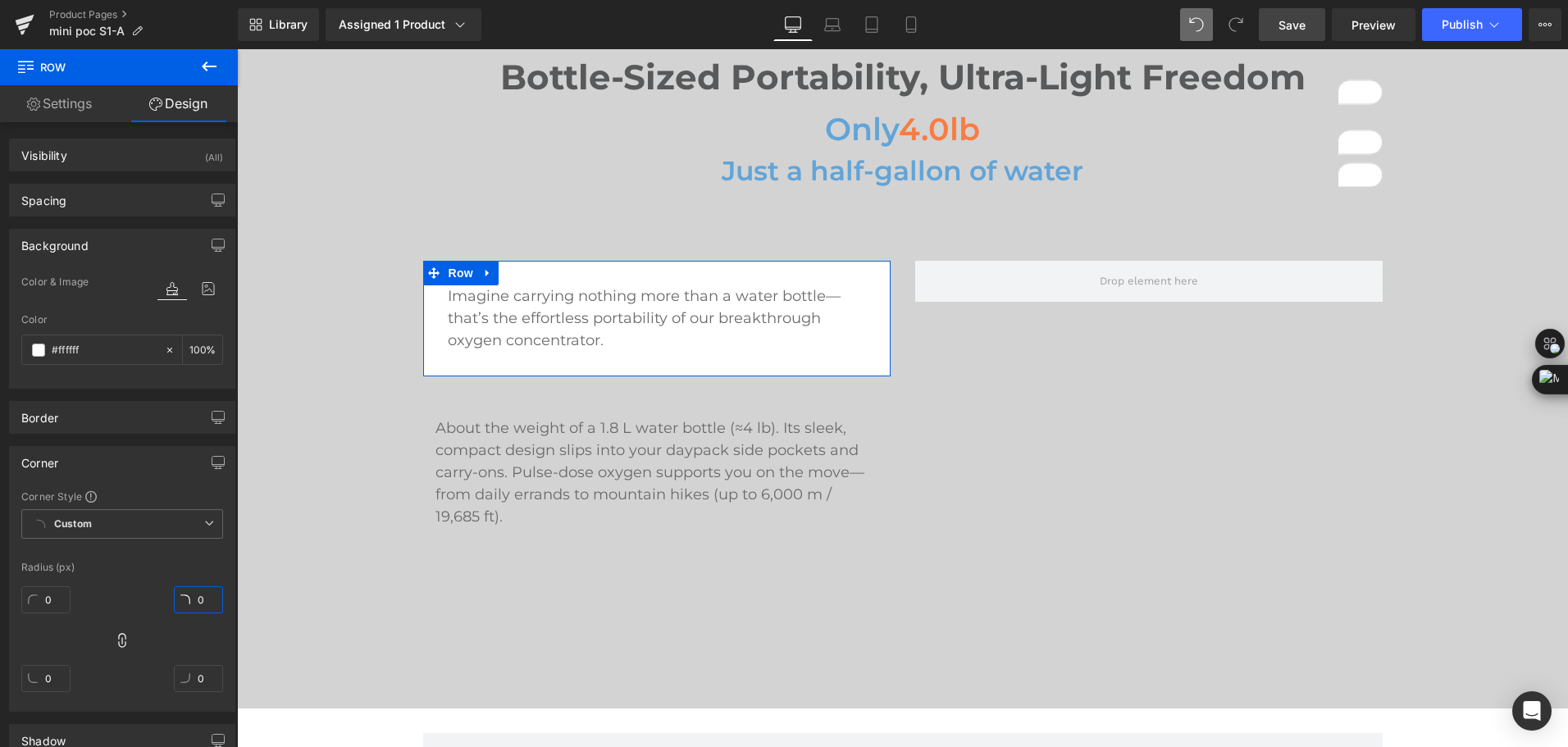
click at [193, 605] on input "0" at bounding box center [198, 599] width 49 height 27
type input "30"
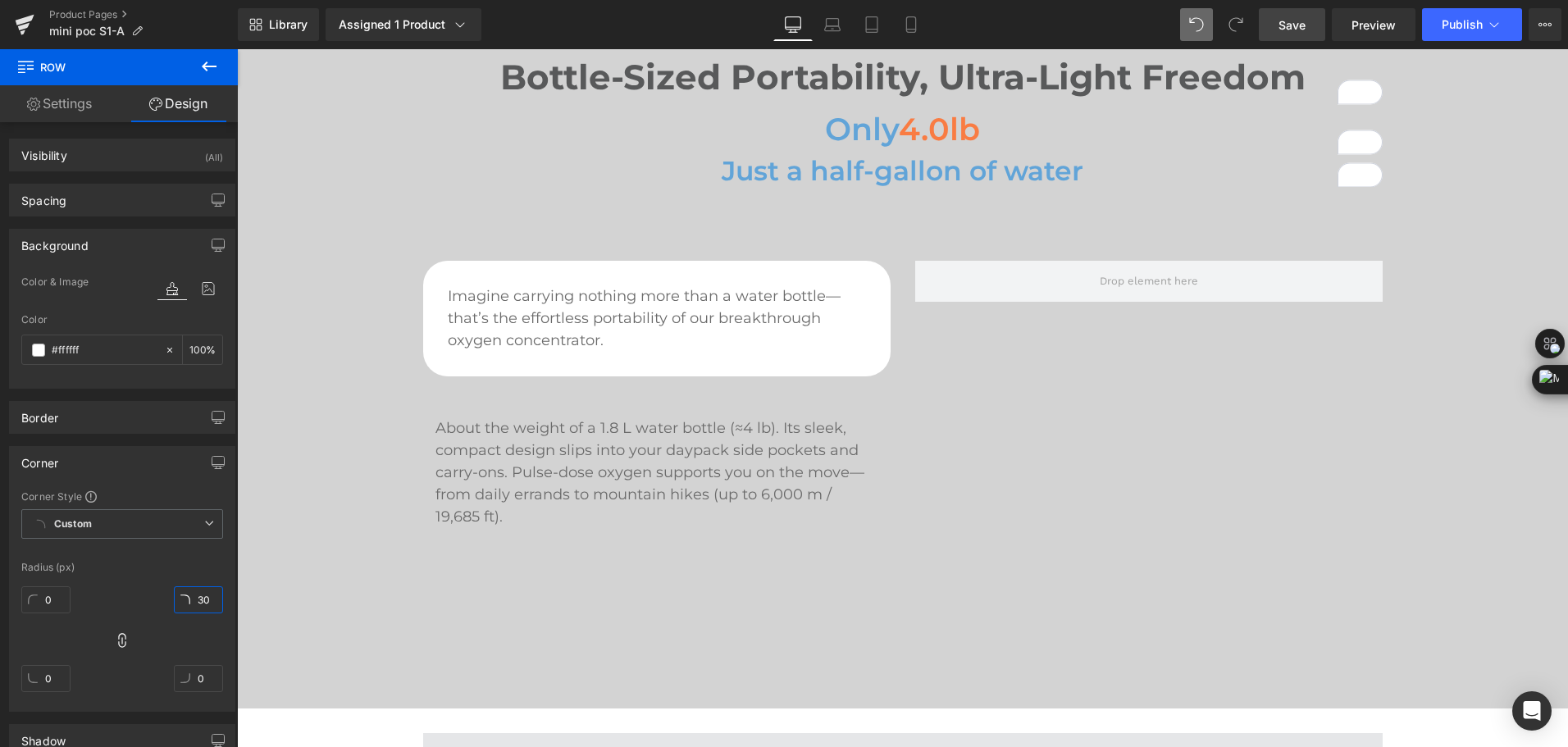
type input "30"
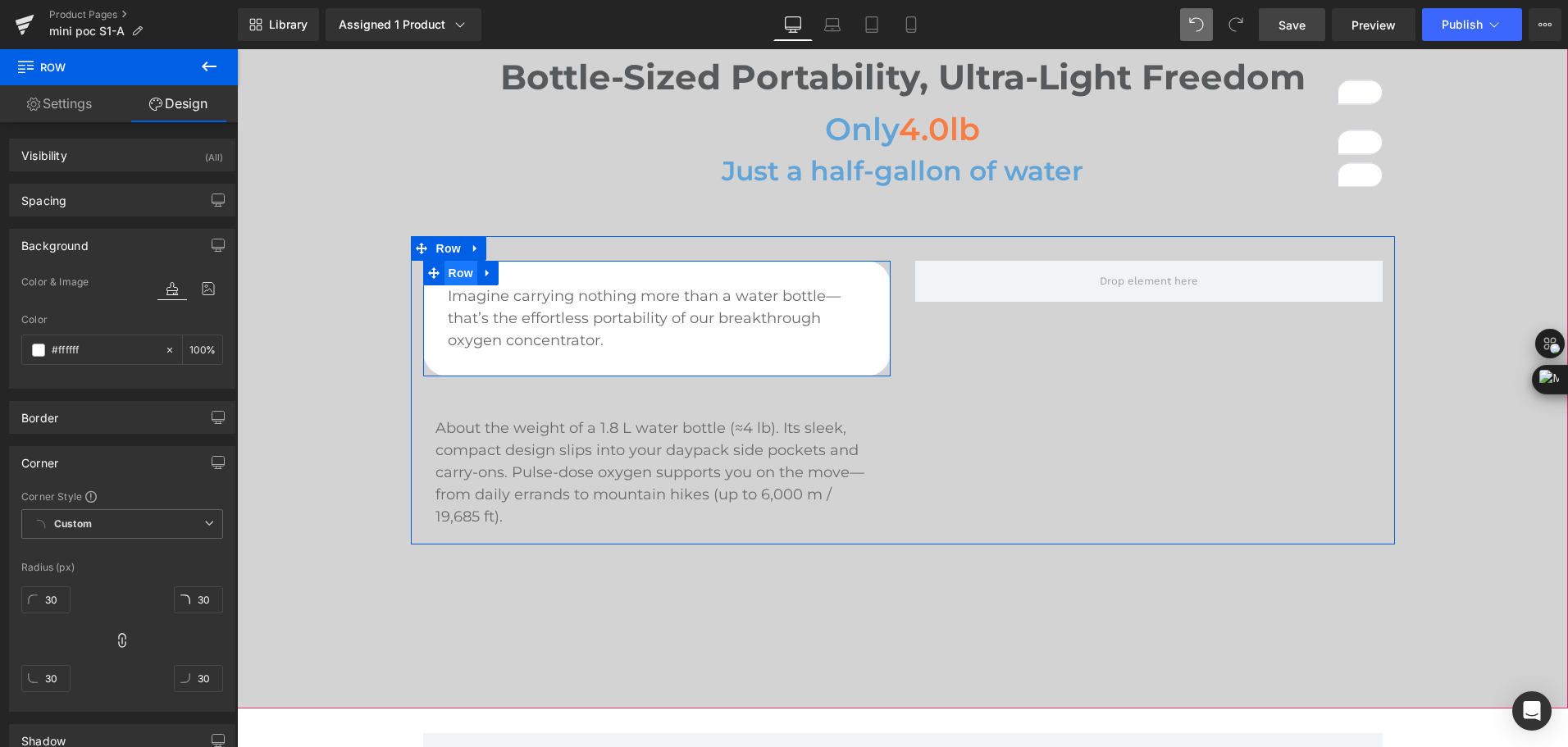
click at [444, 272] on span "Row" at bounding box center [460, 273] width 32 height 25
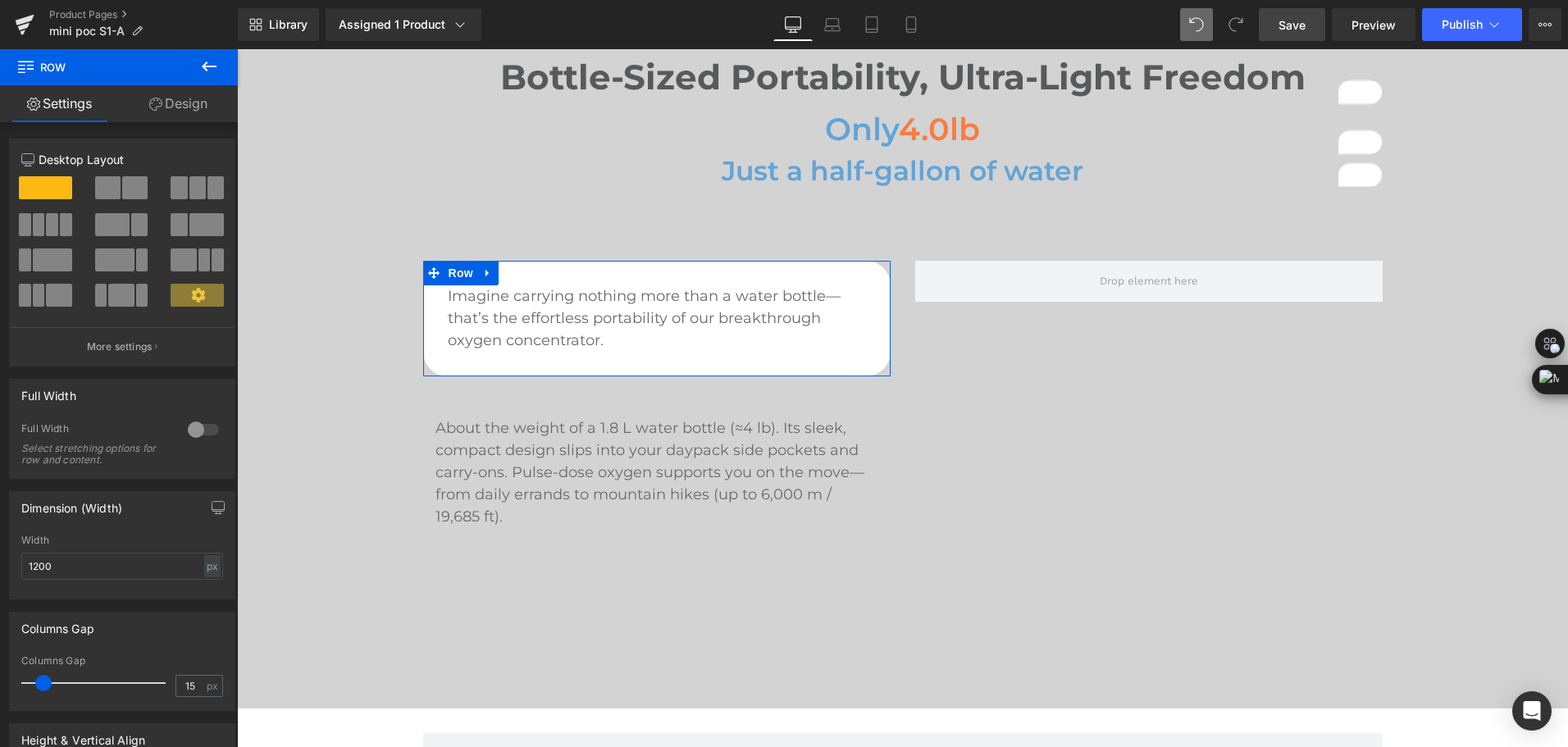
click at [187, 112] on link "Design" at bounding box center [178, 104] width 119 height 37
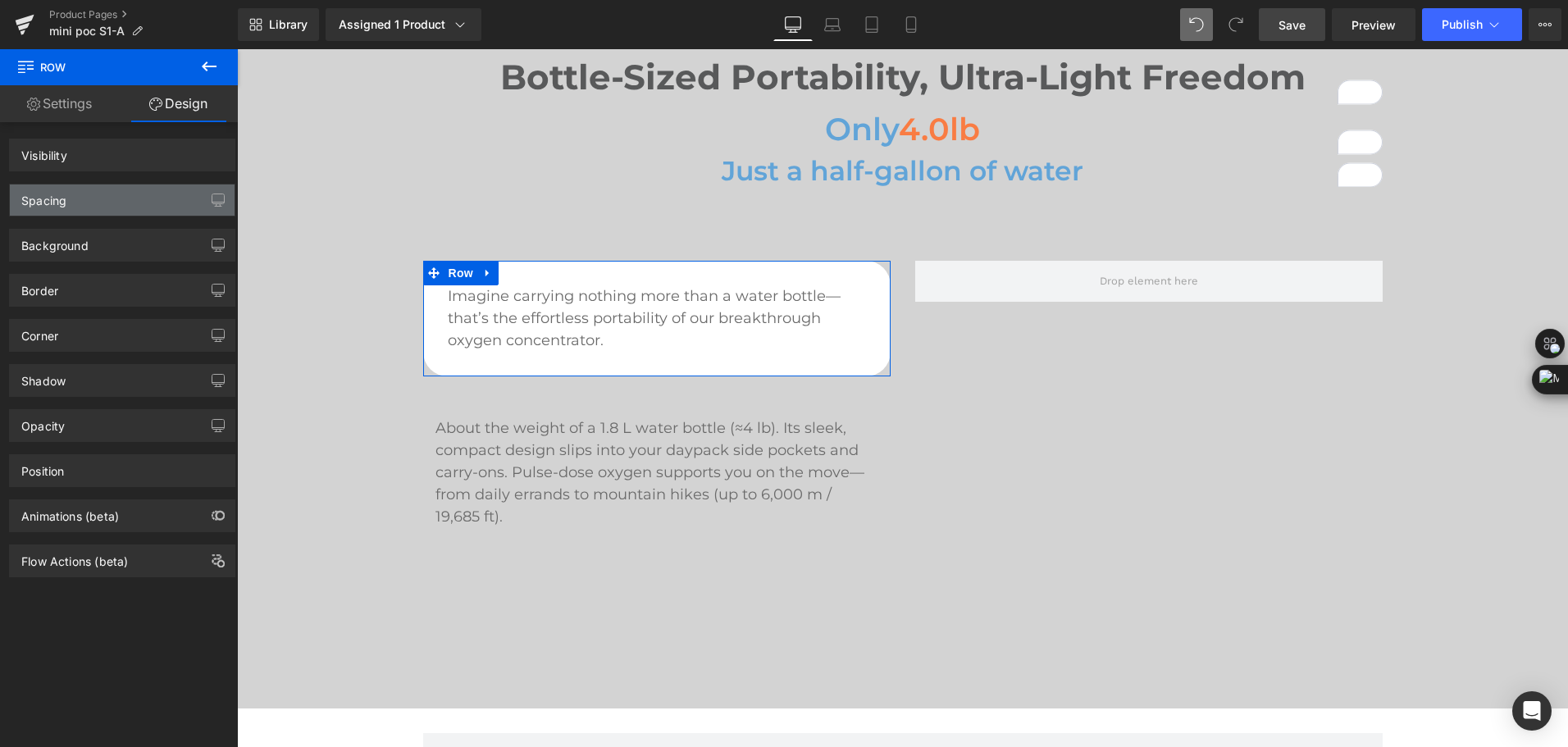
click at [101, 205] on div "Spacing" at bounding box center [122, 200] width 225 height 32
click at [52, 197] on div "Spacing" at bounding box center [44, 196] width 45 height 23
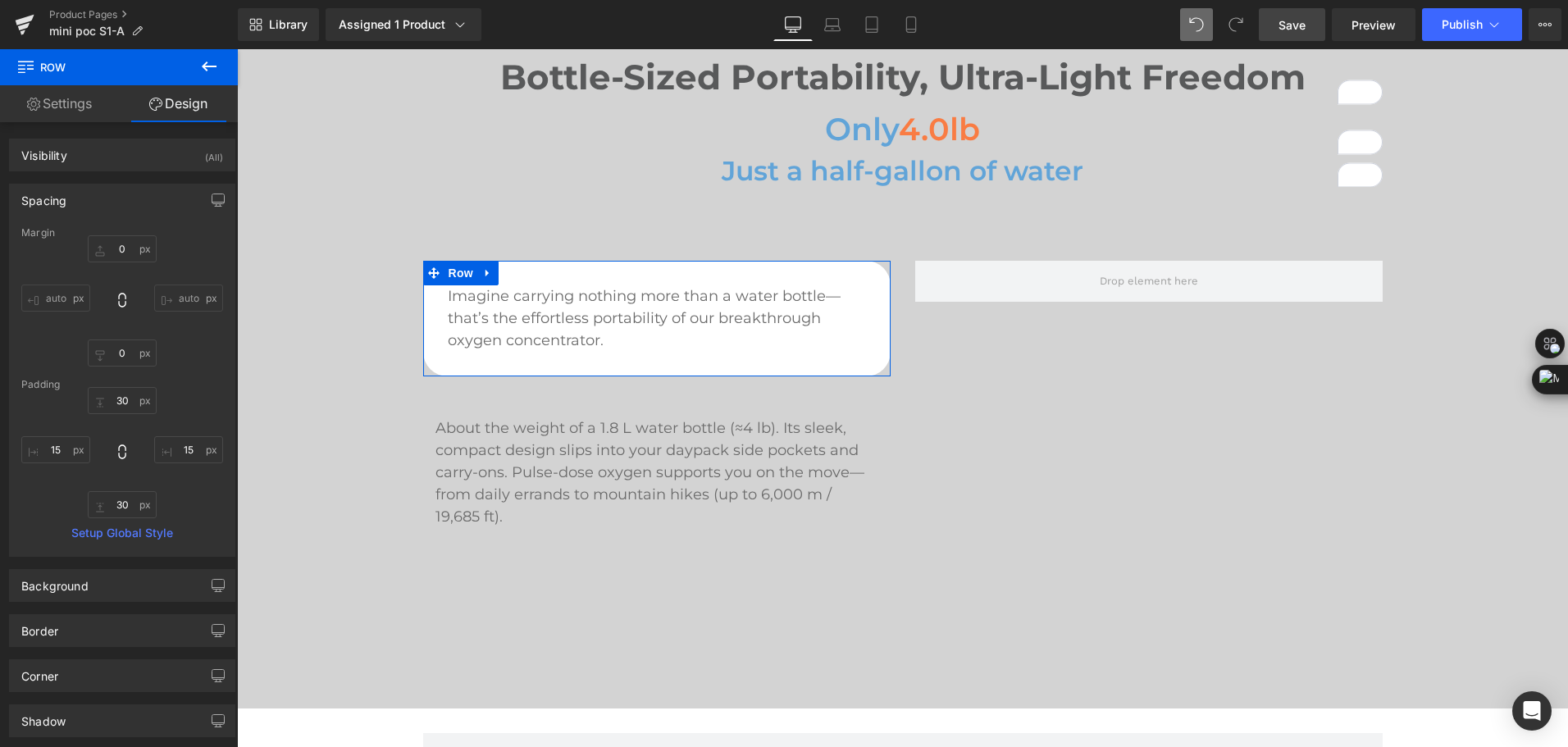
type input "0"
type input "30"
type input "15"
type input "30"
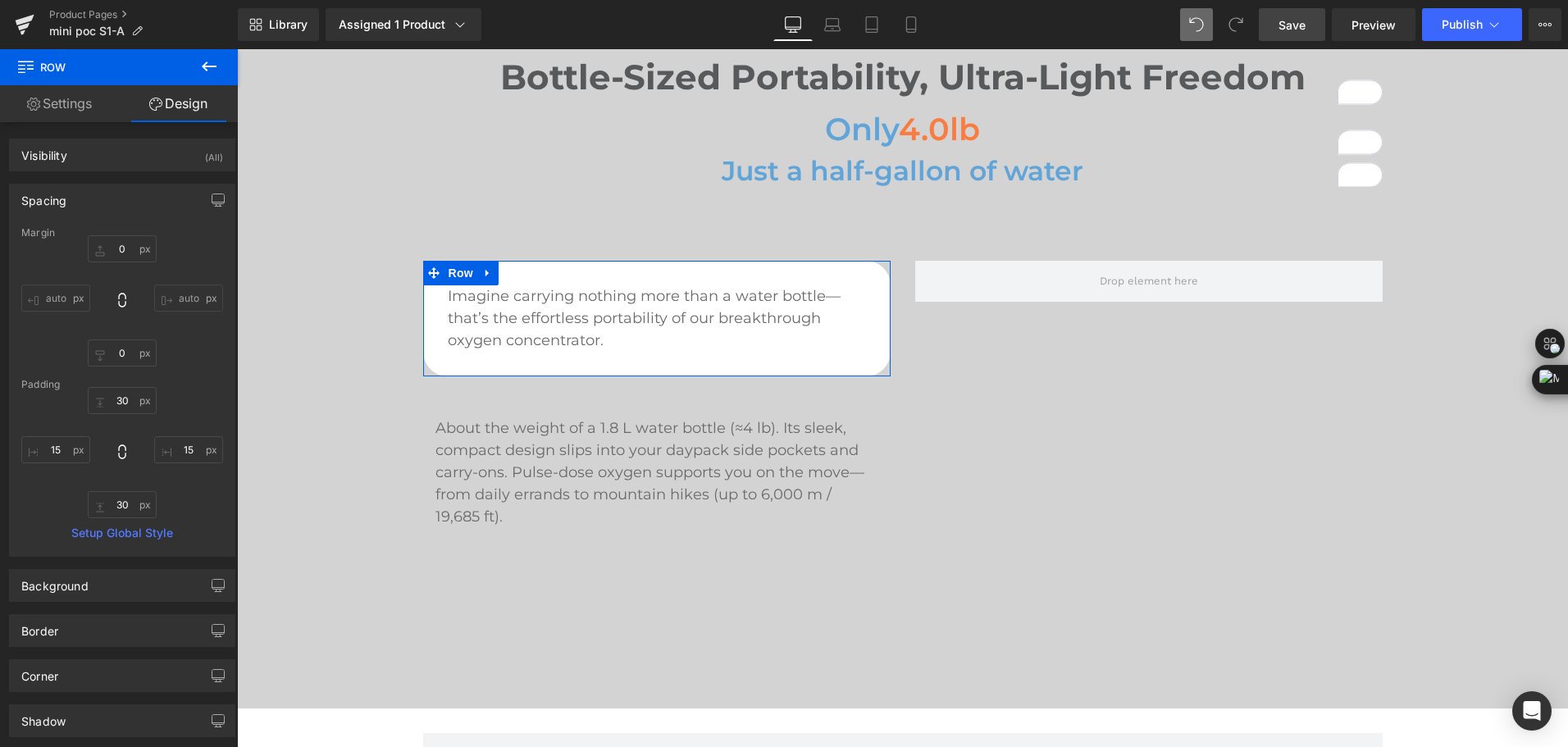
type input "15"
click at [60, 448] on input "15" at bounding box center [56, 449] width 69 height 27
click at [131, 396] on input "30" at bounding box center [122, 400] width 69 height 27
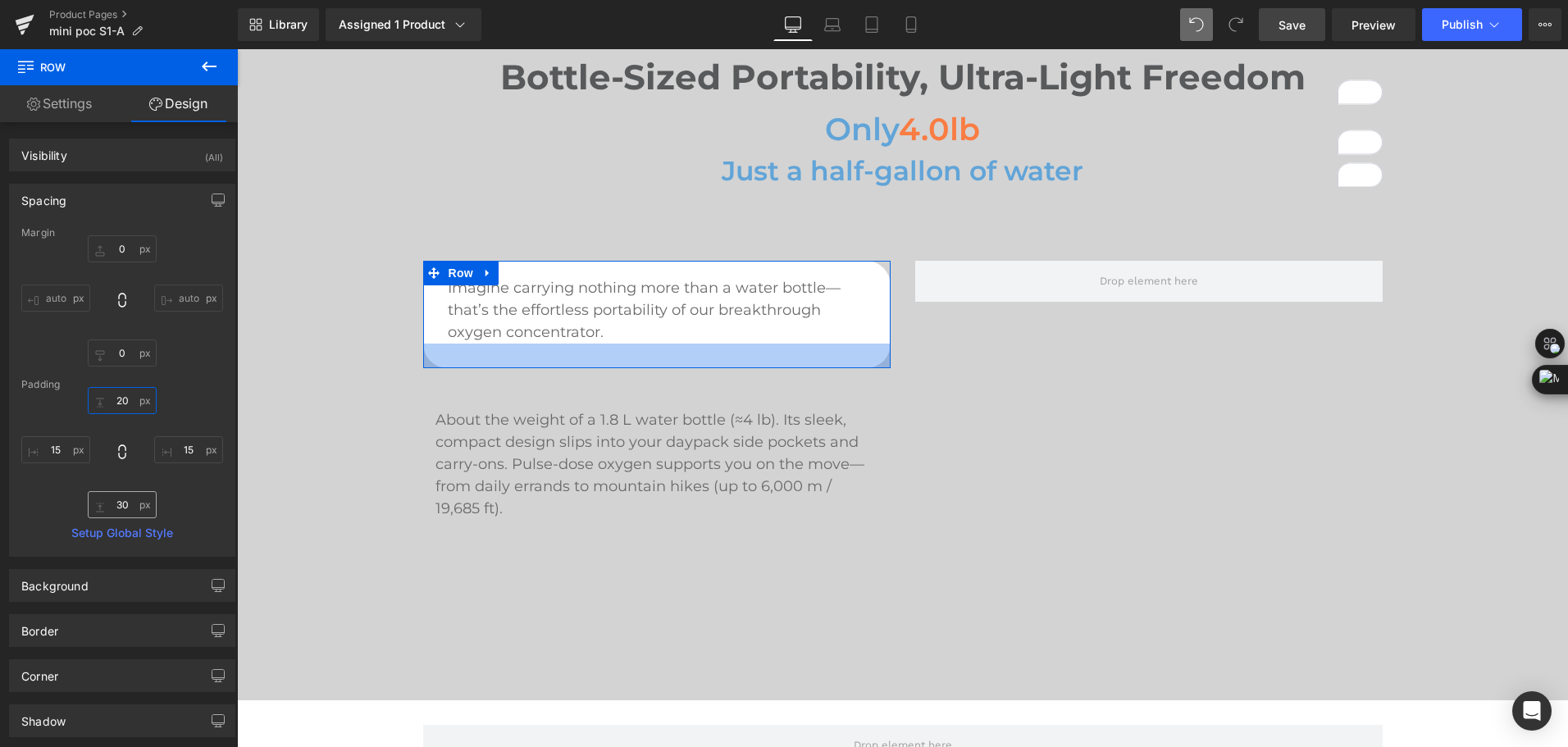
type input "20"
click at [123, 502] on input "30" at bounding box center [122, 504] width 69 height 27
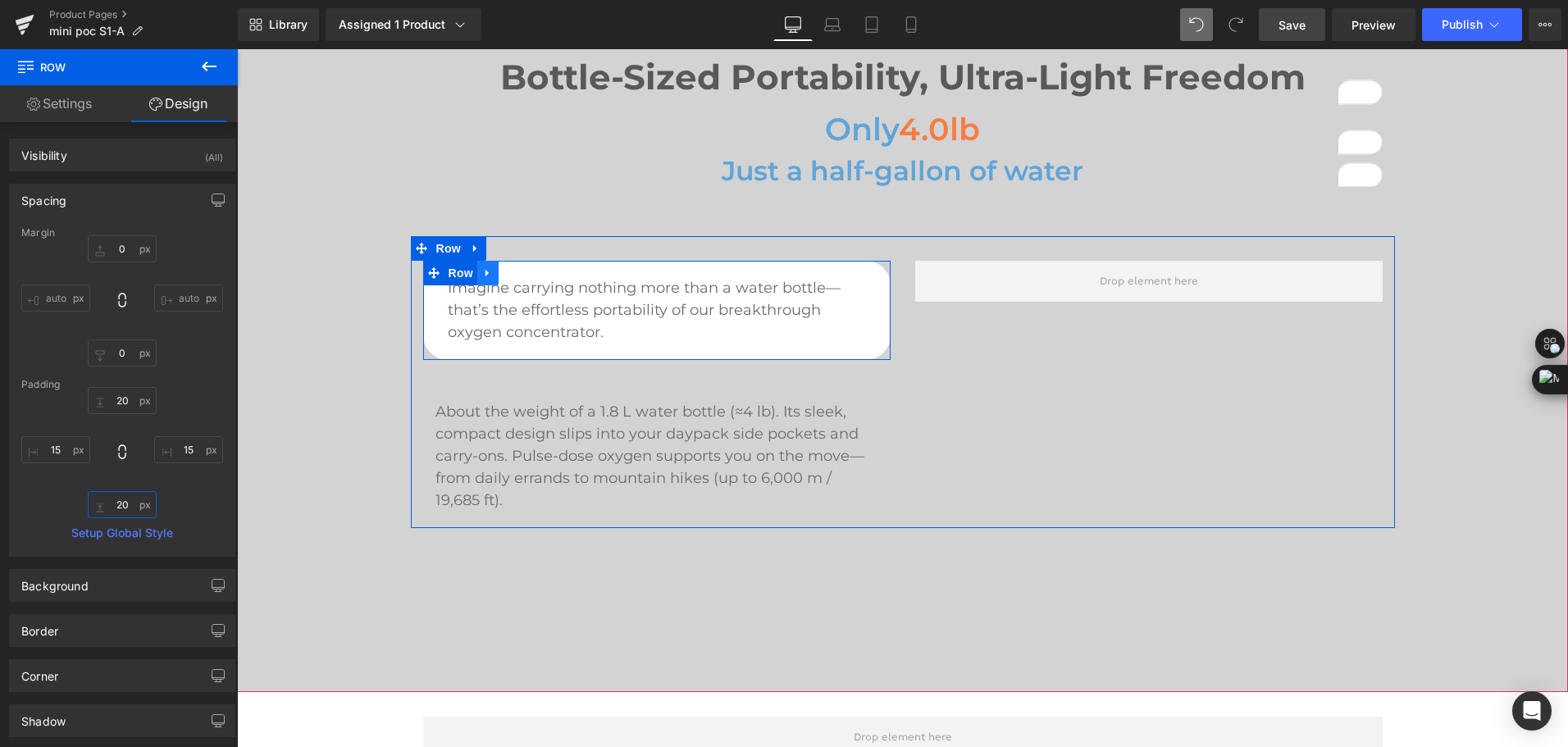
type input "20"
click at [486, 278] on icon at bounding box center [488, 273] width 11 height 12
click at [504, 279] on icon at bounding box center [509, 273] width 11 height 12
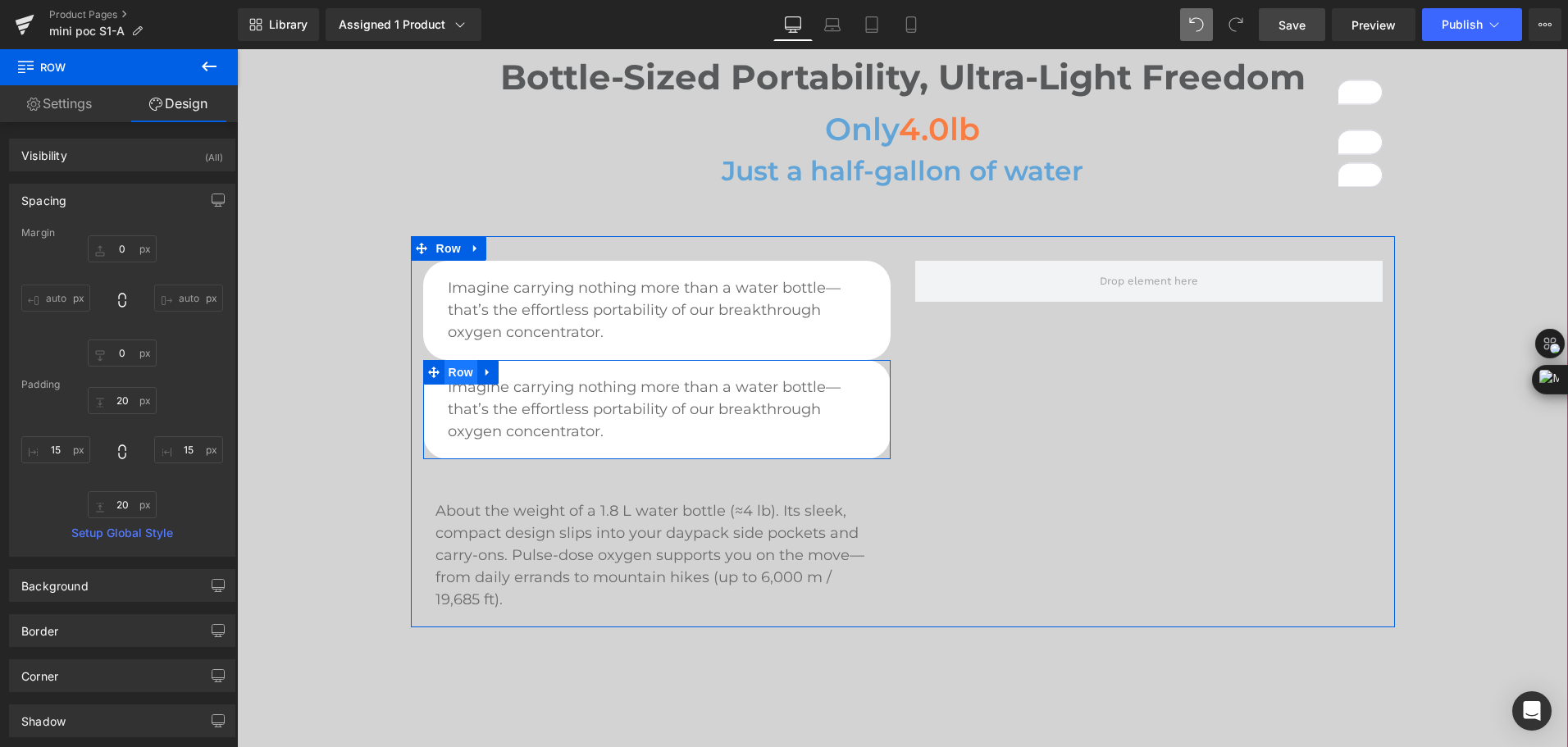
click at [449, 371] on span "Row" at bounding box center [460, 372] width 32 height 25
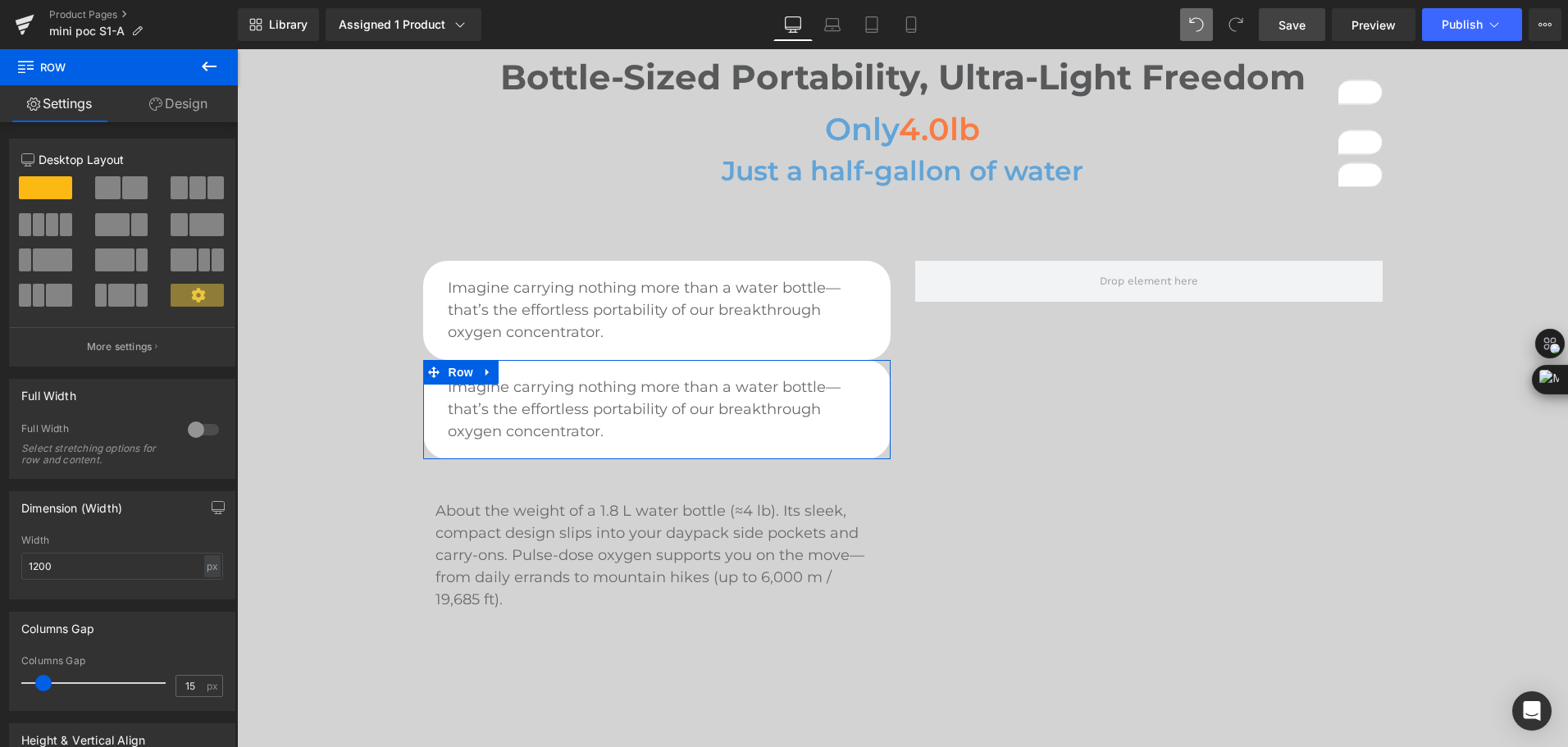
click at [209, 116] on link "Design" at bounding box center [178, 104] width 119 height 37
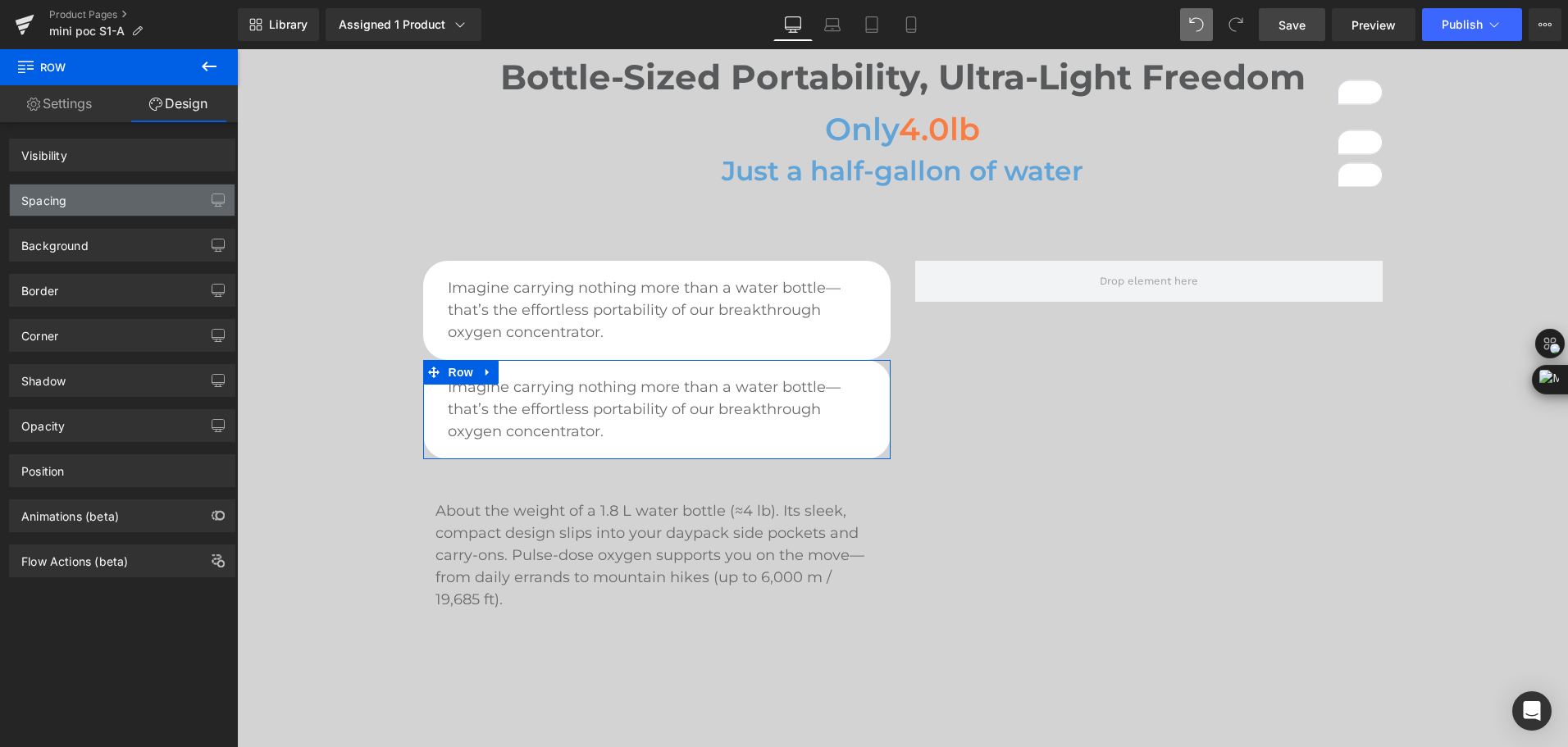
click at [152, 196] on div "Spacing" at bounding box center [122, 200] width 225 height 32
click at [45, 209] on div "Spacing" at bounding box center [122, 200] width 225 height 32
type input "0"
type input "20"
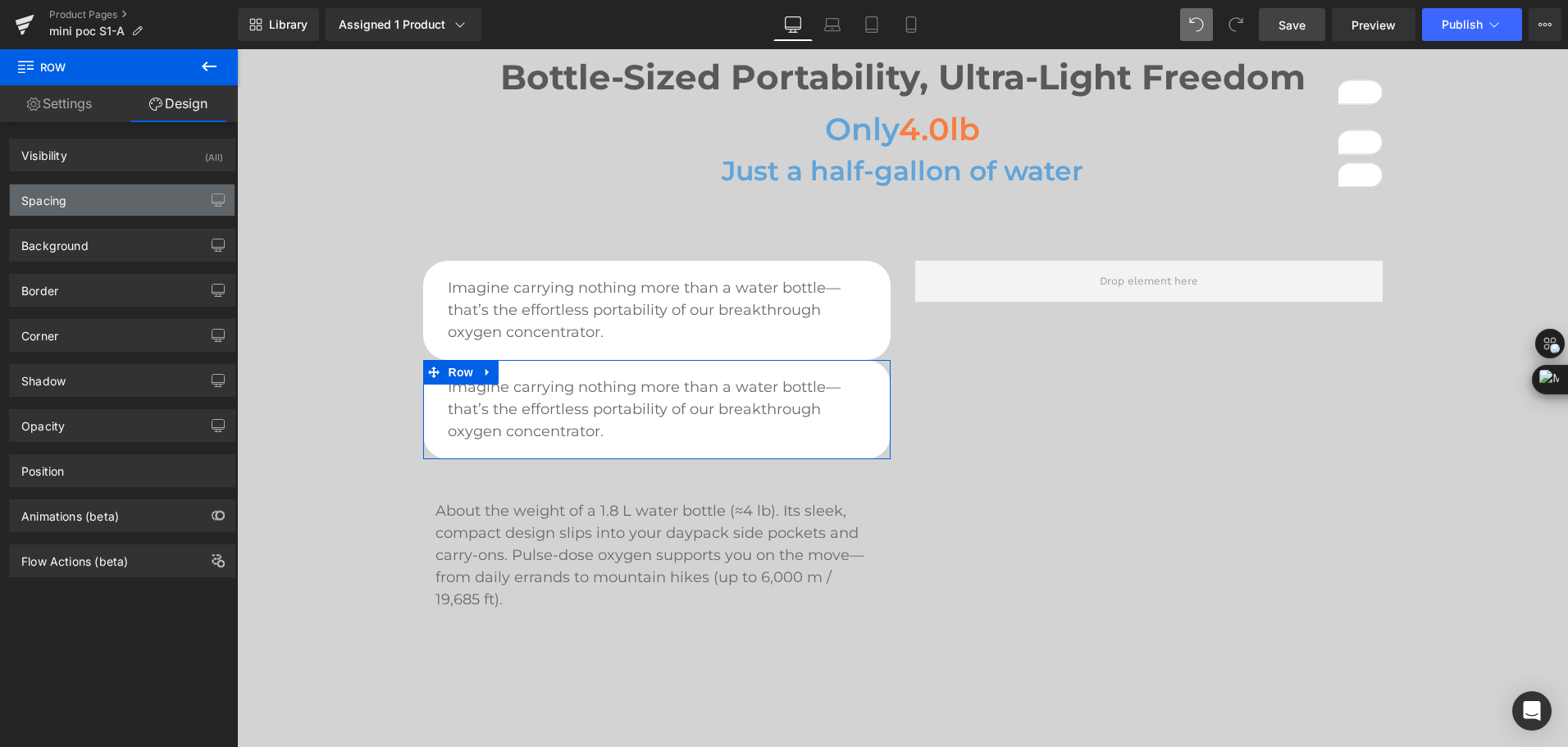
type input "15"
type input "20"
type input "15"
click at [60, 203] on div "Spacing" at bounding box center [44, 196] width 45 height 23
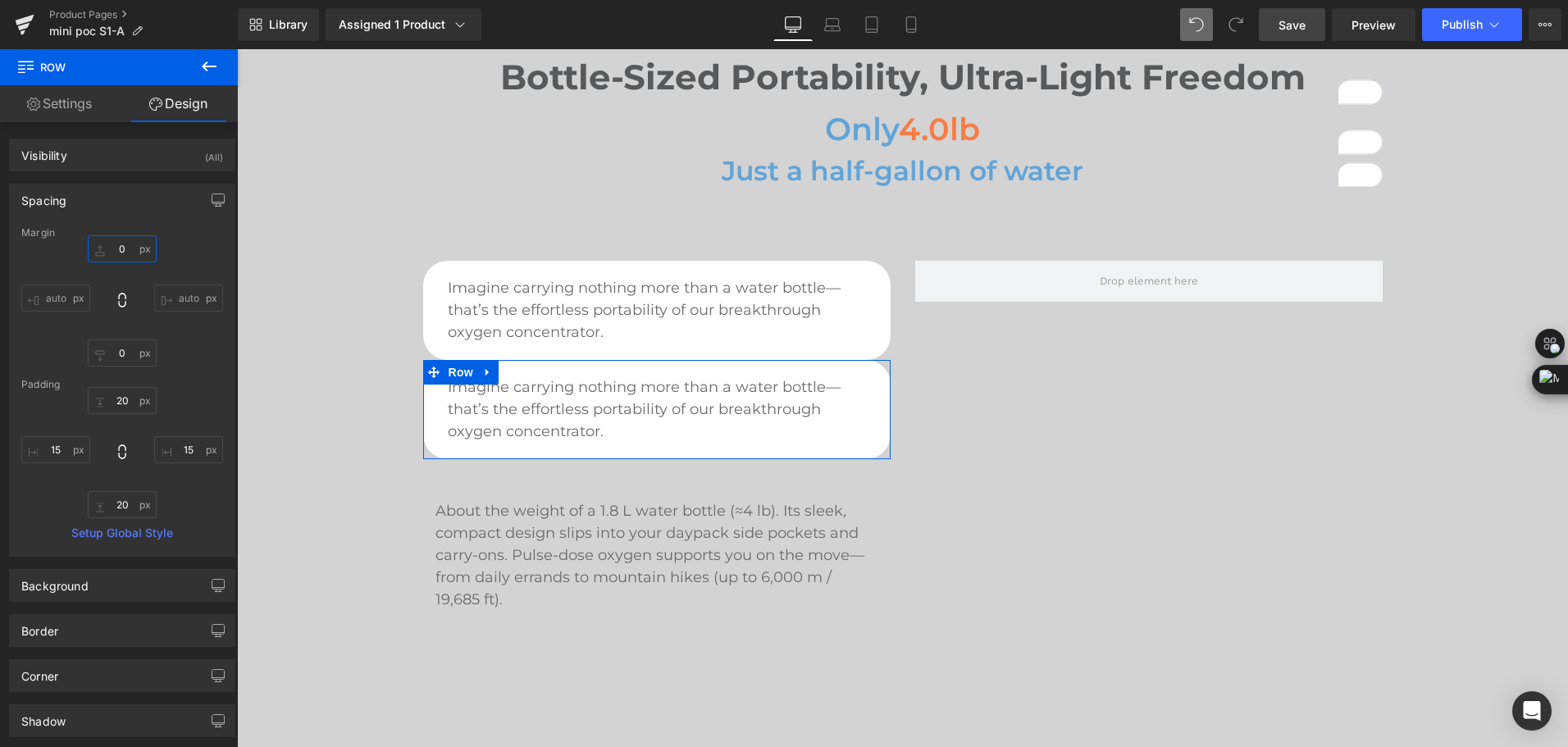
click at [118, 247] on input "0" at bounding box center [122, 249] width 69 height 27
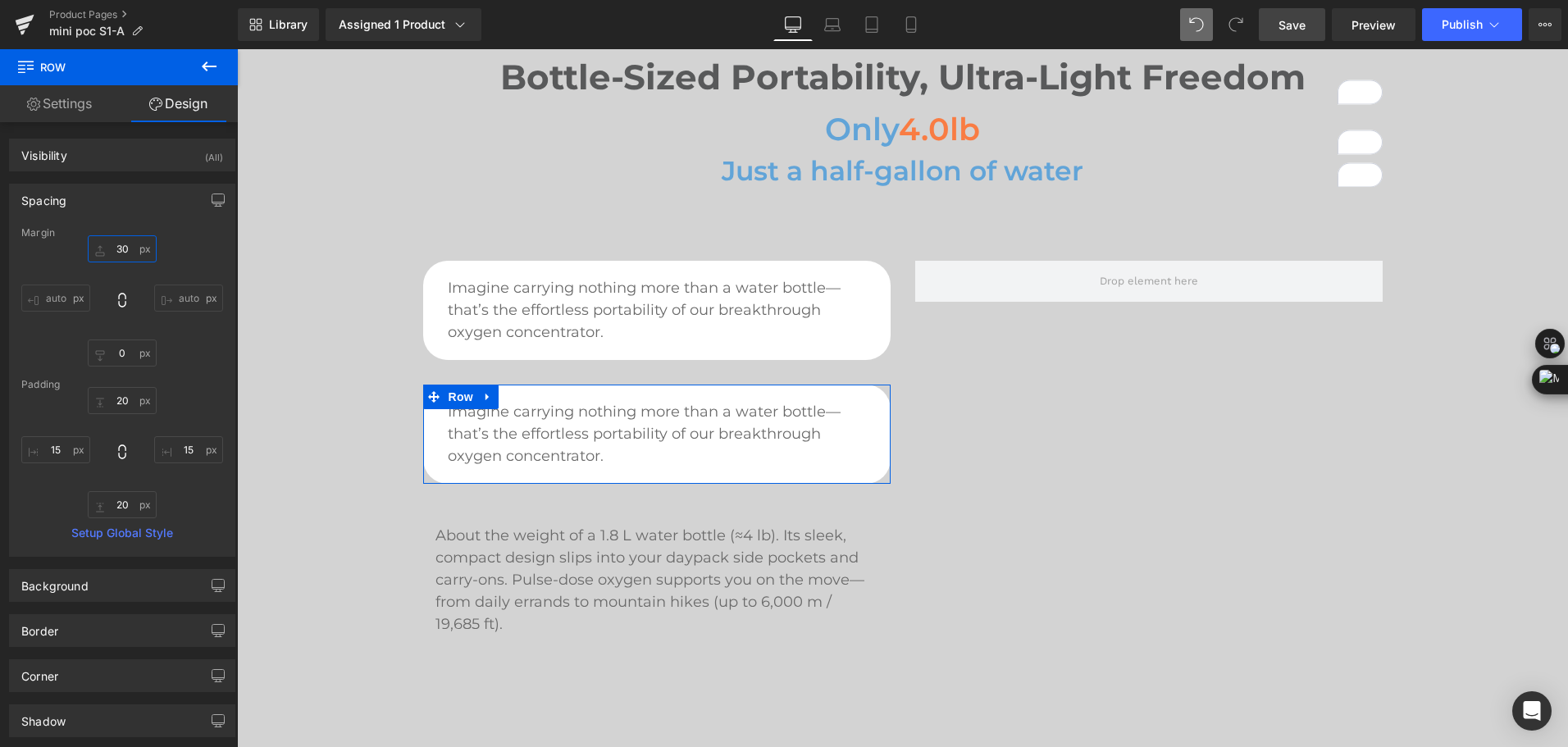
type input "3"
type input "45"
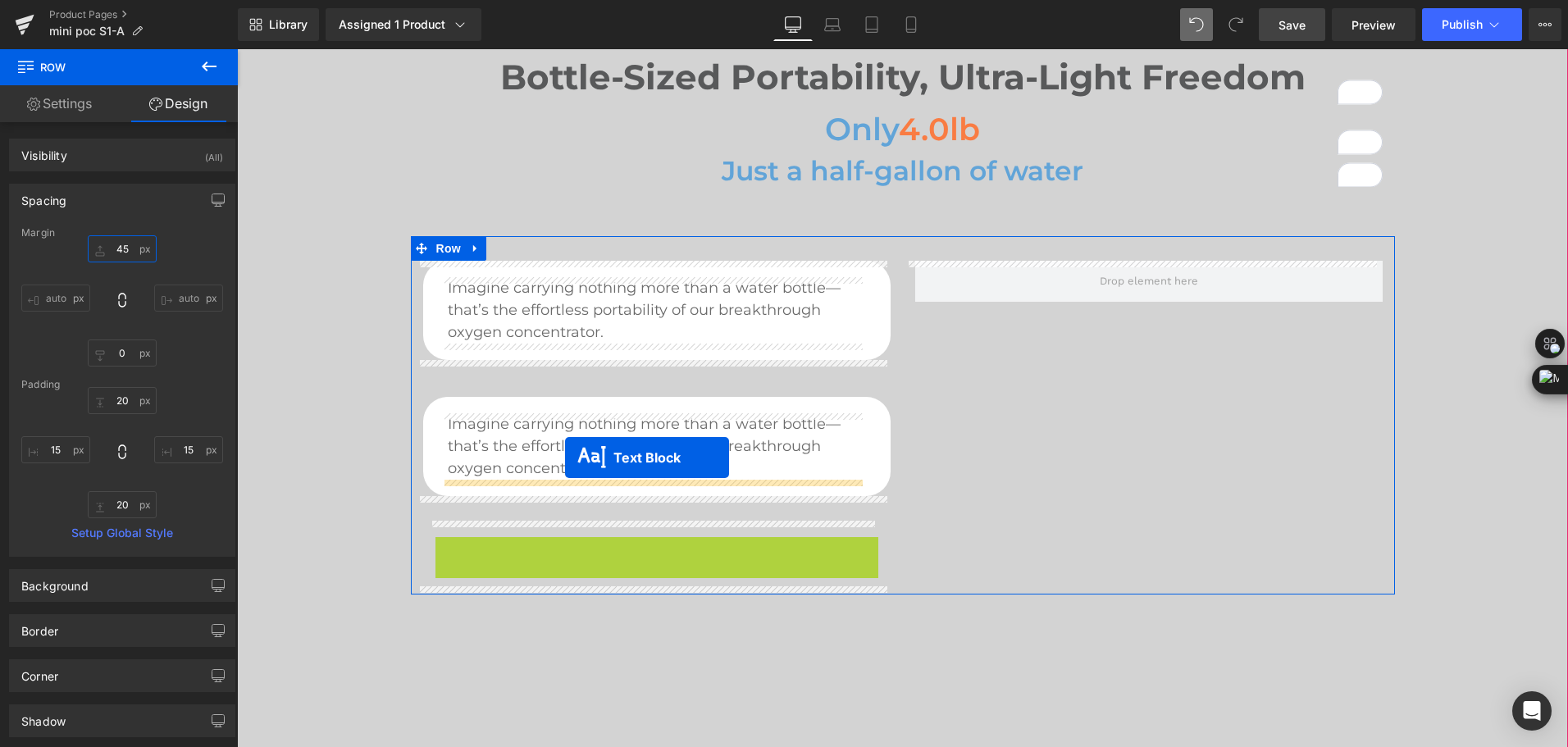
drag, startPoint x: 619, startPoint y: 593, endPoint x: 565, endPoint y: 457, distance: 146.3
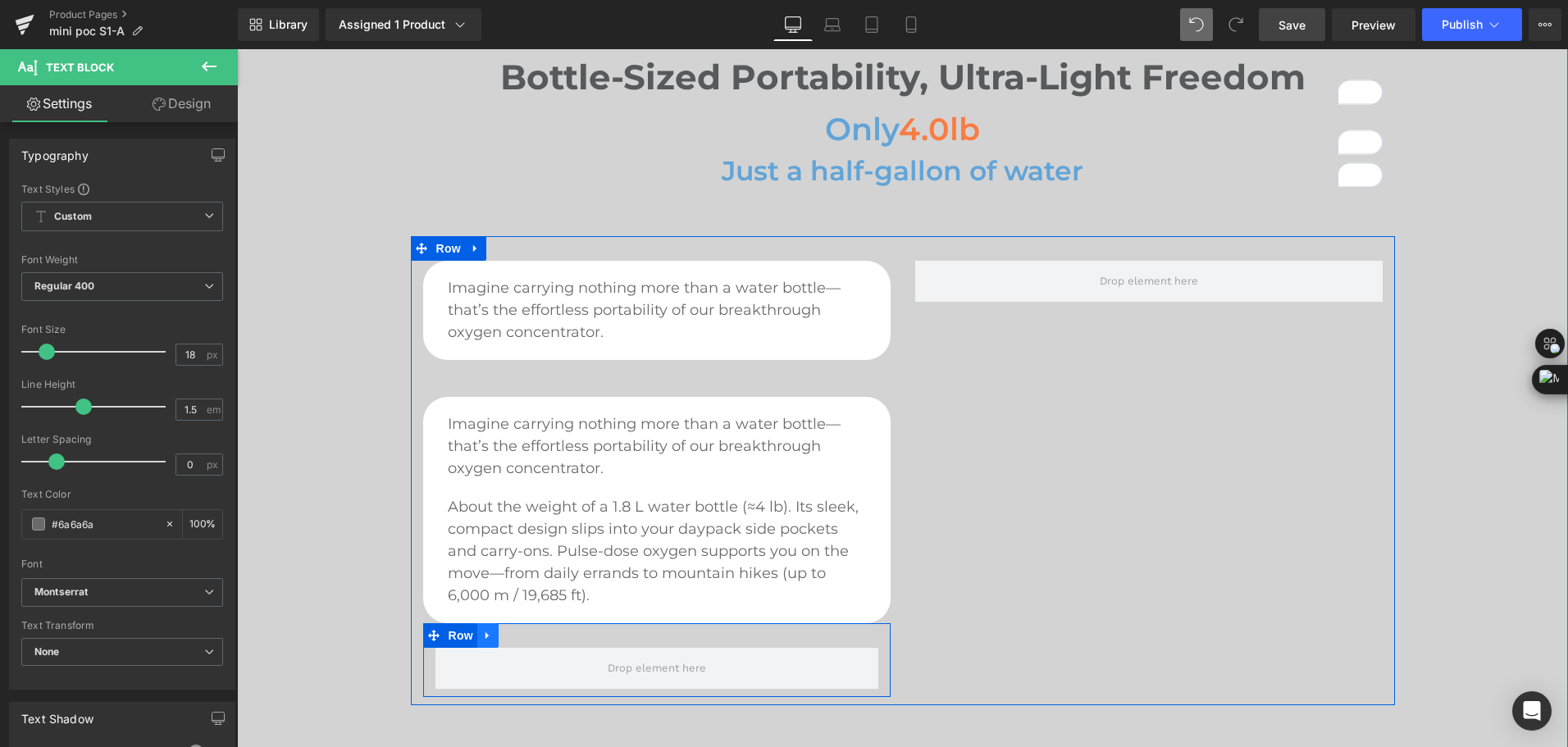
click at [482, 631] on icon at bounding box center [488, 636] width 11 height 12
click at [525, 630] on icon at bounding box center [531, 636] width 11 height 11
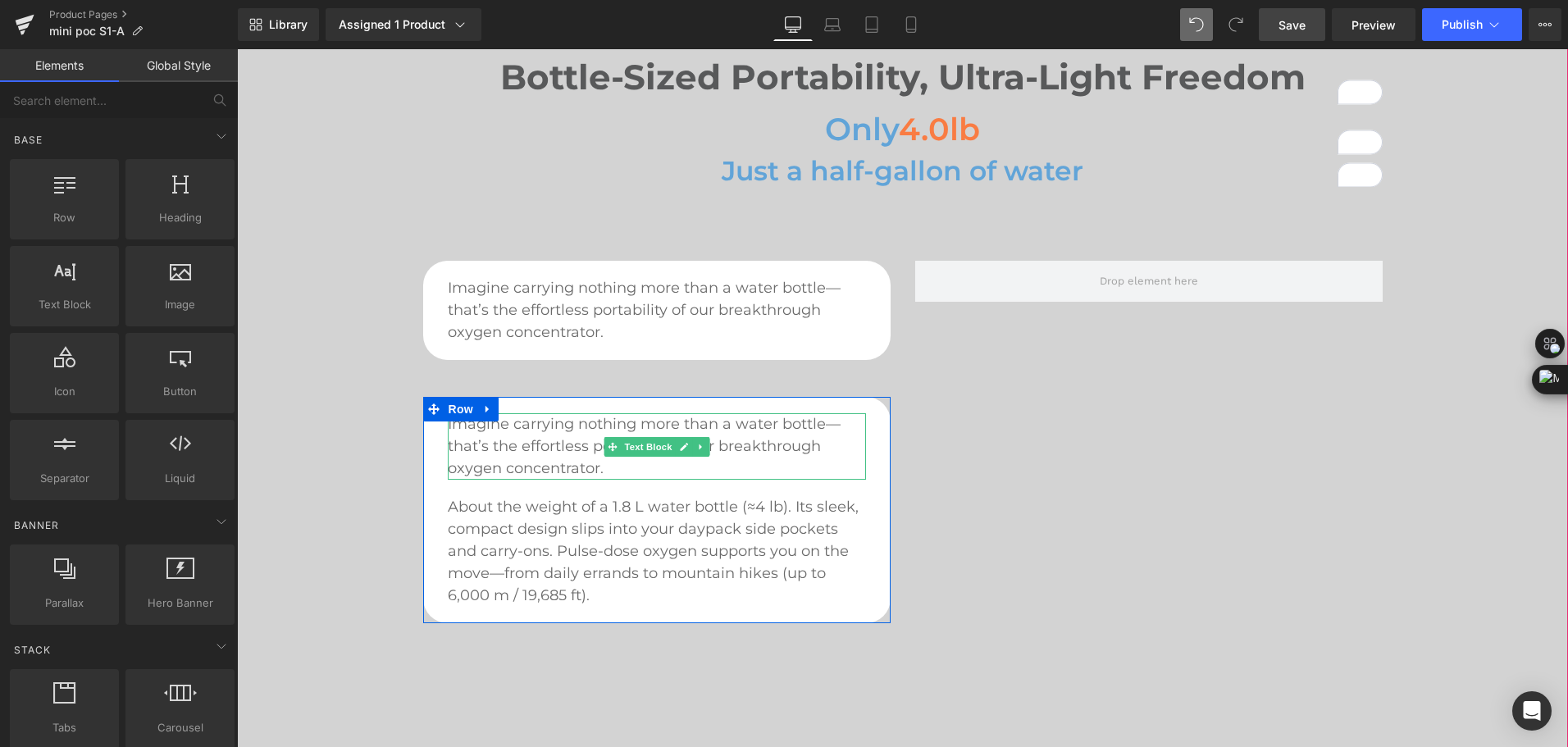
click at [696, 450] on icon at bounding box center [700, 446] width 9 height 10
click at [700, 452] on link at bounding box center [709, 446] width 18 height 19
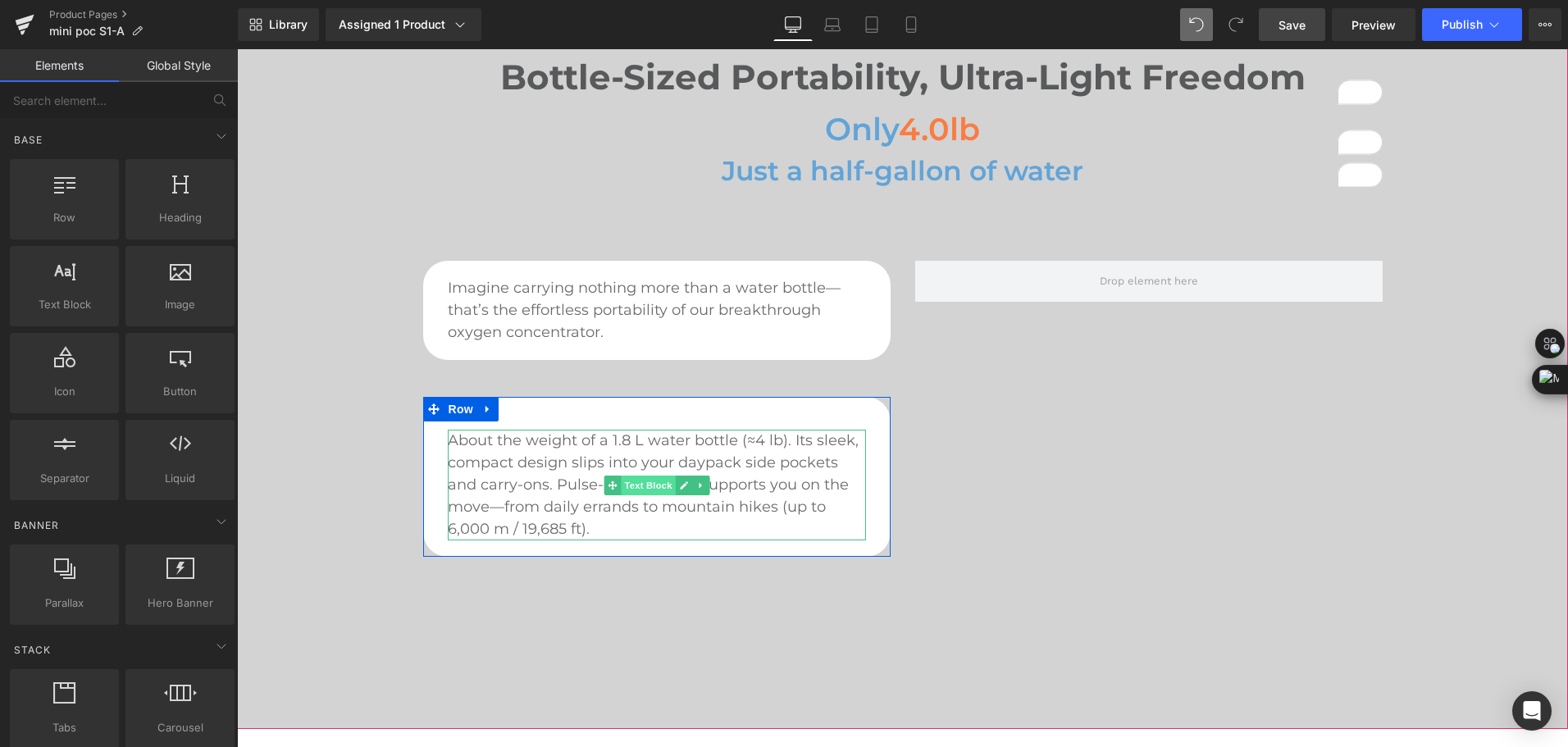
click at [663, 485] on span "Text Block" at bounding box center [648, 485] width 54 height 19
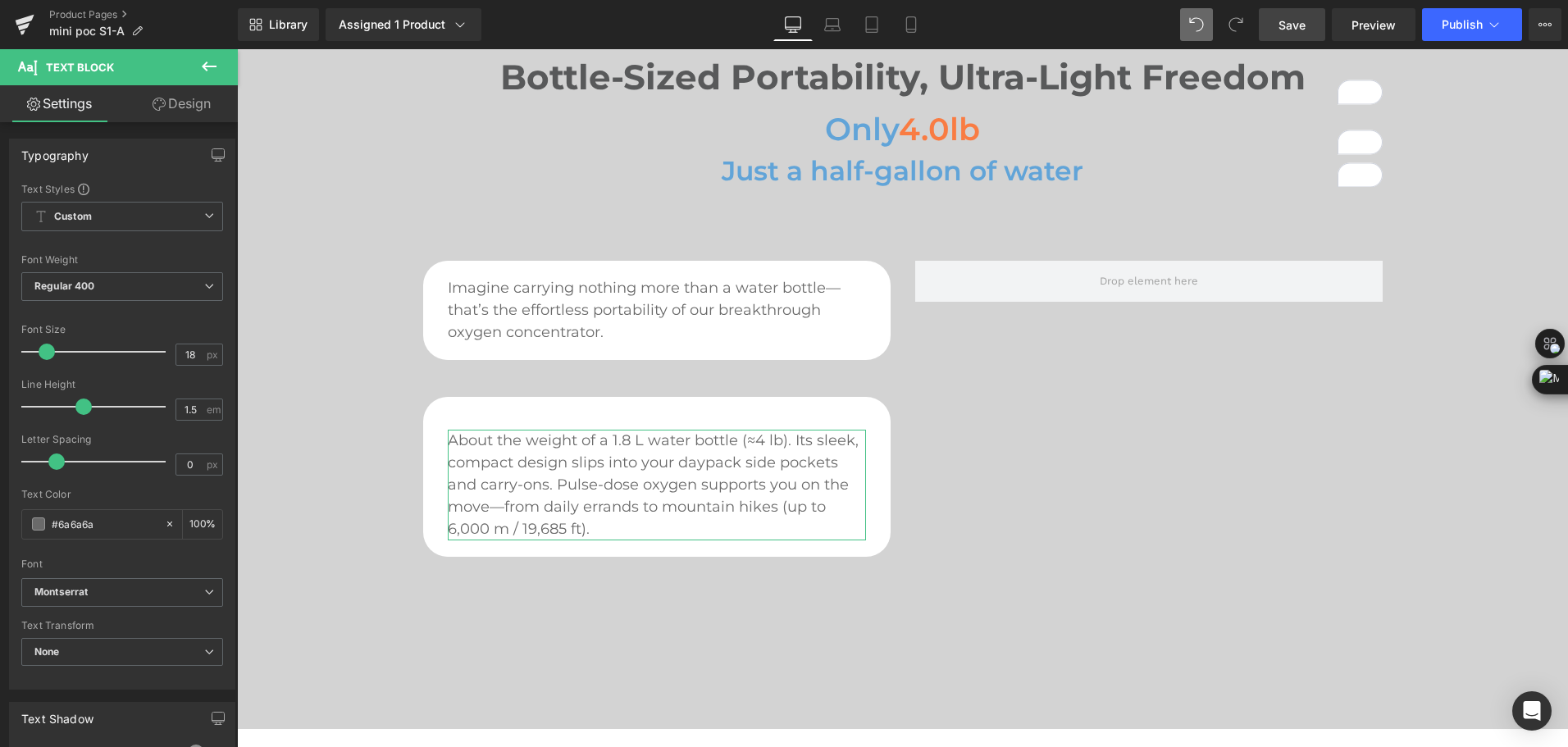
click at [182, 109] on link "Design" at bounding box center [182, 104] width 119 height 37
click at [0, 0] on div "Spacing" at bounding box center [0, 0] width 0 height 0
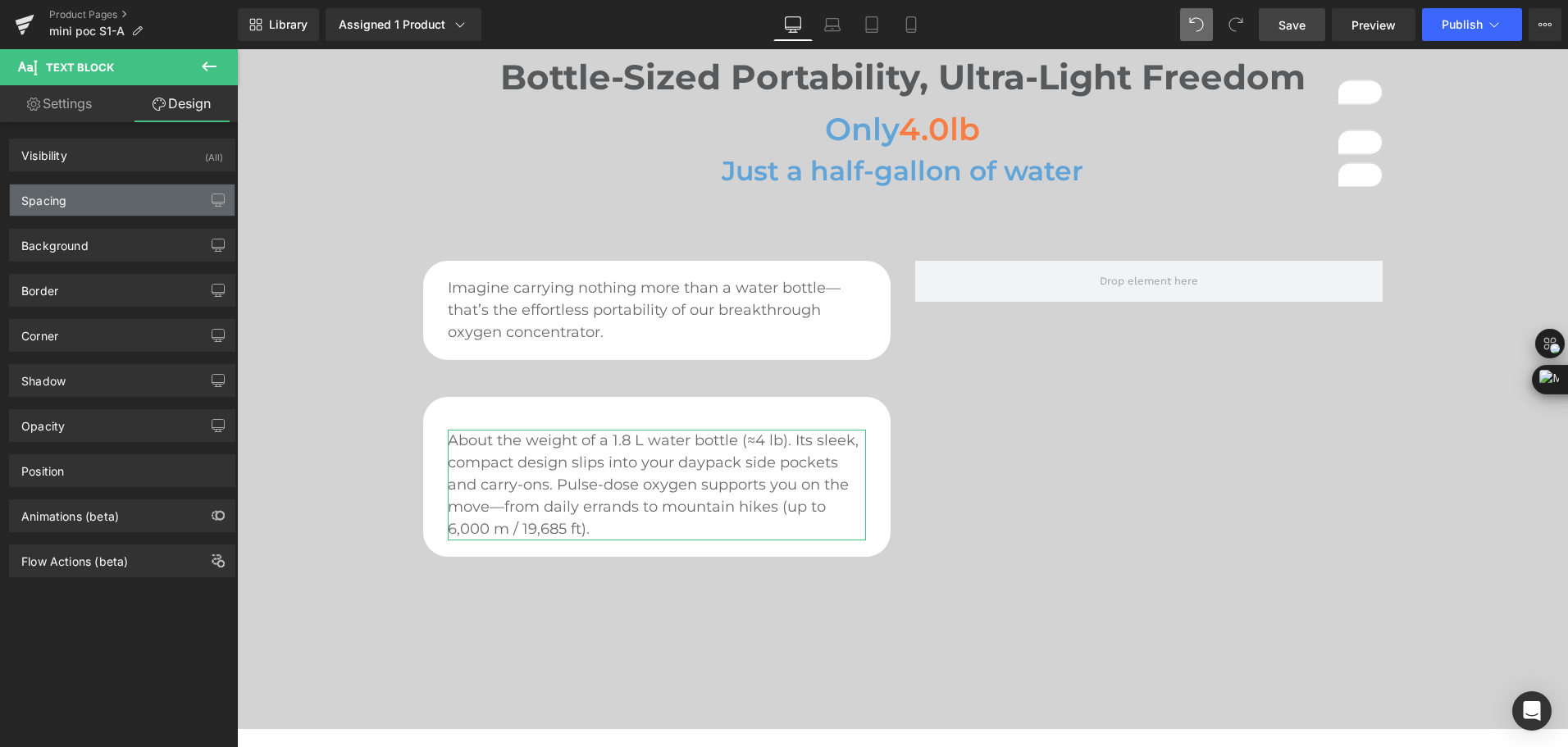
click at [47, 196] on div "Spacing" at bounding box center [44, 196] width 45 height 23
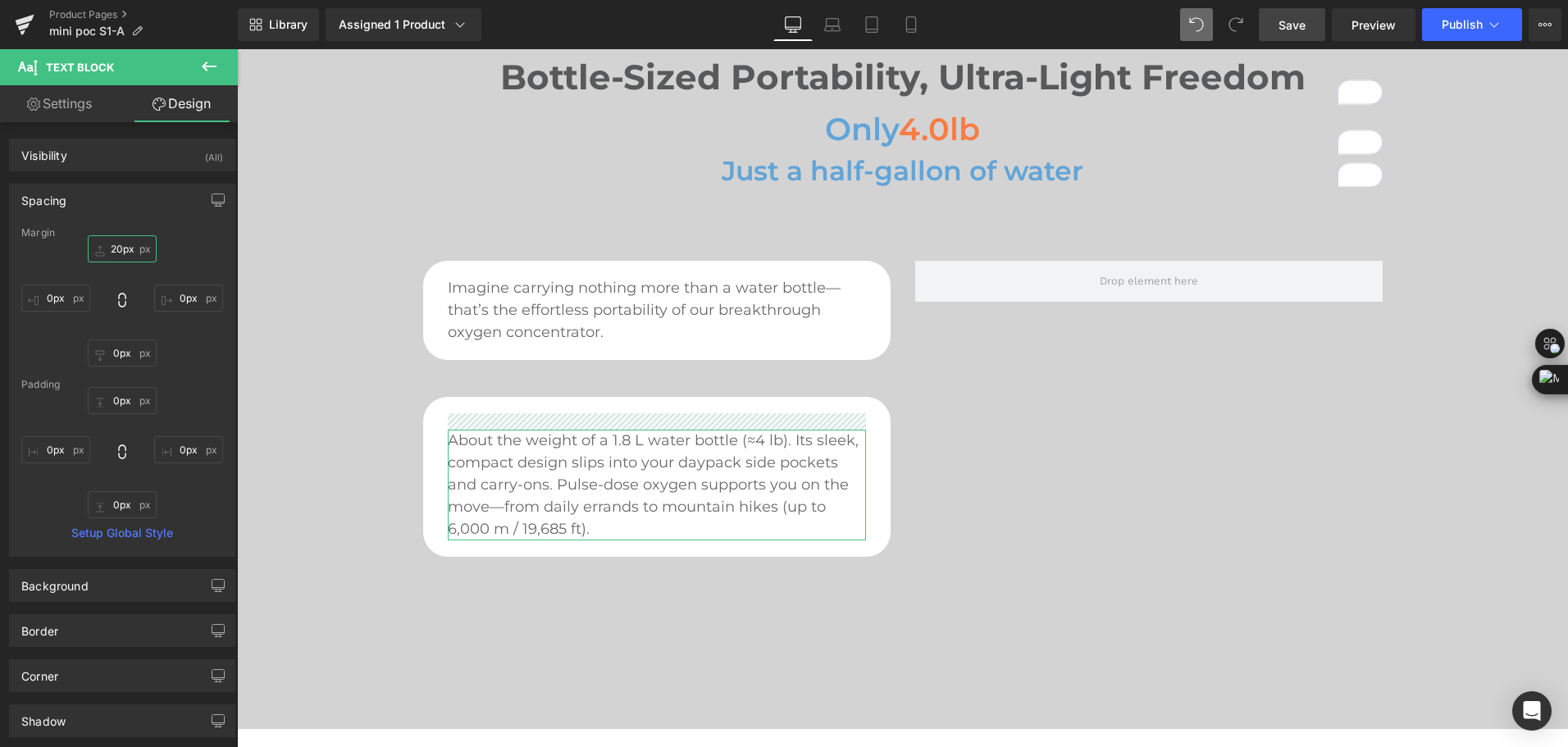
click at [117, 254] on input "20px" at bounding box center [122, 249] width 69 height 27
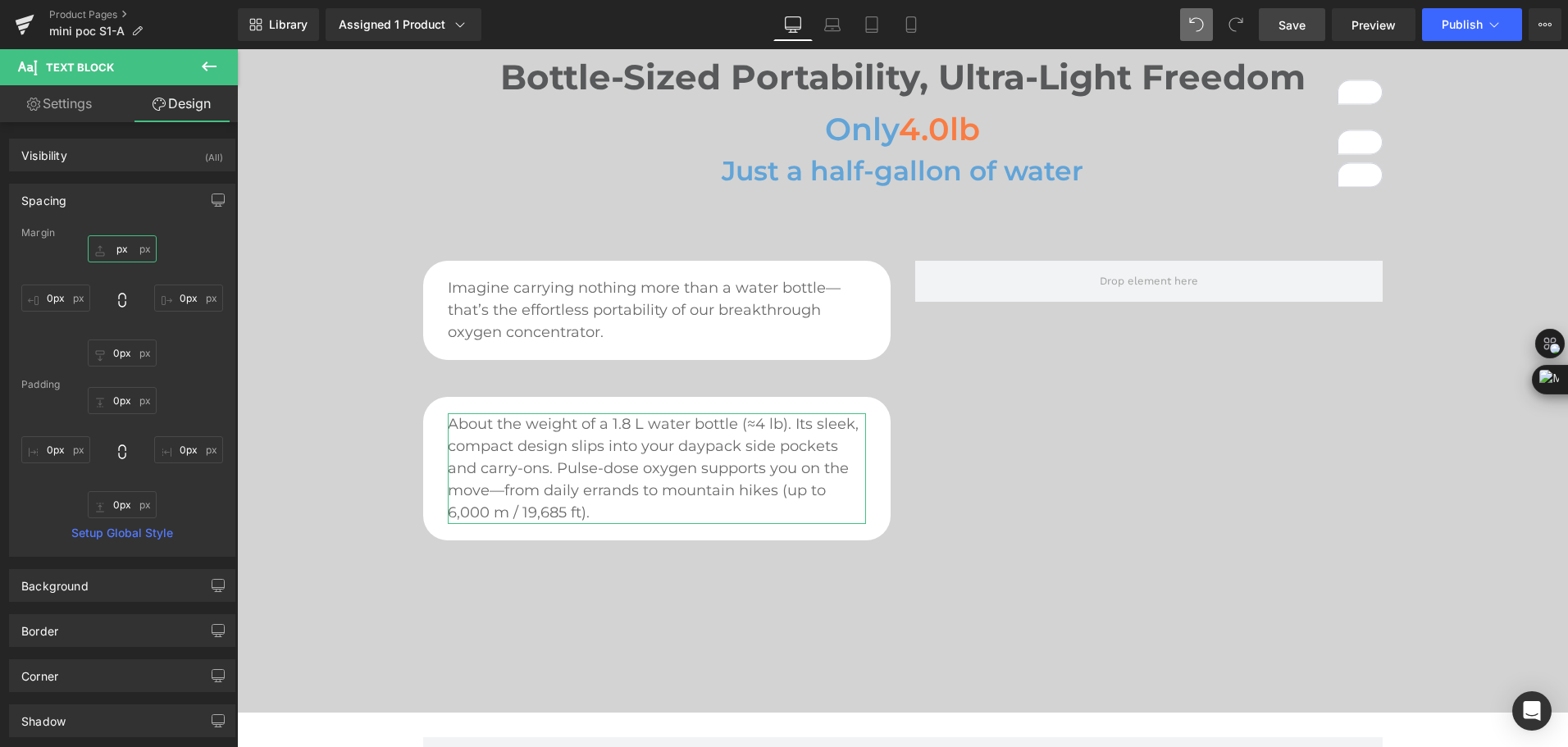
type input "0px"
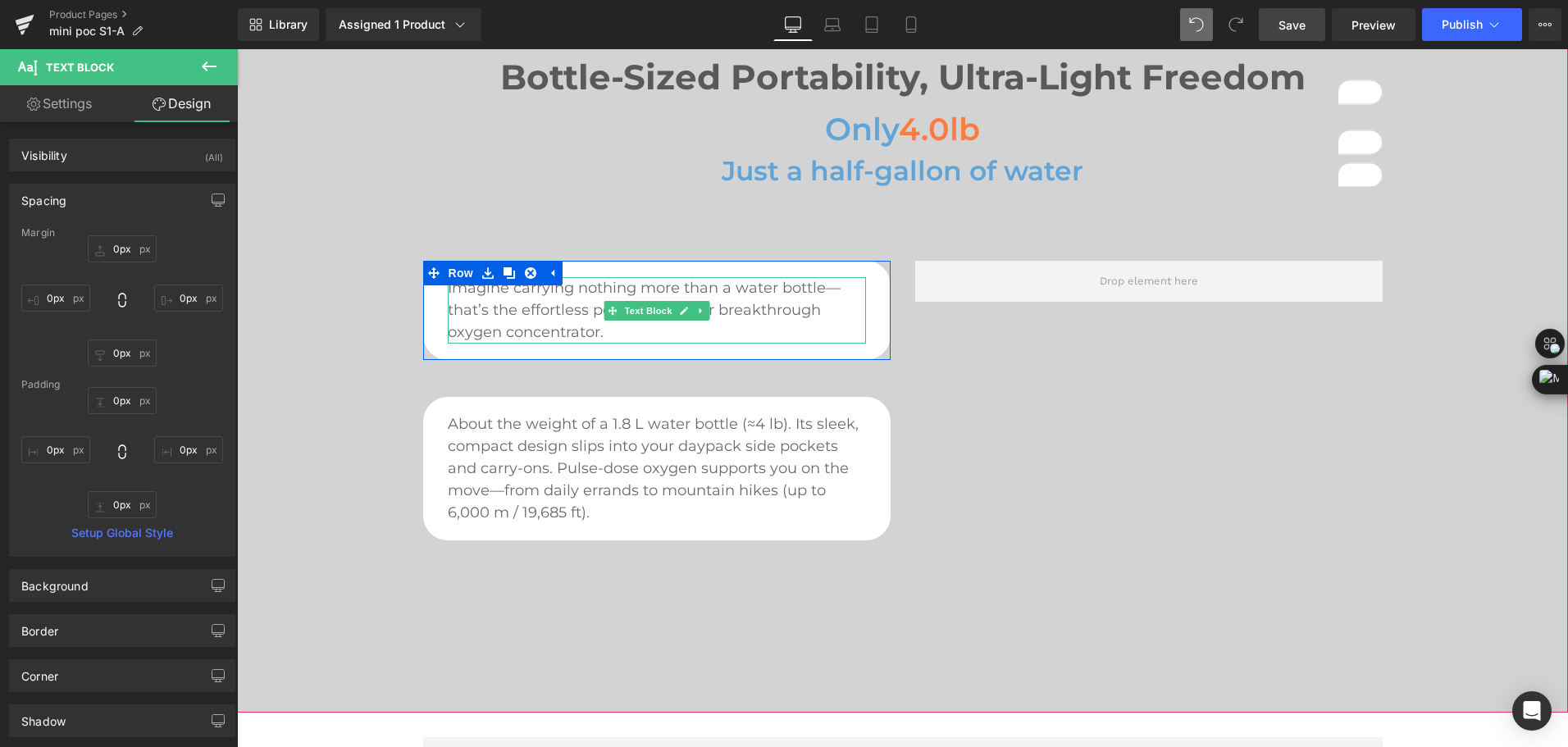
click at [756, 300] on p "Imagine carrying nothing more than a water bottle—that’s the effortless portabi…" at bounding box center [657, 311] width 418 height 67
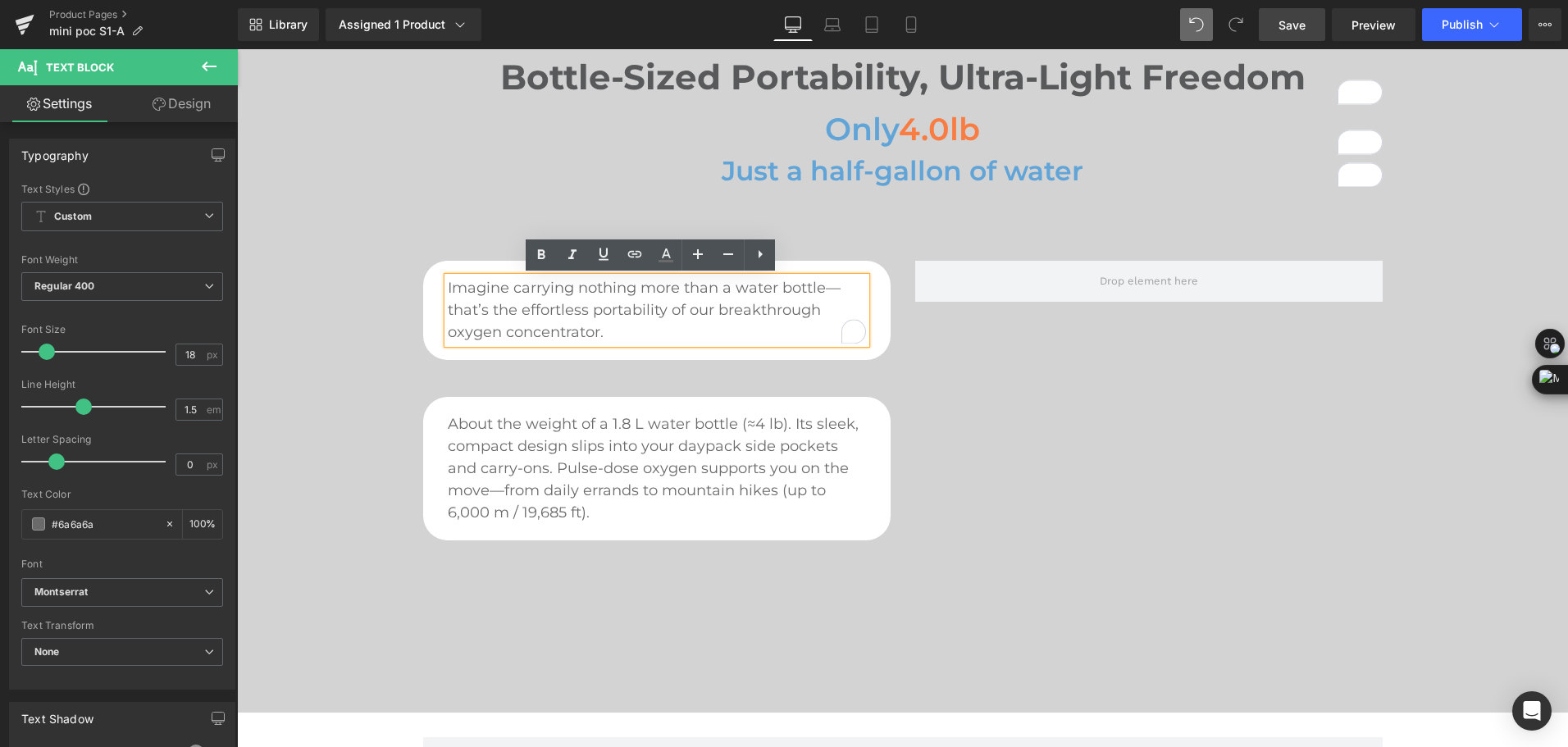
click at [756, 300] on p "Imagine carrying nothing more than a water bottle—that’s the effortless portabi…" at bounding box center [657, 311] width 418 height 67
click at [732, 252] on icon at bounding box center [727, 253] width 19 height 19
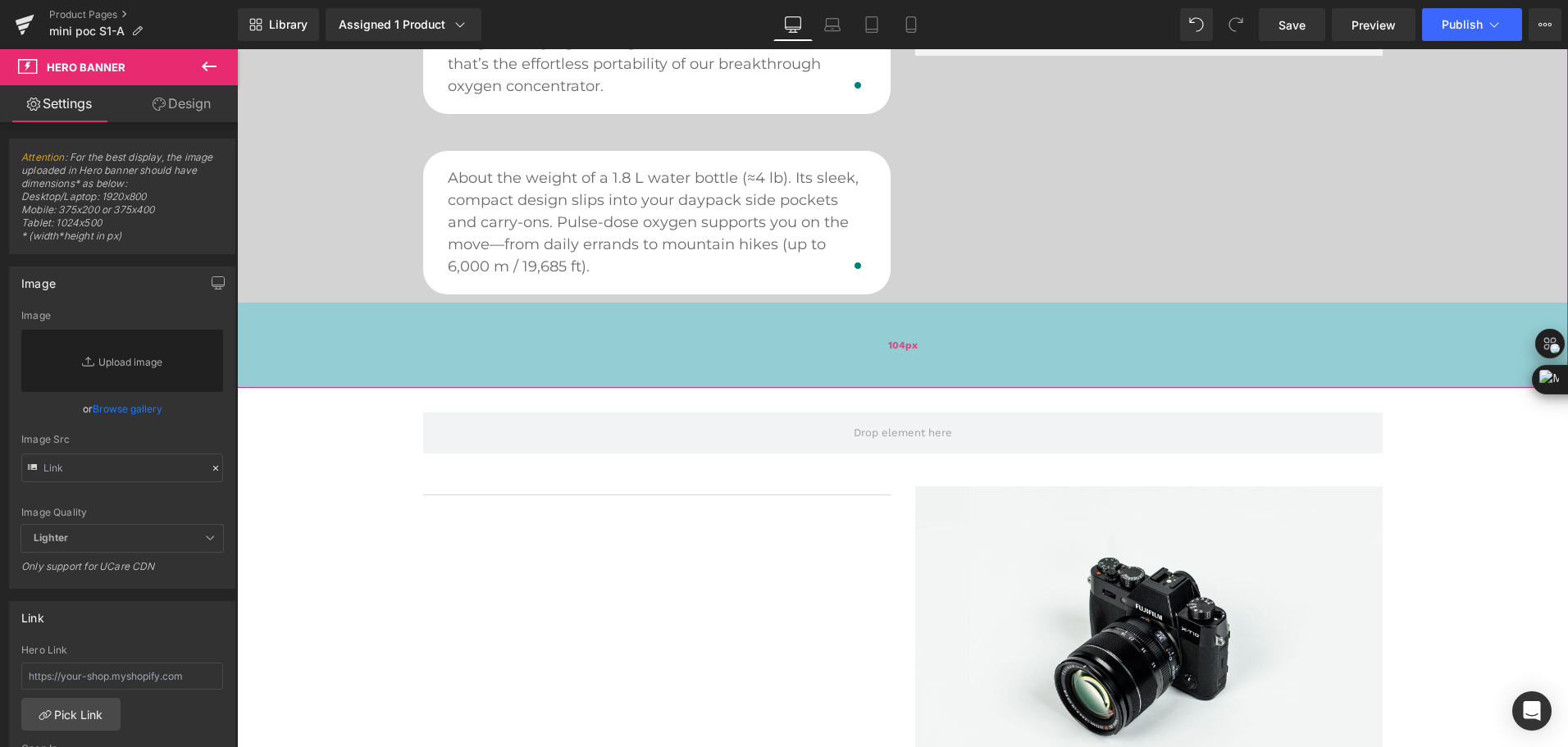
scroll to position [1148, 0]
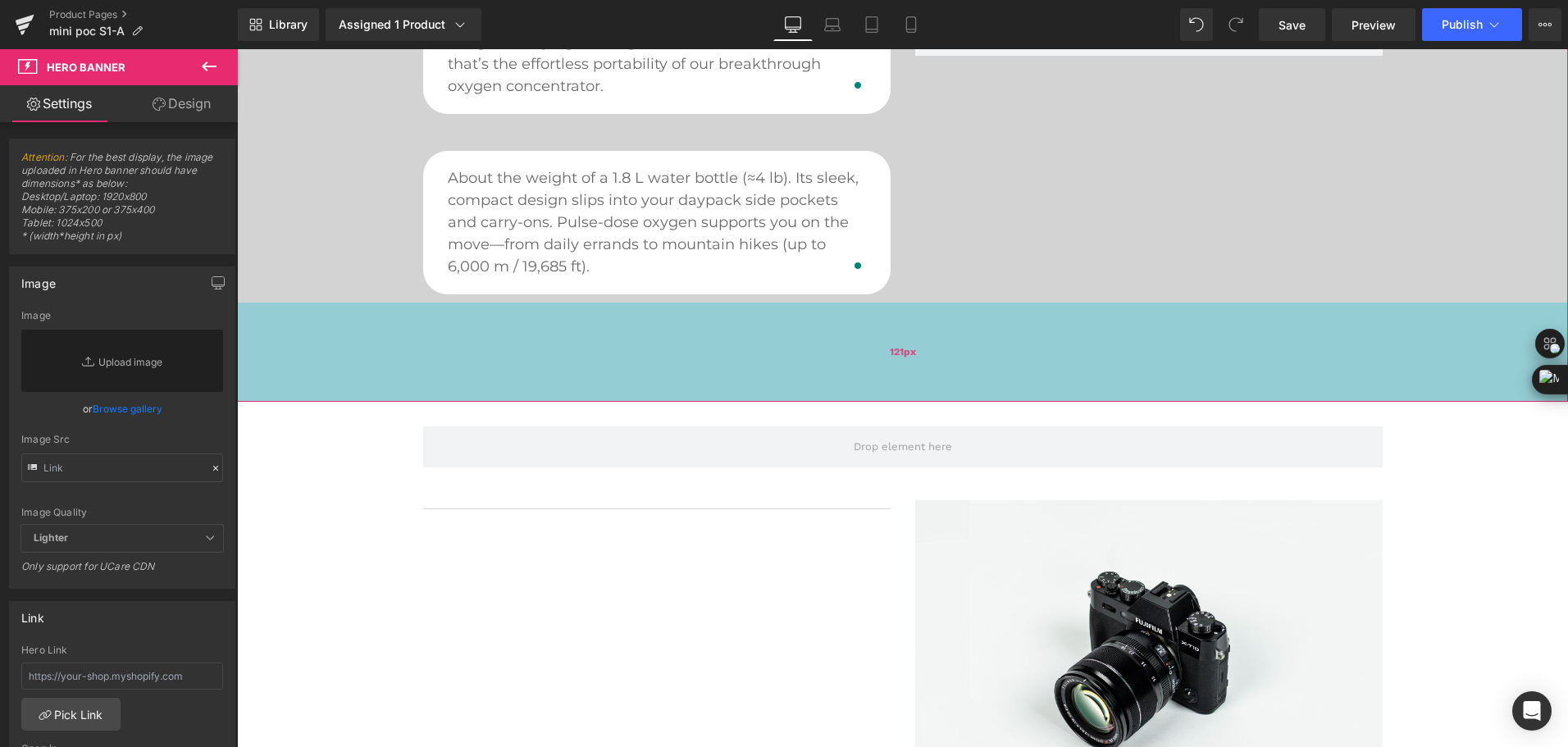
click at [981, 328] on div "121px" at bounding box center [902, 352] width 1331 height 99
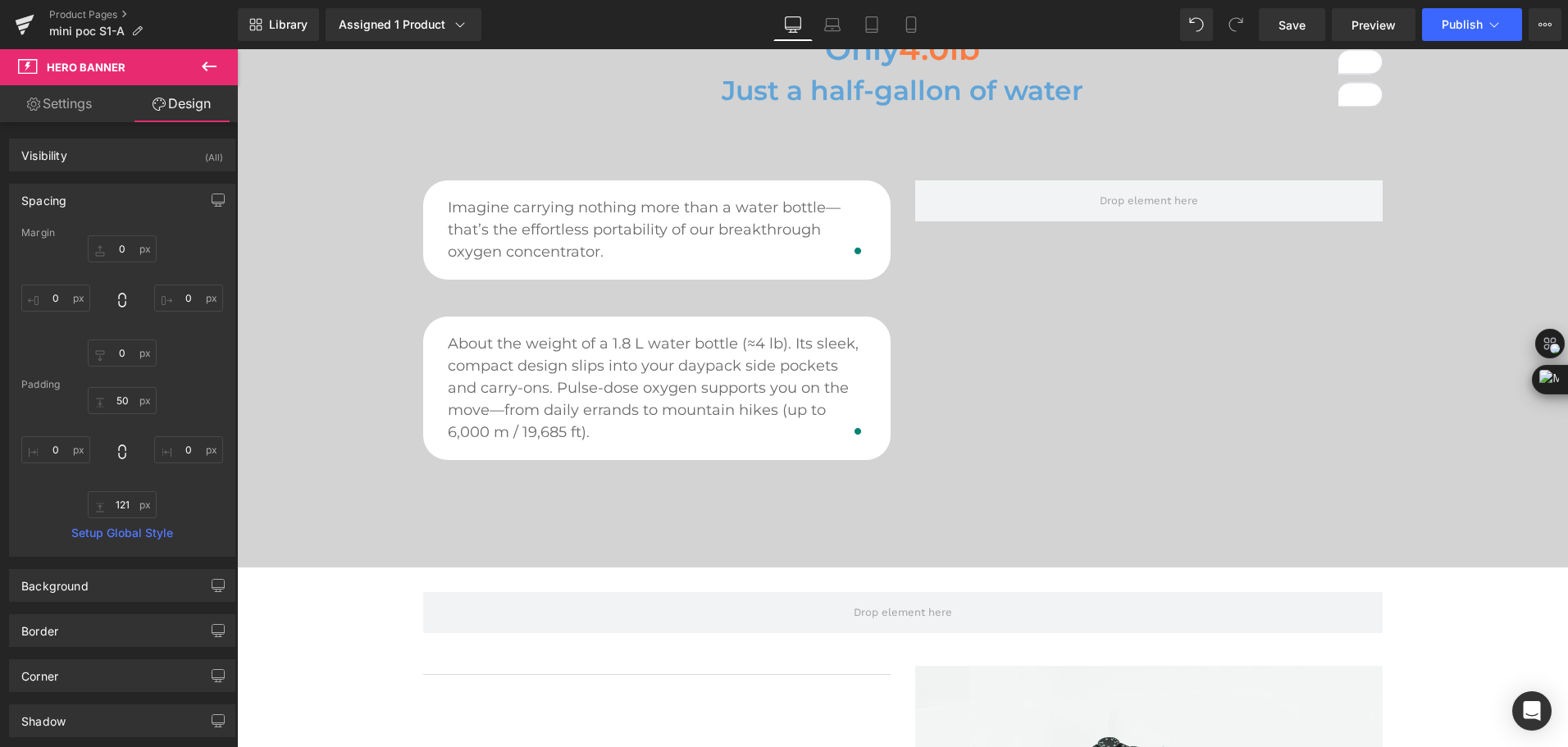
scroll to position [985, 0]
click at [1305, 31] on span "Save" at bounding box center [1292, 25] width 27 height 18
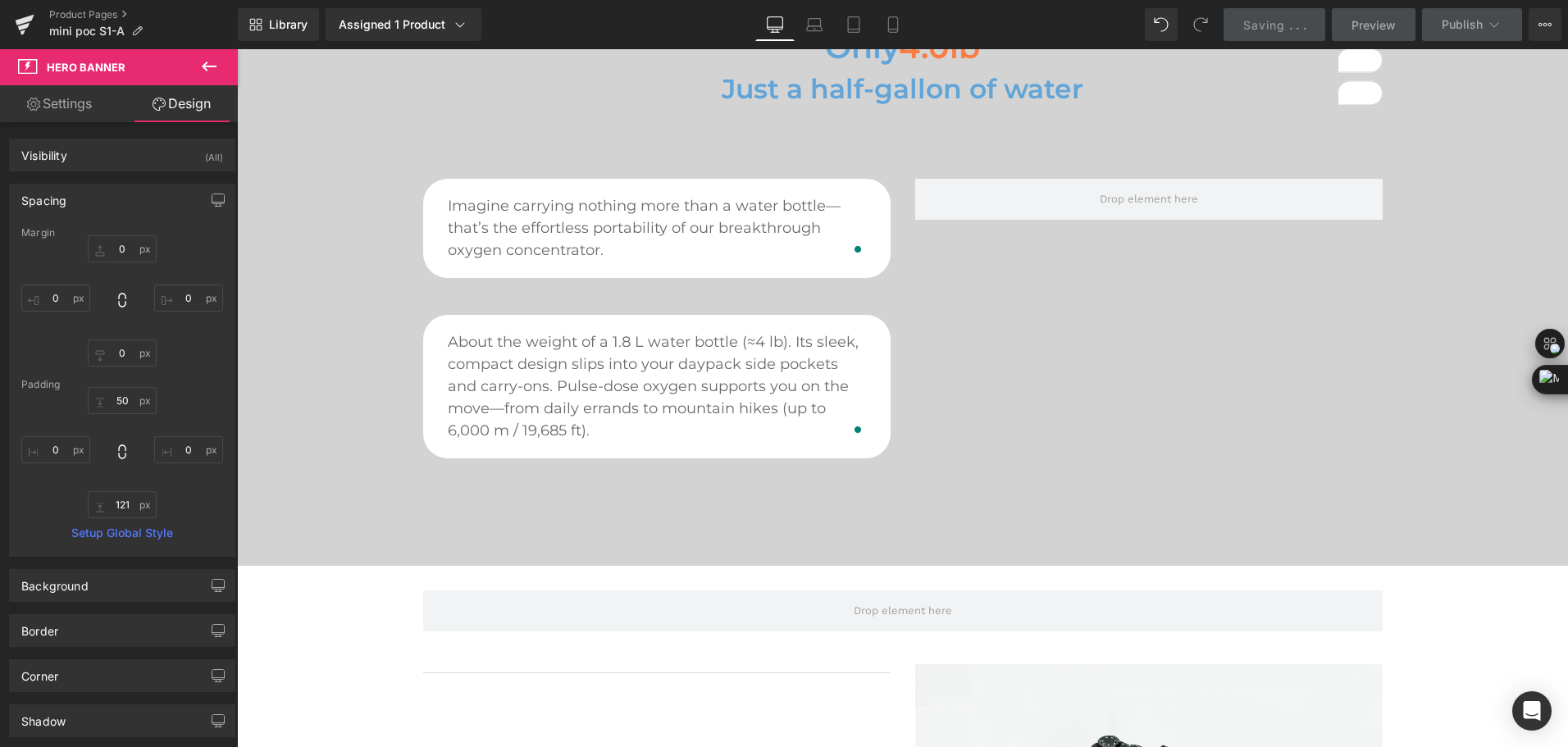
scroll to position [656, 0]
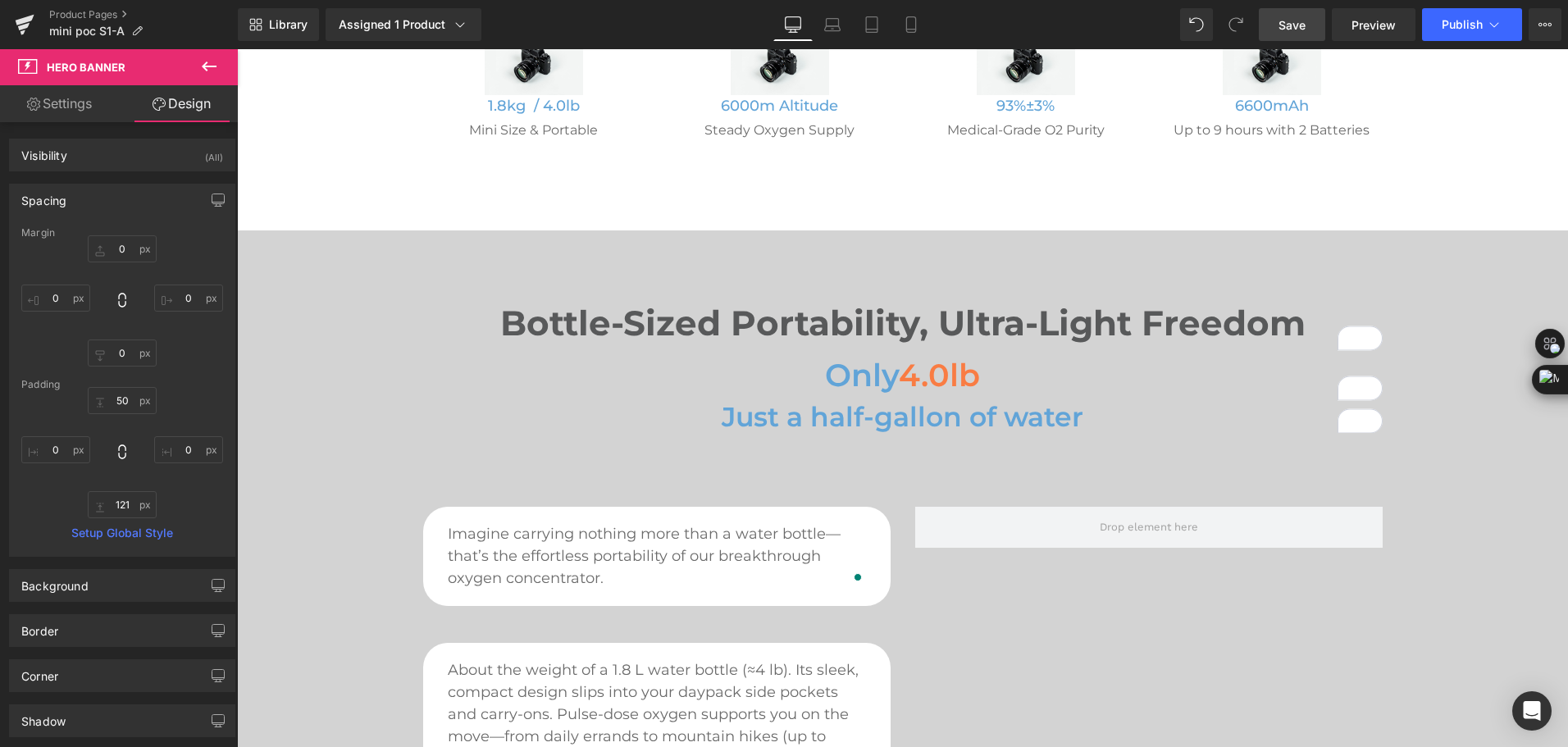
click at [1279, 26] on span "Save" at bounding box center [1292, 25] width 27 height 18
click at [990, 22] on div "Library Assigned 1 Product Product Preview Mini Portable O2 Concentrator Manage…" at bounding box center [903, 24] width 1330 height 32
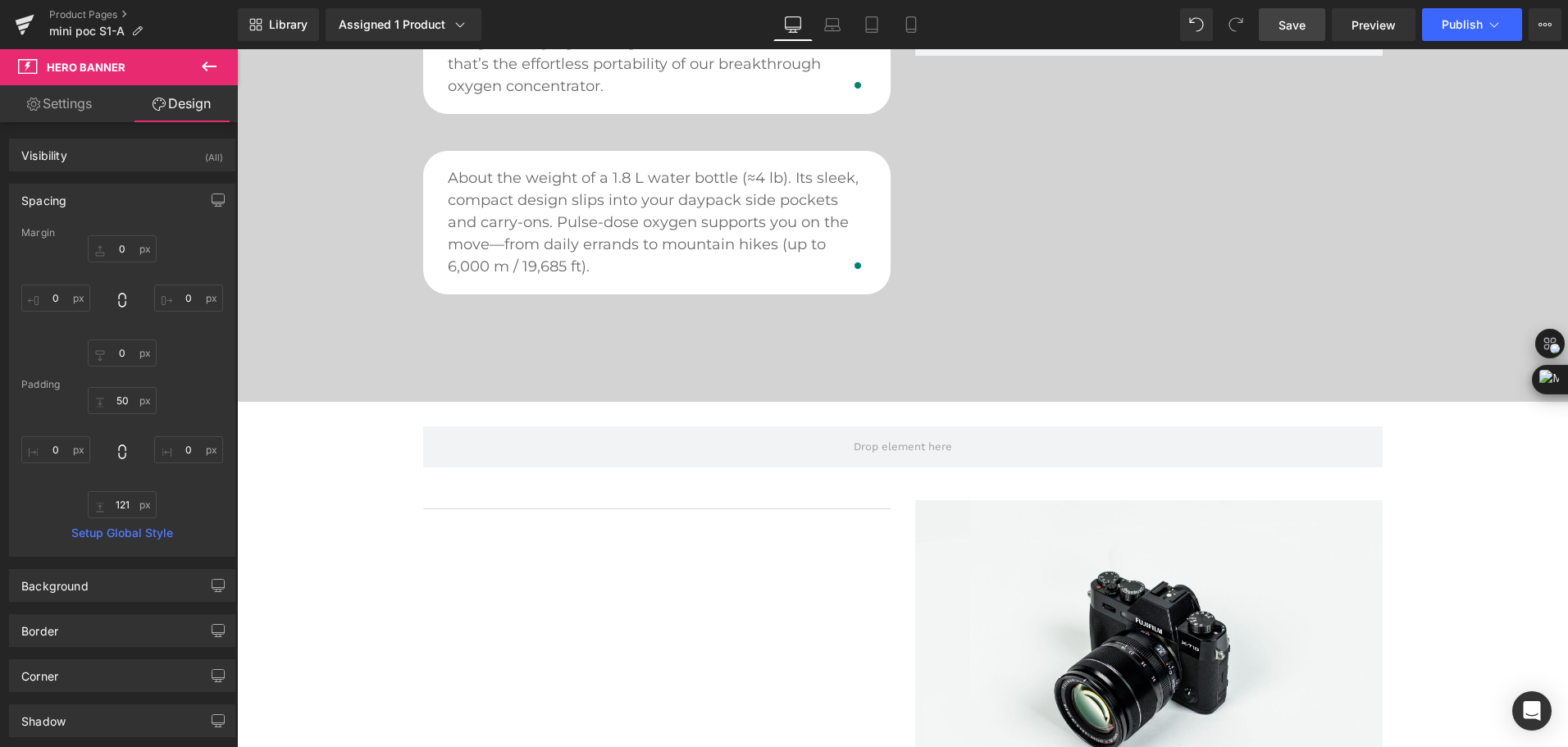
click at [610, 33] on div "Library Assigned 1 Product Product Preview Mini Portable O2 Concentrator Manage…" at bounding box center [903, 24] width 1330 height 32
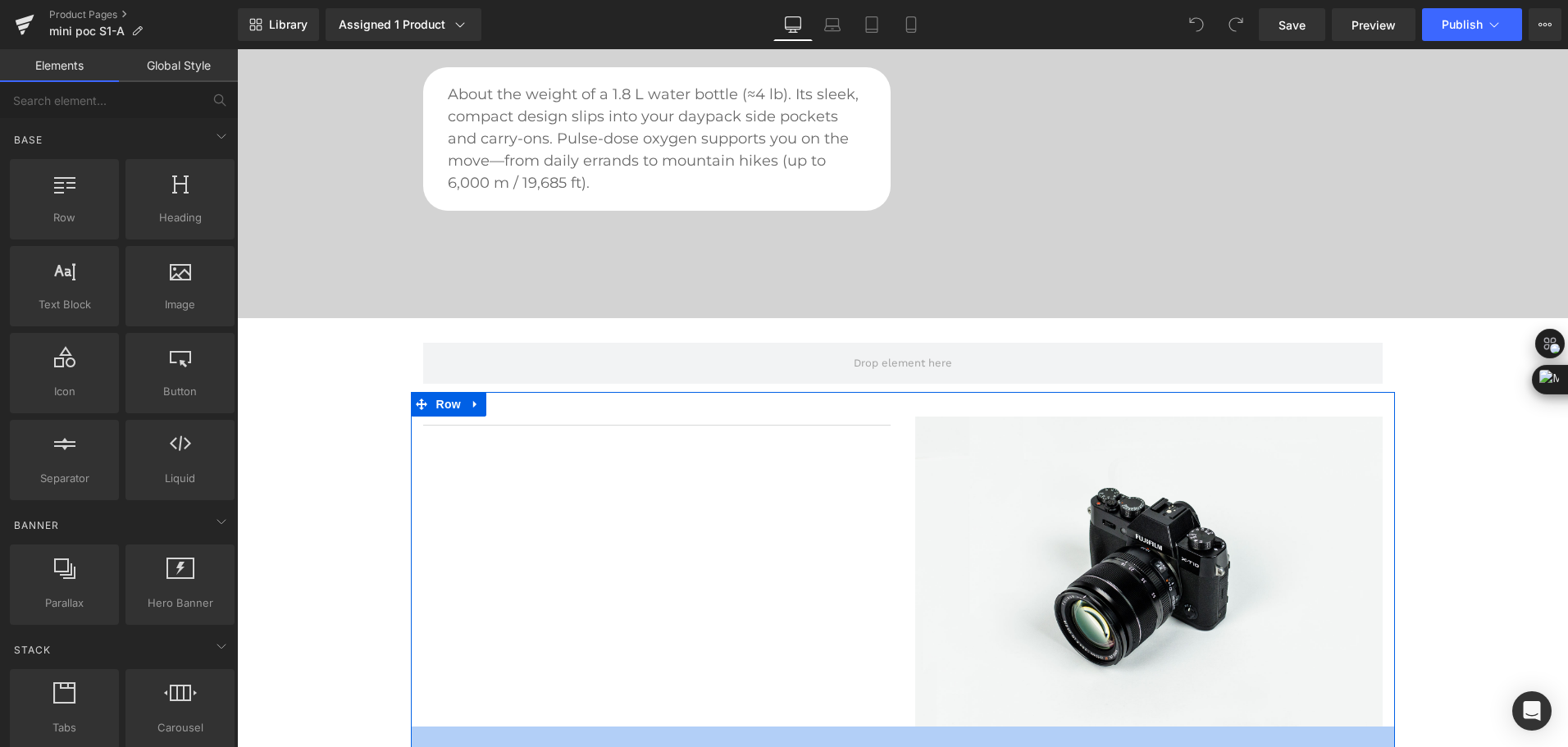
scroll to position [1230, 0]
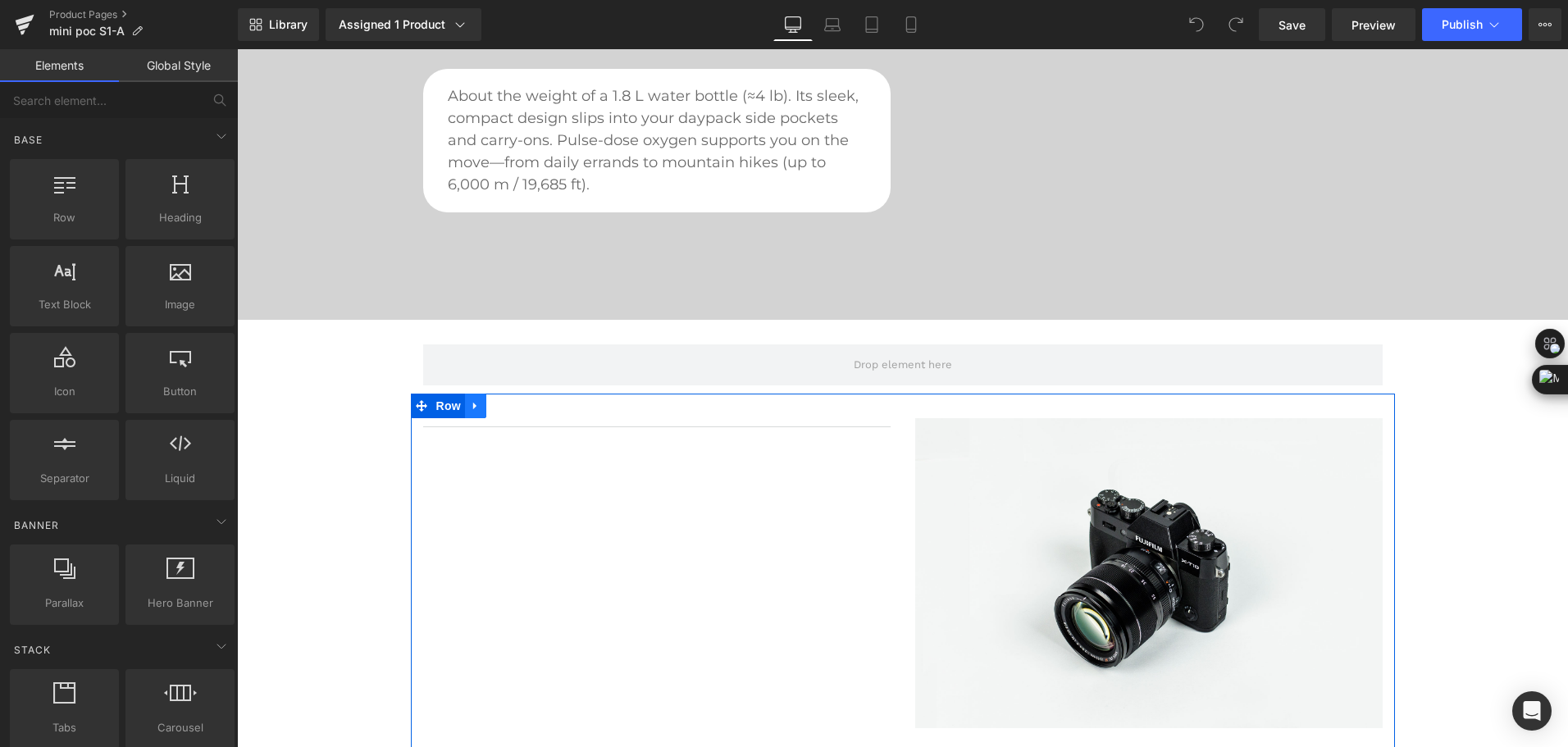
click at [471, 414] on link at bounding box center [475, 406] width 21 height 25
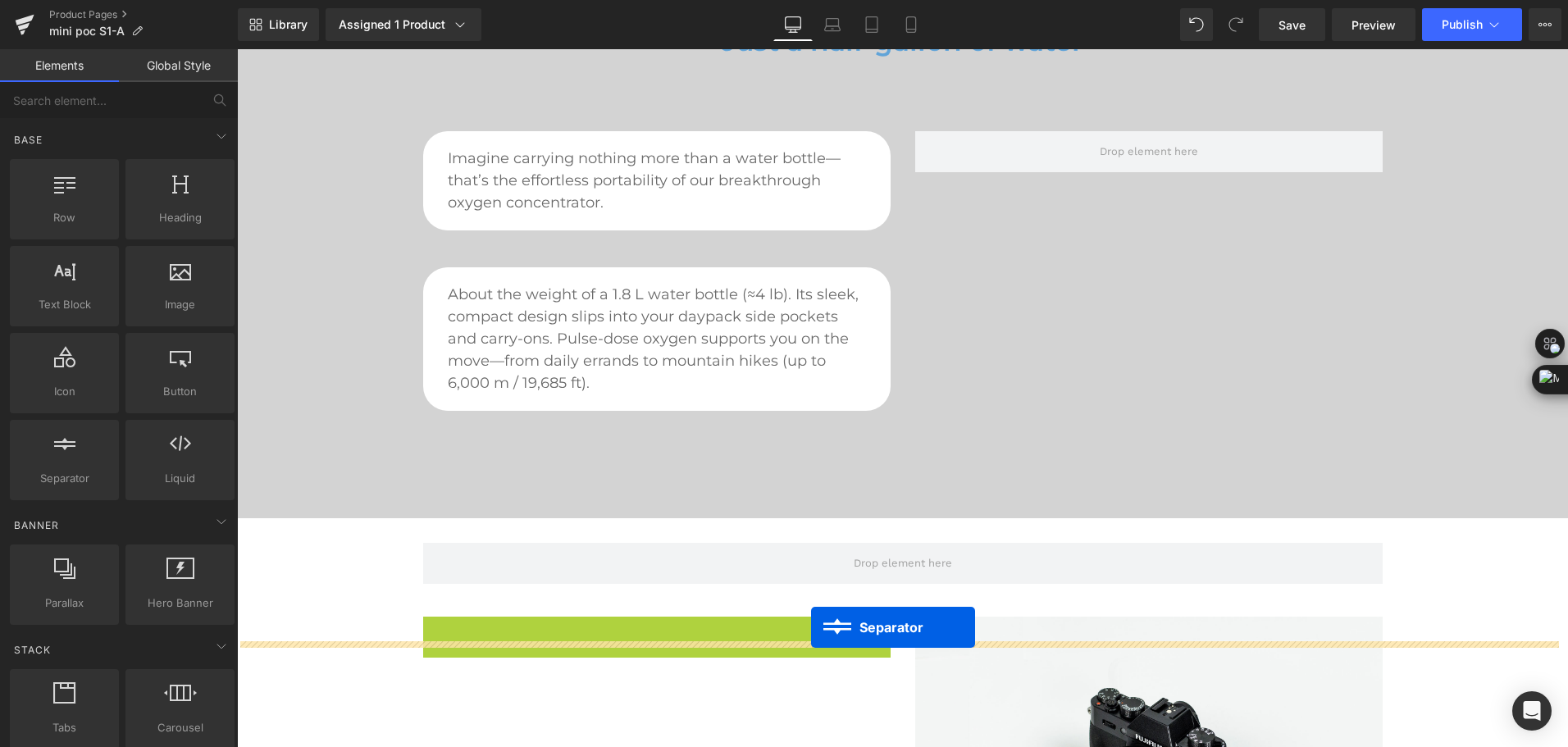
scroll to position [820, 0]
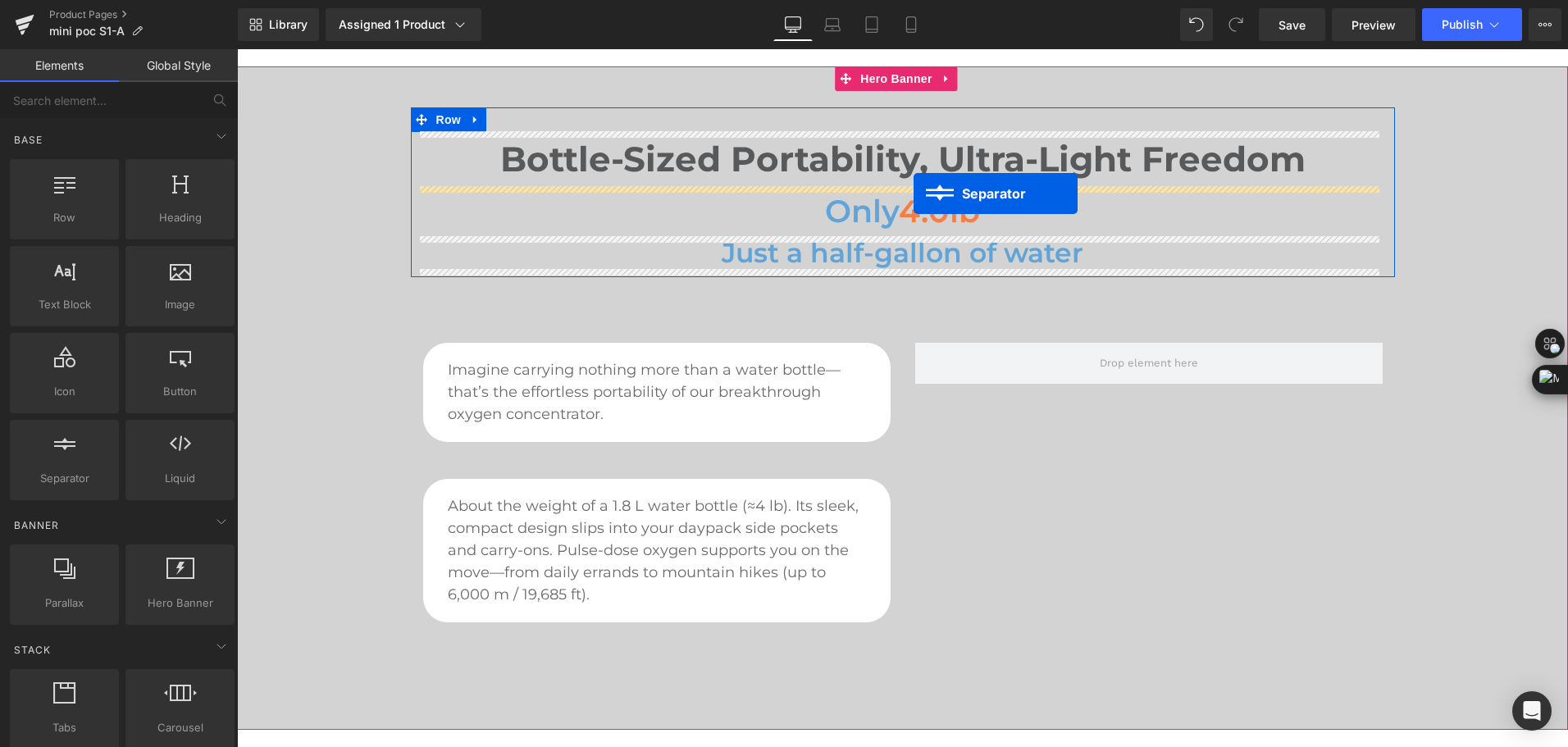
drag, startPoint x: 660, startPoint y: 419, endPoint x: 914, endPoint y: 194, distance: 339.3
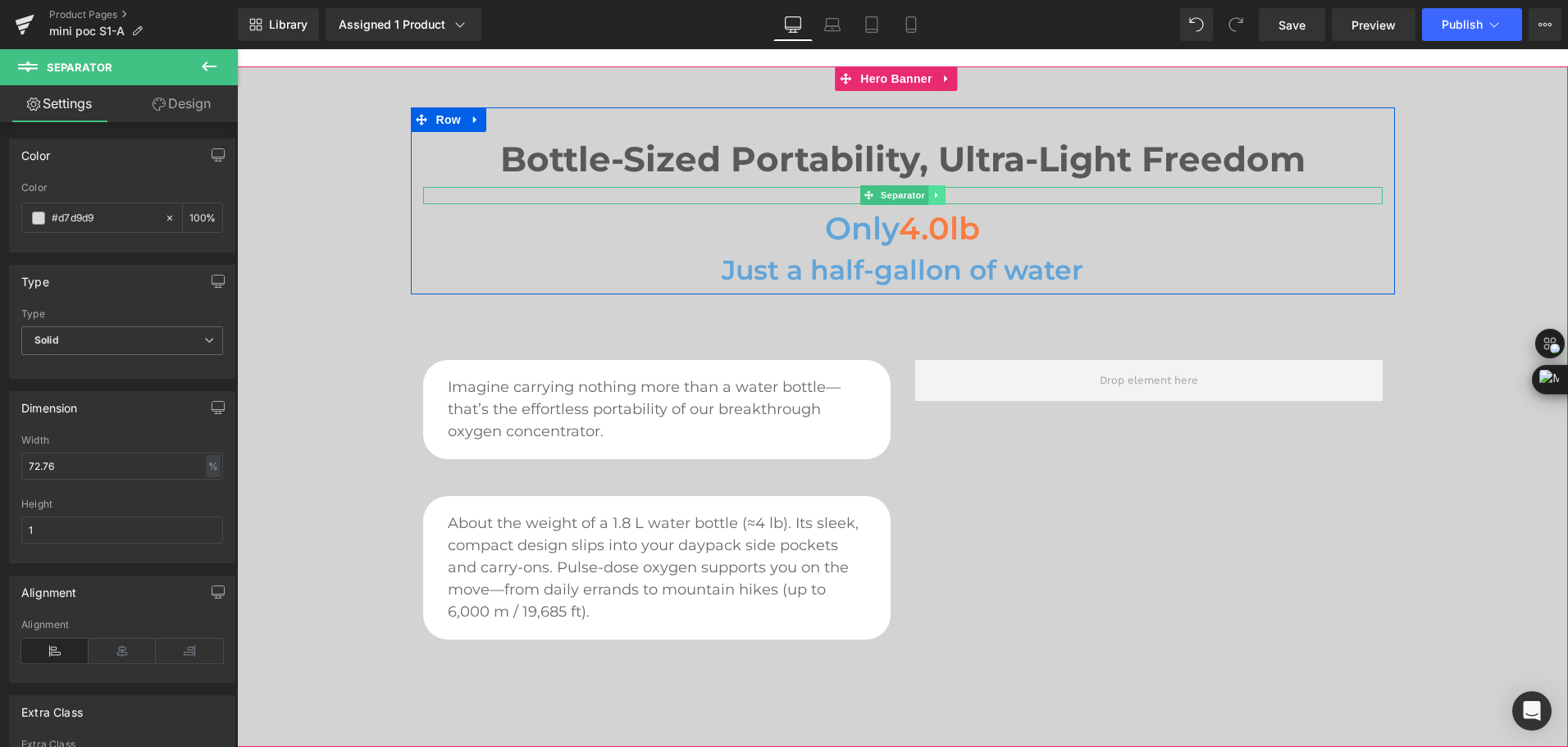
click at [932, 191] on icon at bounding box center [937, 195] width 9 height 10
click at [943, 201] on link at bounding box center [945, 195] width 18 height 19
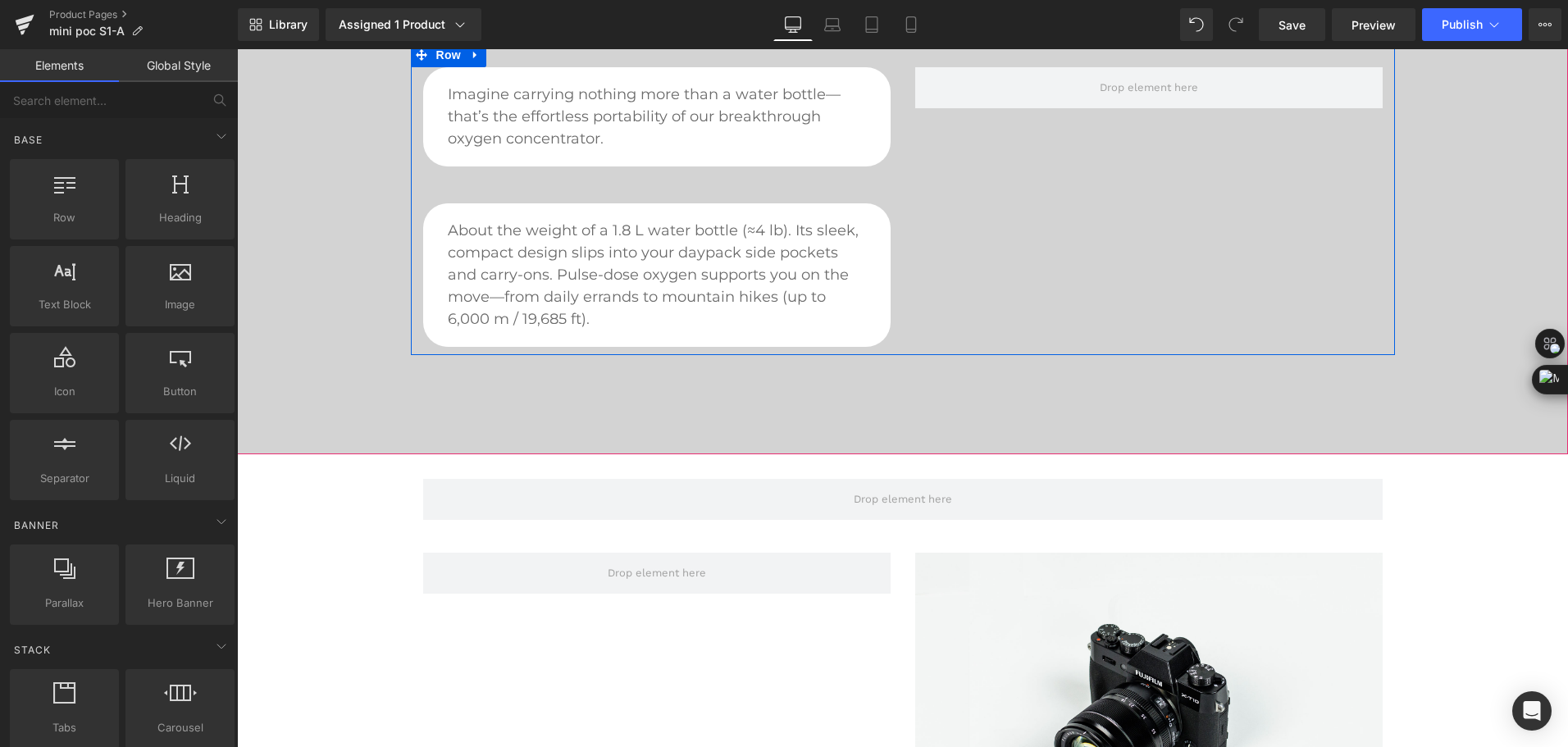
scroll to position [1312, 0]
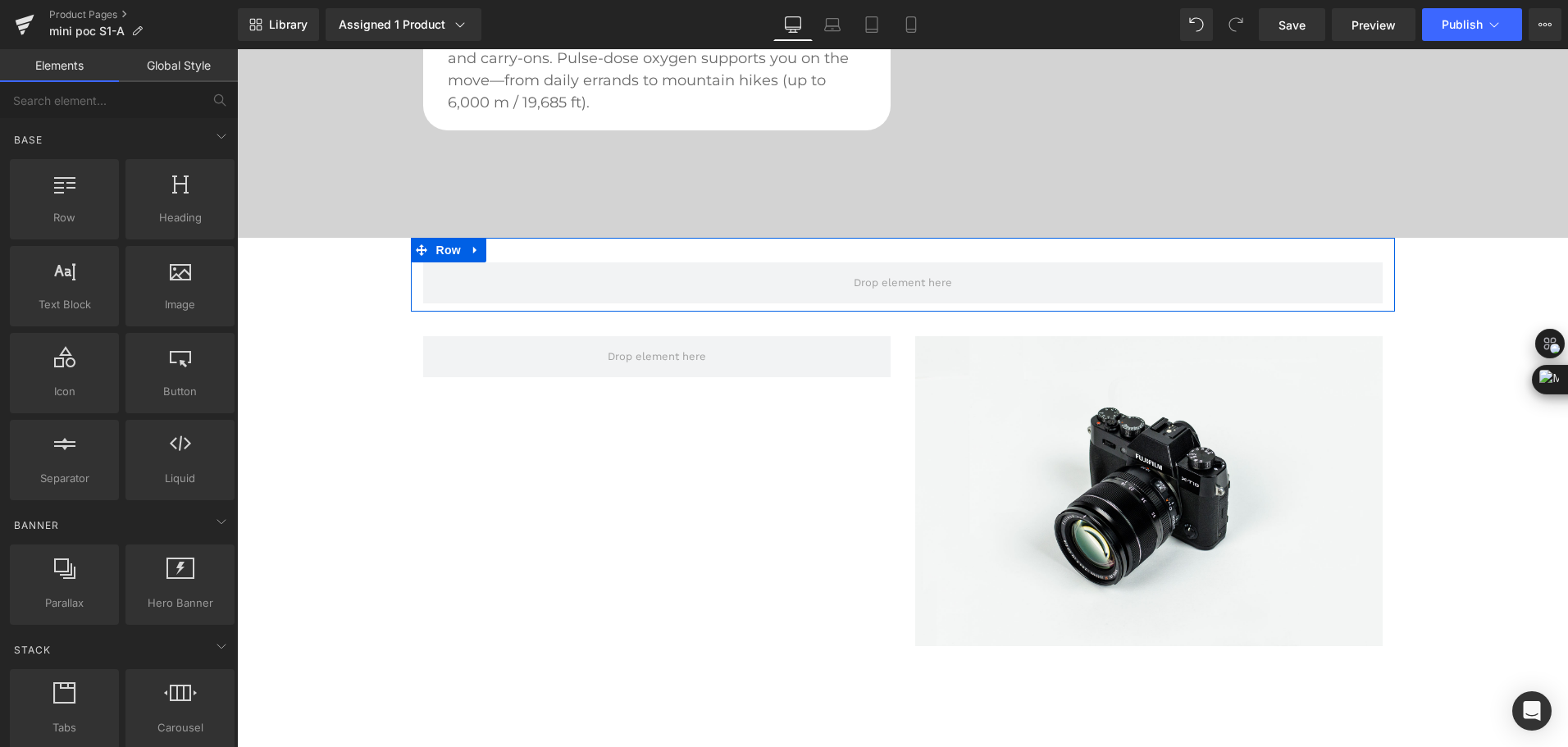
click at [473, 254] on icon at bounding box center [475, 250] width 11 height 12
click at [512, 254] on icon at bounding box center [518, 250] width 11 height 11
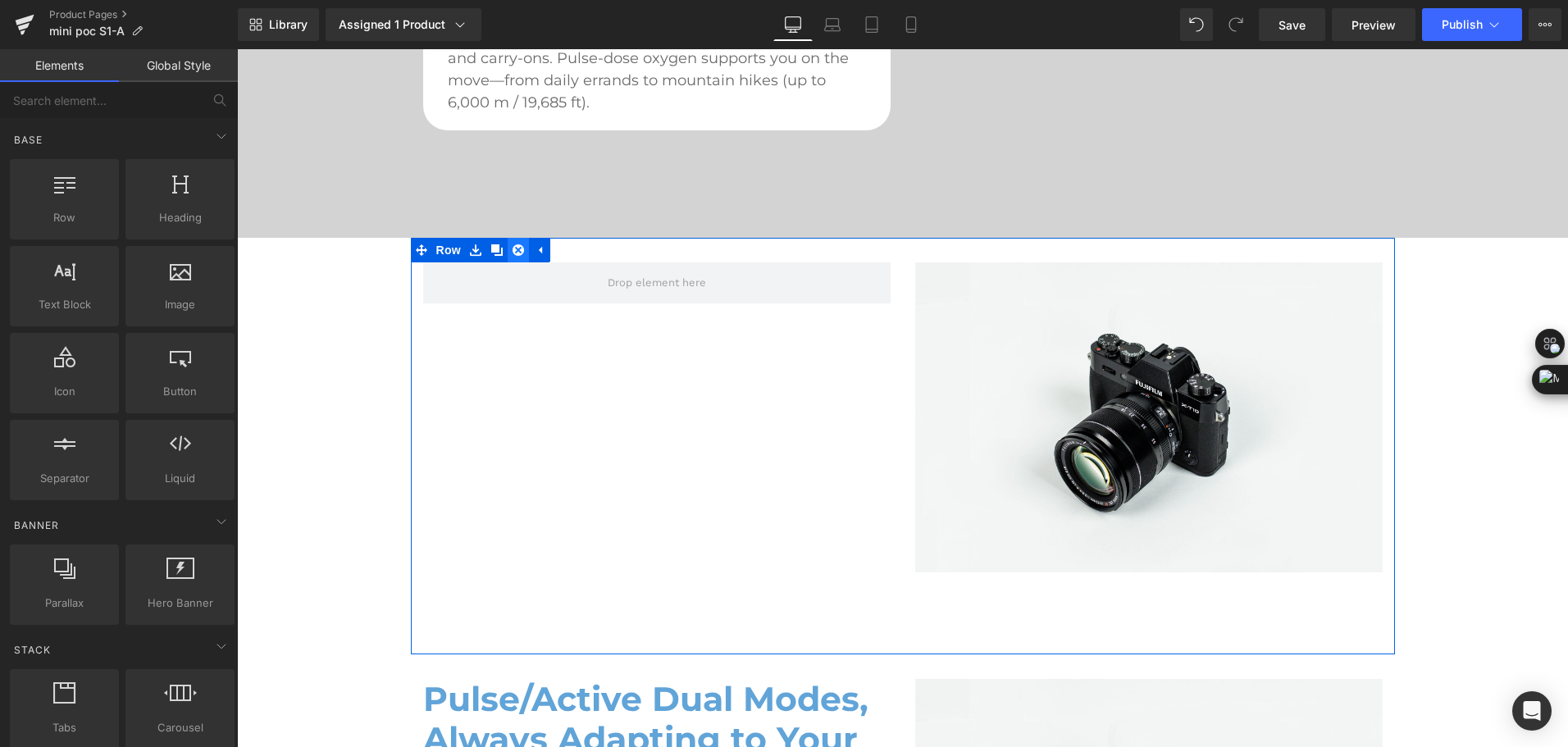
click at [512, 252] on icon at bounding box center [518, 250] width 11 height 11
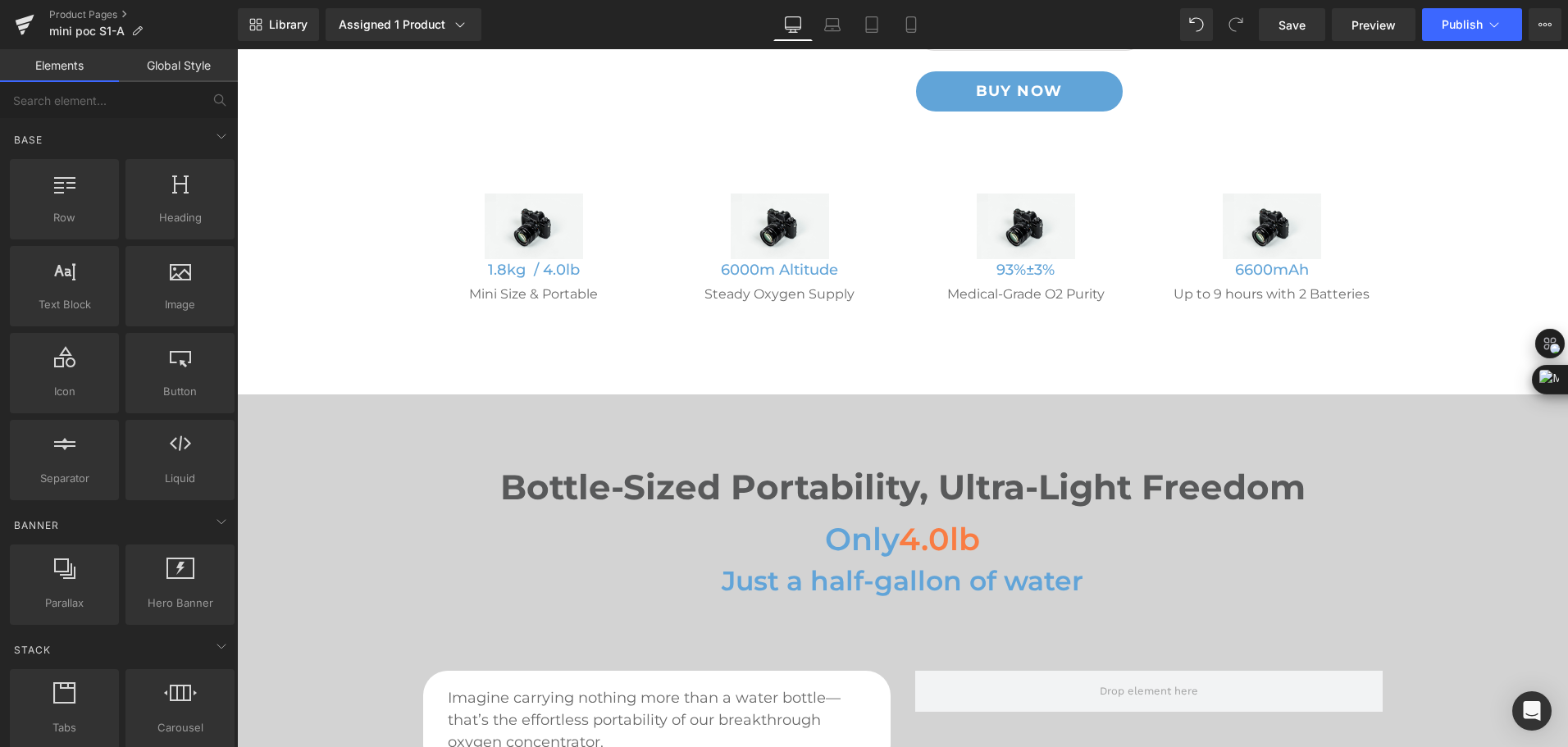
scroll to position [164, 0]
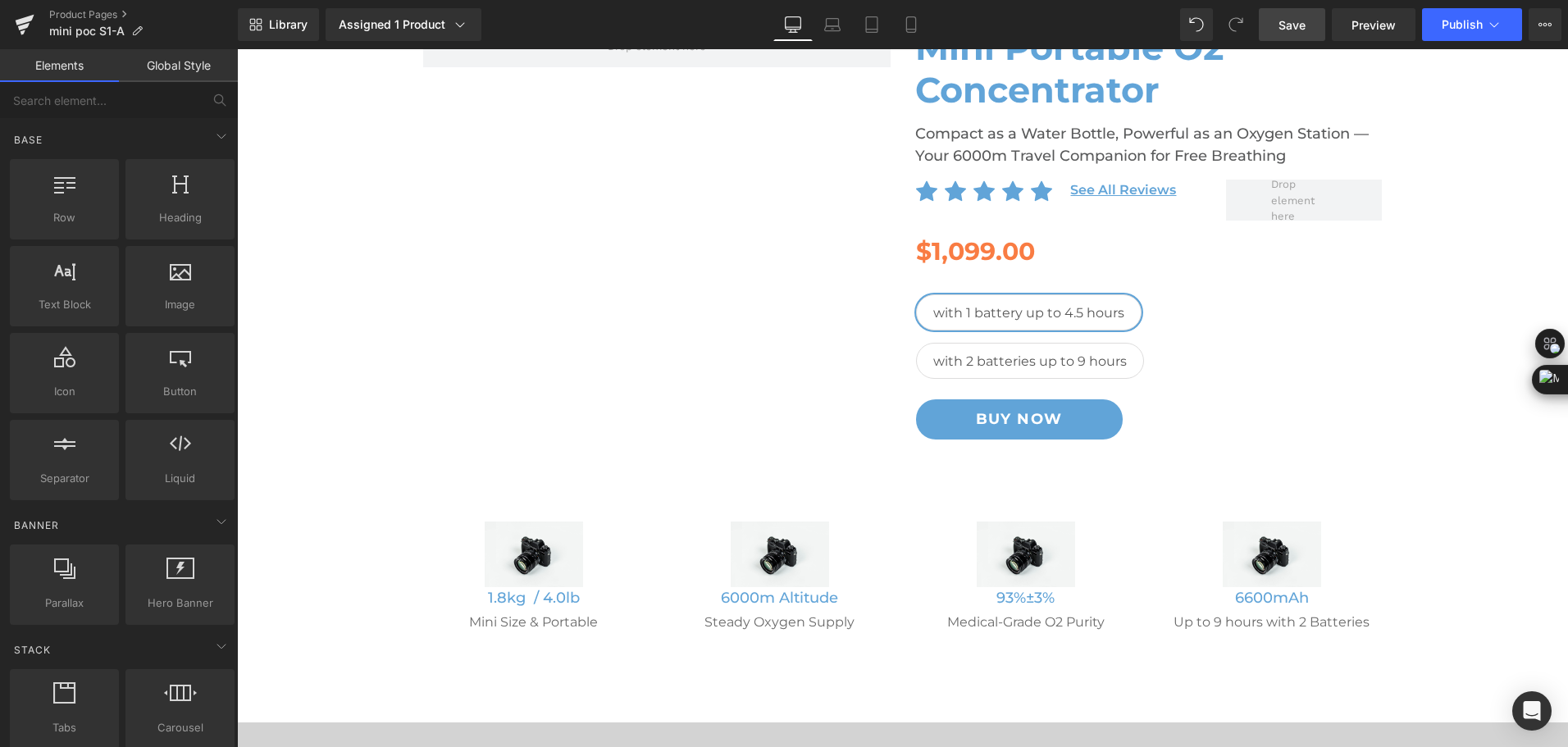
click at [1289, 29] on span "Save" at bounding box center [1292, 25] width 27 height 18
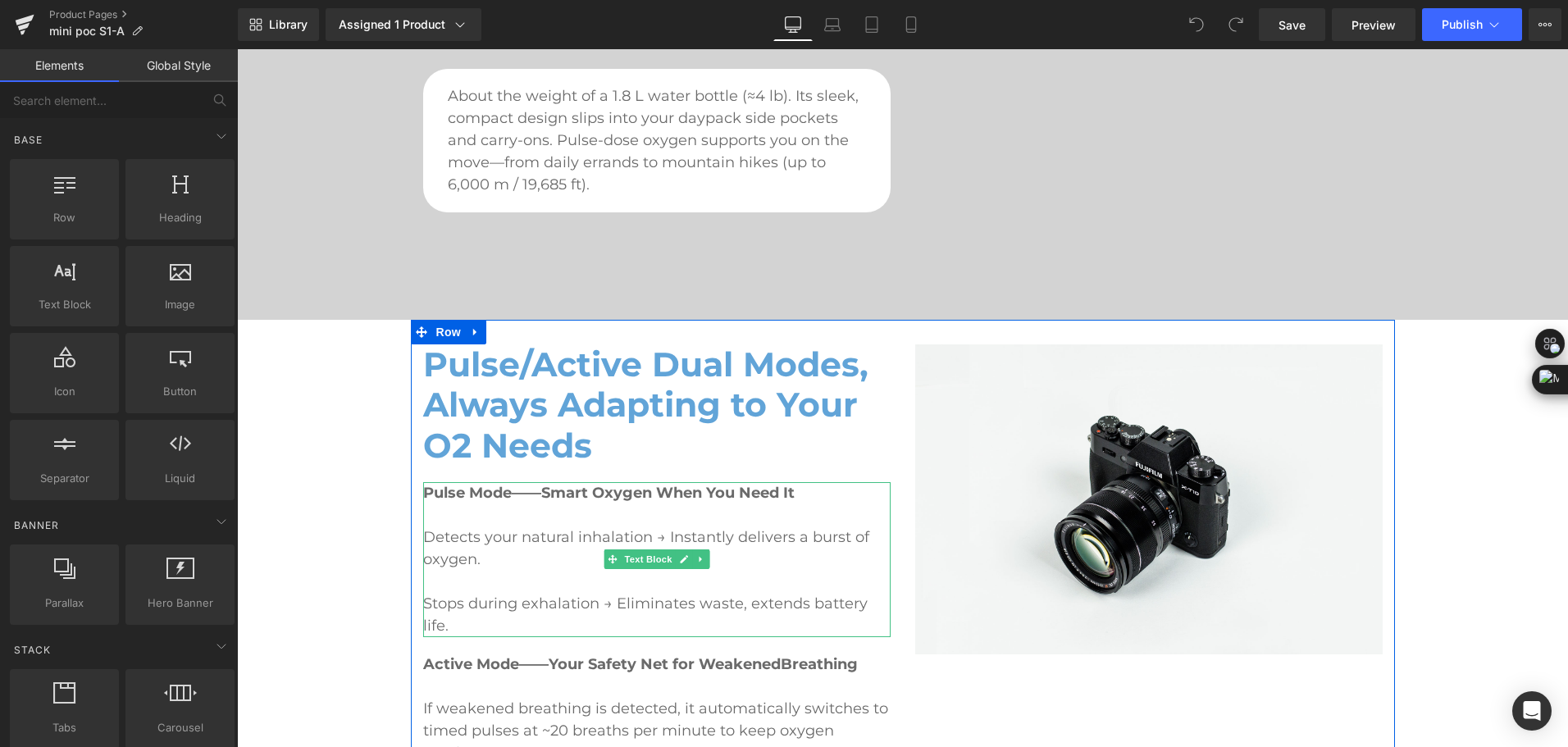
scroll to position [1395, 0]
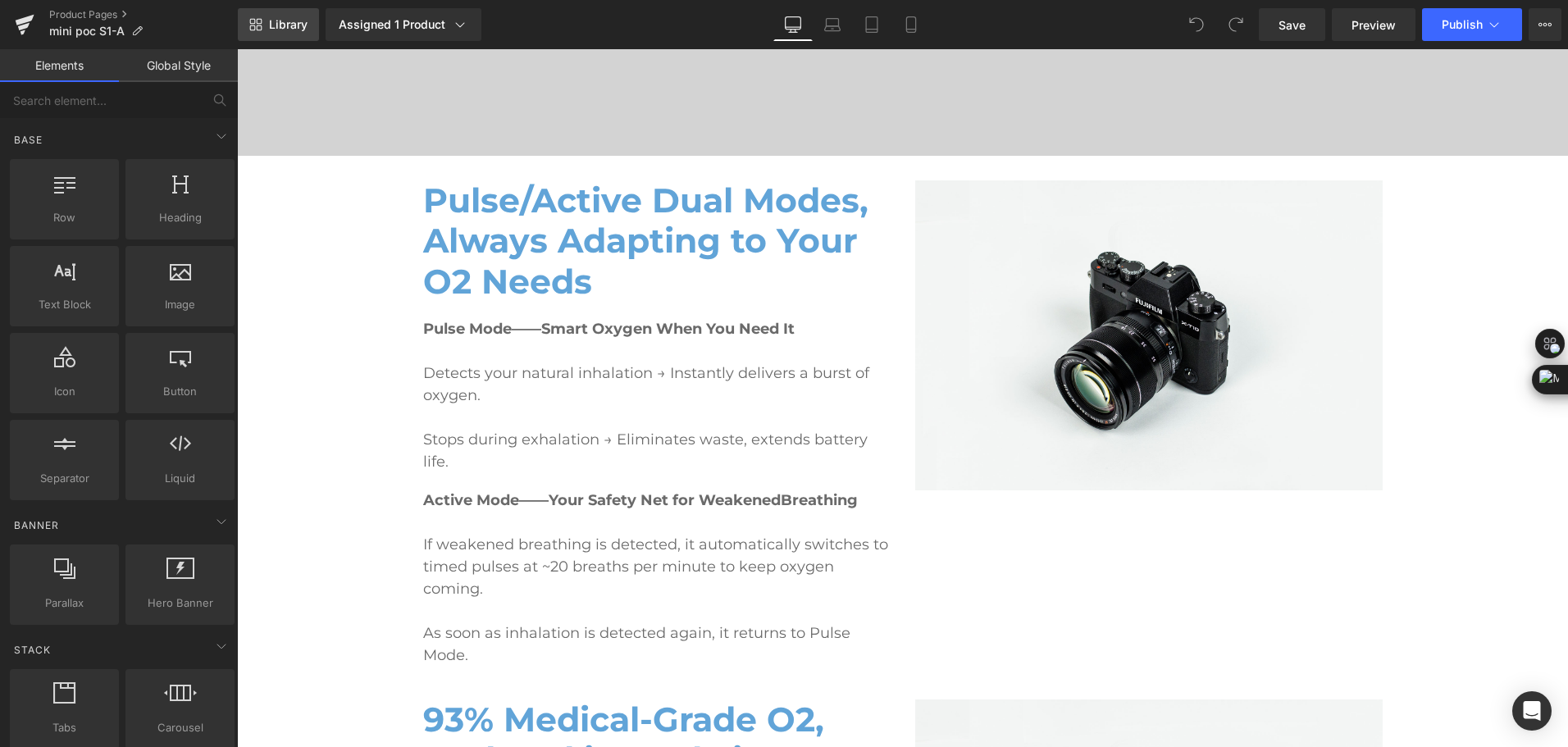
click at [279, 18] on span "Library" at bounding box center [289, 25] width 39 height 15
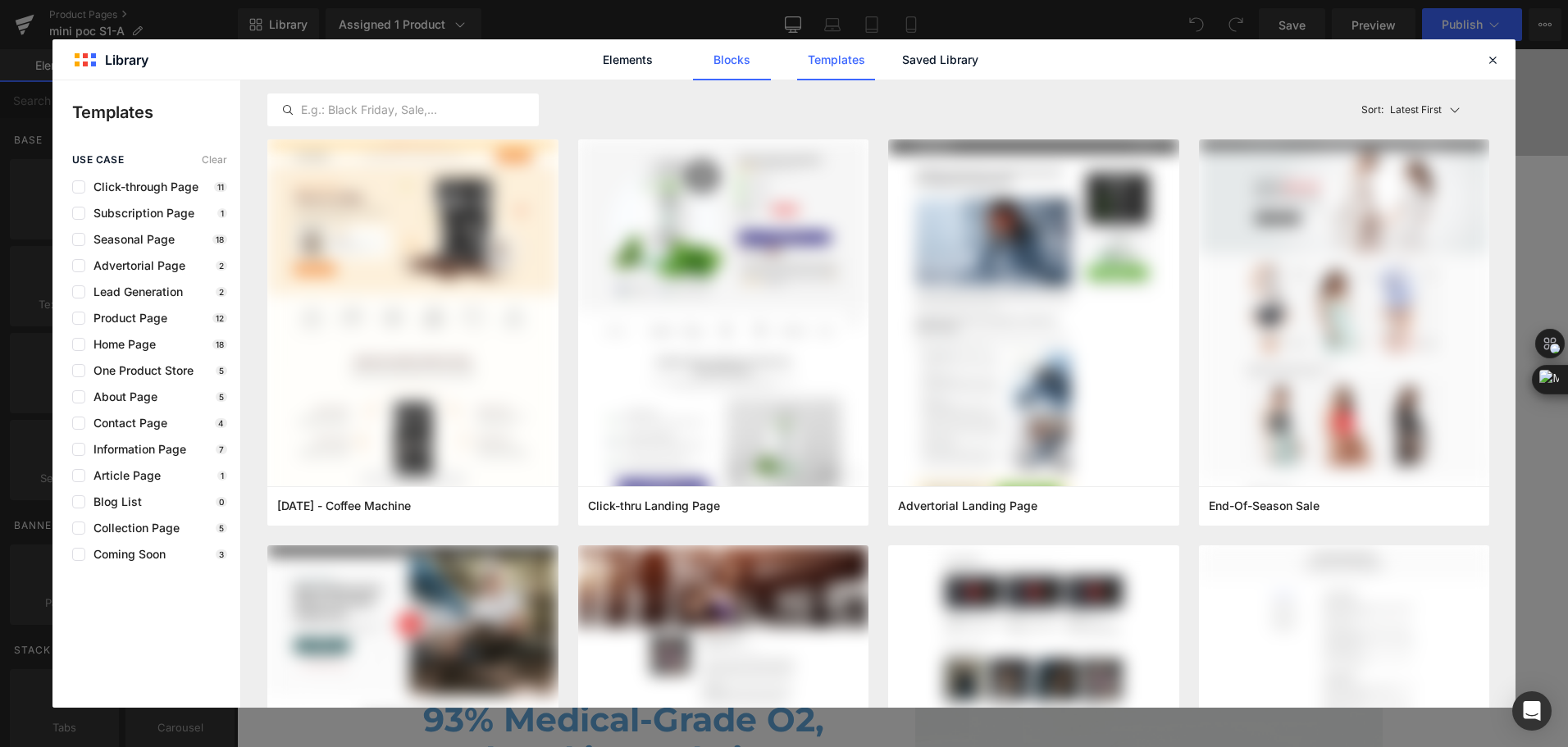
click at [901, 68] on link "Blocks" at bounding box center [940, 59] width 78 height 41
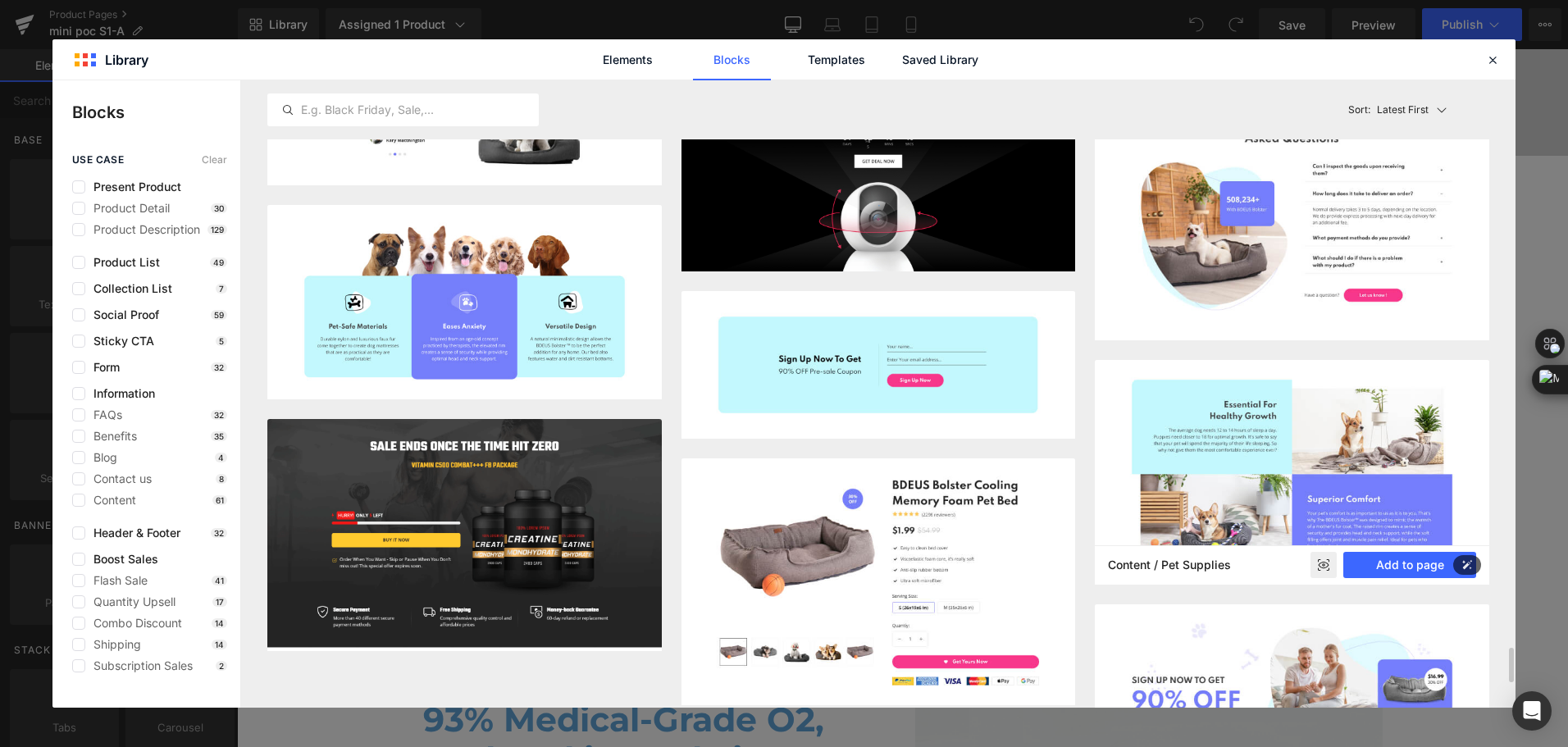
scroll to position [10501, 0]
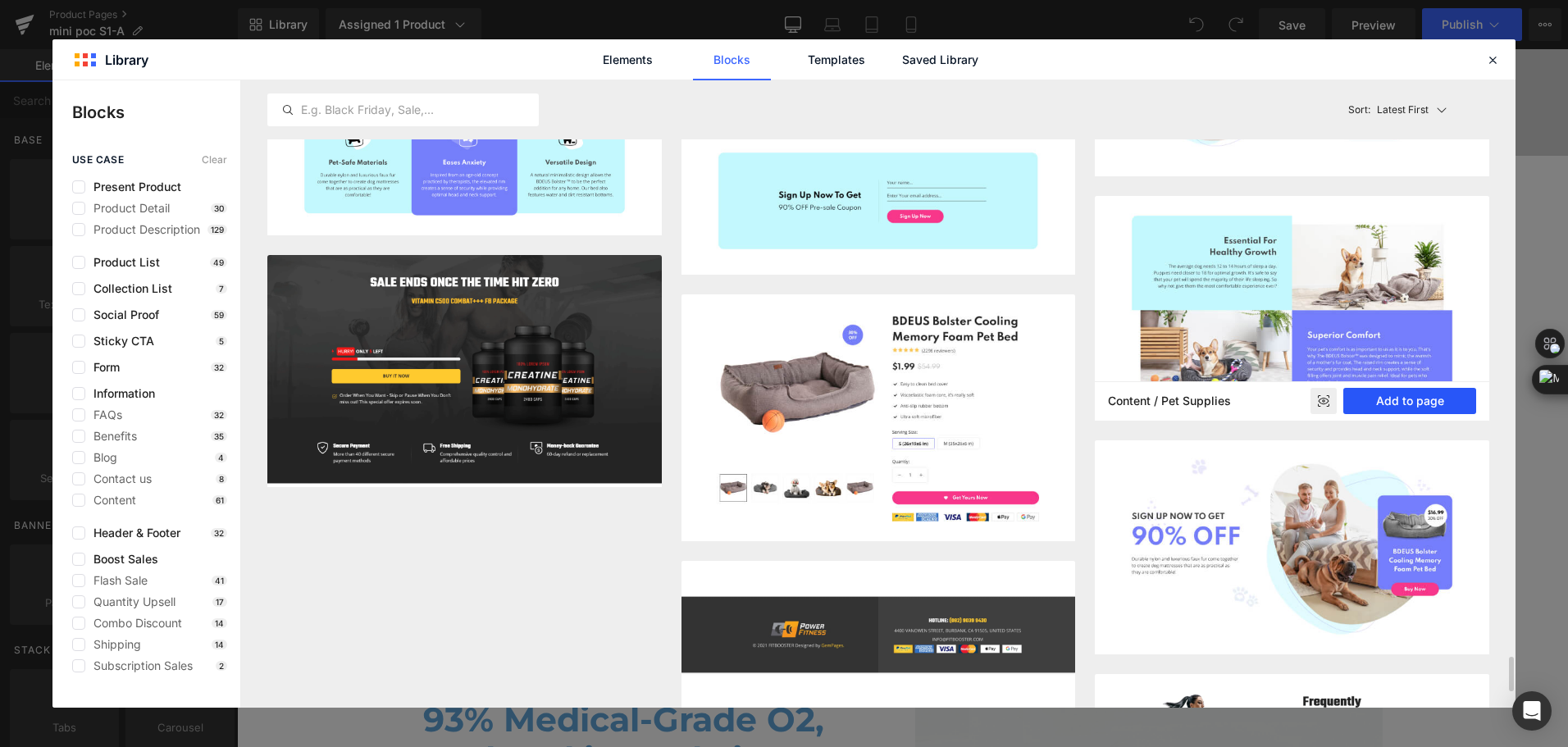
click at [1426, 398] on button "Add to page" at bounding box center [1409, 401] width 133 height 26
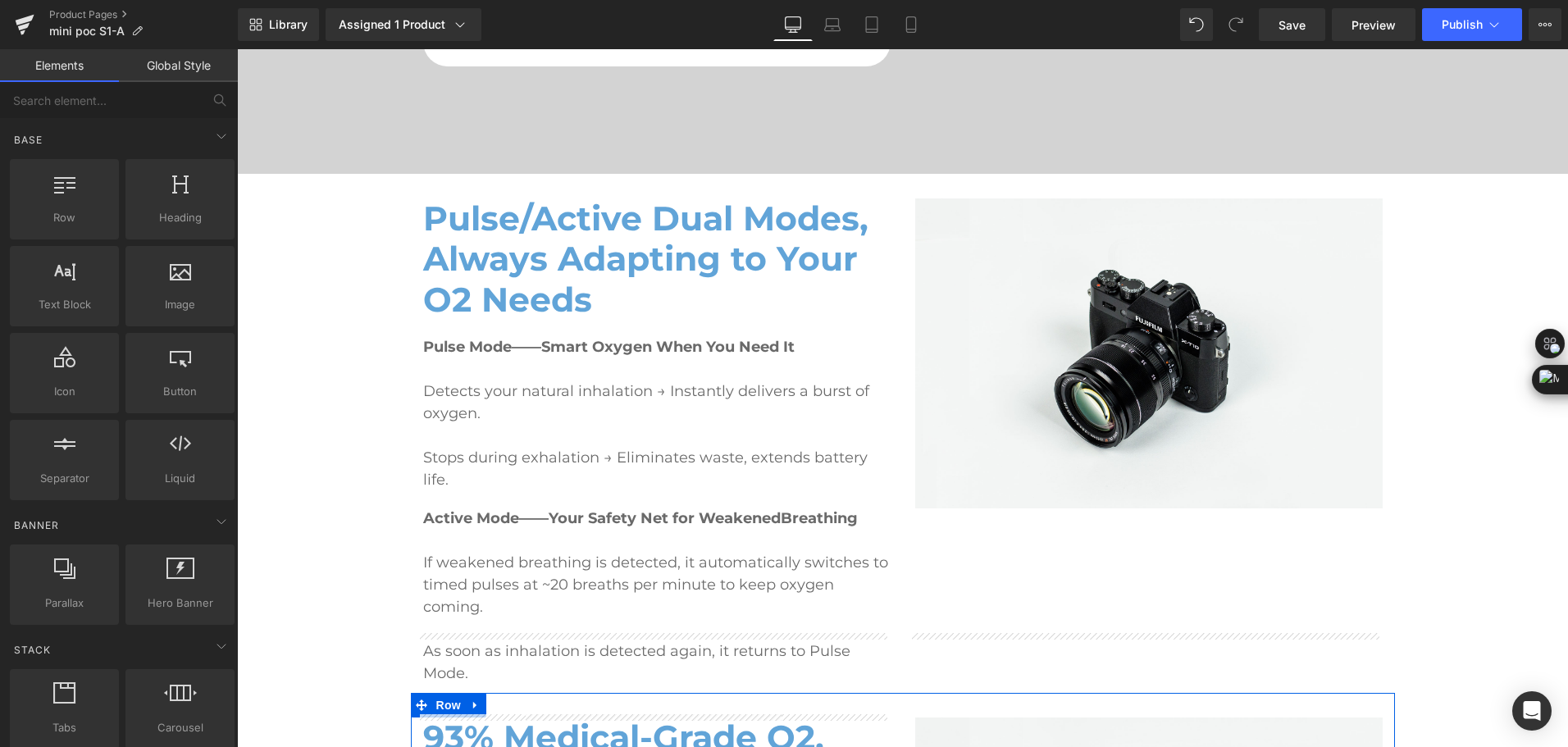
scroll to position [1325, 0]
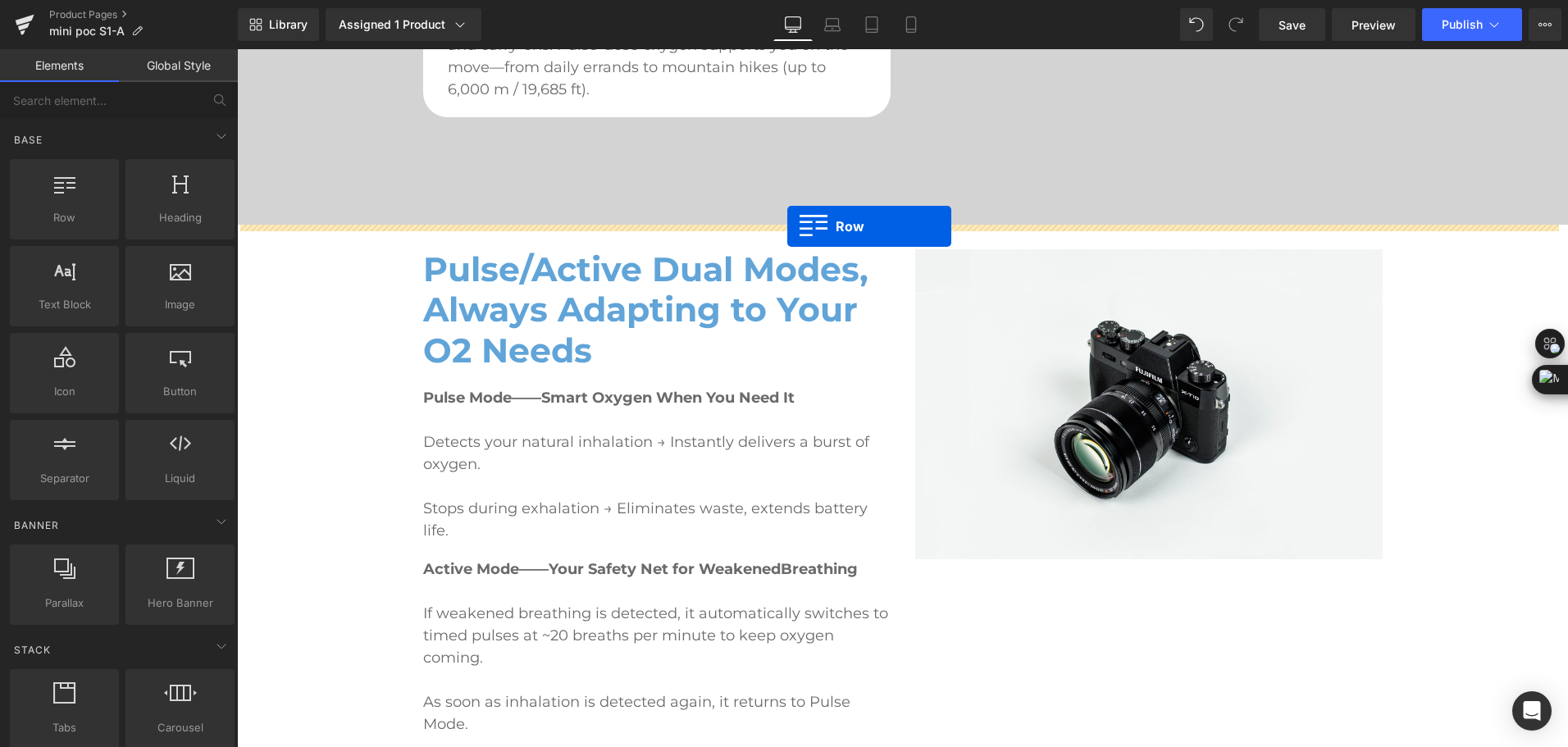
drag, startPoint x: 263, startPoint y: 304, endPoint x: 788, endPoint y: 226, distance: 530.8
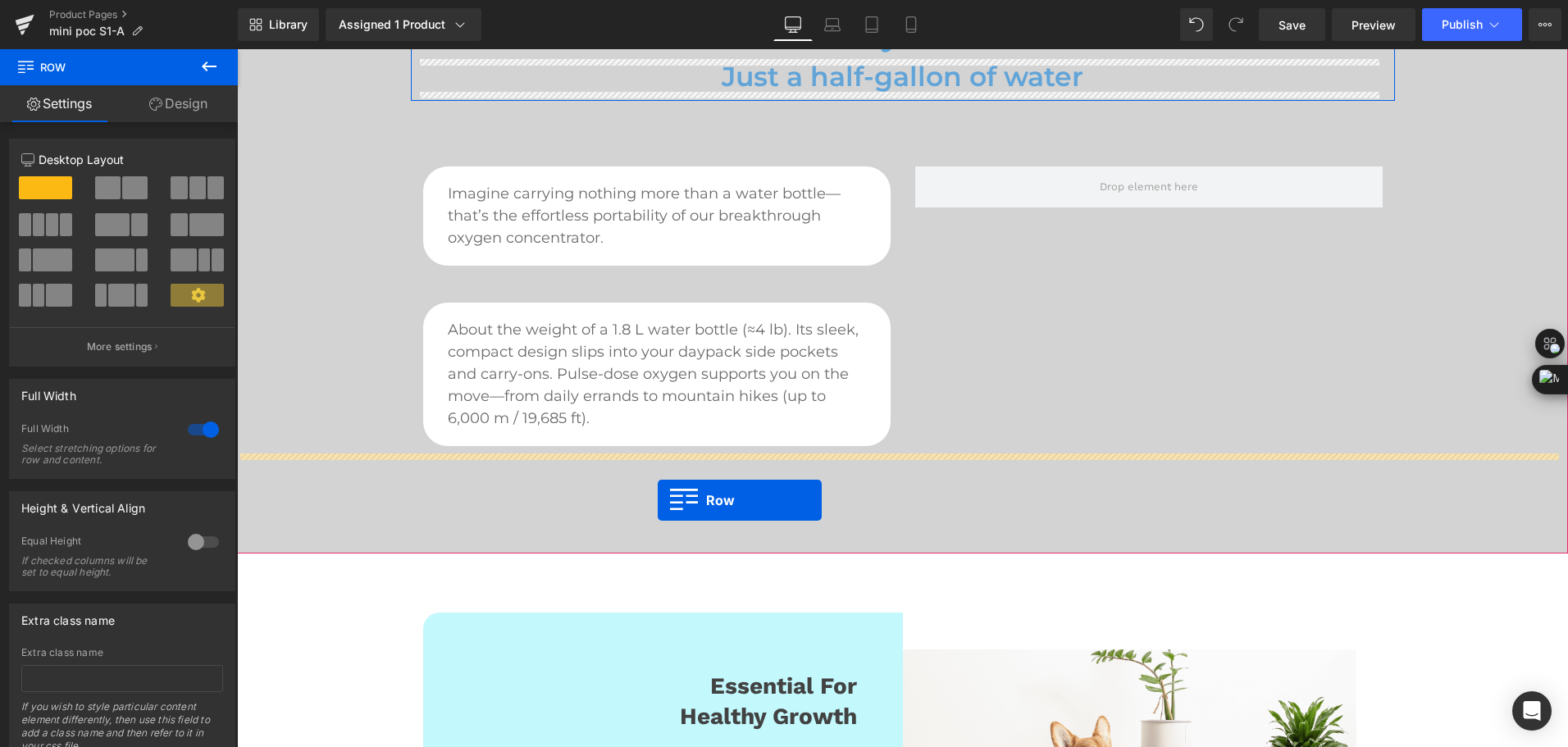
scroll to position [998, 0]
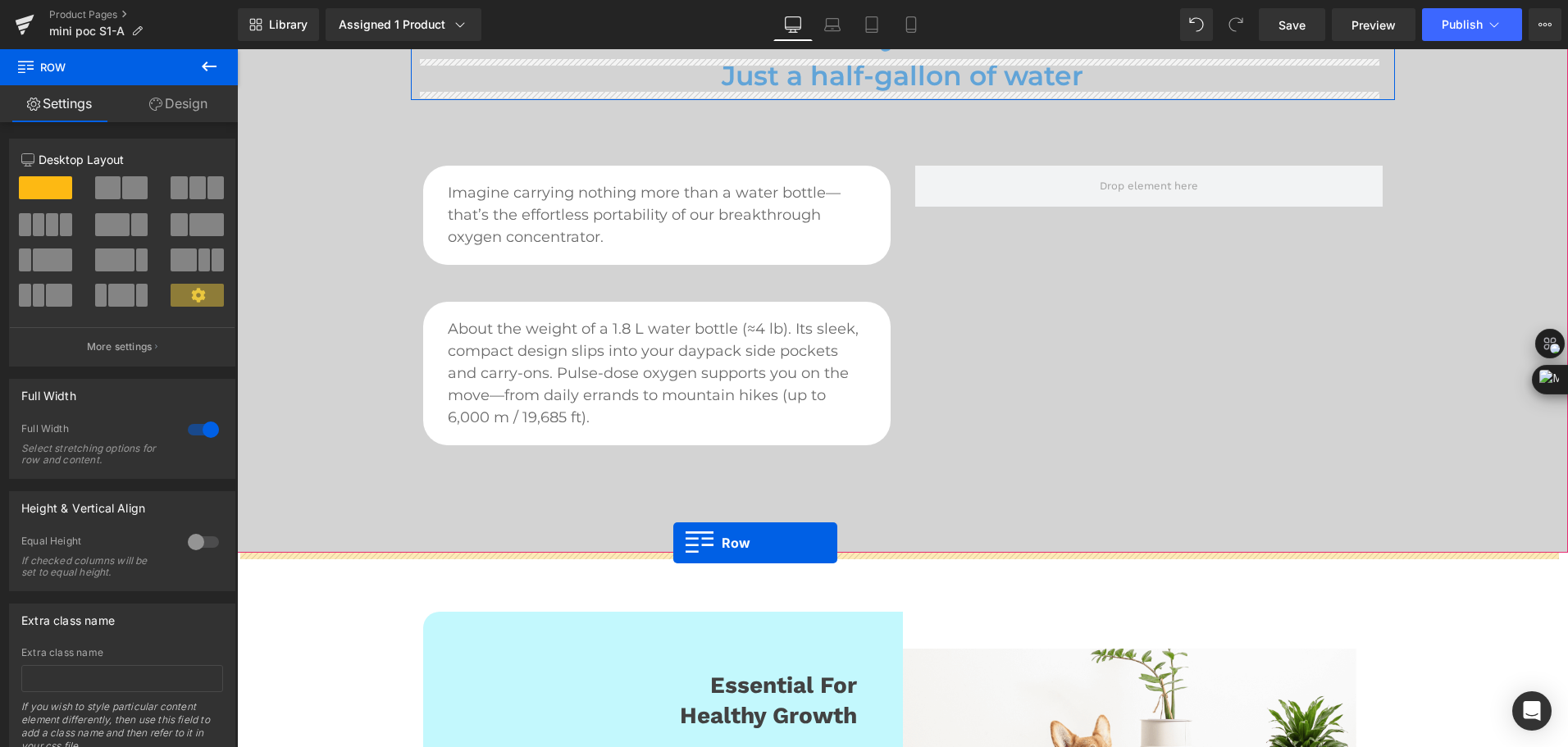
drag, startPoint x: 431, startPoint y: 485, endPoint x: 674, endPoint y: 543, distance: 249.8
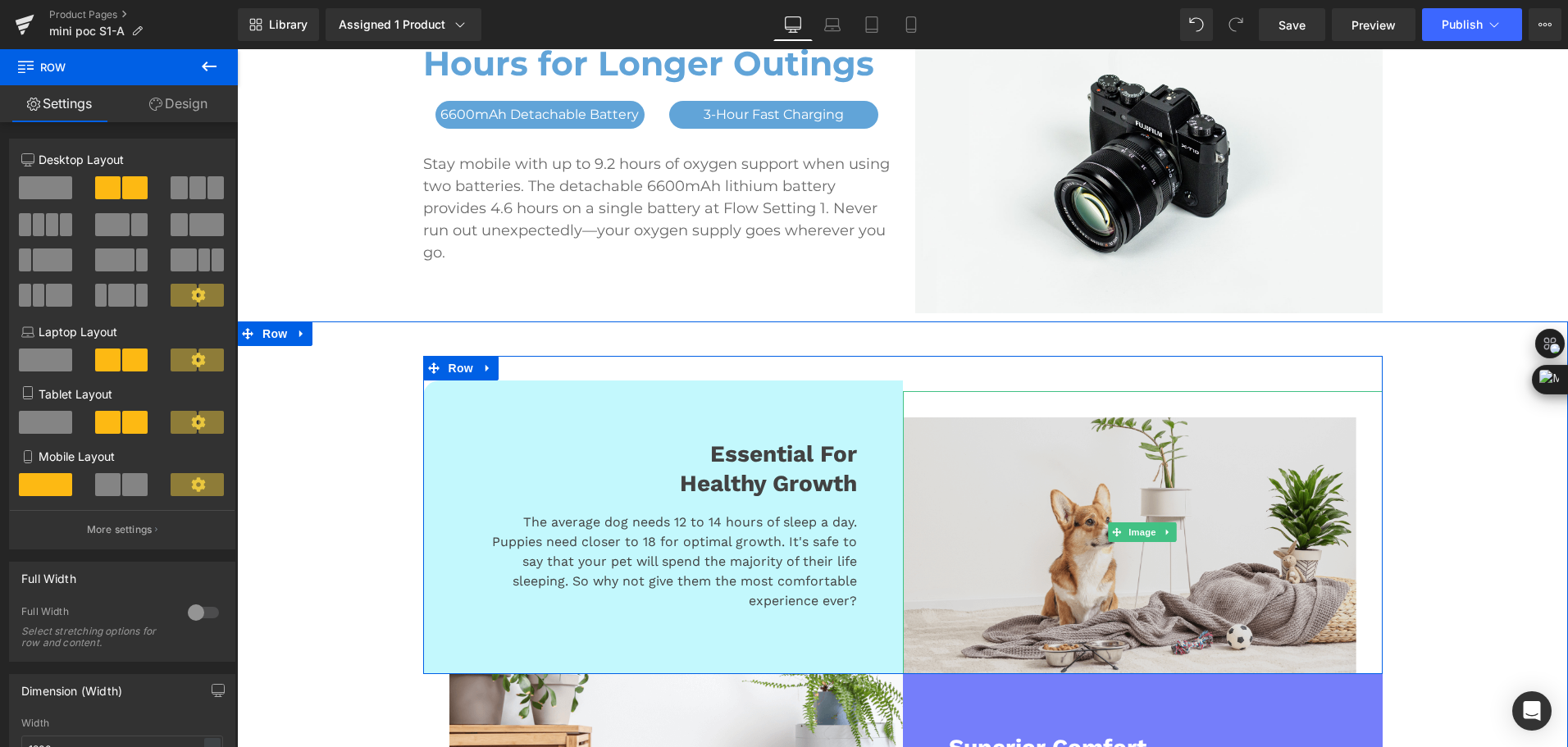
scroll to position [1079, 0]
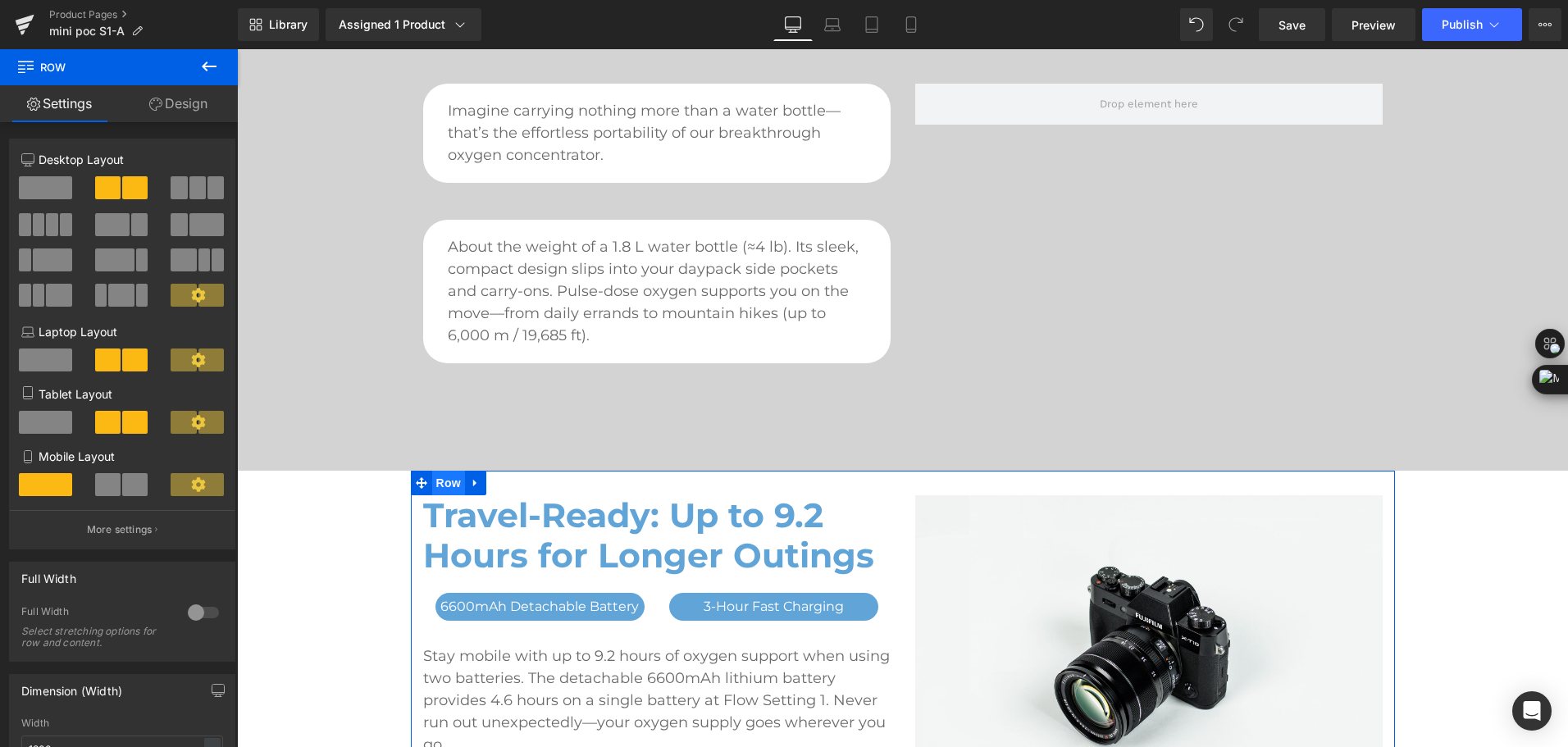
click at [453, 483] on span "Row" at bounding box center [448, 483] width 32 height 25
click at [60, 195] on span at bounding box center [45, 187] width 53 height 23
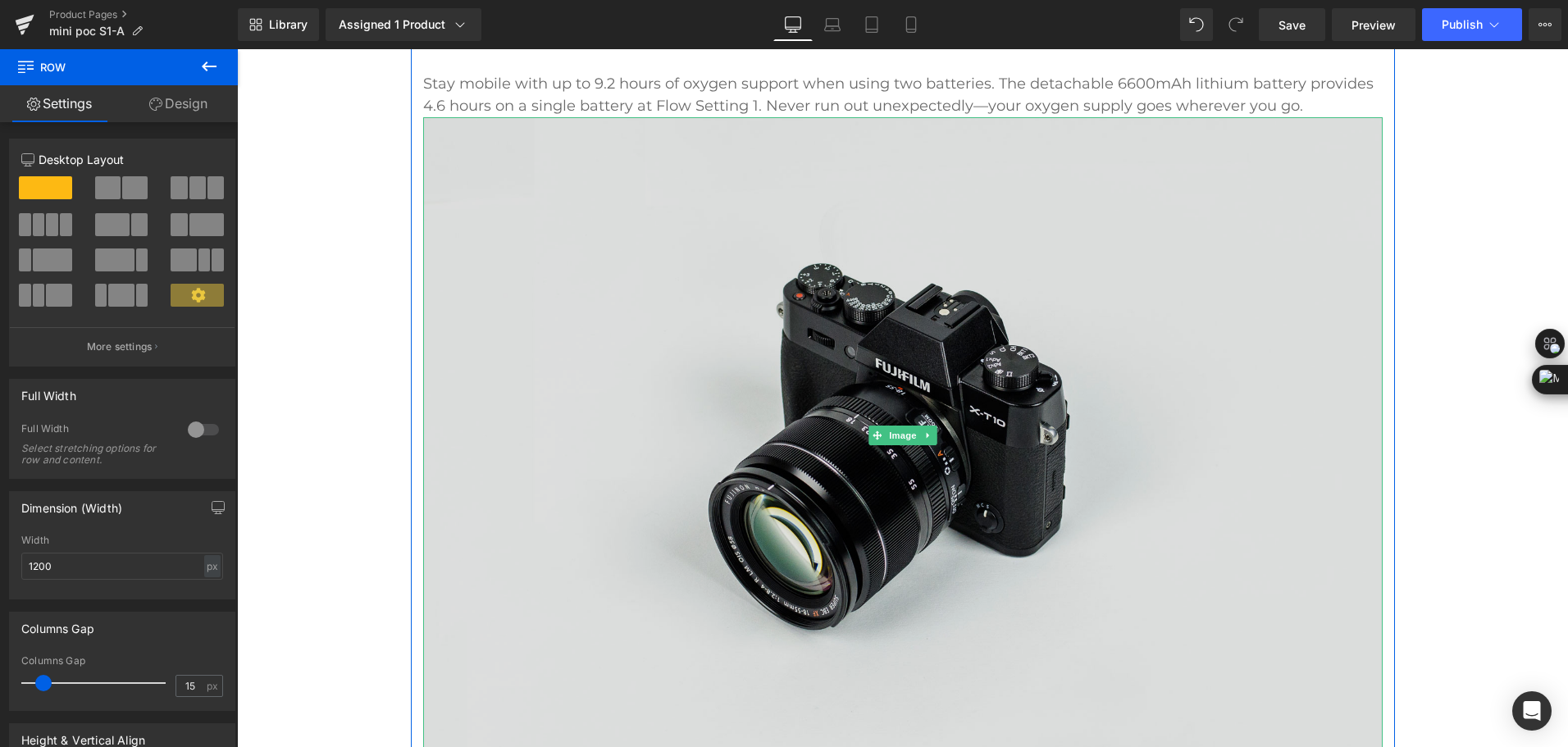
scroll to position [1408, 0]
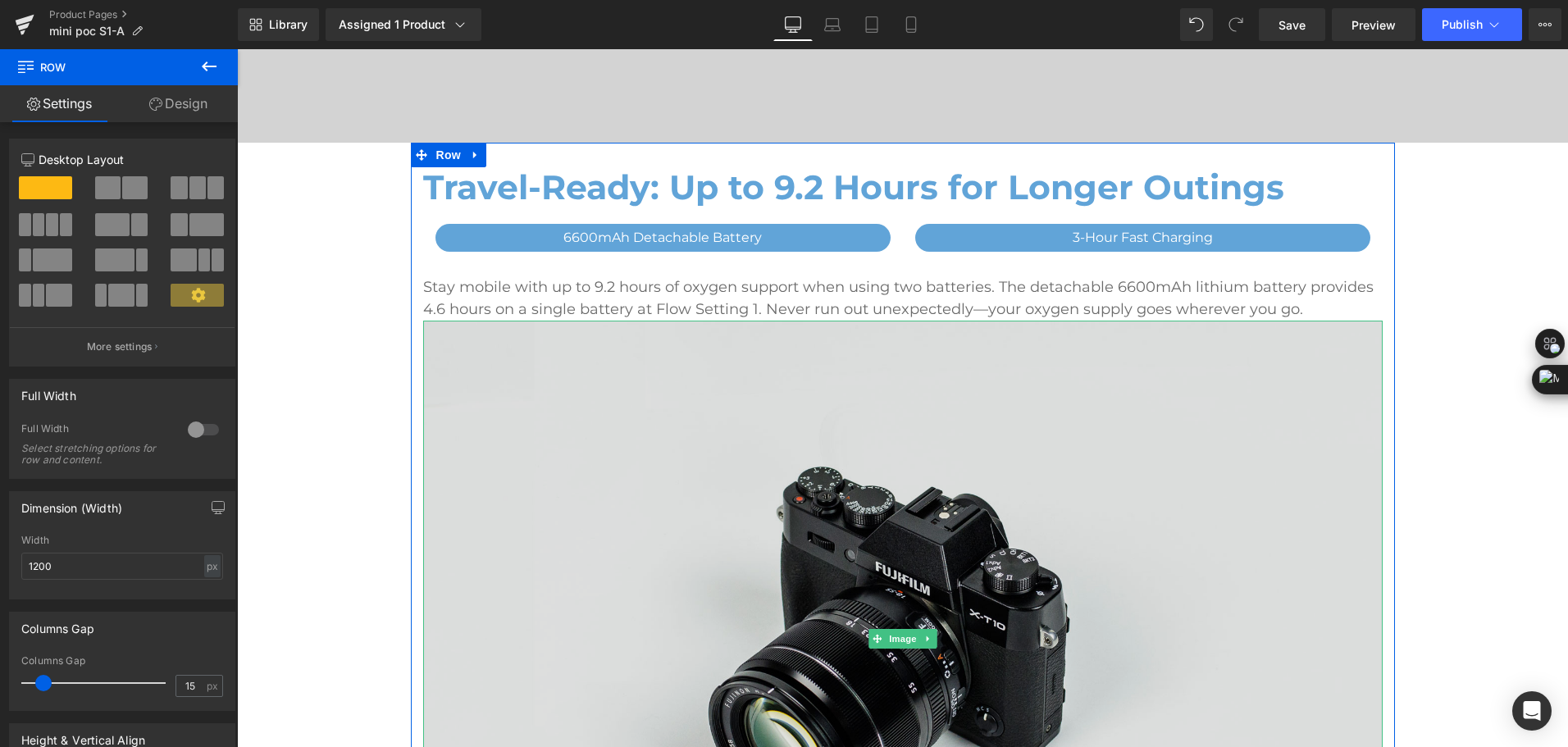
click at [884, 620] on img at bounding box center [903, 638] width 959 height 636
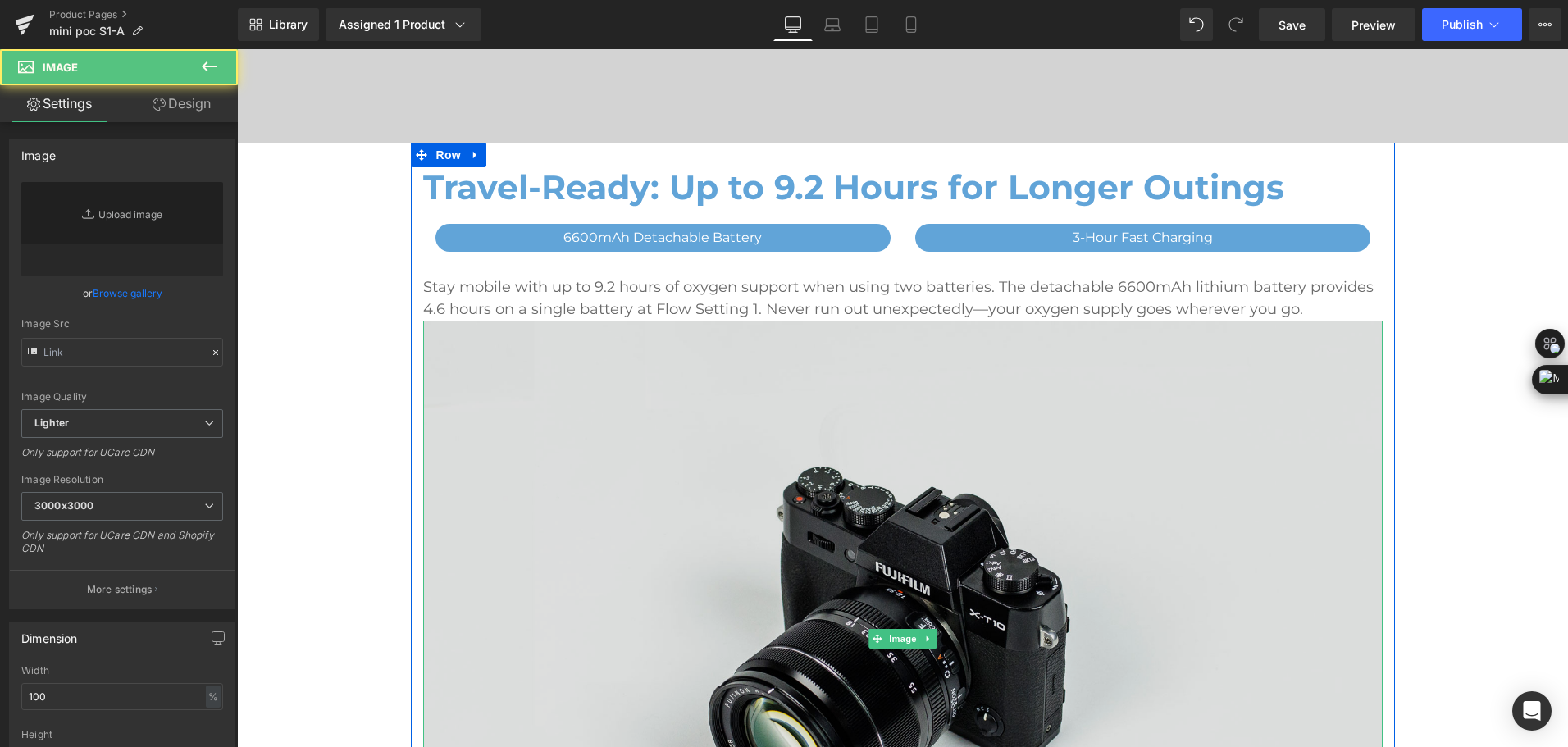
type input "//[DOMAIN_NAME][URL]"
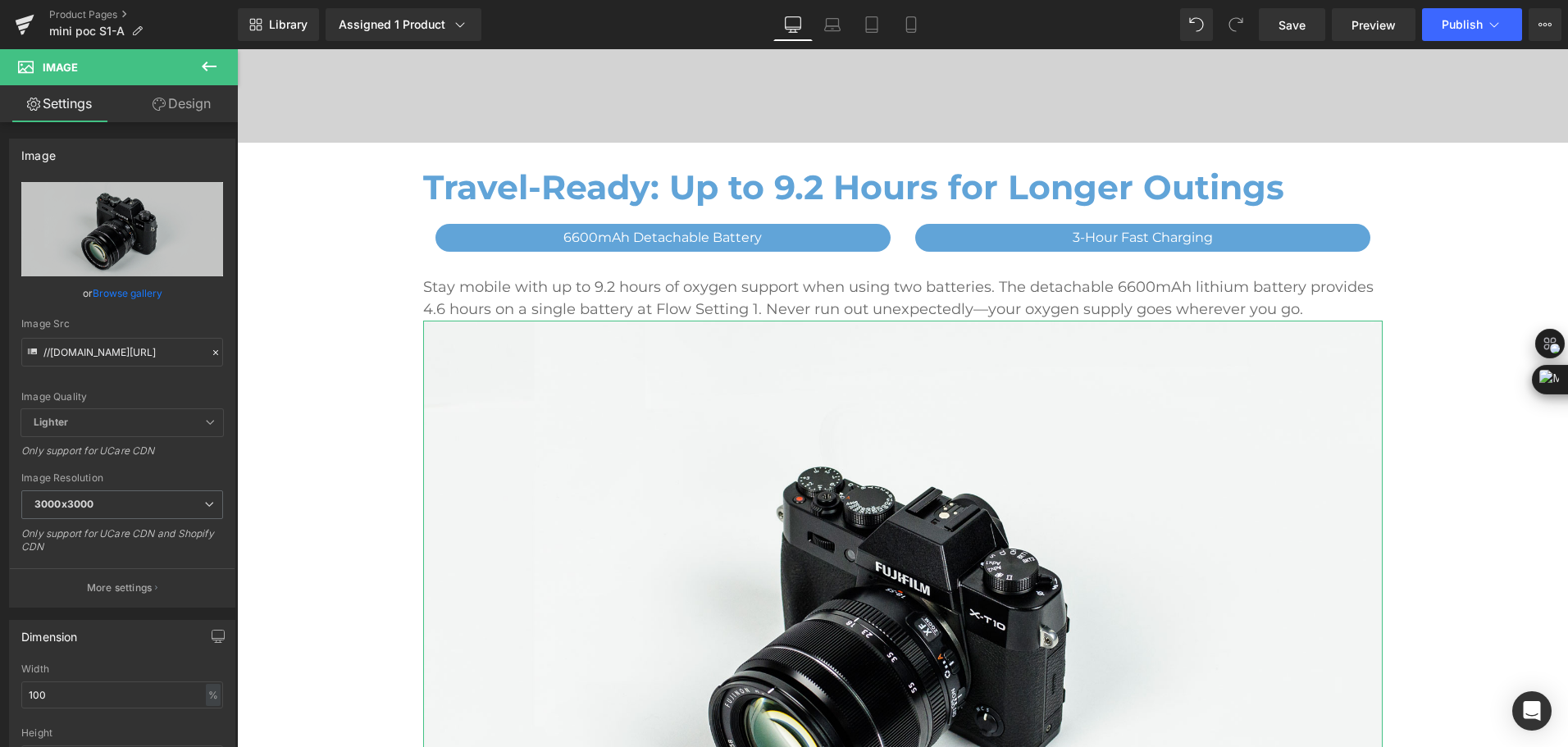
click at [194, 104] on link "Design" at bounding box center [182, 104] width 119 height 37
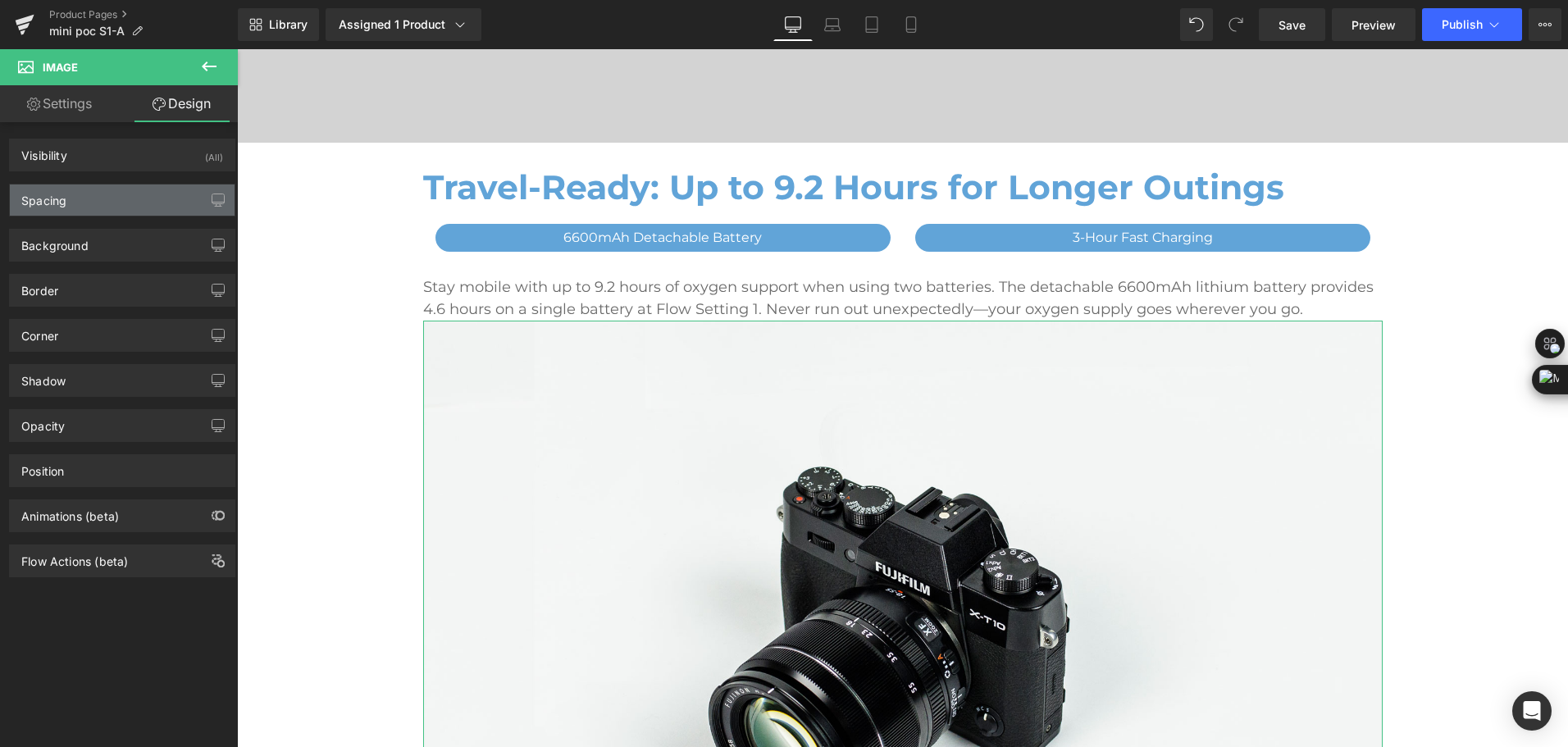
type input "0"
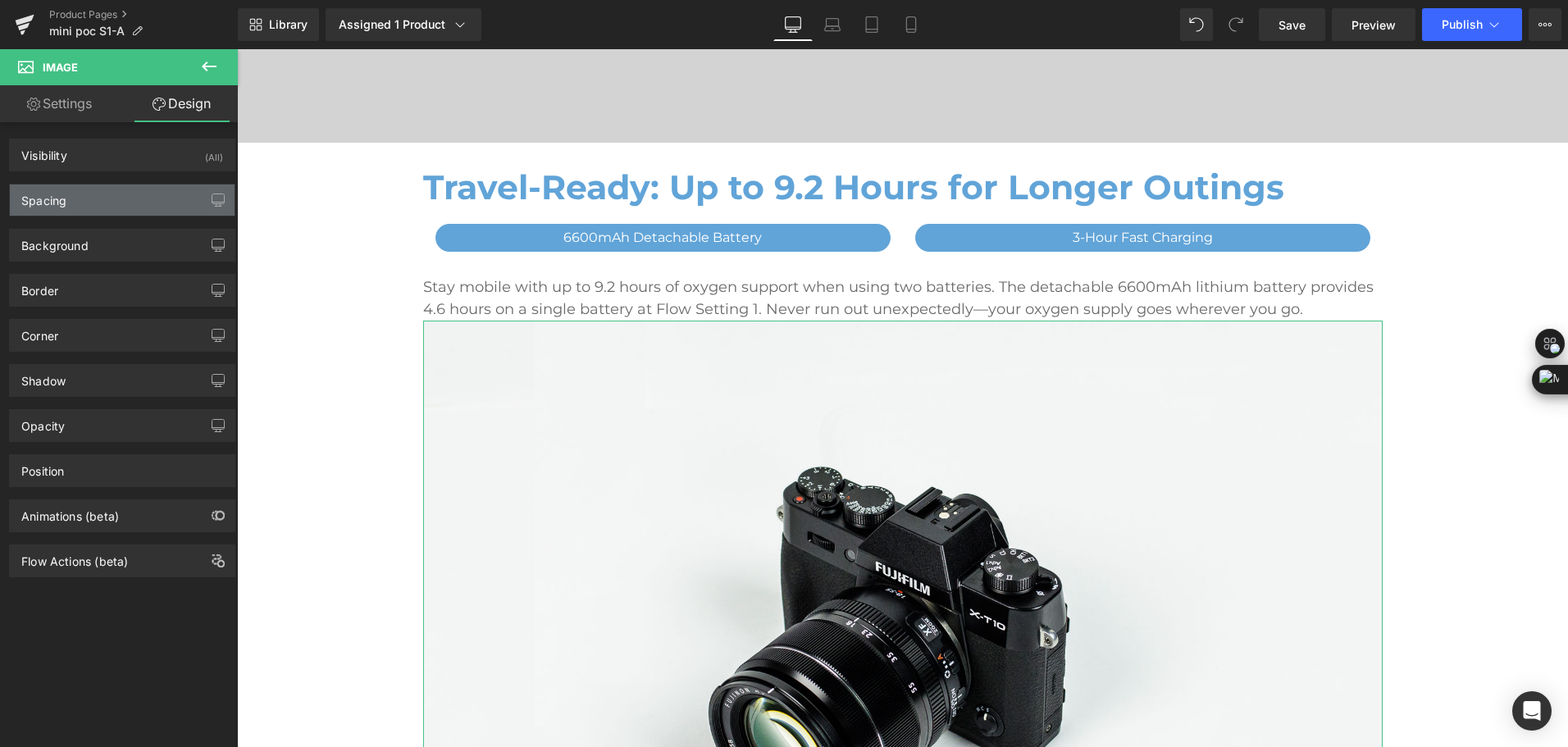
type input "0"
click at [96, 196] on div "Spacing" at bounding box center [122, 200] width 225 height 32
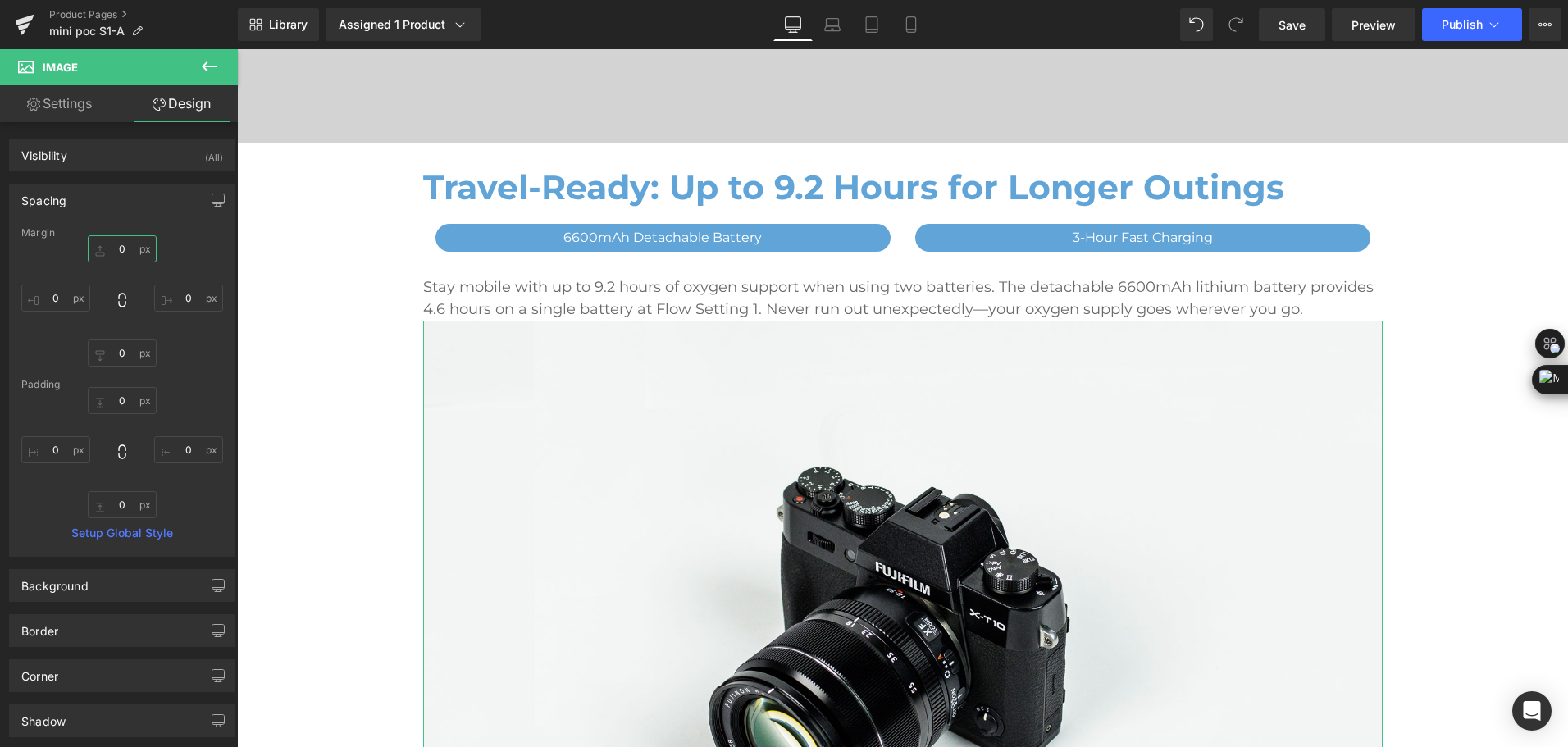
click at [126, 248] on input "0" at bounding box center [122, 249] width 69 height 27
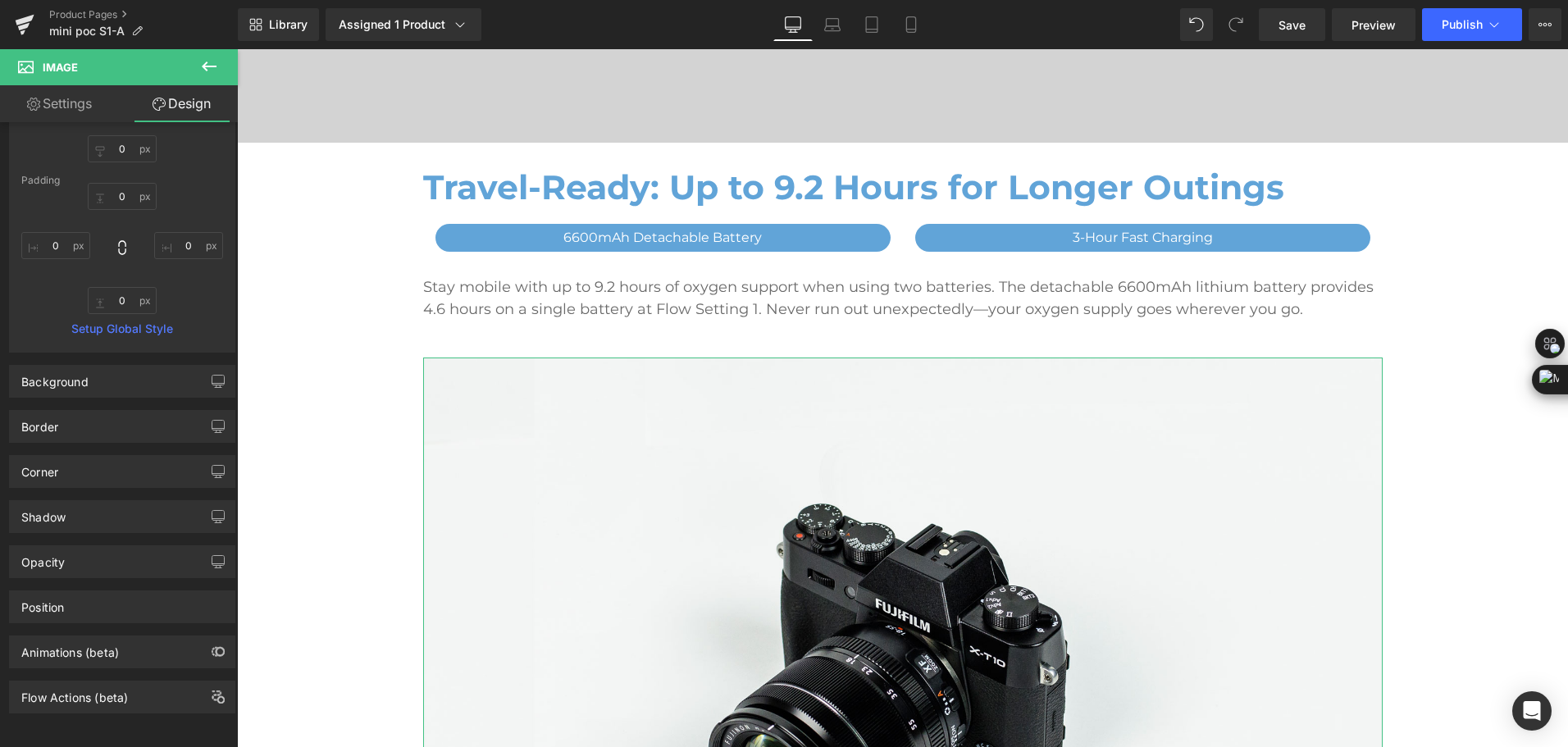
scroll to position [216, 0]
type input "45"
click at [94, 456] on div "Corner" at bounding box center [122, 471] width 225 height 32
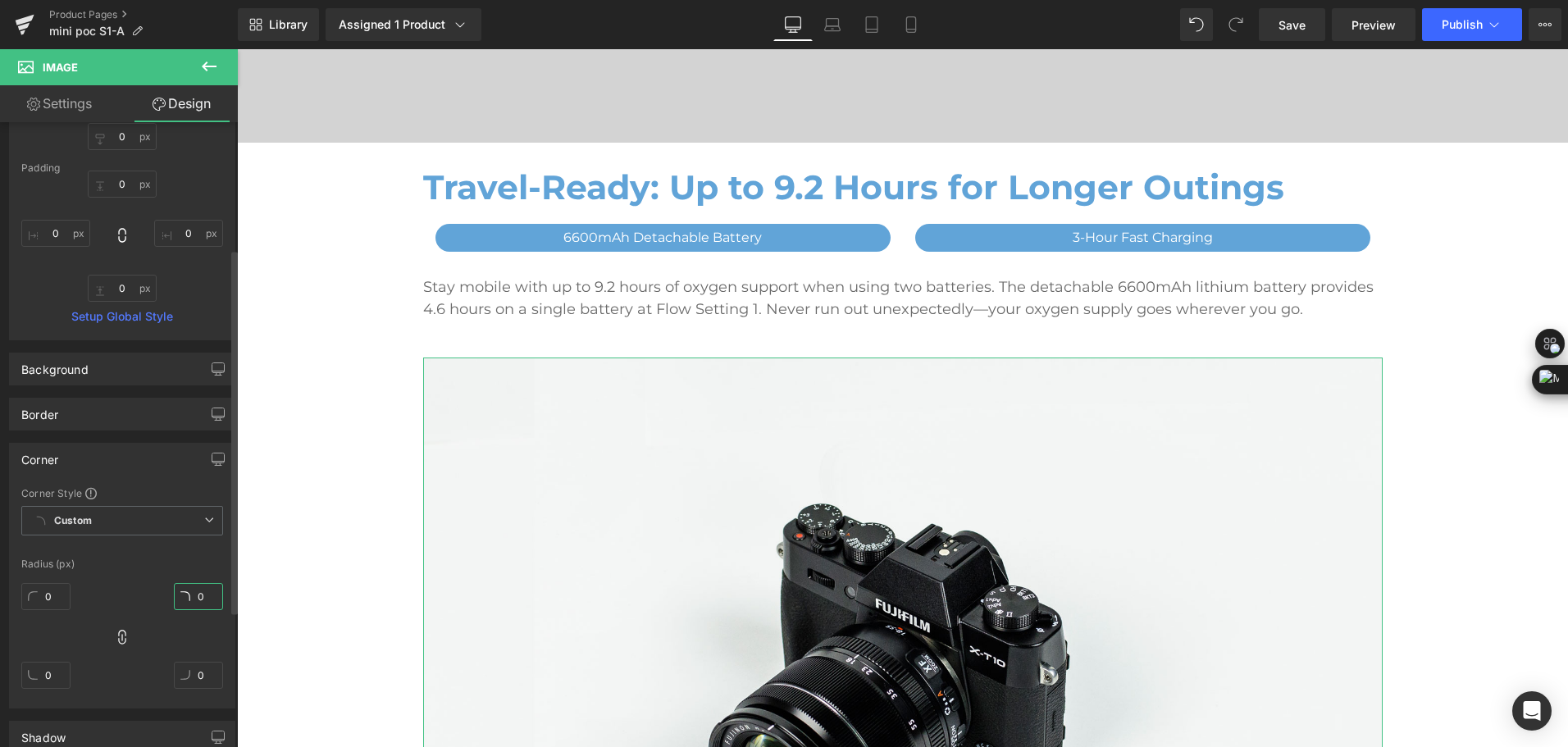
click at [205, 592] on input "0" at bounding box center [198, 596] width 49 height 27
type input "40"
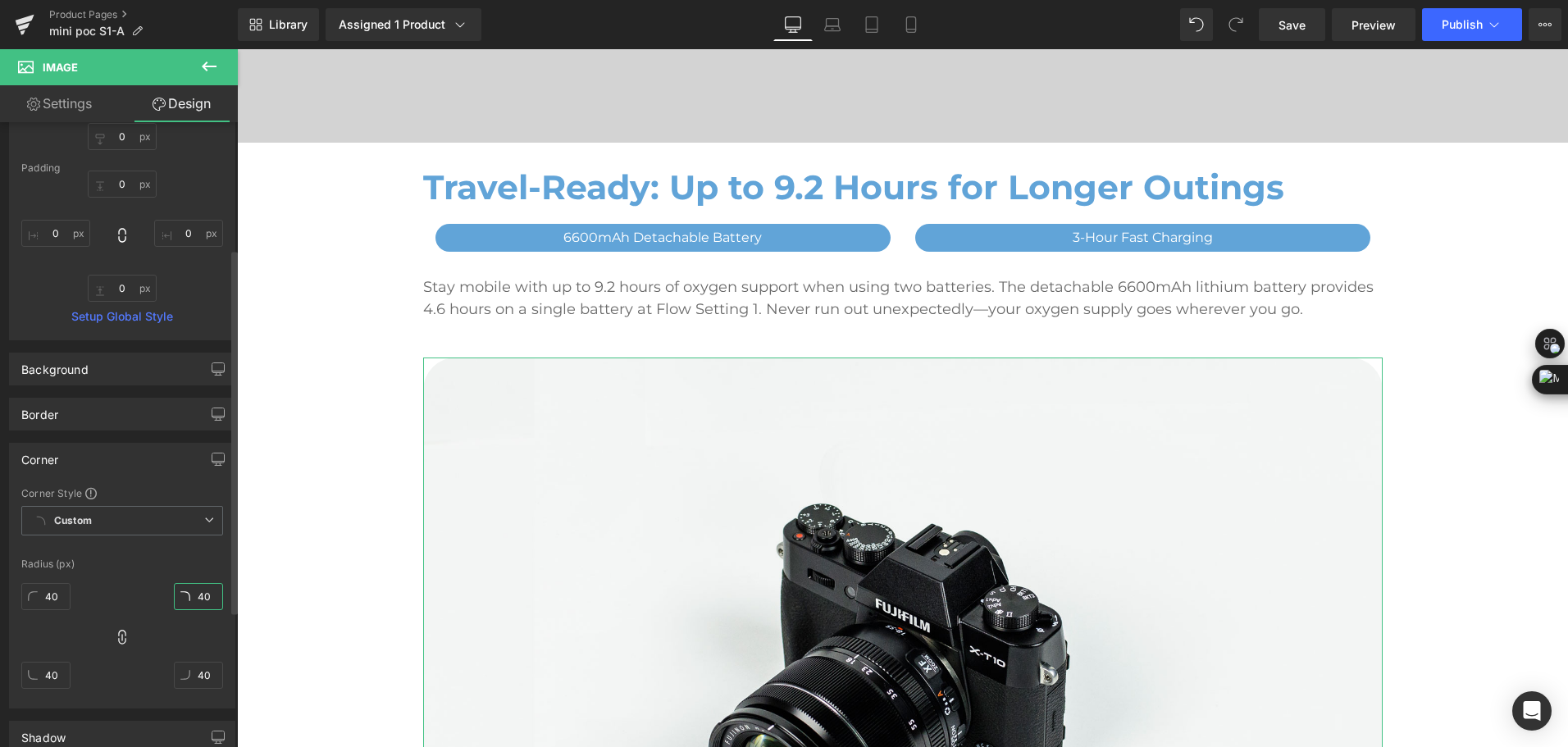
type input "4"
type input "30"
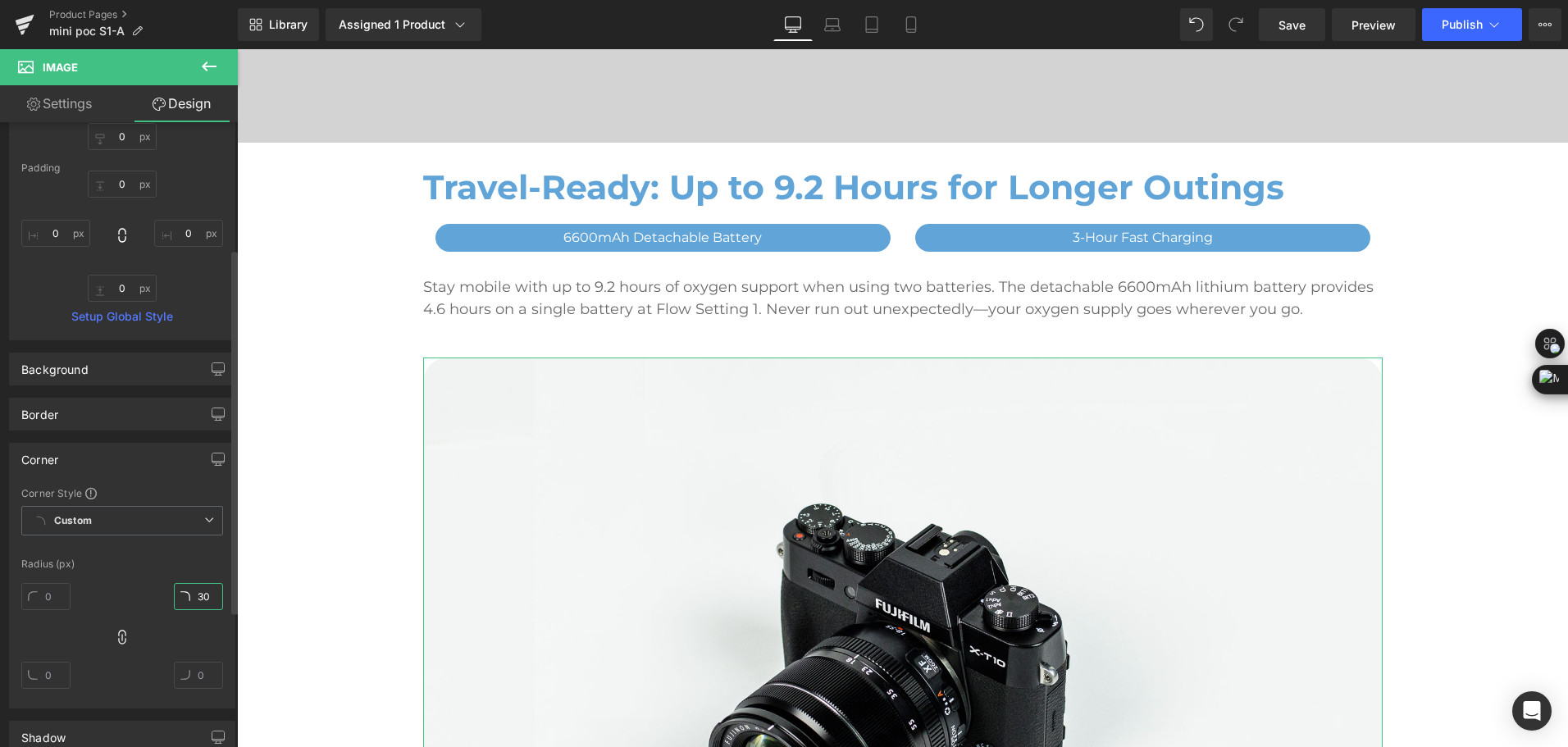
type input "30"
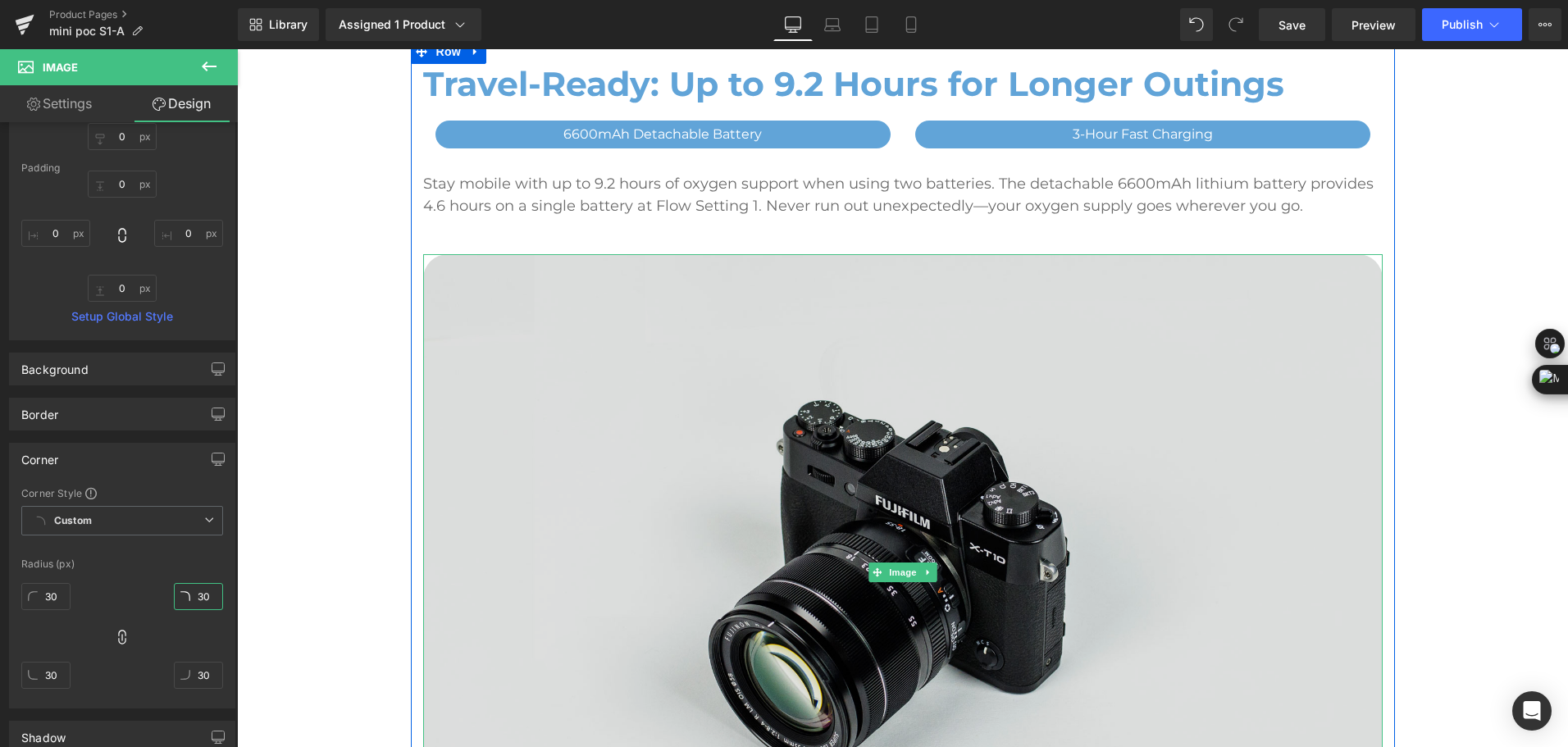
scroll to position [1489, 0]
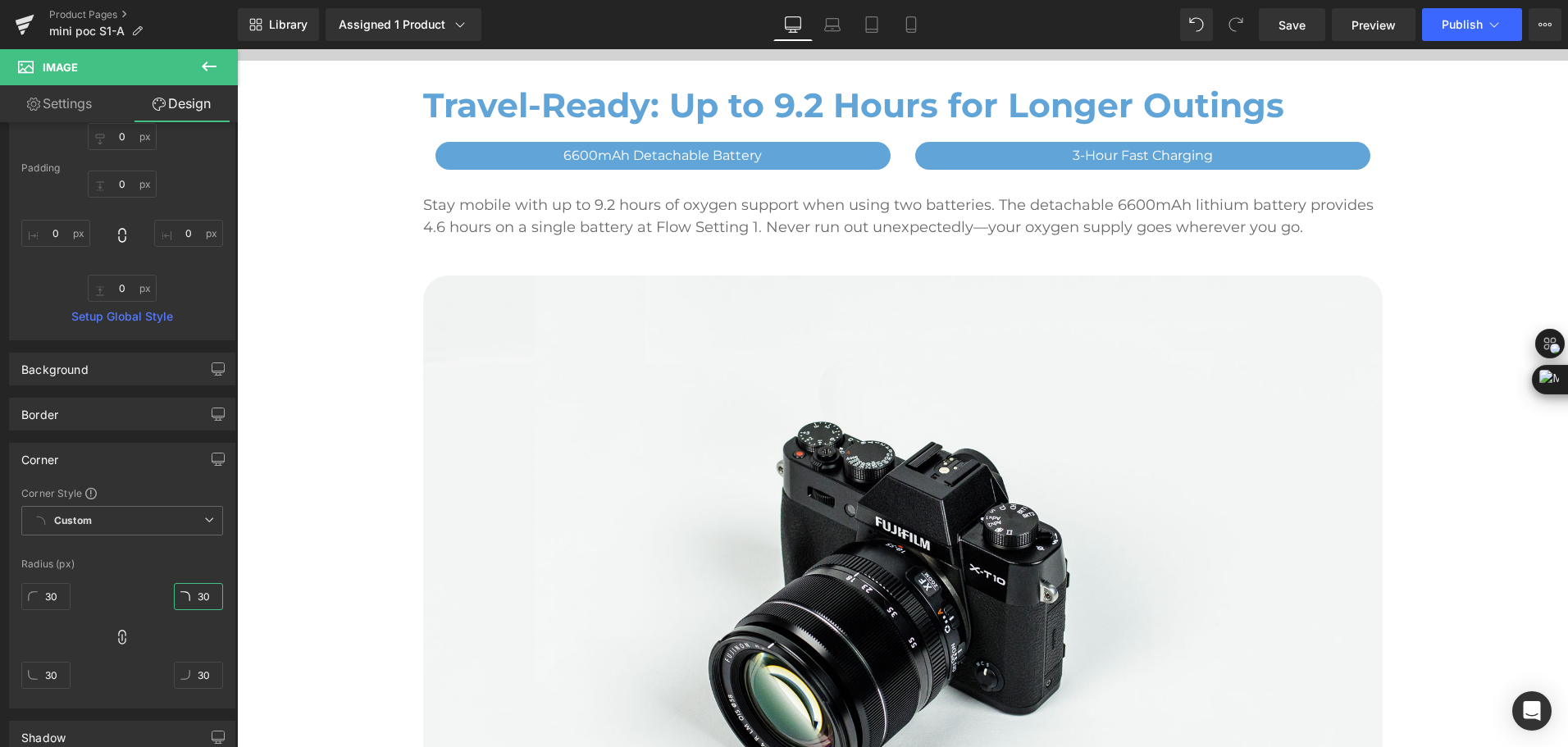
type input "30"
click at [220, 59] on button at bounding box center [209, 67] width 58 height 36
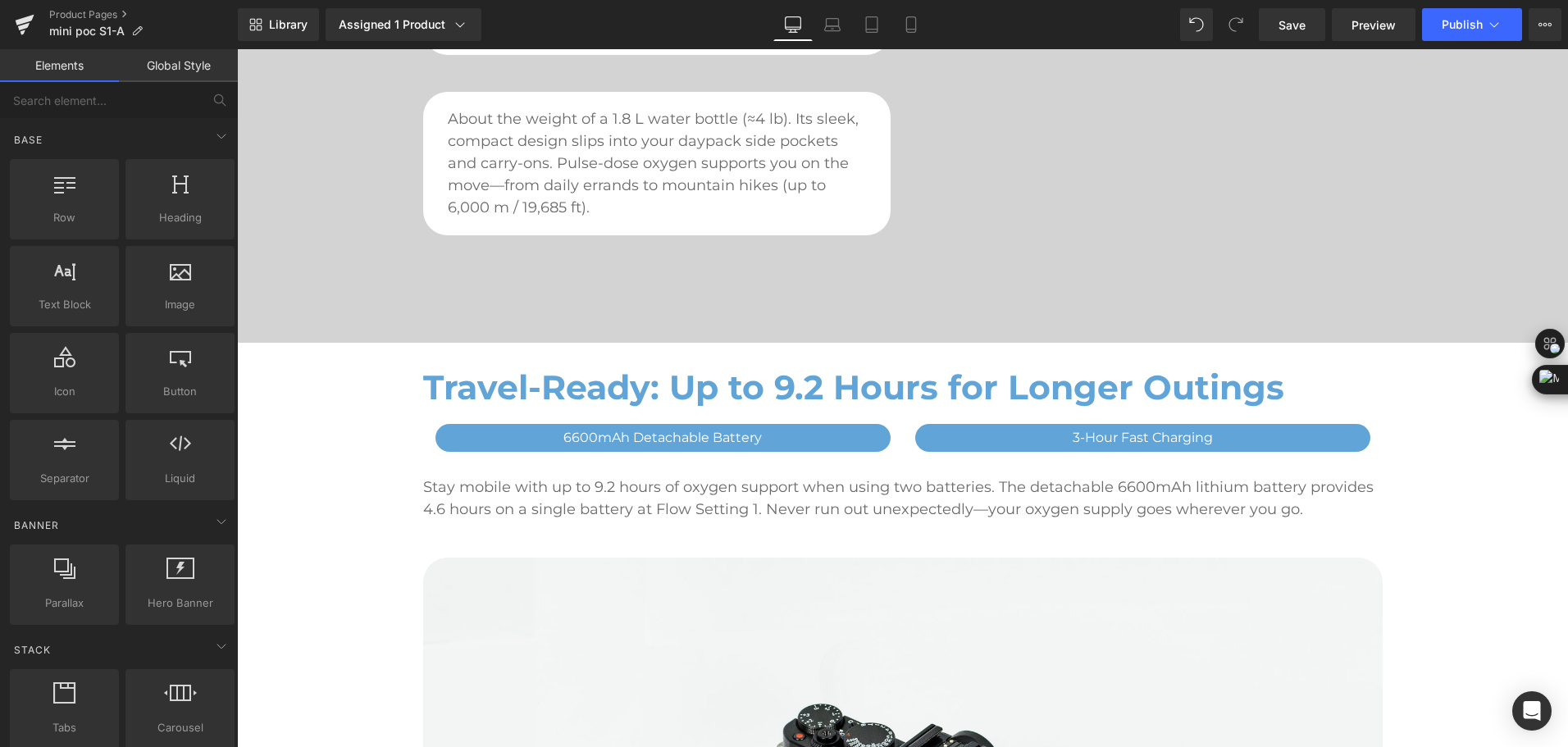
scroll to position [1162, 0]
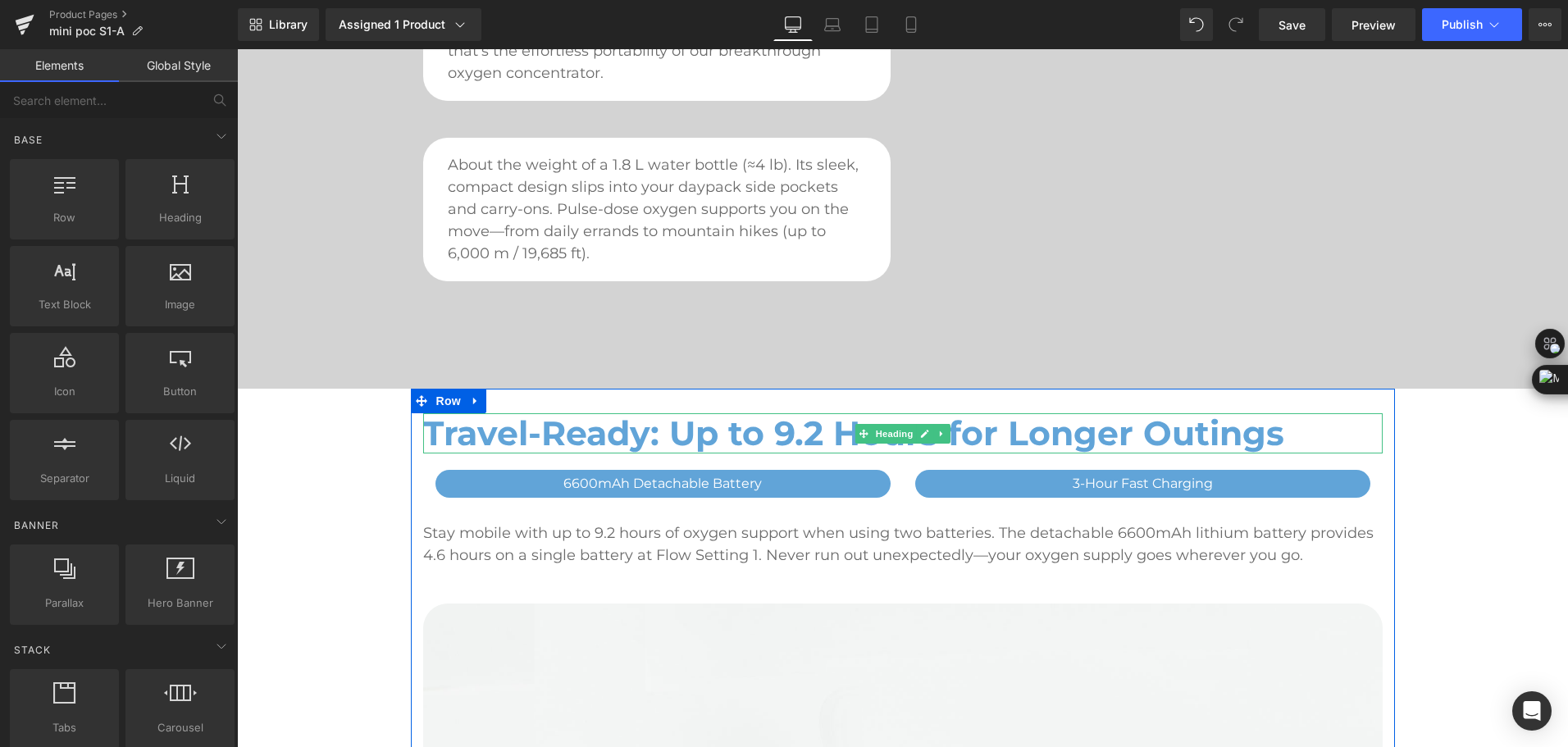
click at [650, 441] on h2 "Travel-Ready: Up to 9.2 Hours for Longer Outings" at bounding box center [903, 432] width 959 height 40
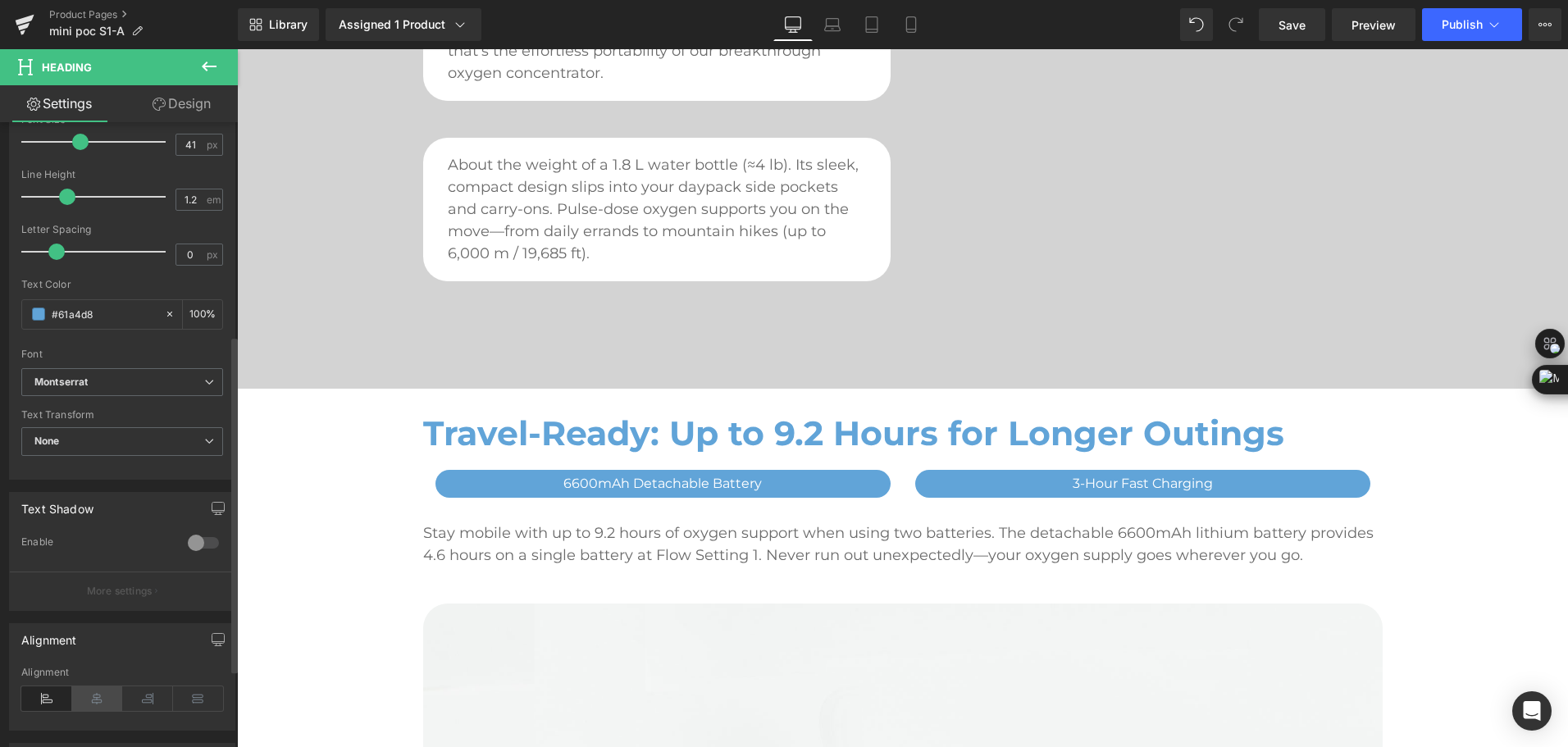
scroll to position [410, 0]
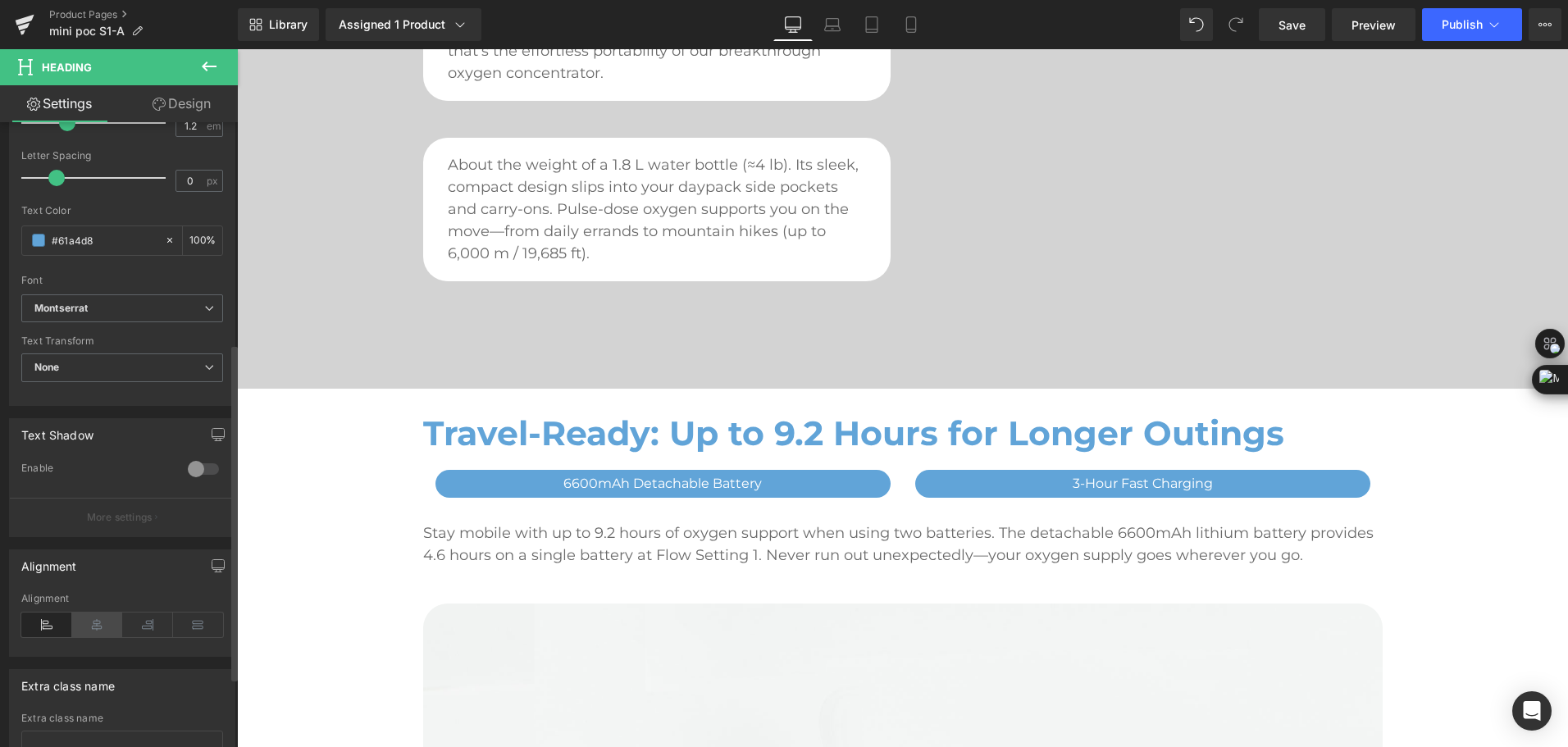
click at [100, 629] on icon at bounding box center [97, 625] width 51 height 25
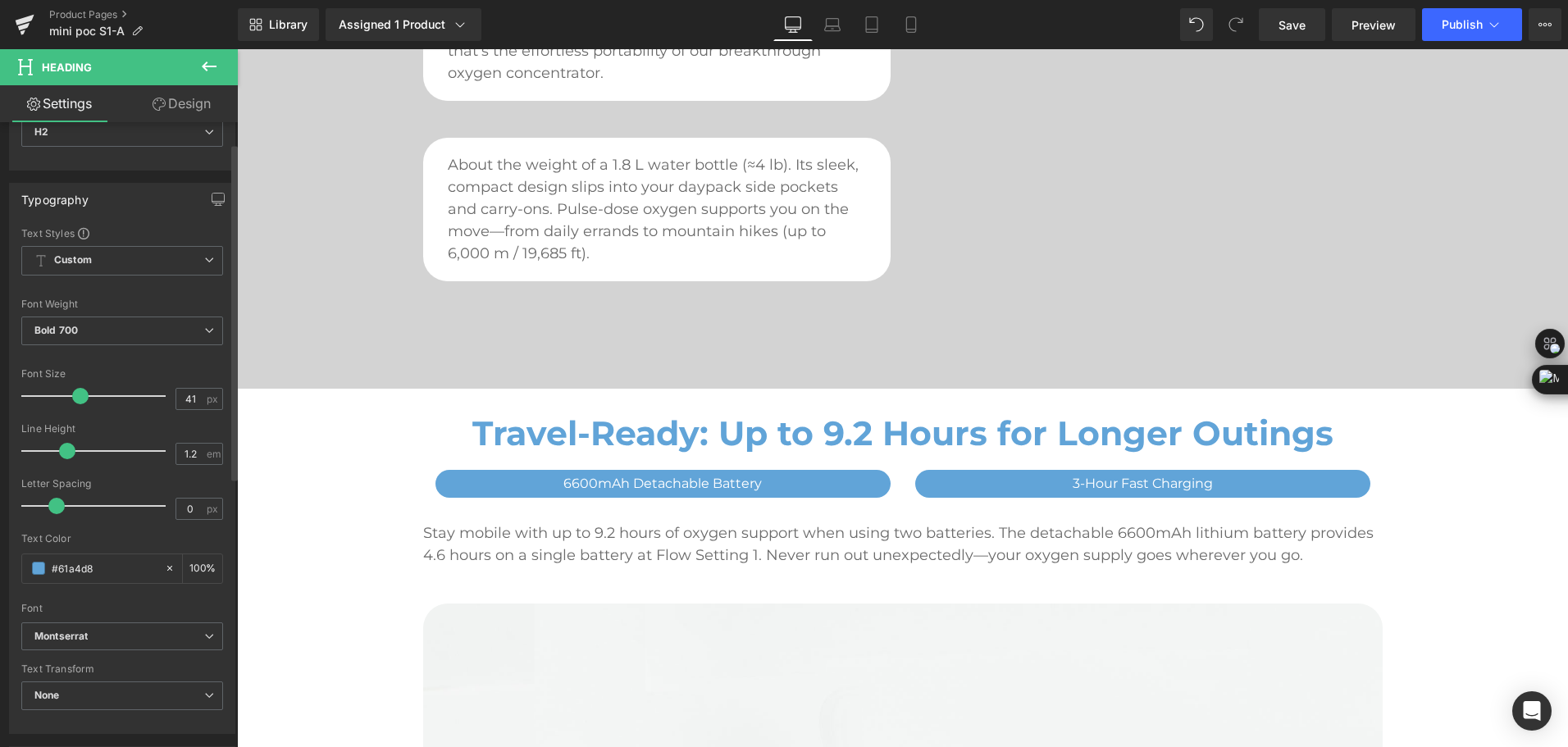
scroll to position [0, 0]
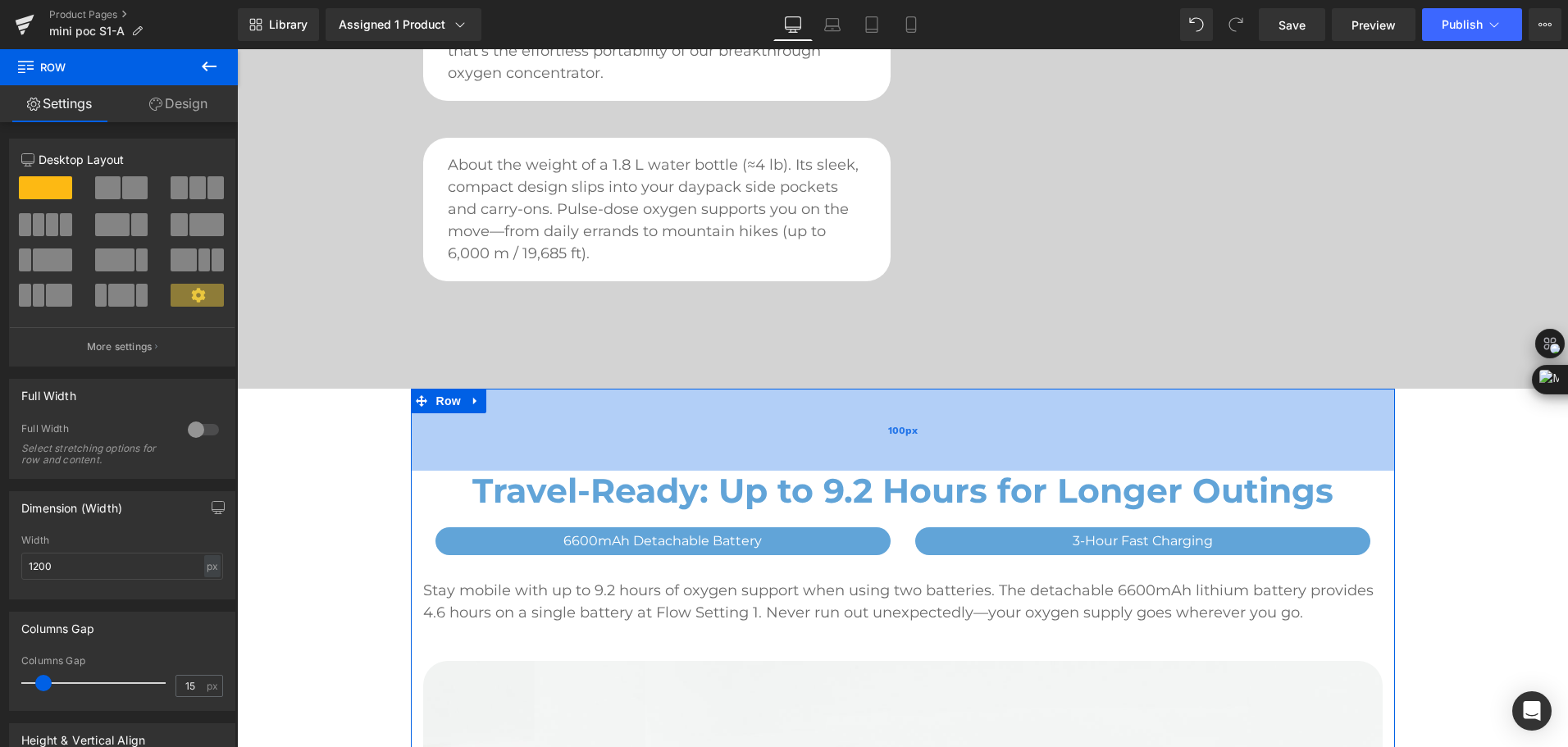
drag, startPoint x: 559, startPoint y: 405, endPoint x: 555, endPoint y: 462, distance: 57.1
click at [555, 462] on div "100px" at bounding box center [903, 430] width 984 height 82
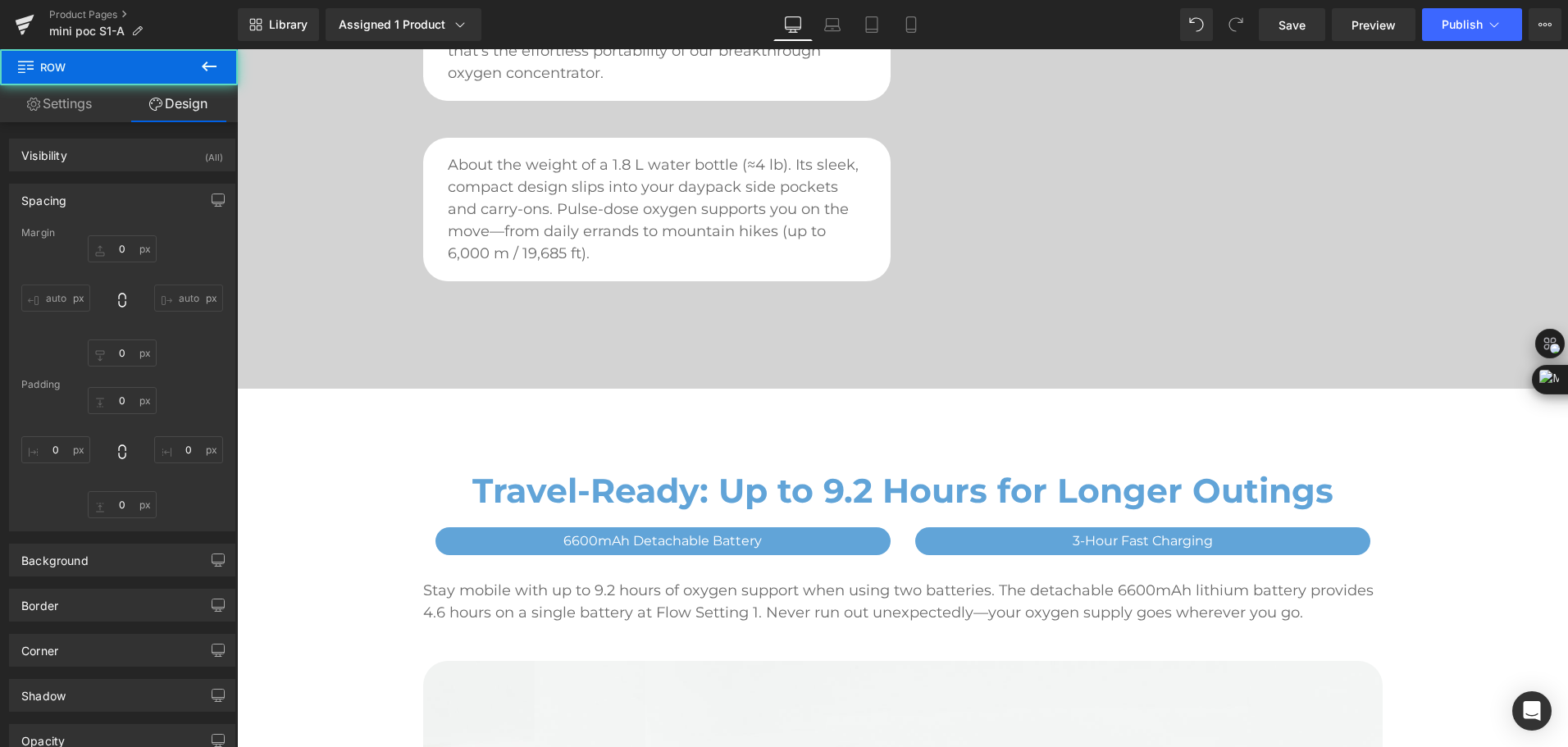
type input "0"
type input "100"
type input "0"
type input "10"
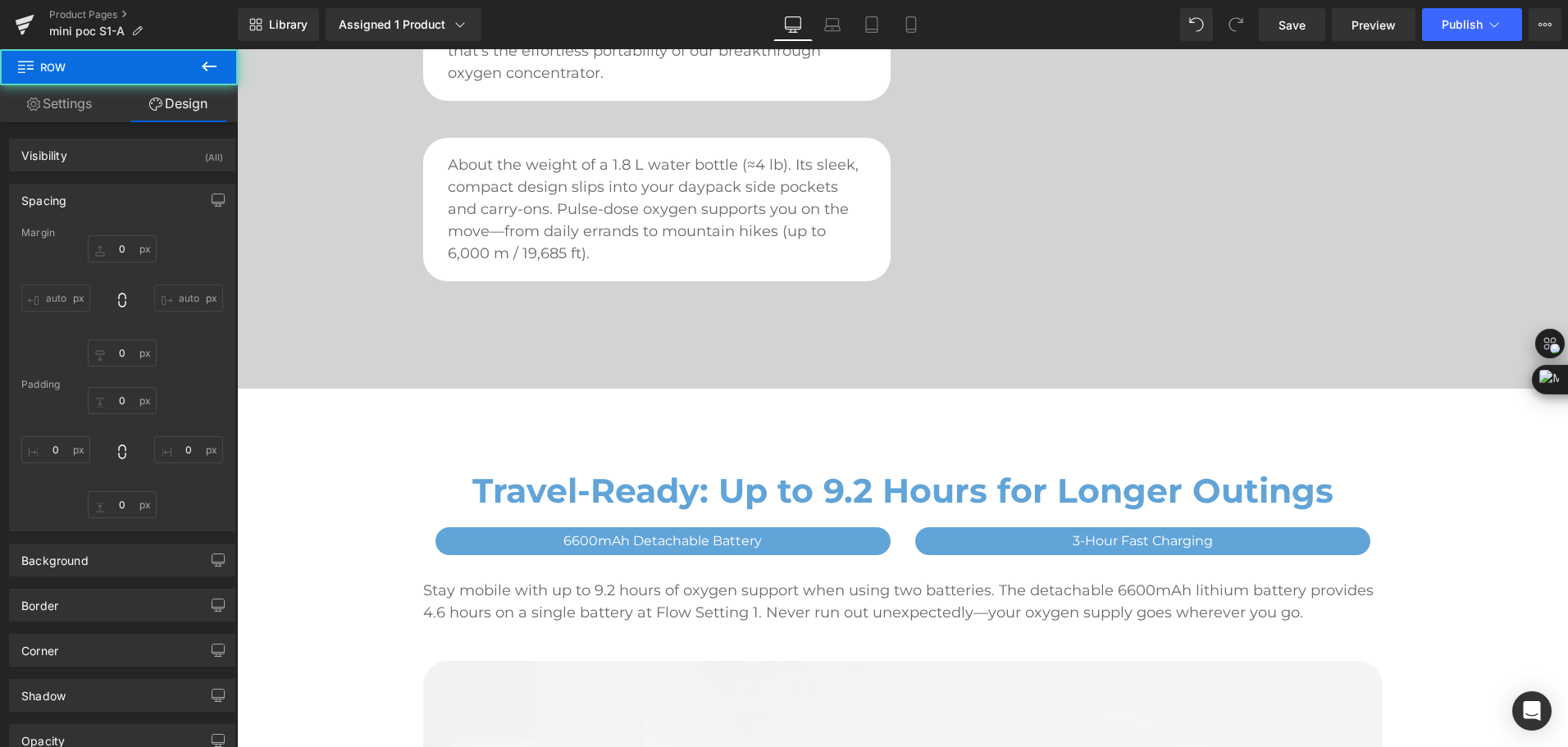
type input "0"
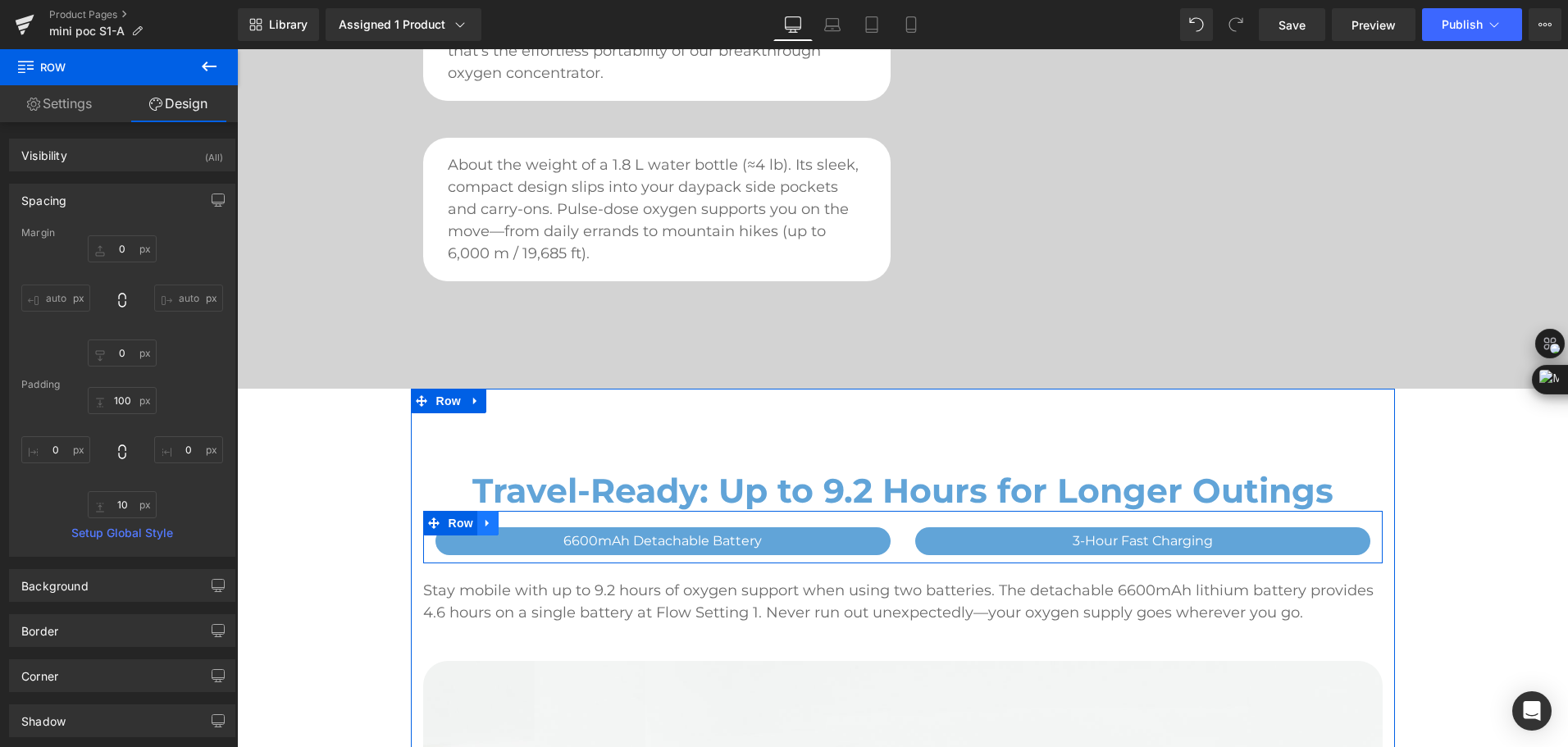
click at [486, 524] on icon at bounding box center [488, 523] width 11 height 12
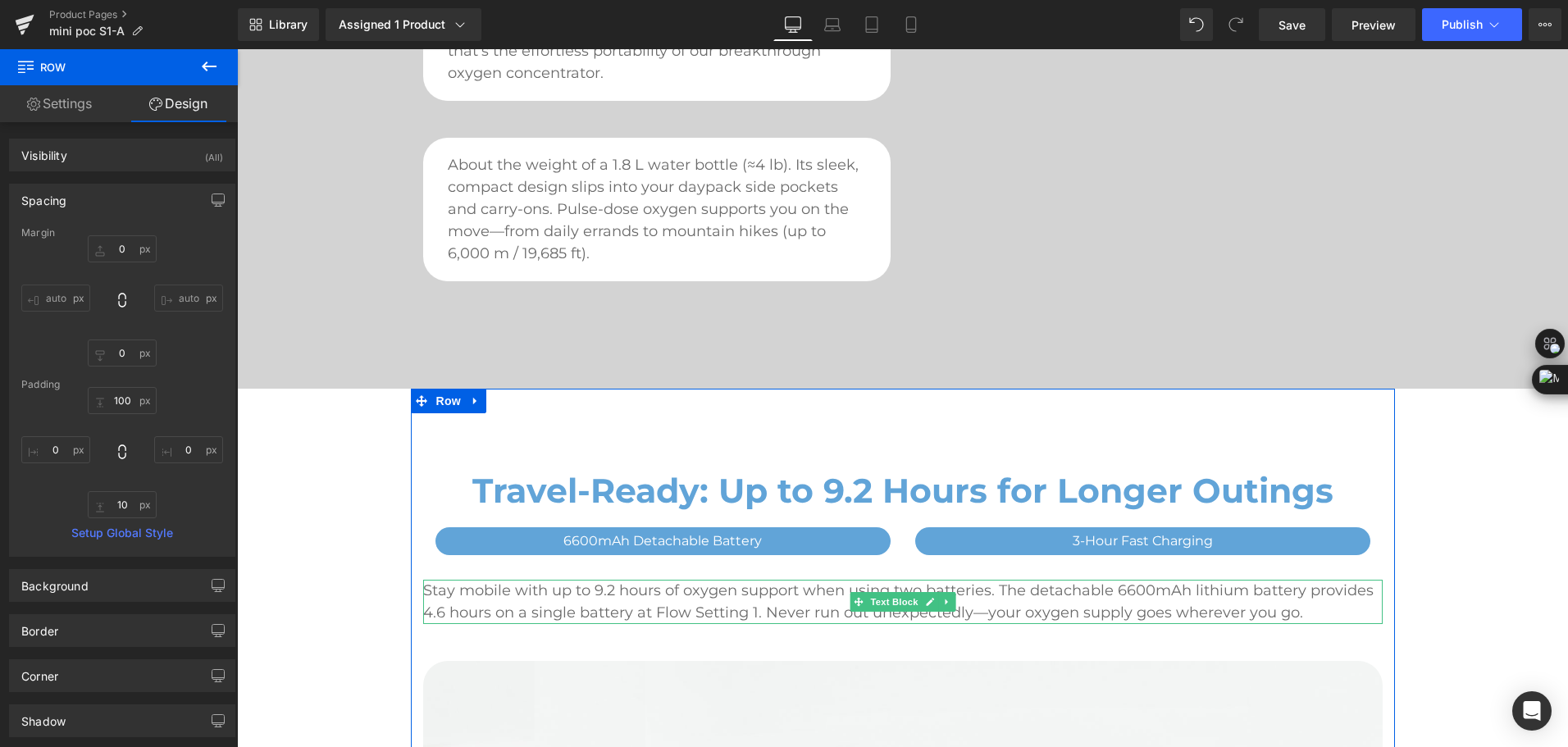
click at [715, 591] on p "Stay mobile with up to 9.2 hours of oxygen support when using two batteries. Th…" at bounding box center [903, 602] width 959 height 45
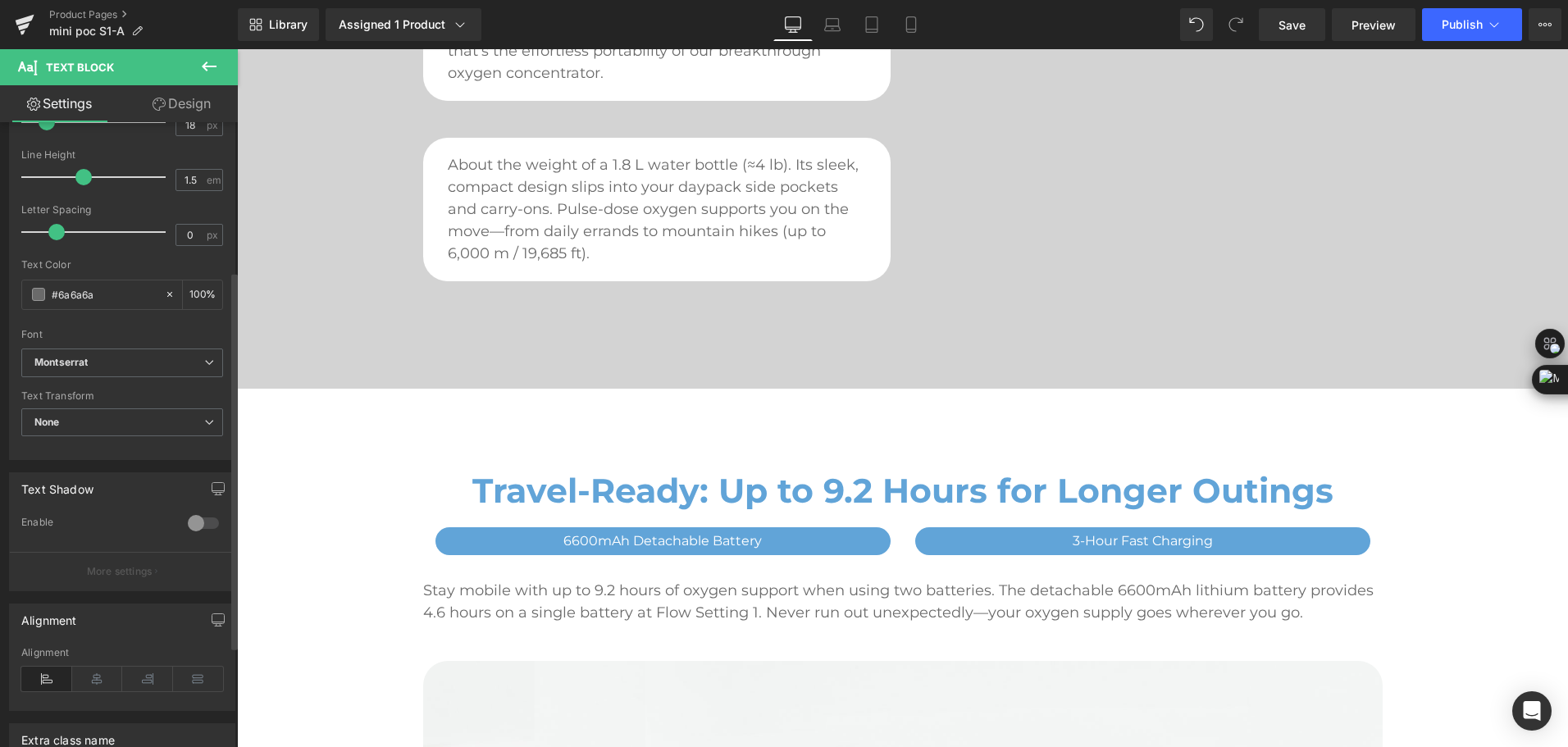
scroll to position [246, 0]
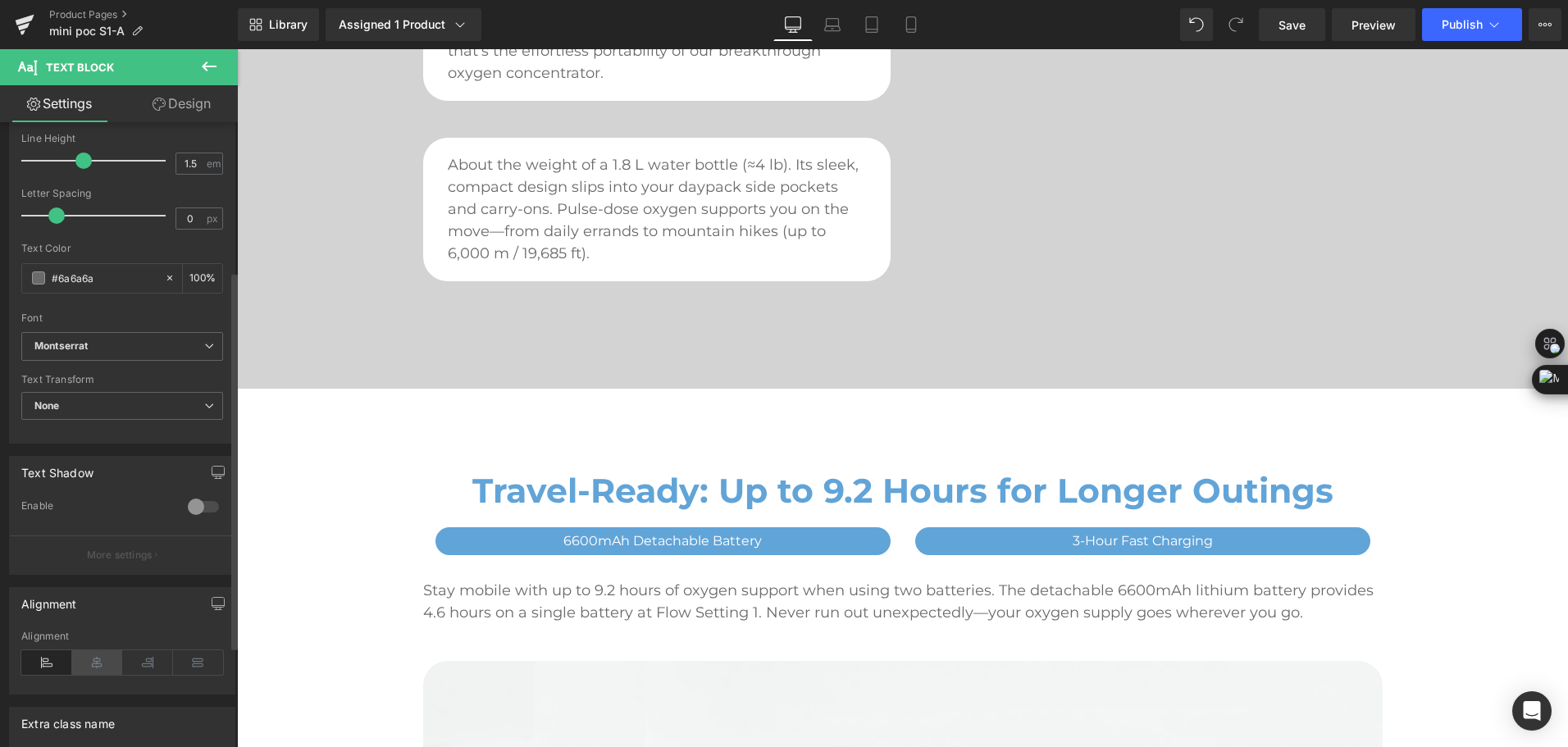
click at [102, 661] on icon at bounding box center [97, 663] width 51 height 25
click at [1303, 14] on link "Save" at bounding box center [1292, 24] width 67 height 32
